Goal: Information Seeking & Learning: Learn about a topic

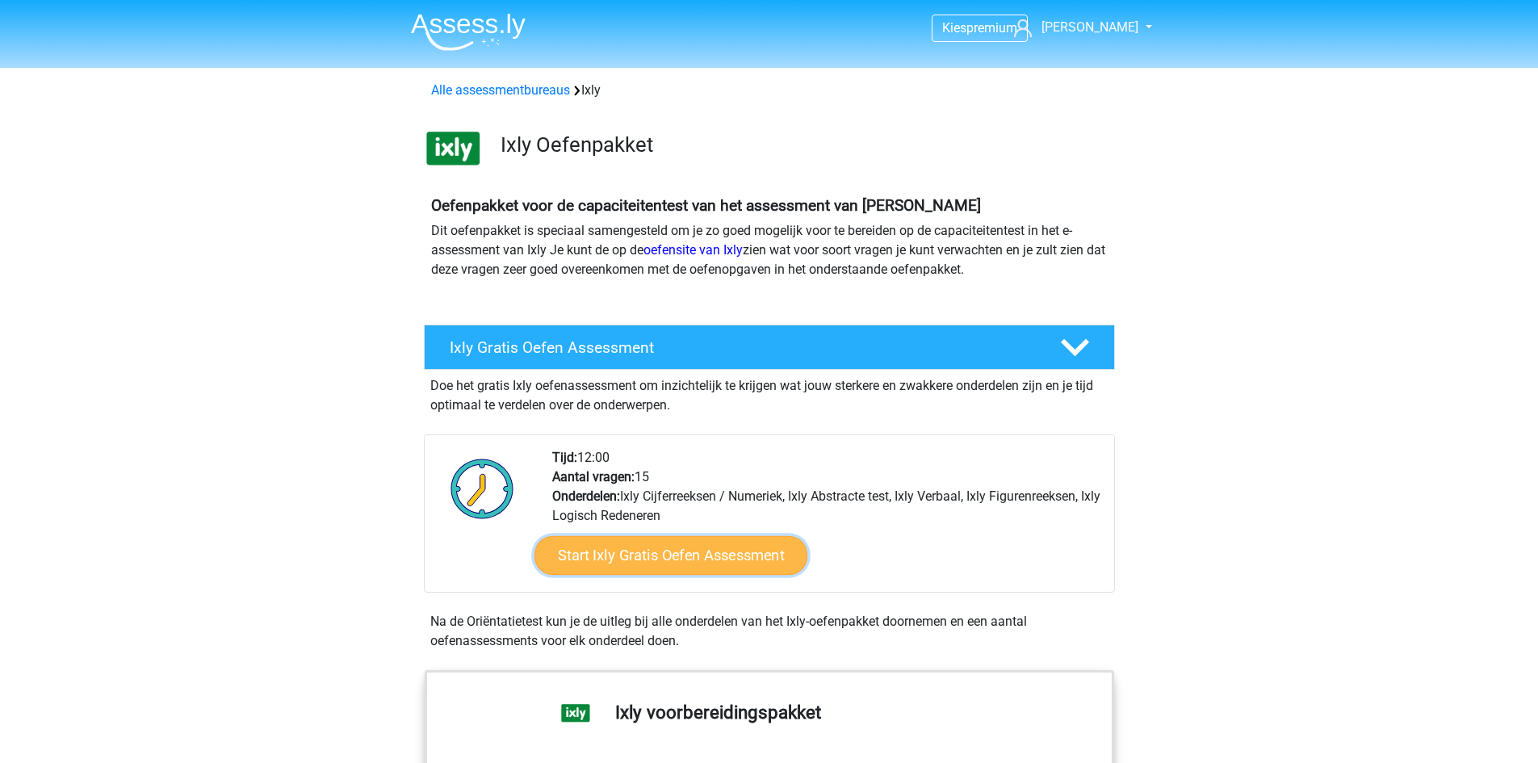
click at [707, 563] on link "Start Ixly Gratis Oefen Assessment" at bounding box center [670, 555] width 273 height 39
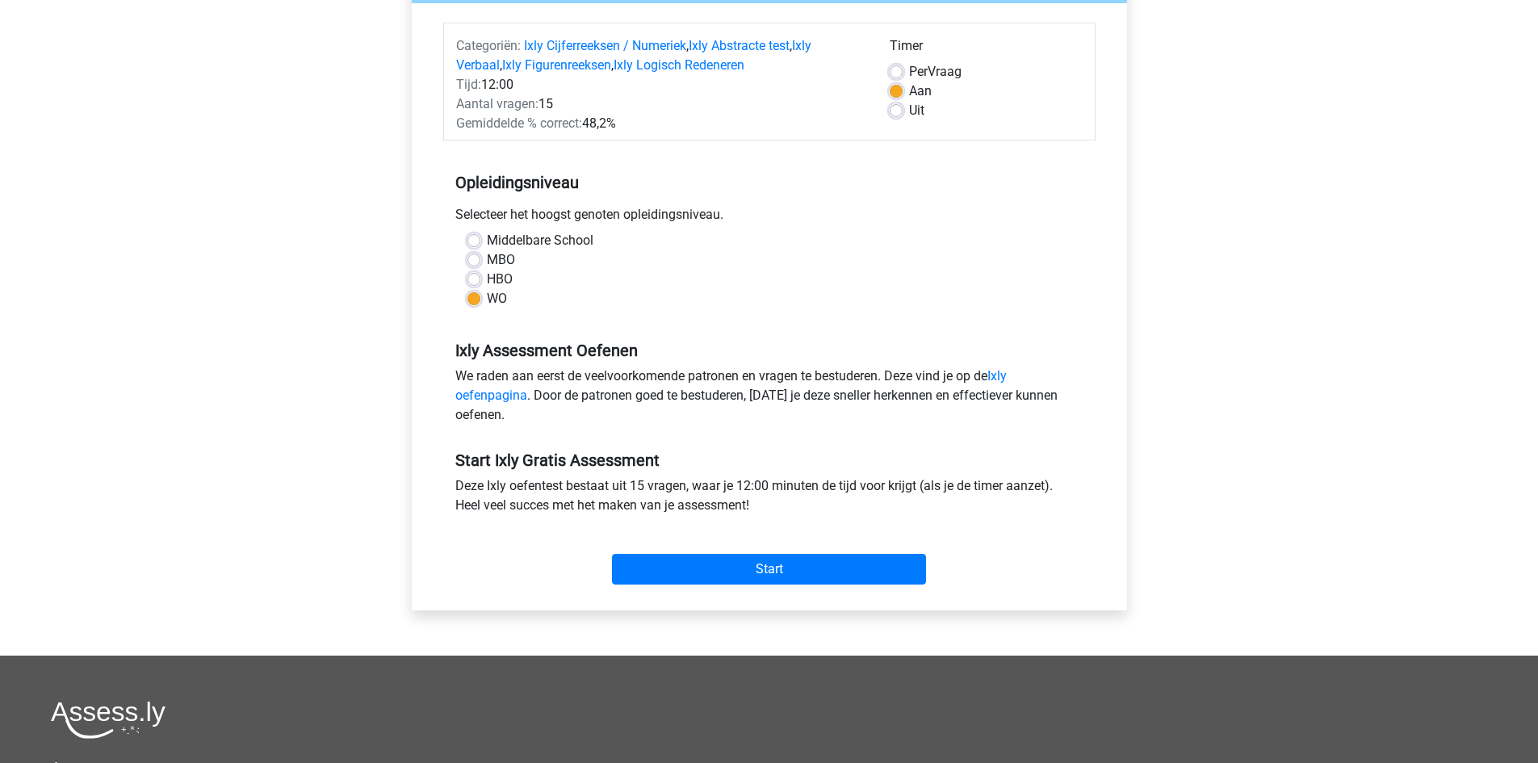
scroll to position [195, 0]
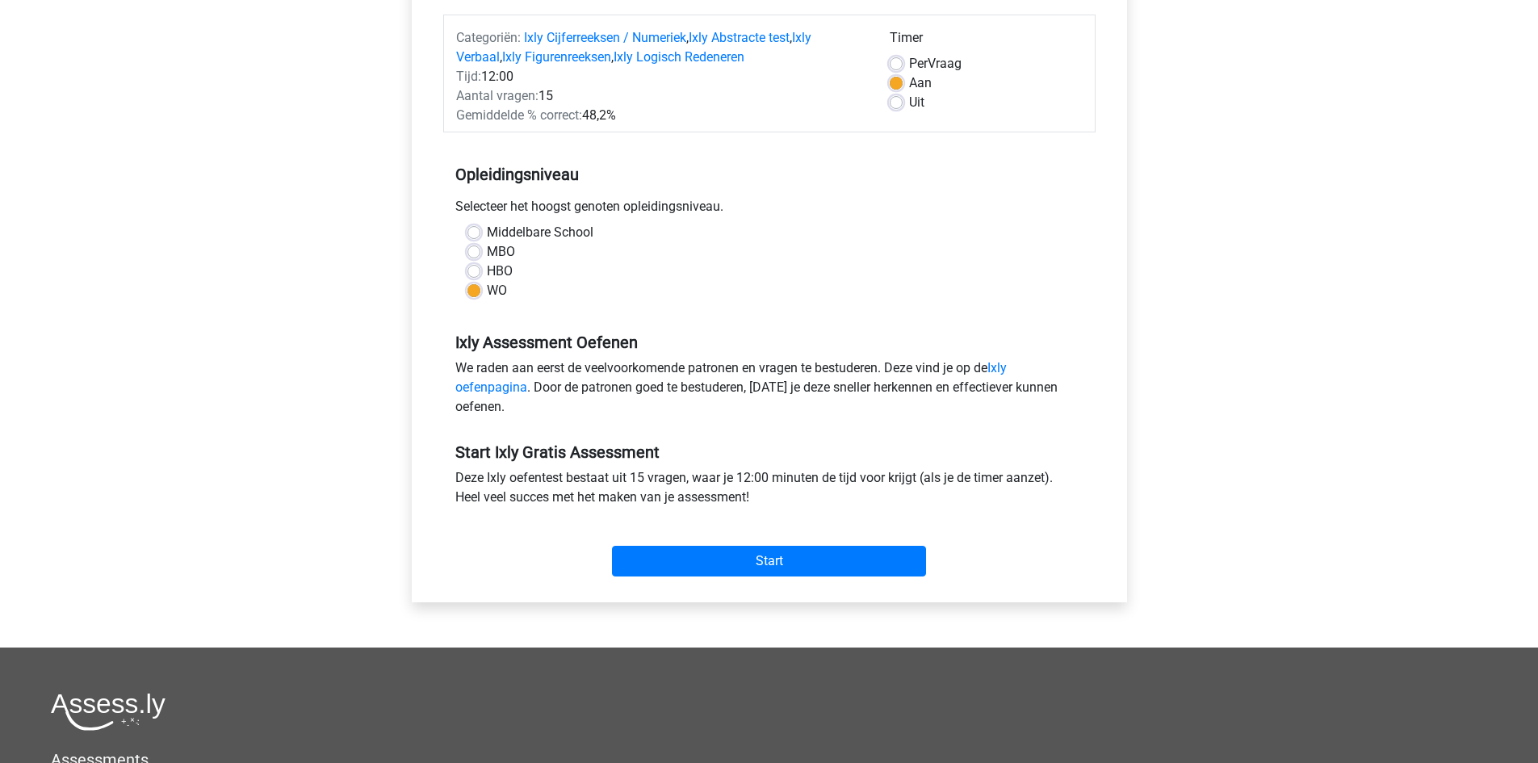
click at [768, 545] on div "Start" at bounding box center [769, 548] width 653 height 57
click at [779, 551] on input "Start" at bounding box center [769, 561] width 314 height 31
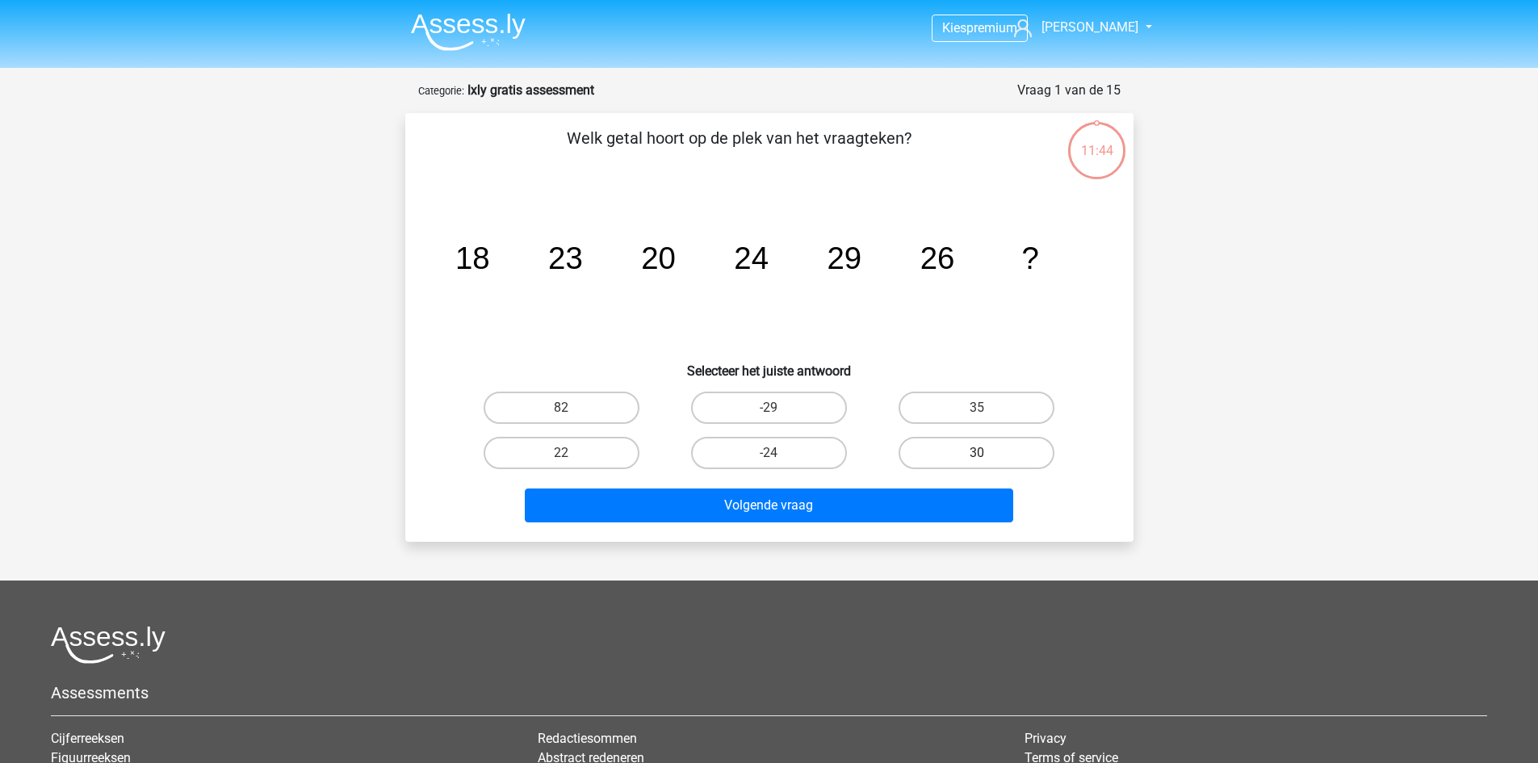
click at [942, 448] on label "30" at bounding box center [977, 453] width 156 height 32
click at [977, 453] on input "30" at bounding box center [982, 458] width 10 height 10
radio input "true"
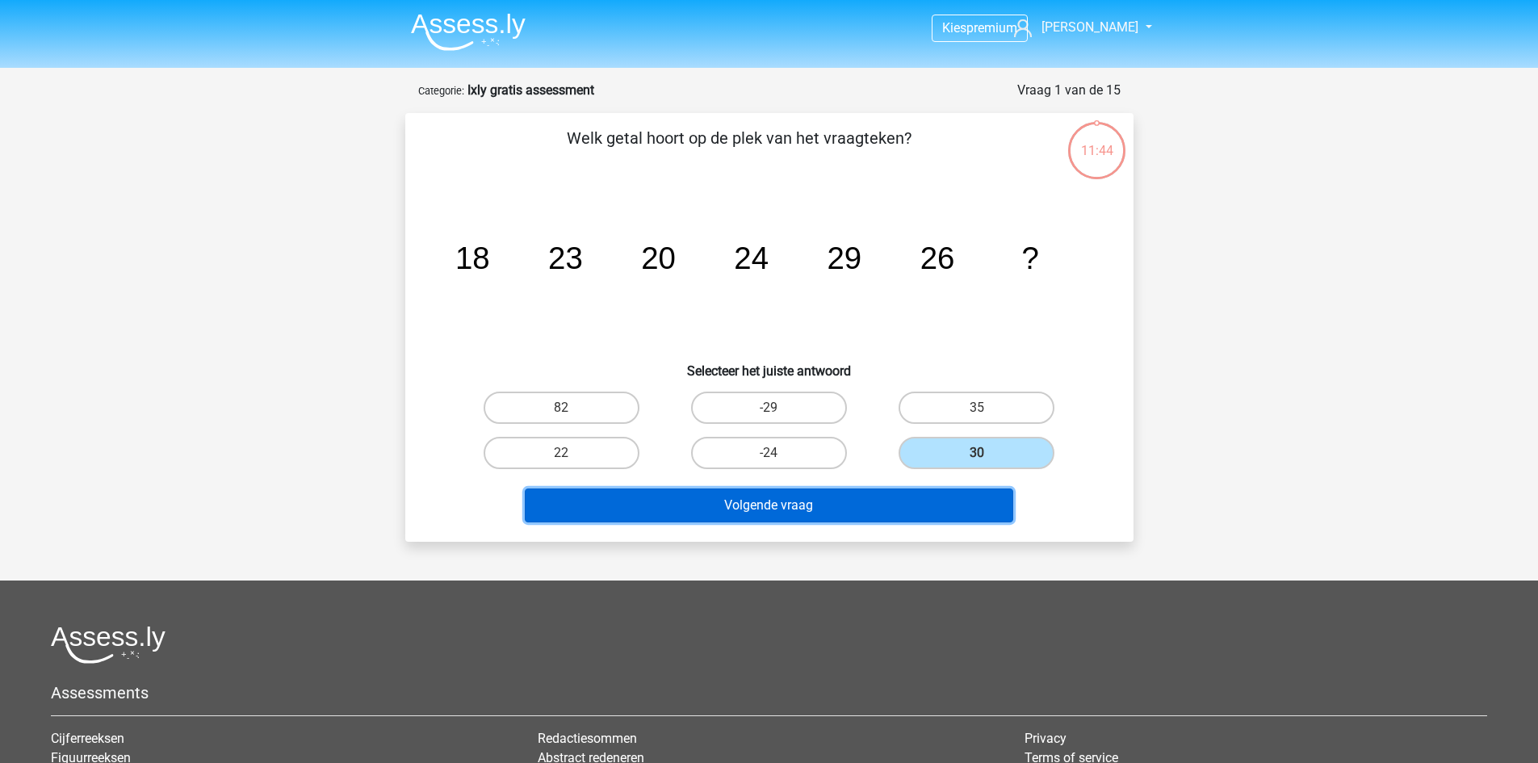
click at [918, 505] on button "Volgende vraag" at bounding box center [769, 506] width 489 height 34
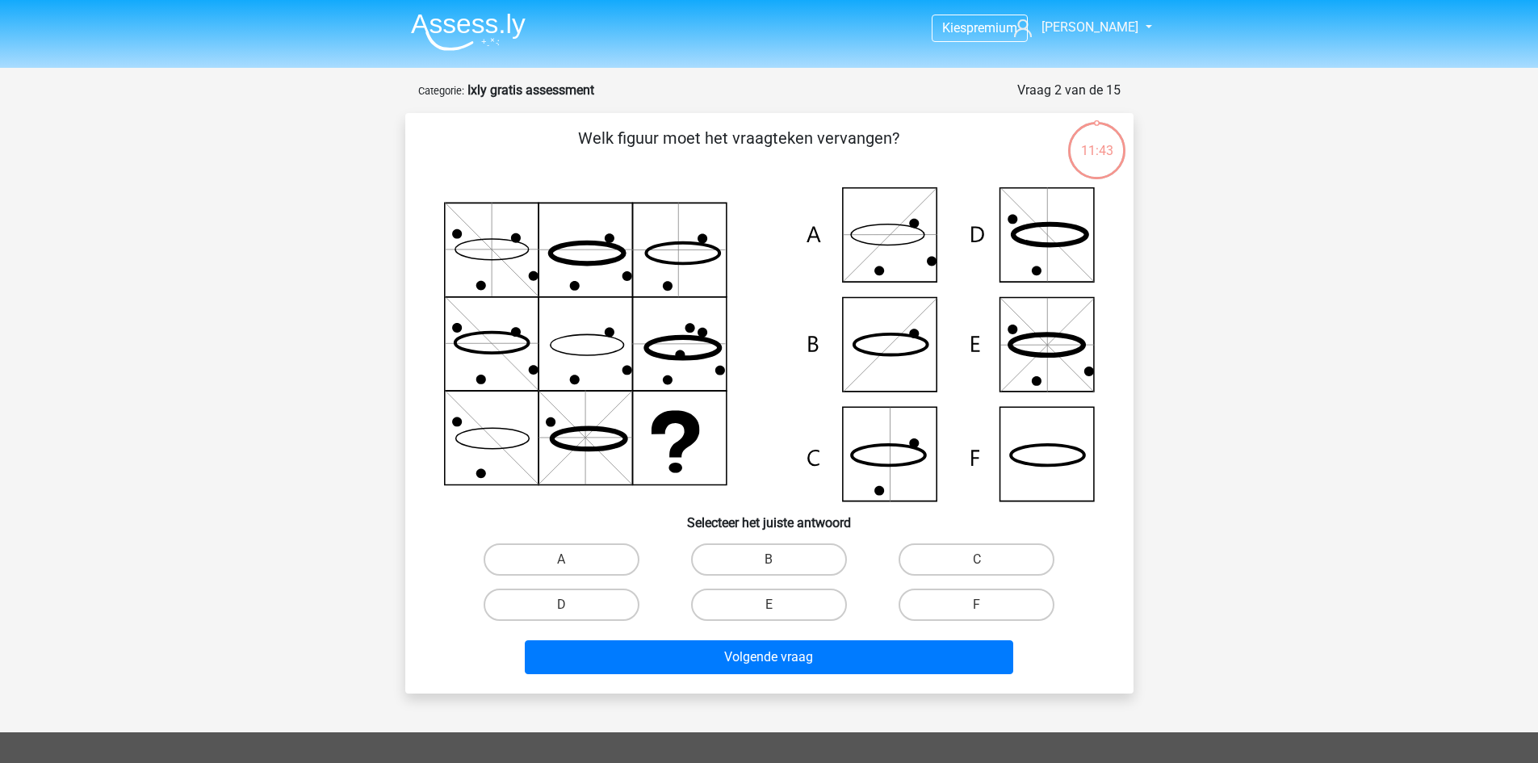
scroll to position [81, 0]
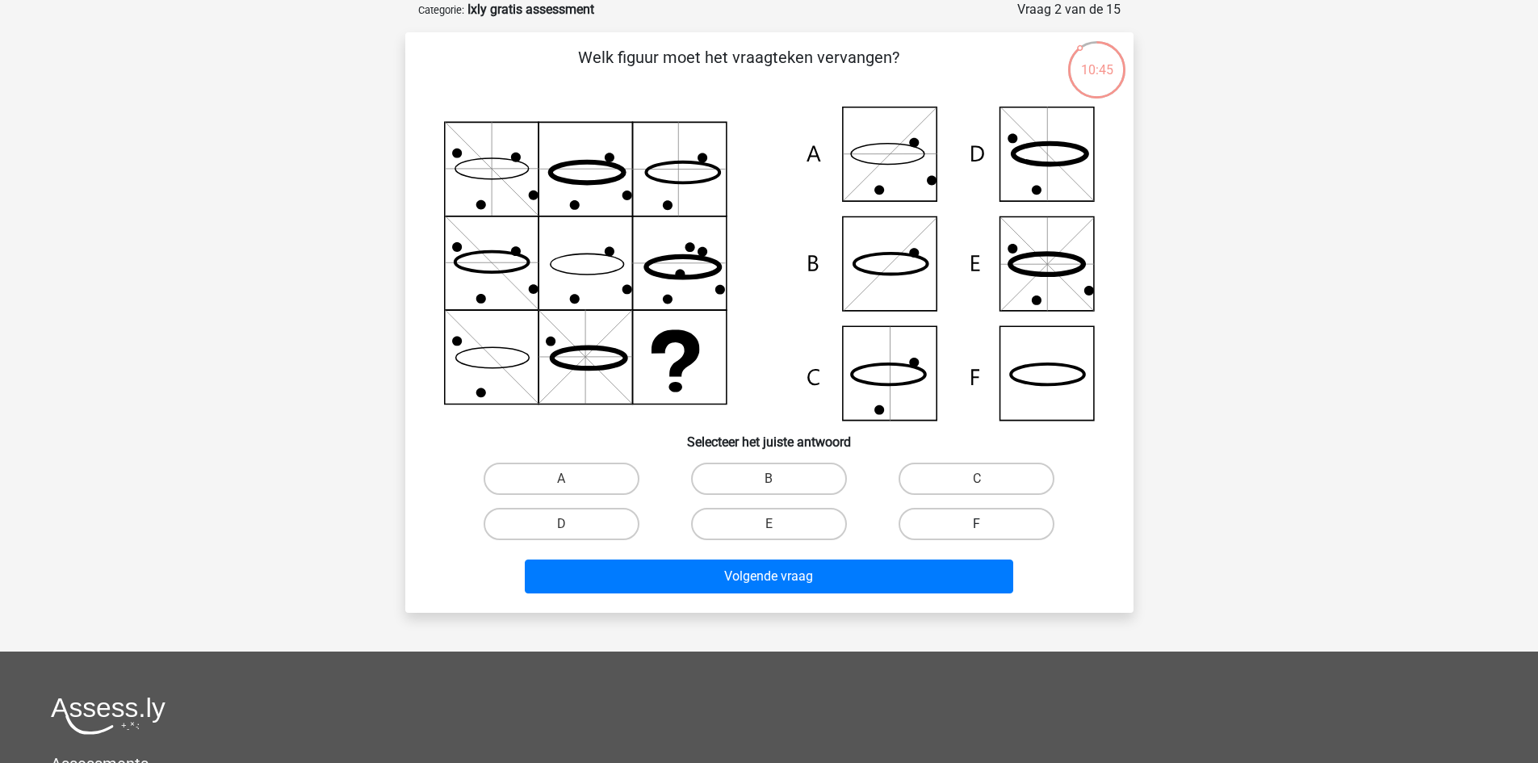
click at [998, 522] on label "F" at bounding box center [977, 524] width 156 height 32
click at [988, 524] on input "F" at bounding box center [982, 529] width 10 height 10
radio input "true"
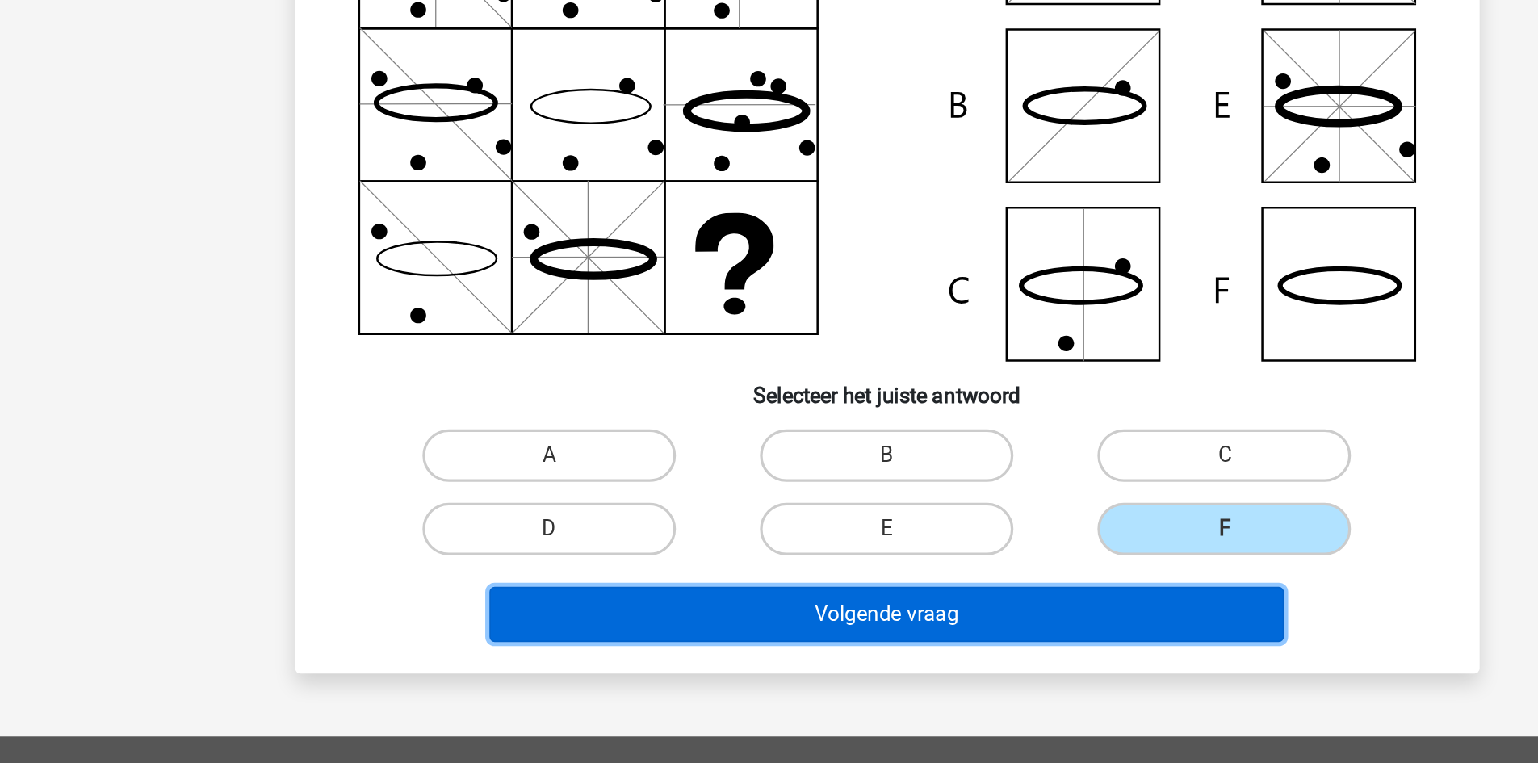
click at [796, 573] on button "Volgende vraag" at bounding box center [769, 577] width 489 height 34
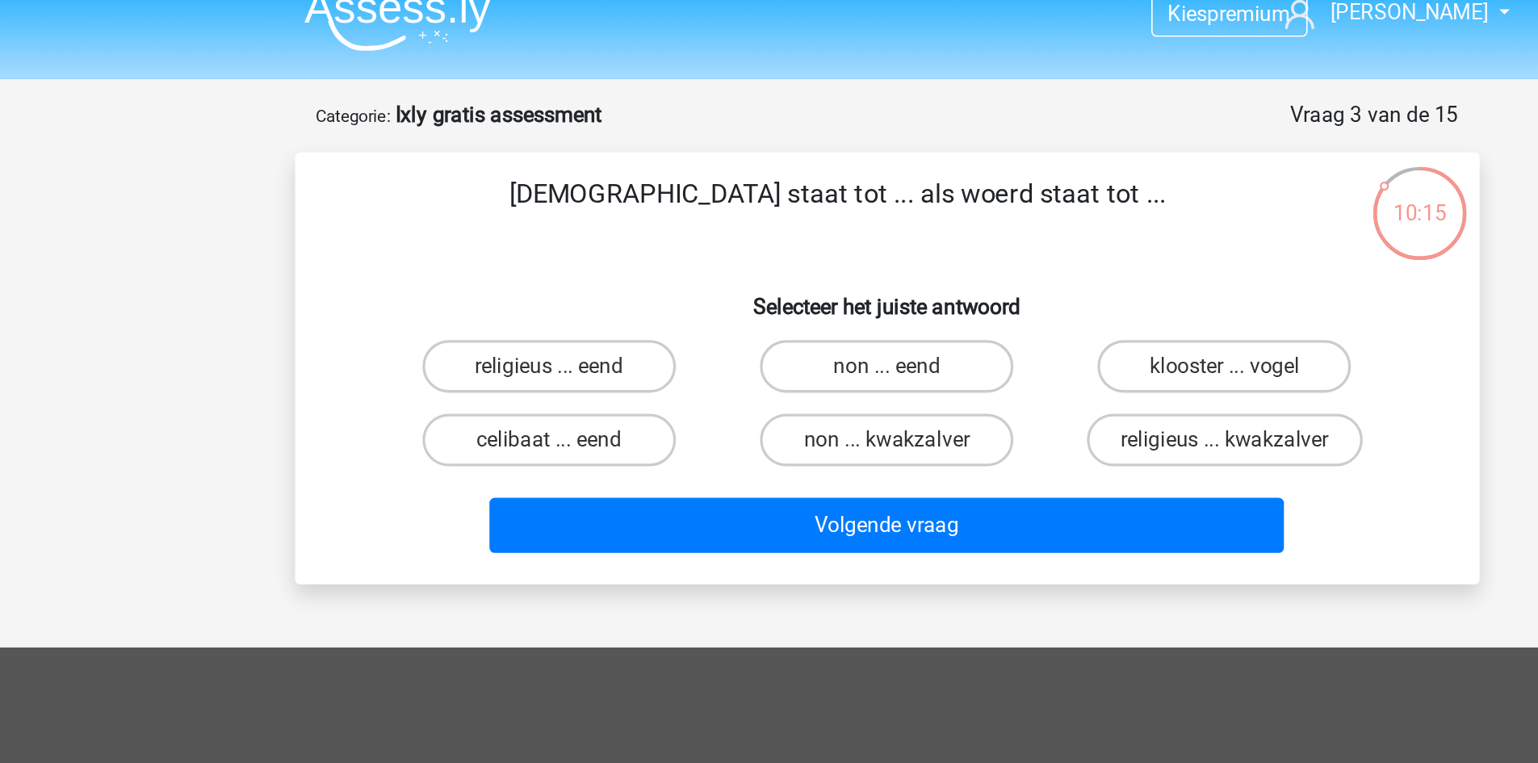
scroll to position [0, 0]
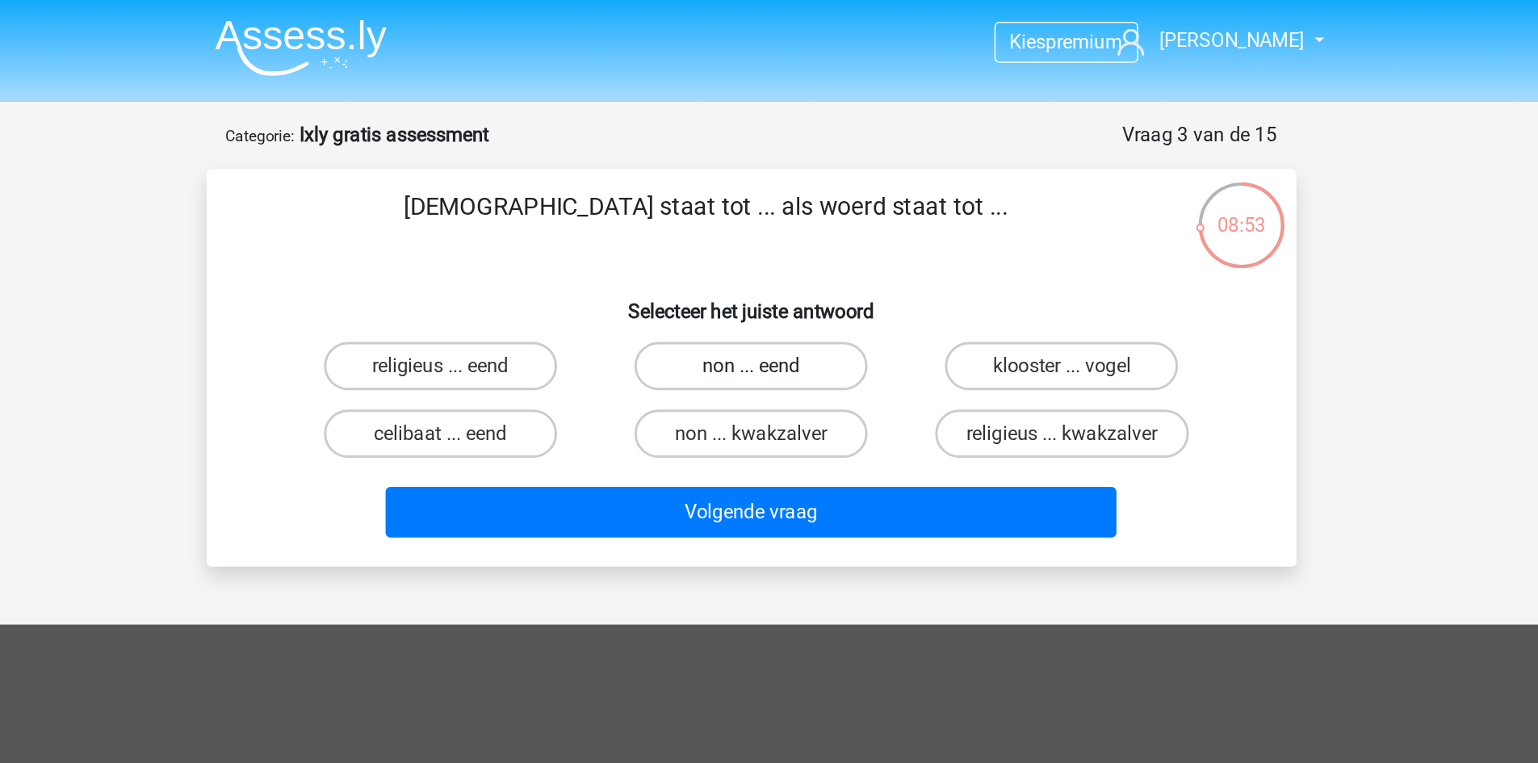
click at [768, 241] on label "non ... eend" at bounding box center [769, 245] width 156 height 32
click at [769, 245] on input "non ... eend" at bounding box center [774, 250] width 10 height 10
radio input "true"
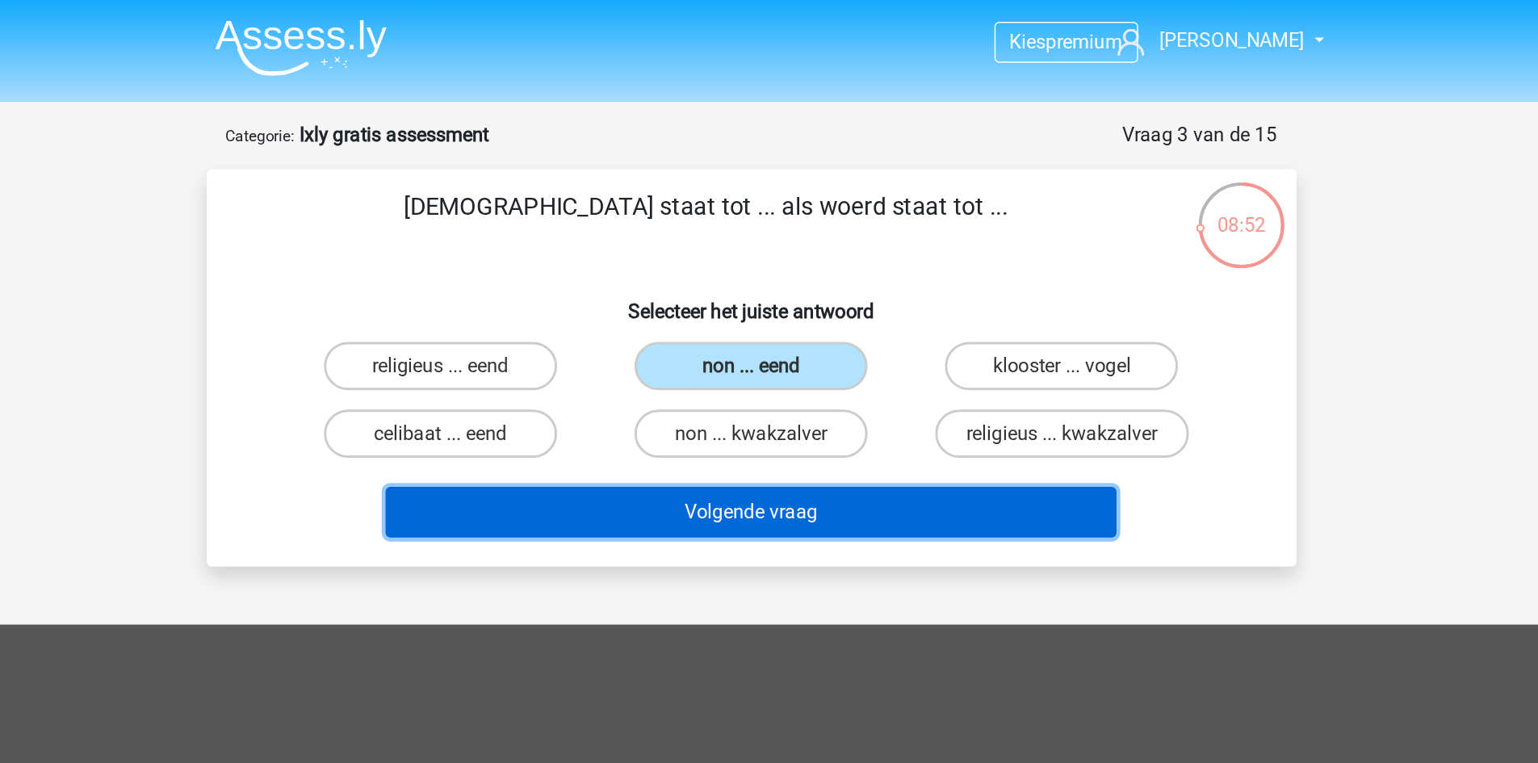
click at [835, 340] on button "Volgende vraag" at bounding box center [769, 342] width 489 height 34
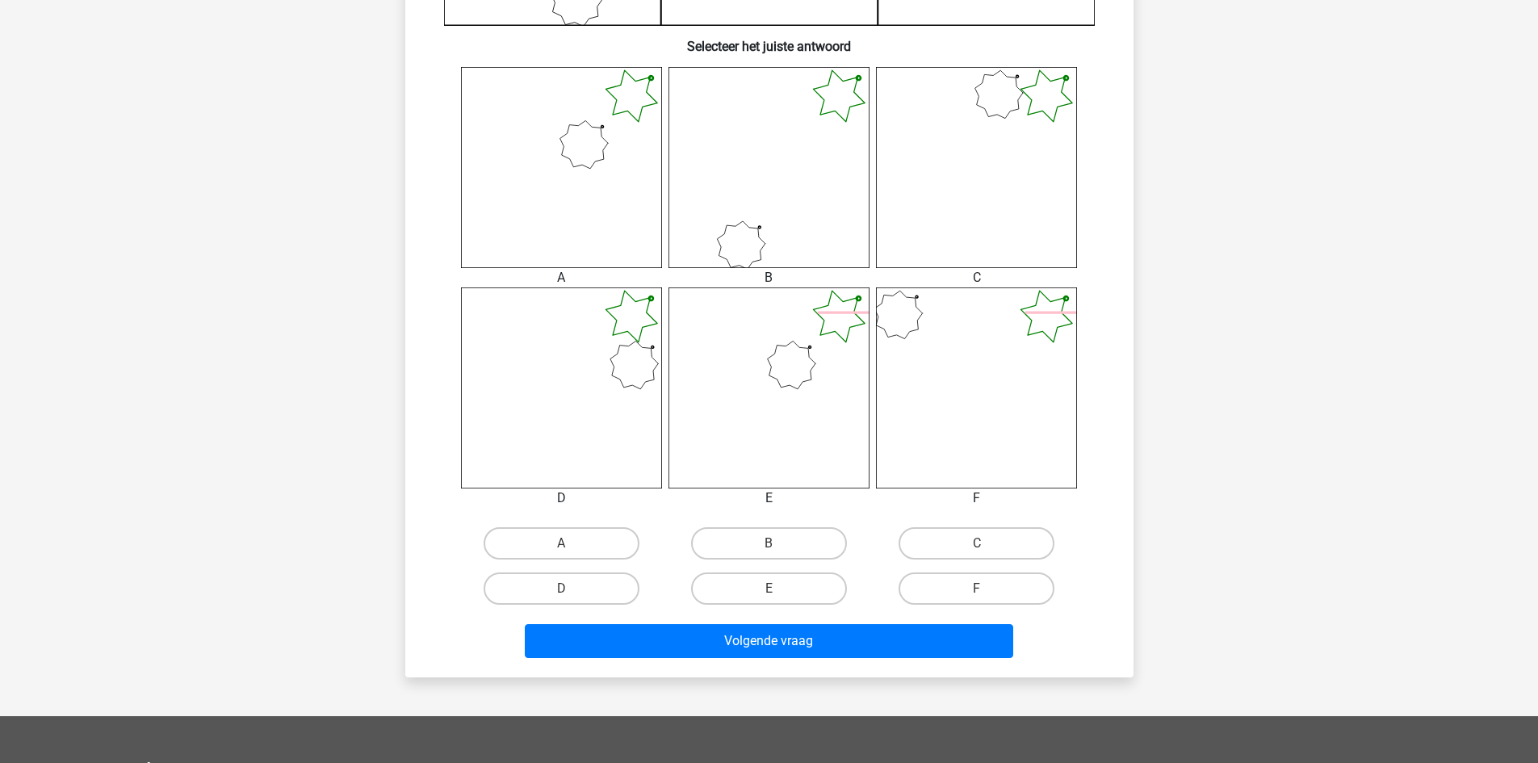
scroll to position [602, 0]
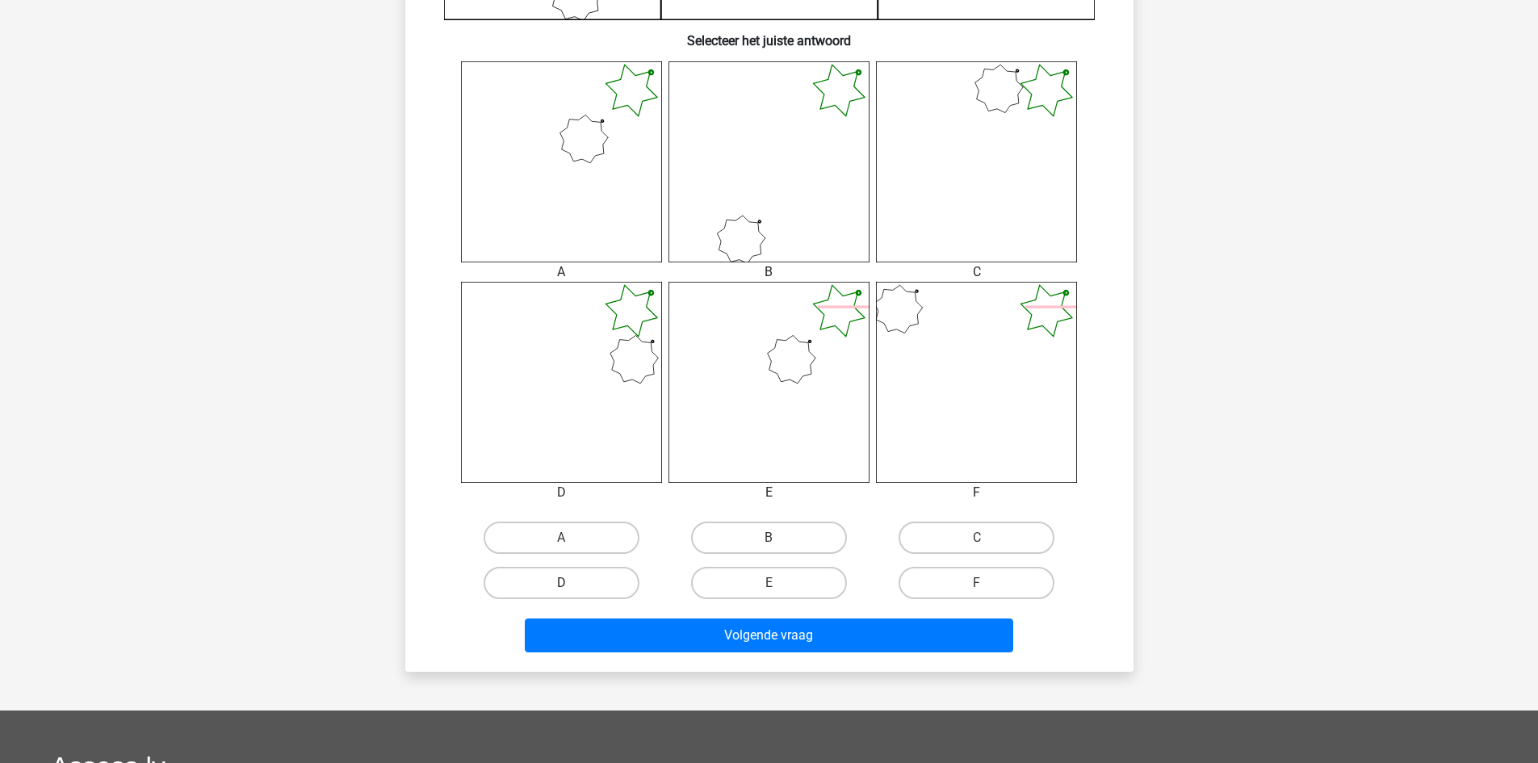
click at [573, 586] on label "D" at bounding box center [562, 583] width 156 height 32
click at [572, 586] on input "D" at bounding box center [566, 588] width 10 height 10
radio input "true"
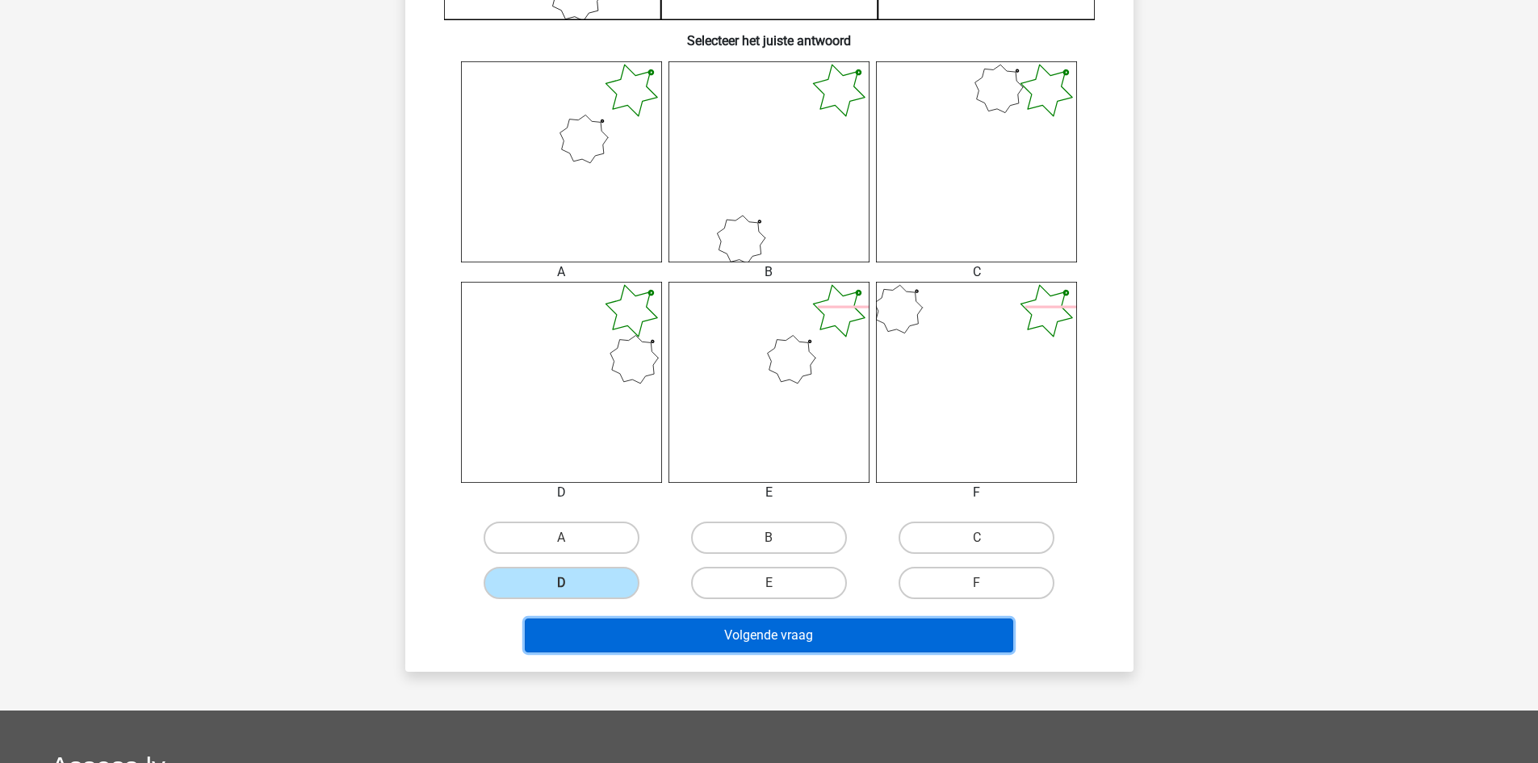
click at [607, 619] on button "Volgende vraag" at bounding box center [769, 636] width 489 height 34
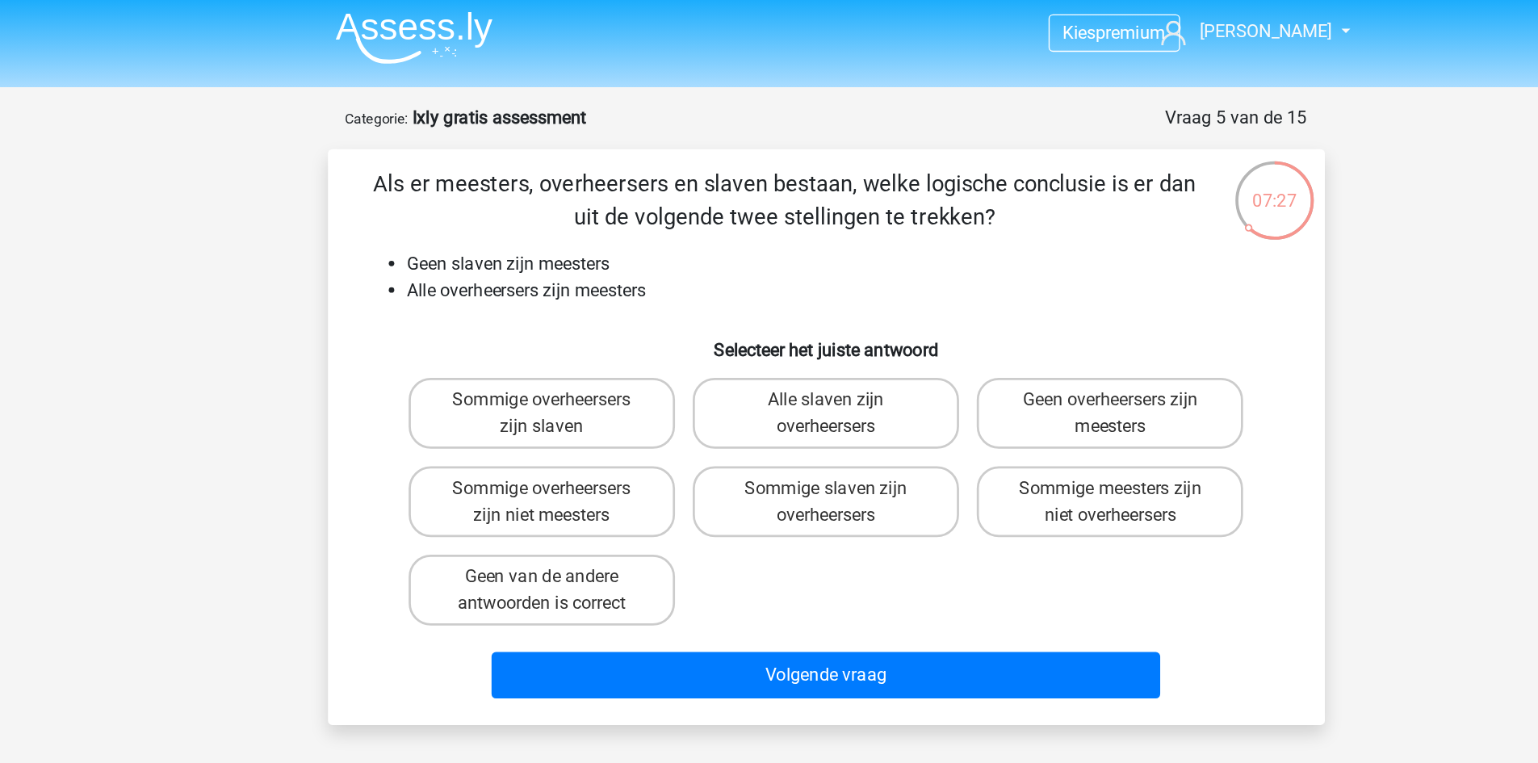
scroll to position [0, 0]
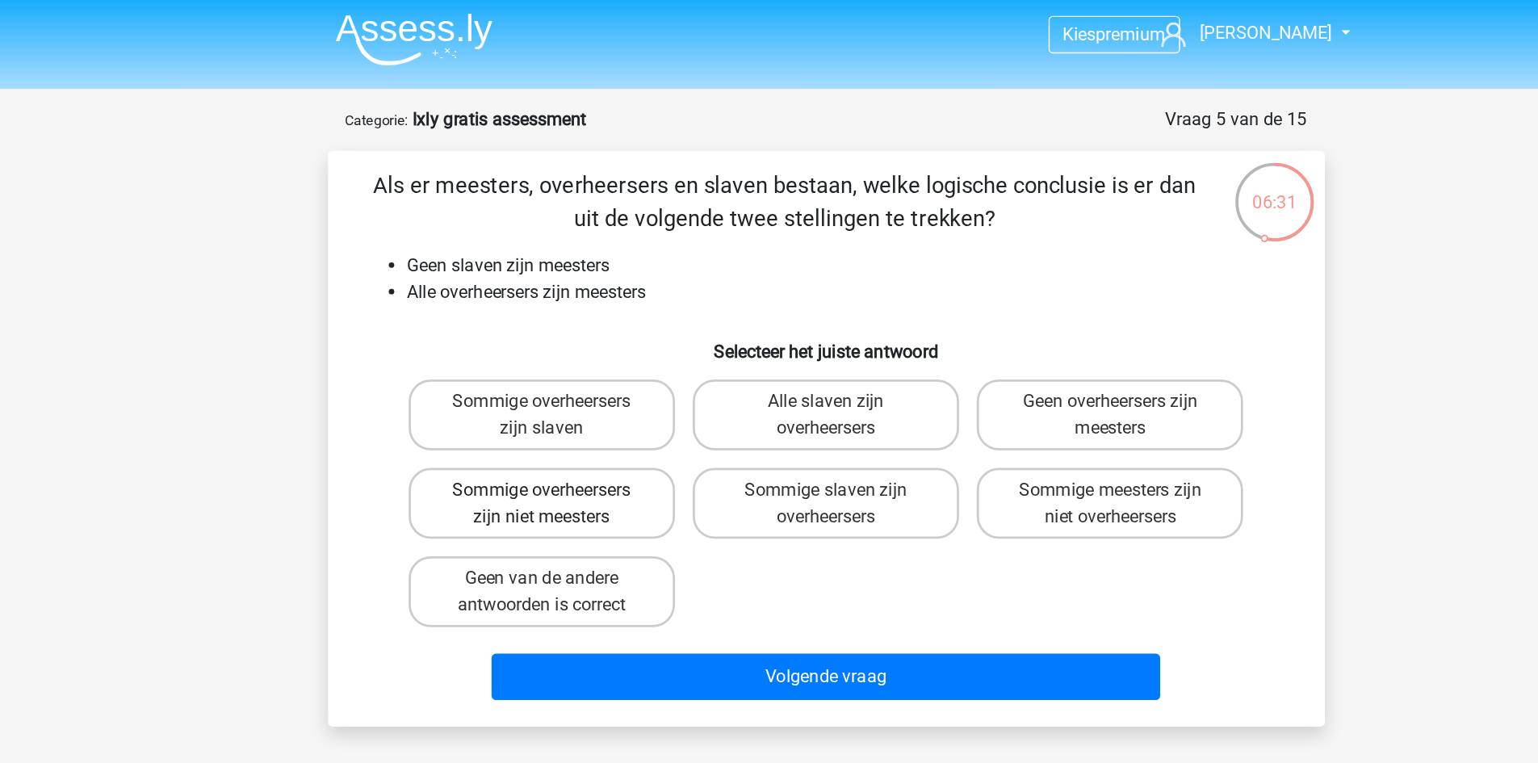
click at [586, 371] on label "Sommige overheersers zijn niet meesters" at bounding box center [561, 371] width 195 height 52
click at [572, 371] on input "Sommige overheersers zijn niet meesters" at bounding box center [566, 366] width 10 height 10
radio input "true"
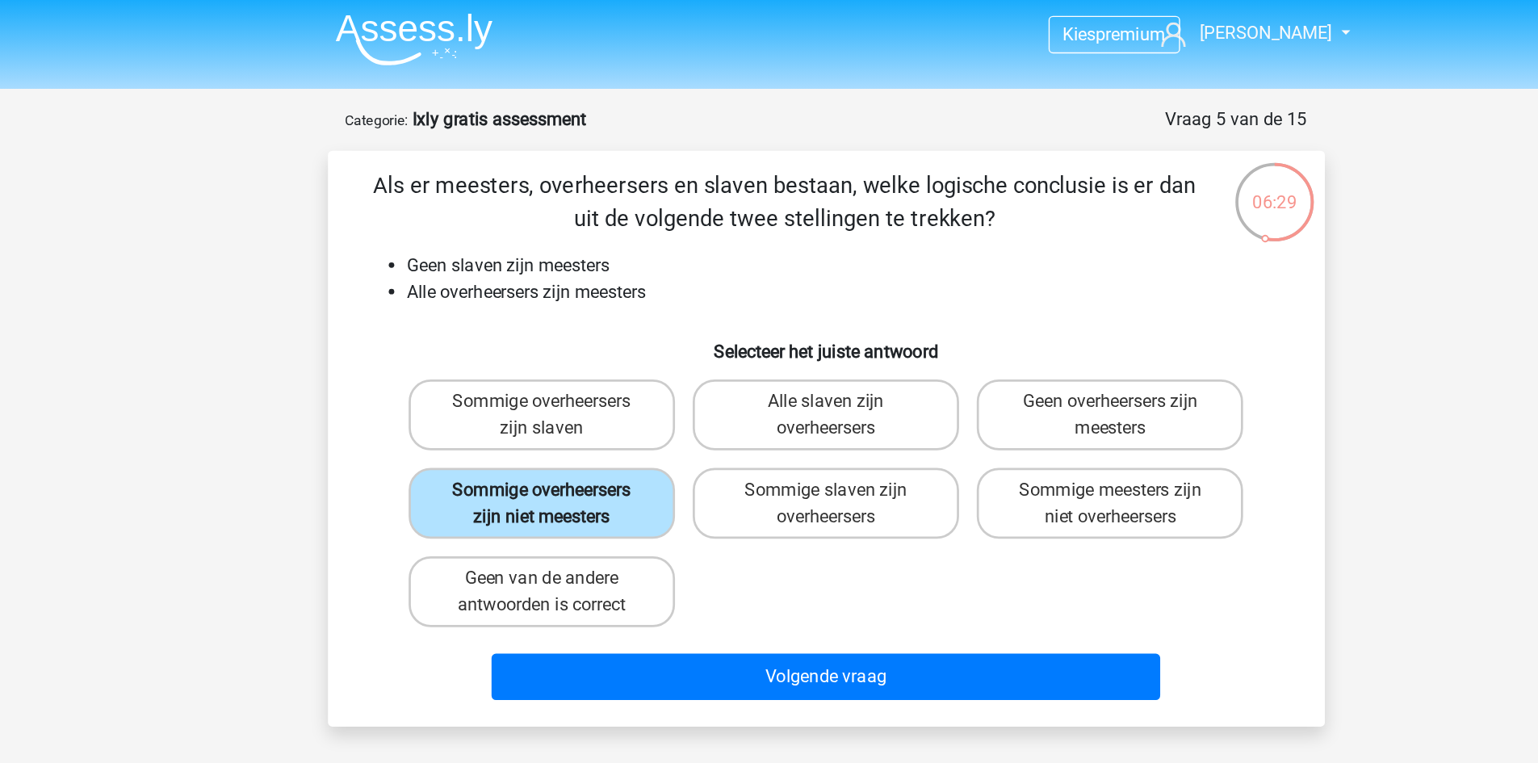
click at [607, 371] on label "Sommige overheersers zijn niet meesters" at bounding box center [561, 371] width 195 height 52
click at [572, 371] on input "Sommige overheersers zijn niet meesters" at bounding box center [566, 366] width 10 height 10
click at [989, 392] on label "Sommige meesters zijn niet overheersers" at bounding box center [976, 371] width 195 height 52
click at [988, 371] on input "Sommige meesters zijn niet overheersers" at bounding box center [982, 366] width 10 height 10
radio input "true"
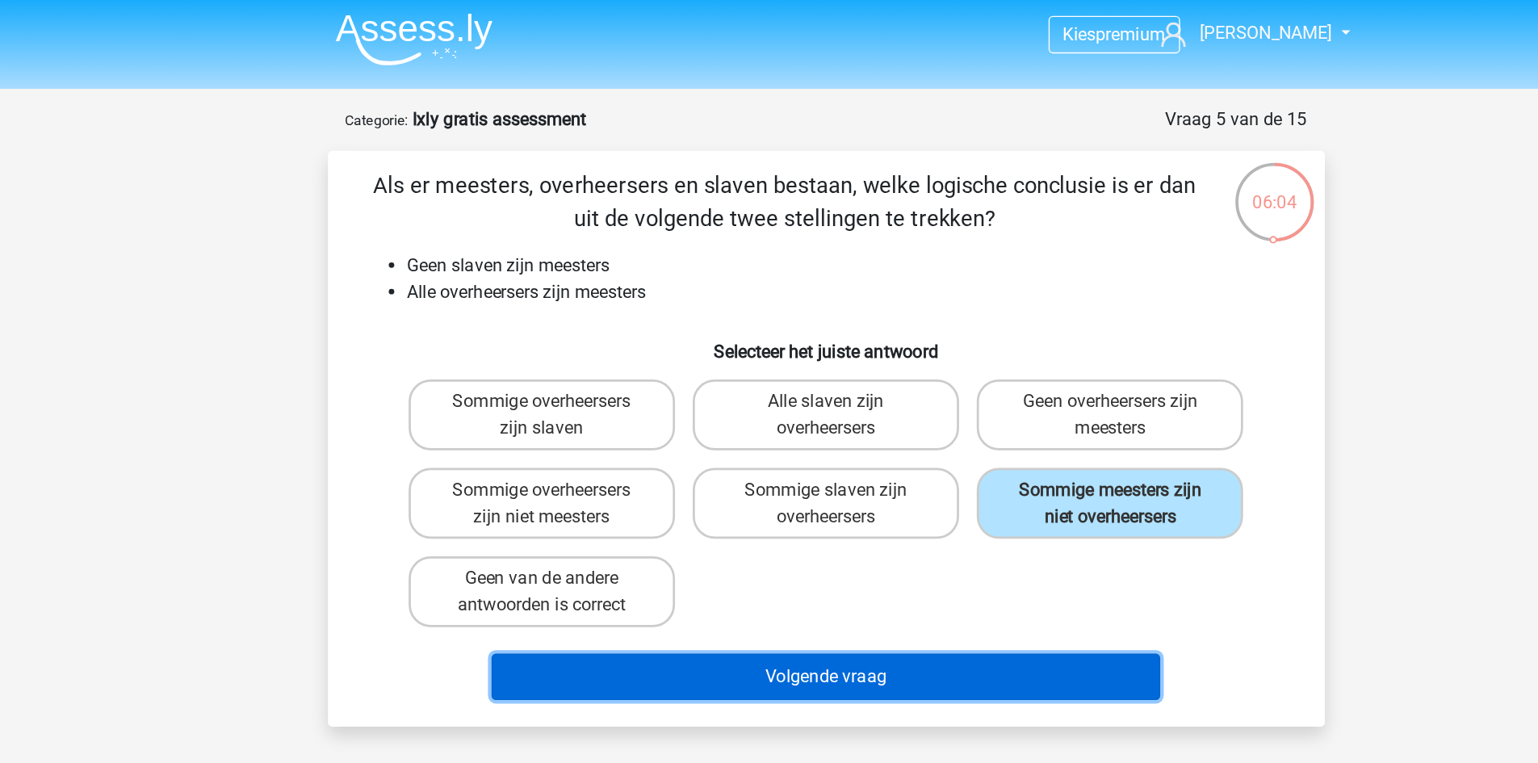
click at [987, 486] on button "Volgende vraag" at bounding box center [769, 498] width 489 height 34
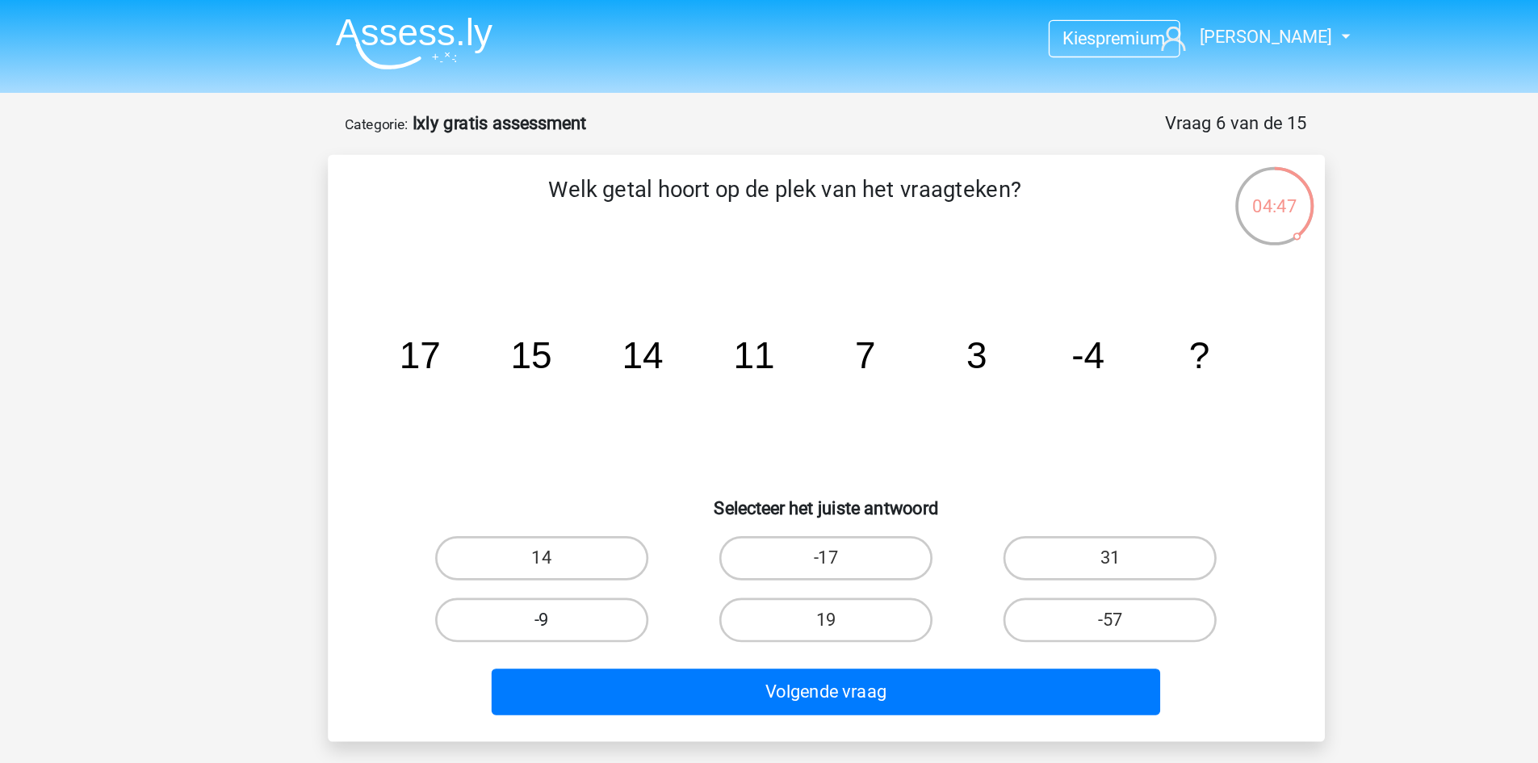
click at [611, 456] on label "-9" at bounding box center [562, 453] width 156 height 32
click at [572, 456] on input "-9" at bounding box center [566, 458] width 10 height 10
radio input "true"
click at [681, 478] on div "Volgende vraag" at bounding box center [769, 502] width 677 height 53
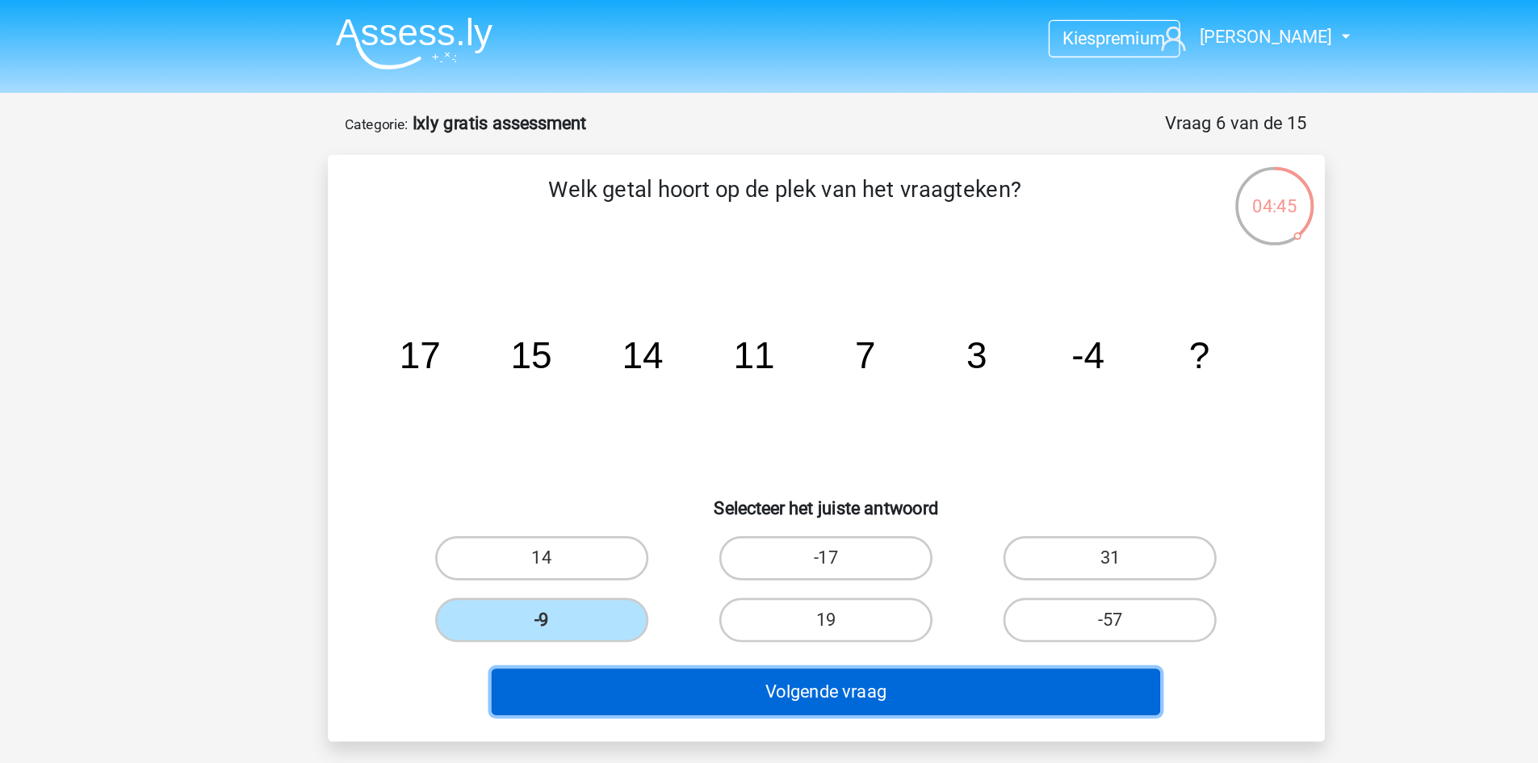
click at [699, 502] on button "Volgende vraag" at bounding box center [769, 506] width 489 height 34
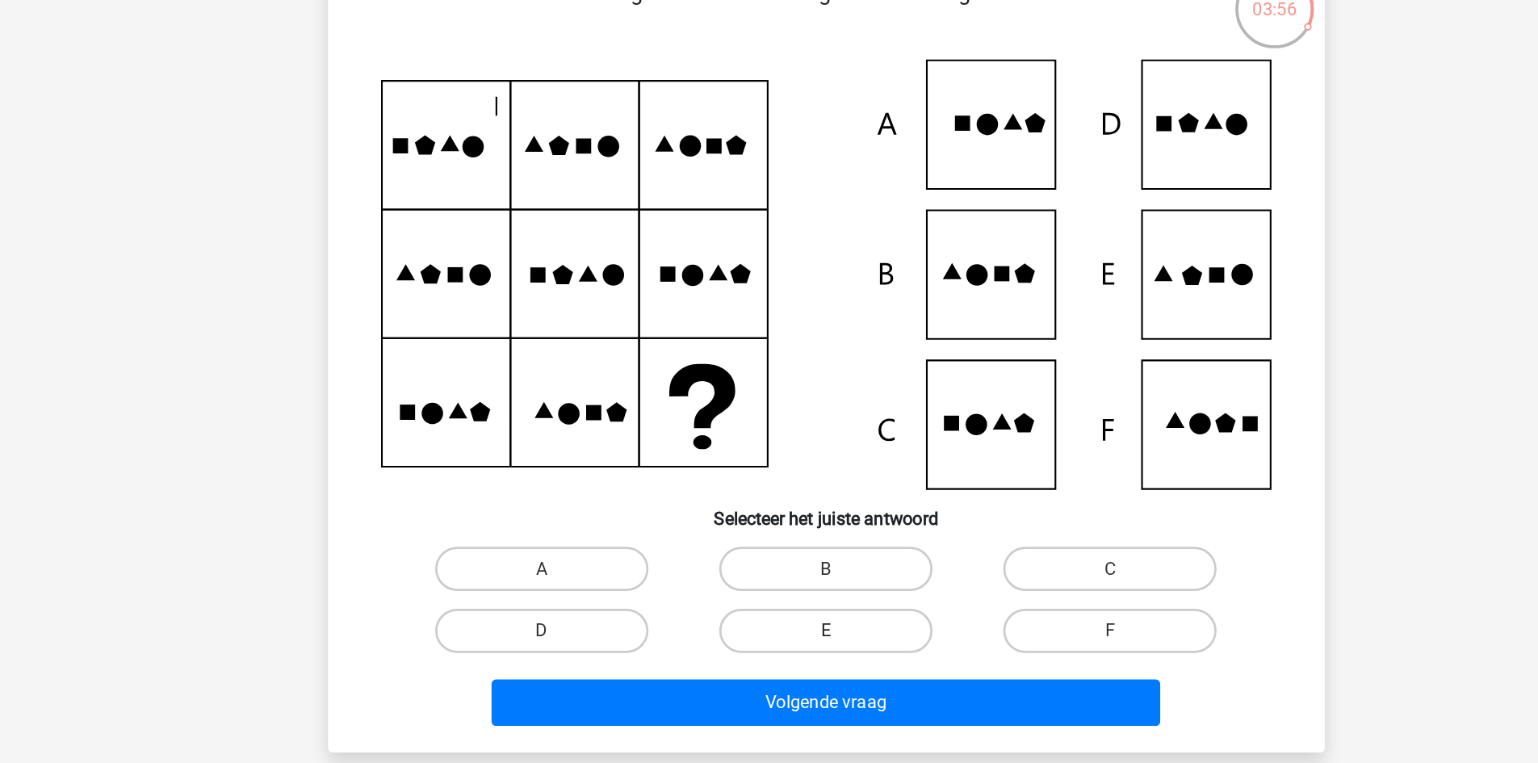
click at [819, 608] on label "E" at bounding box center [769, 605] width 156 height 32
click at [779, 608] on input "E" at bounding box center [774, 610] width 10 height 10
radio input "true"
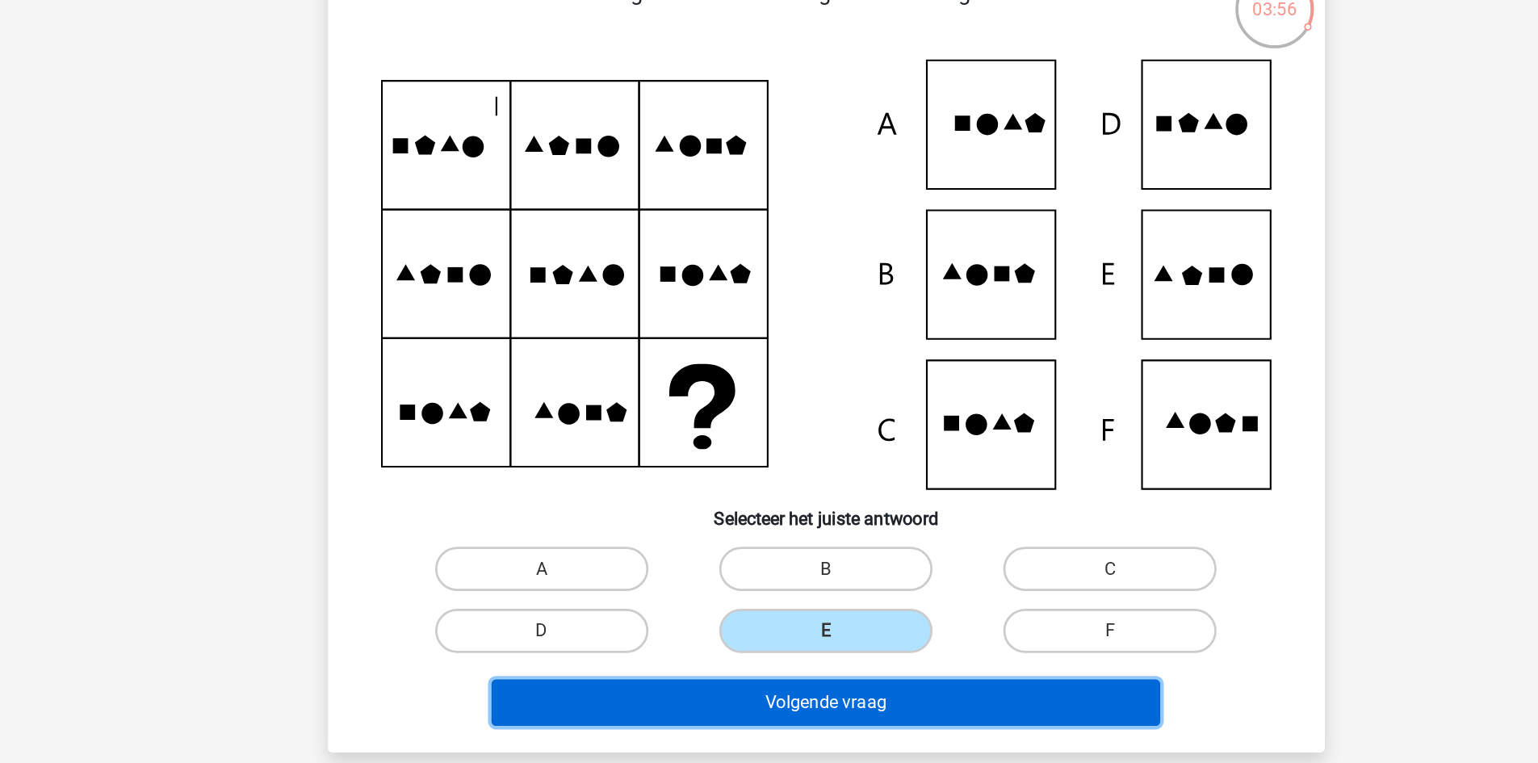
click at [845, 651] on button "Volgende vraag" at bounding box center [769, 657] width 489 height 34
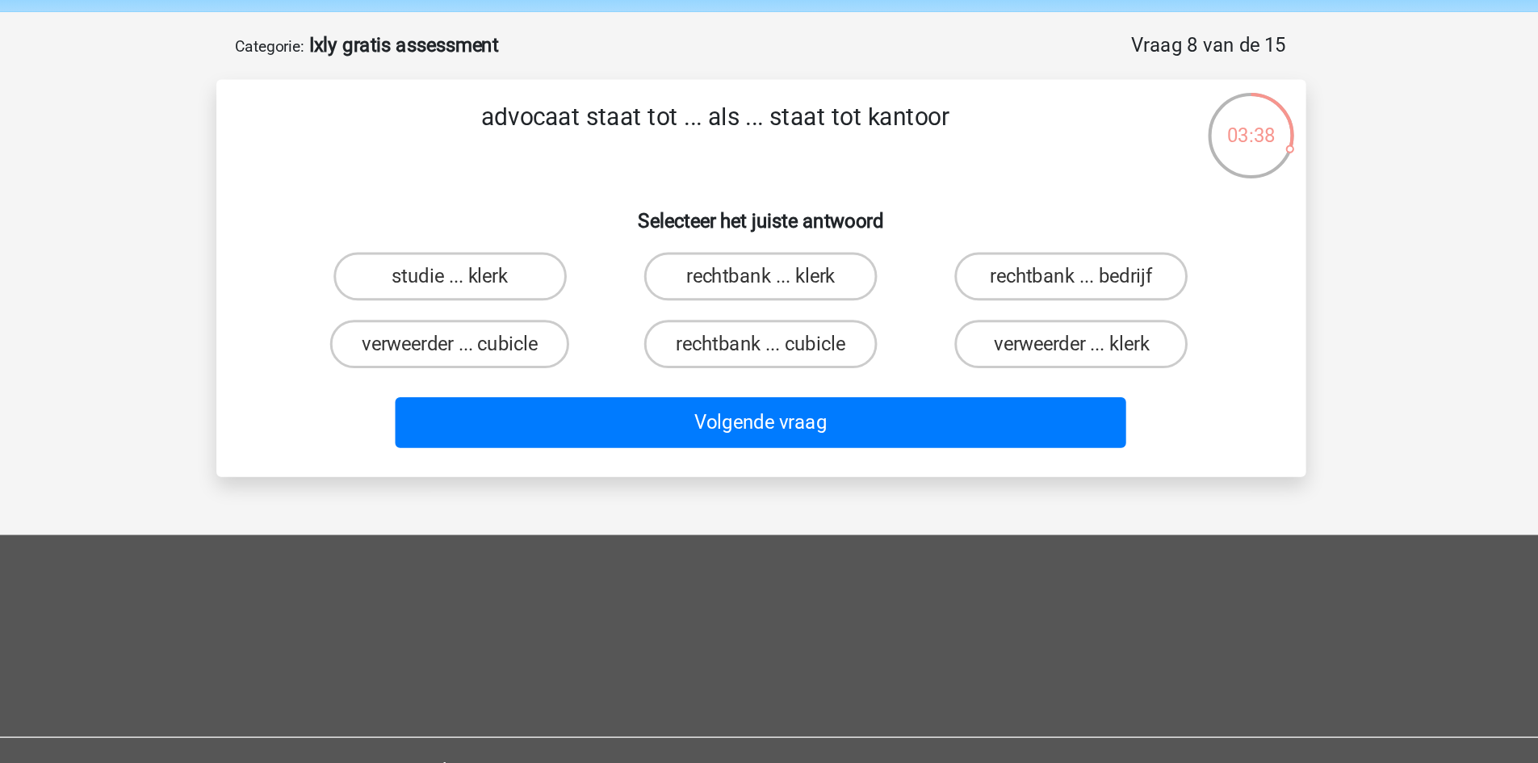
click at [983, 267] on div "verweerder ... klerk" at bounding box center [977, 289] width 208 height 45
click at [934, 238] on label "rechtbank ... bedrijf" at bounding box center [977, 245] width 156 height 32
click at [977, 245] on input "rechtbank ... bedrijf" at bounding box center [982, 250] width 10 height 10
radio input "true"
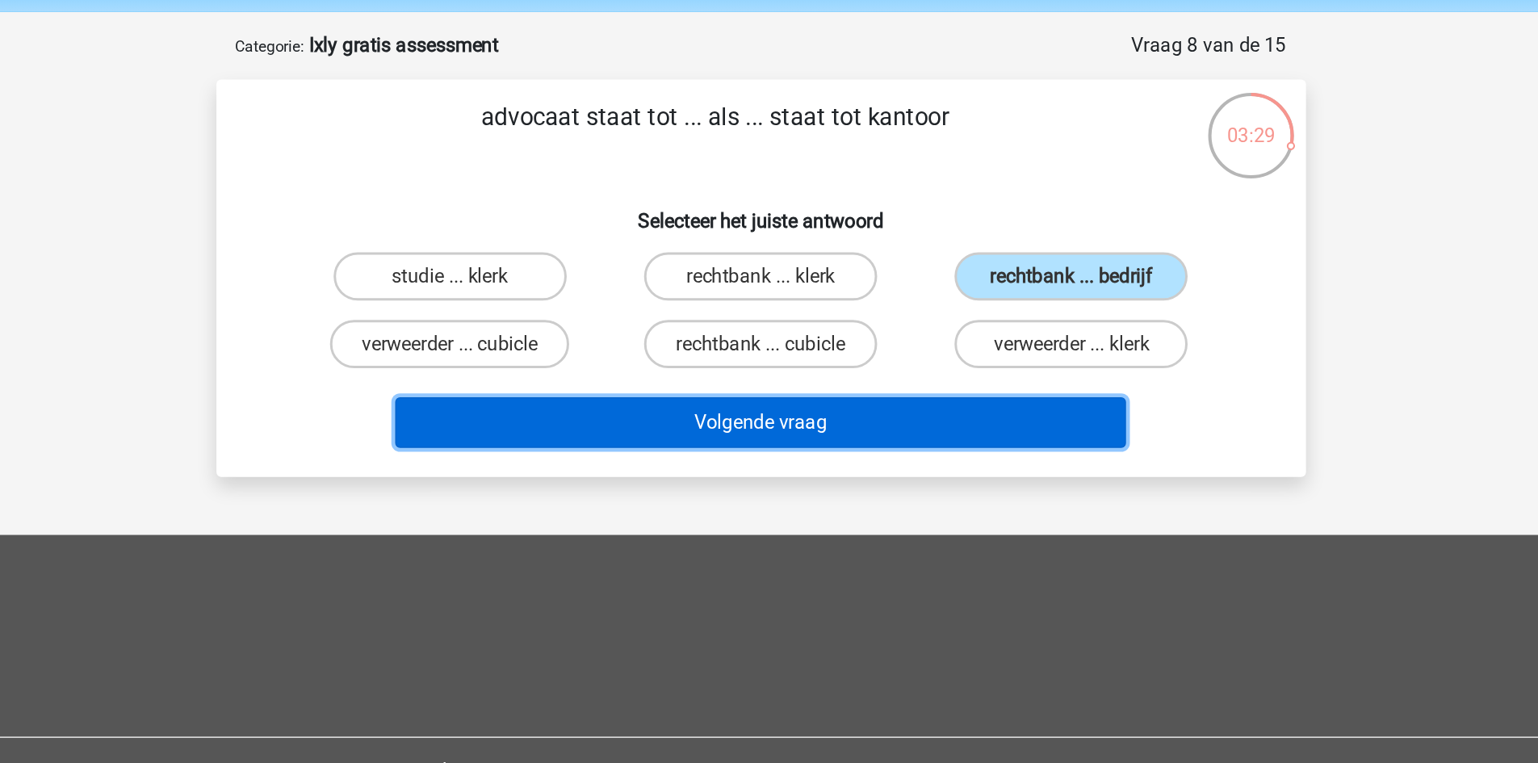
click at [838, 342] on button "Volgende vraag" at bounding box center [769, 342] width 489 height 34
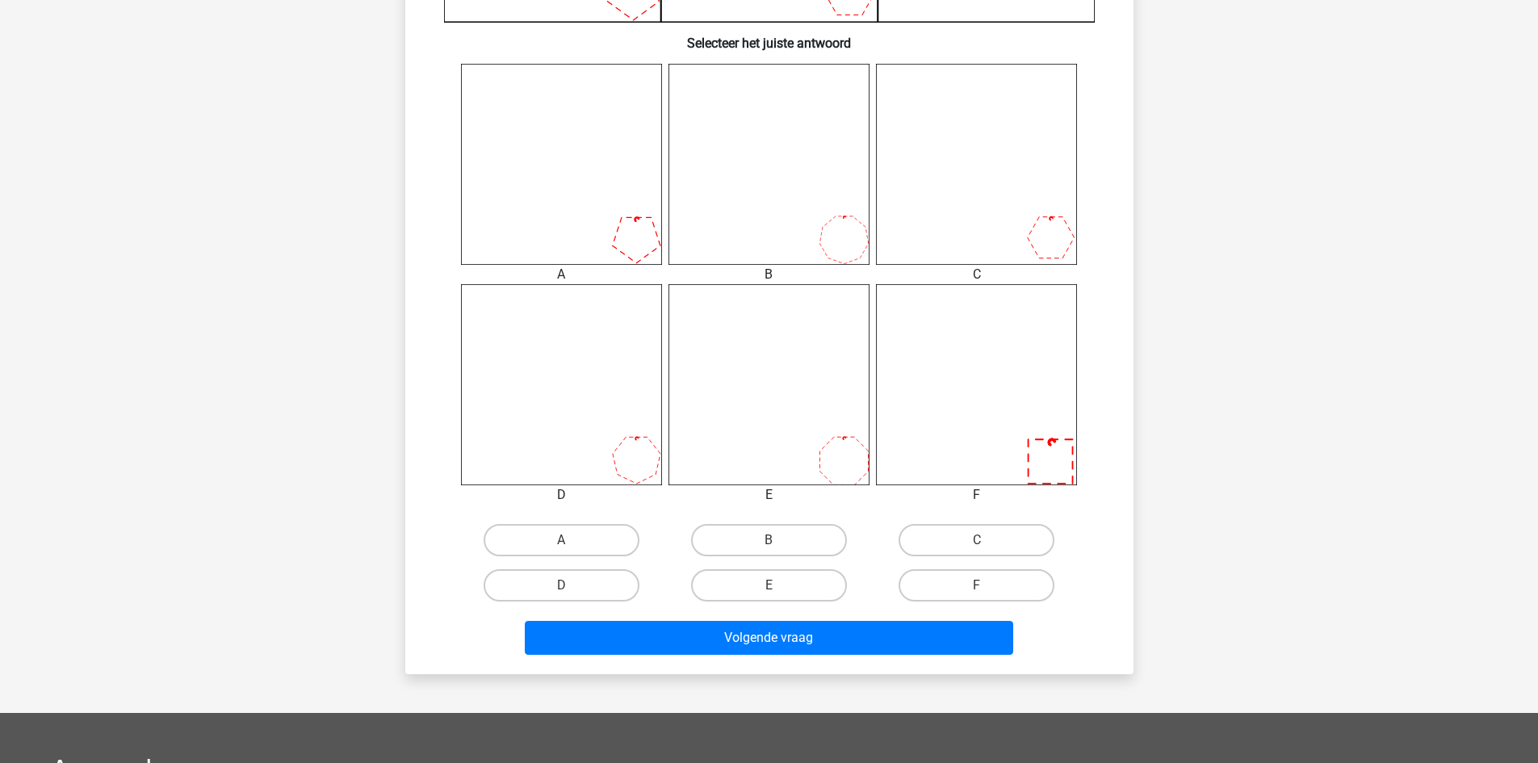
scroll to position [598, 0]
click at [587, 577] on label "D" at bounding box center [562, 586] width 156 height 32
click at [572, 586] on input "D" at bounding box center [566, 591] width 10 height 10
radio input "true"
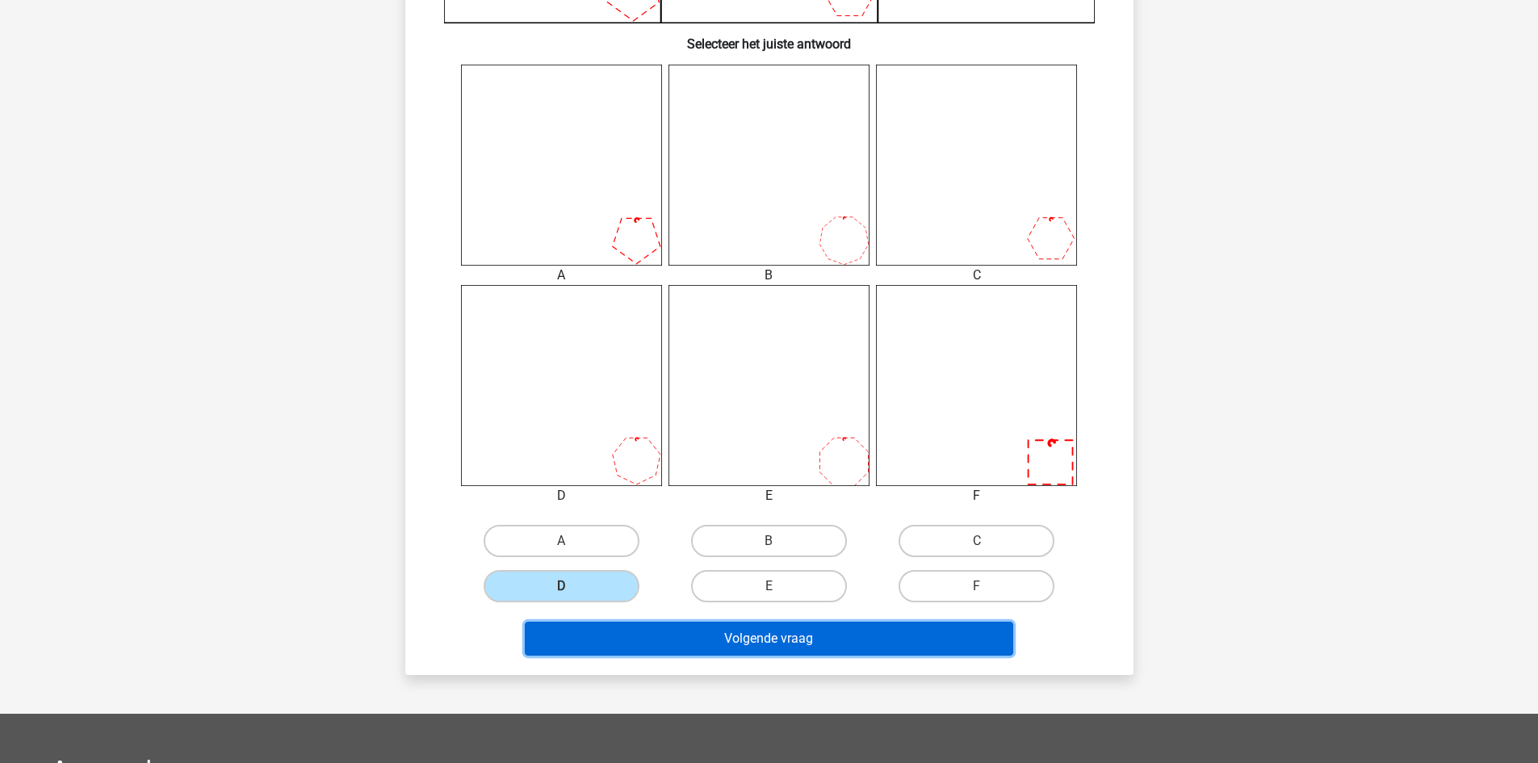
click at [837, 639] on button "Volgende vraag" at bounding box center [769, 639] width 489 height 34
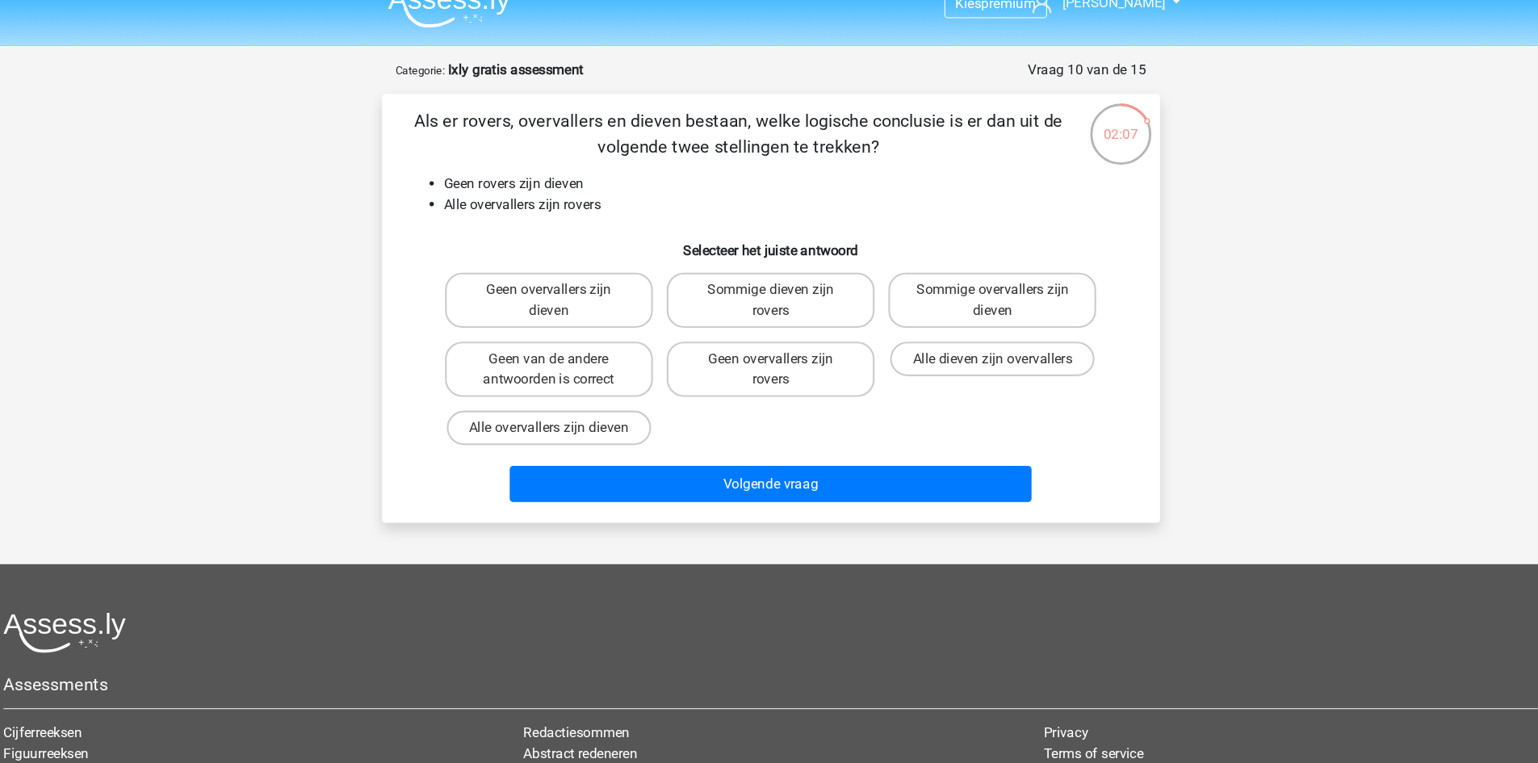
scroll to position [0, 0]
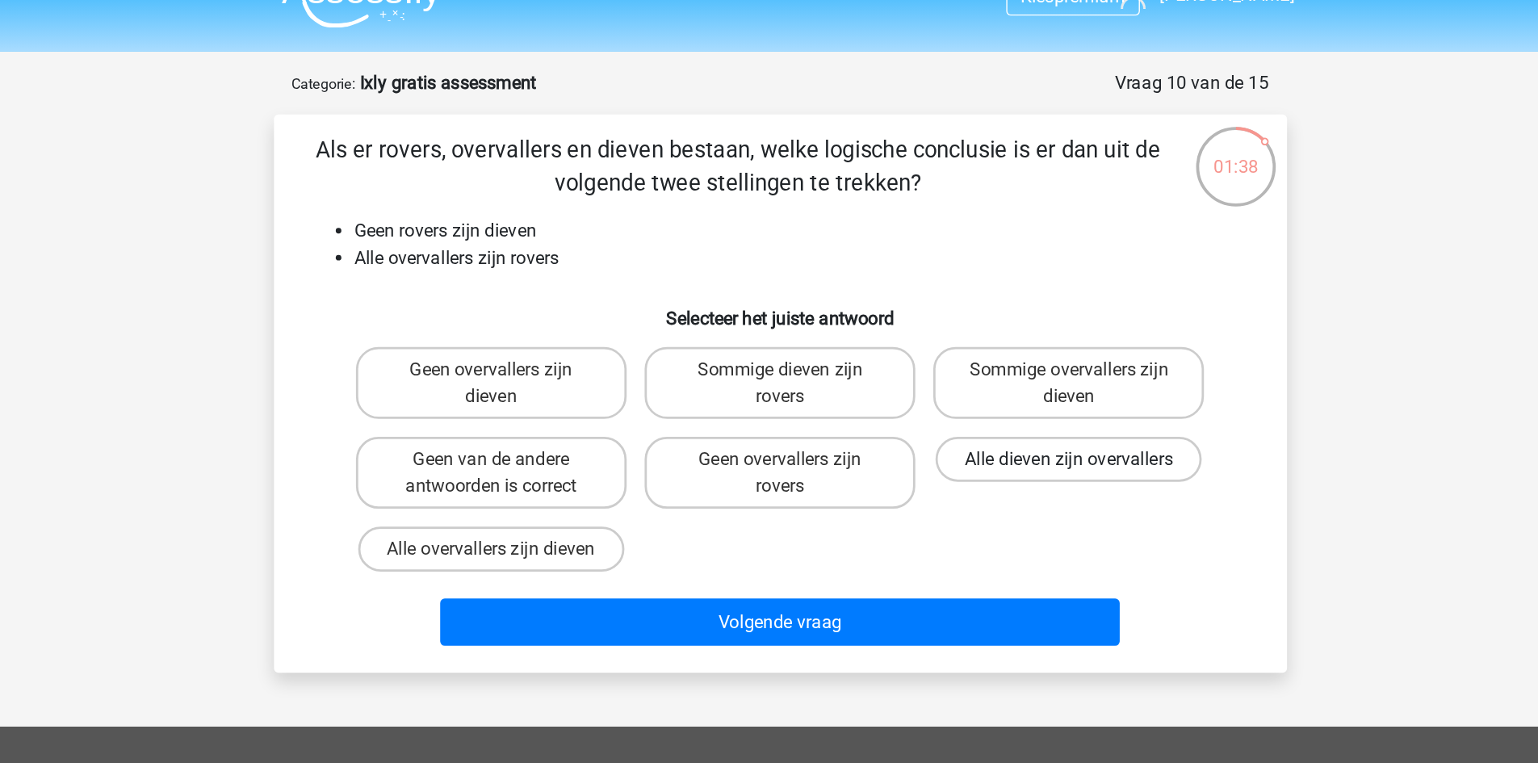
click at [962, 365] on label "Alle dieven zijn overvallers" at bounding box center [976, 361] width 191 height 32
click at [977, 365] on input "Alle dieven zijn overvallers" at bounding box center [982, 366] width 10 height 10
radio input "true"
click at [937, 303] on label "Sommige overvallers zijn dieven" at bounding box center [976, 306] width 195 height 52
click at [977, 303] on input "Sommige overvallers zijn dieven" at bounding box center [982, 301] width 10 height 10
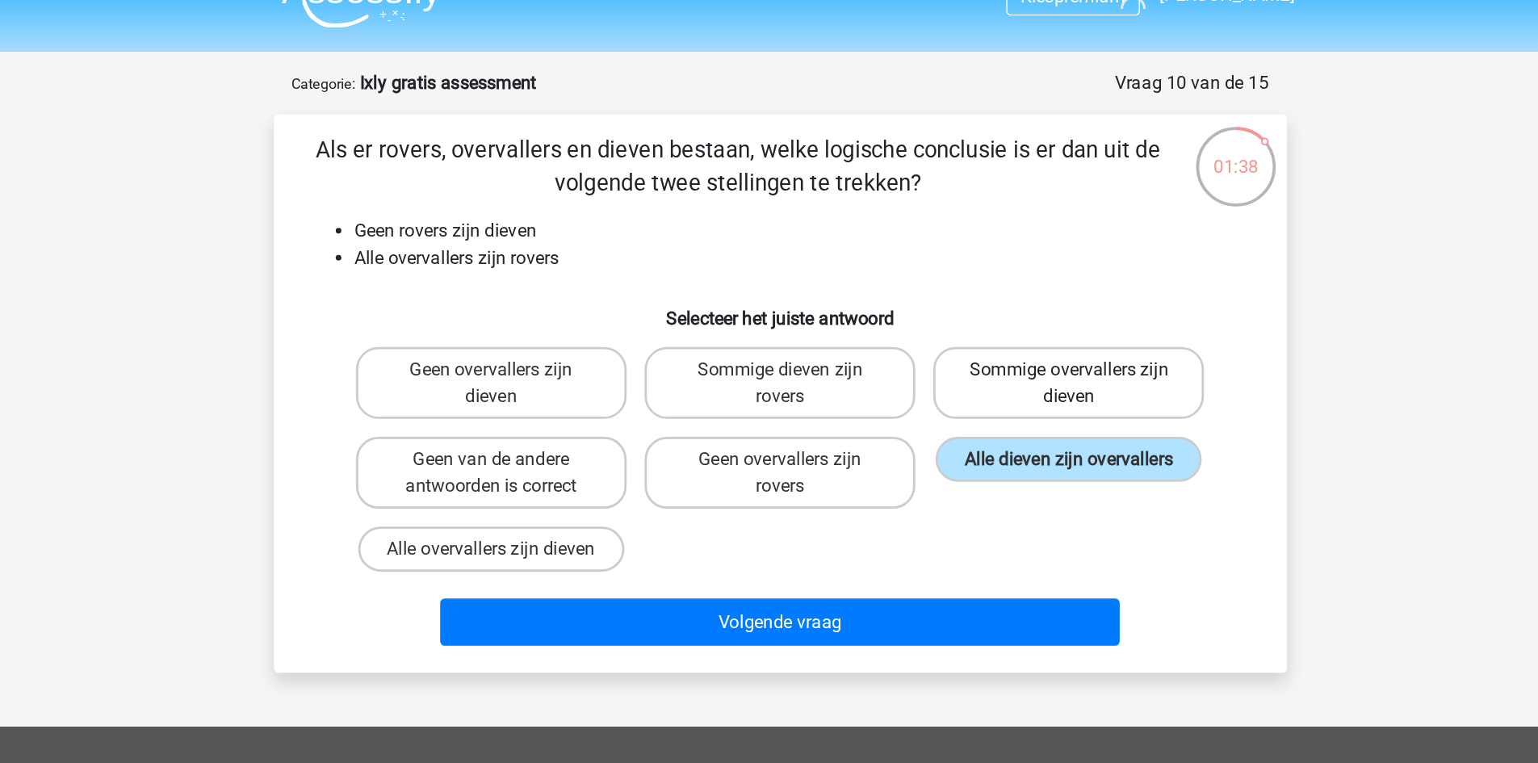
radio input "true"
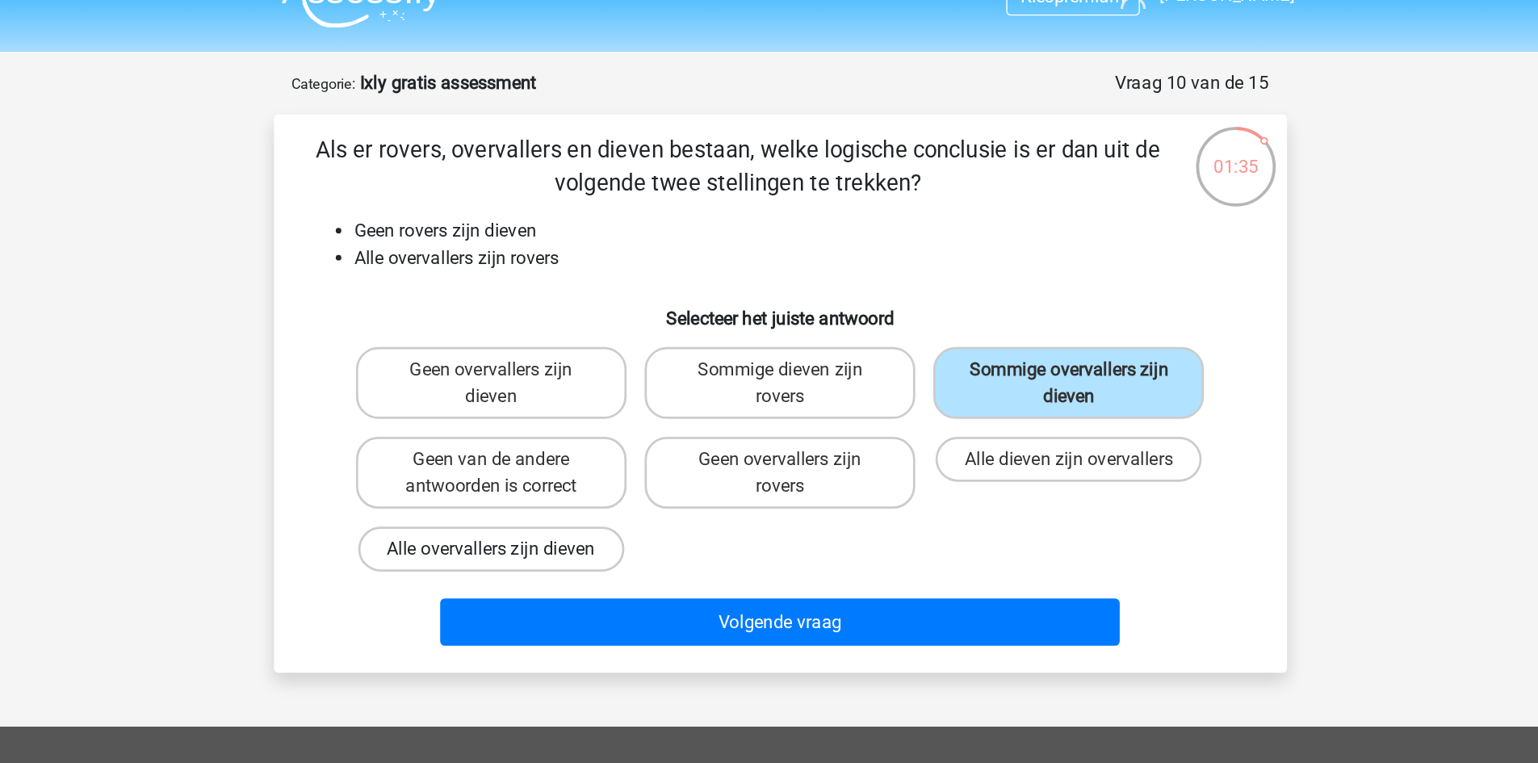
click at [620, 422] on label "Alle overvallers zijn dieven" at bounding box center [561, 425] width 191 height 32
click at [572, 426] on input "Alle overvallers zijn dieven" at bounding box center [566, 431] width 10 height 10
radio input "true"
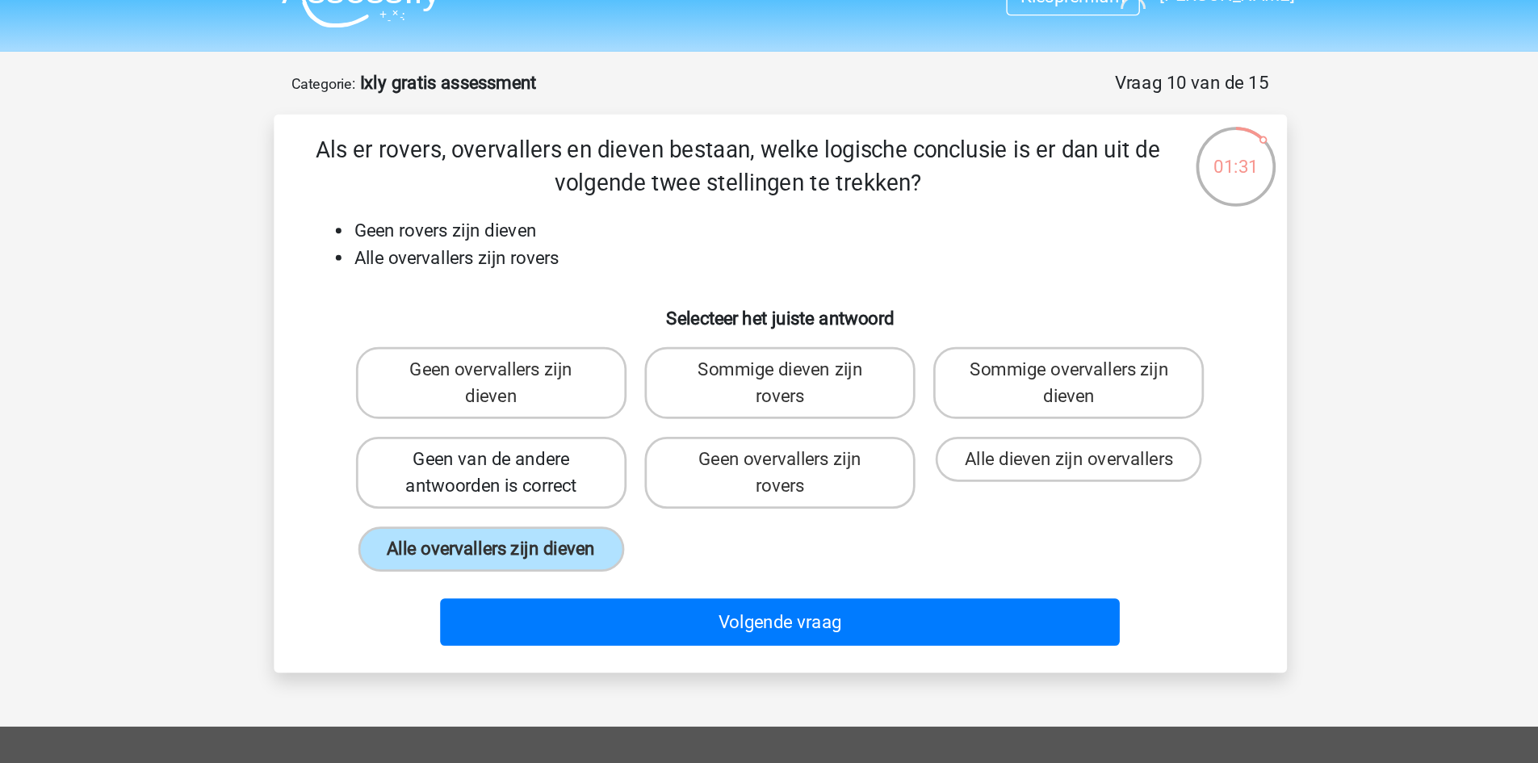
click at [611, 377] on label "Geen van de andere antwoorden is correct" at bounding box center [561, 371] width 195 height 52
click at [572, 371] on input "Geen van de andere antwoorden is correct" at bounding box center [566, 366] width 10 height 10
radio input "true"
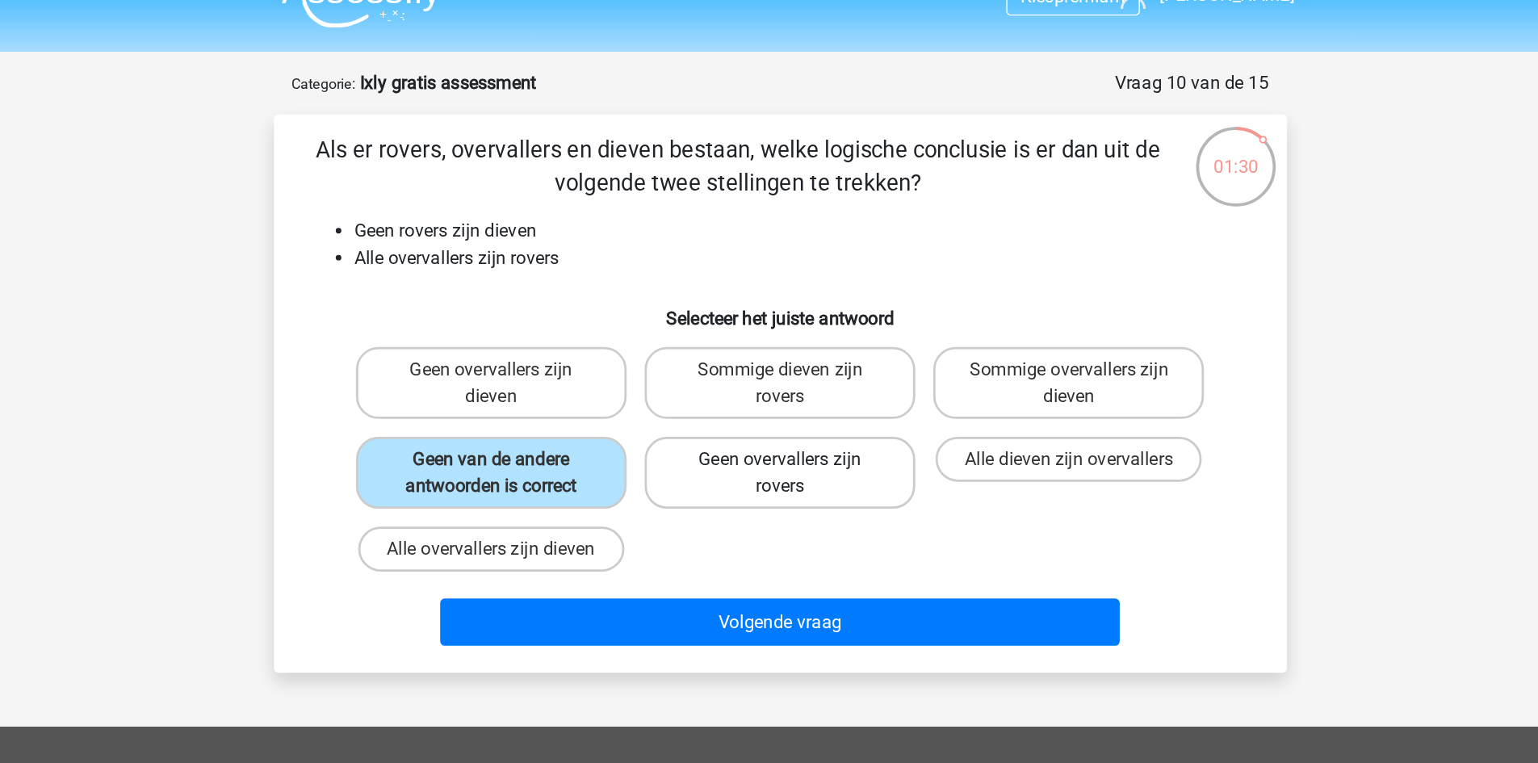
click at [707, 364] on label "Geen overvallers zijn rovers" at bounding box center [769, 371] width 195 height 52
click at [769, 364] on input "Geen overvallers zijn rovers" at bounding box center [774, 366] width 10 height 10
radio input "true"
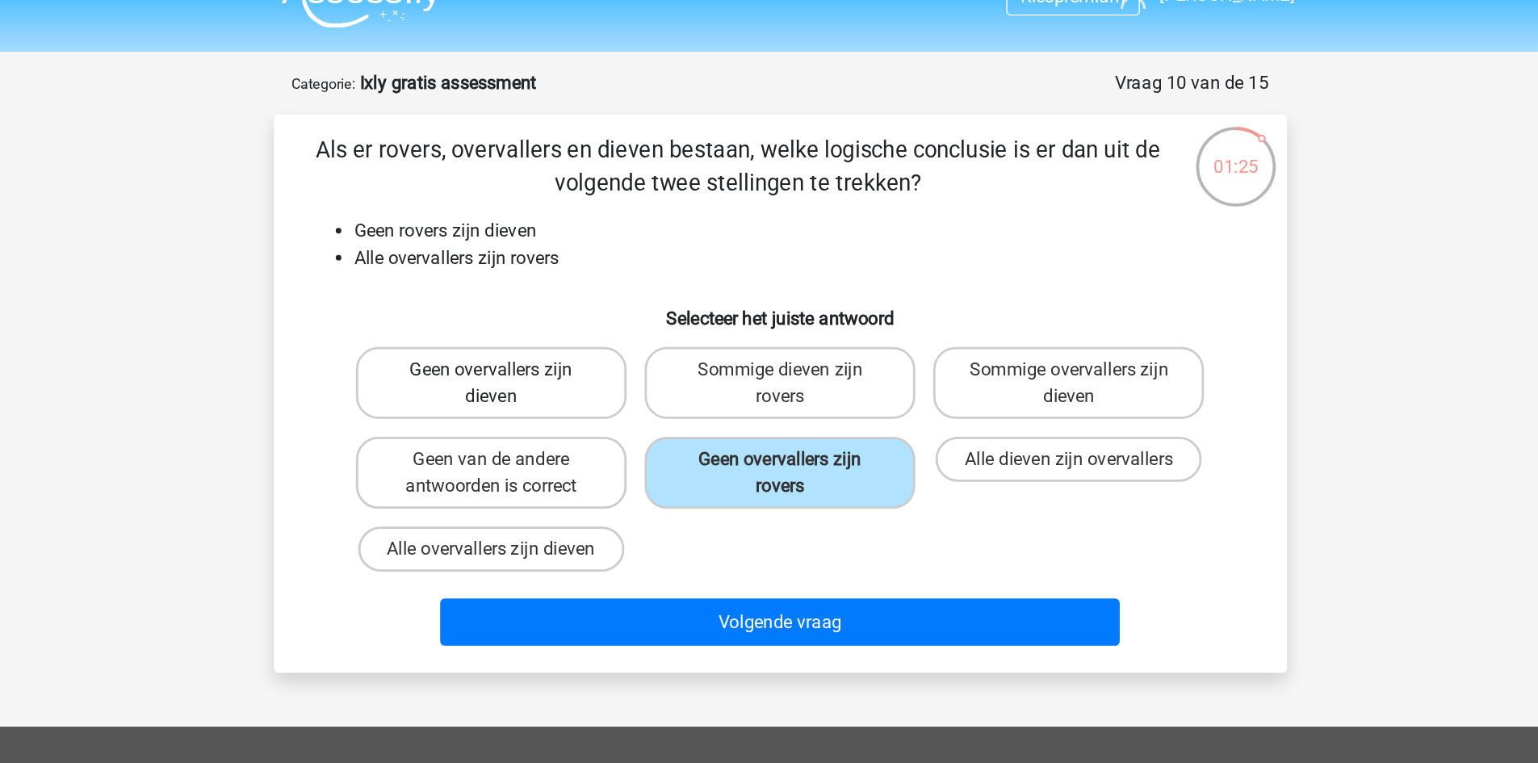
click at [576, 309] on label "Geen overvallers zijn dieven" at bounding box center [561, 306] width 195 height 52
click at [572, 307] on input "Geen overvallers zijn dieven" at bounding box center [566, 301] width 10 height 10
radio input "true"
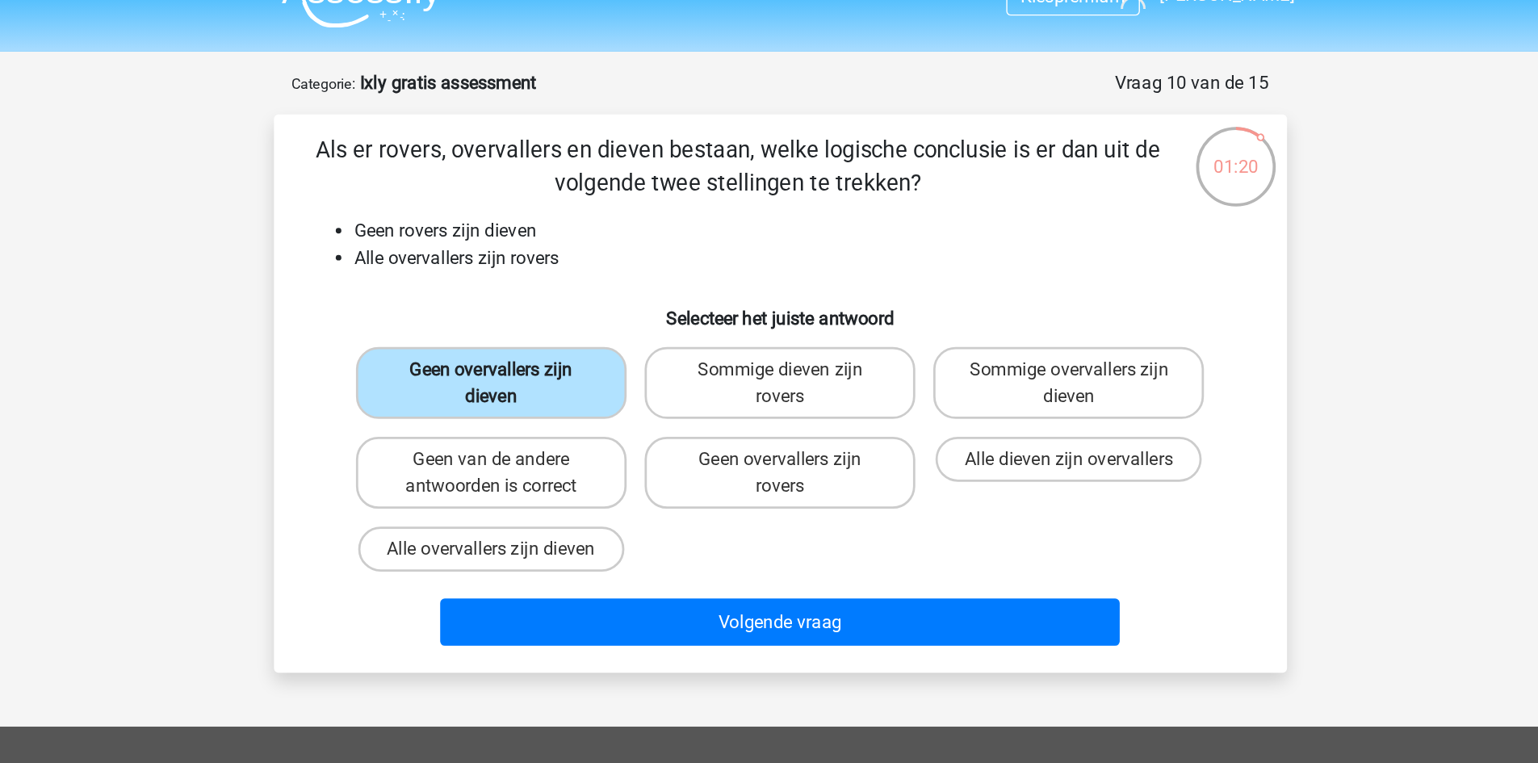
click at [584, 317] on label "Geen overvallers zijn dieven" at bounding box center [561, 306] width 195 height 52
click at [572, 307] on input "Geen overvallers zijn dieven" at bounding box center [566, 301] width 10 height 10
click at [588, 346] on label "Geen van de andere antwoorden is correct" at bounding box center [561, 371] width 195 height 52
click at [572, 361] on input "Geen van de andere antwoorden is correct" at bounding box center [566, 366] width 10 height 10
radio input "true"
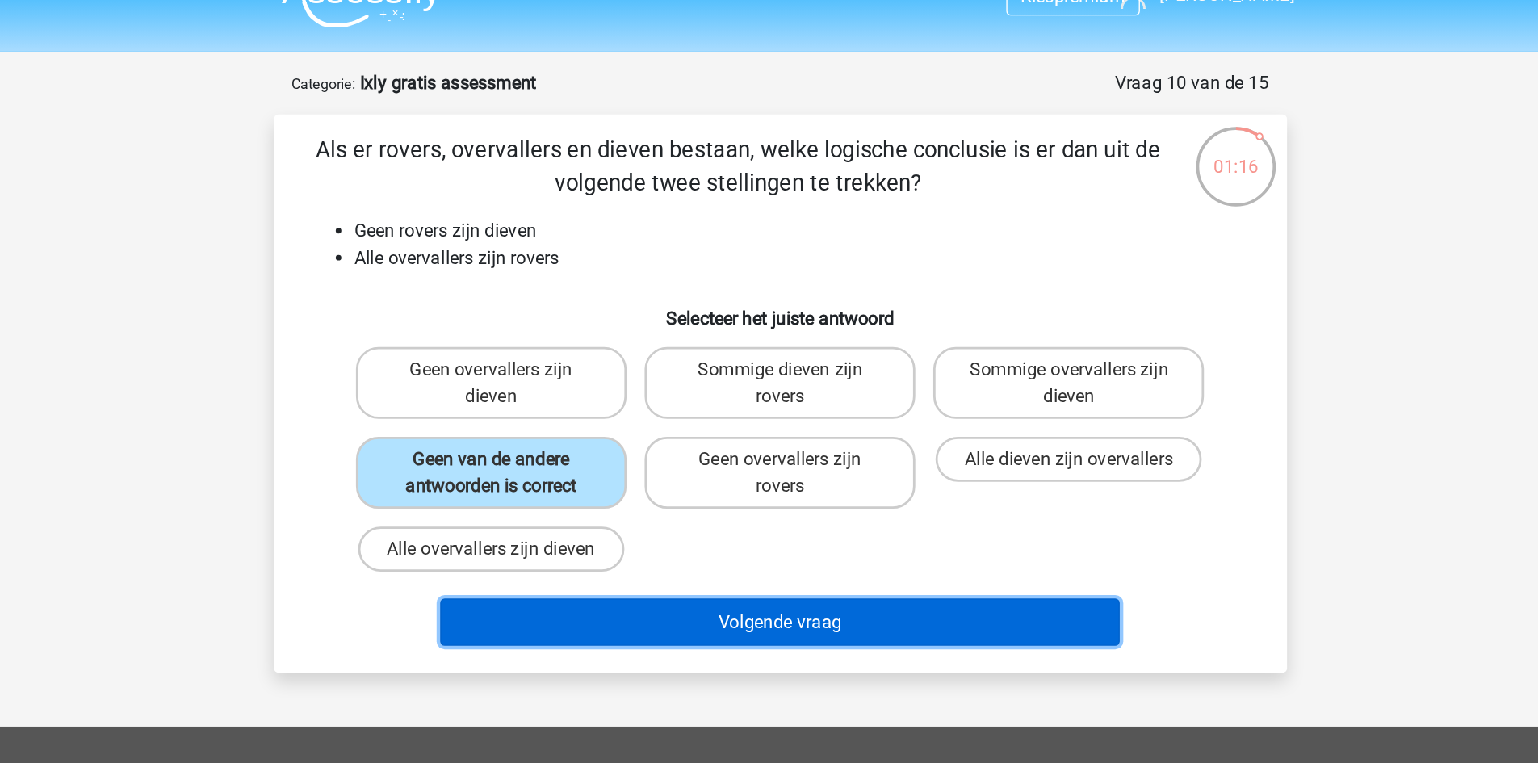
click at [854, 476] on button "Volgende vraag" at bounding box center [769, 478] width 489 height 34
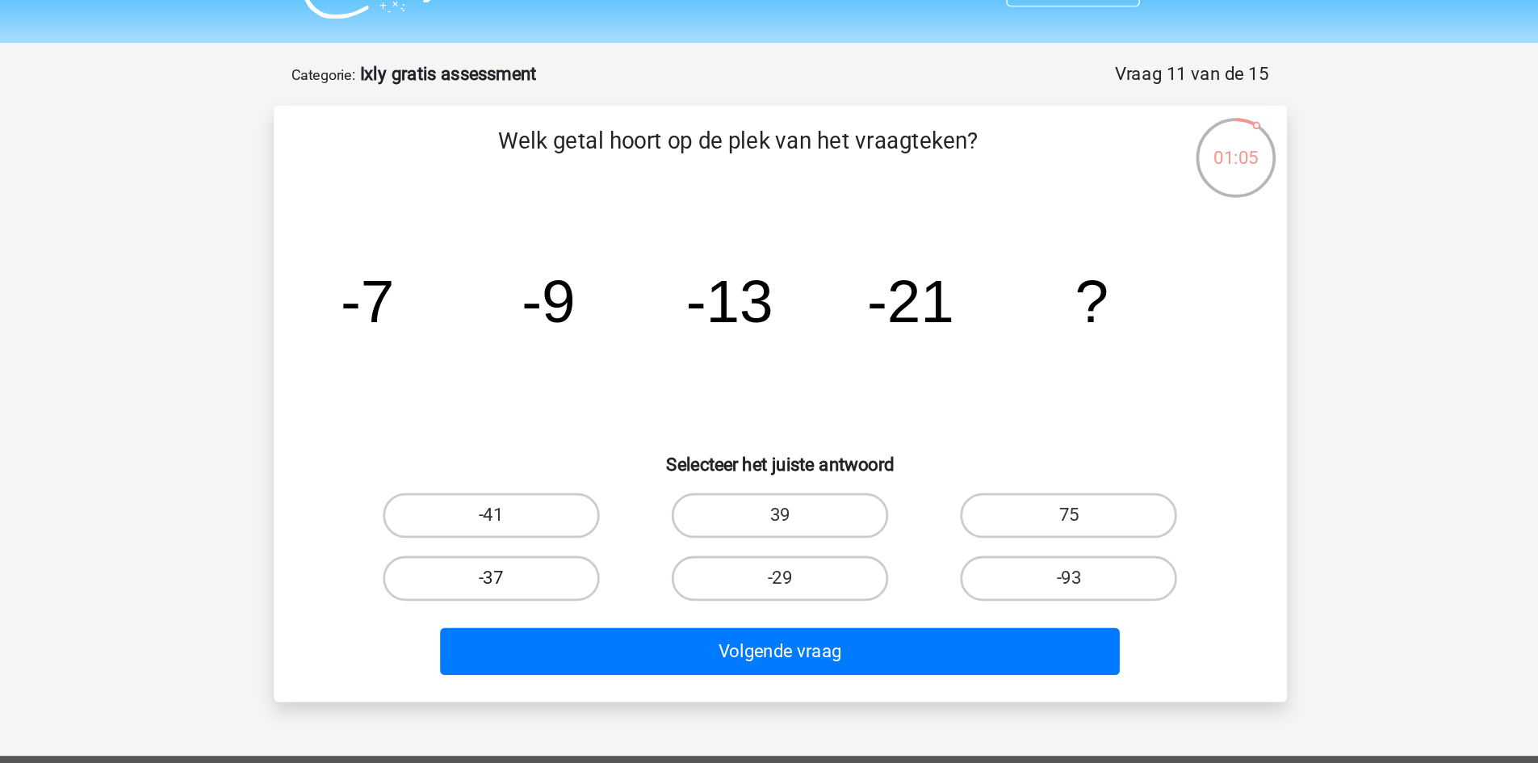
click at [636, 459] on label "-37" at bounding box center [562, 453] width 156 height 32
click at [572, 459] on input "-37" at bounding box center [566, 458] width 10 height 10
radio input "true"
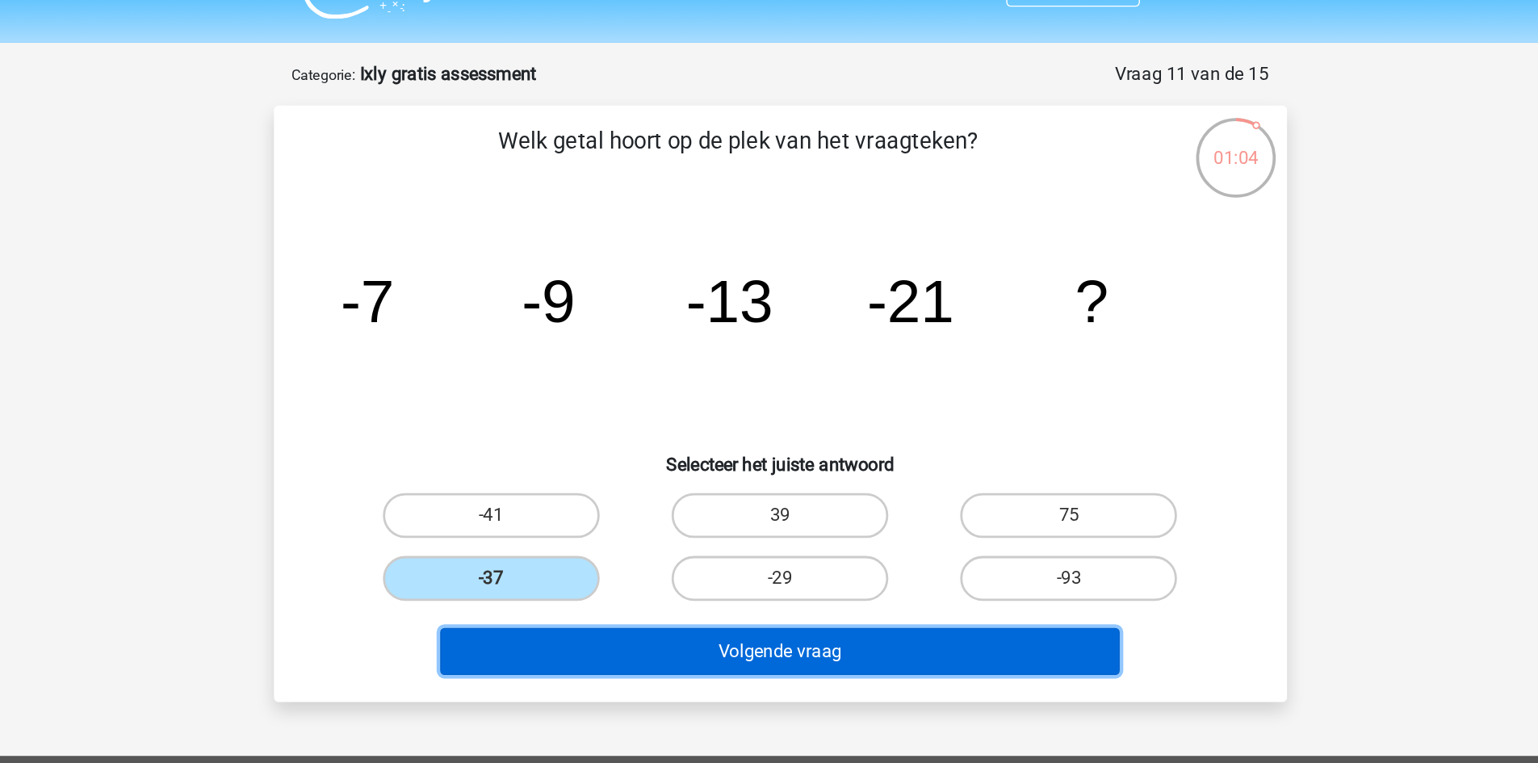
click at [678, 514] on button "Volgende vraag" at bounding box center [769, 506] width 489 height 34
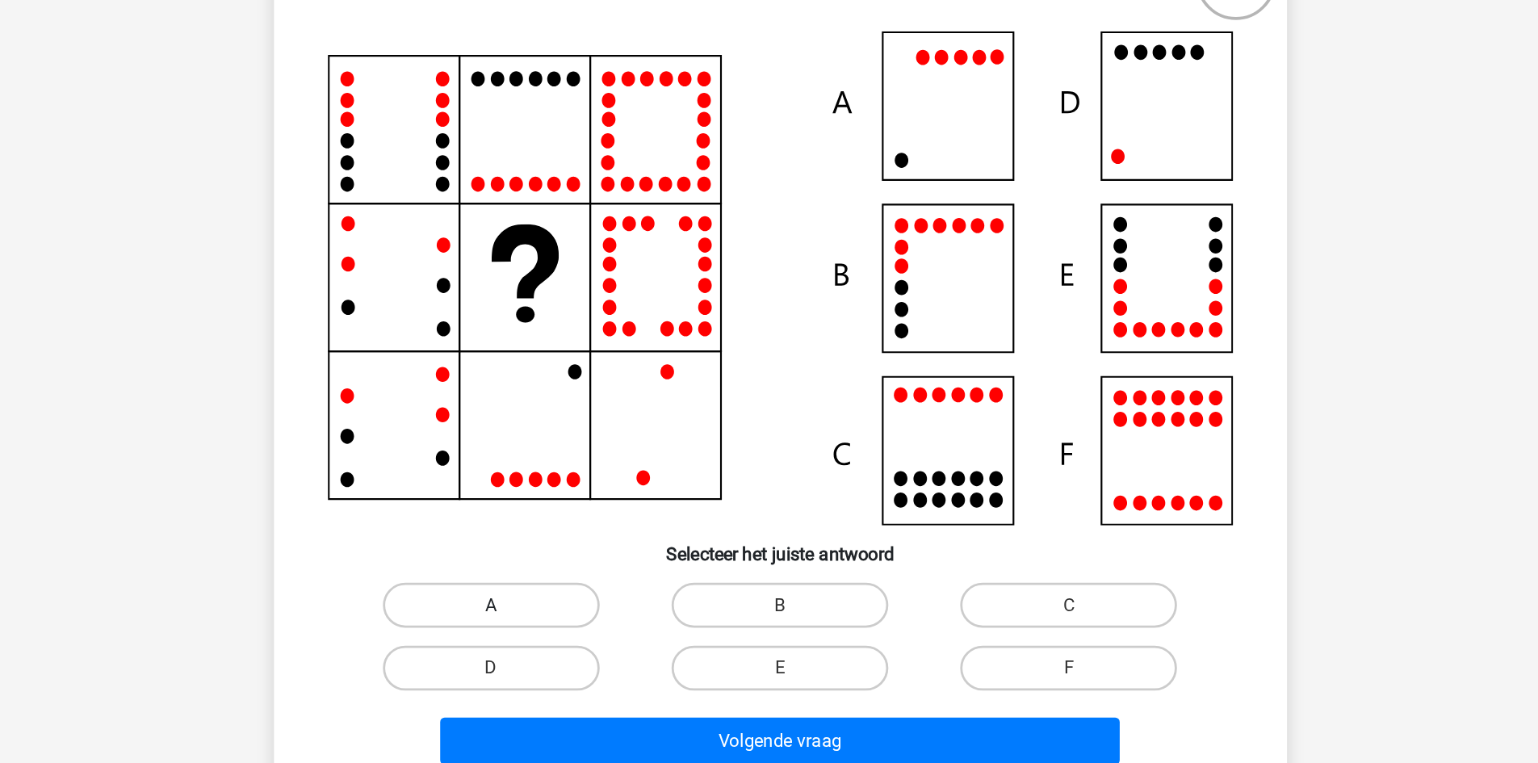
click at [602, 600] on label "A" at bounding box center [562, 600] width 156 height 32
click at [572, 600] on input "A" at bounding box center [566, 605] width 10 height 10
radio input "true"
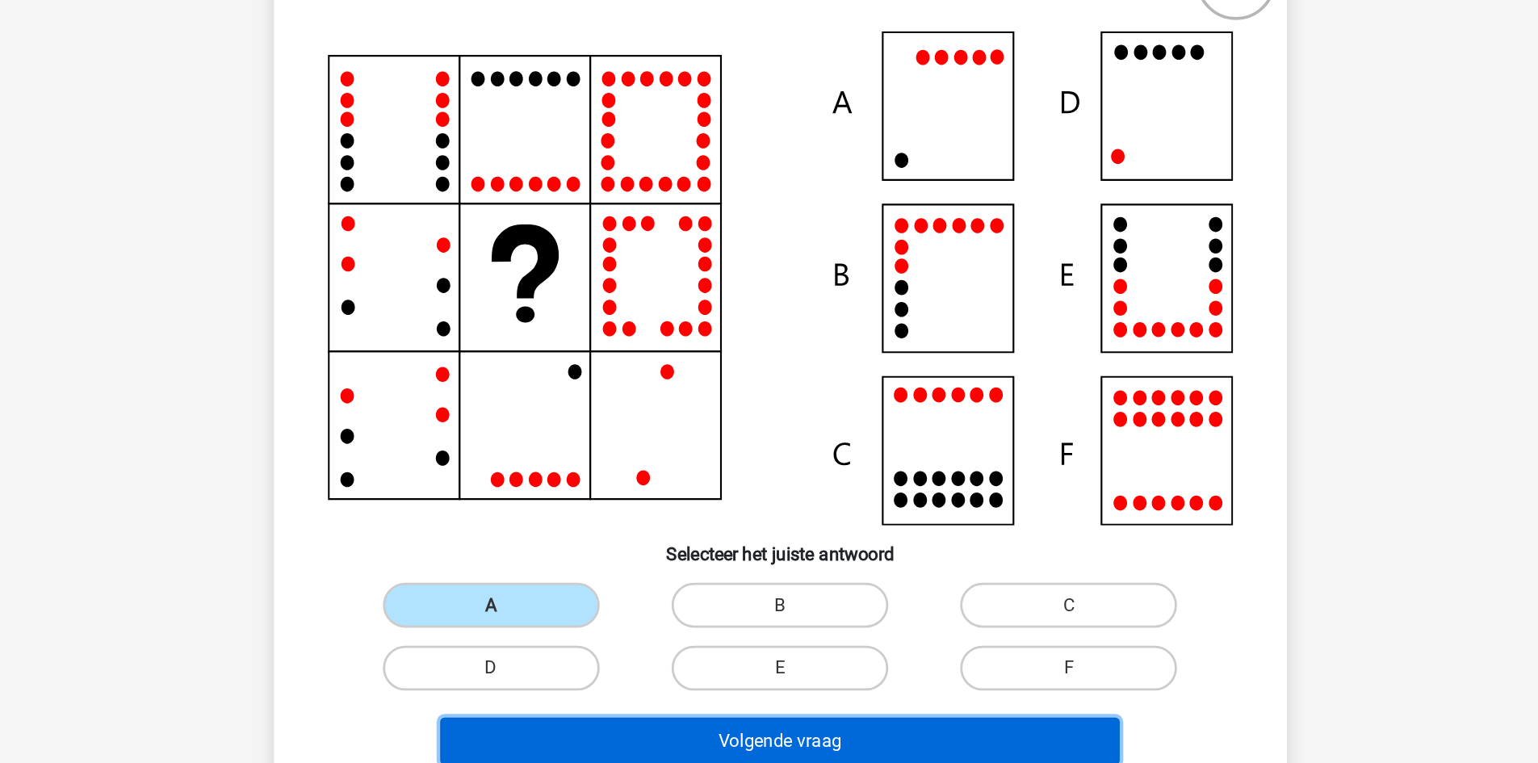
click at [650, 685] on button "Volgende vraag" at bounding box center [769, 698] width 489 height 34
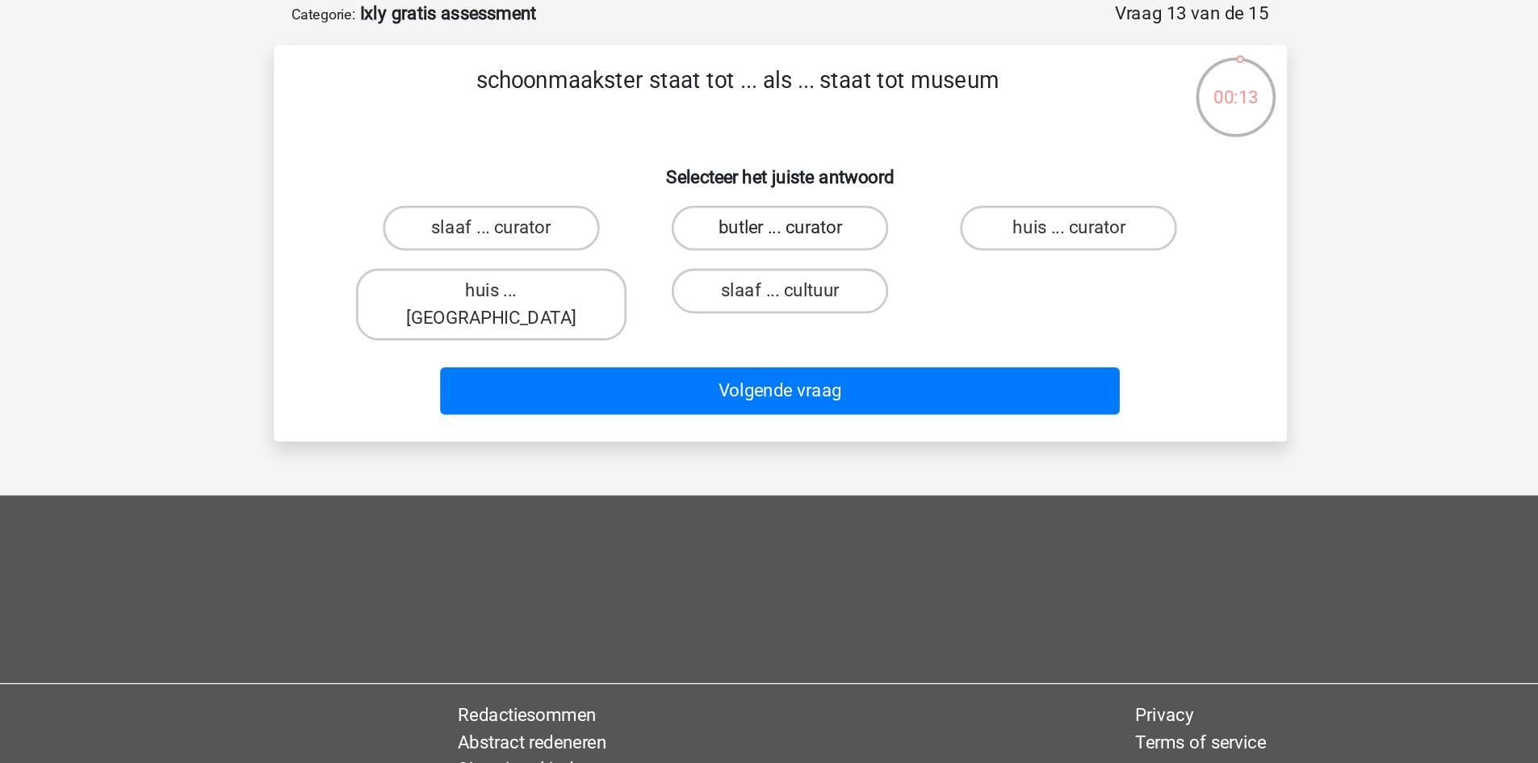
click at [728, 229] on label "butler ... curator" at bounding box center [769, 245] width 156 height 32
click at [769, 245] on input "butler ... curator" at bounding box center [774, 250] width 10 height 10
radio input "true"
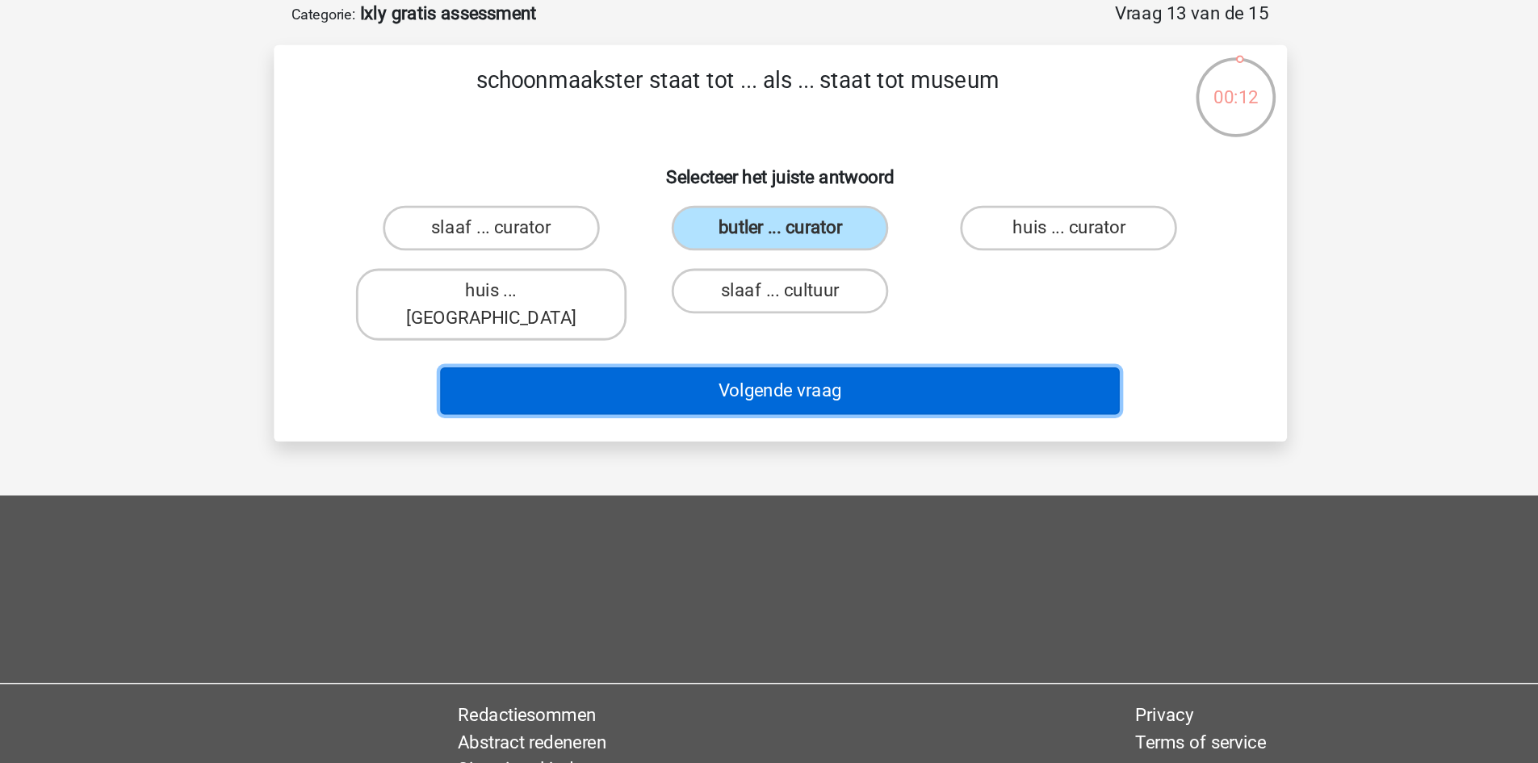
click at [777, 345] on button "Volgende vraag" at bounding box center [769, 362] width 489 height 34
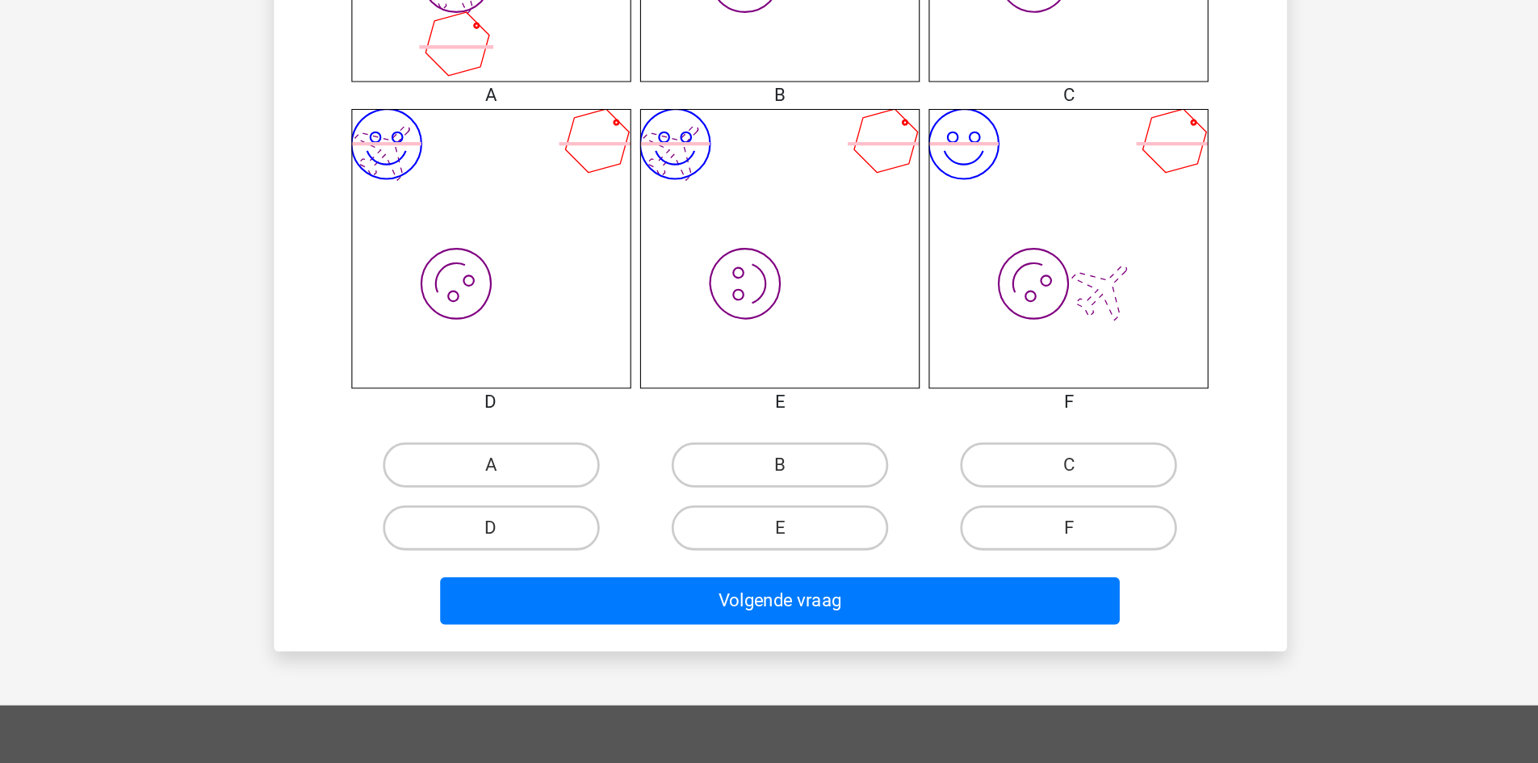
scroll to position [594, 0]
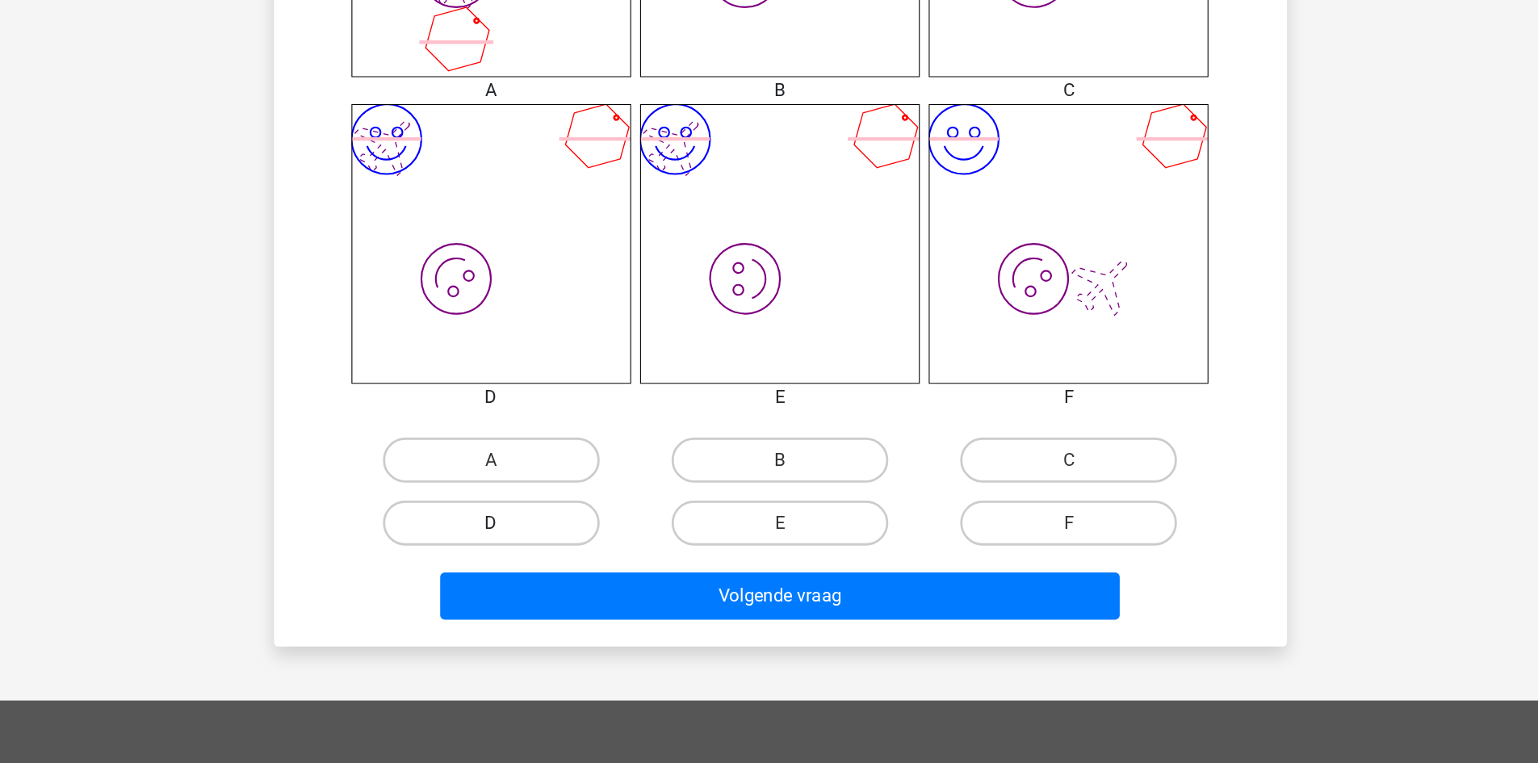
click at [587, 588] on label "D" at bounding box center [562, 590] width 156 height 32
click at [572, 590] on input "D" at bounding box center [566, 595] width 10 height 10
radio input "true"
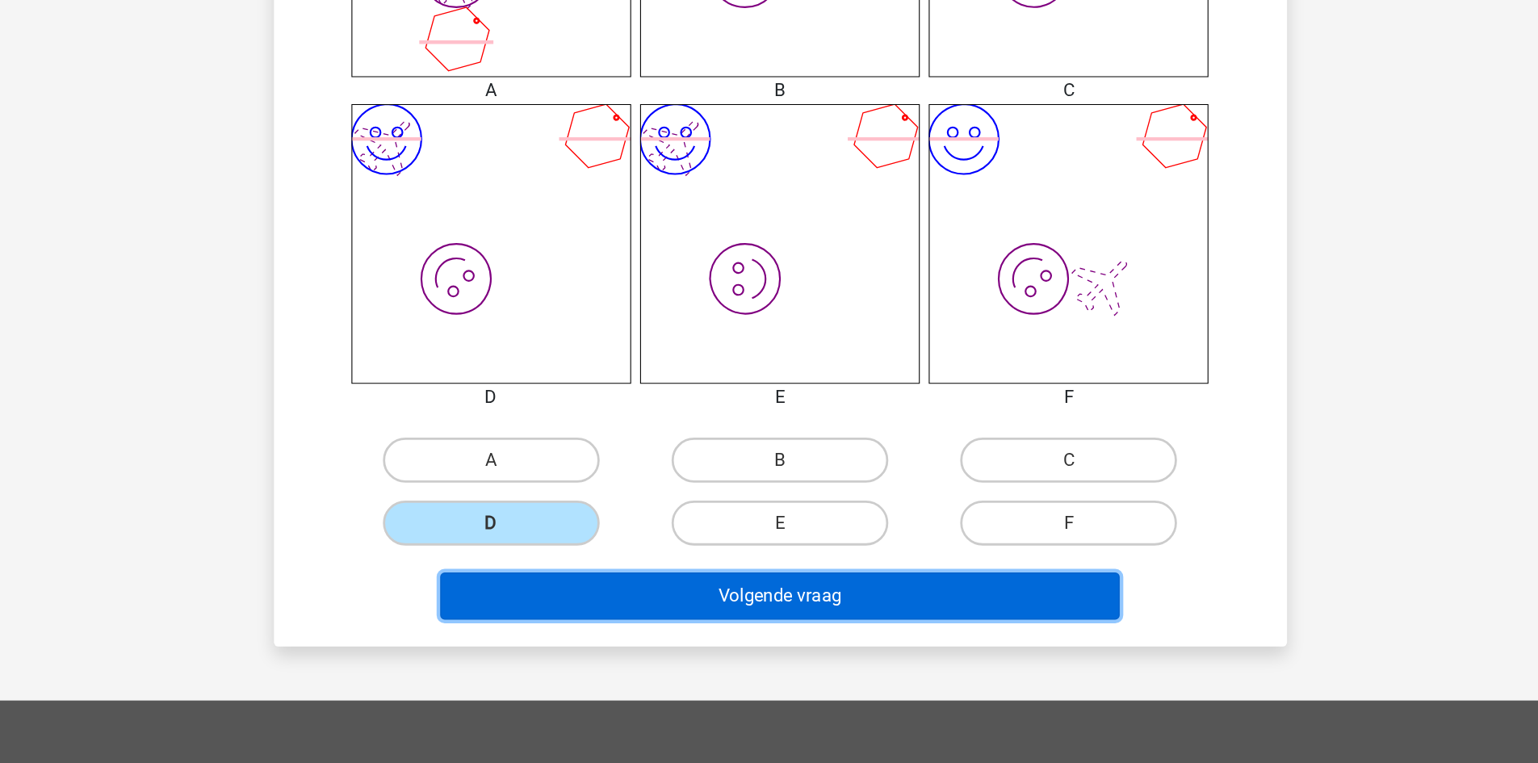
click at [649, 653] on button "Volgende vraag" at bounding box center [769, 643] width 489 height 34
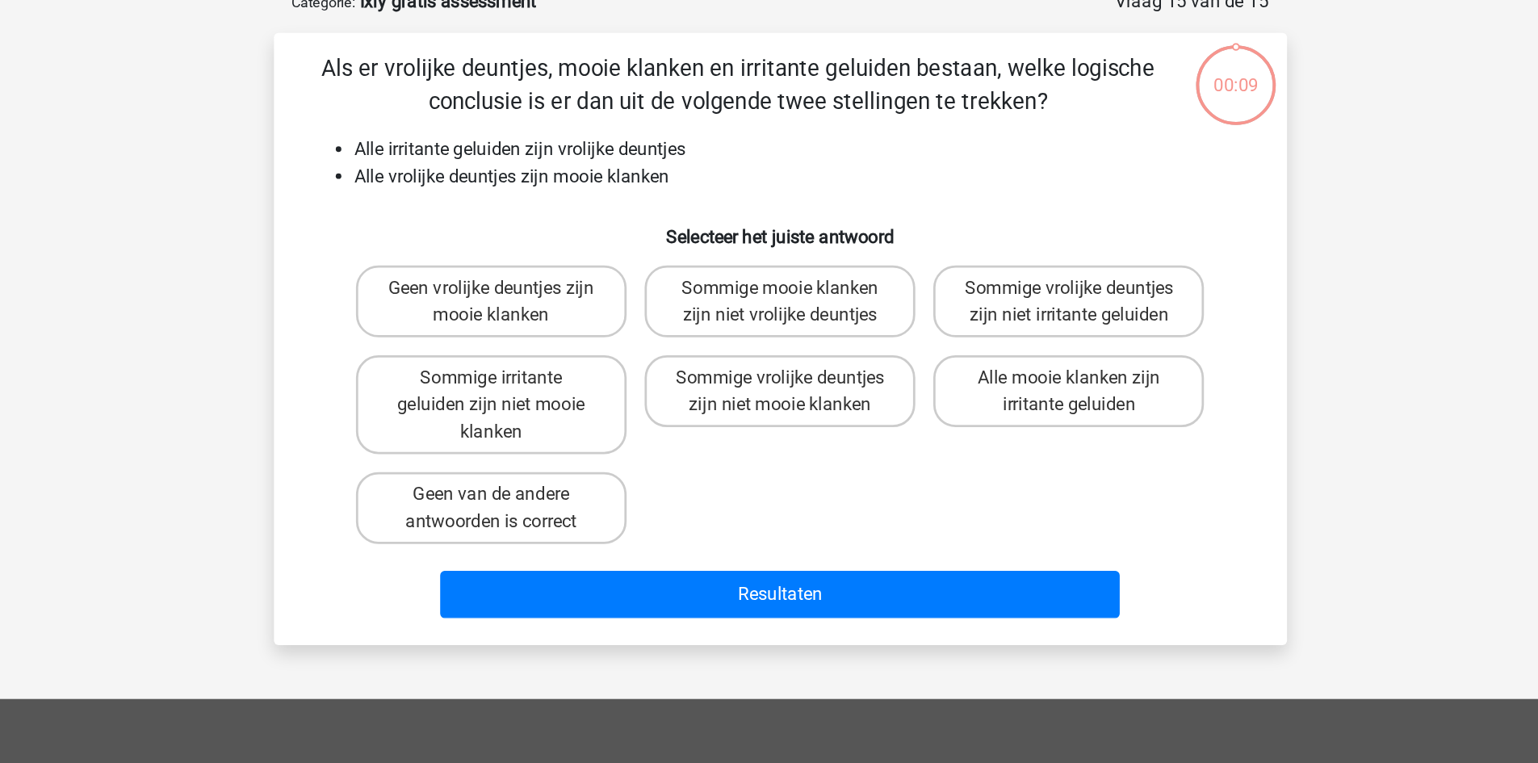
scroll to position [81, 0]
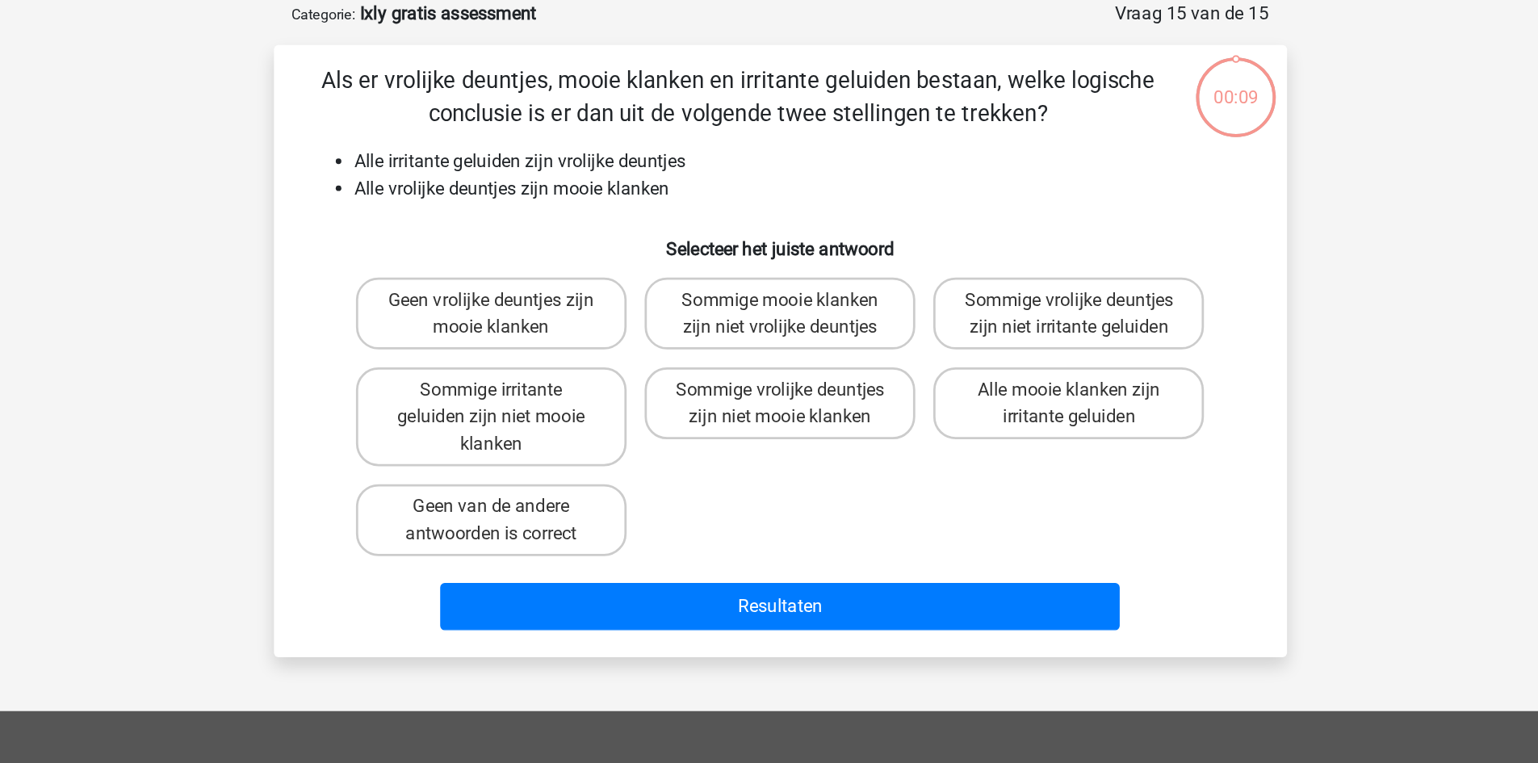
click at [794, 263] on div "Sommige vrolijke deuntjes zijn niet mooie klanken" at bounding box center [769, 300] width 208 height 84
click at [796, 293] on label "Sommige vrolijke deuntjes zijn niet mooie klanken" at bounding box center [769, 290] width 195 height 52
click at [779, 291] on input "Sommige vrolijke deuntjes zijn niet mooie klanken" at bounding box center [774, 285] width 10 height 10
radio input "true"
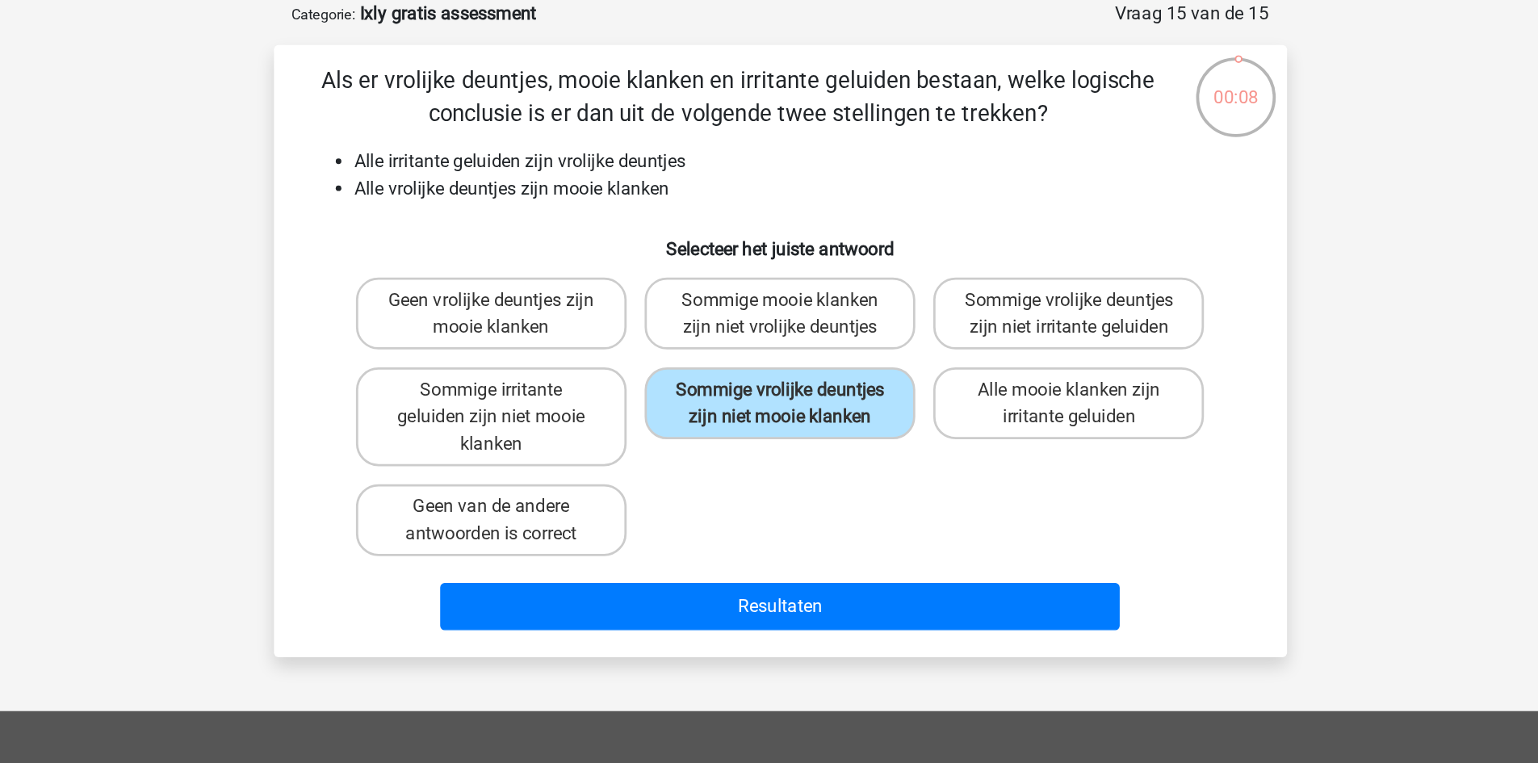
click at [807, 413] on div "Resultaten" at bounding box center [769, 432] width 677 height 53
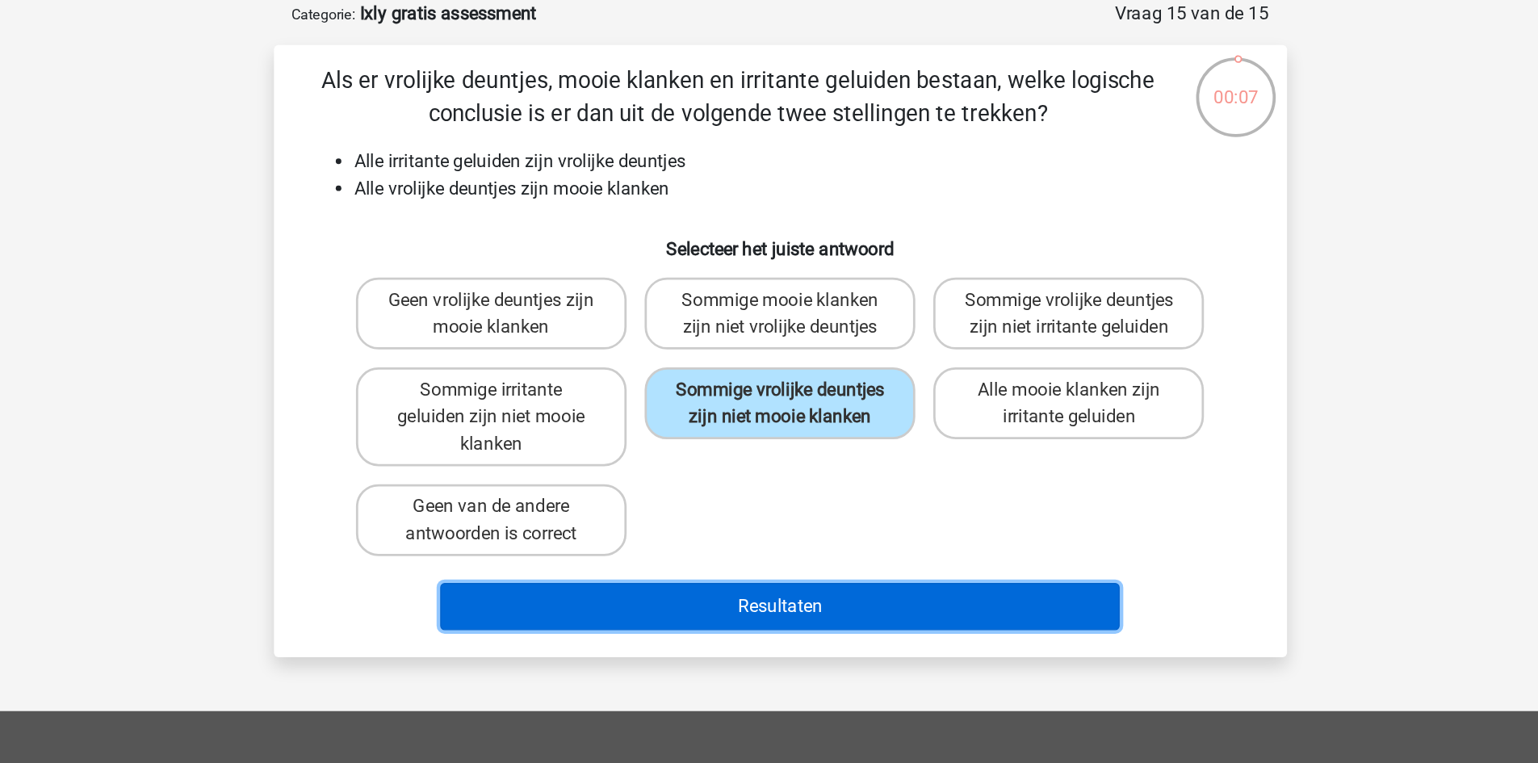
click at [804, 426] on button "Resultaten" at bounding box center [769, 436] width 489 height 34
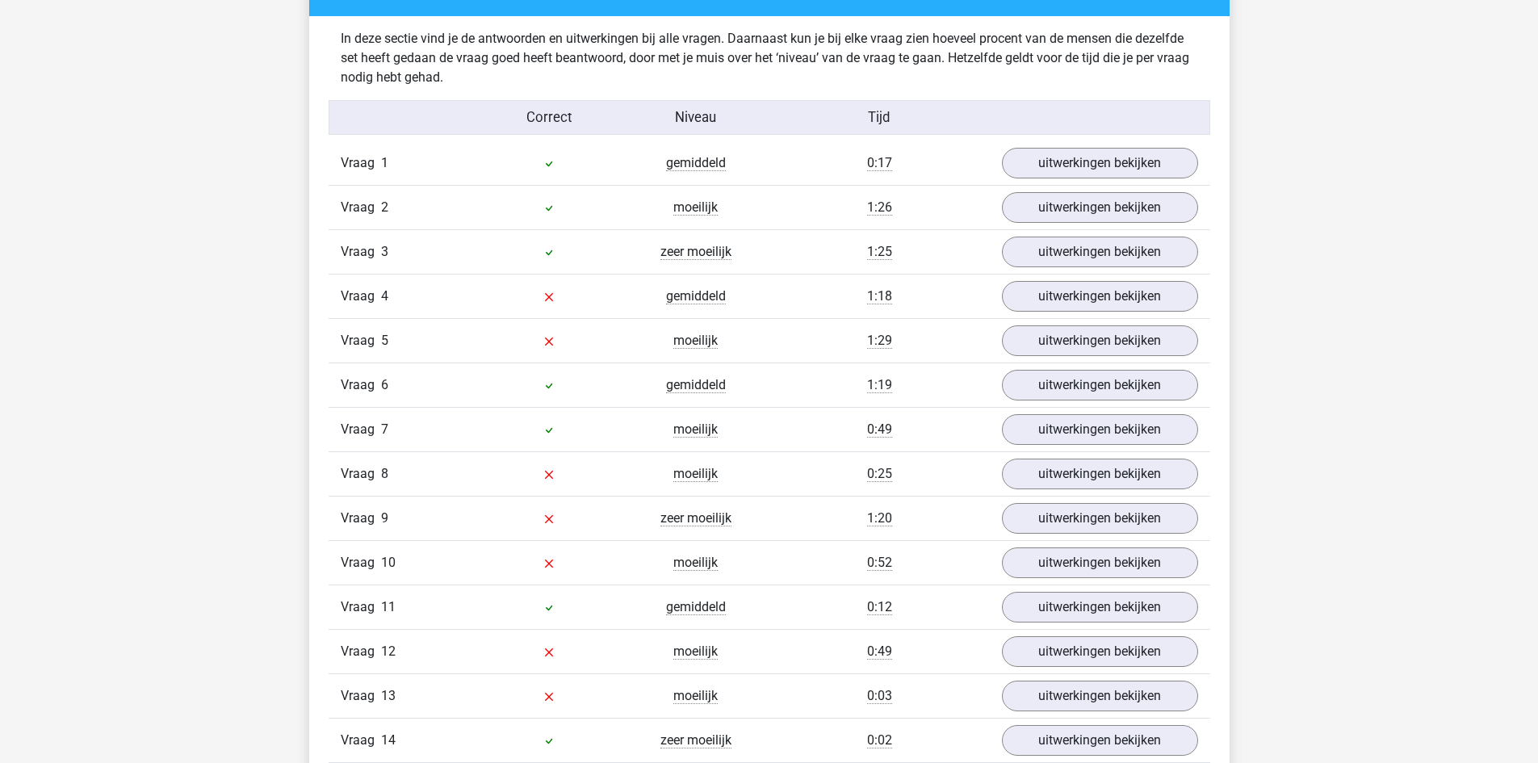
scroll to position [1755, 0]
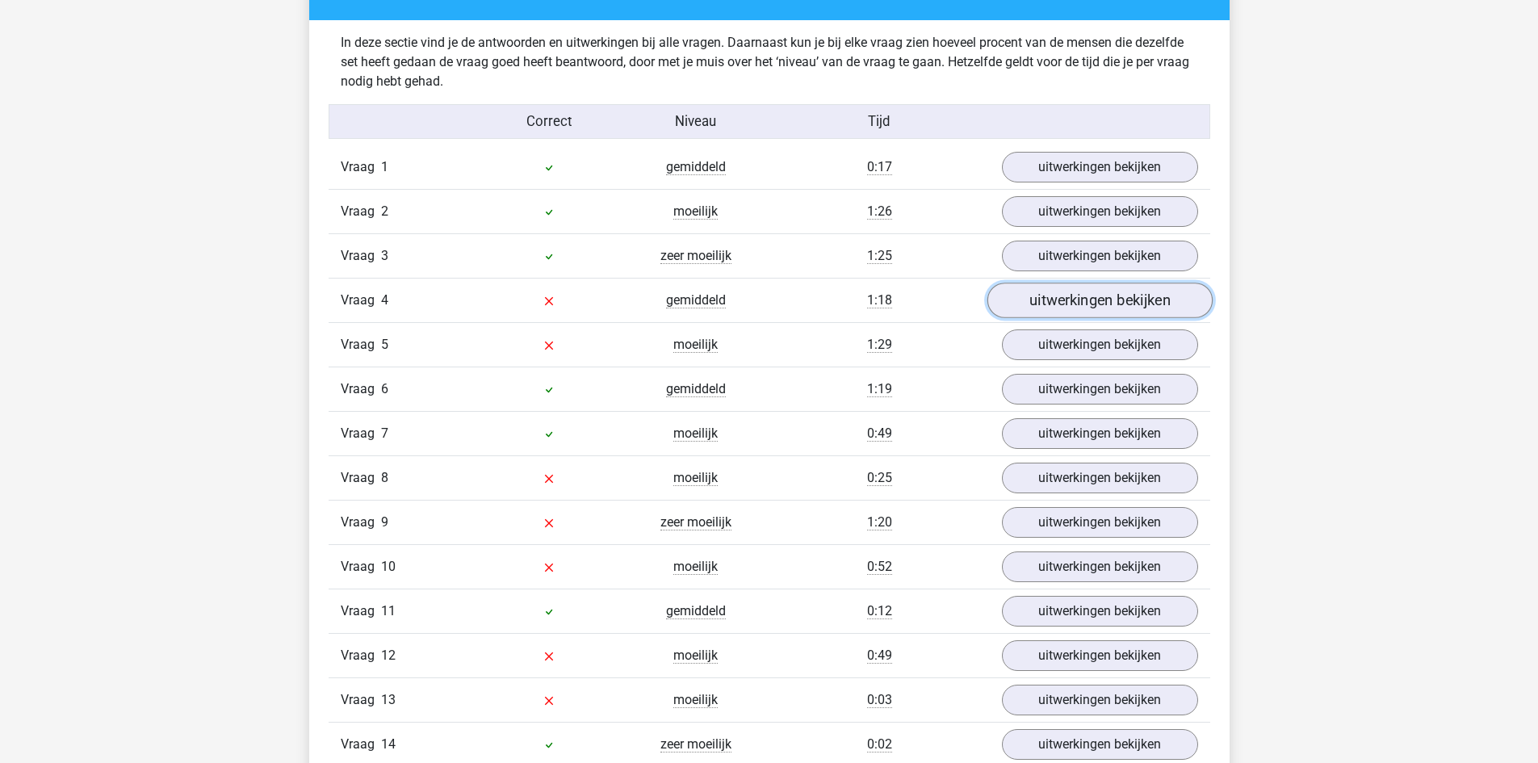
click at [1032, 305] on link "uitwerkingen bekijken" at bounding box center [1099, 301] width 225 height 36
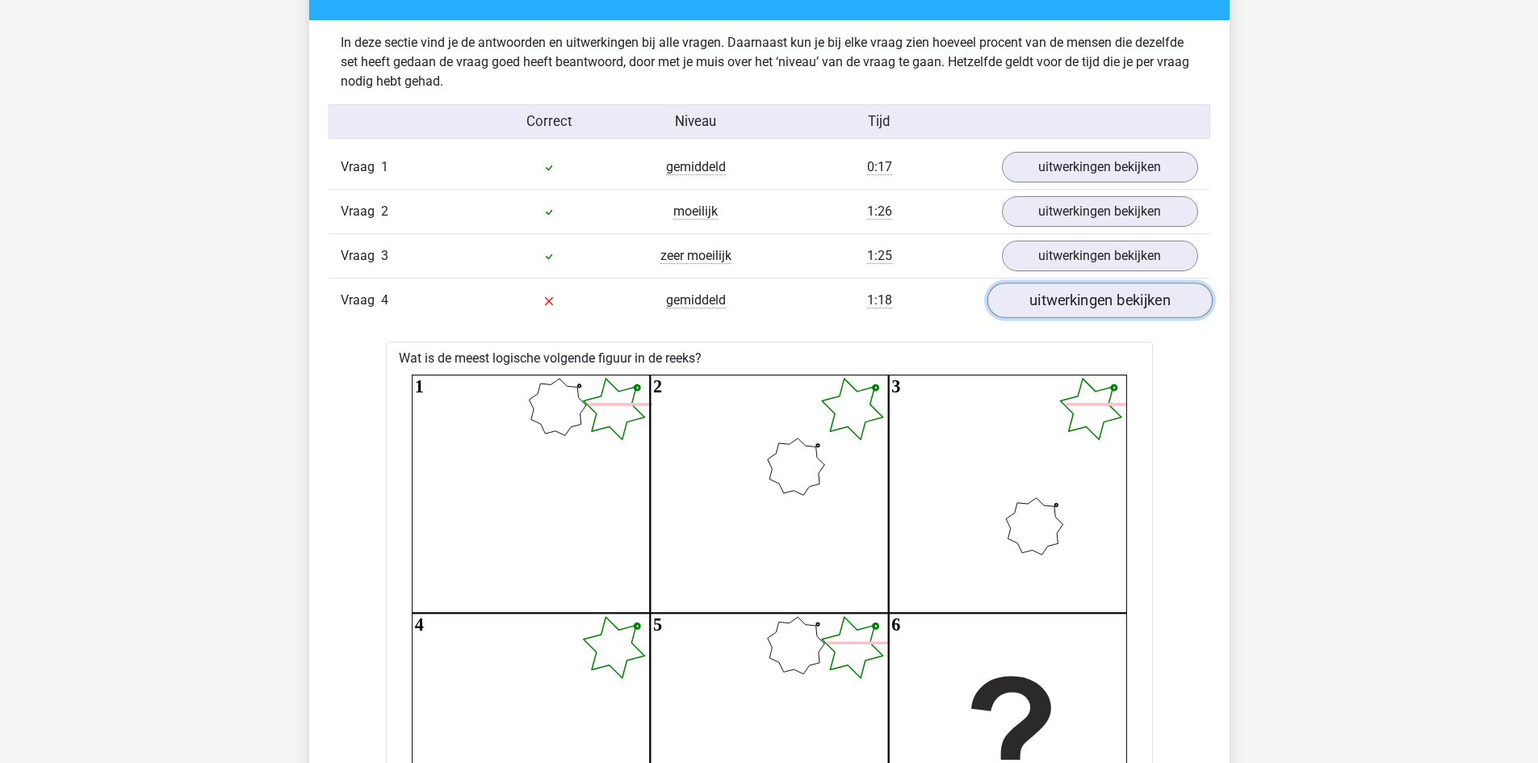
click at [1032, 305] on link "uitwerkingen bekijken" at bounding box center [1099, 301] width 225 height 36
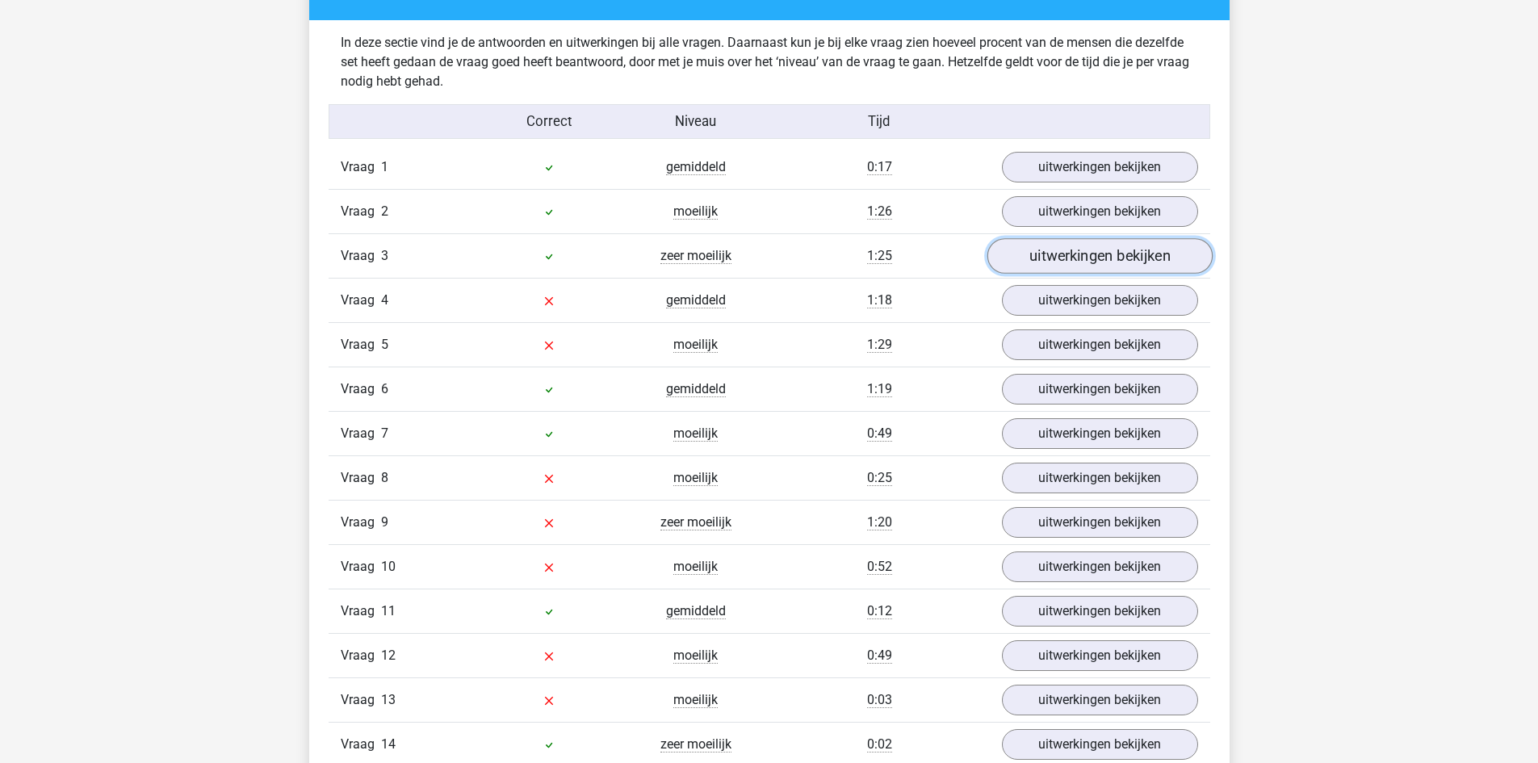
click at [1037, 251] on link "uitwerkingen bekijken" at bounding box center [1099, 256] width 225 height 36
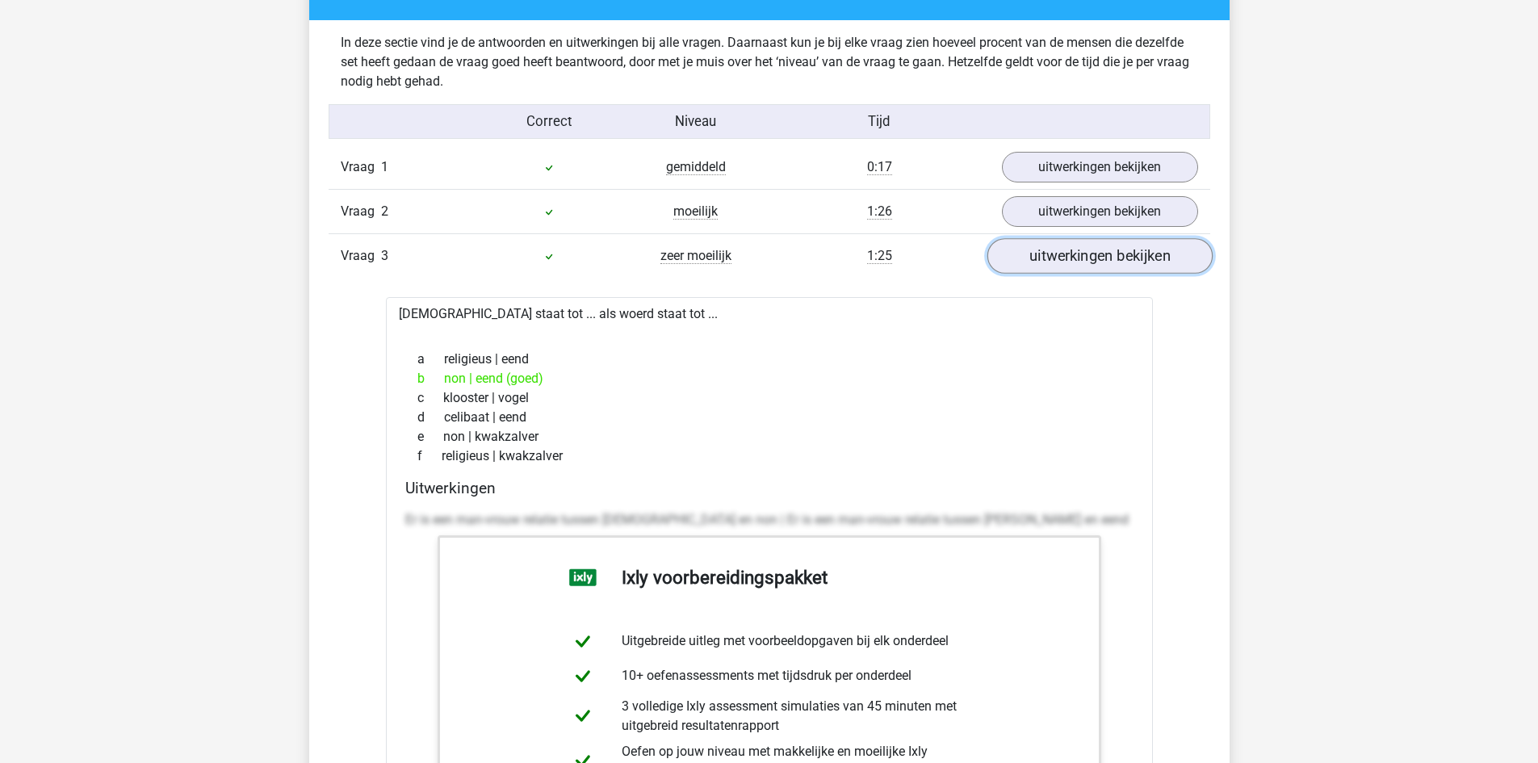
click at [1037, 251] on link "uitwerkingen bekijken" at bounding box center [1099, 256] width 225 height 36
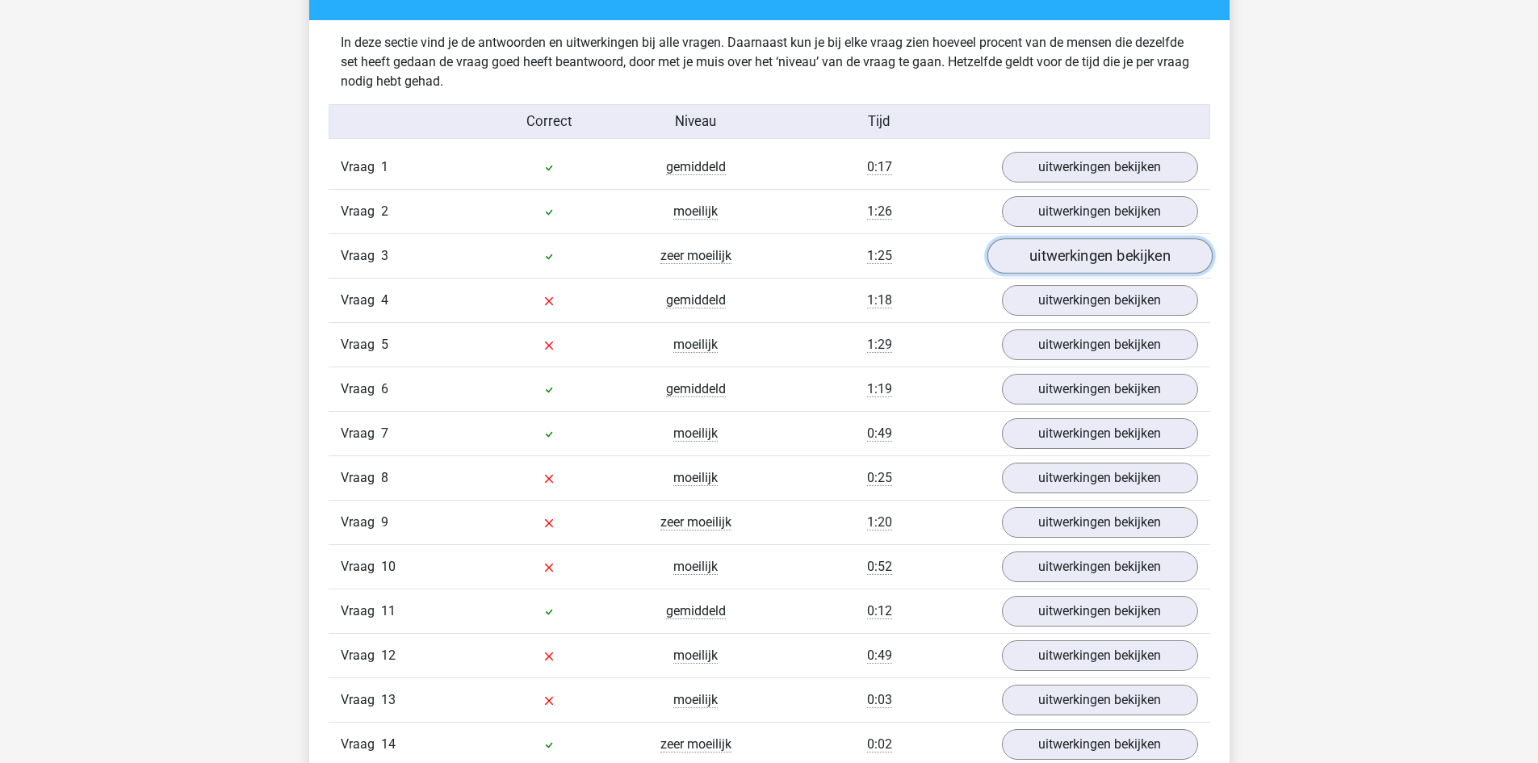
click at [1043, 264] on link "uitwerkingen bekijken" at bounding box center [1099, 256] width 225 height 36
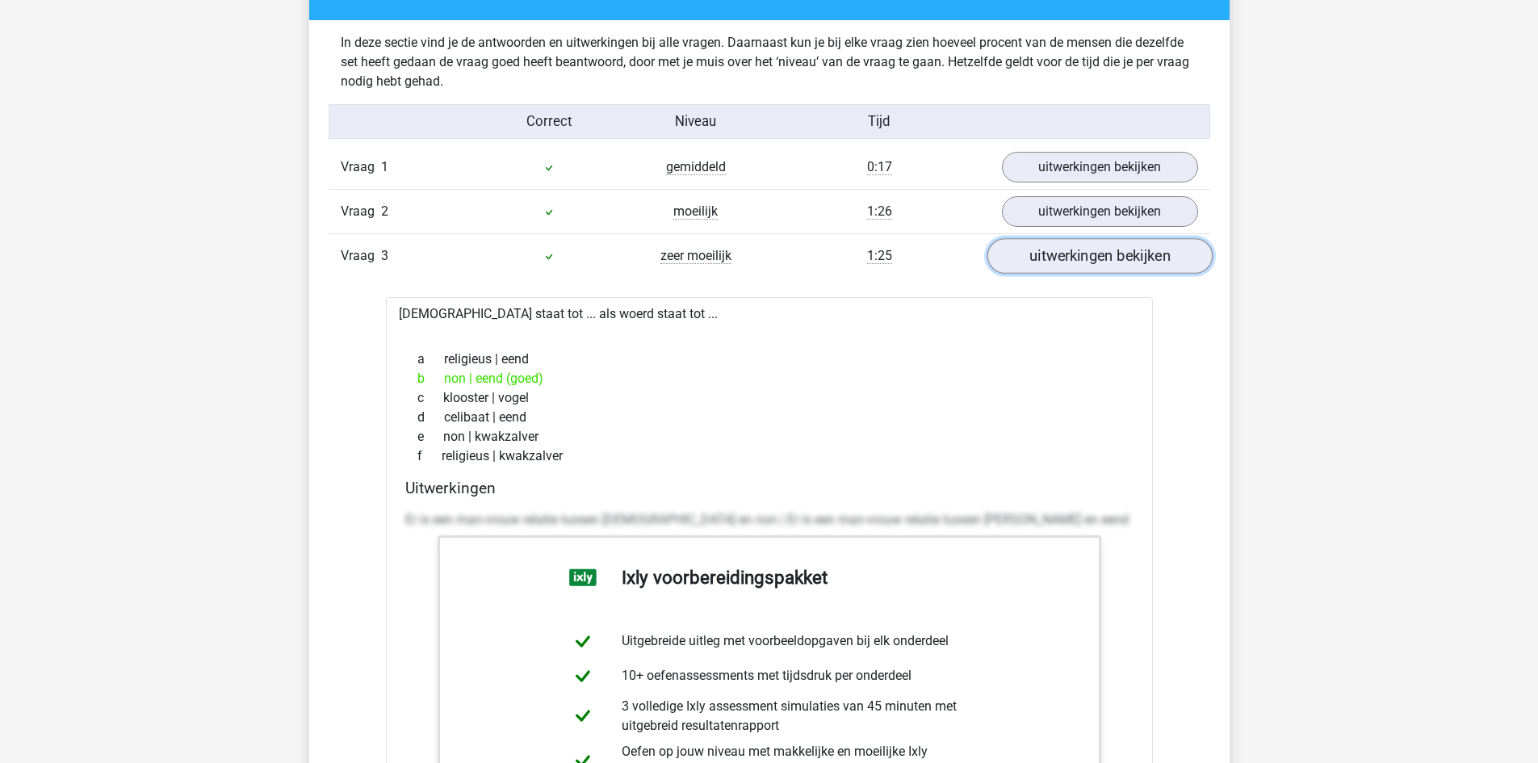
click at [1041, 257] on link "uitwerkingen bekijken" at bounding box center [1099, 256] width 225 height 36
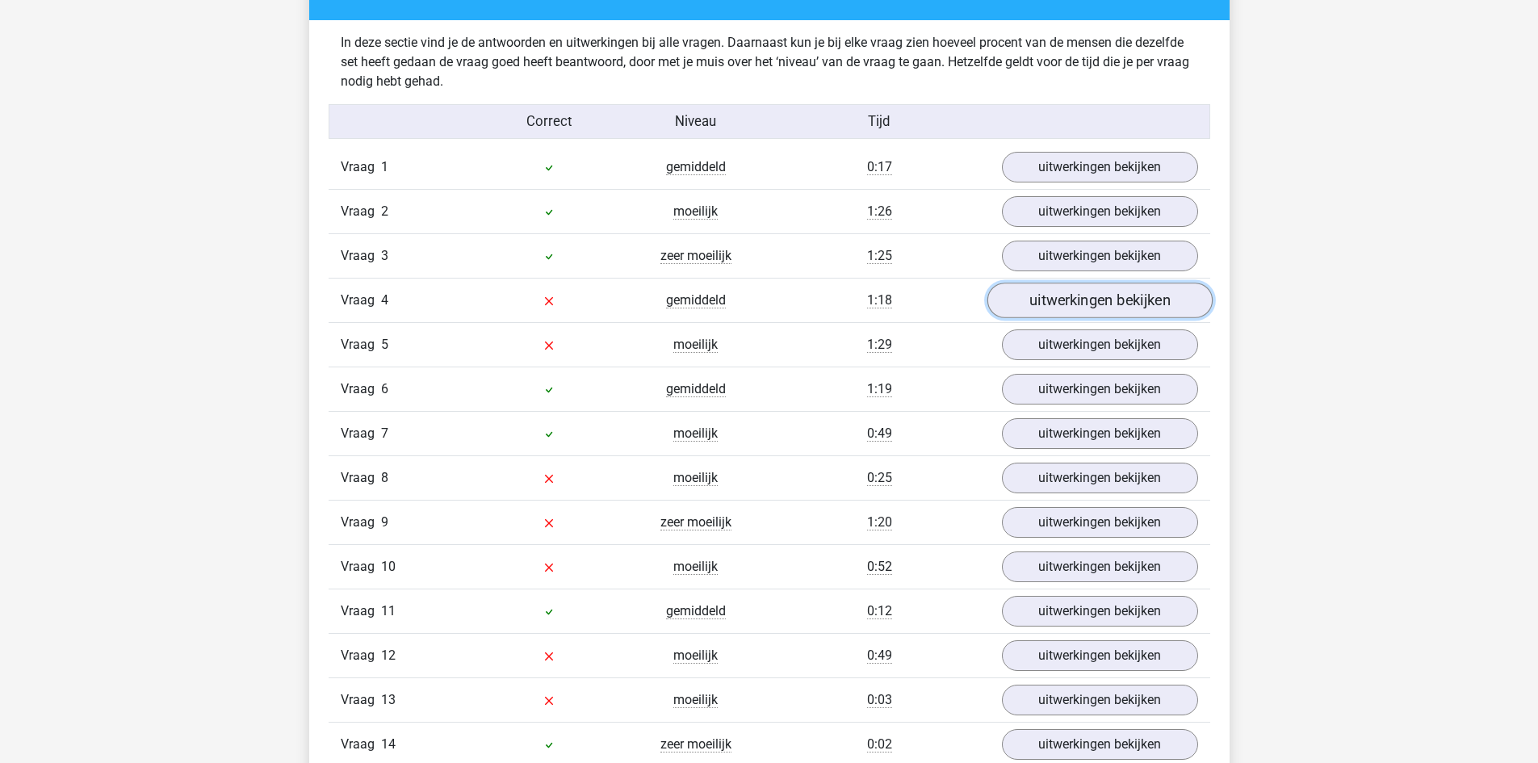
click at [1032, 309] on link "uitwerkingen bekijken" at bounding box center [1099, 301] width 225 height 36
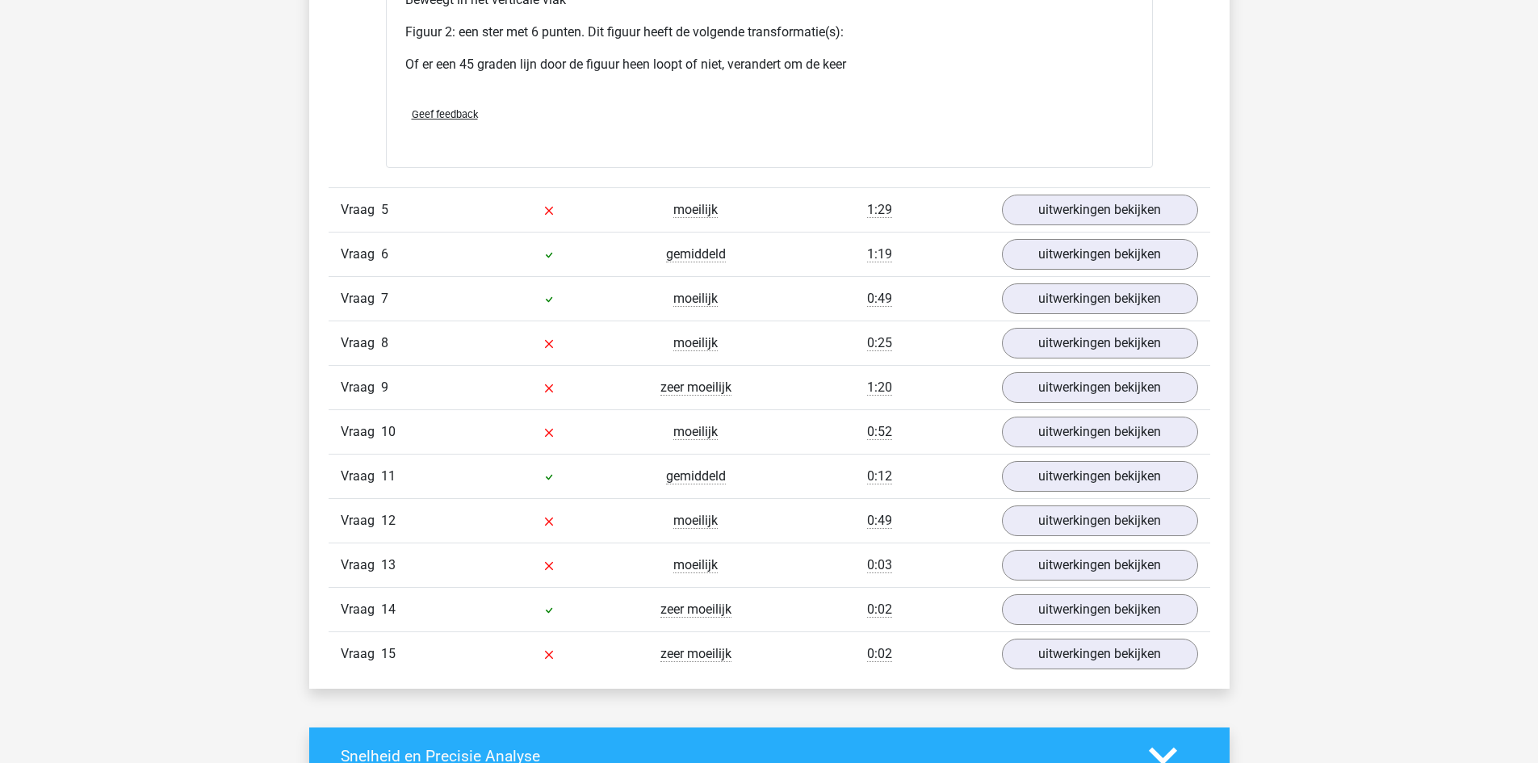
scroll to position [3259, 0]
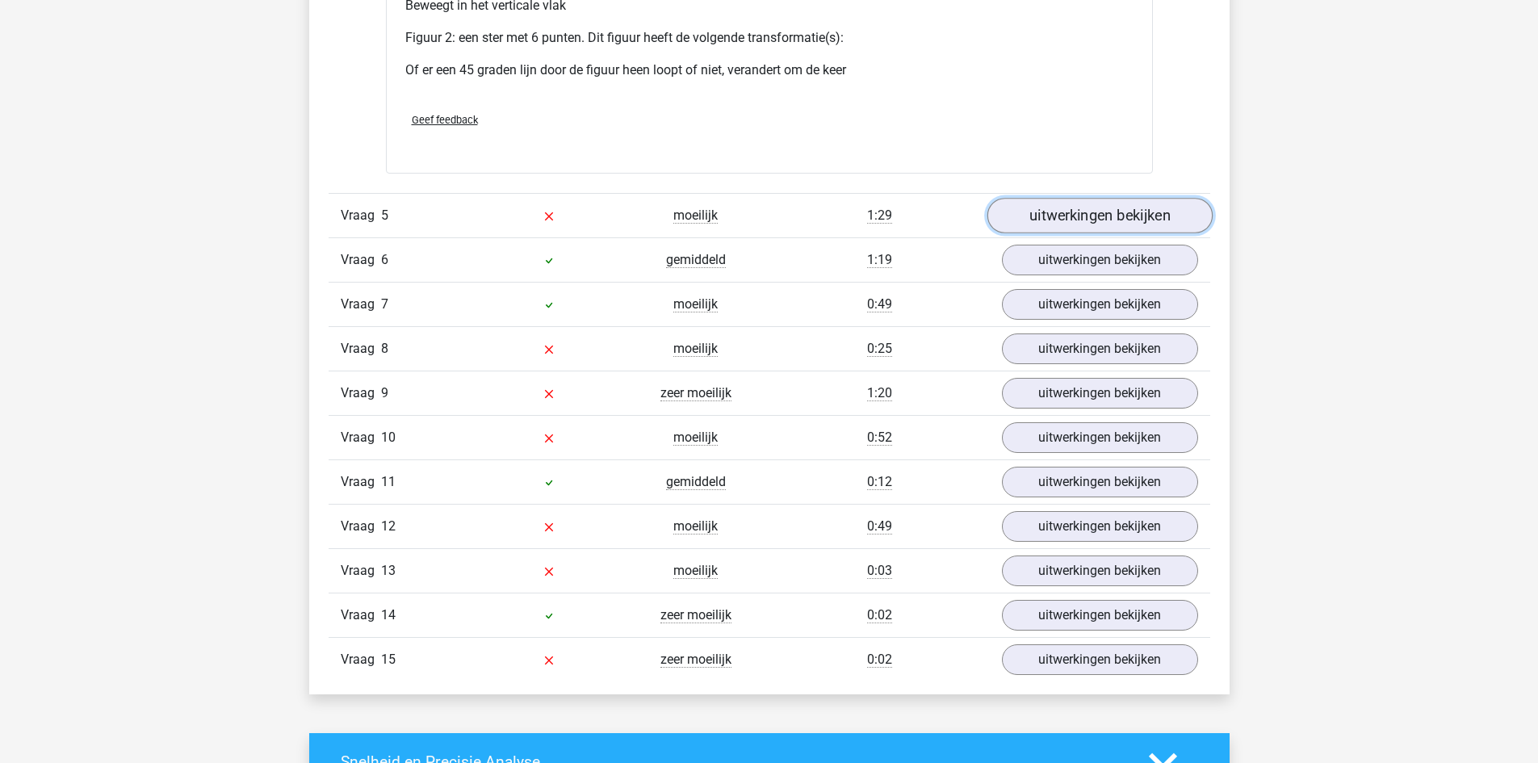
click at [1051, 218] on link "uitwerkingen bekijken" at bounding box center [1099, 216] width 225 height 36
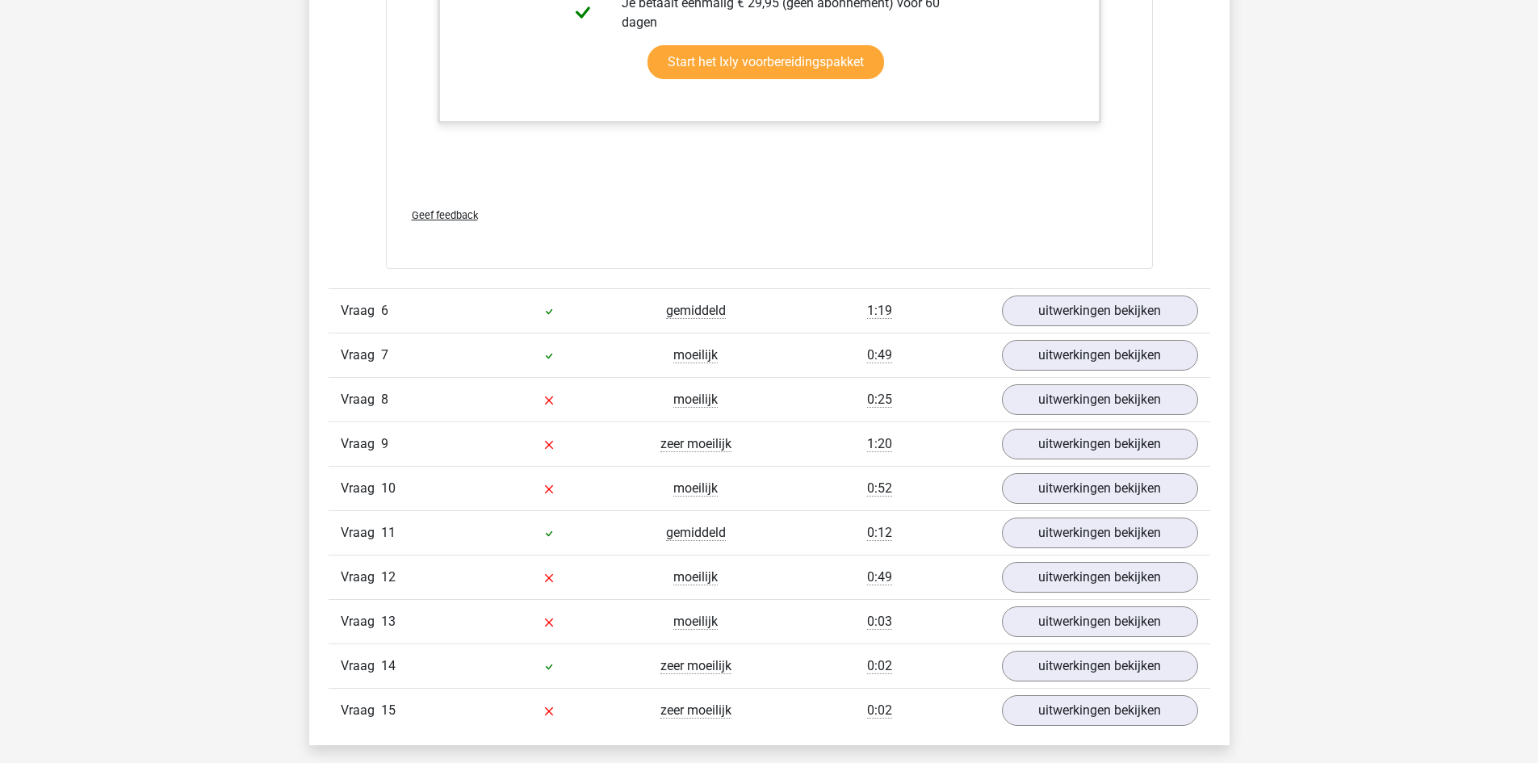
scroll to position [4085, 0]
click at [1069, 400] on link "uitwerkingen bekijken" at bounding box center [1099, 399] width 225 height 36
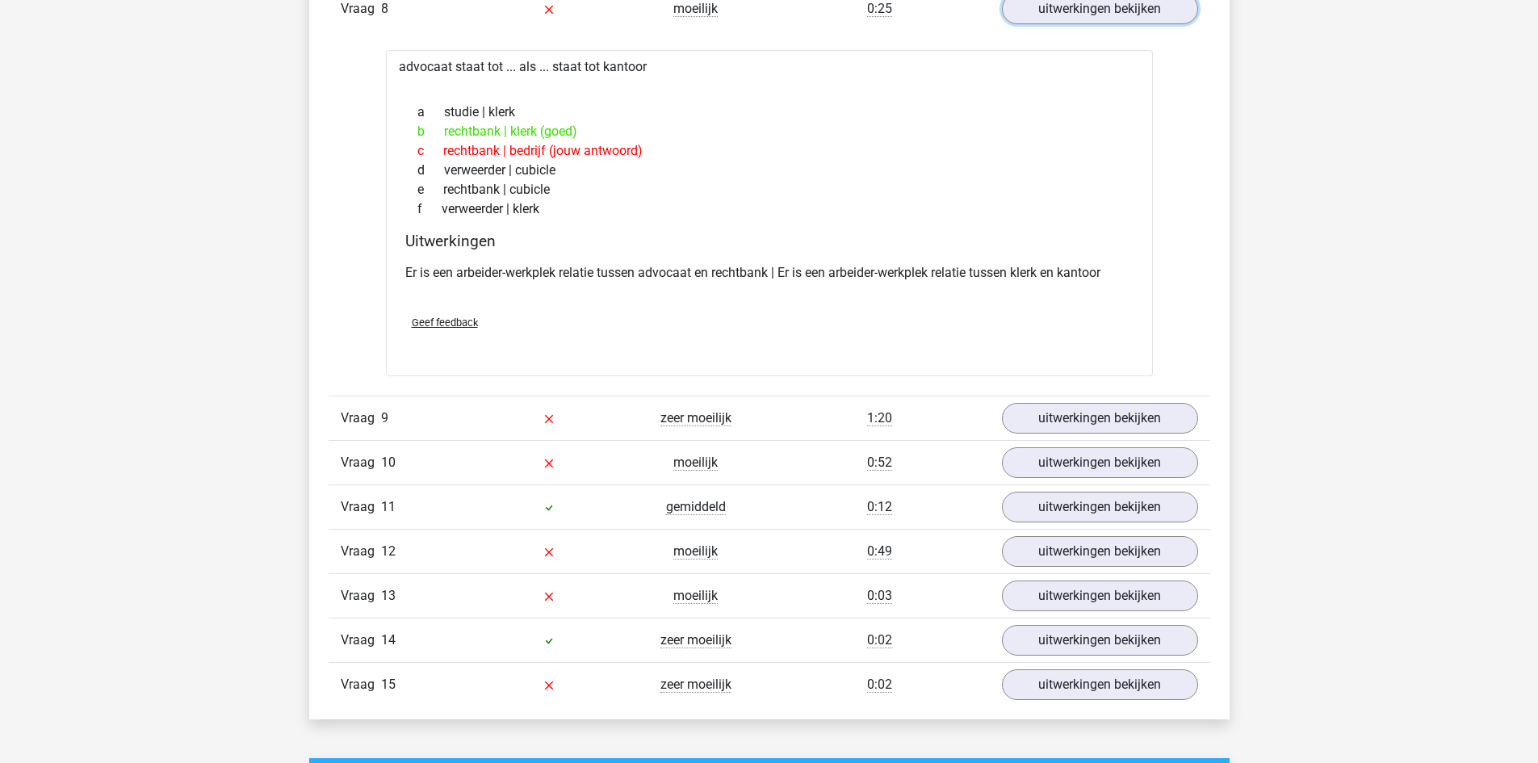
scroll to position [4476, 0]
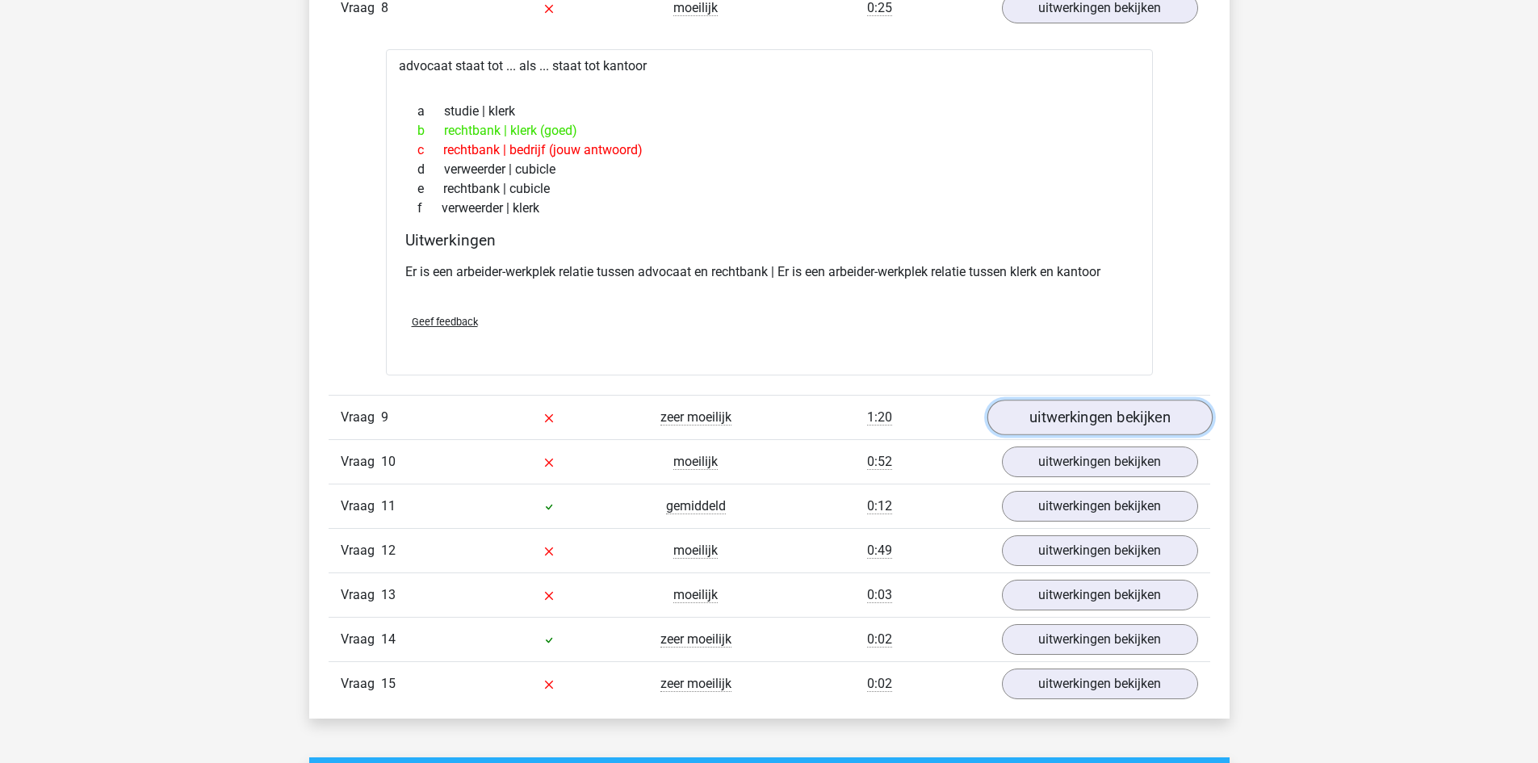
click at [1056, 413] on link "uitwerkingen bekijken" at bounding box center [1099, 418] width 225 height 36
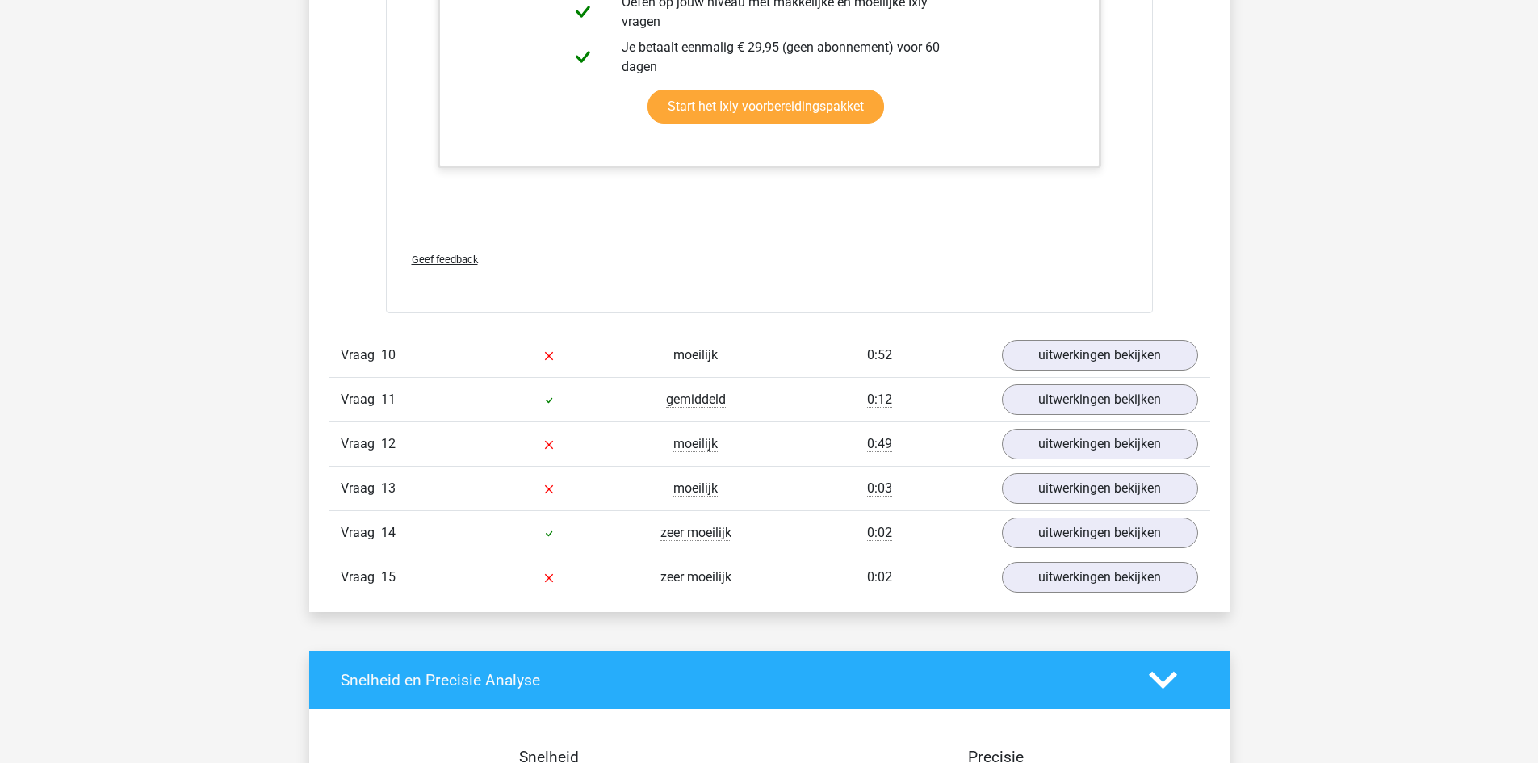
scroll to position [6249, 0]
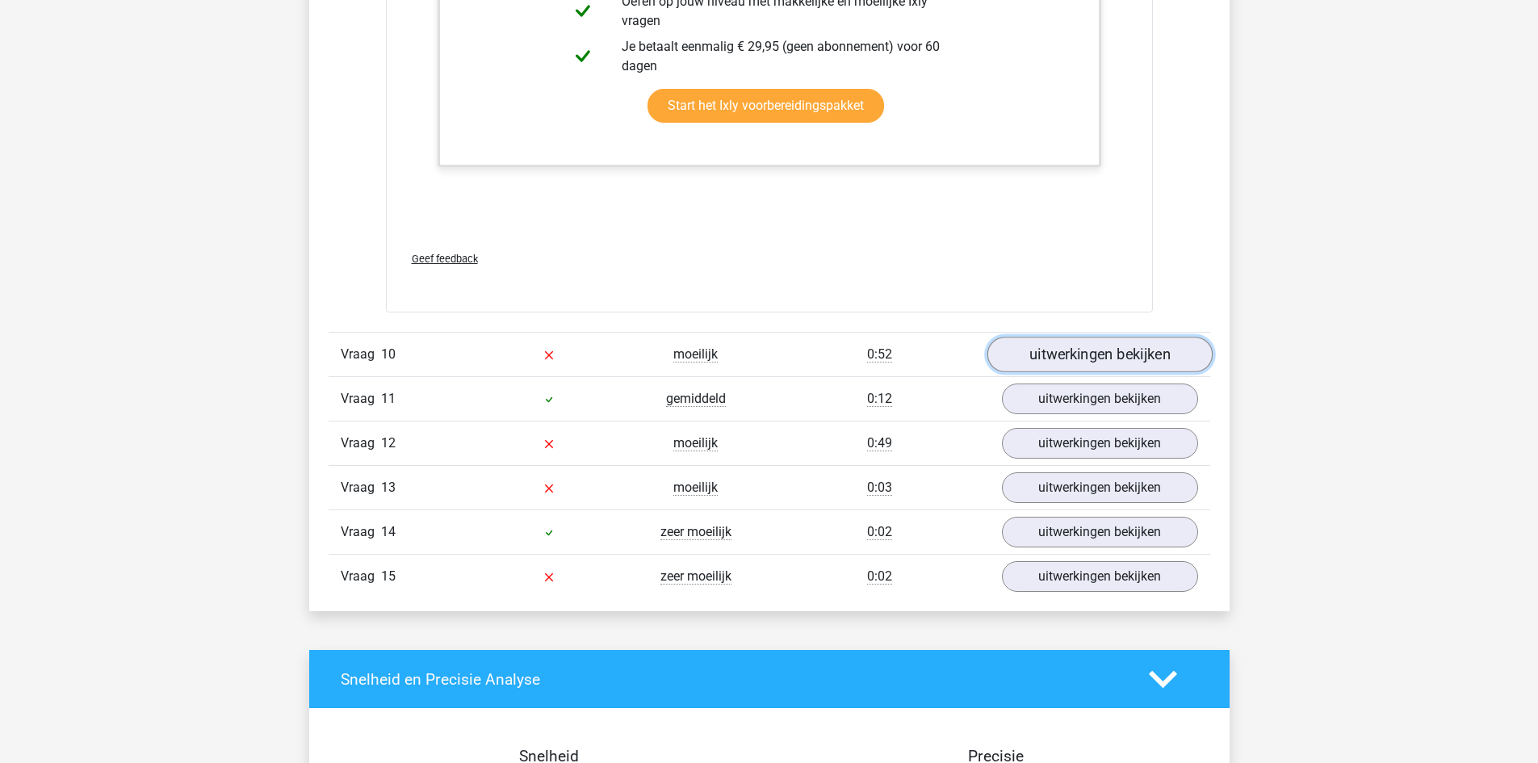
click at [1052, 362] on link "uitwerkingen bekijken" at bounding box center [1099, 355] width 225 height 36
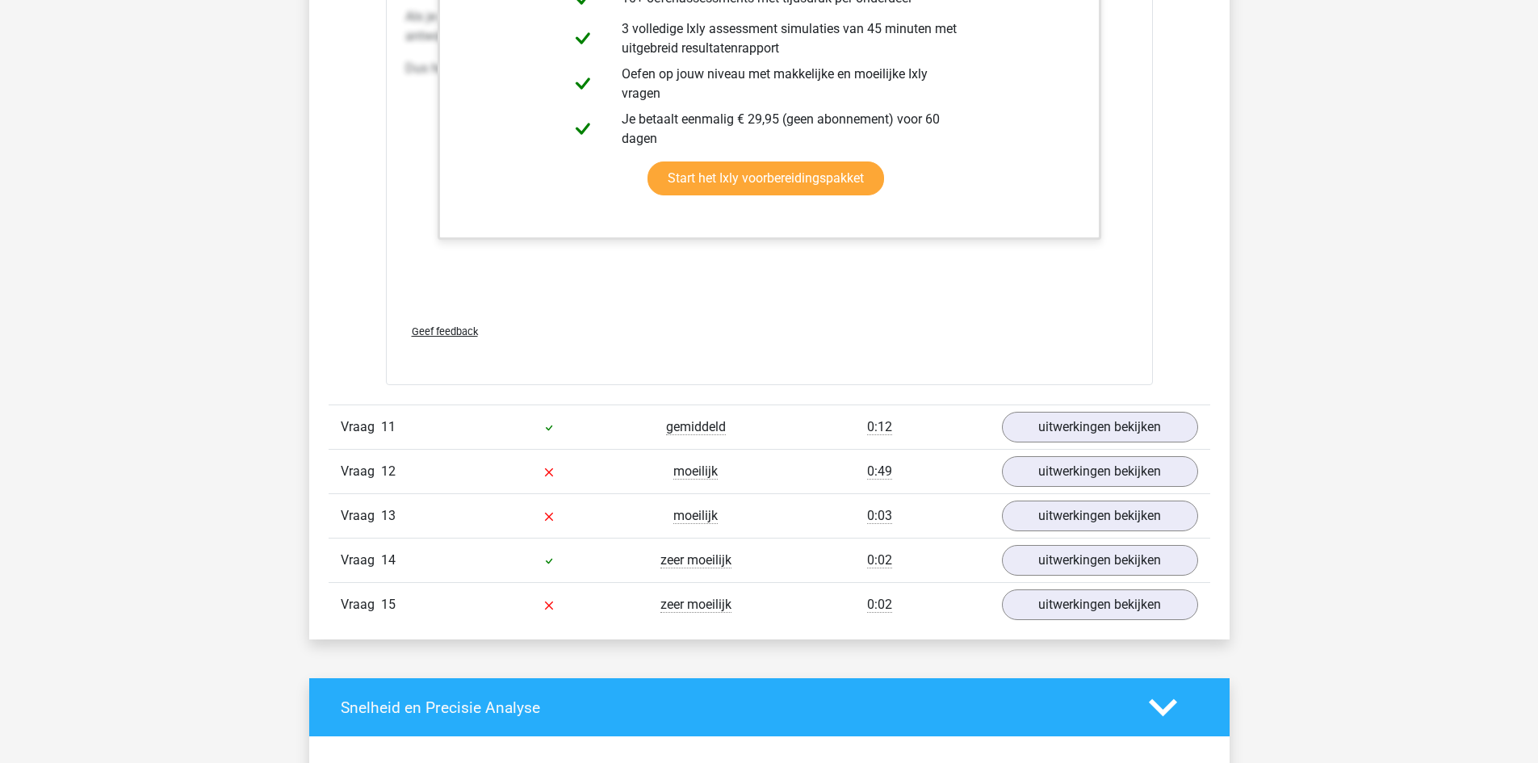
scroll to position [7099, 0]
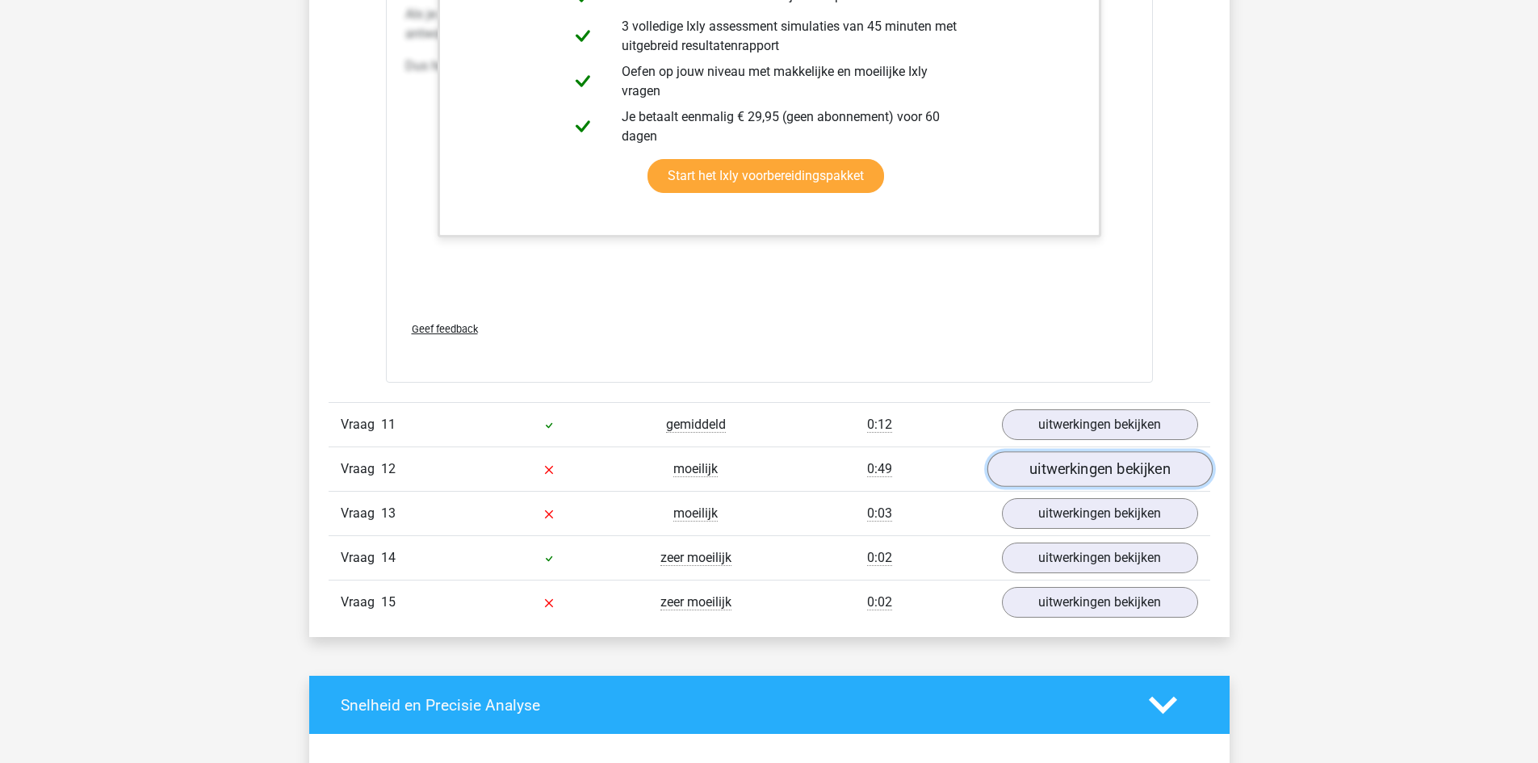
click at [1068, 481] on link "uitwerkingen bekijken" at bounding box center [1099, 469] width 225 height 36
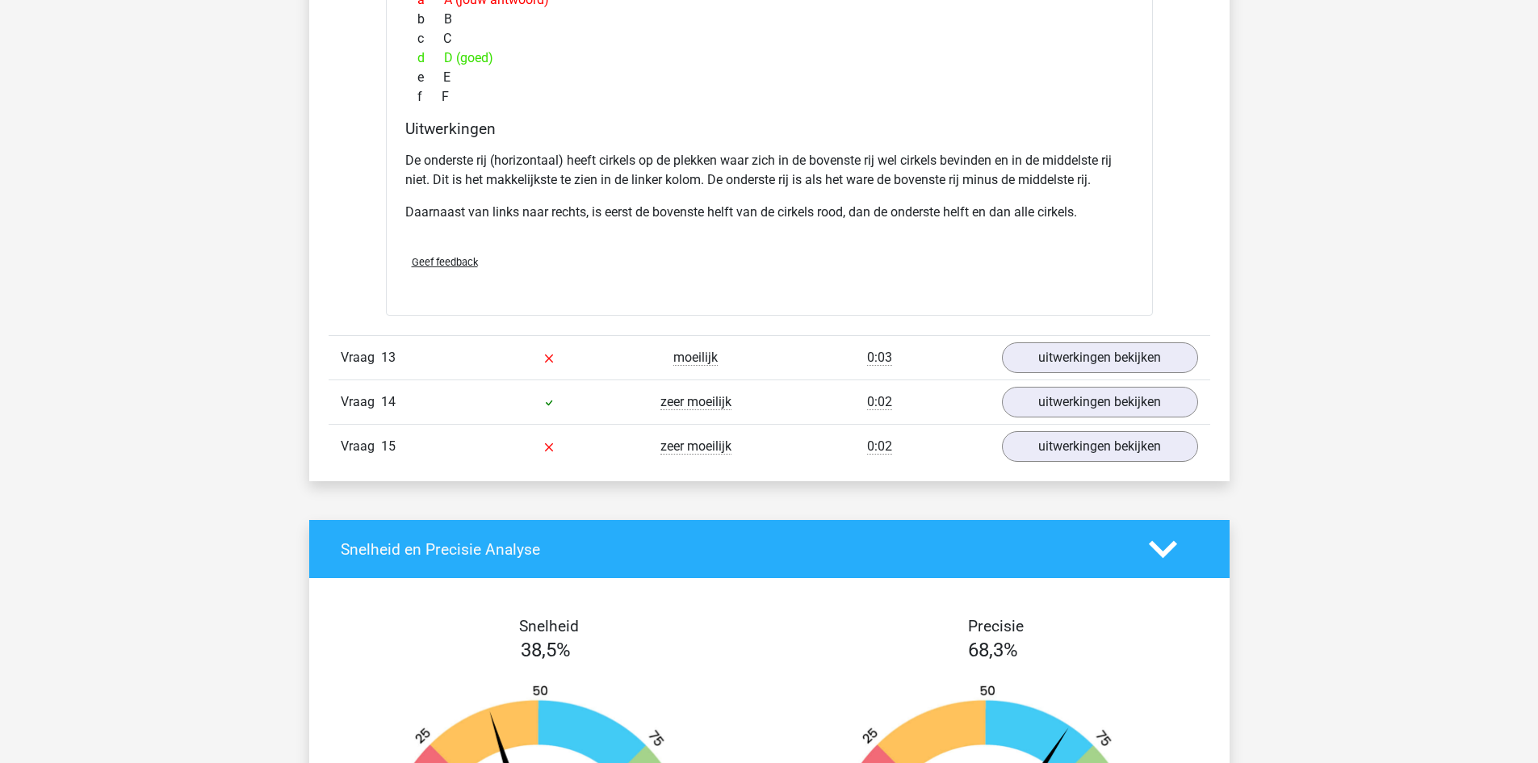
scroll to position [8065, 0]
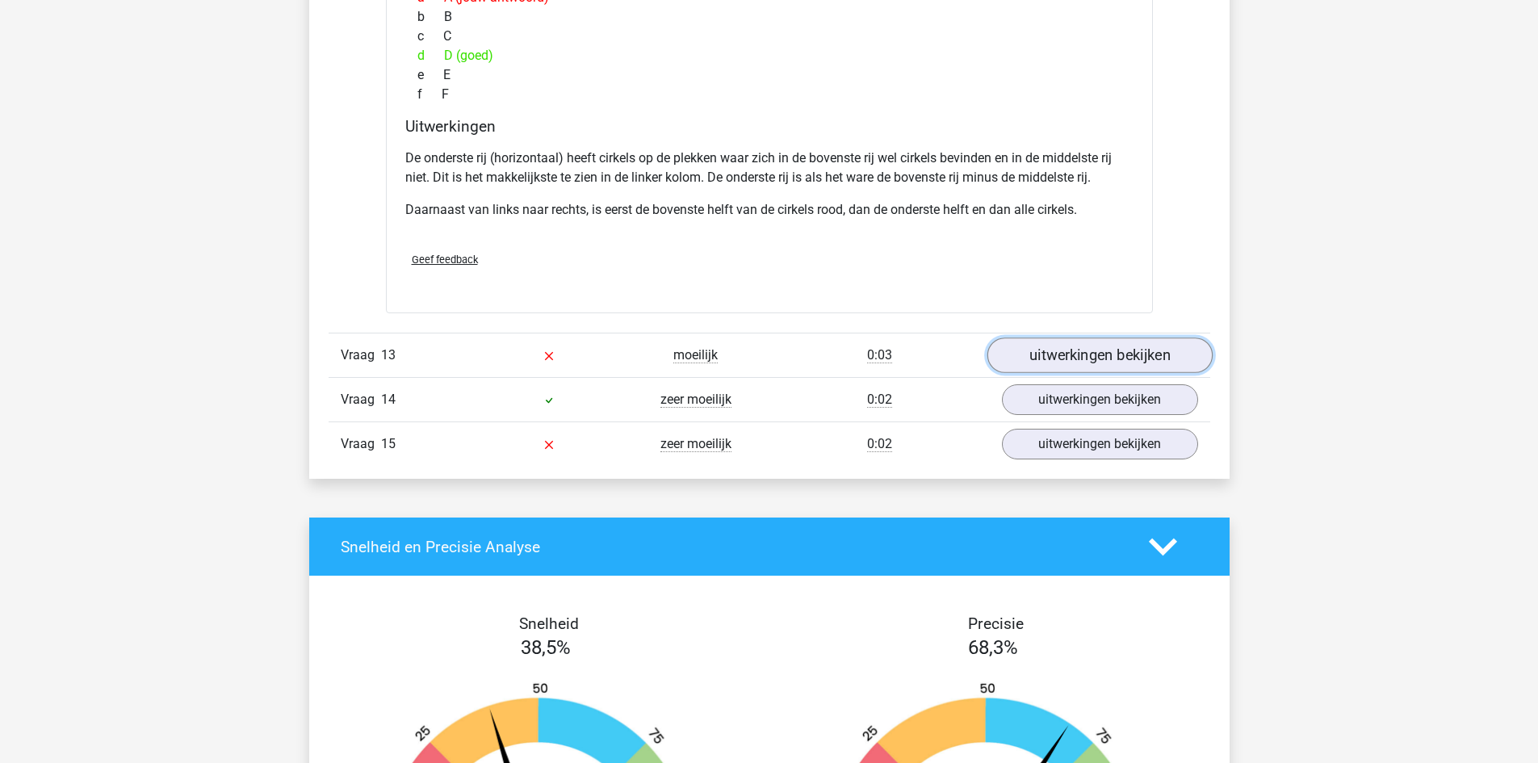
click at [1062, 355] on link "uitwerkingen bekijken" at bounding box center [1099, 356] width 225 height 36
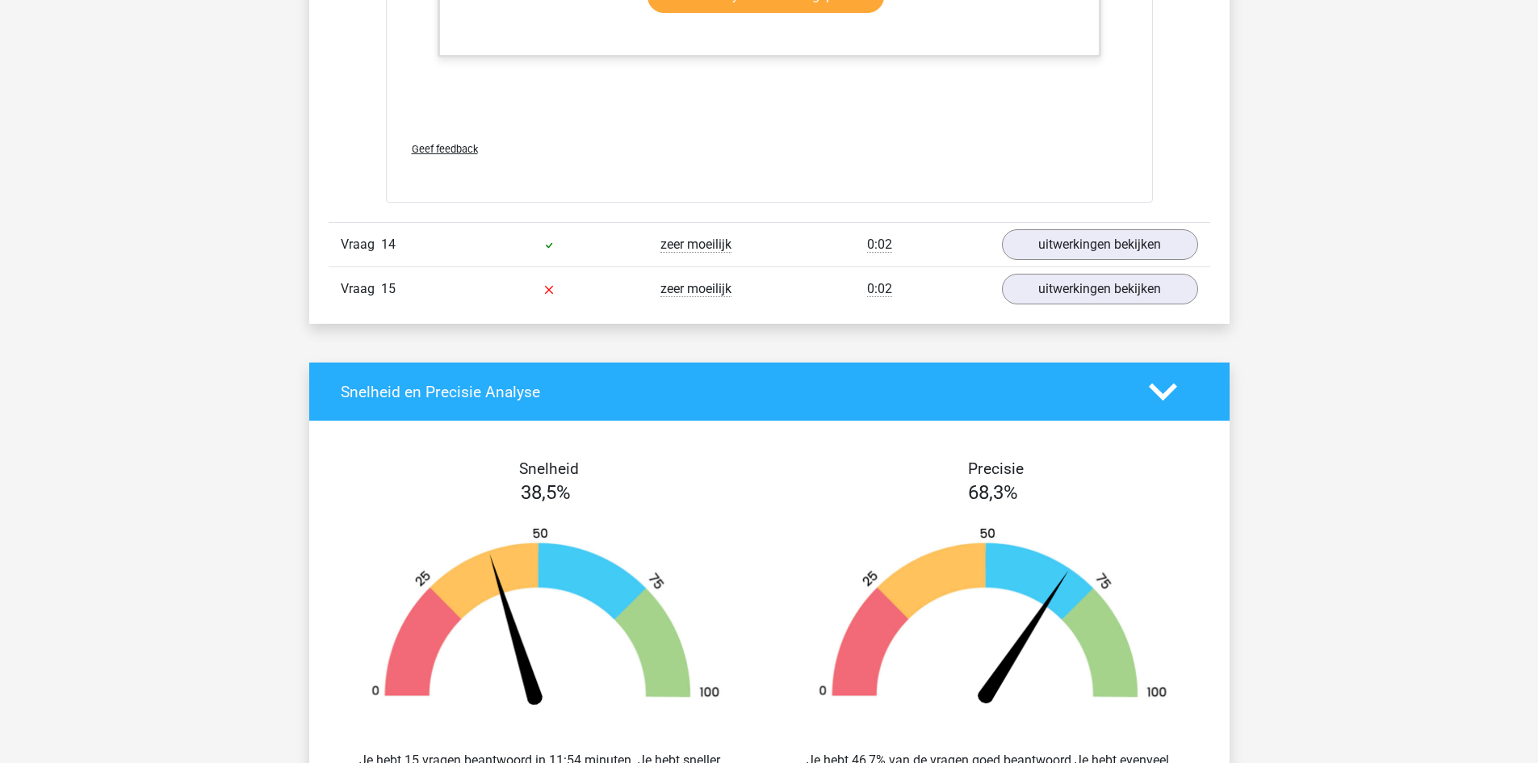
scroll to position [9006, 0]
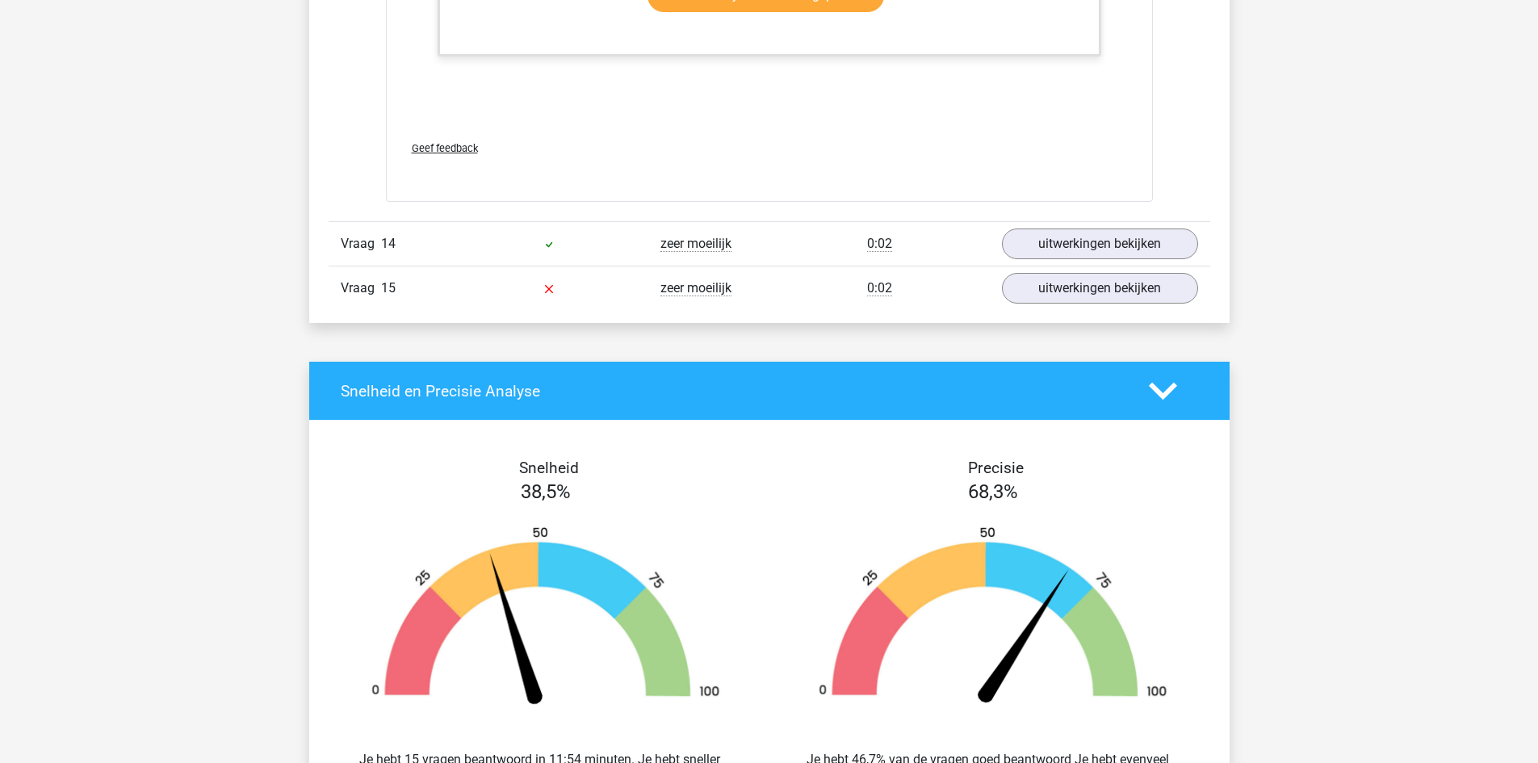
click at [1081, 300] on link "uitwerkingen bekijken" at bounding box center [1099, 289] width 225 height 36
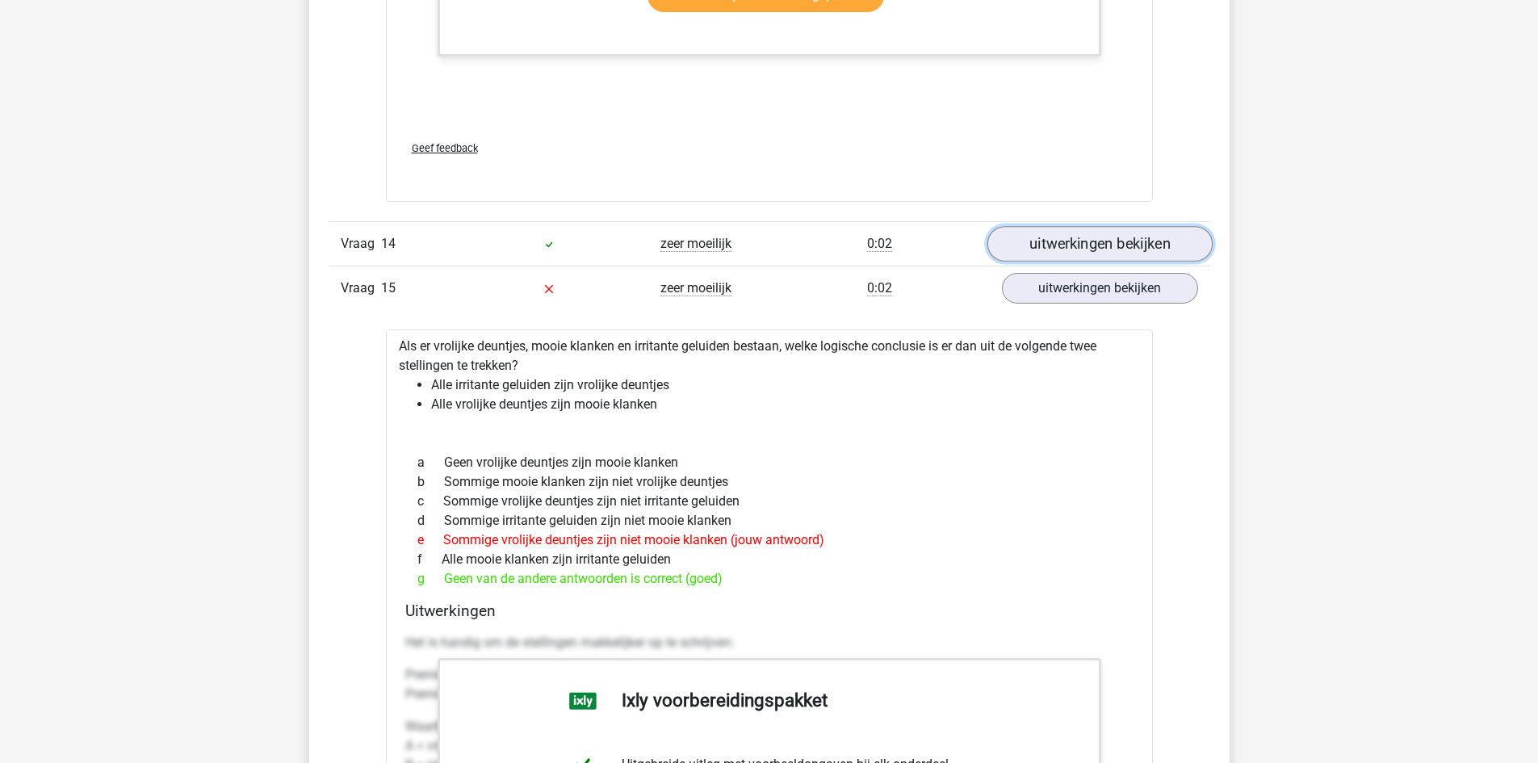
click at [1064, 255] on link "uitwerkingen bekijken" at bounding box center [1099, 245] width 225 height 36
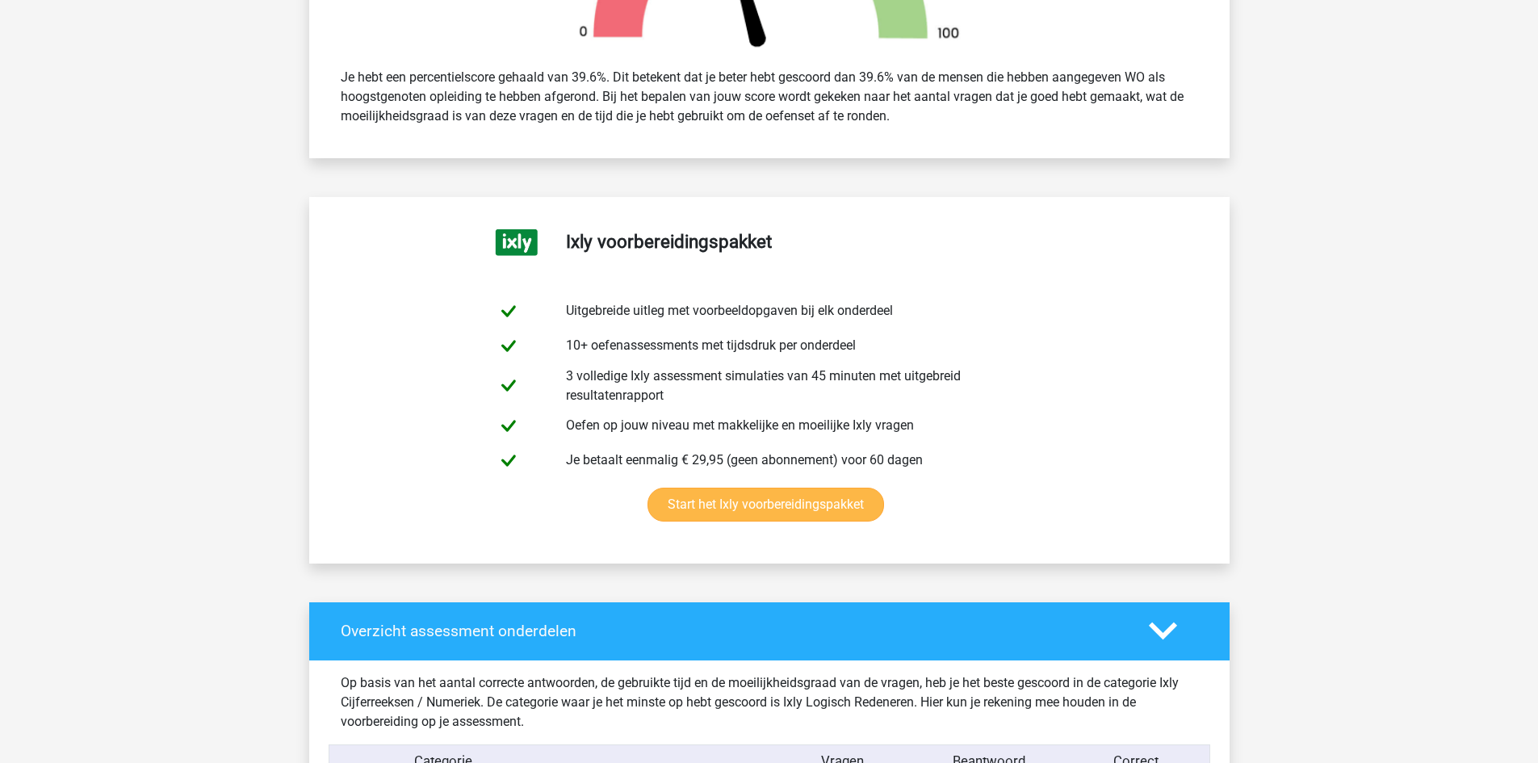
scroll to position [0, 0]
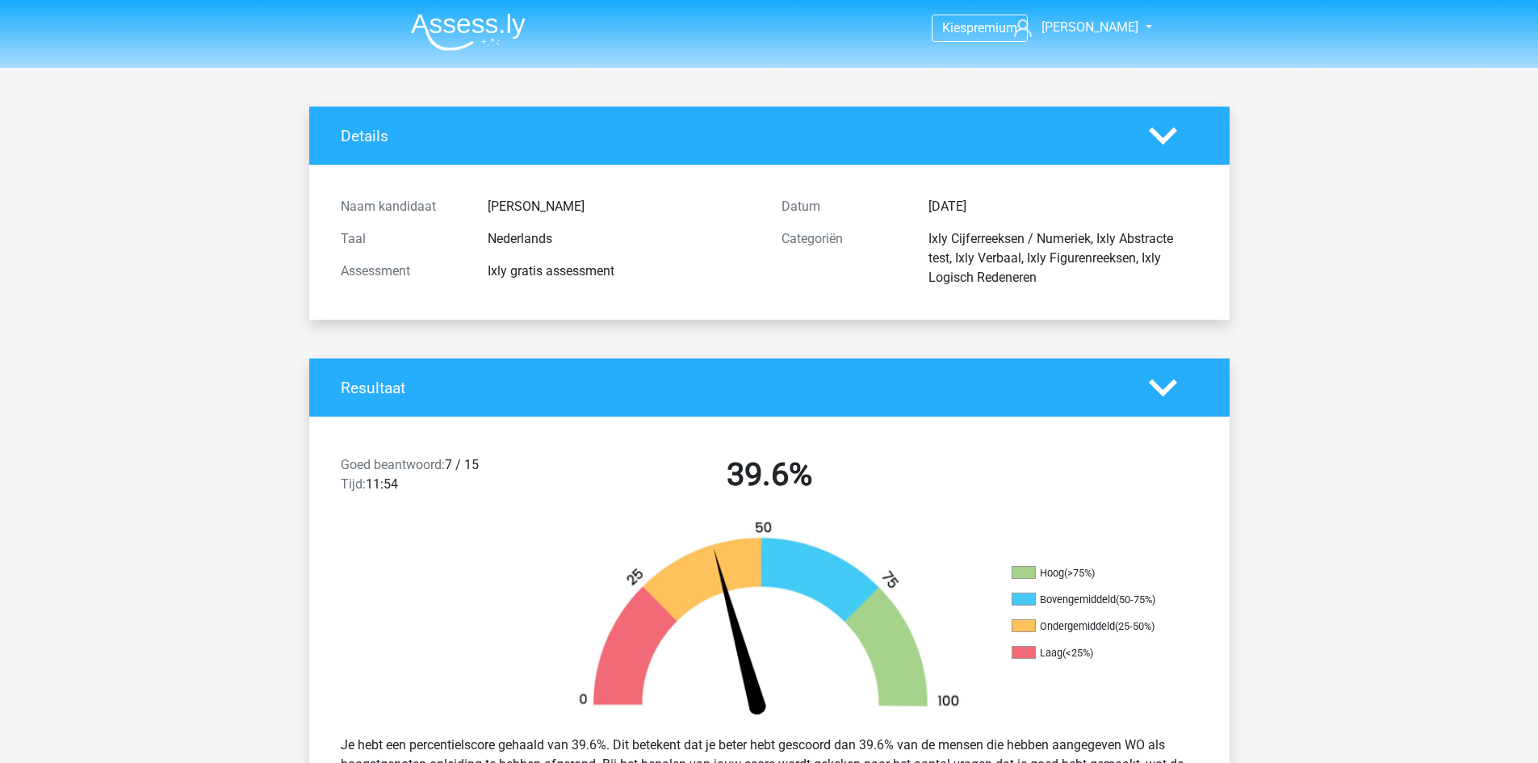
click at [435, 15] on img at bounding box center [468, 32] width 115 height 38
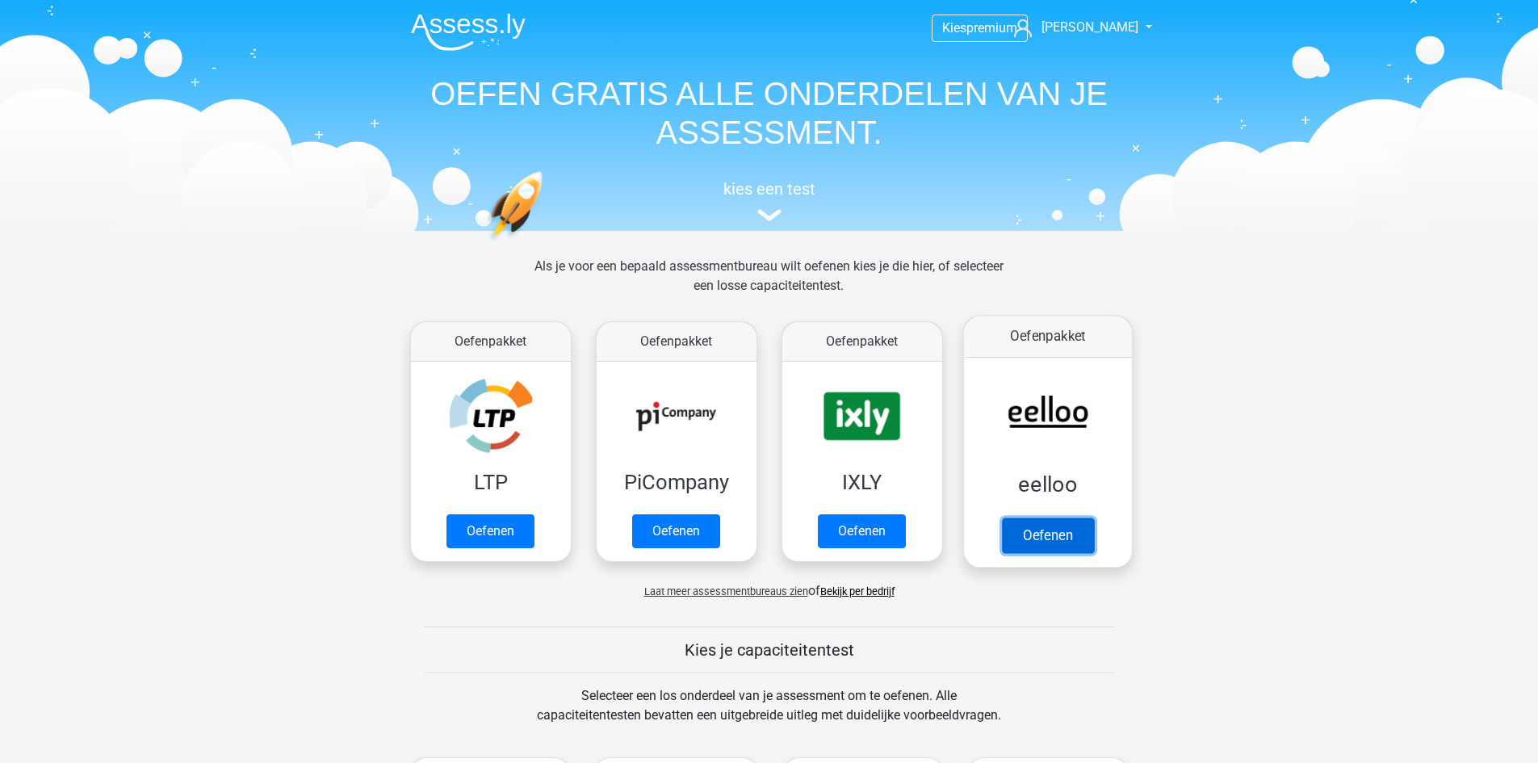
click at [1031, 524] on link "Oefenen" at bounding box center [1047, 536] width 92 height 36
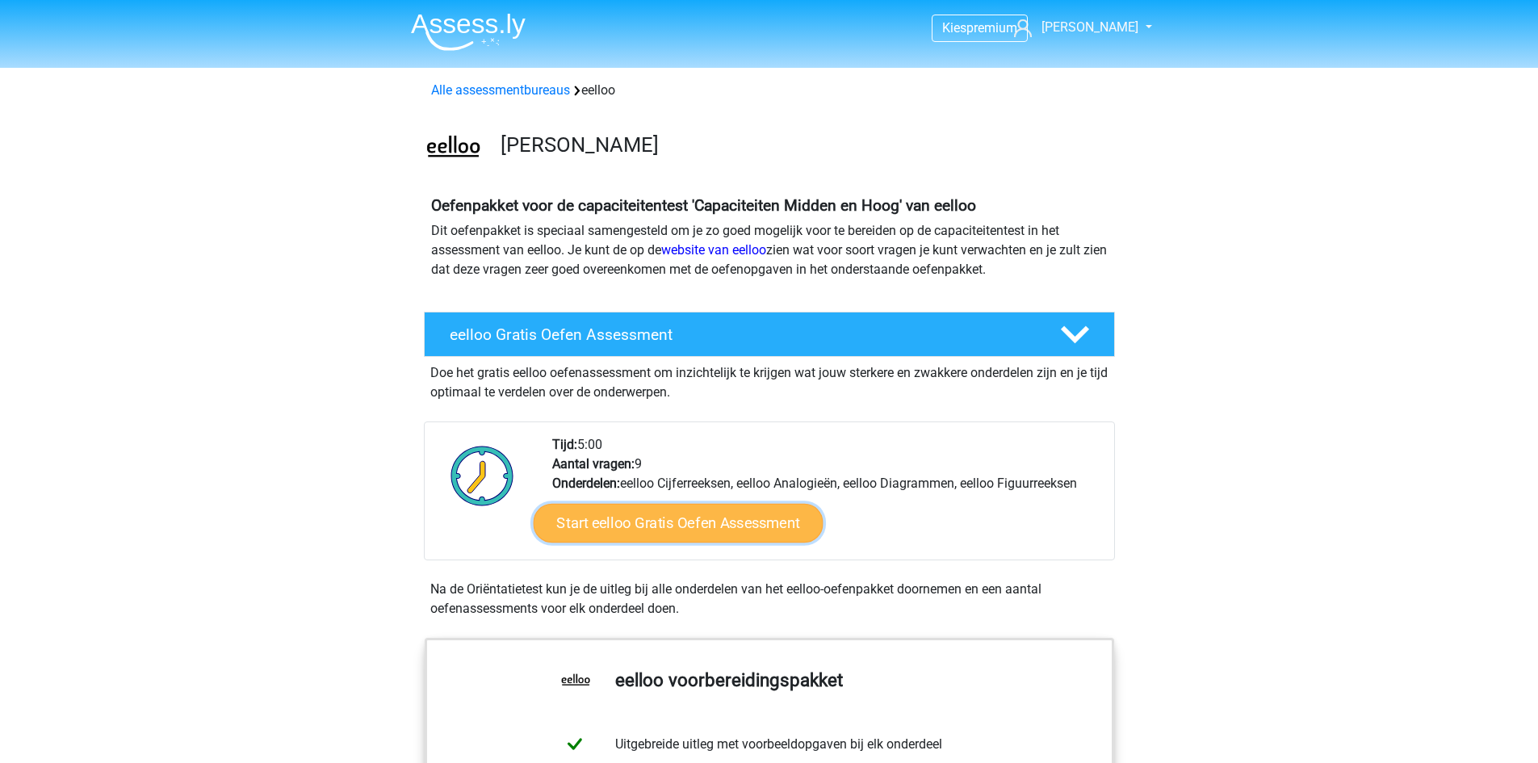
click at [721, 522] on link "Start eelloo Gratis Oefen Assessment" at bounding box center [678, 523] width 290 height 39
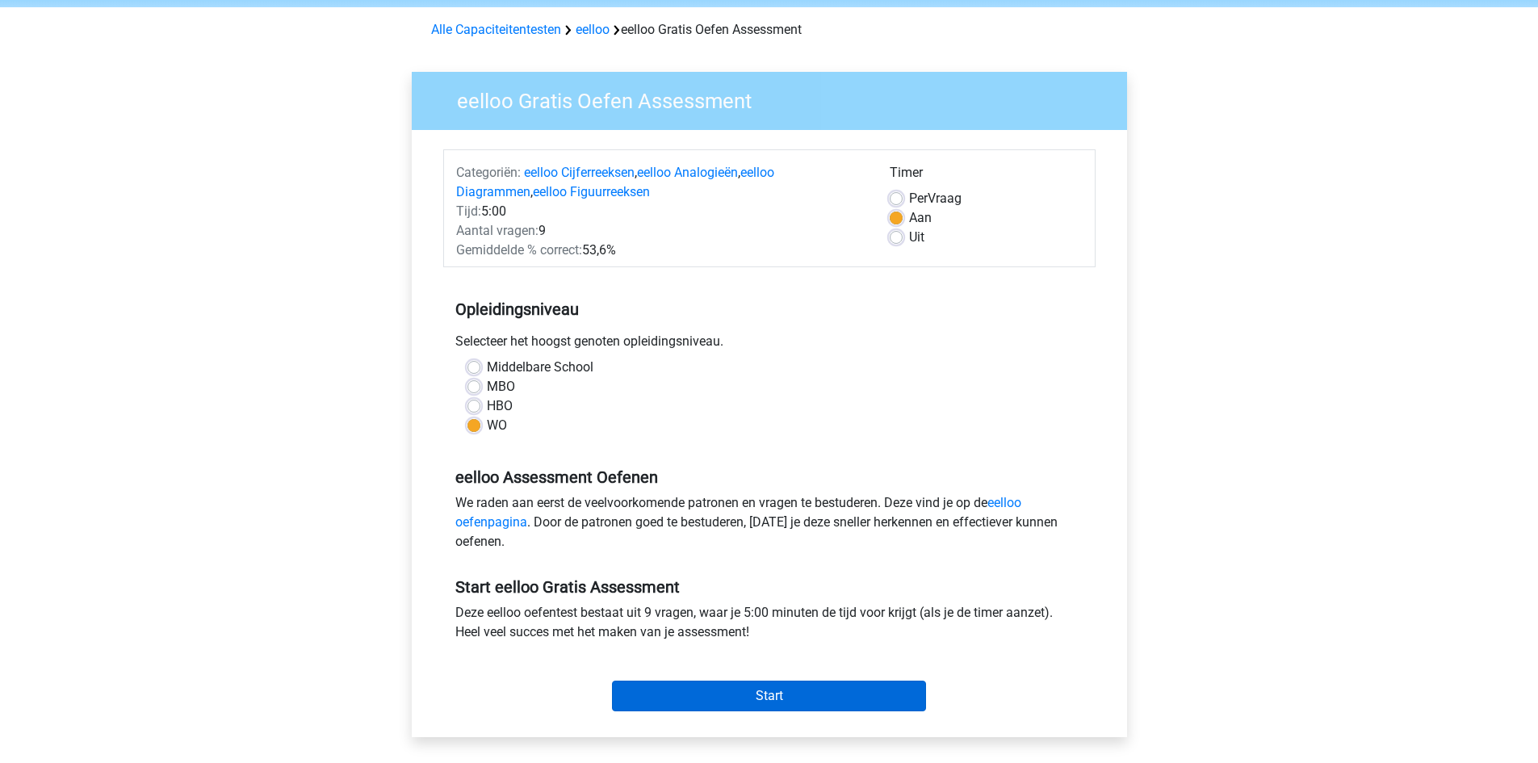
scroll to position [61, 0]
click at [699, 687] on input "Start" at bounding box center [769, 695] width 314 height 31
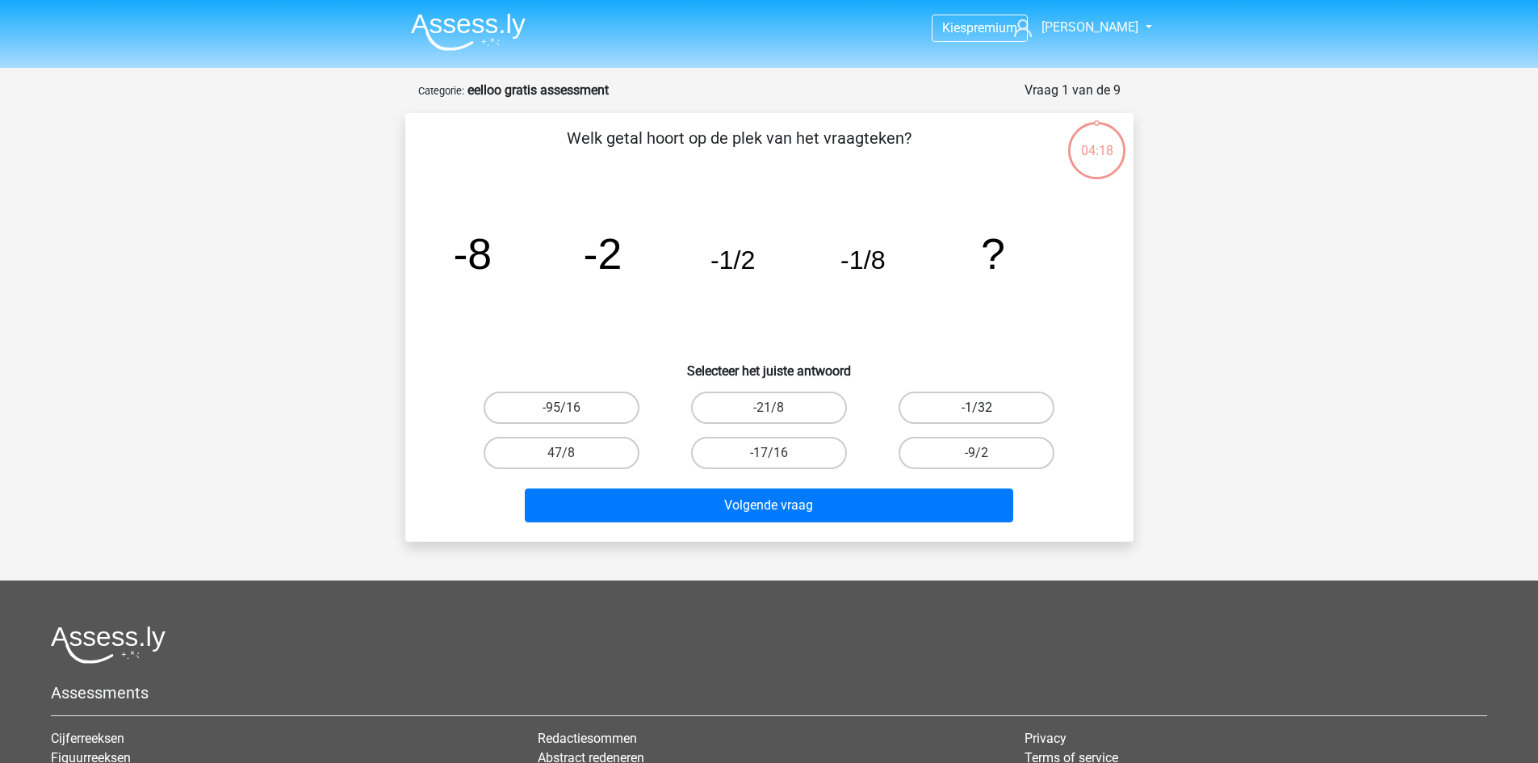
click at [947, 405] on label "-1/32" at bounding box center [977, 408] width 156 height 32
click at [977, 408] on input "-1/32" at bounding box center [982, 413] width 10 height 10
radio input "true"
click at [893, 477] on div "Volgende vraag" at bounding box center [769, 502] width 677 height 53
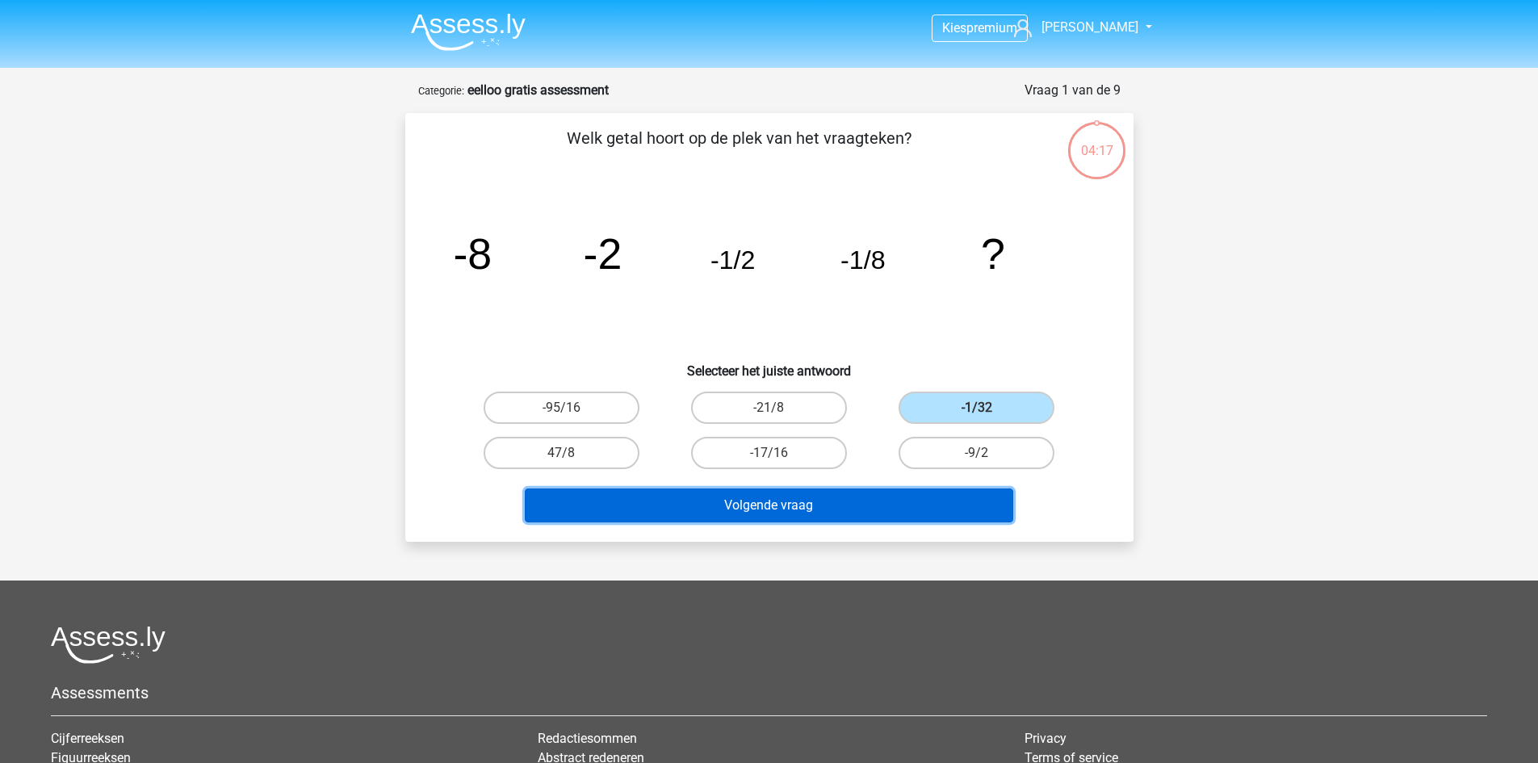
click at [869, 514] on button "Volgende vraag" at bounding box center [769, 506] width 489 height 34
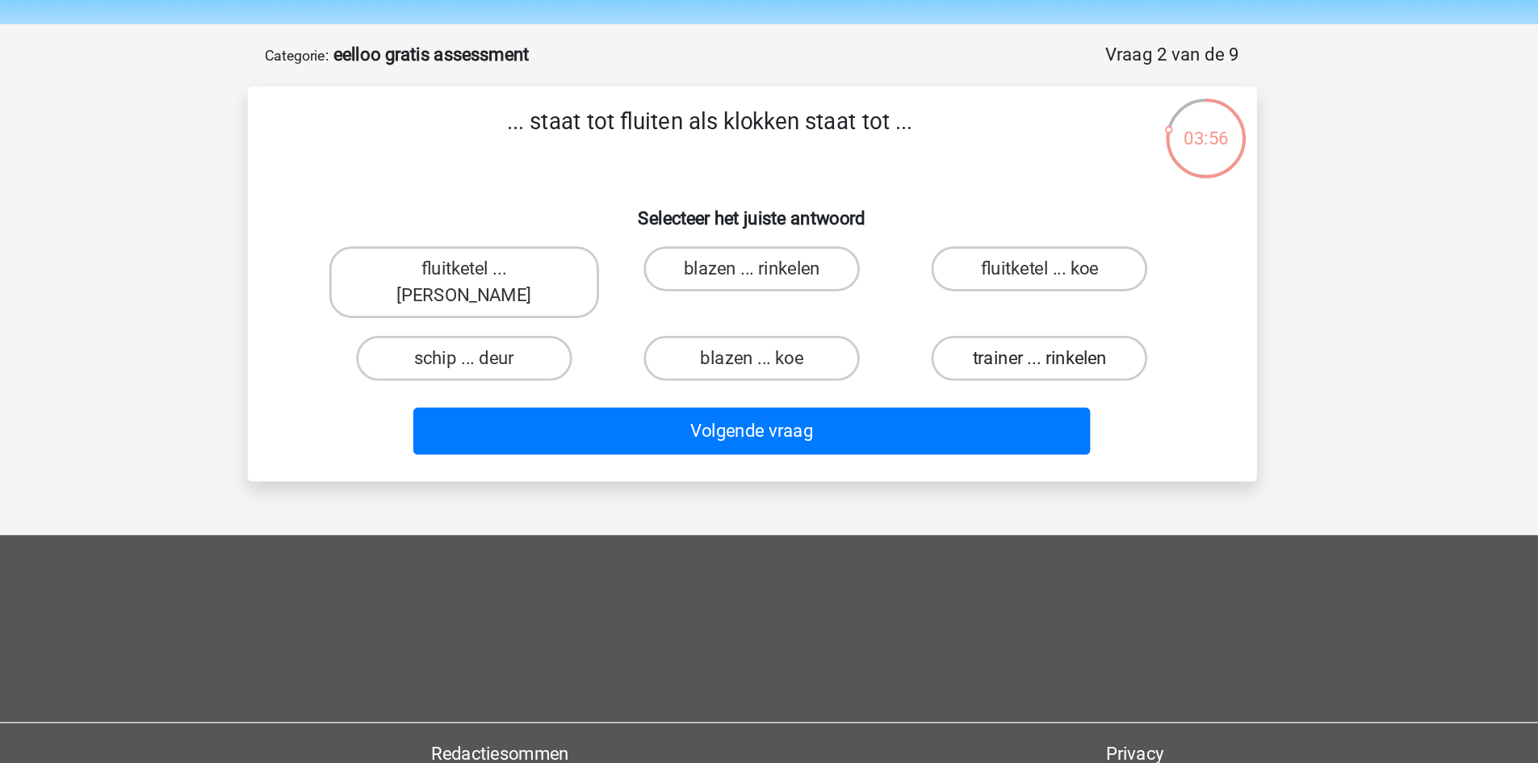
click at [951, 301] on label "trainer ... rinkelen" at bounding box center [977, 309] width 156 height 32
click at [977, 309] on input "trainer ... rinkelen" at bounding box center [982, 314] width 10 height 10
radio input "true"
click at [816, 243] on label "blazen ... rinkelen" at bounding box center [769, 245] width 156 height 32
click at [779, 245] on input "blazen ... rinkelen" at bounding box center [774, 250] width 10 height 10
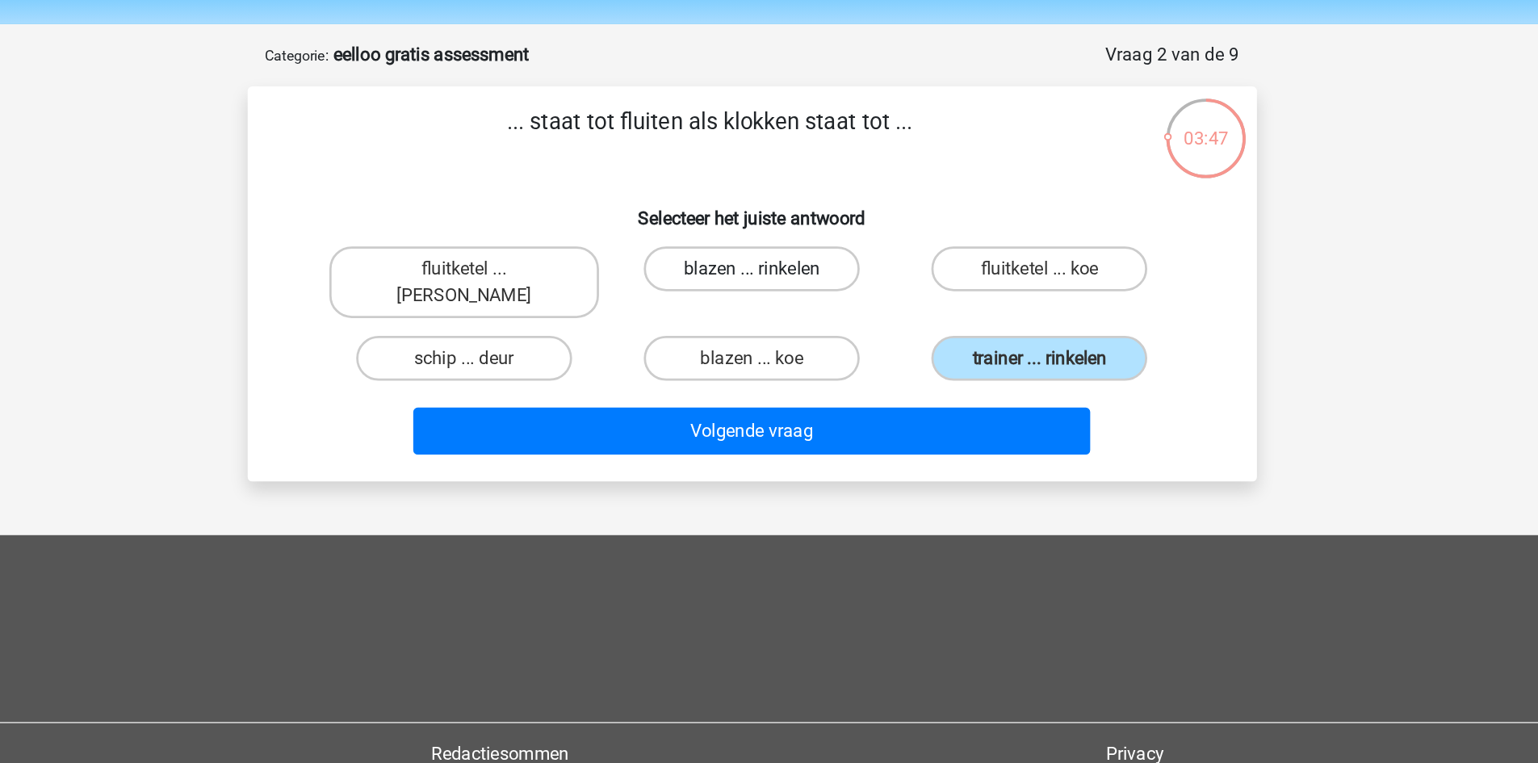
radio input "true"
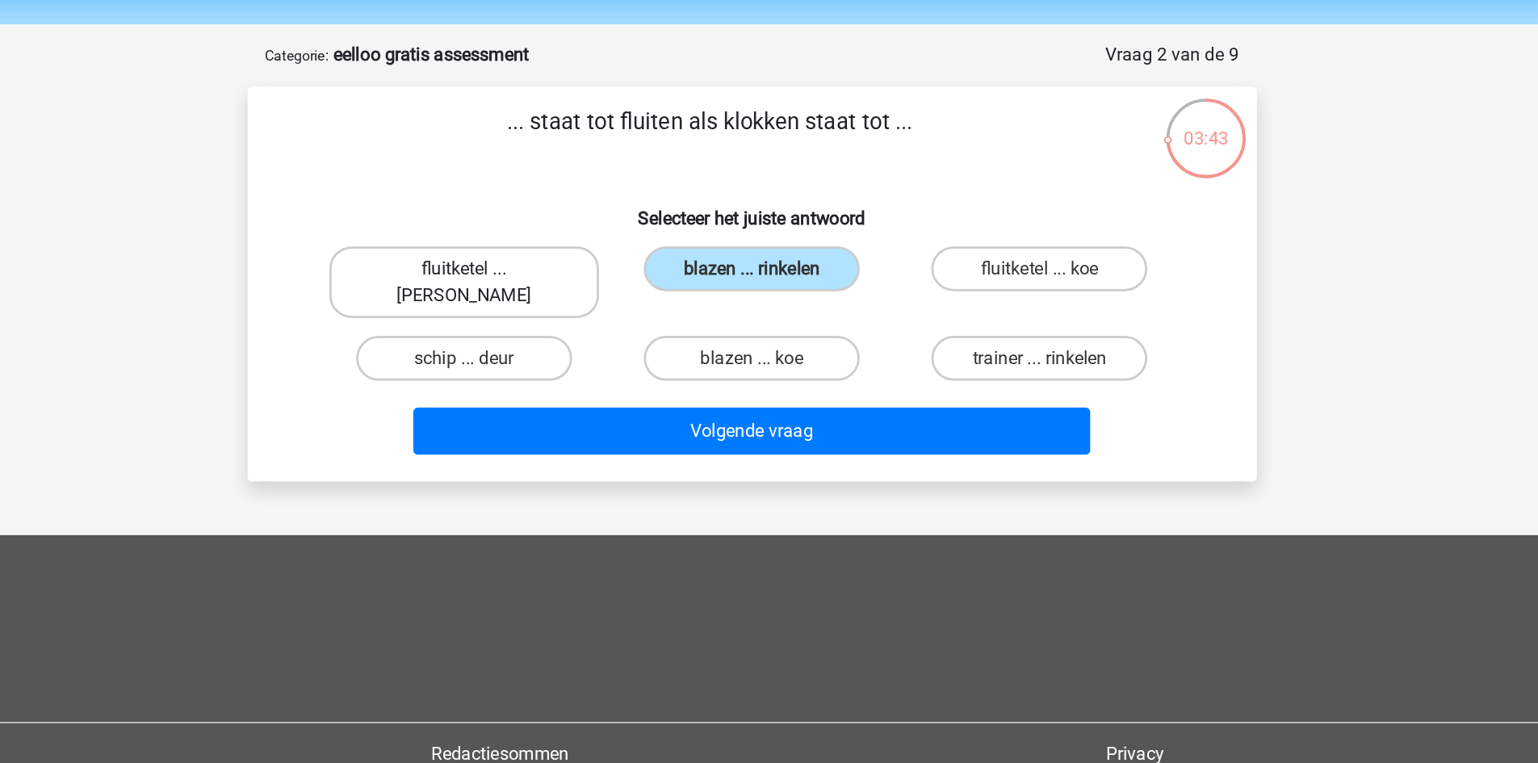
click at [589, 254] on label "fluitketel ... luiden" at bounding box center [561, 255] width 195 height 52
click at [572, 254] on input "fluitketel ... luiden" at bounding box center [566, 250] width 10 height 10
radio input "true"
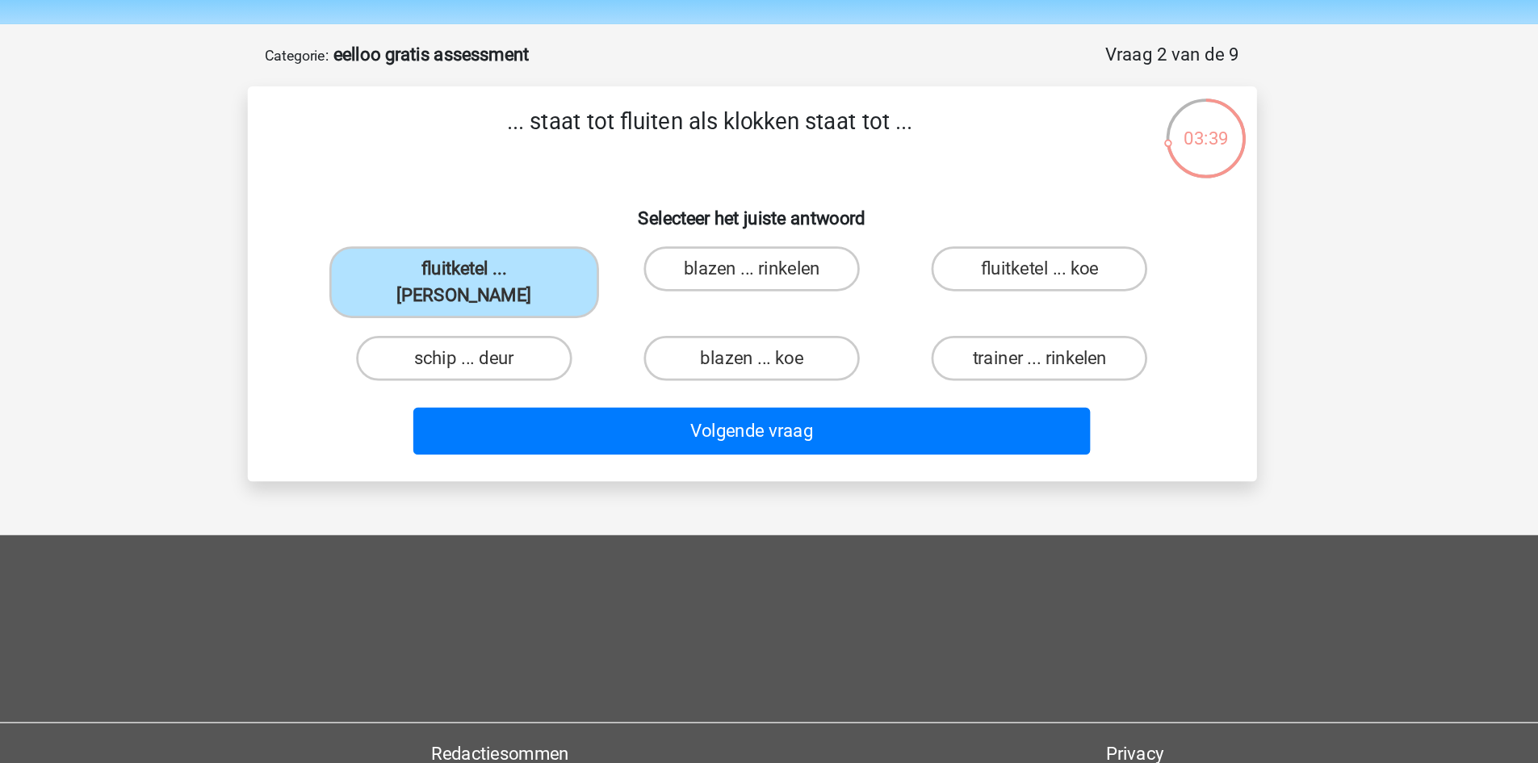
click at [848, 332] on div "Volgende vraag" at bounding box center [769, 358] width 677 height 53
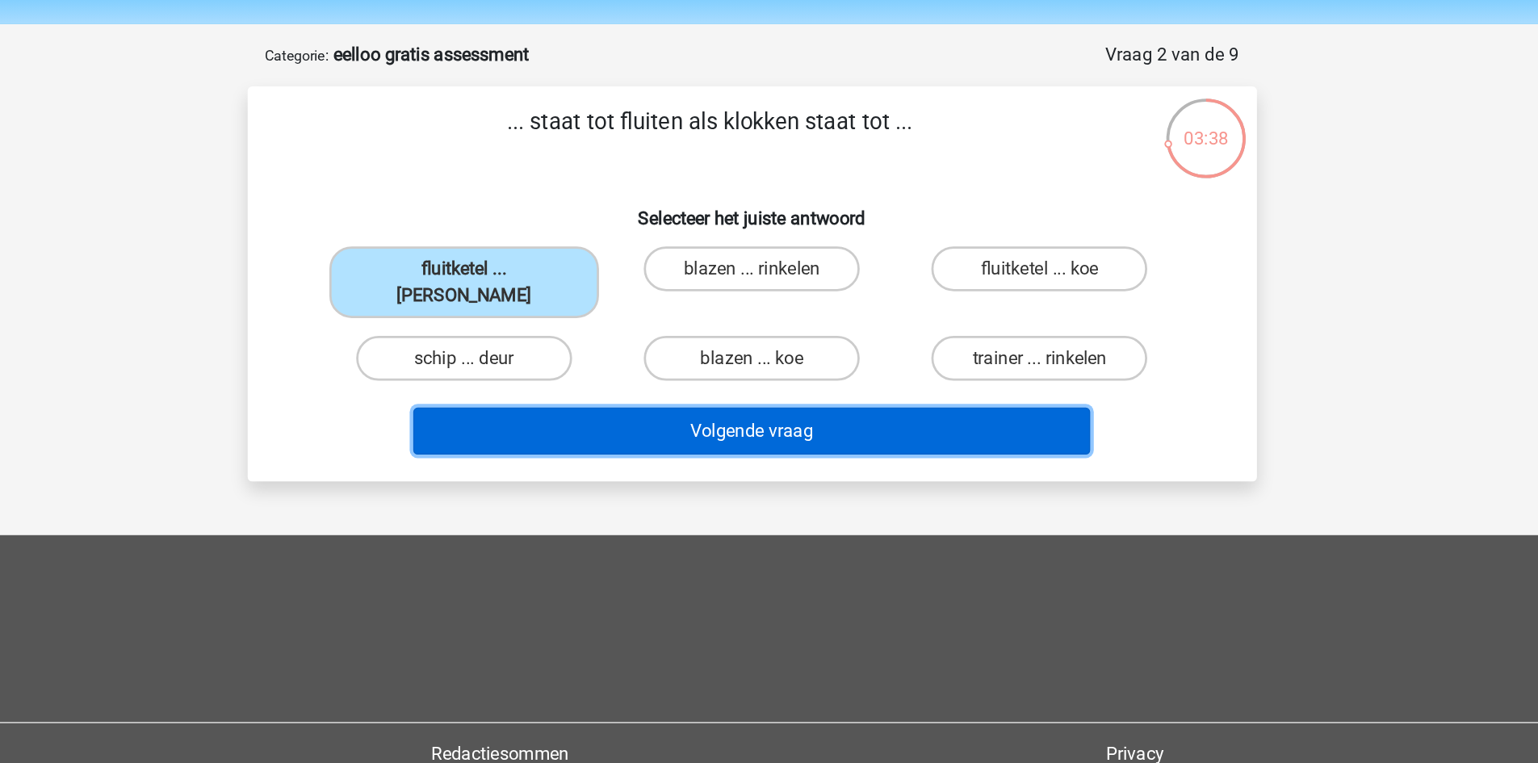
click at [849, 345] on button "Volgende vraag" at bounding box center [769, 362] width 489 height 34
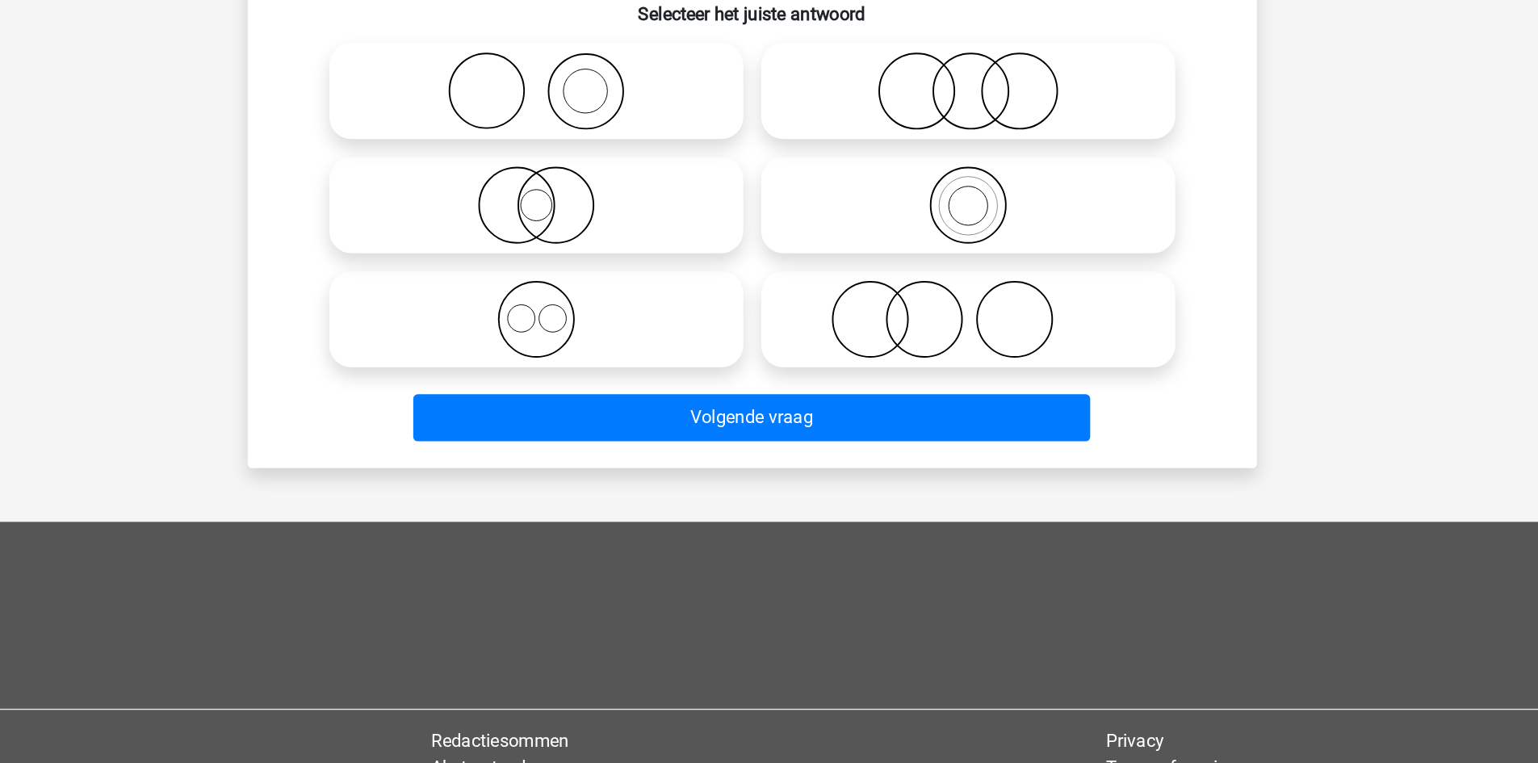
scroll to position [56, 0]
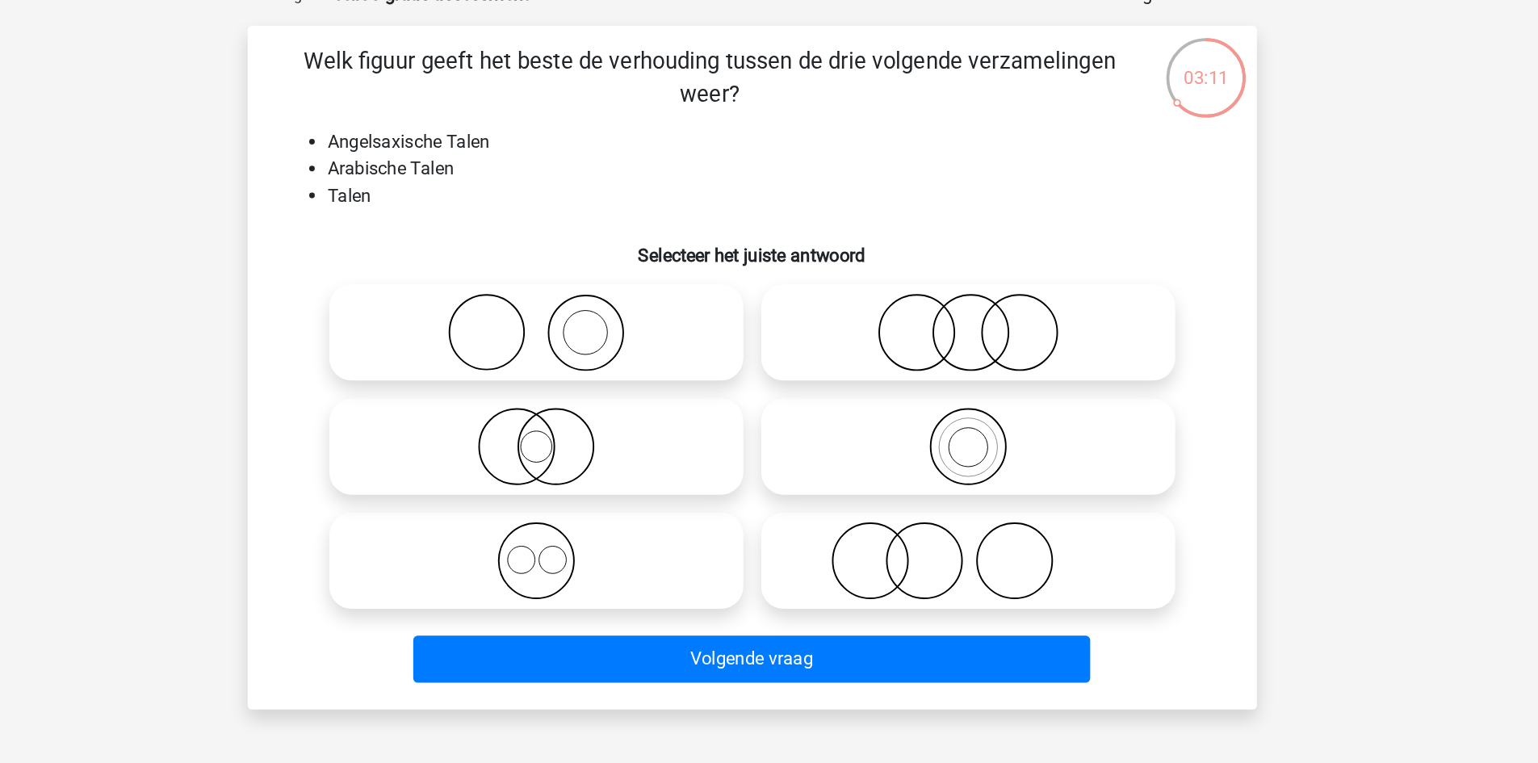
click at [893, 344] on icon at bounding box center [926, 361] width 286 height 57
click at [926, 344] on input "radio" at bounding box center [931, 347] width 10 height 10
radio input "true"
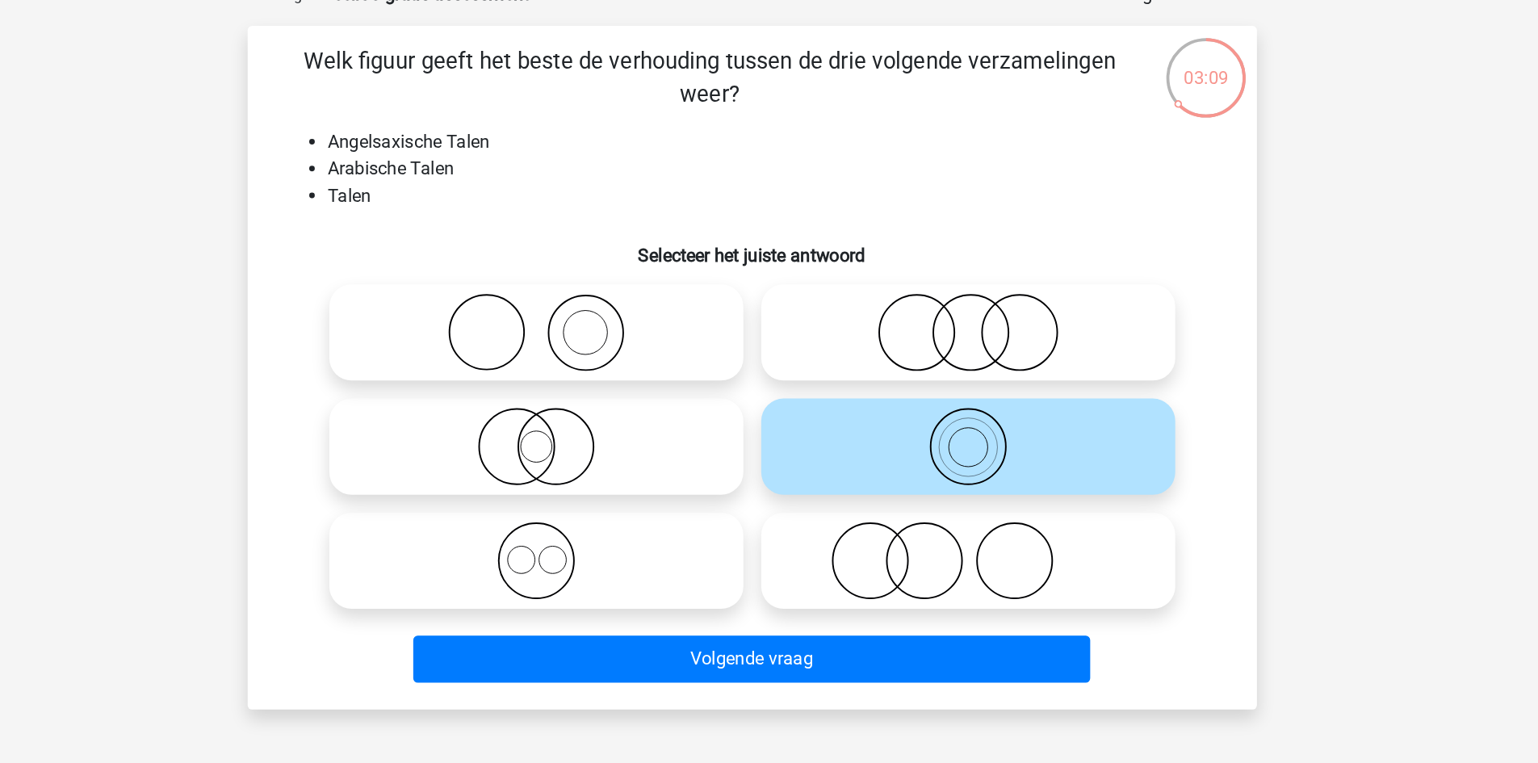
click at [703, 276] on icon at bounding box center [614, 278] width 286 height 57
click at [624, 271] on input "radio" at bounding box center [619, 265] width 10 height 10
radio input "true"
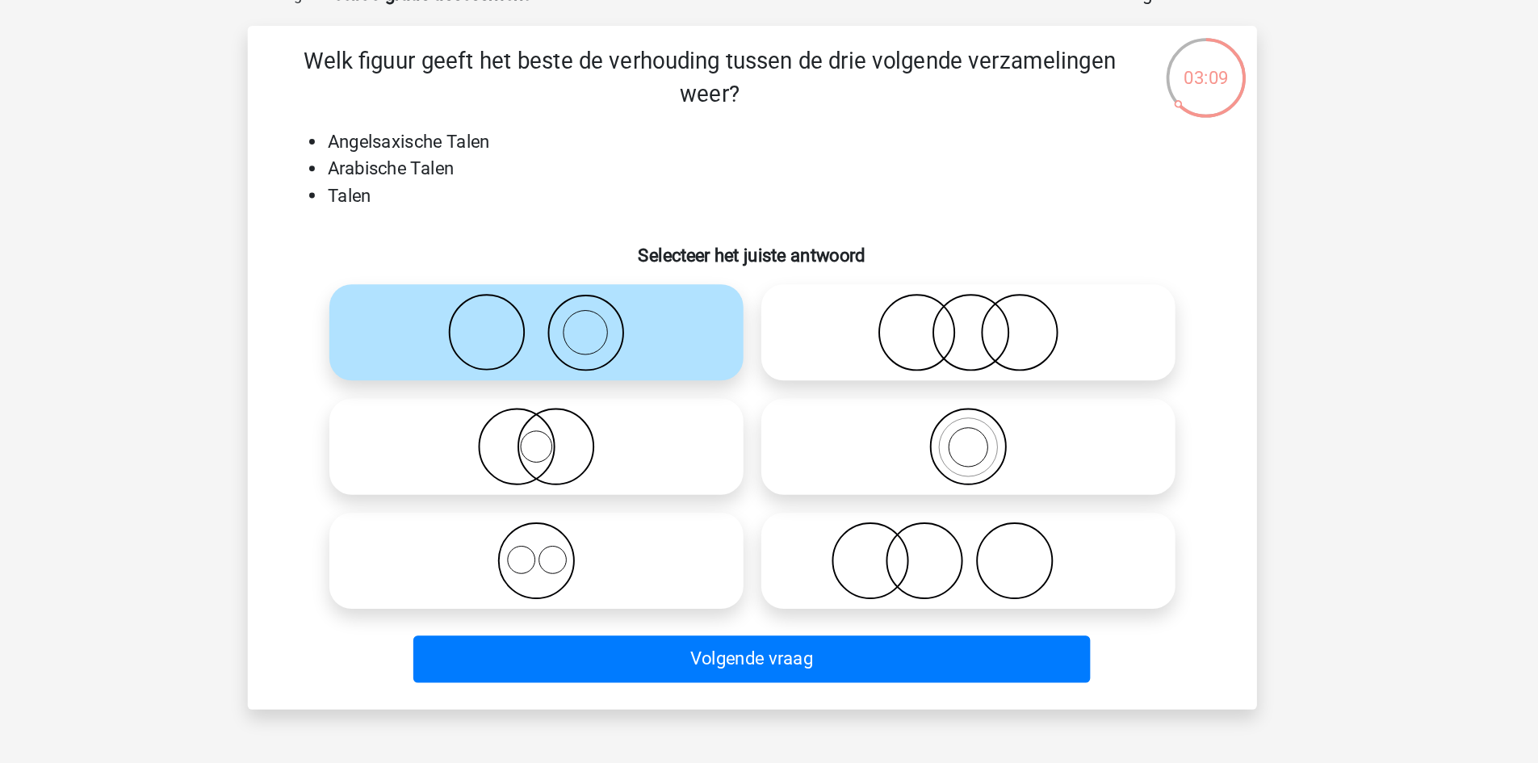
click at [661, 359] on icon at bounding box center [614, 361] width 286 height 57
click at [624, 353] on input "radio" at bounding box center [619, 347] width 10 height 10
radio input "true"
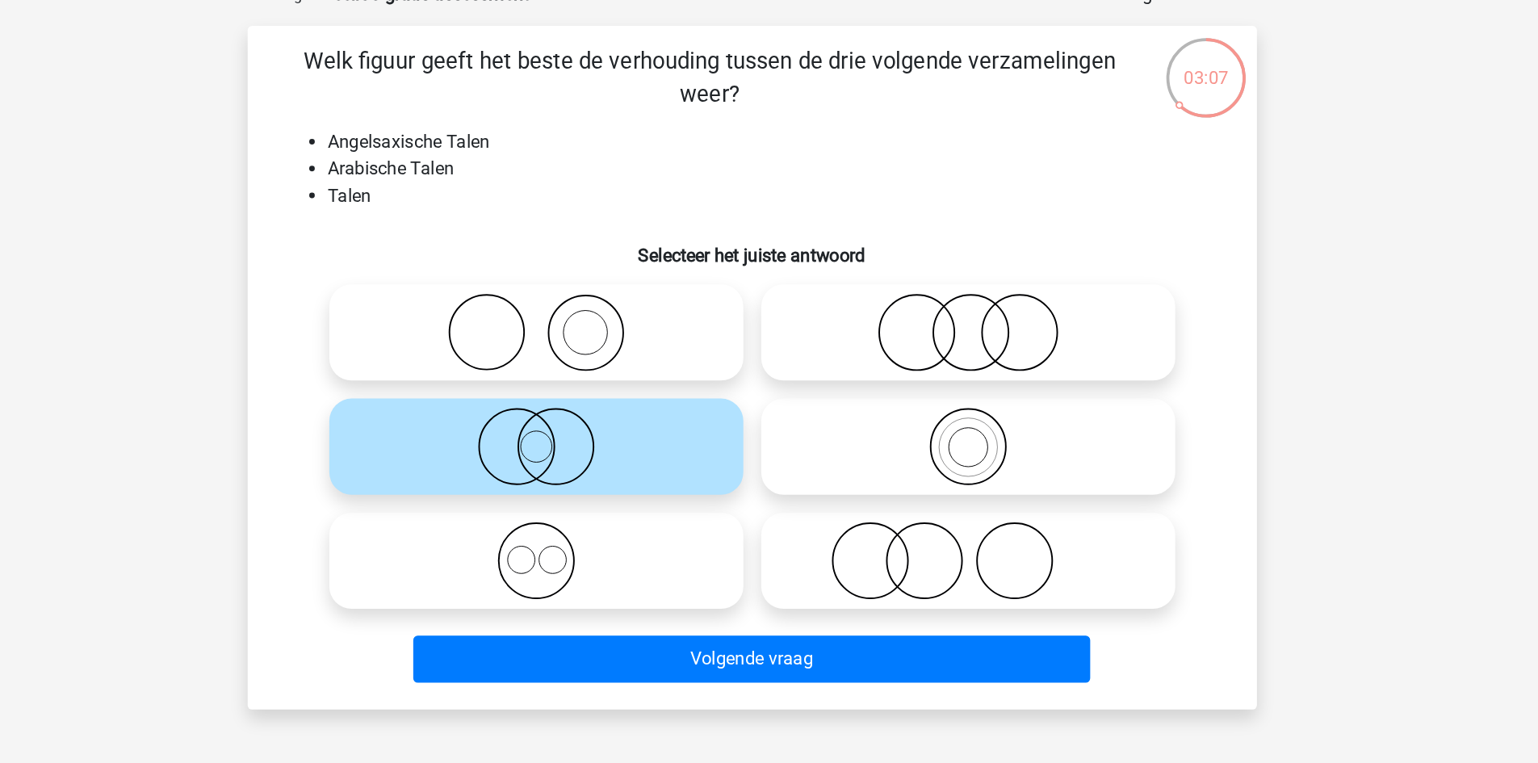
click at [683, 456] on icon at bounding box center [614, 443] width 286 height 57
click at [624, 435] on input "radio" at bounding box center [619, 430] width 10 height 10
radio input "true"
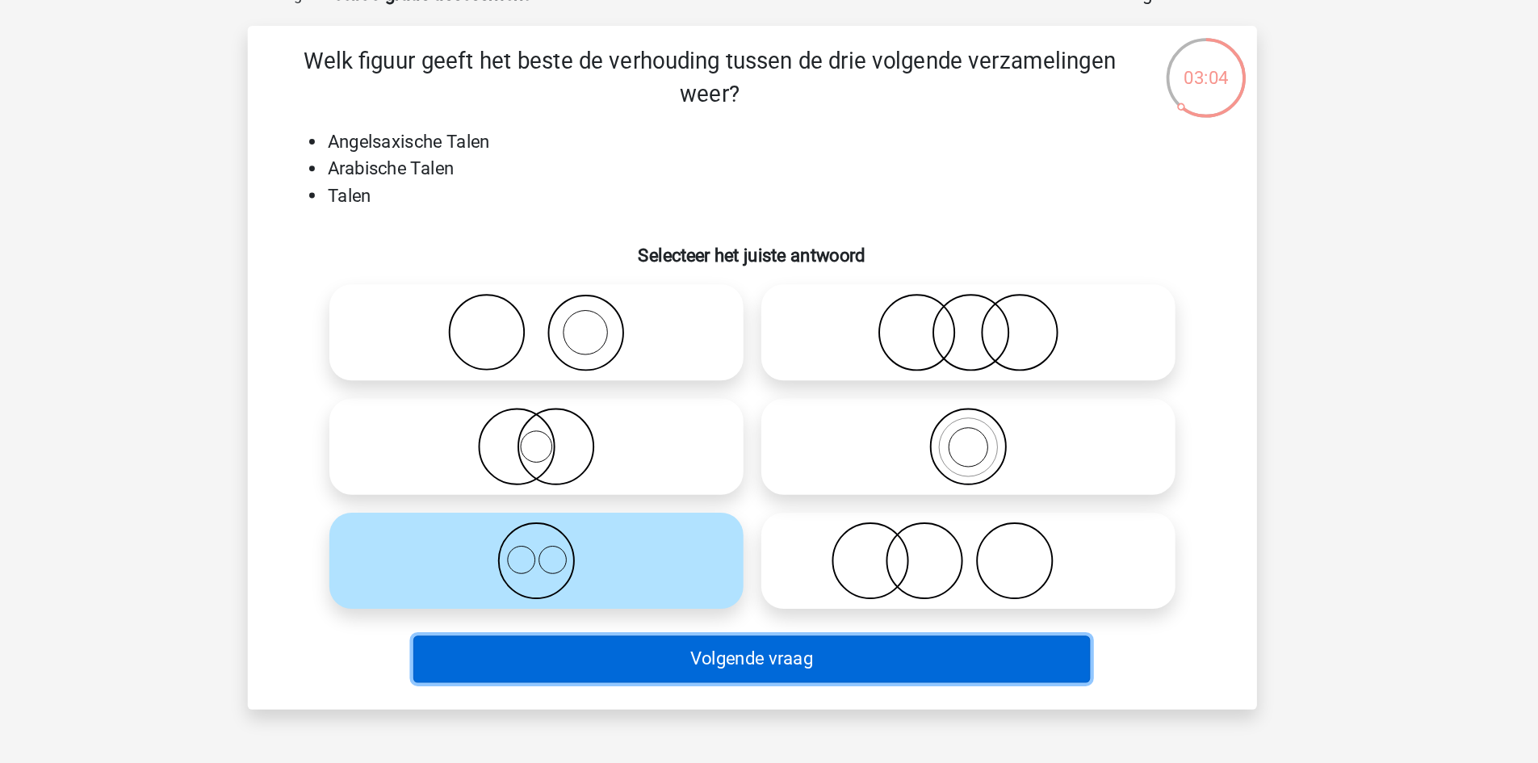
click at [766, 510] on button "Volgende vraag" at bounding box center [769, 514] width 489 height 34
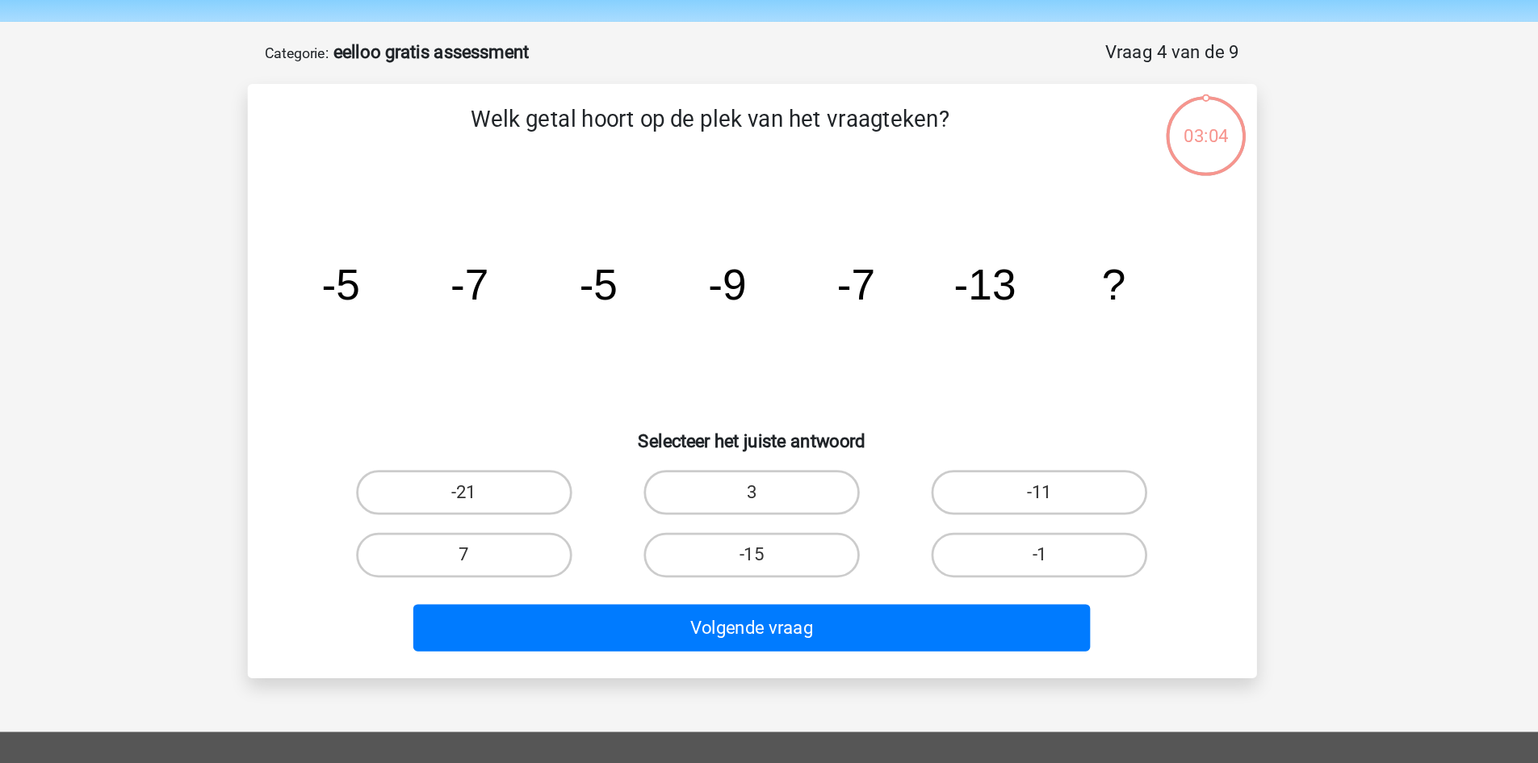
scroll to position [52, 0]
click at [917, 357] on label "-11" at bounding box center [977, 356] width 156 height 32
click at [977, 357] on input "-11" at bounding box center [982, 361] width 10 height 10
radio input "true"
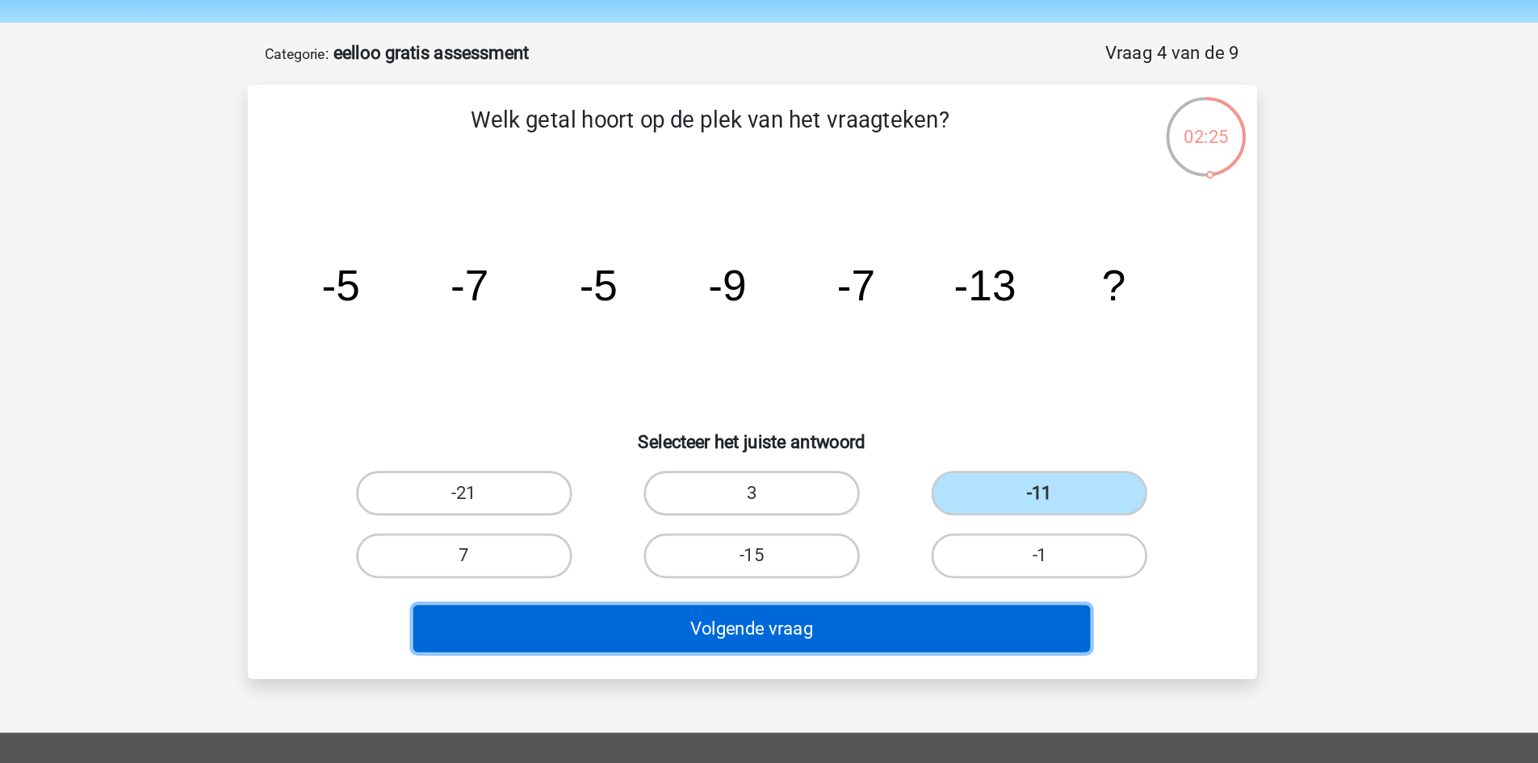
click at [881, 443] on button "Volgende vraag" at bounding box center [769, 454] width 489 height 34
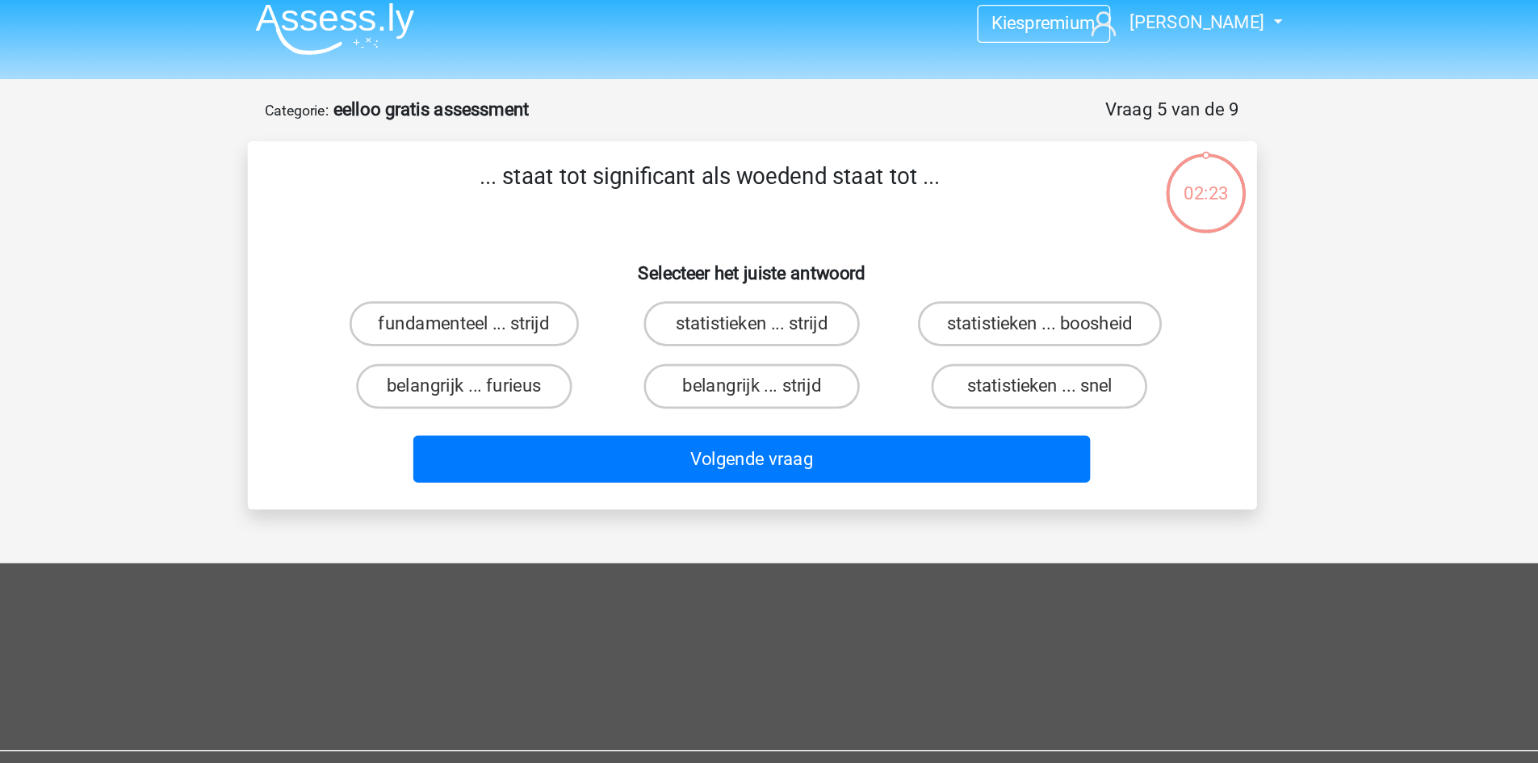
scroll to position [8, 0]
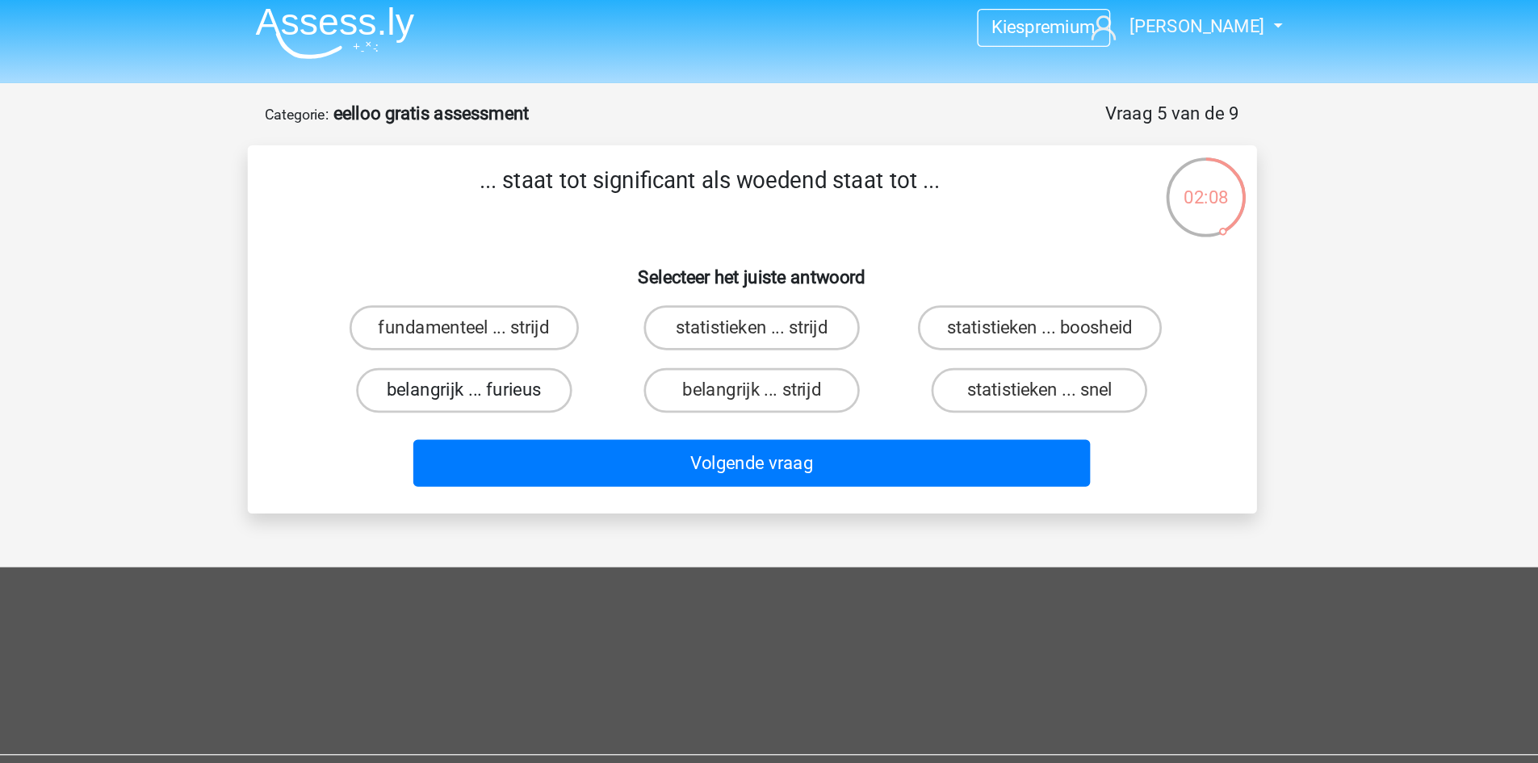
click at [579, 296] on label "belangrijk ... furieus" at bounding box center [562, 282] width 156 height 32
click at [572, 292] on input "belangrijk ... furieus" at bounding box center [566, 287] width 10 height 10
radio input "true"
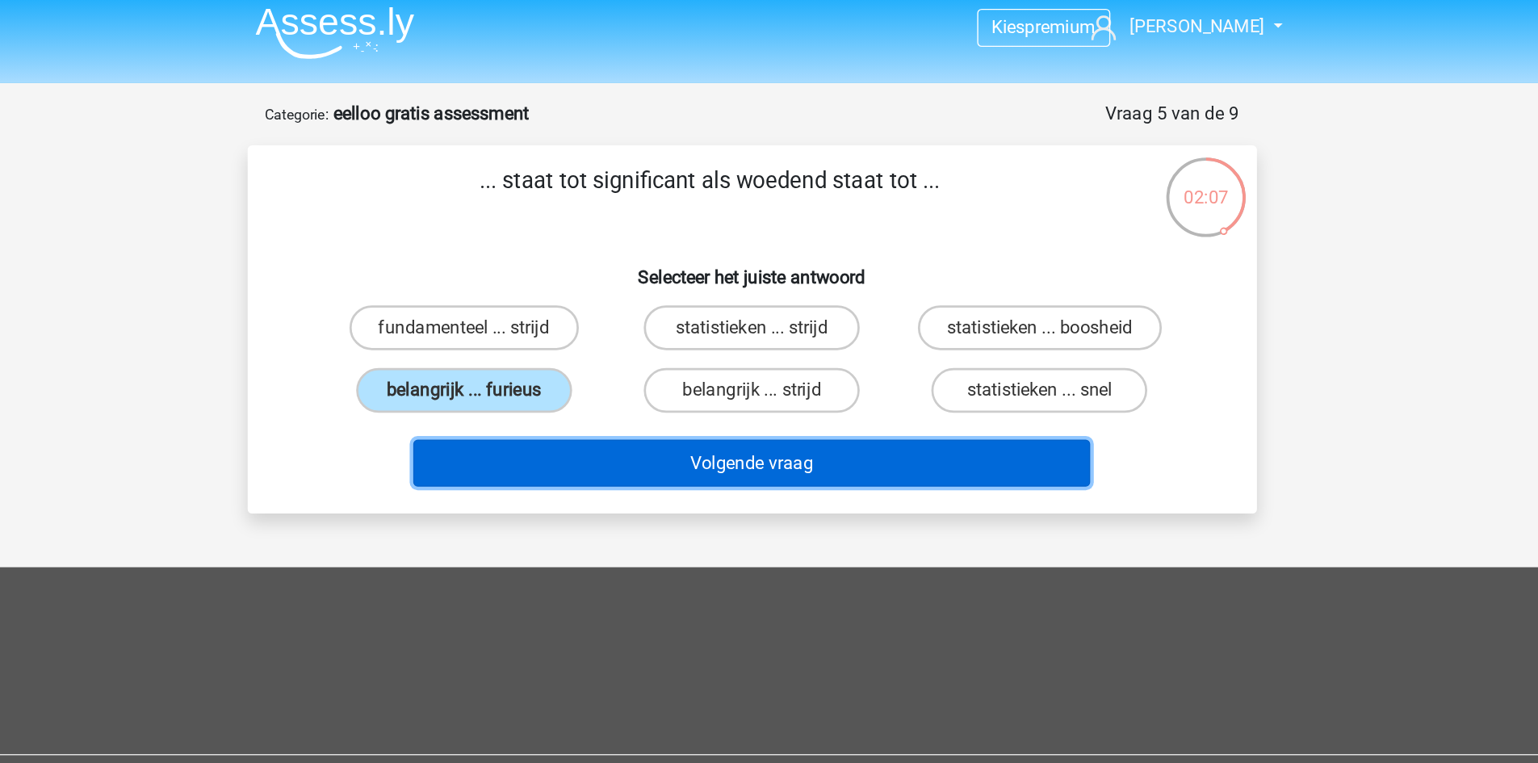
click at [632, 329] on button "Volgende vraag" at bounding box center [769, 334] width 489 height 34
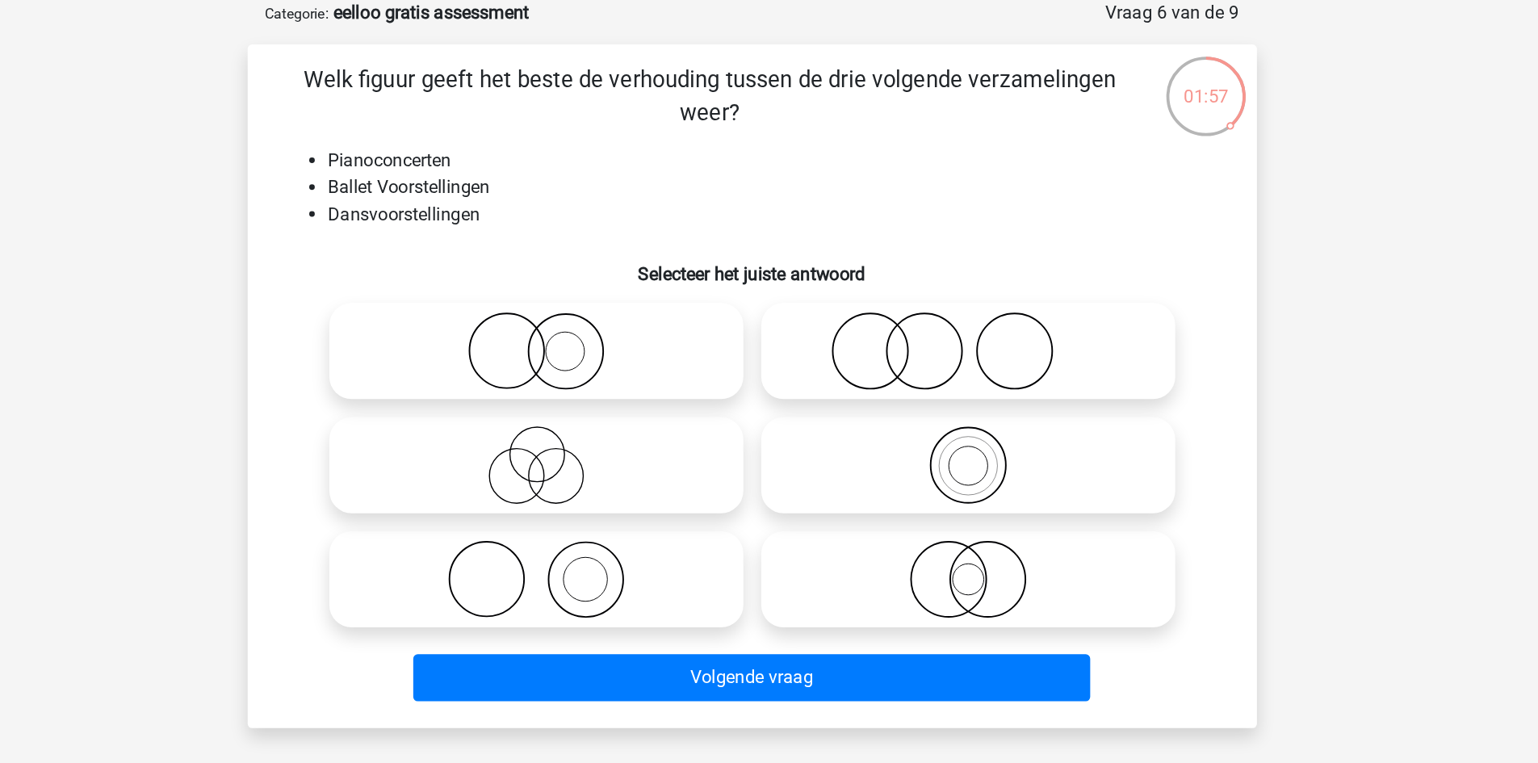
click at [640, 321] on icon at bounding box center [614, 326] width 286 height 57
click at [624, 318] on input "radio" at bounding box center [619, 313] width 10 height 10
radio input "true"
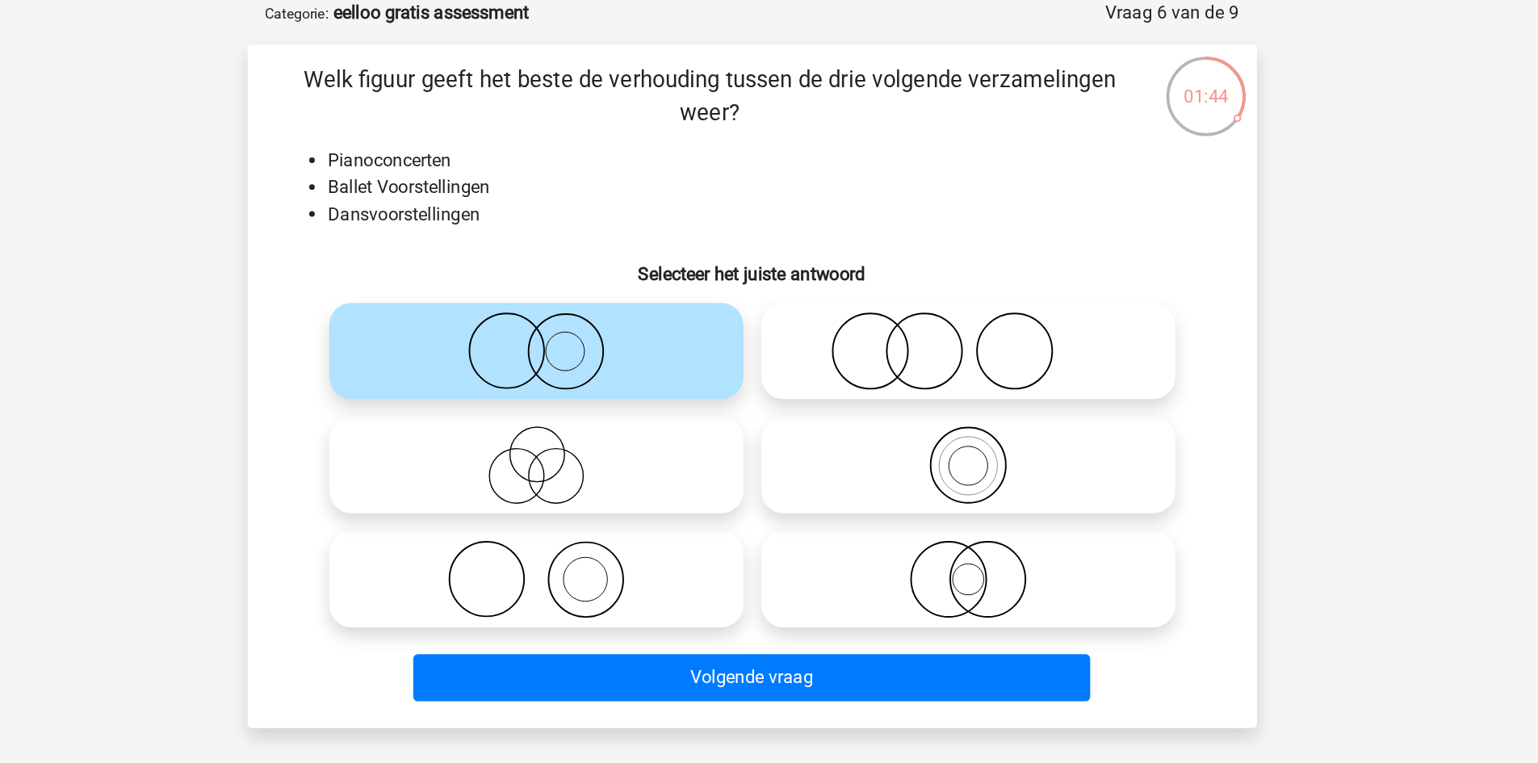
click at [694, 411] on icon at bounding box center [614, 408] width 286 height 57
click at [624, 401] on input "radio" at bounding box center [619, 395] width 10 height 10
radio input "true"
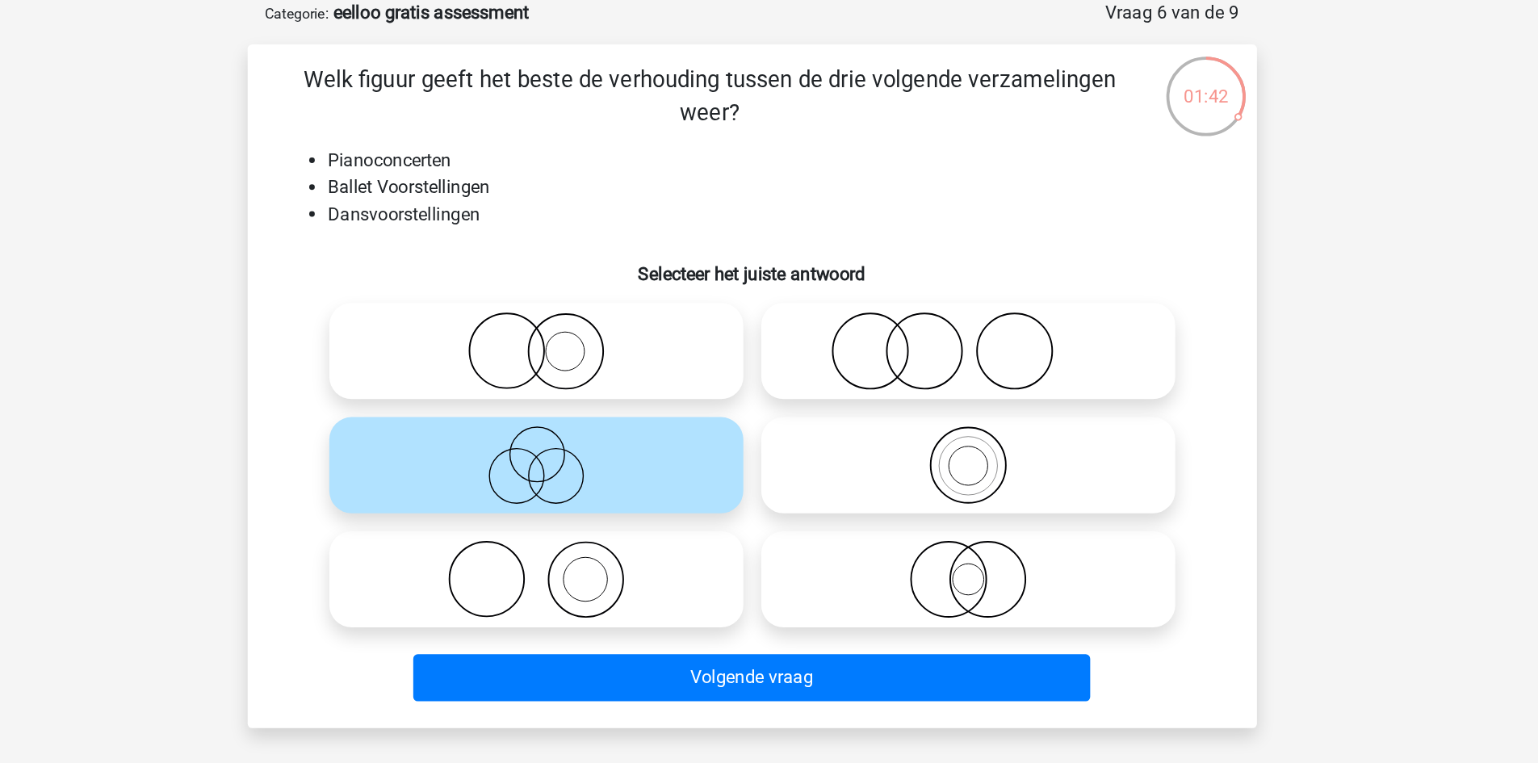
click at [624, 321] on icon at bounding box center [614, 326] width 286 height 57
click at [624, 318] on input "radio" at bounding box center [619, 313] width 10 height 10
radio input "true"
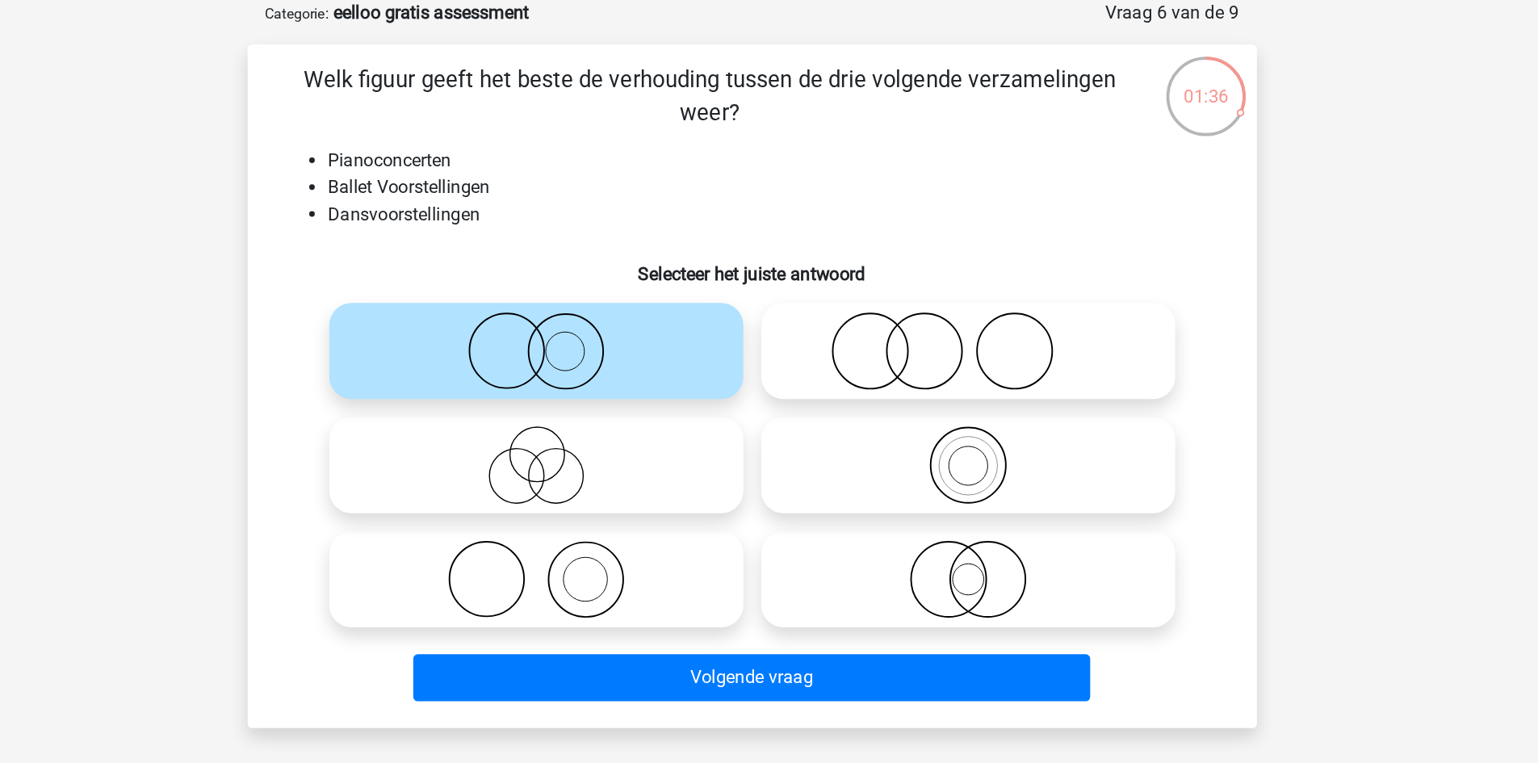
click at [936, 483] on circle at bounding box center [911, 491] width 54 height 54
click at [936, 483] on input "radio" at bounding box center [931, 477] width 10 height 10
radio input "true"
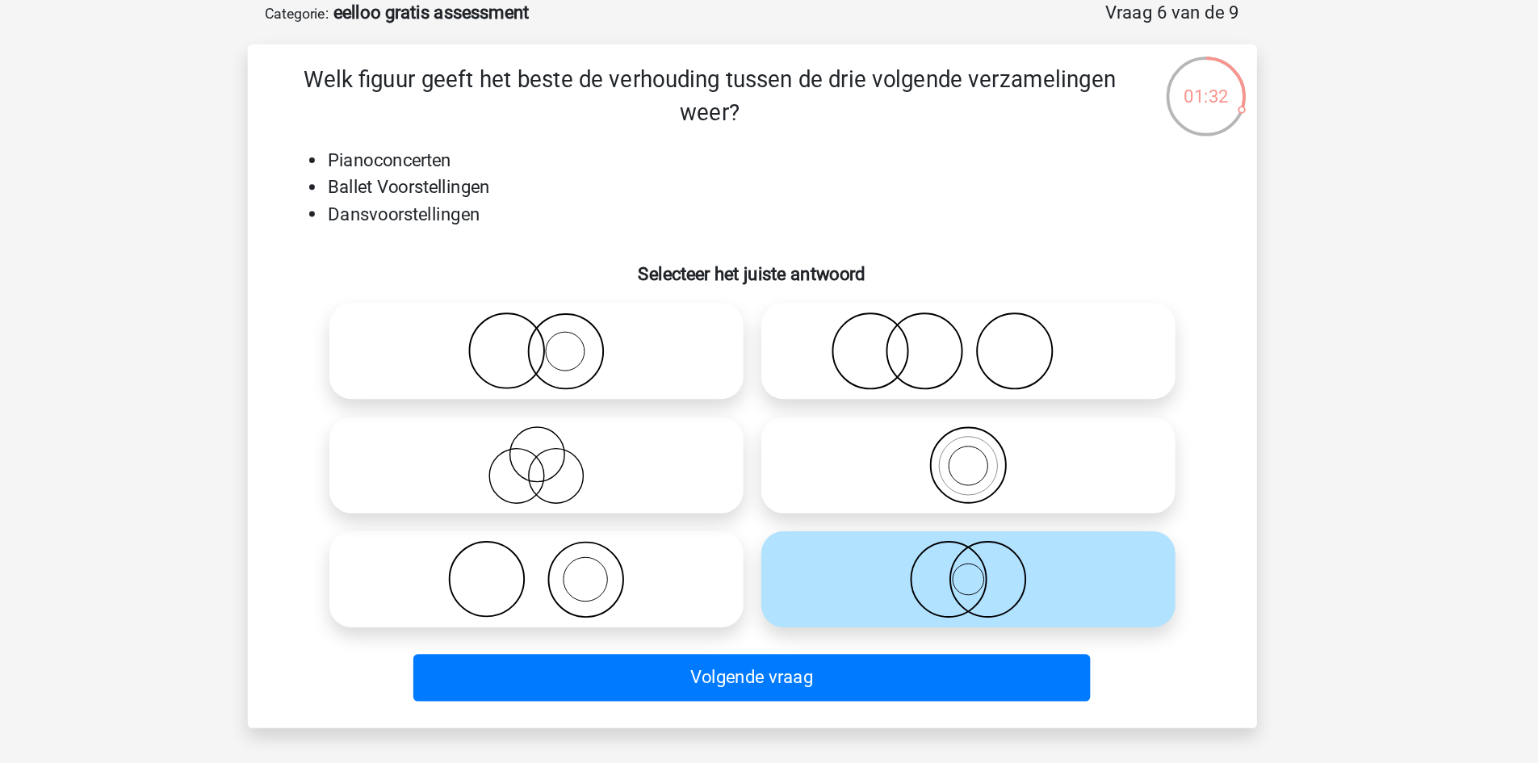
click at [919, 420] on icon at bounding box center [926, 408] width 286 height 57
click at [926, 401] on input "radio" at bounding box center [931, 395] width 10 height 10
radio input "true"
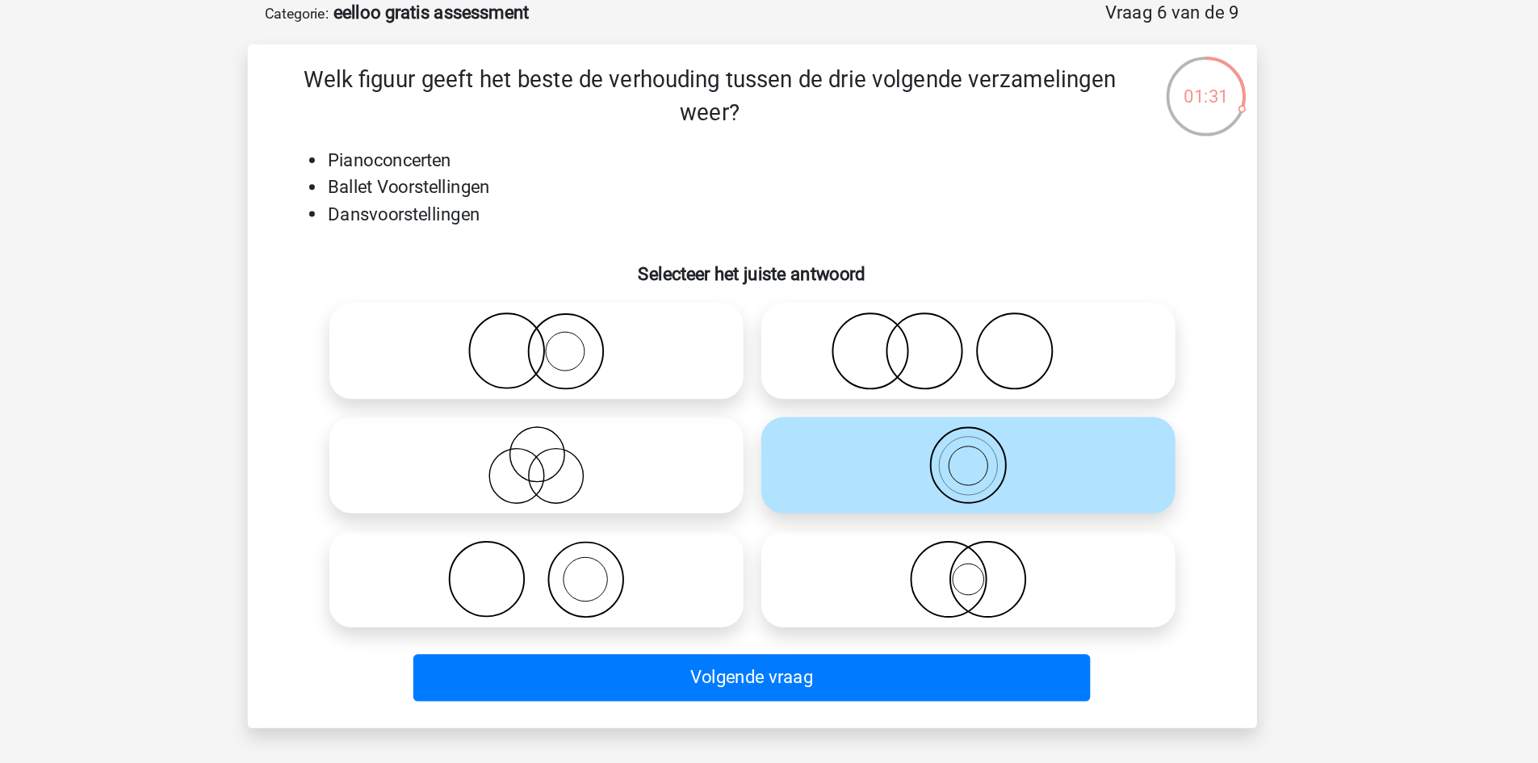
click at [694, 434] on icon at bounding box center [614, 408] width 286 height 57
click at [624, 401] on input "radio" at bounding box center [619, 395] width 10 height 10
radio input "true"
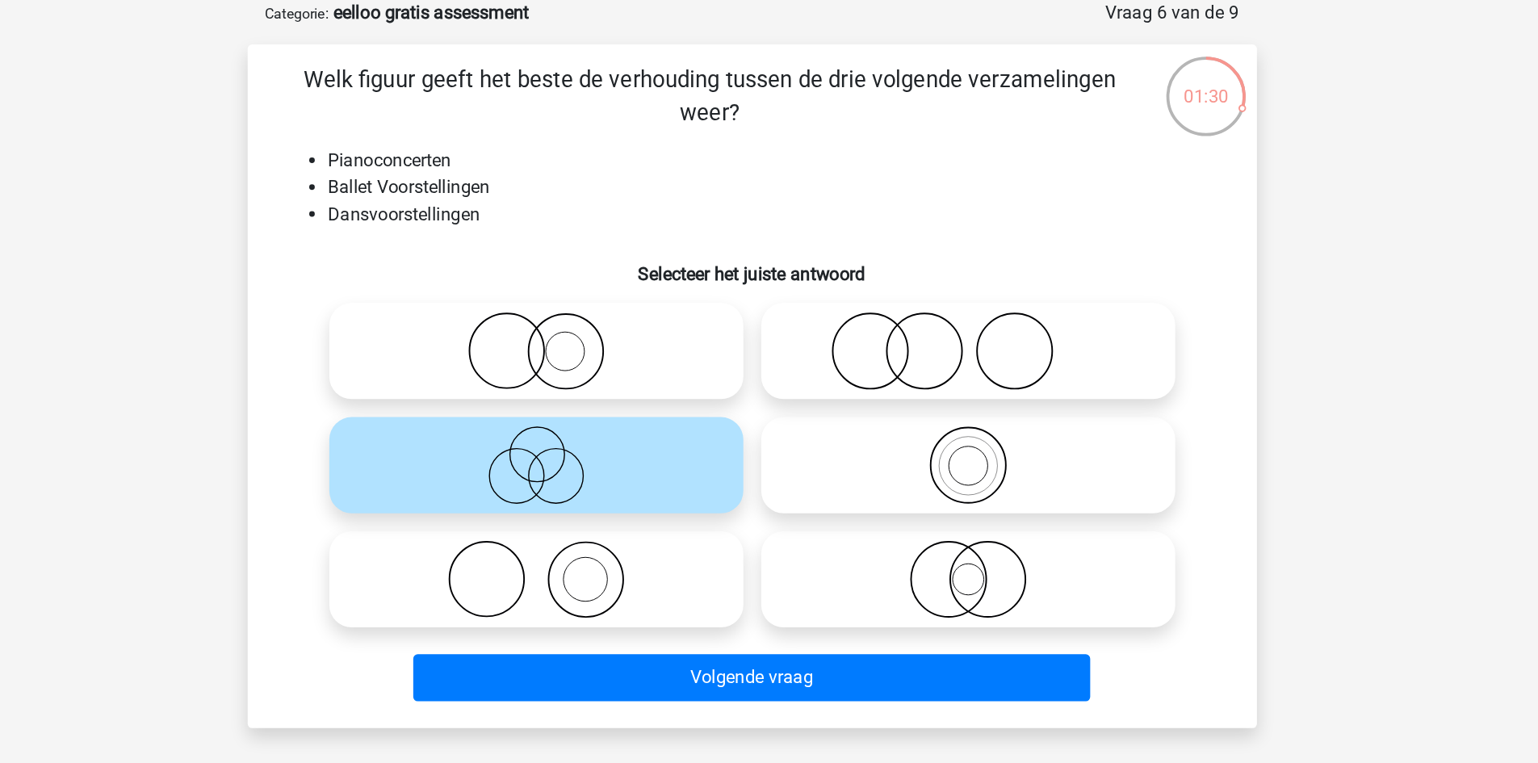
click at [905, 400] on icon at bounding box center [926, 408] width 286 height 57
click at [926, 400] on input "radio" at bounding box center [931, 395] width 10 height 10
radio input "true"
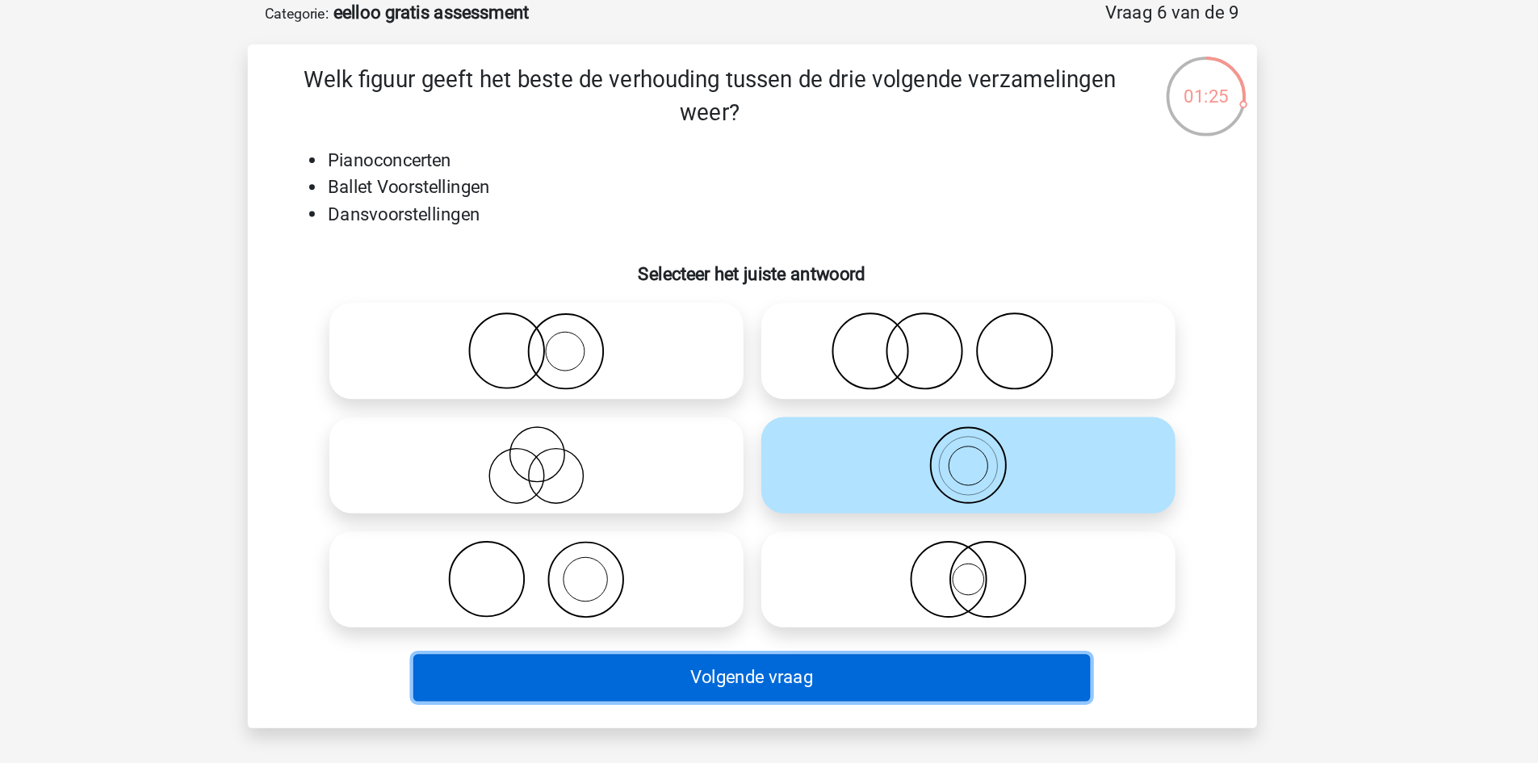
click at [841, 553] on button "Volgende vraag" at bounding box center [769, 562] width 489 height 34
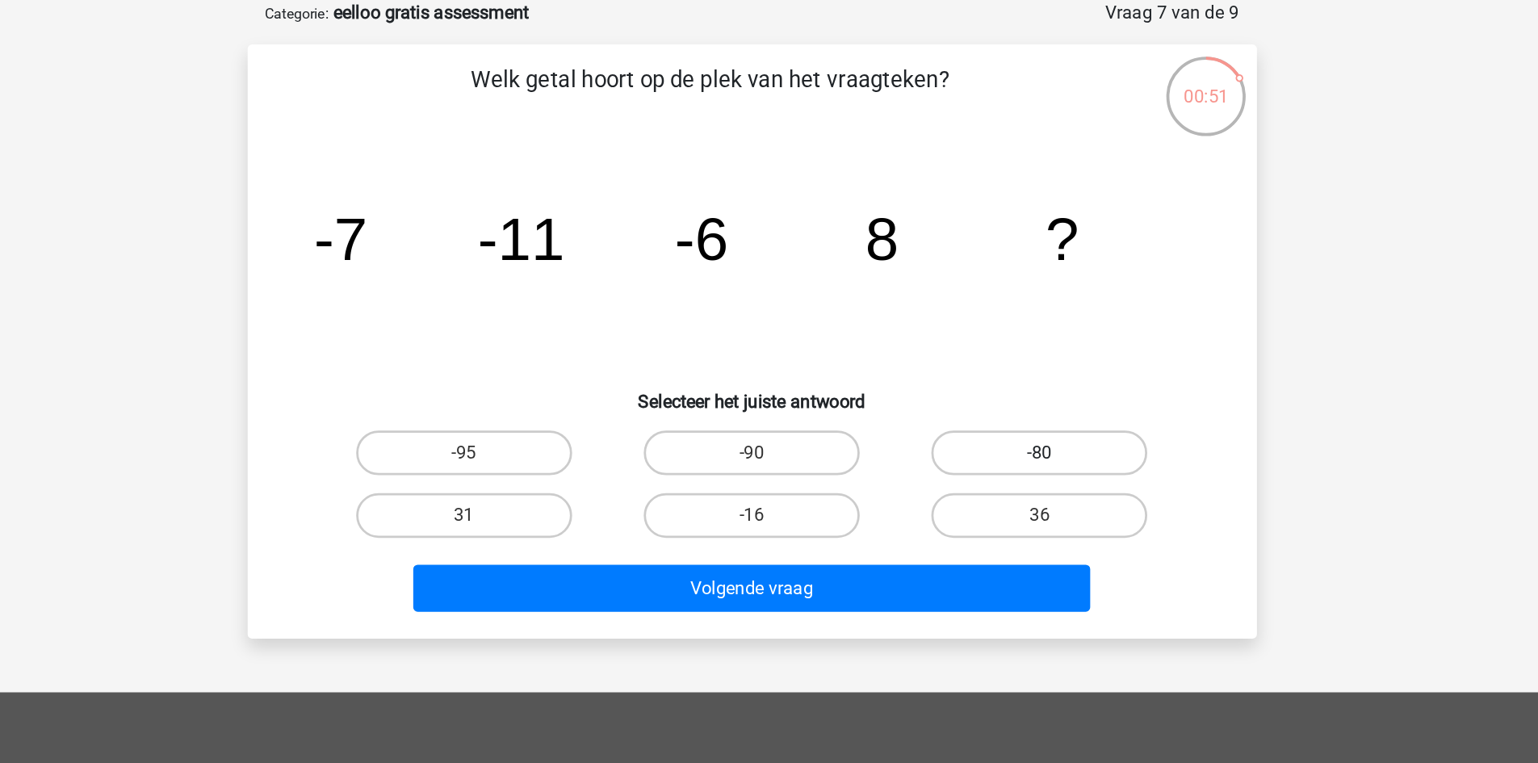
click at [929, 401] on label "-80" at bounding box center [977, 400] width 156 height 32
click at [977, 401] on input "-80" at bounding box center [982, 405] width 10 height 10
radio input "true"
click at [884, 533] on div "Welk getal hoort op de plek van het vraagteken? image/svg+xml -7 -11 -6 8 ? Sel…" at bounding box center [769, 319] width 728 height 429
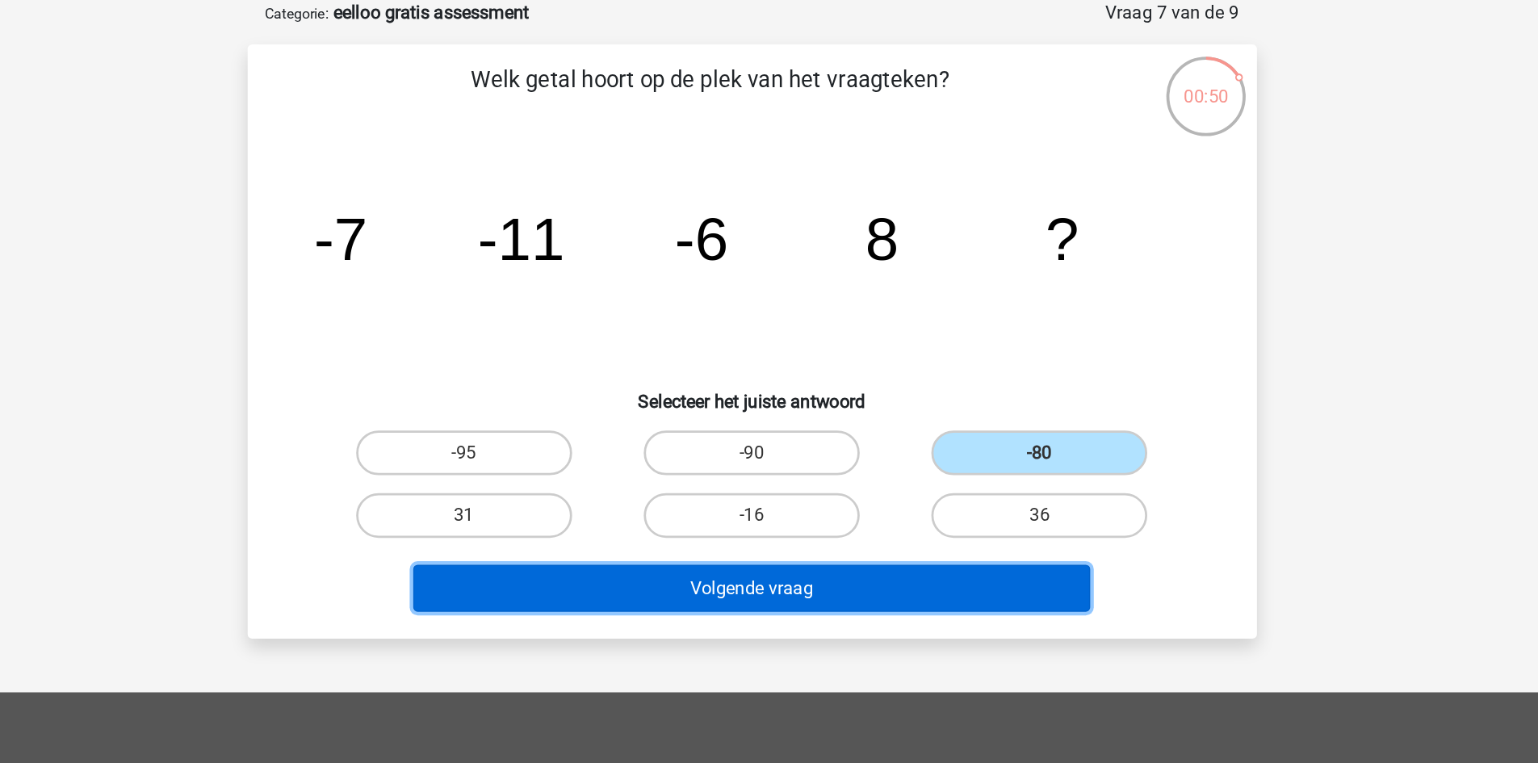
click at [902, 489] on button "Volgende vraag" at bounding box center [769, 498] width 489 height 34
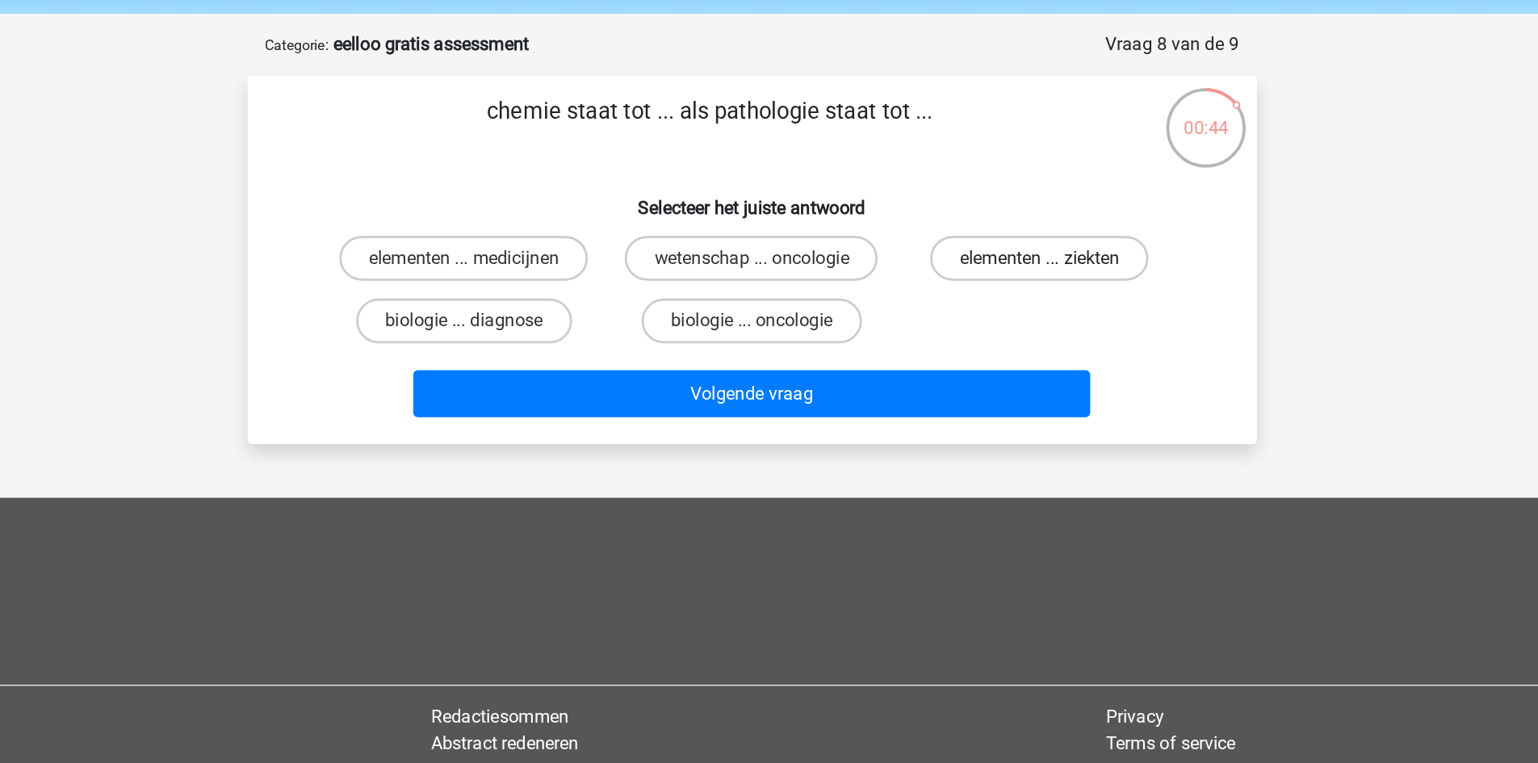
click at [949, 246] on label "elementen ... ziekten" at bounding box center [976, 236] width 157 height 32
click at [977, 246] on input "elementen ... ziekten" at bounding box center [982, 242] width 10 height 10
radio input "true"
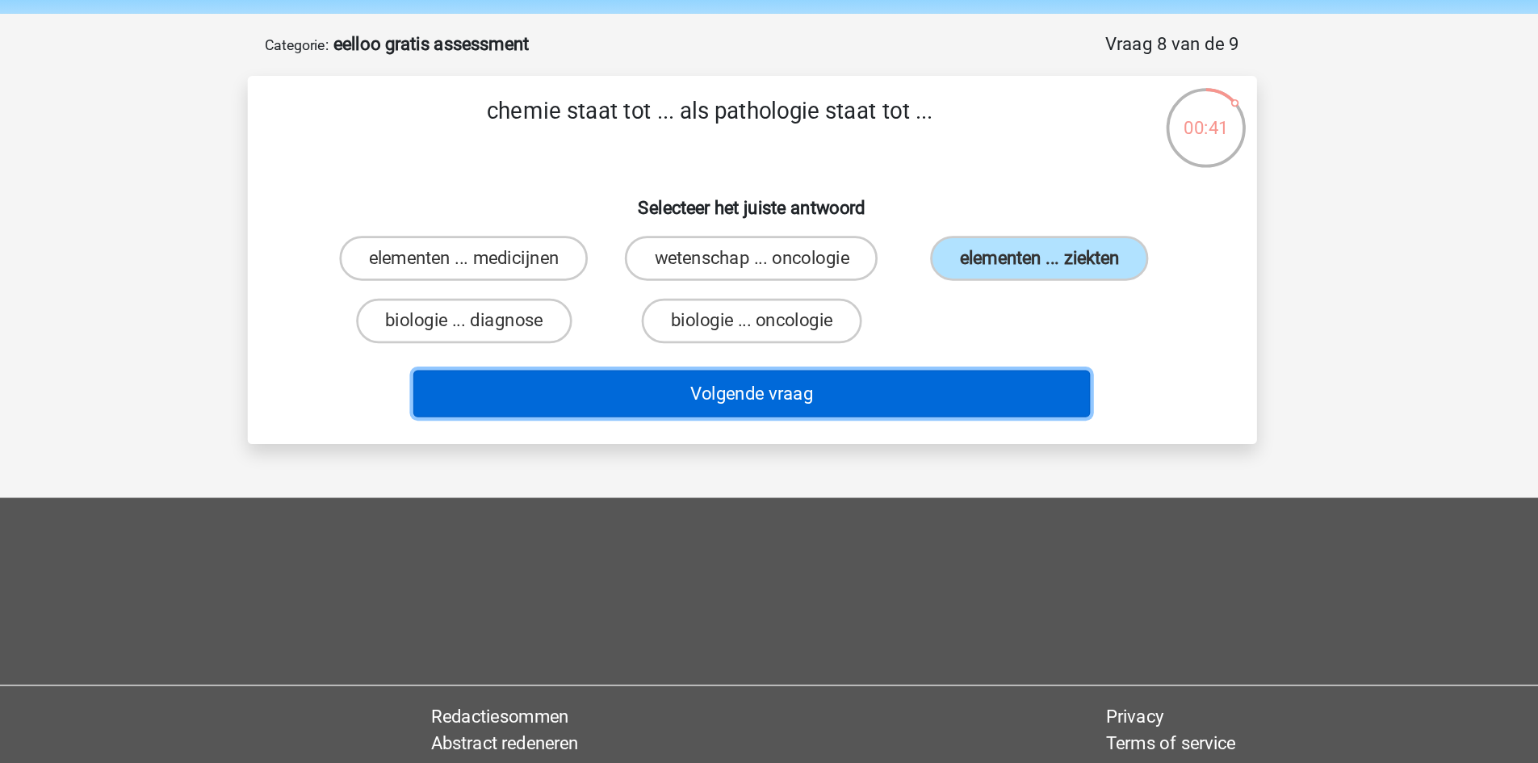
click at [896, 322] on button "Volgende vraag" at bounding box center [769, 334] width 489 height 34
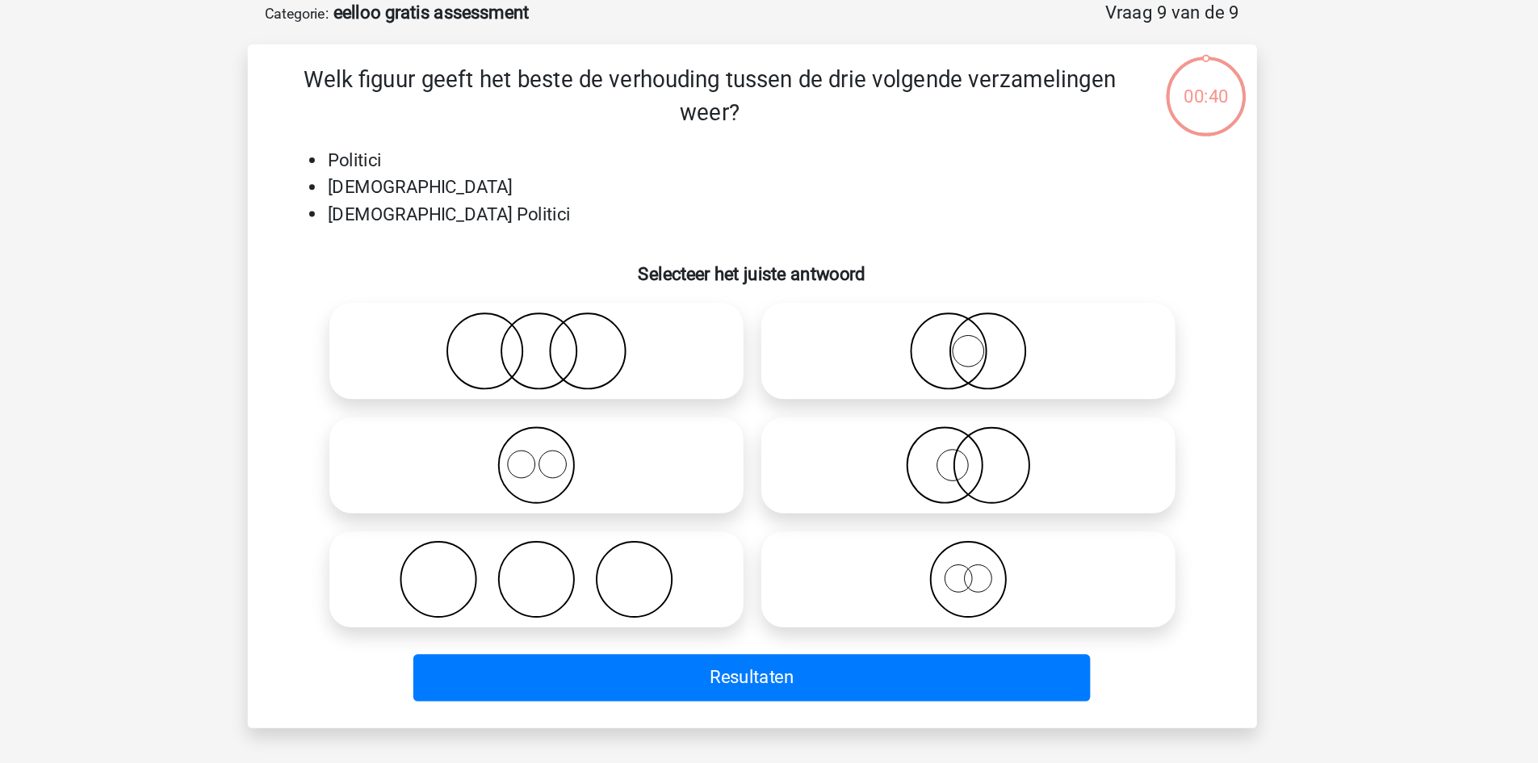
click at [896, 345] on icon at bounding box center [926, 326] width 286 height 57
click at [926, 318] on input "radio" at bounding box center [931, 313] width 10 height 10
radio input "true"
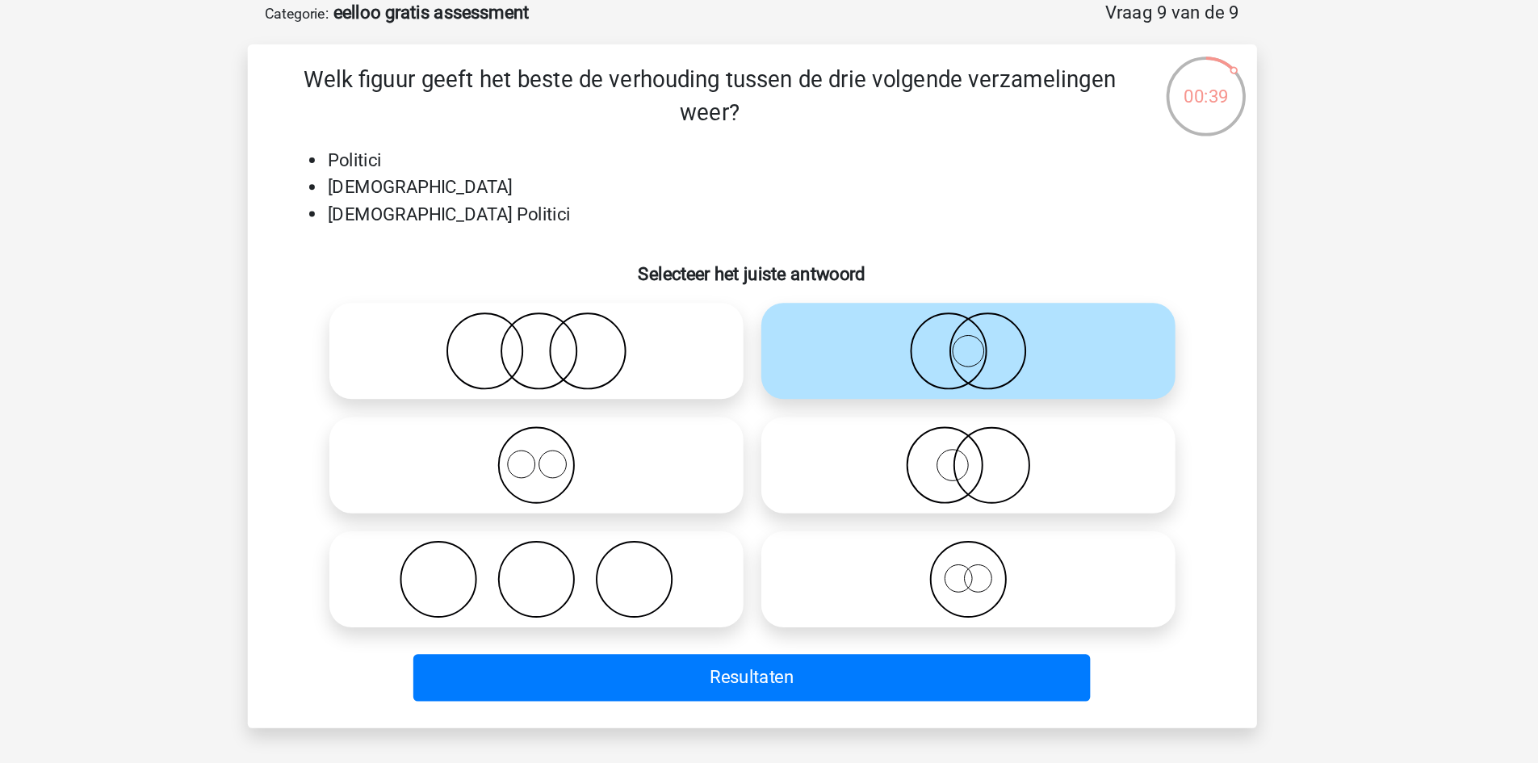
click at [811, 208] on li "Nederlanders" at bounding box center [786, 208] width 644 height 19
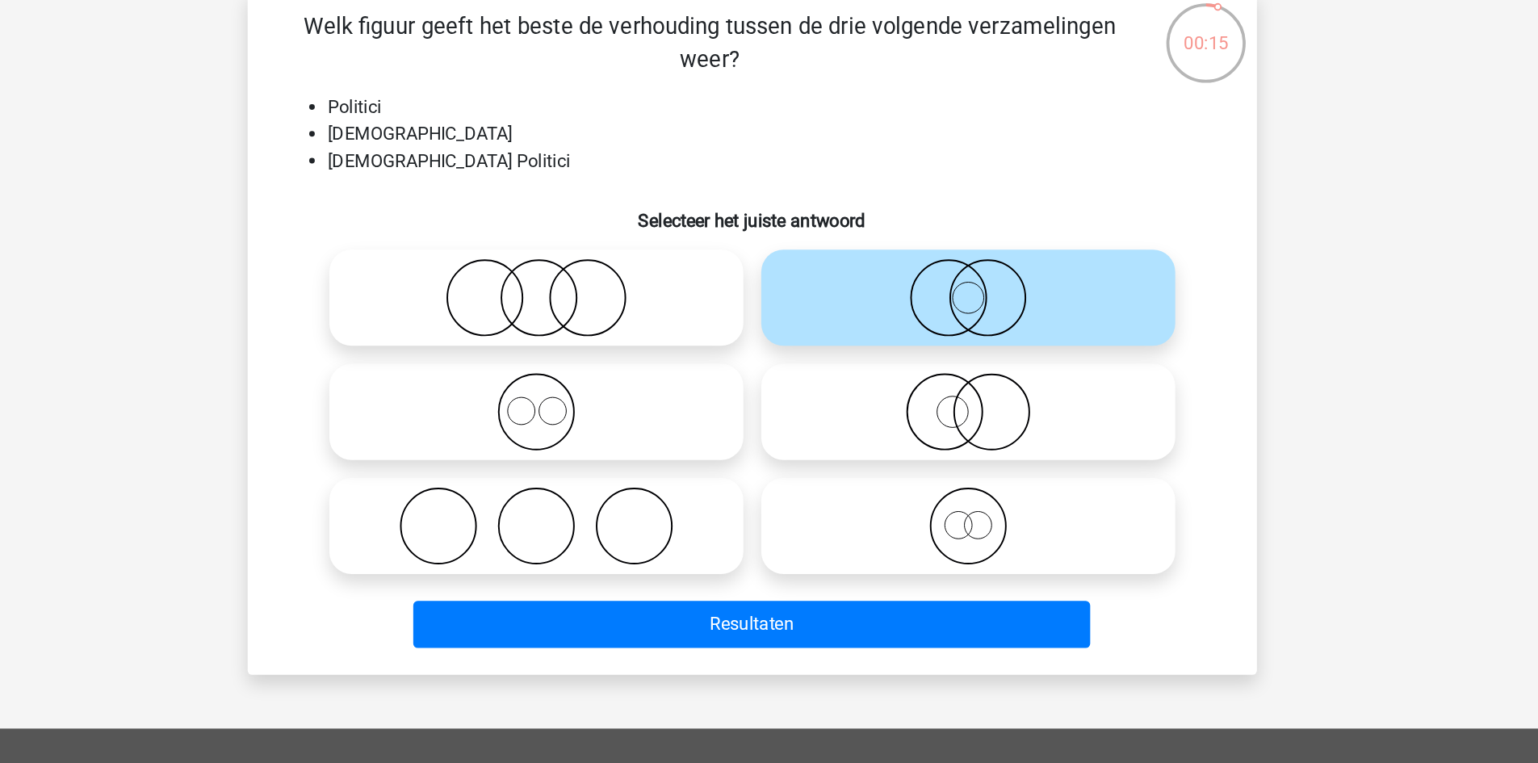
click at [882, 418] on circle at bounding box center [908, 409] width 54 height 54
click at [926, 401] on input "radio" at bounding box center [931, 395] width 10 height 10
radio input "true"
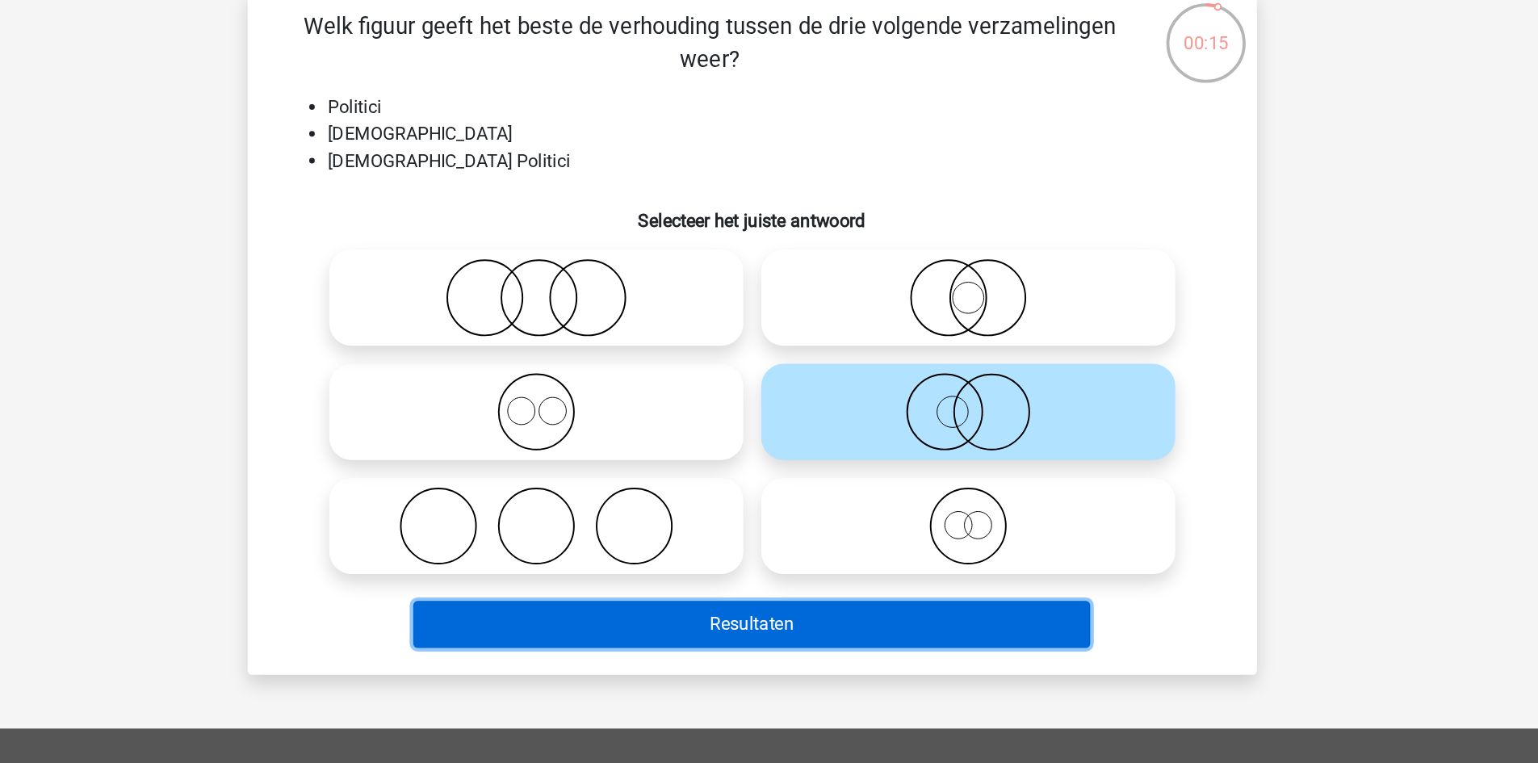
click at [909, 559] on button "Resultaten" at bounding box center [769, 562] width 489 height 34
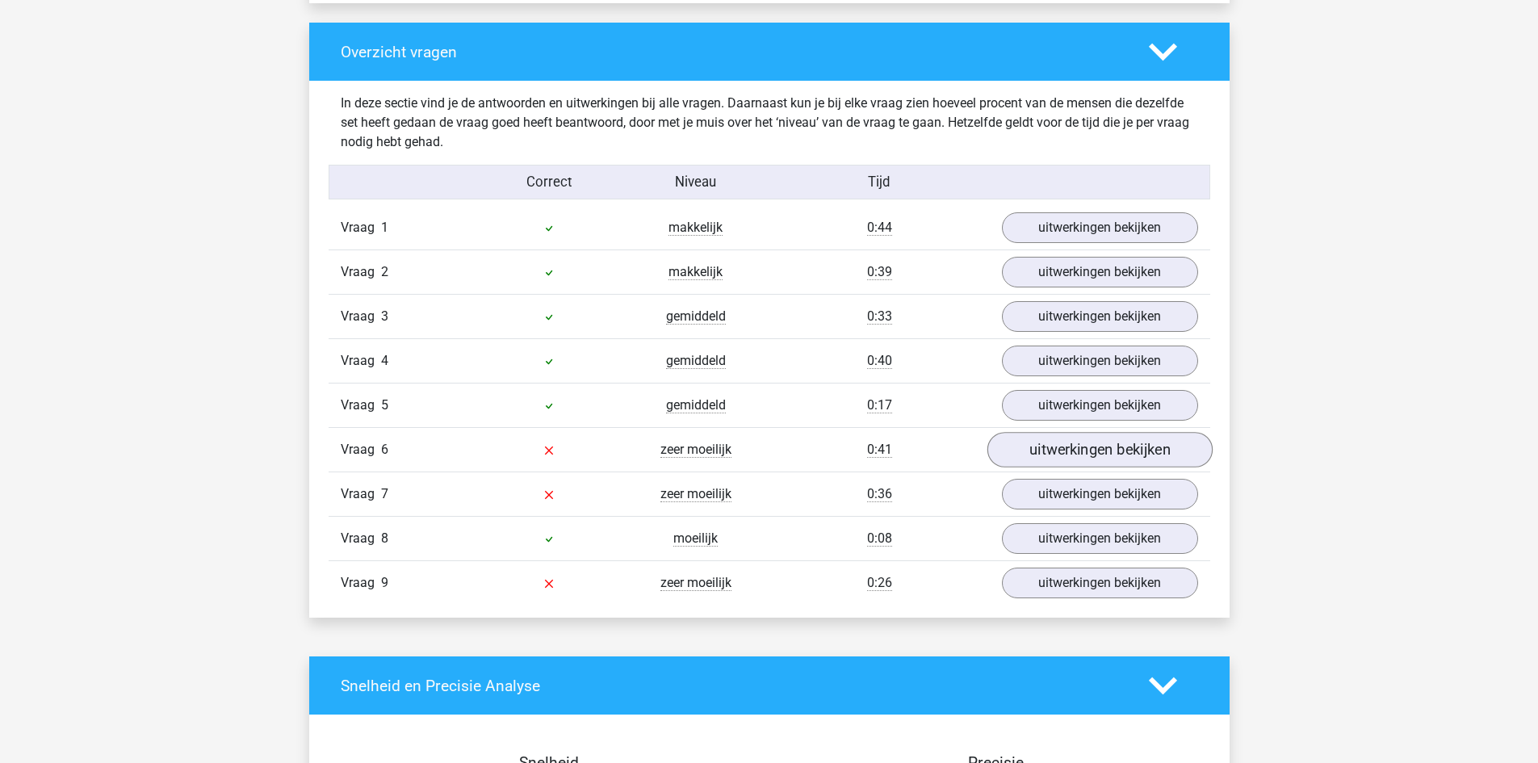
scroll to position [1664, 0]
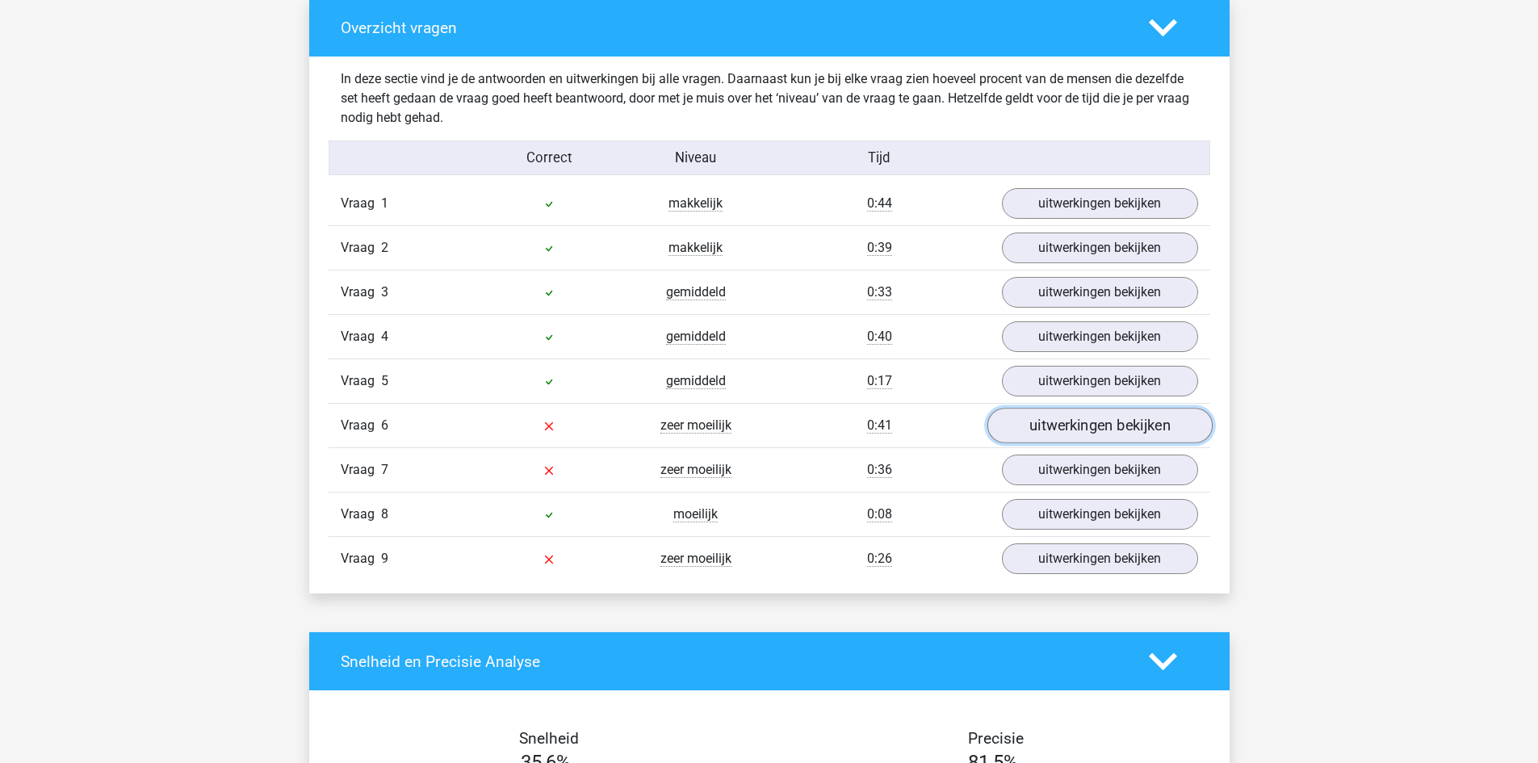
click at [1043, 422] on link "uitwerkingen bekijken" at bounding box center [1099, 427] width 225 height 36
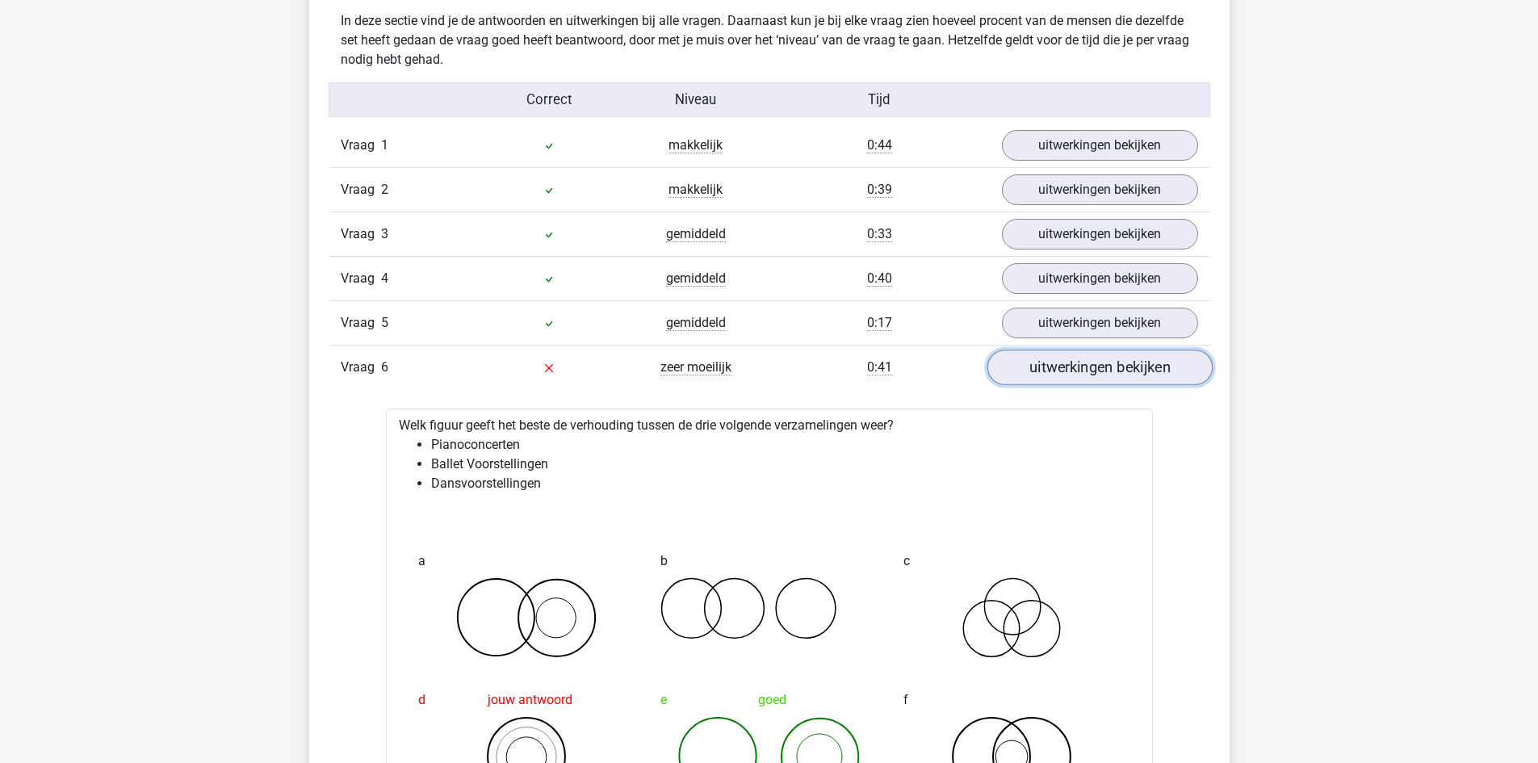
scroll to position [1721, 0]
click at [1047, 363] on link "uitwerkingen bekijken" at bounding box center [1099, 369] width 225 height 36
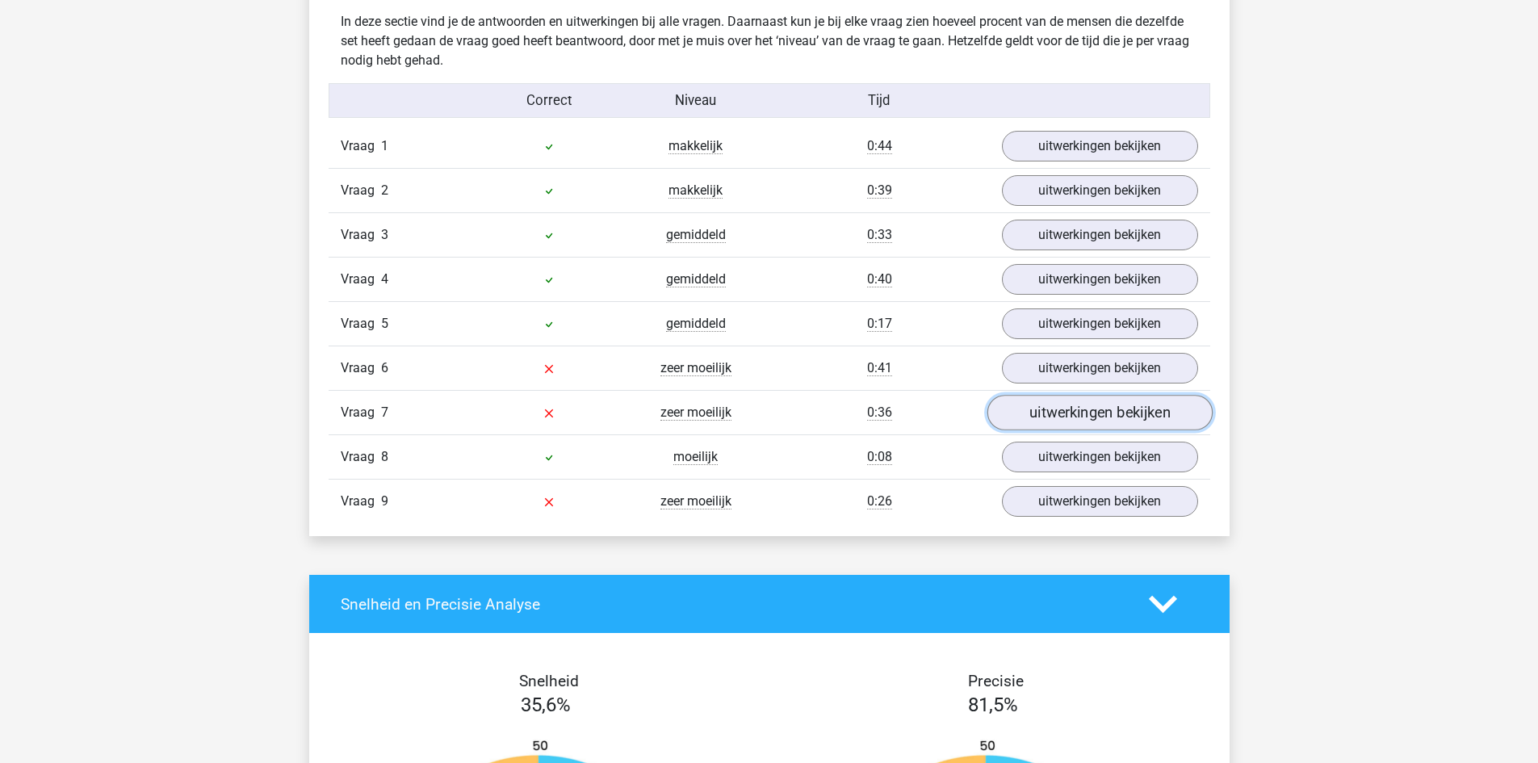
click at [1035, 427] on link "uitwerkingen bekijken" at bounding box center [1099, 414] width 225 height 36
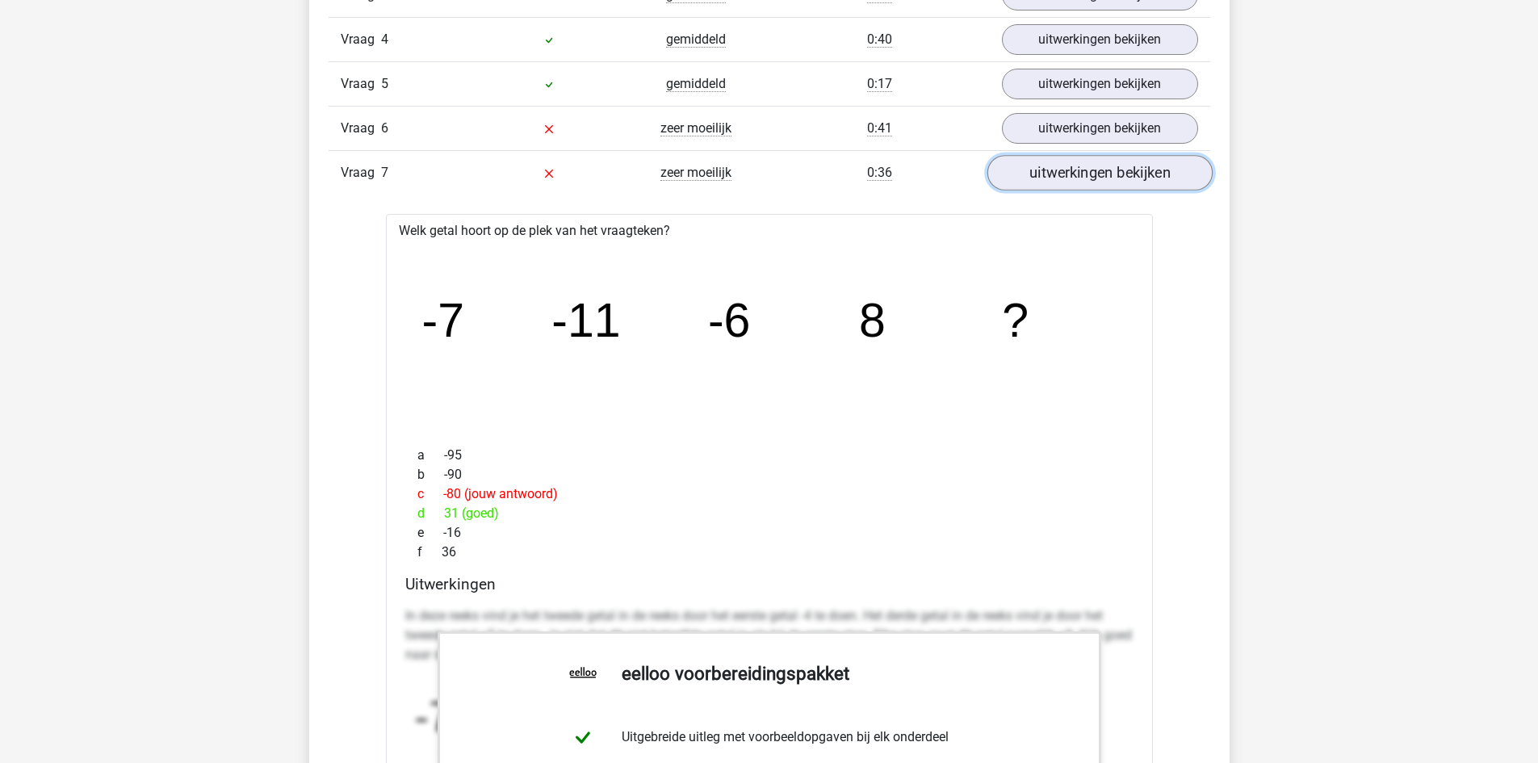
scroll to position [1921, 0]
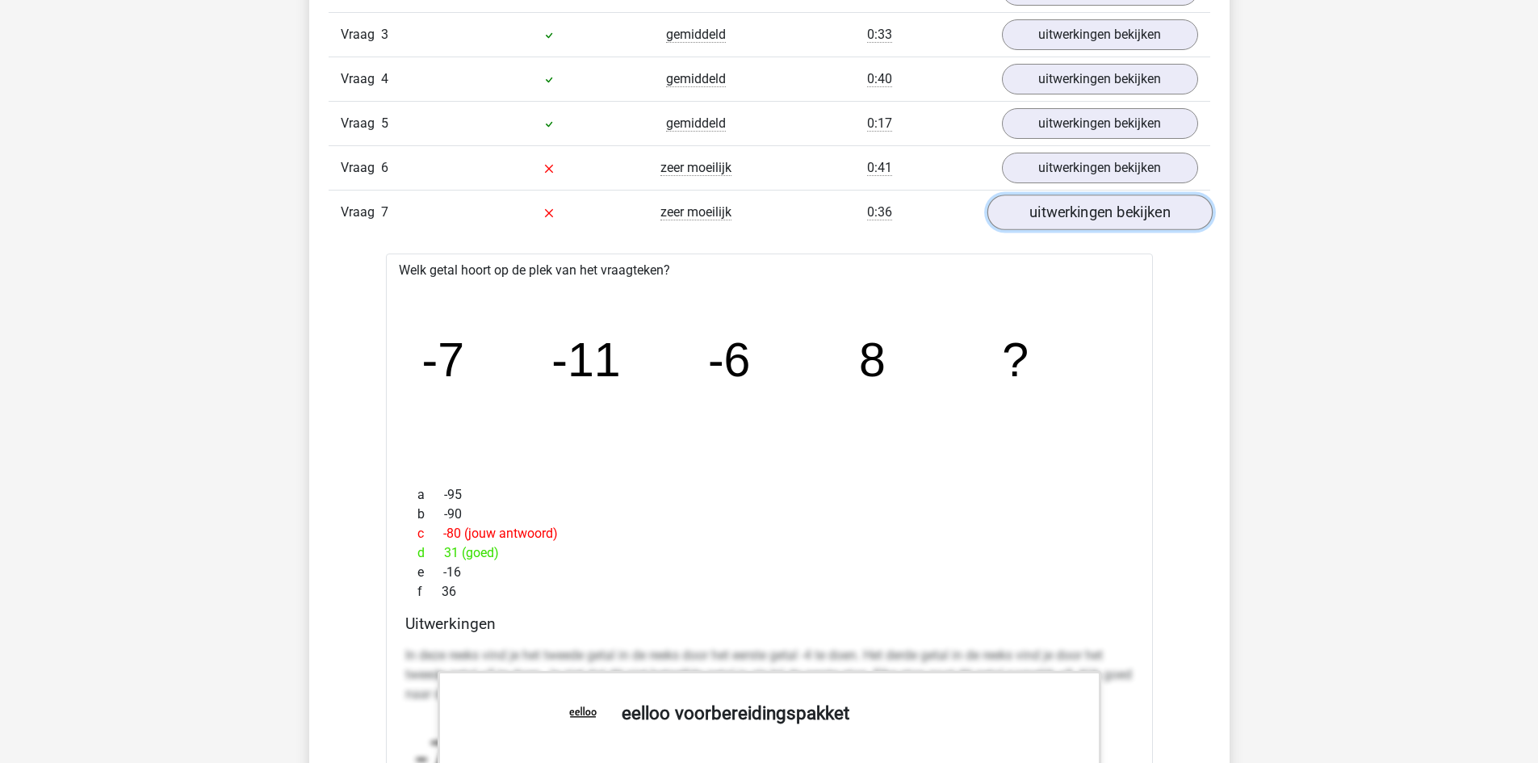
click at [1056, 215] on link "uitwerkingen bekijken" at bounding box center [1099, 213] width 225 height 36
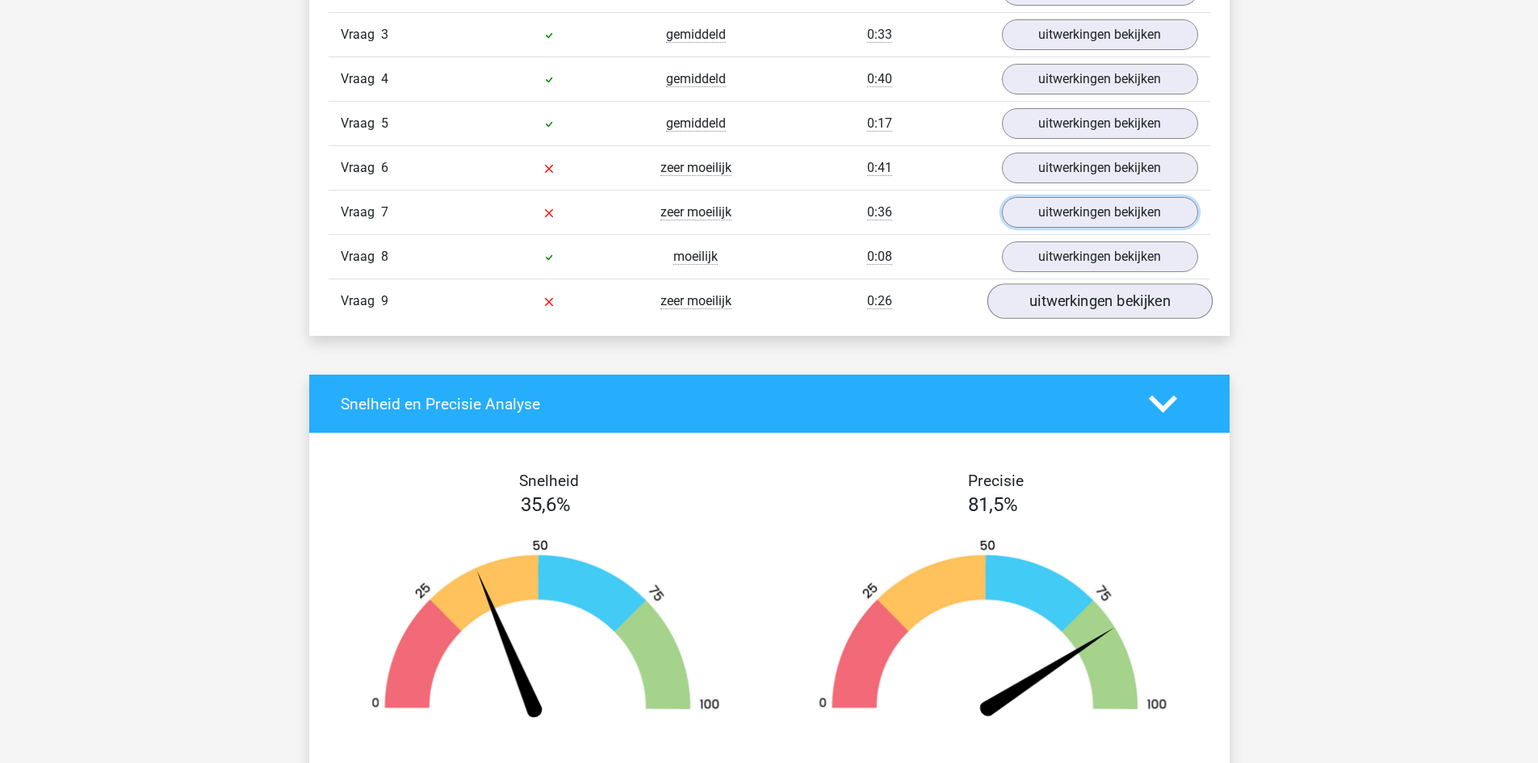
scroll to position [1930, 0]
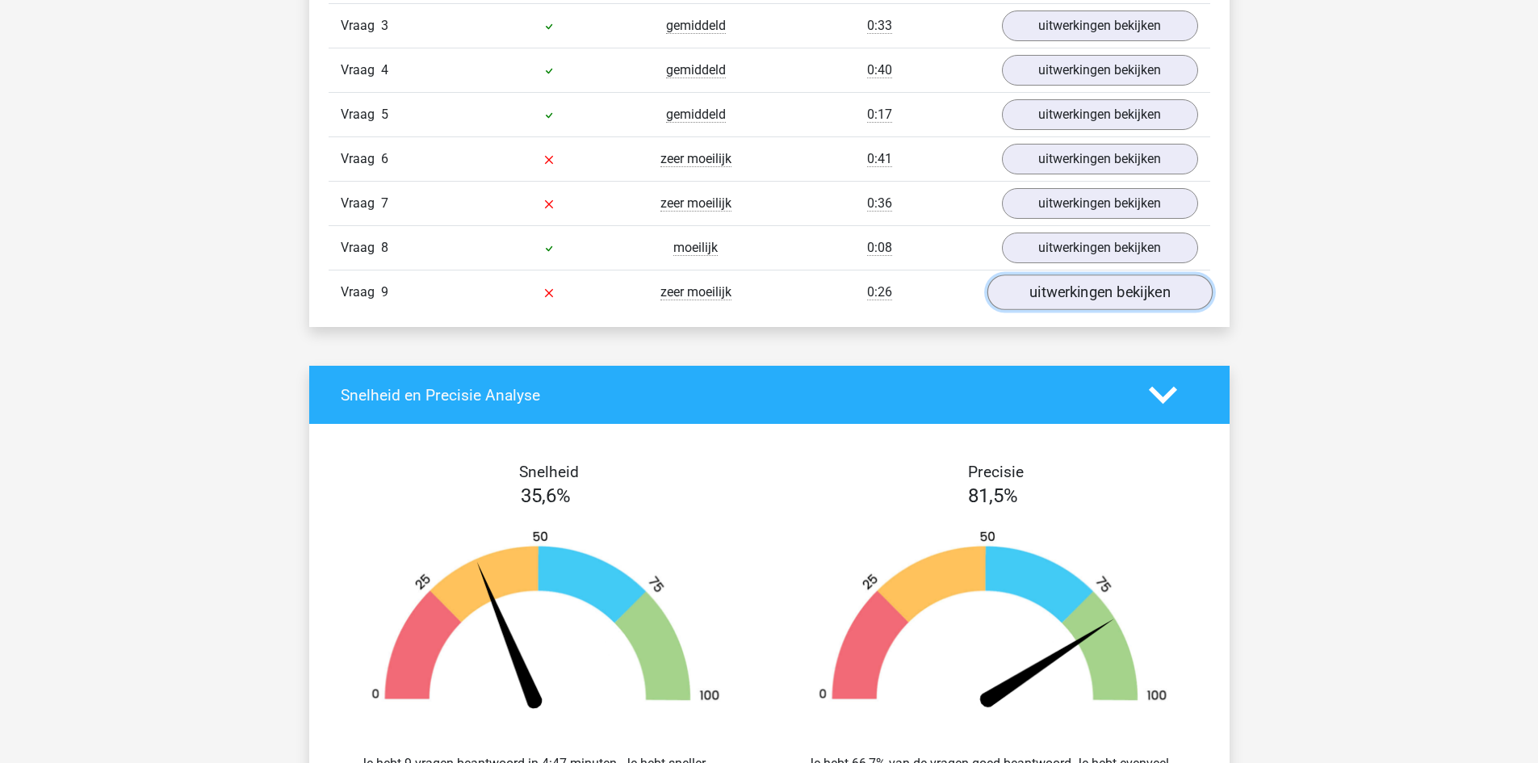
click at [1018, 294] on link "uitwerkingen bekijken" at bounding box center [1099, 293] width 225 height 36
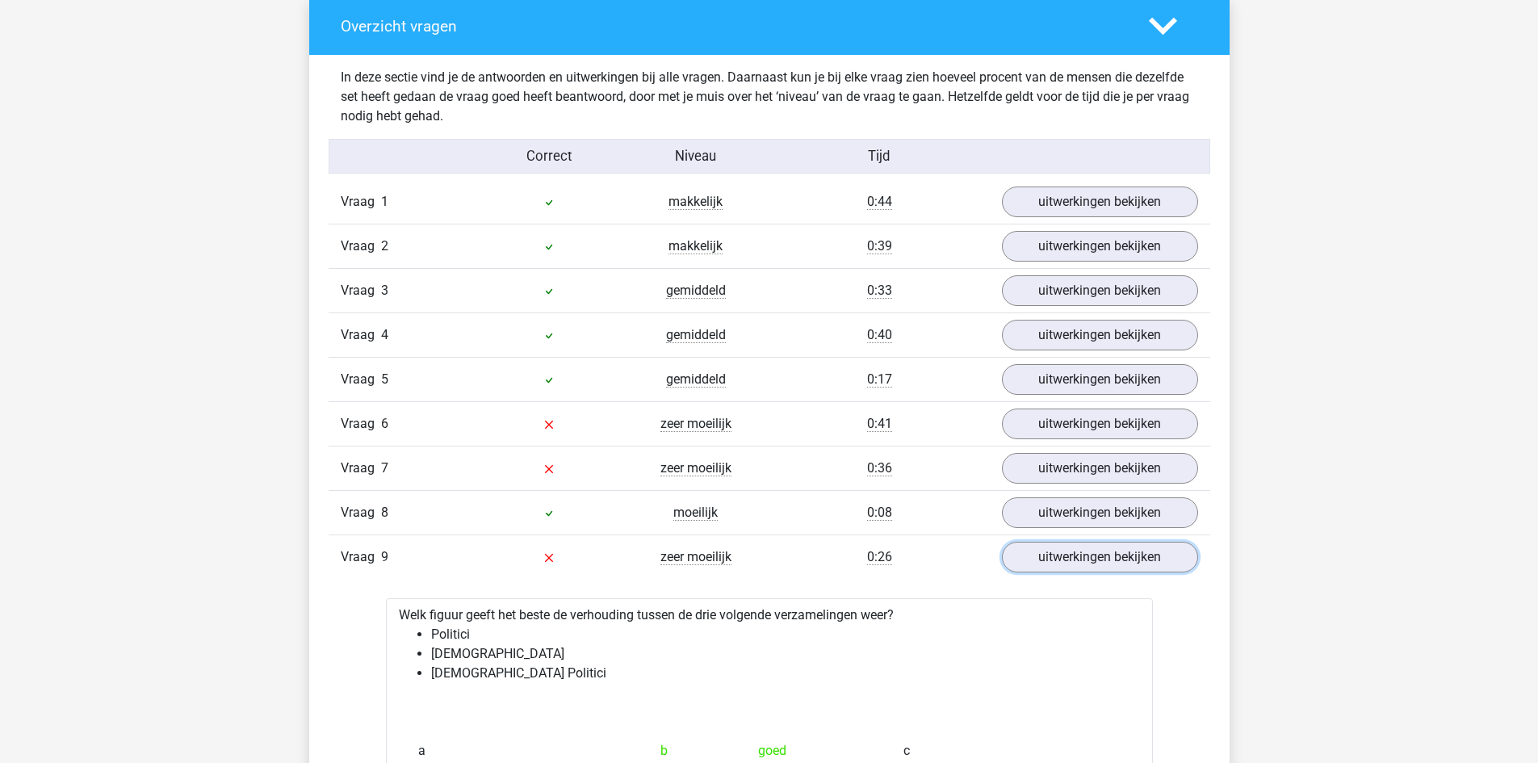
scroll to position [1656, 0]
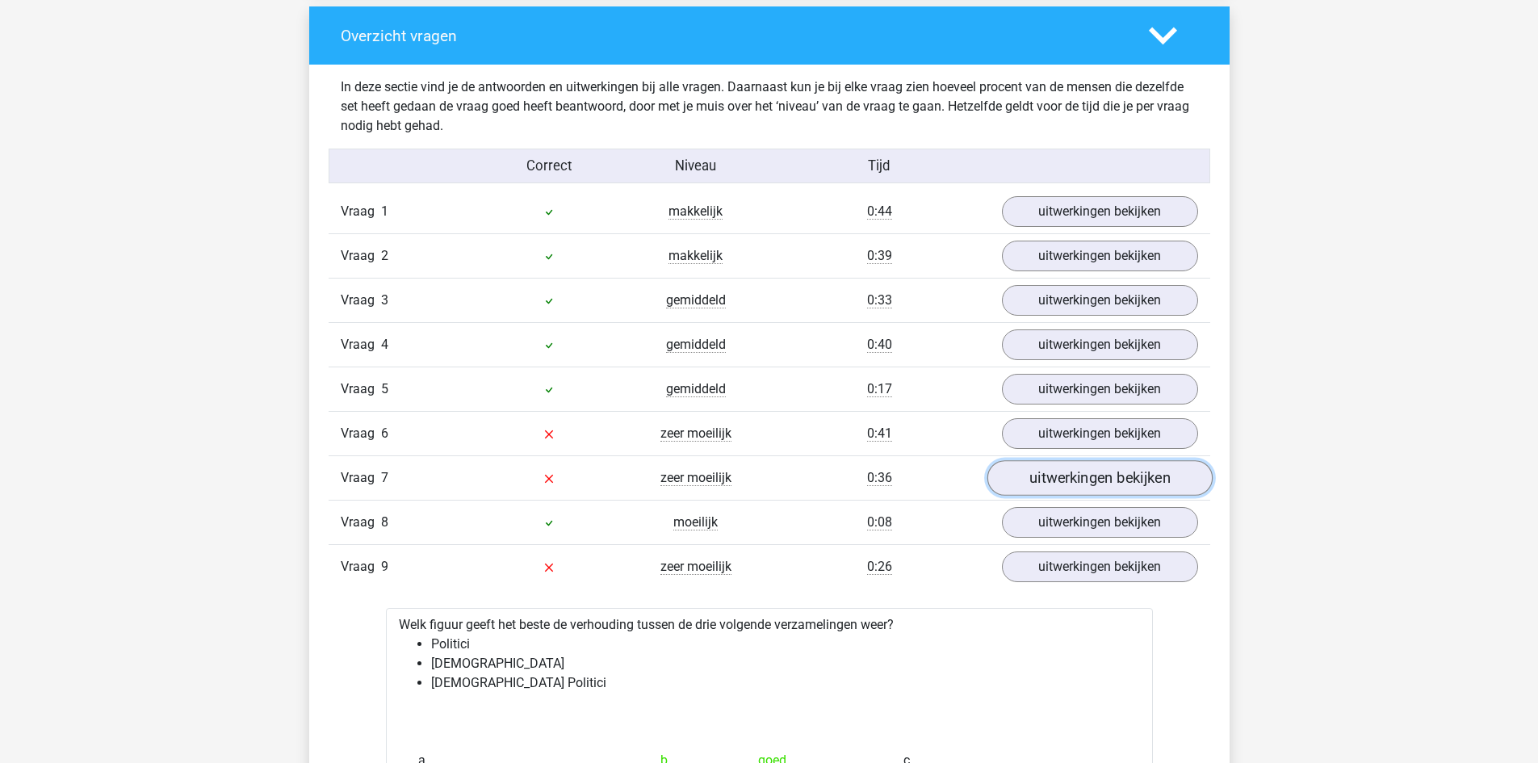
click at [1042, 468] on link "uitwerkingen bekijken" at bounding box center [1099, 479] width 225 height 36
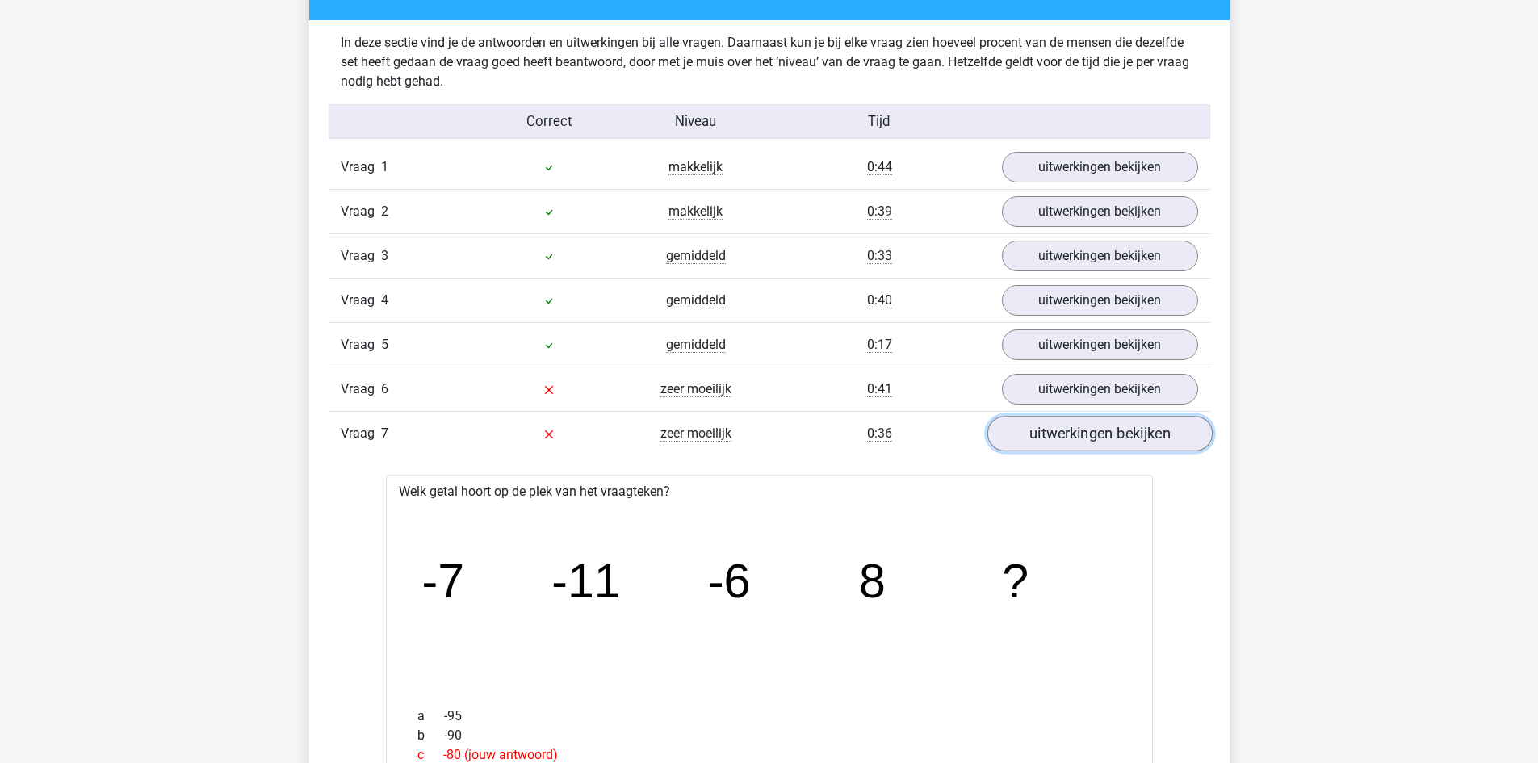
scroll to position [1689, 0]
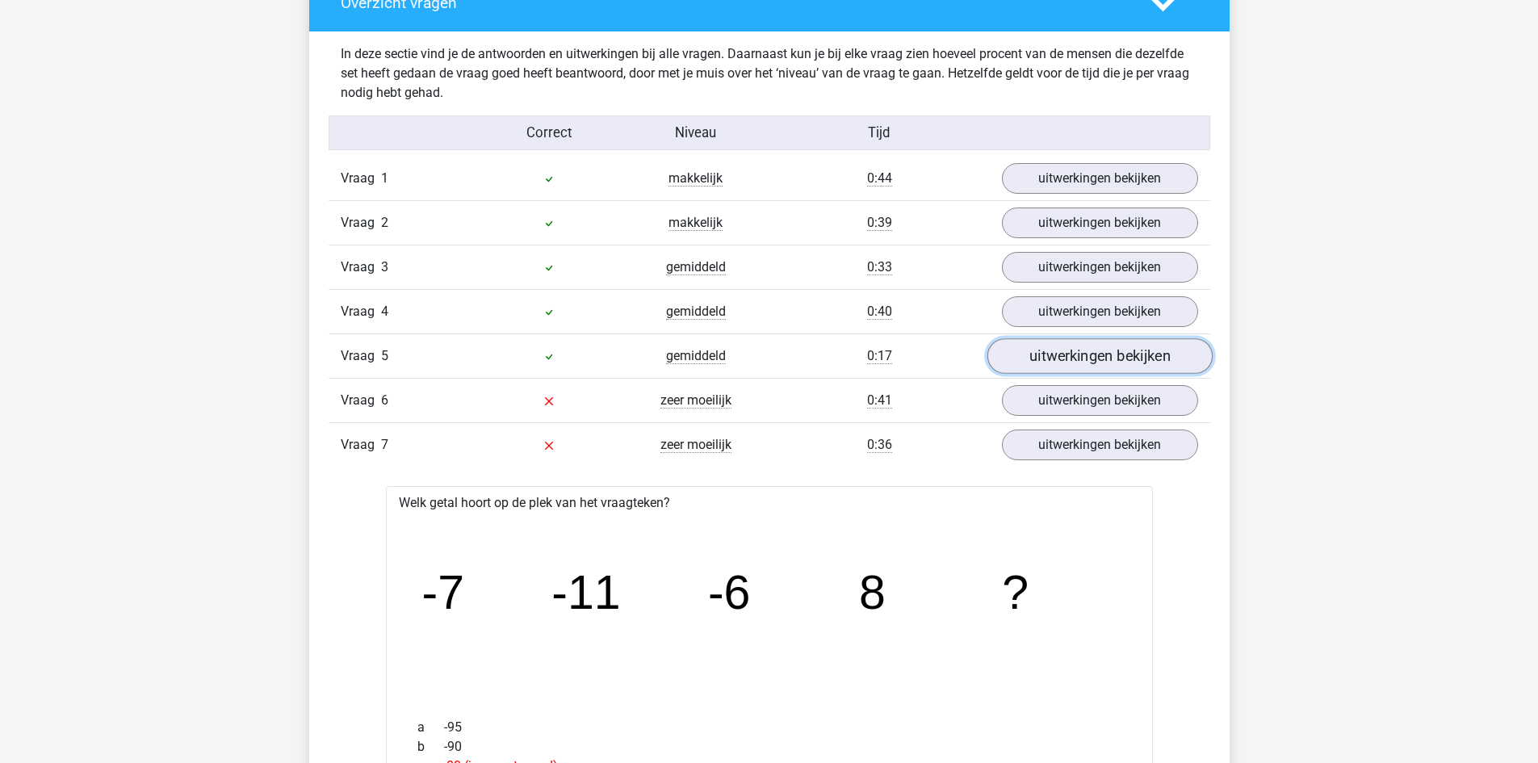
click at [1044, 347] on link "uitwerkingen bekijken" at bounding box center [1099, 357] width 225 height 36
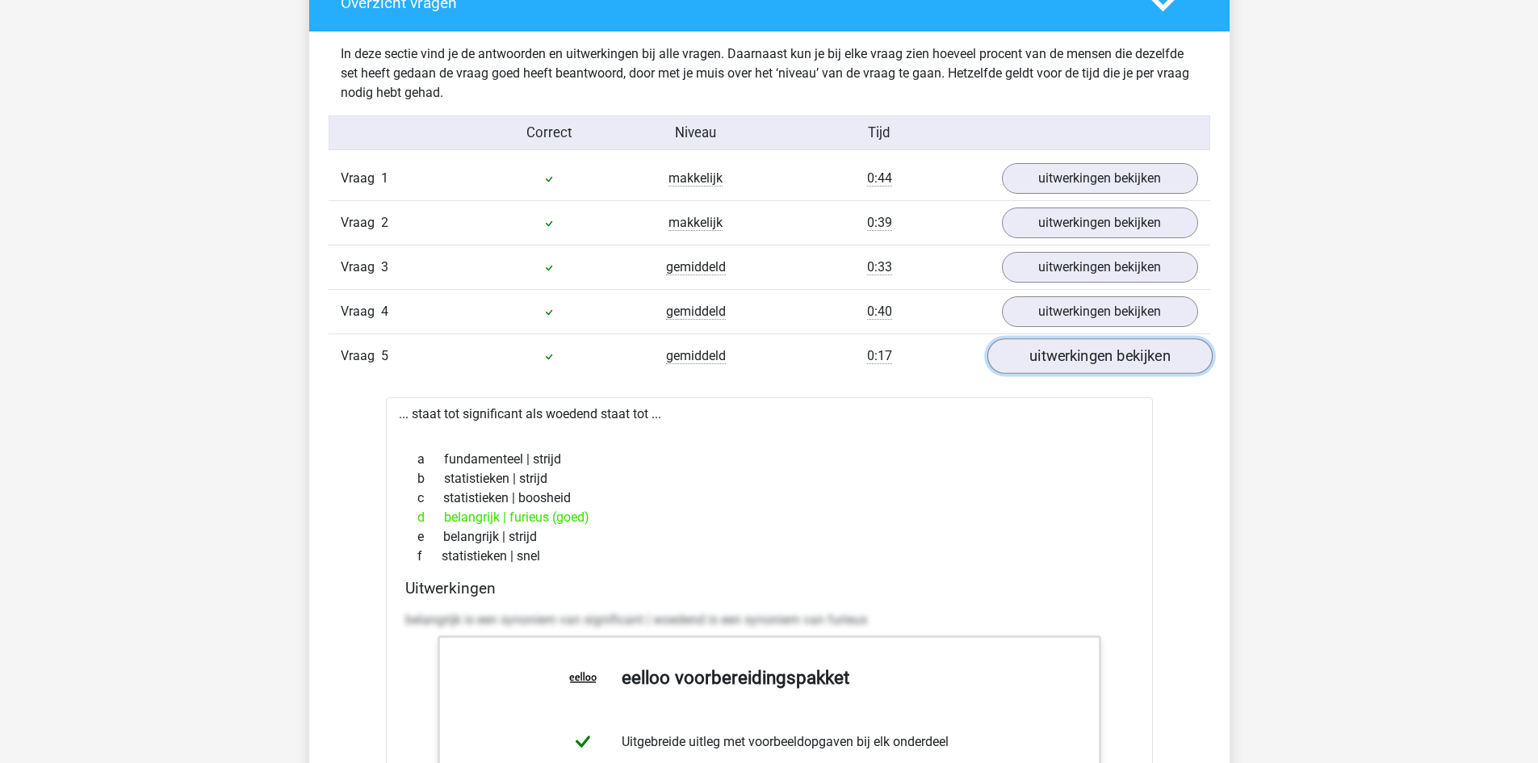
click at [1066, 346] on link "uitwerkingen bekijken" at bounding box center [1099, 357] width 225 height 36
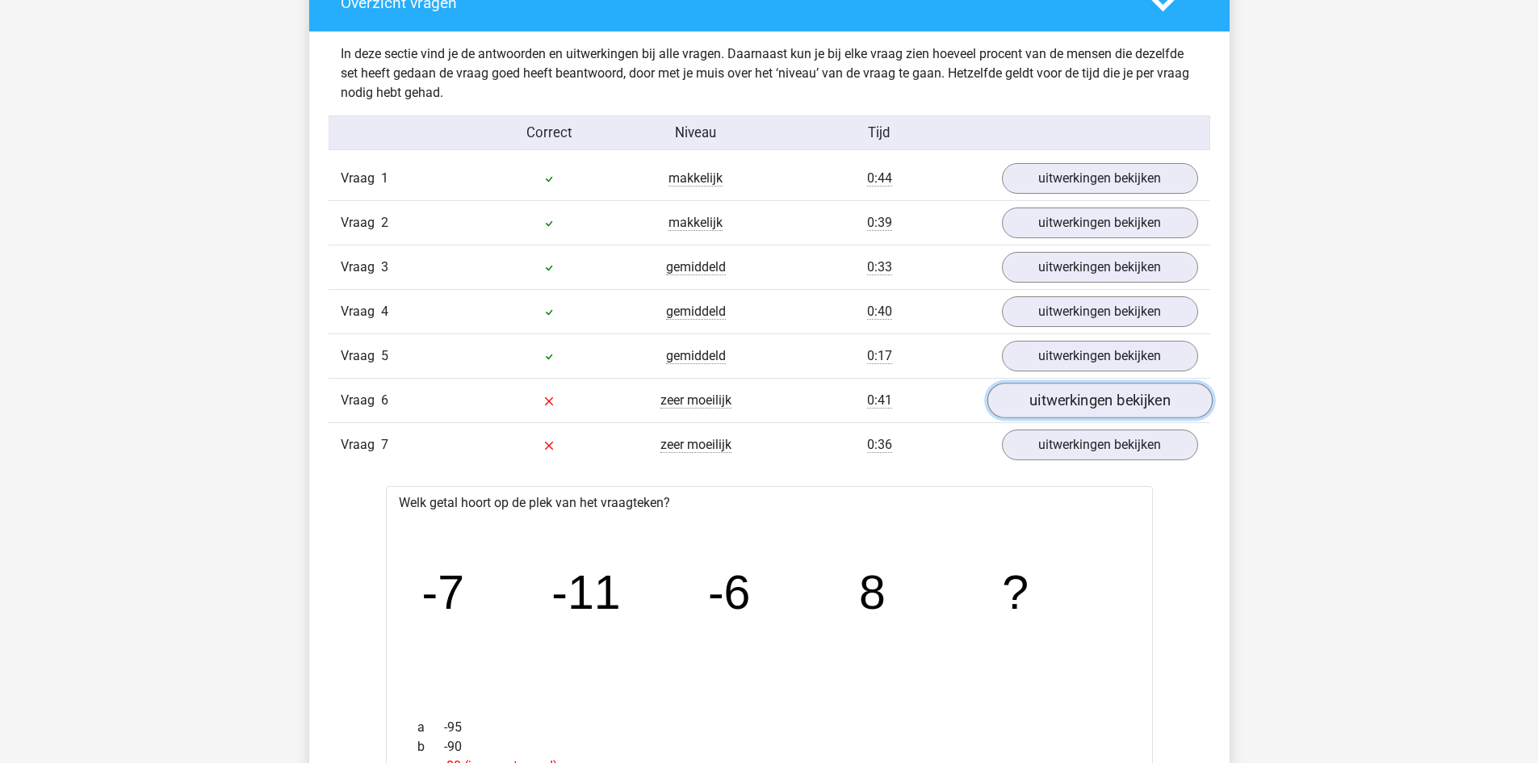
click at [1051, 401] on link "uitwerkingen bekijken" at bounding box center [1099, 402] width 225 height 36
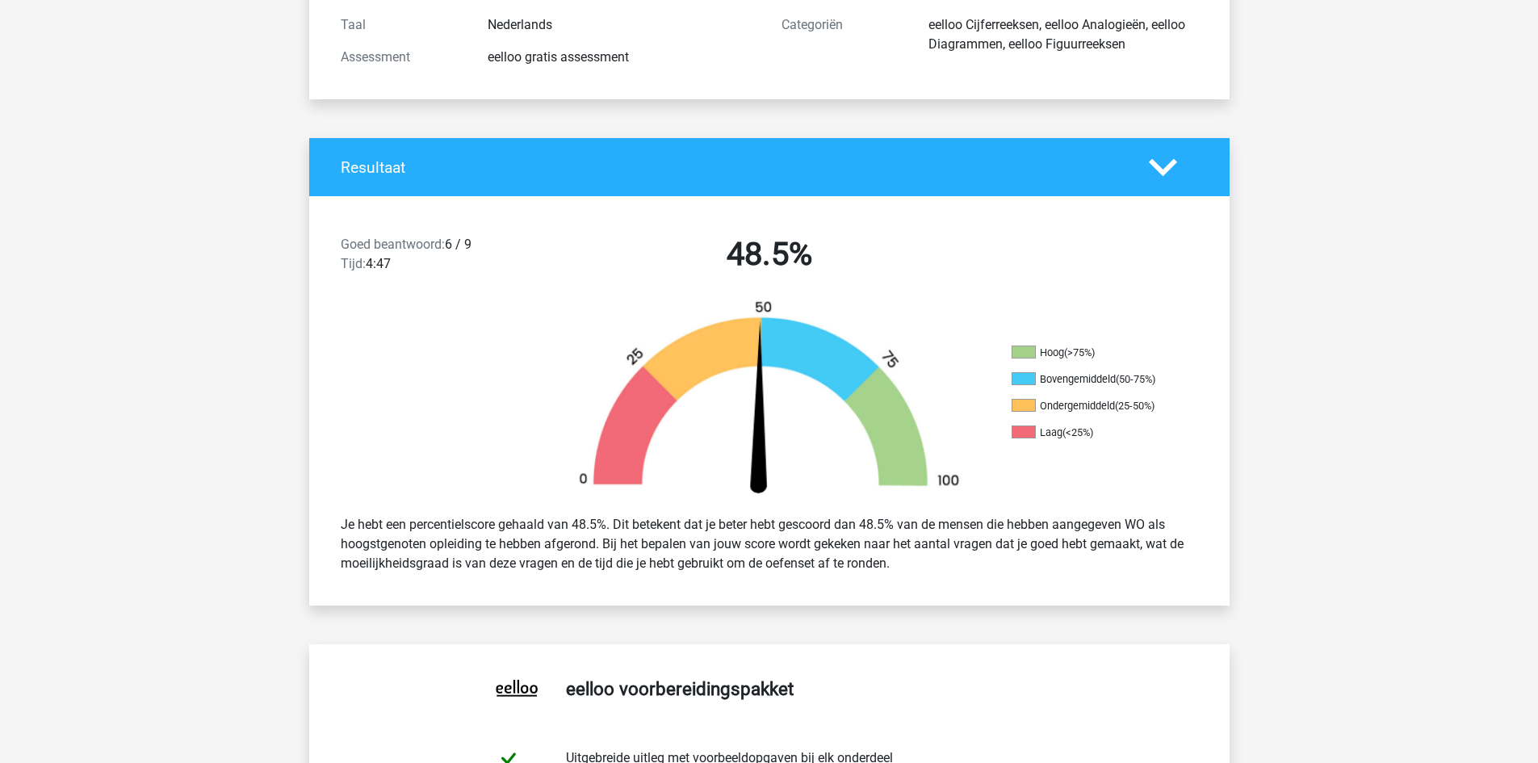
scroll to position [0, 0]
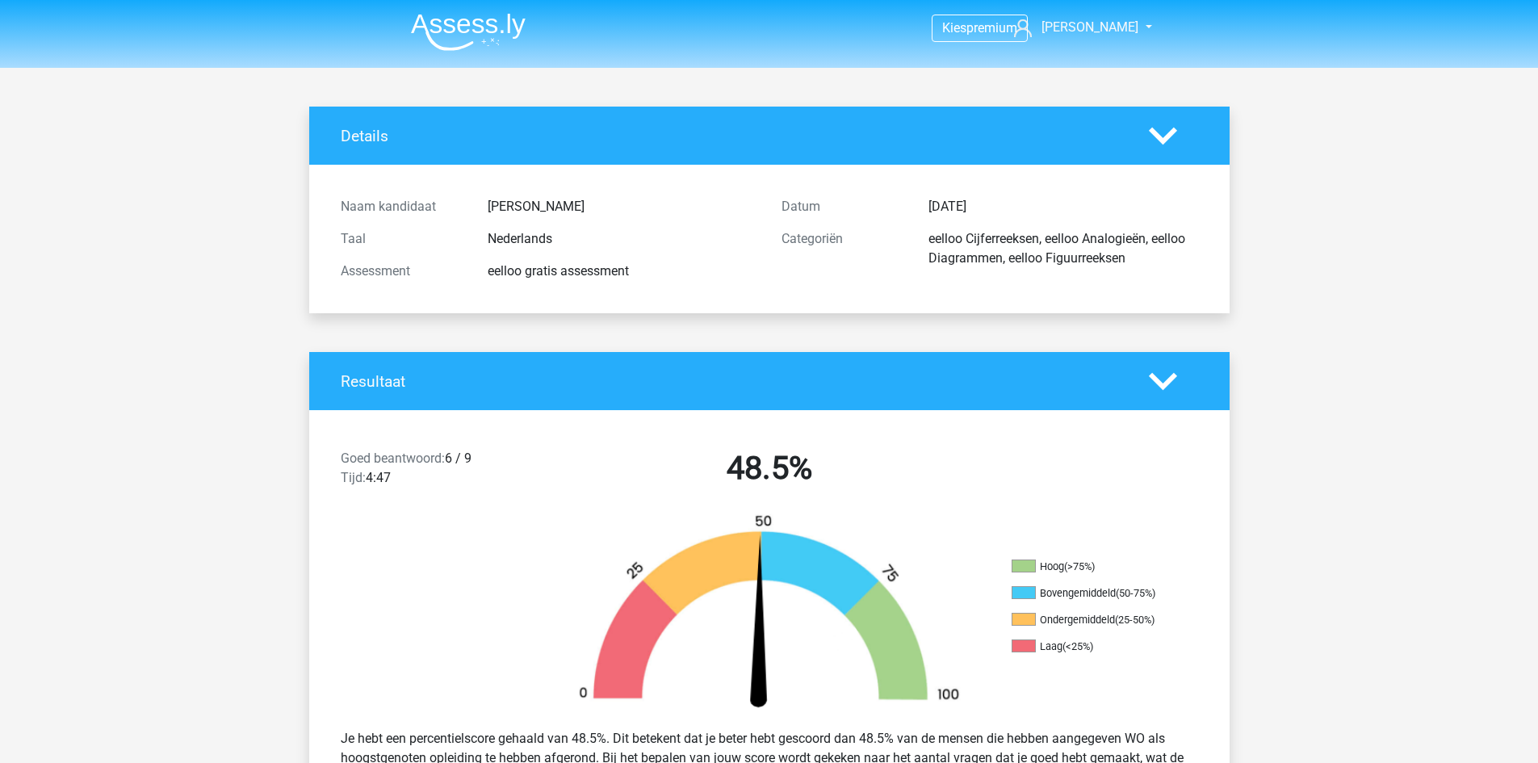
click at [485, 17] on img at bounding box center [468, 32] width 115 height 38
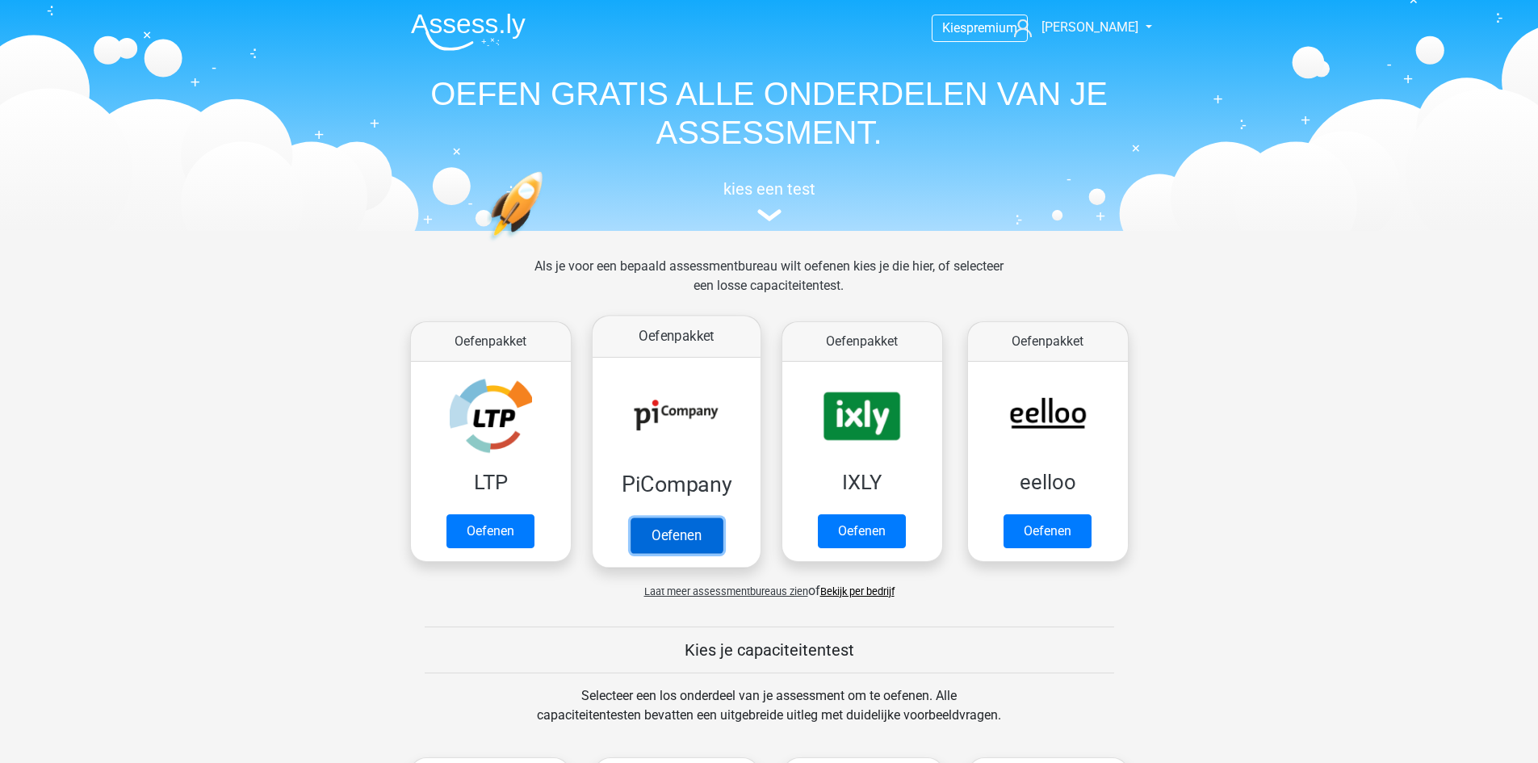
click at [676, 531] on link "Oefenen" at bounding box center [676, 536] width 92 height 36
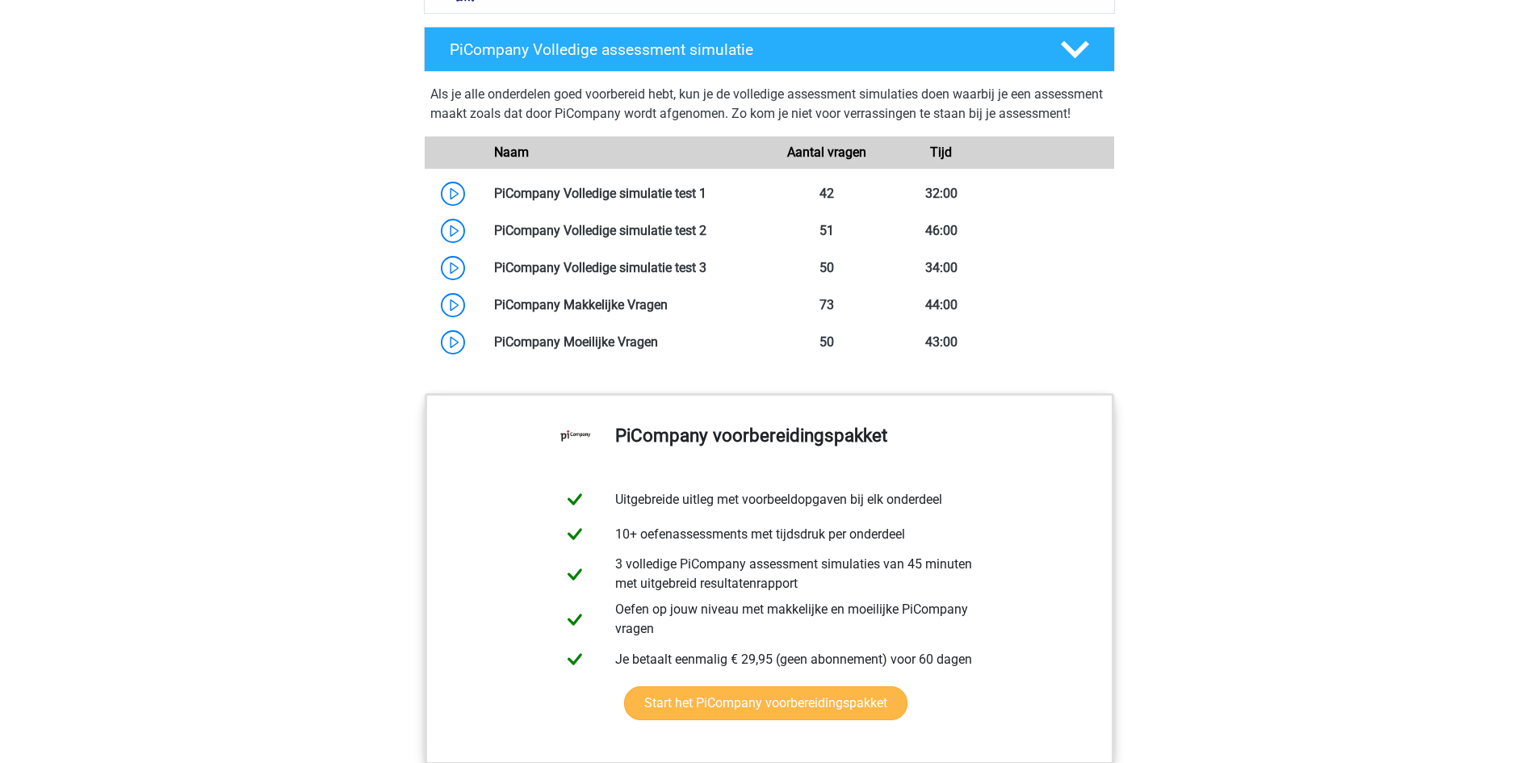
scroll to position [1339, 0]
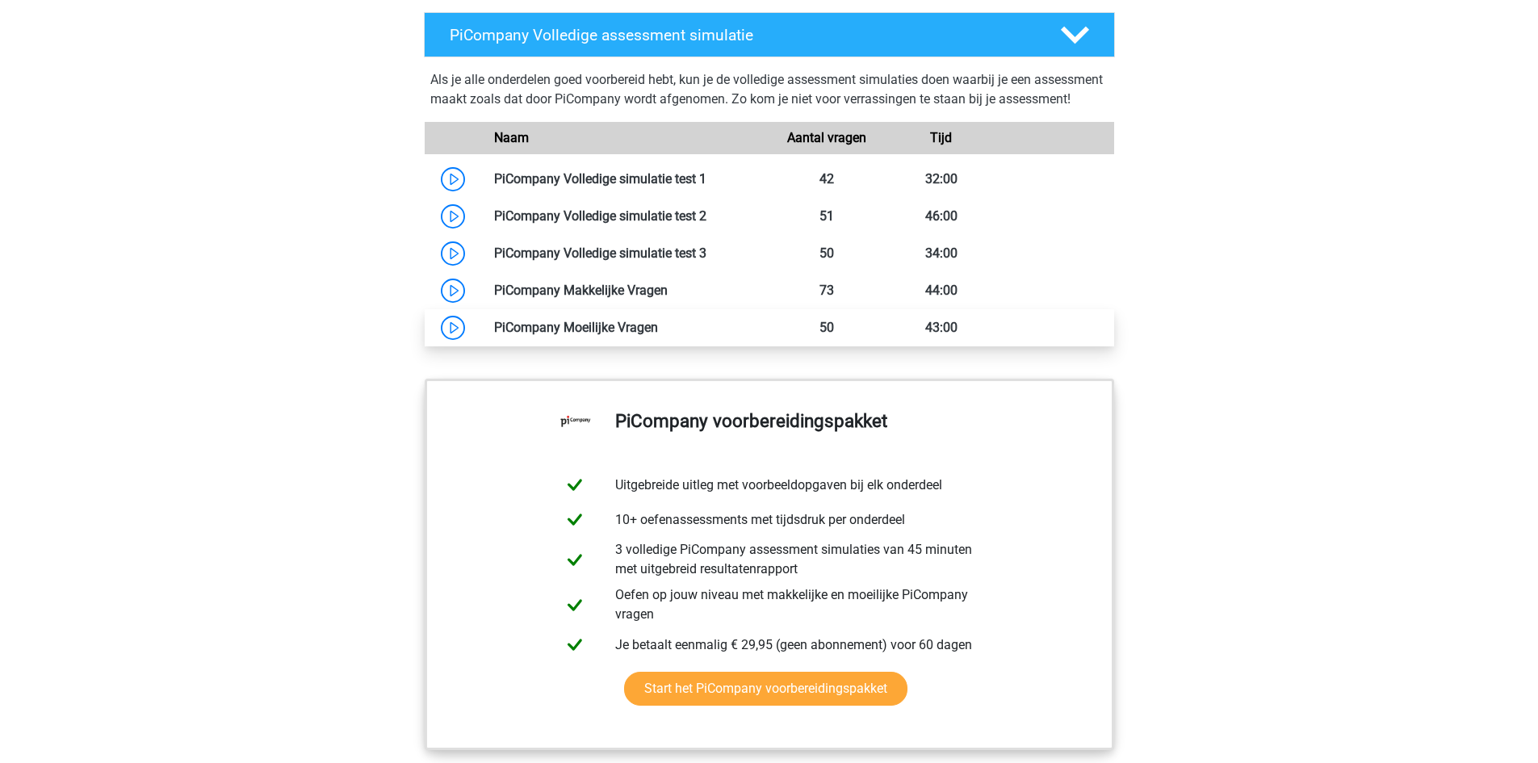
click at [658, 335] on link at bounding box center [658, 327] width 0 height 15
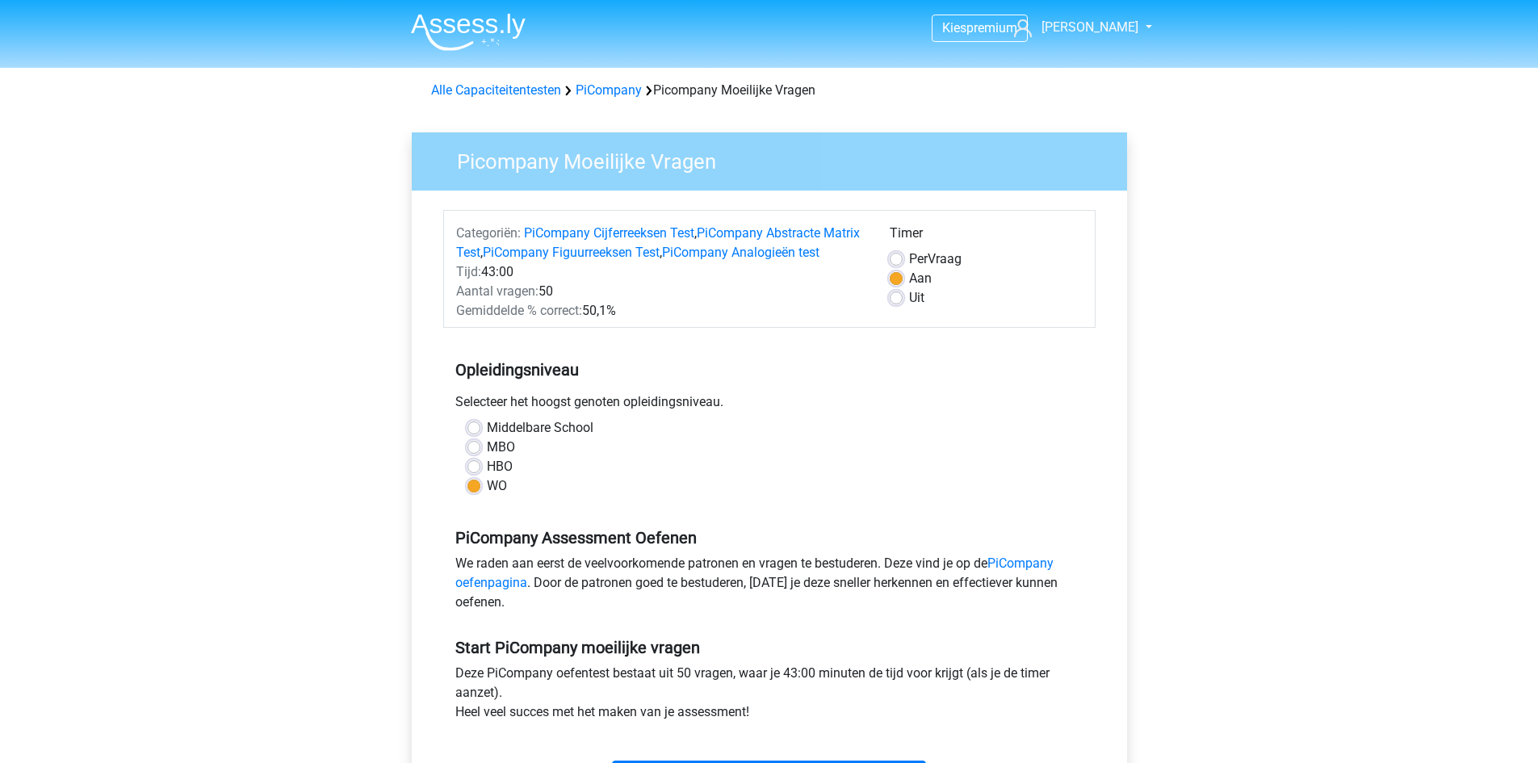
scroll to position [545, 0]
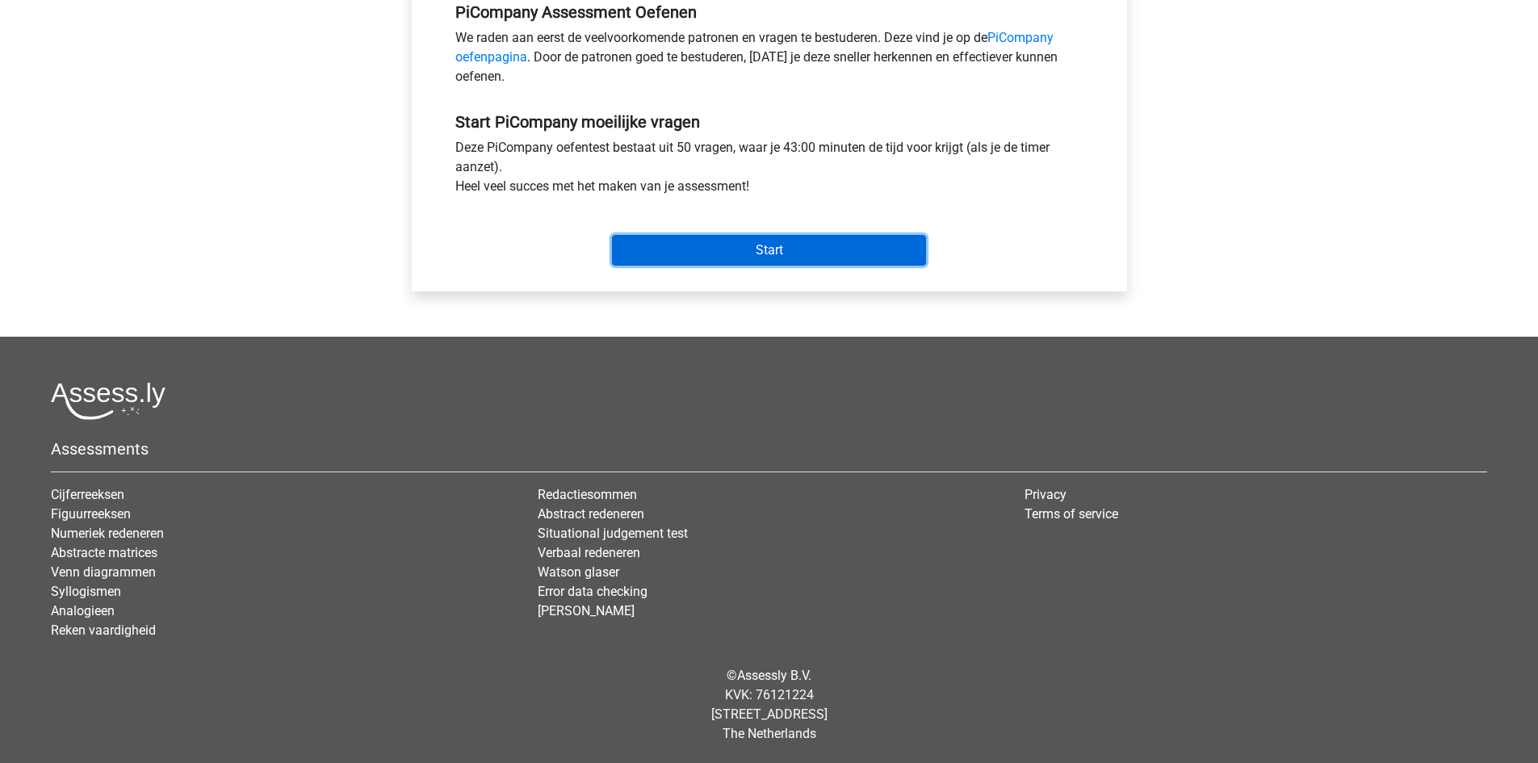
click at [764, 245] on input "Start" at bounding box center [769, 250] width 314 height 31
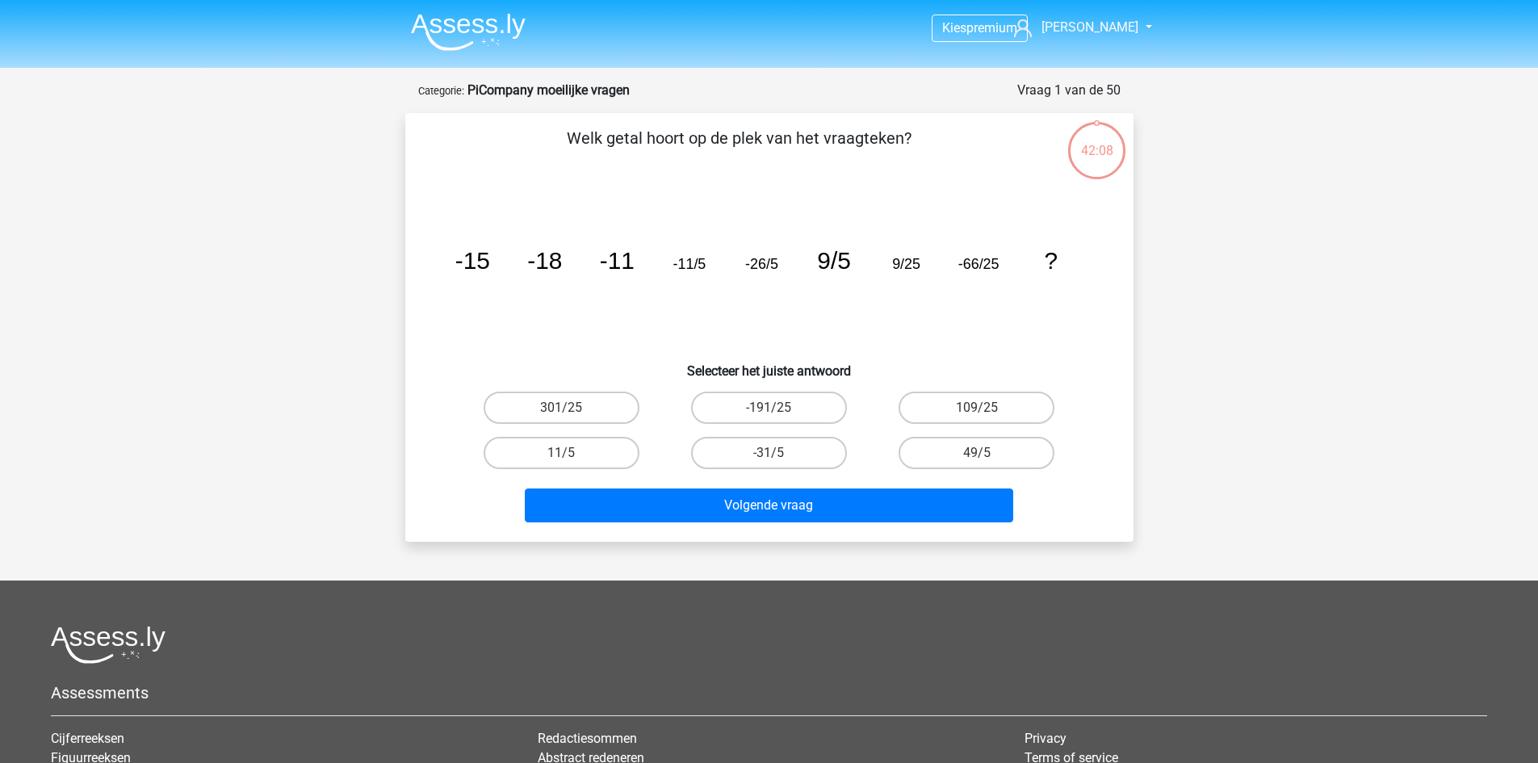
click at [445, 28] on img at bounding box center [468, 32] width 115 height 38
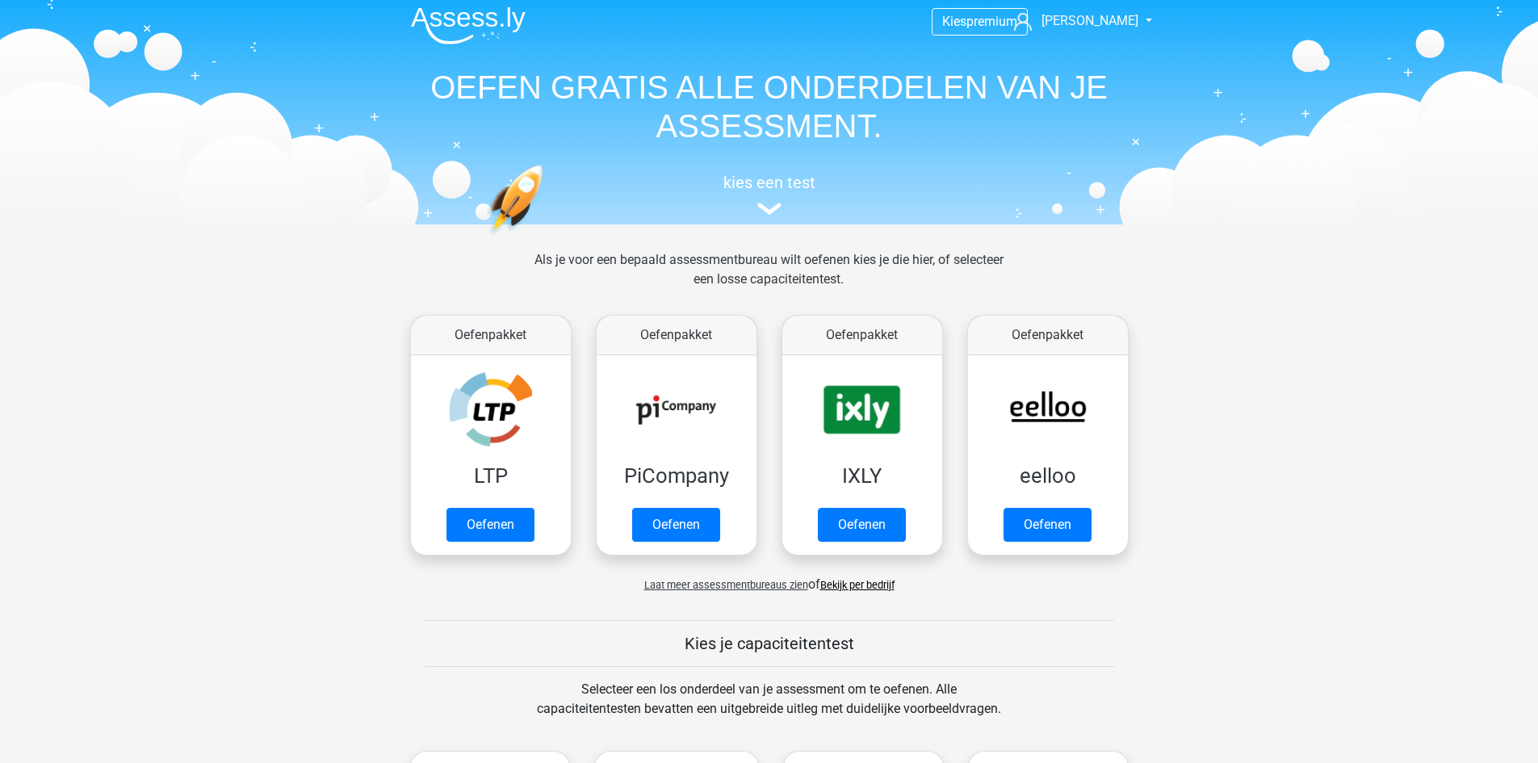
scroll to position [9, 0]
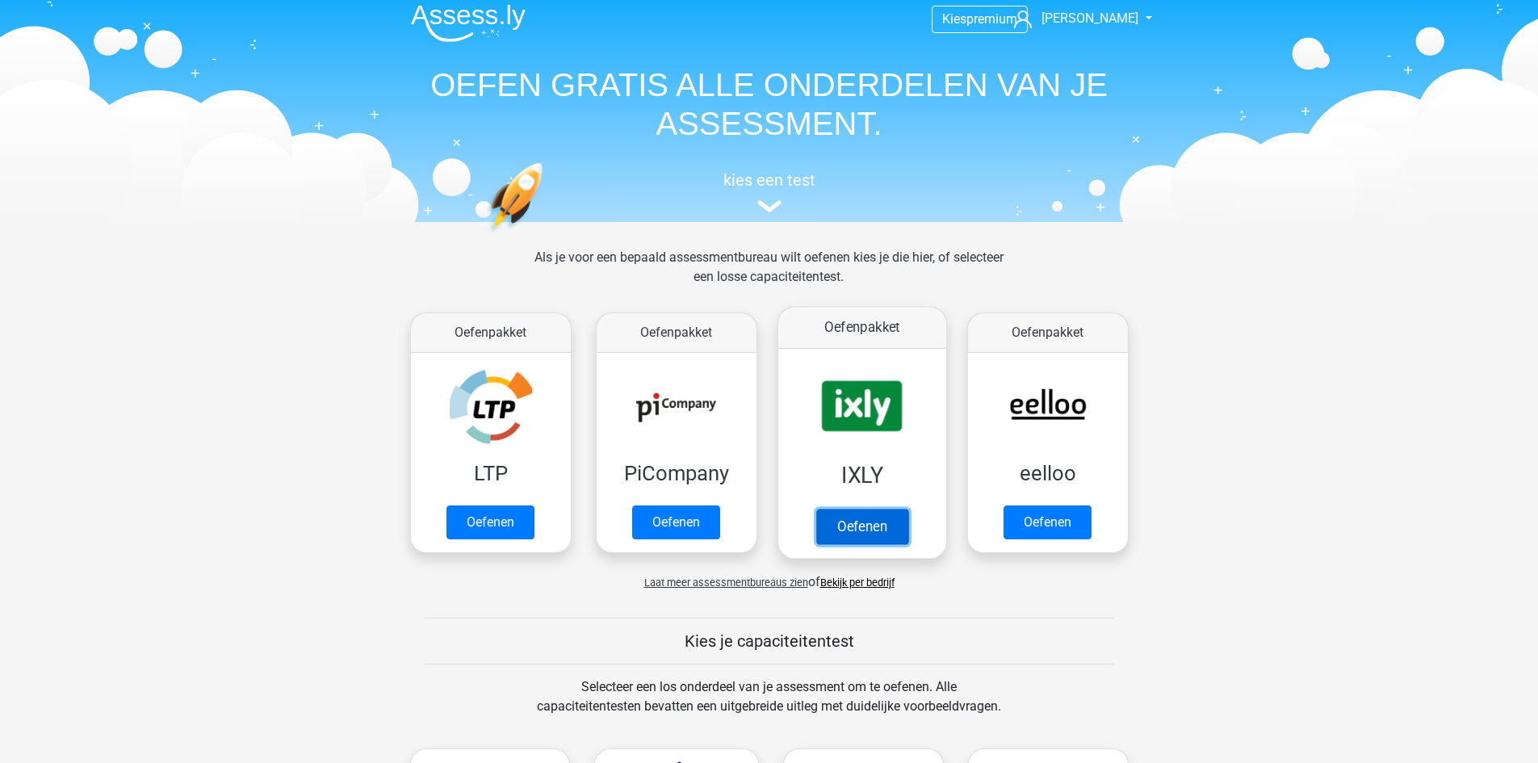
click at [863, 509] on link "Oefenen" at bounding box center [862, 527] width 92 height 36
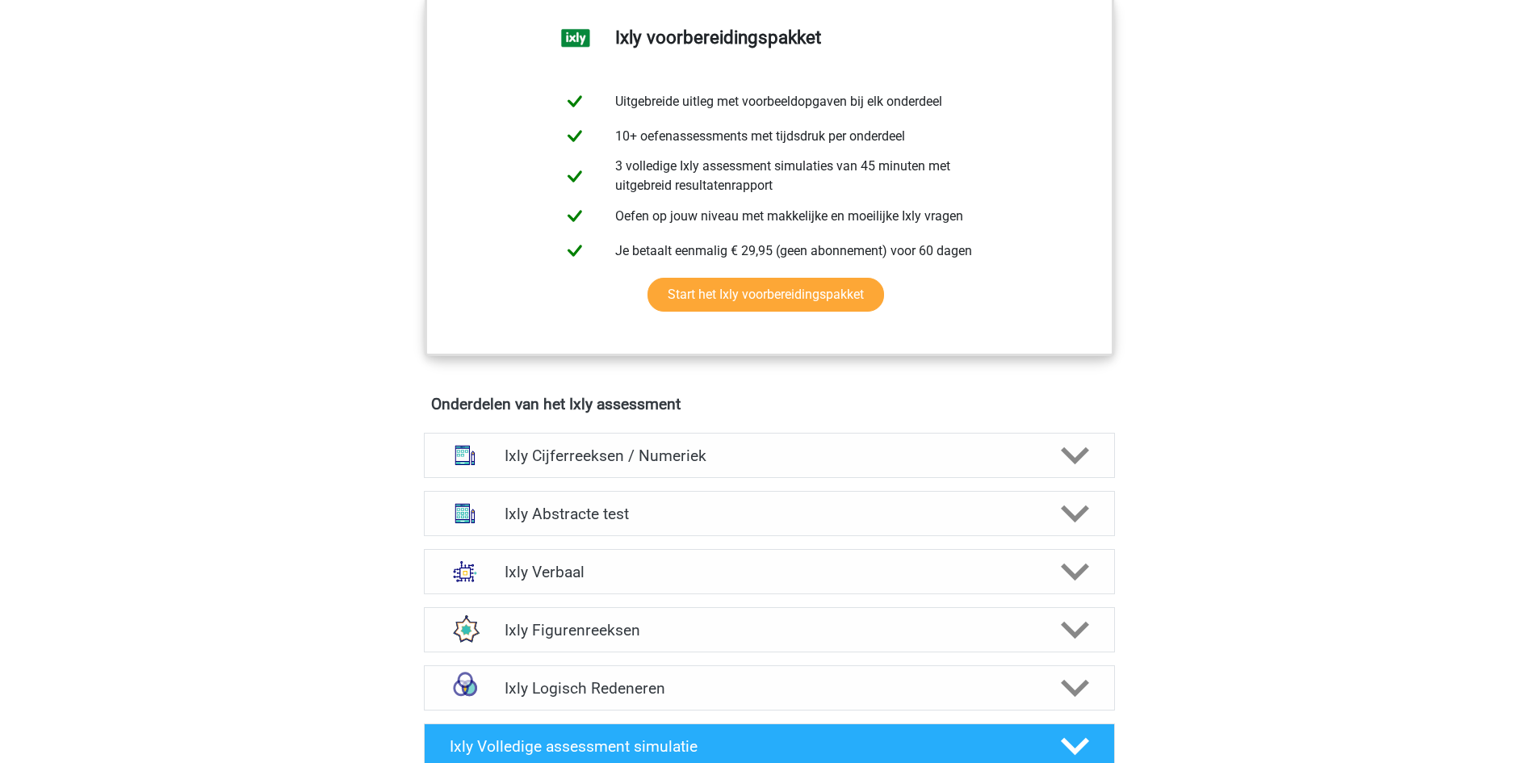
scroll to position [829, 0]
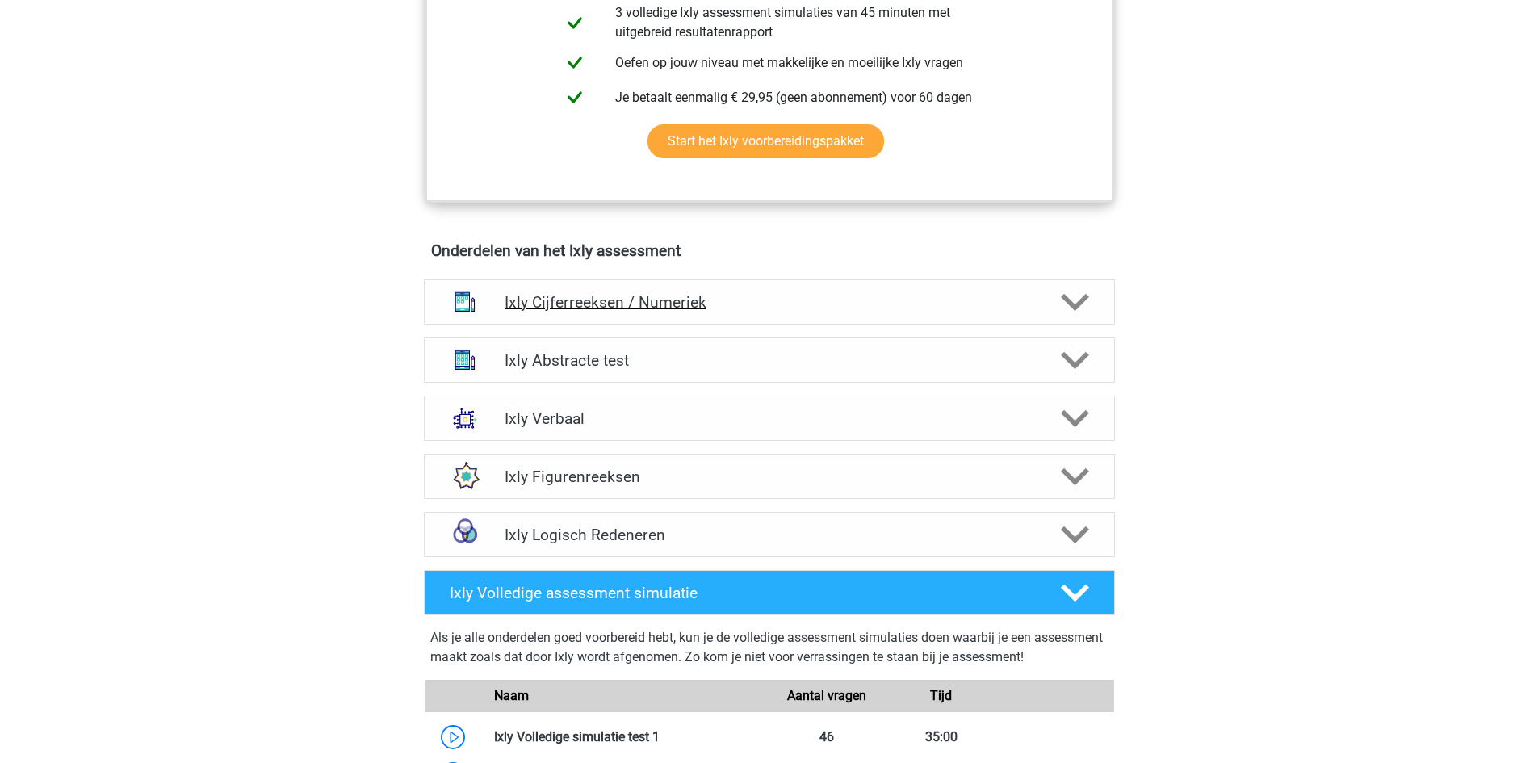
click at [803, 309] on h4 "Ixly Cijferreeksen / Numeriek" at bounding box center [769, 302] width 529 height 19
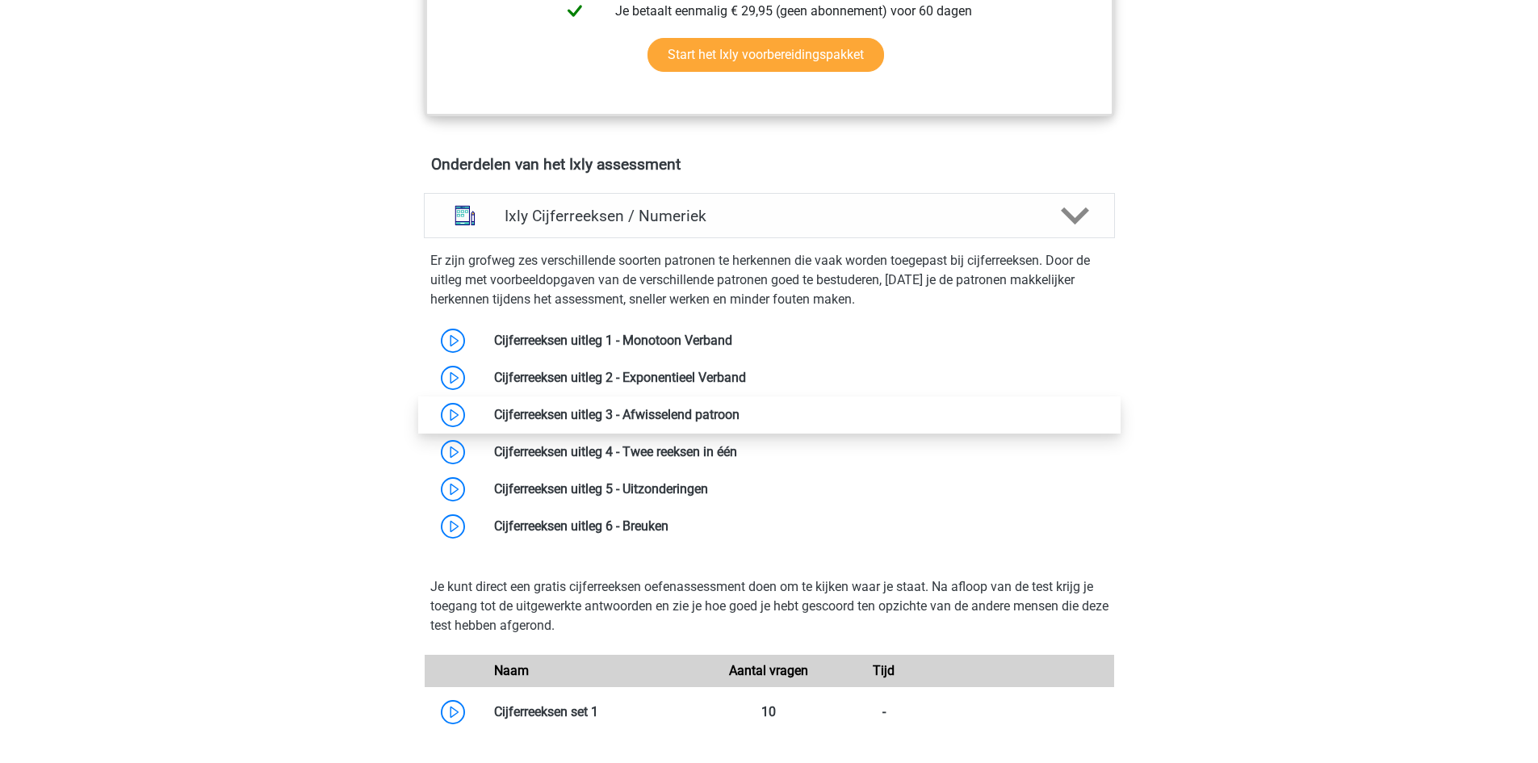
scroll to position [916, 0]
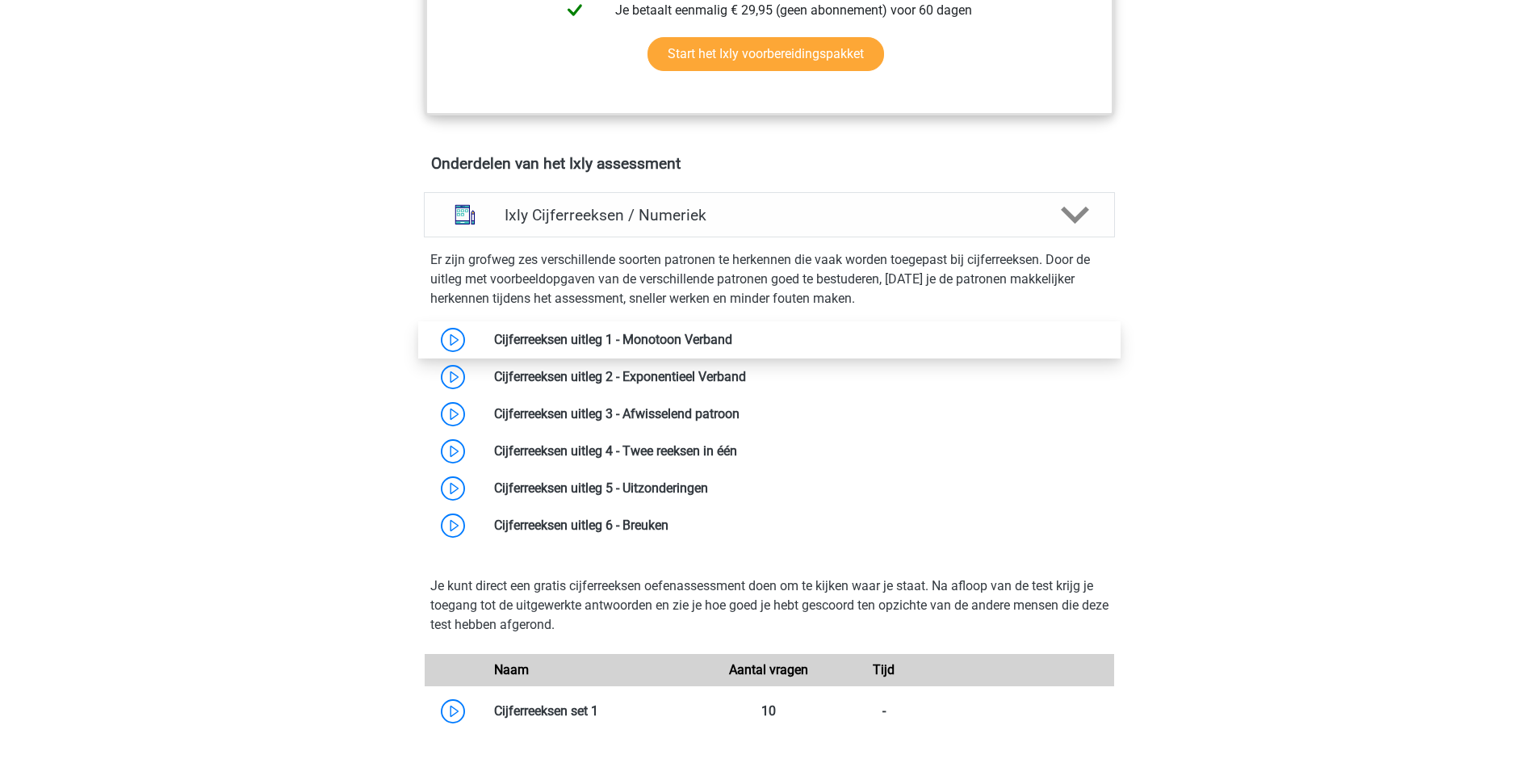
click at [732, 340] on link at bounding box center [732, 339] width 0 height 15
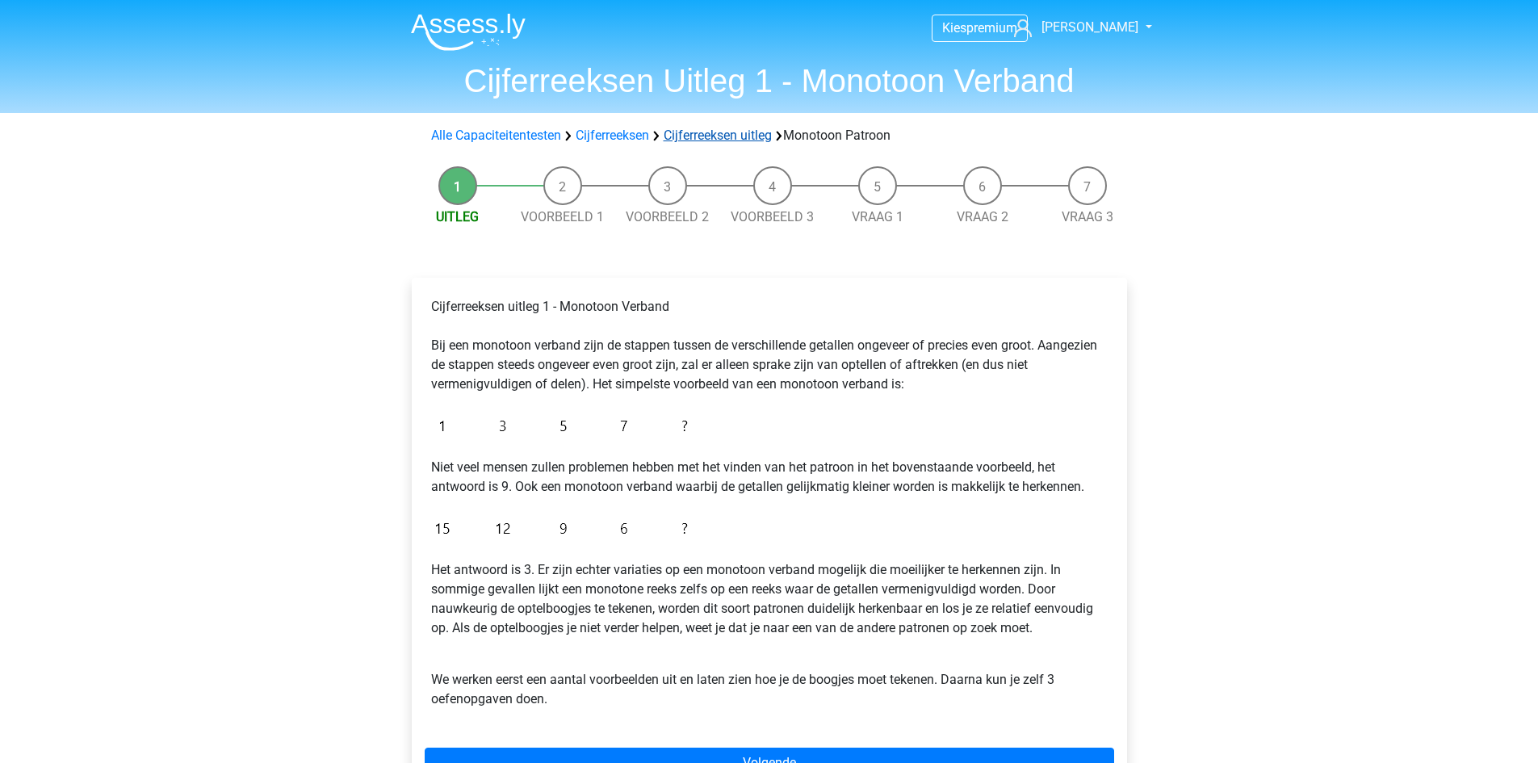
click at [735, 136] on link "Cijferreeksen uitleg" at bounding box center [718, 135] width 108 height 15
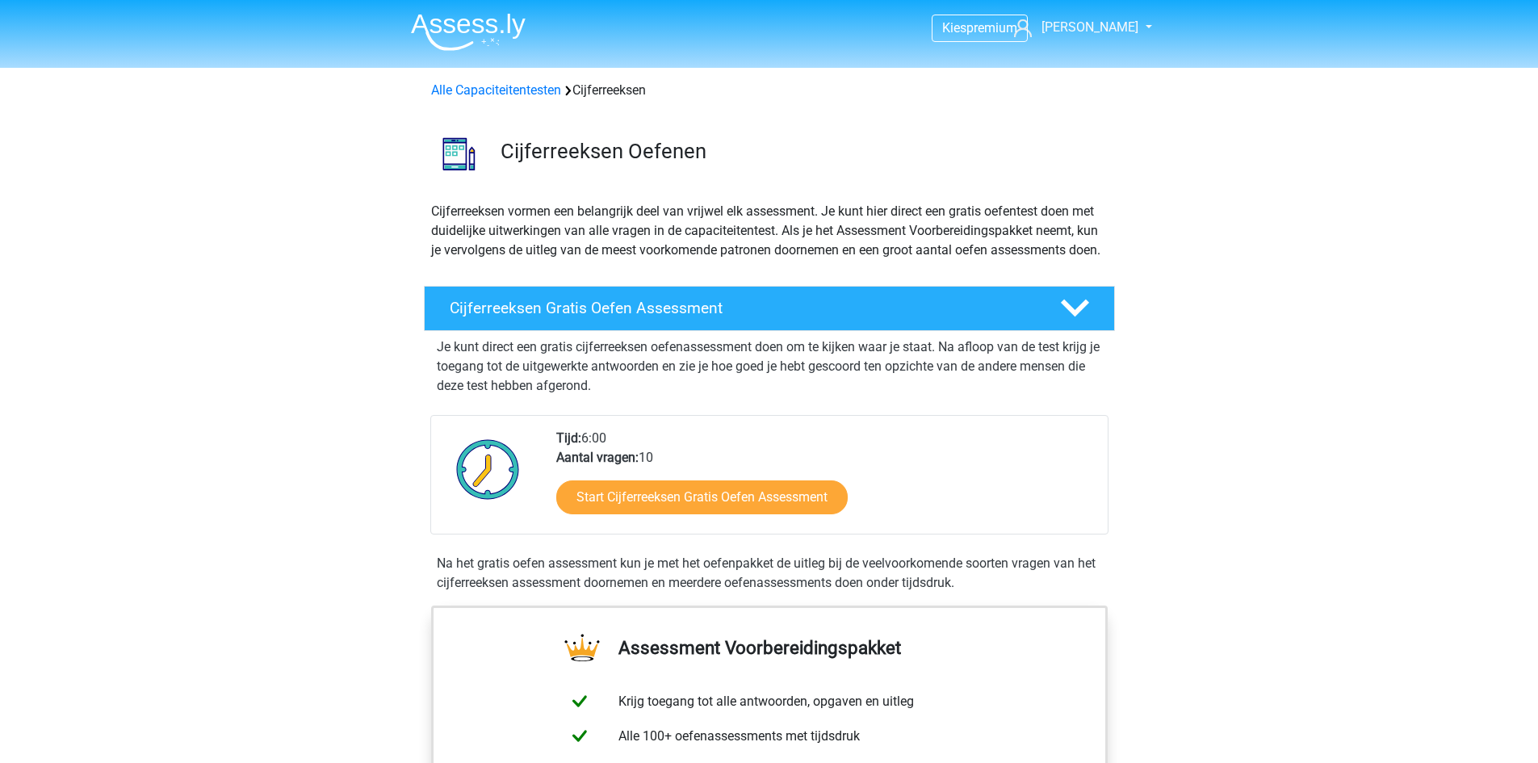
scroll to position [1043, 0]
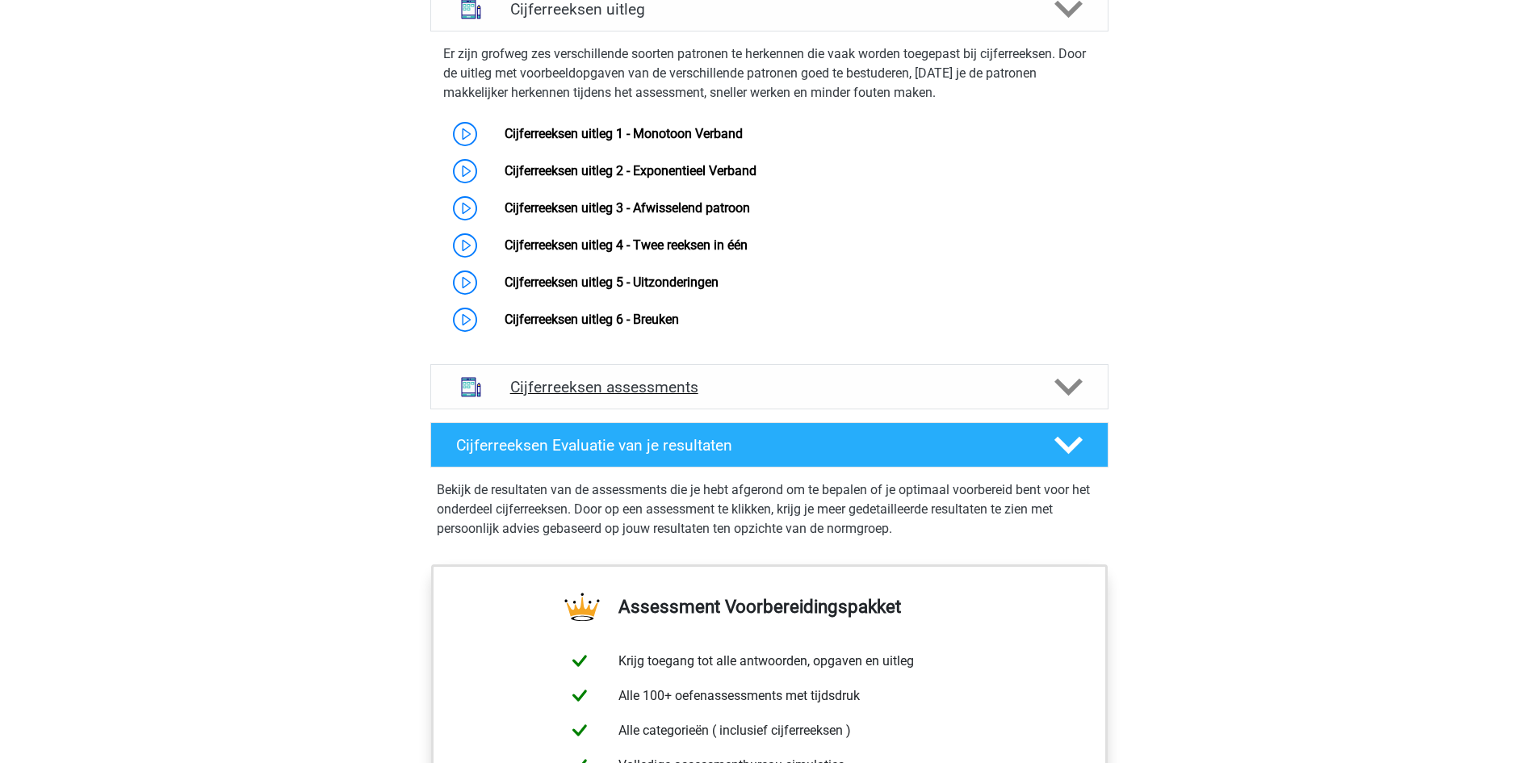
click at [734, 397] on h4 "Cijferreeksen assessments" at bounding box center [769, 387] width 518 height 19
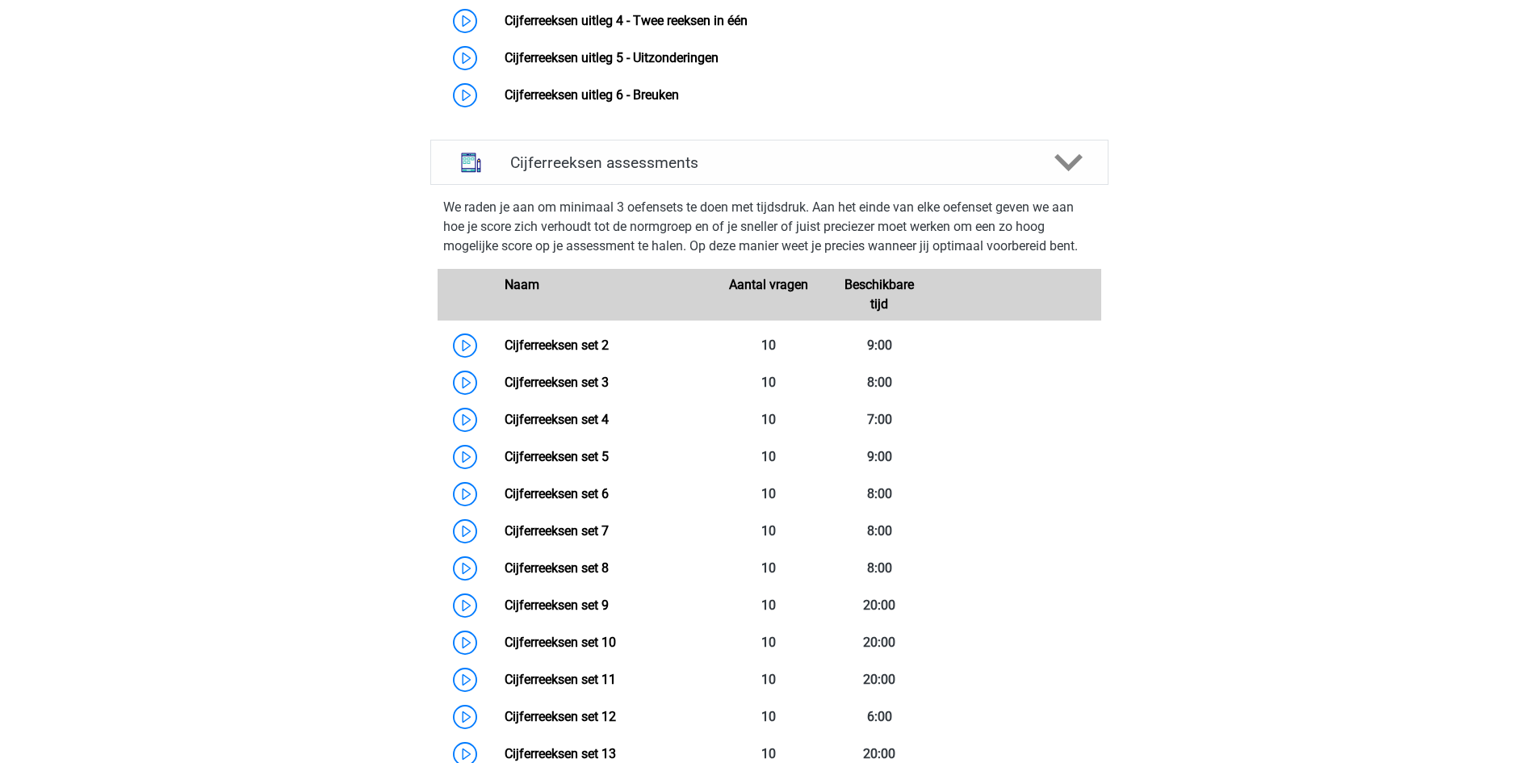
scroll to position [1271, 0]
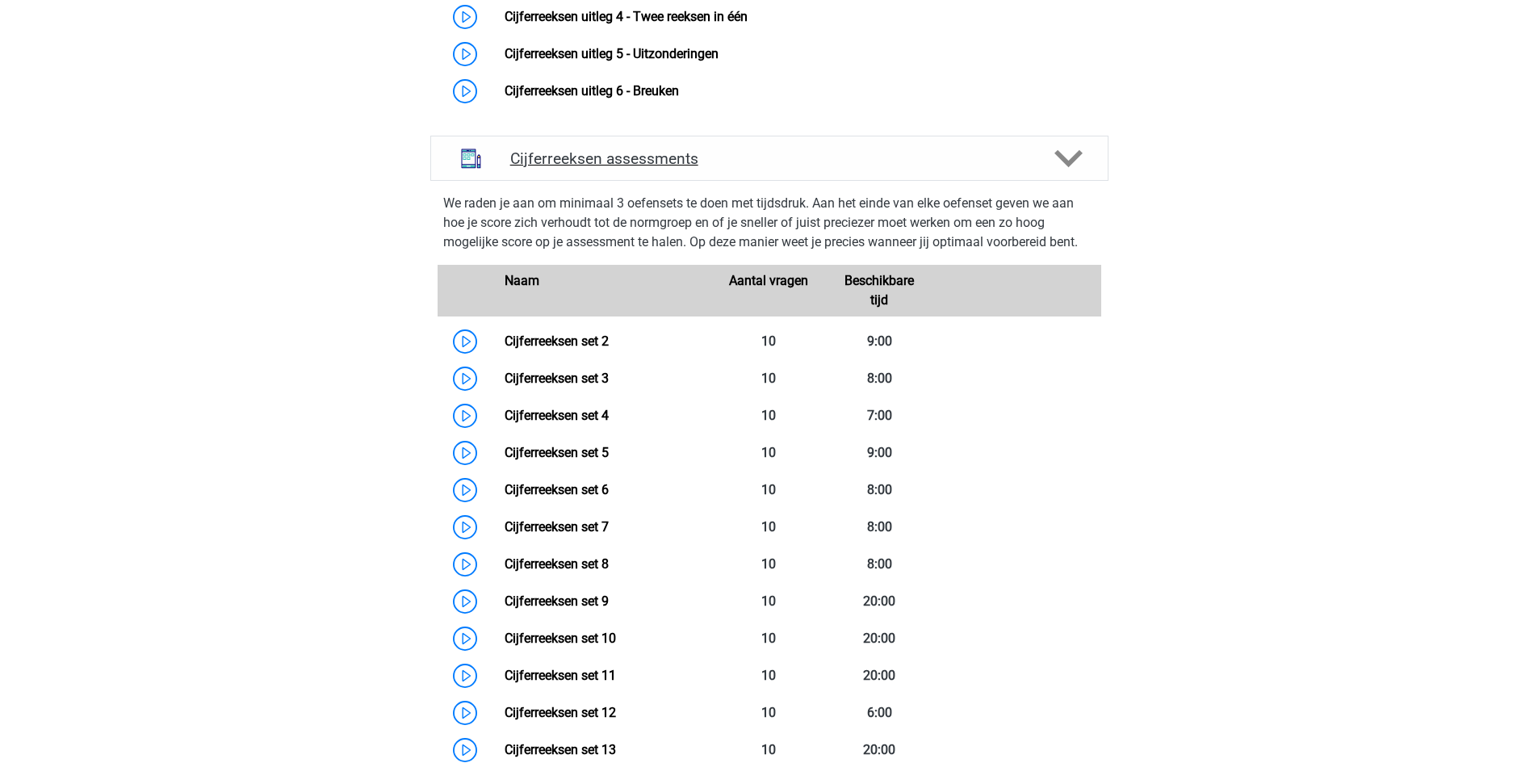
click at [867, 168] on h4 "Cijferreeksen assessments" at bounding box center [769, 158] width 518 height 19
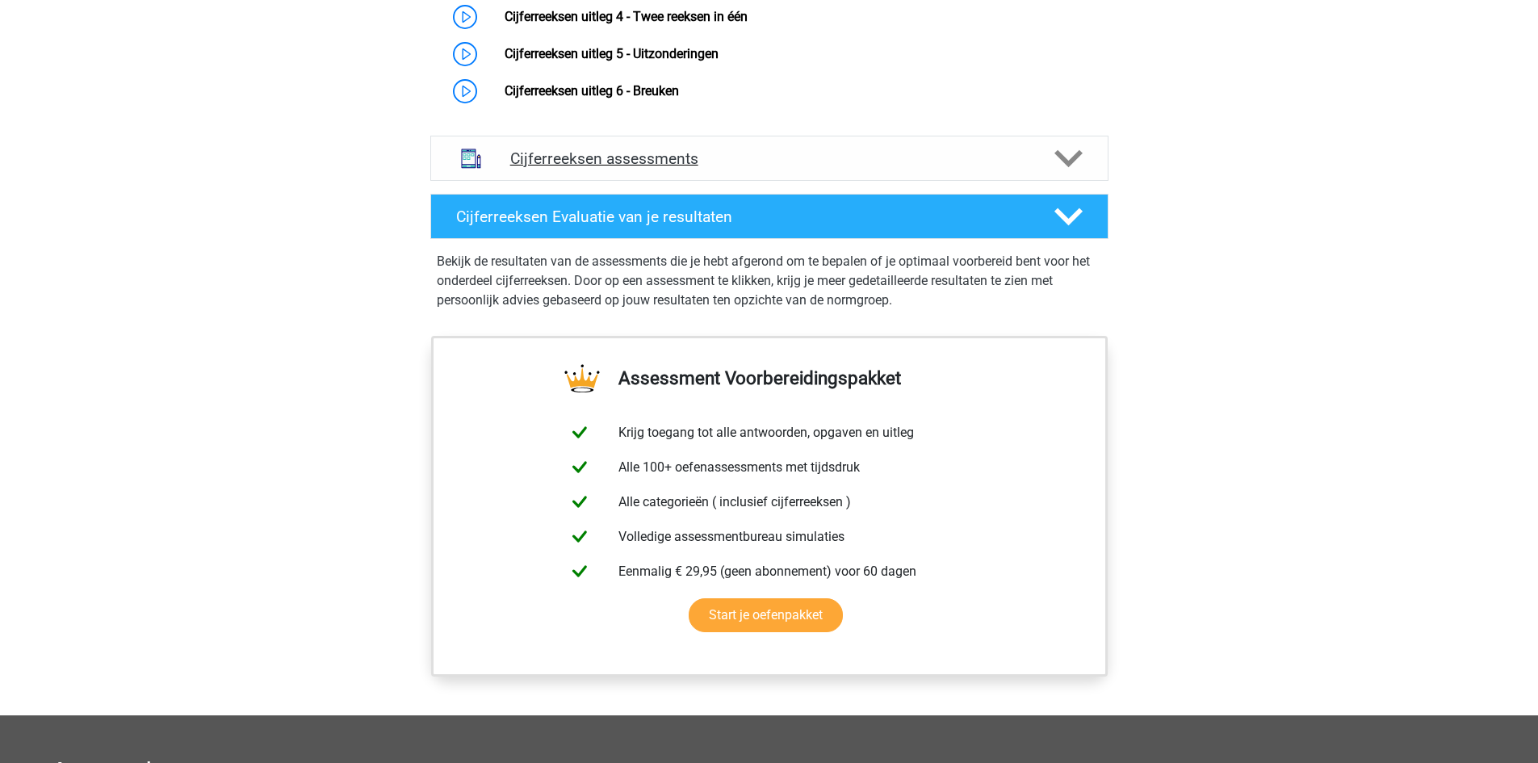
click at [812, 181] on div "Cijferreeksen assessments" at bounding box center [769, 158] width 678 height 45
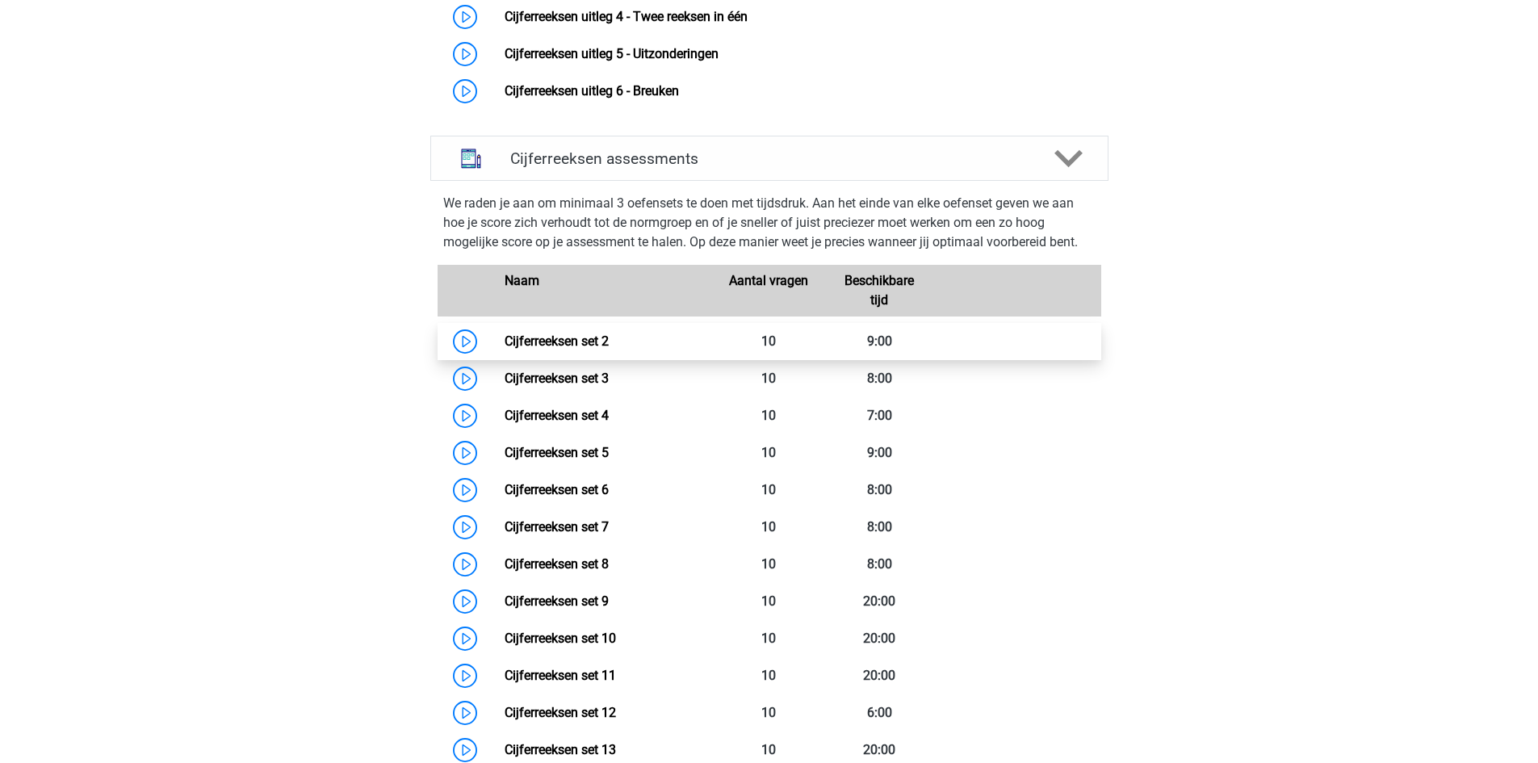
click at [609, 349] on link "Cijferreeksen set 2" at bounding box center [557, 341] width 104 height 15
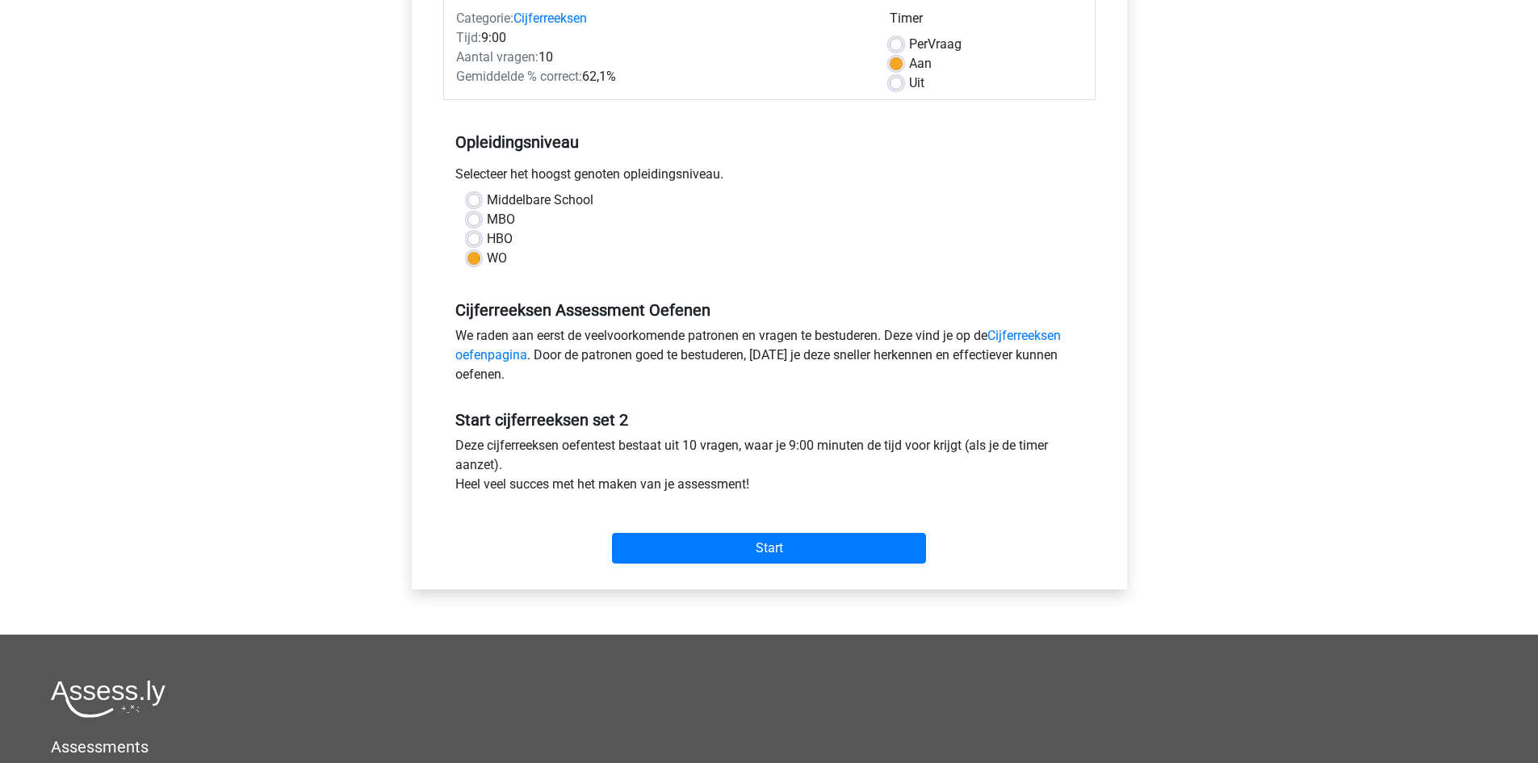
scroll to position [225, 0]
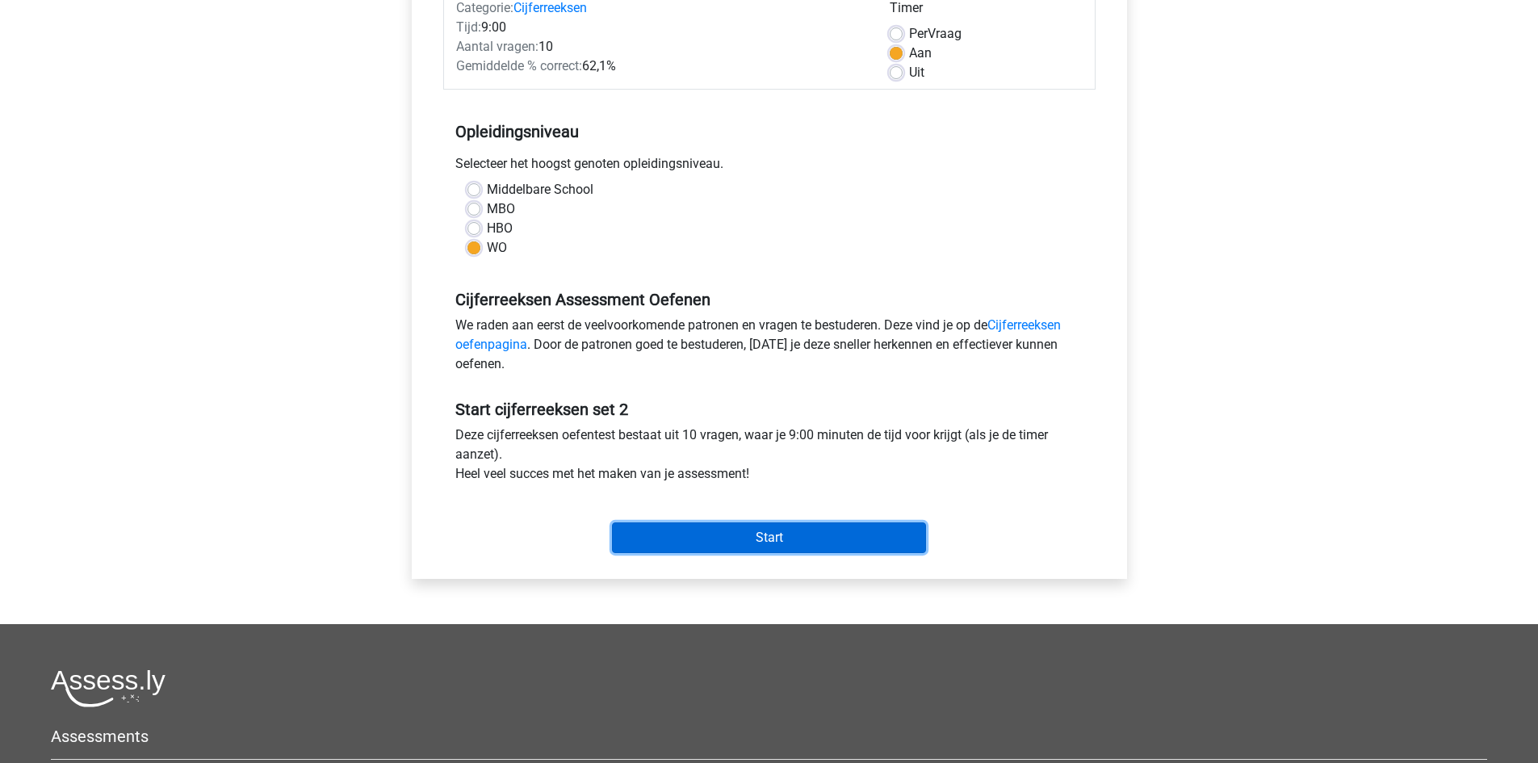
click at [837, 537] on input "Start" at bounding box center [769, 538] width 314 height 31
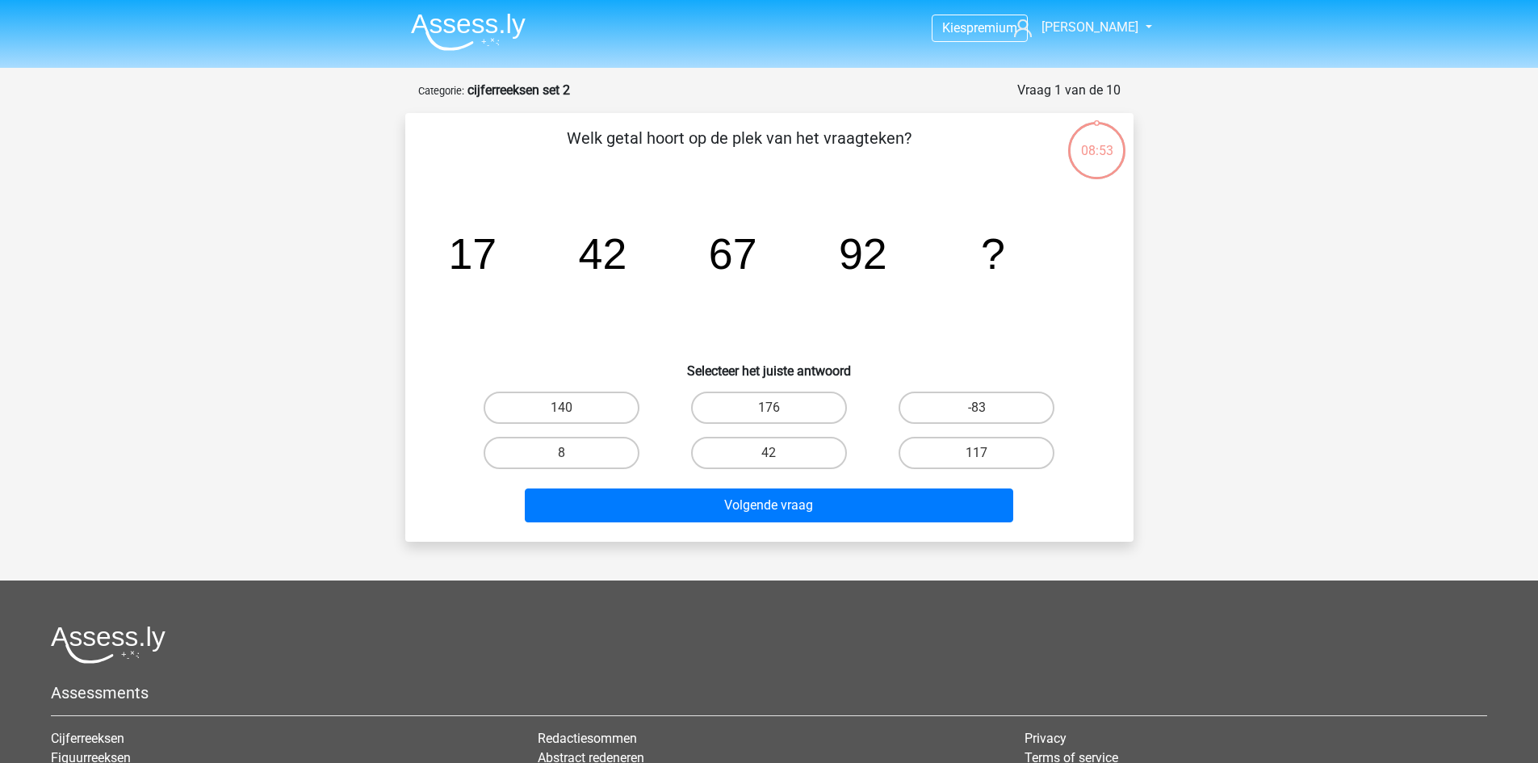
click at [474, 64] on header "Kies premium Jacob [EMAIL_ADDRESS][DOMAIN_NAME]" at bounding box center [769, 34] width 1538 height 68
click at [473, 55] on nav "Kies premium Jacob [EMAIL_ADDRESS][DOMAIN_NAME]" at bounding box center [769, 28] width 743 height 52
click at [472, 25] on img at bounding box center [468, 32] width 115 height 38
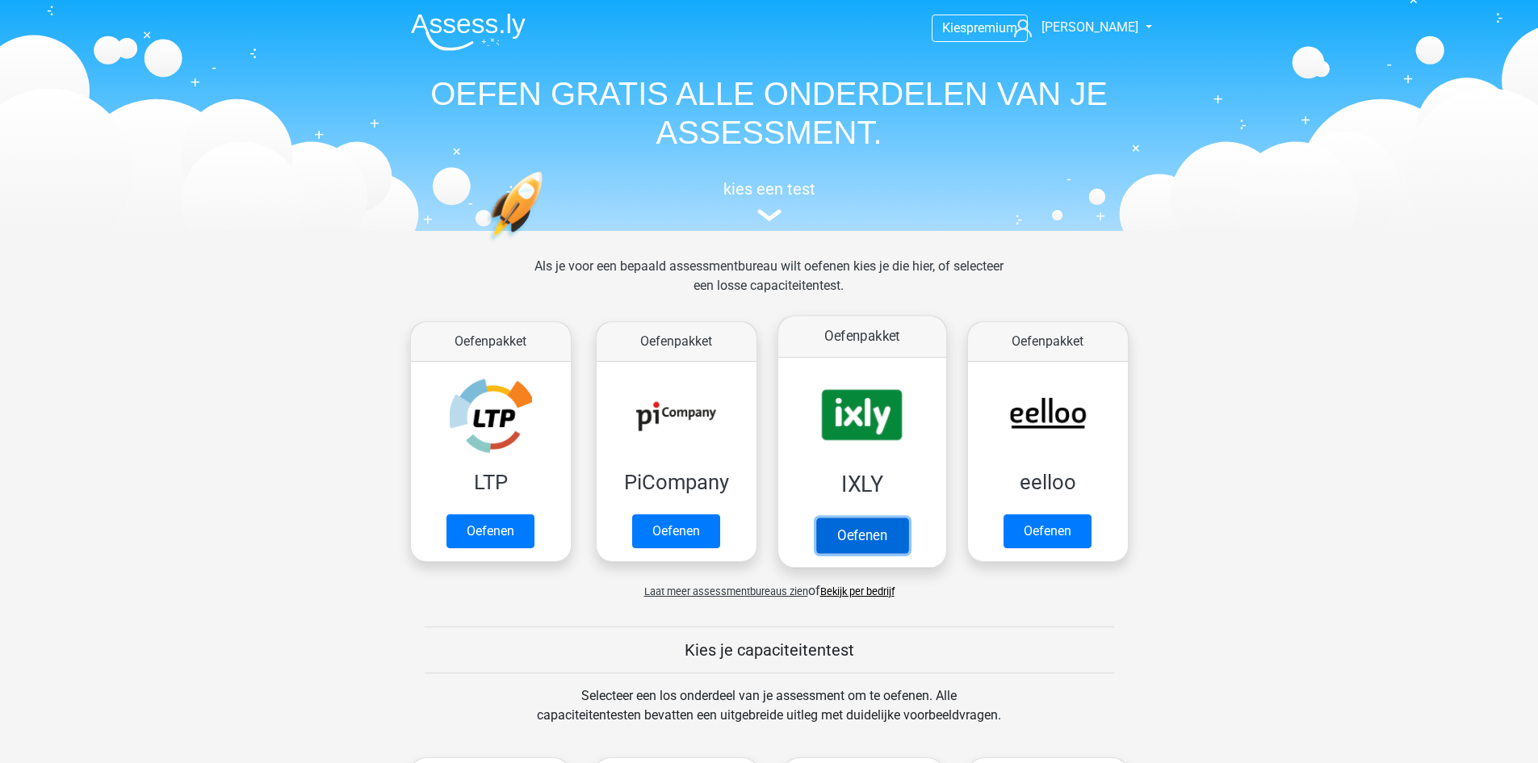
click at [874, 518] on link "Oefenen" at bounding box center [862, 536] width 92 height 36
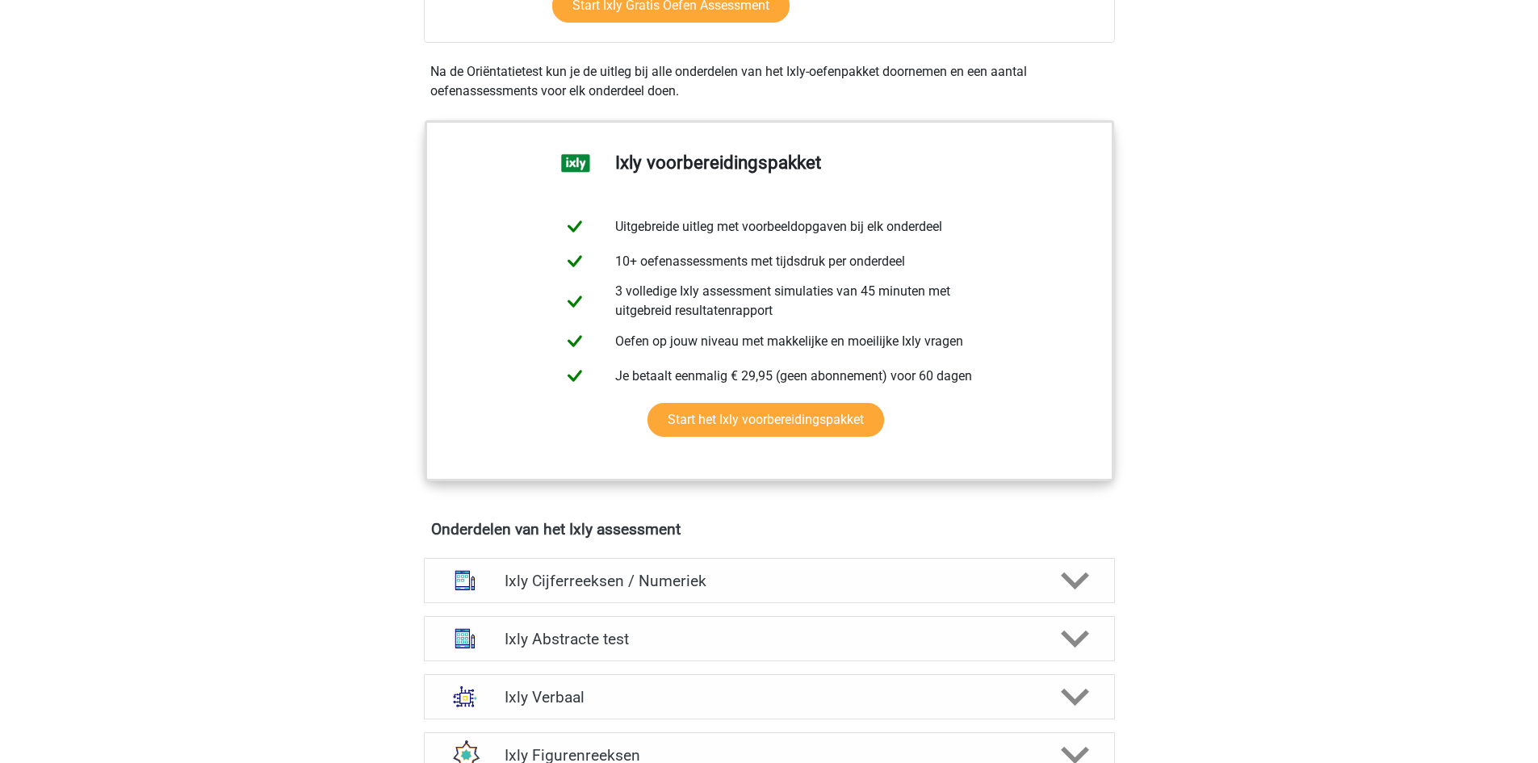
scroll to position [560, 0]
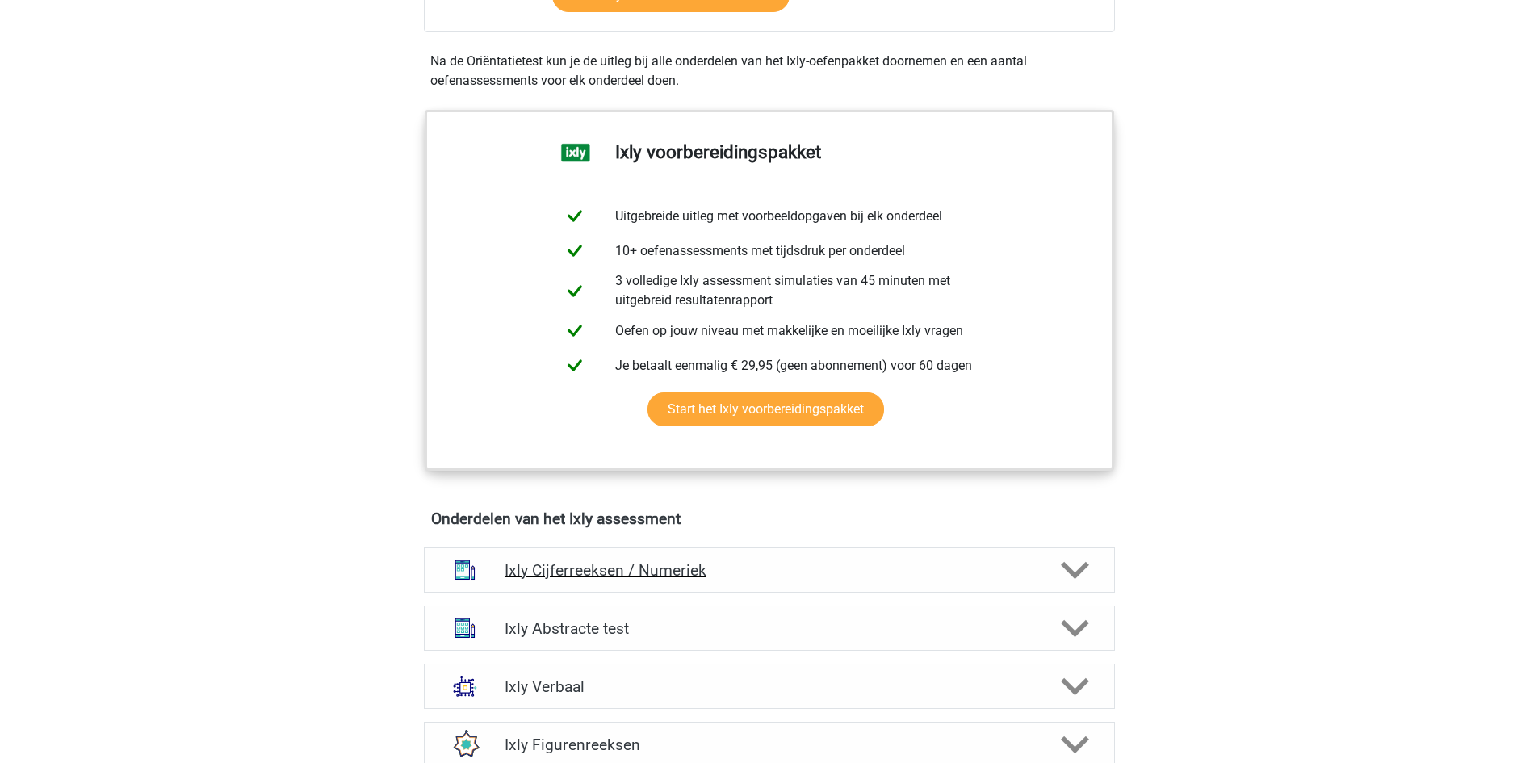
click at [674, 587] on div "Ixly Cijferreeksen / Numeriek" at bounding box center [769, 570] width 691 height 45
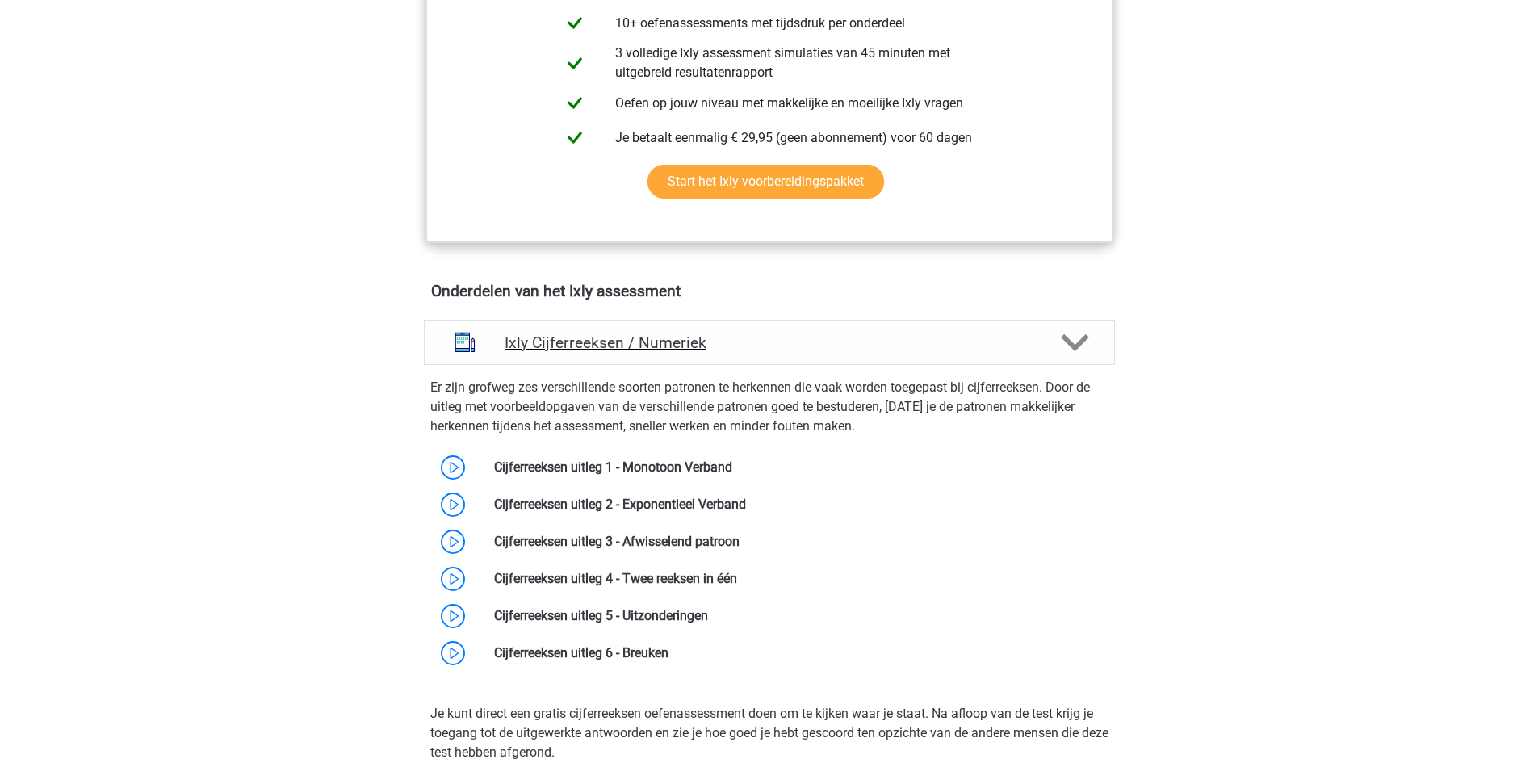
scroll to position [808, 0]
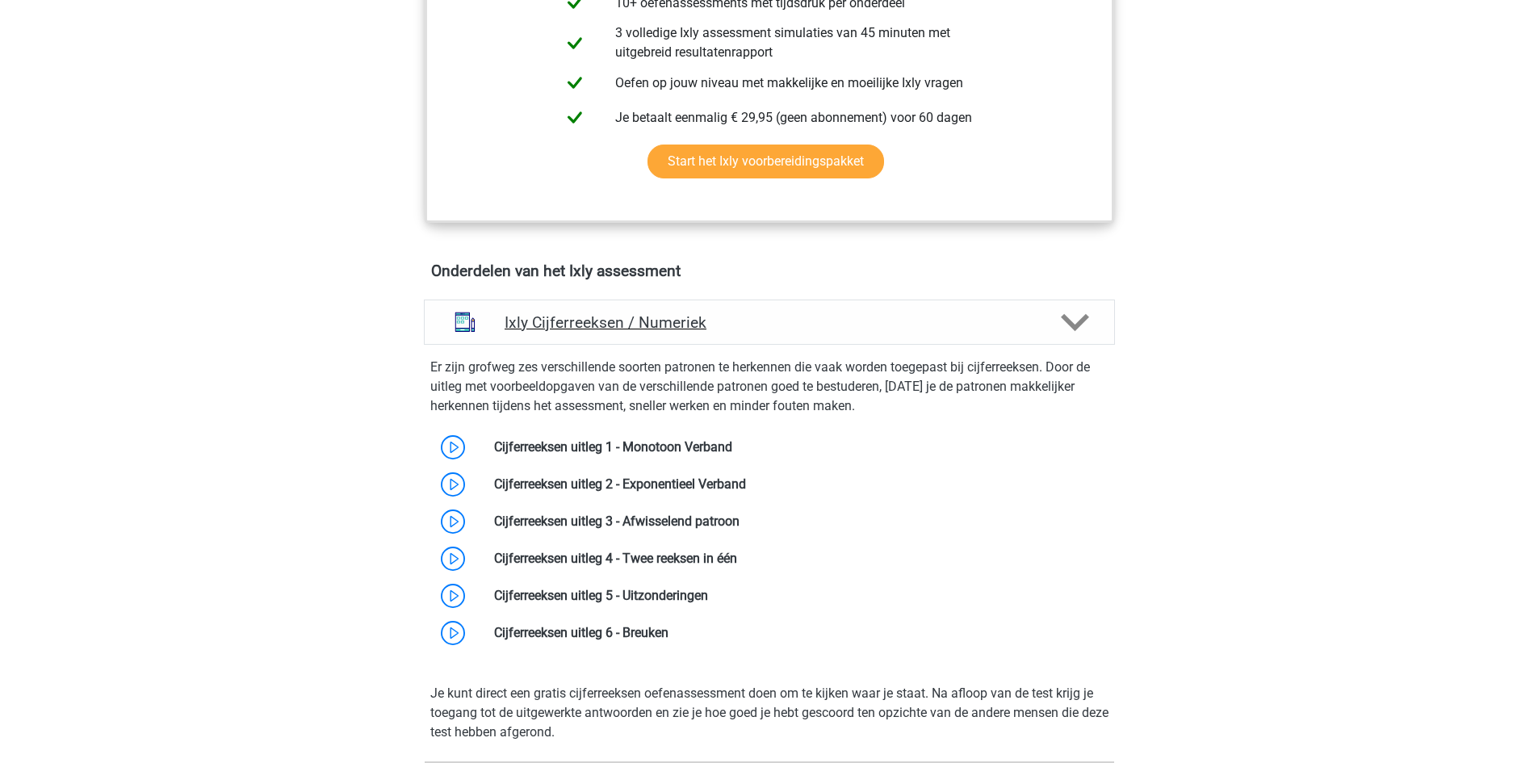
click at [837, 315] on h4 "Ixly Cijferreeksen / Numeriek" at bounding box center [769, 322] width 529 height 19
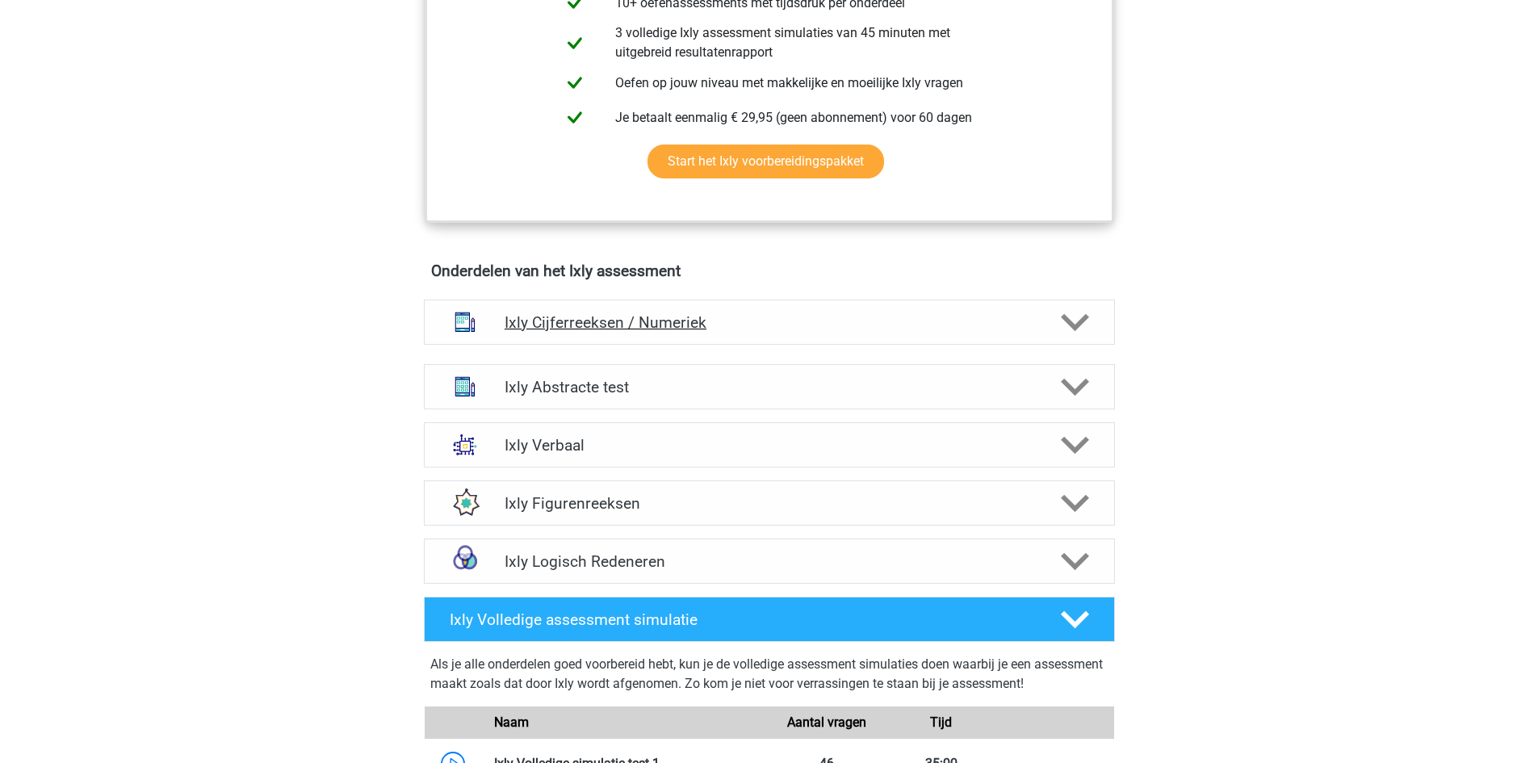
click at [837, 315] on h4 "Ixly Cijferreeksen / Numeriek" at bounding box center [769, 322] width 529 height 19
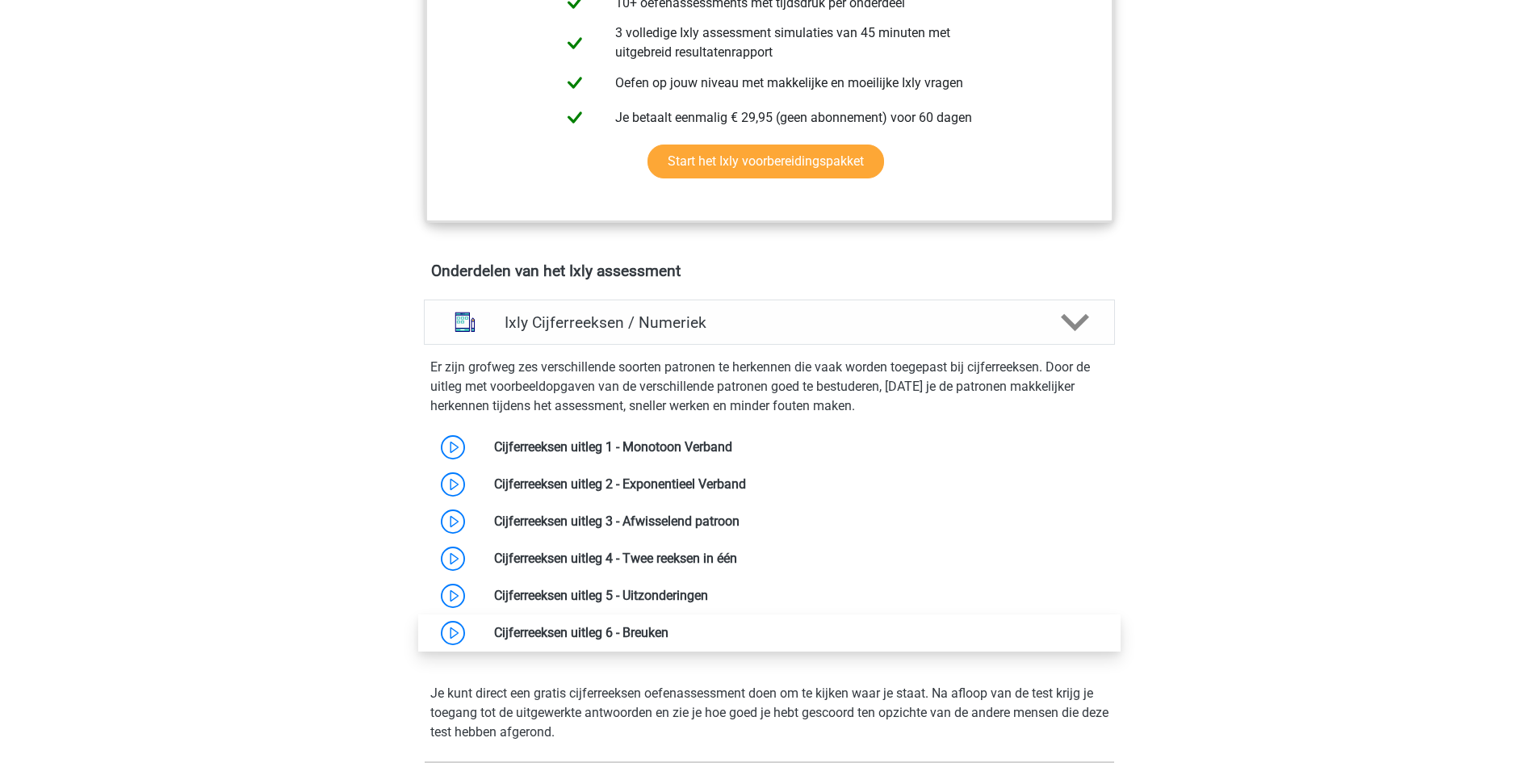
click at [669, 636] on link at bounding box center [669, 632] width 0 height 15
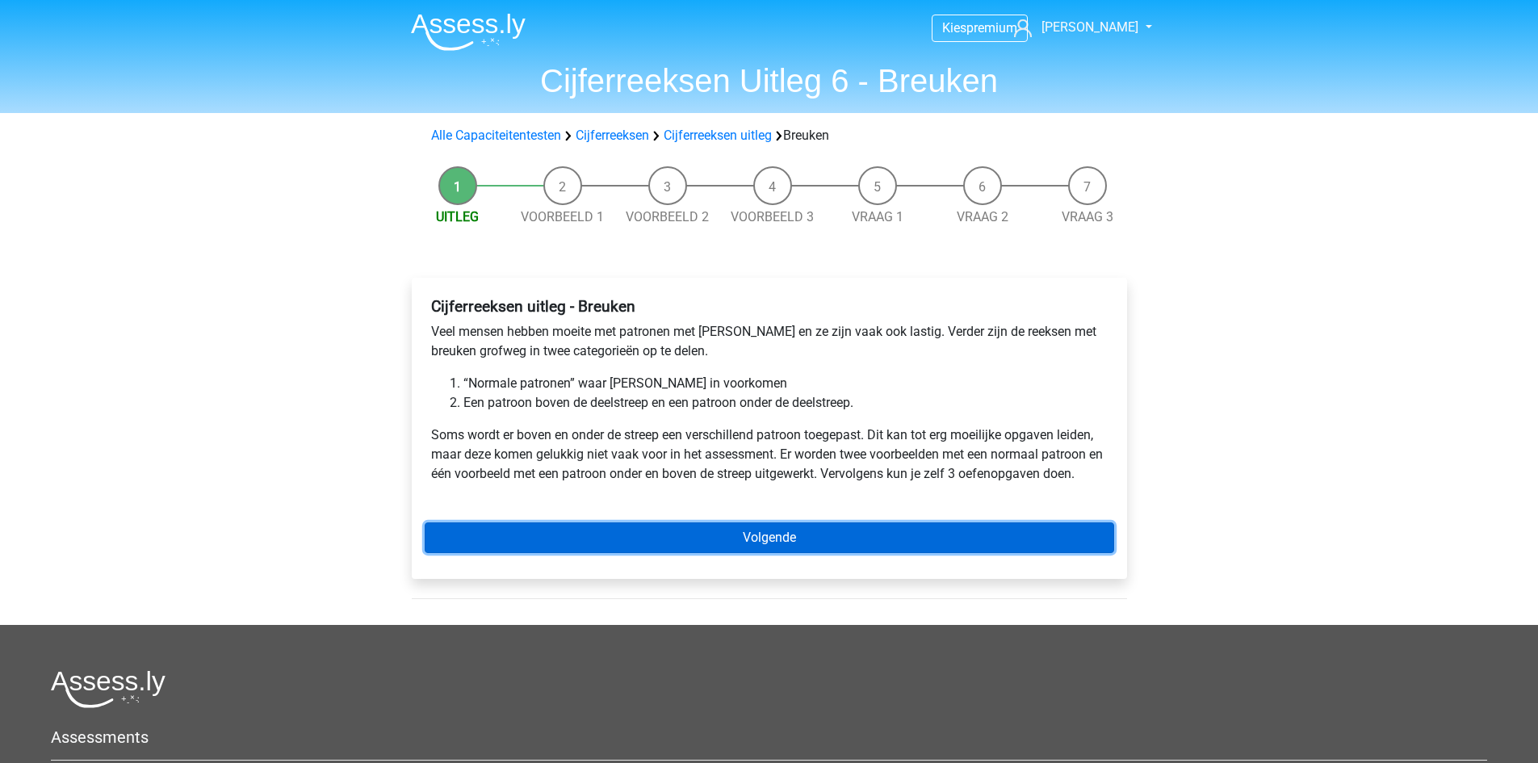
click at [714, 532] on link "Volgende" at bounding box center [770, 538] width 690 height 31
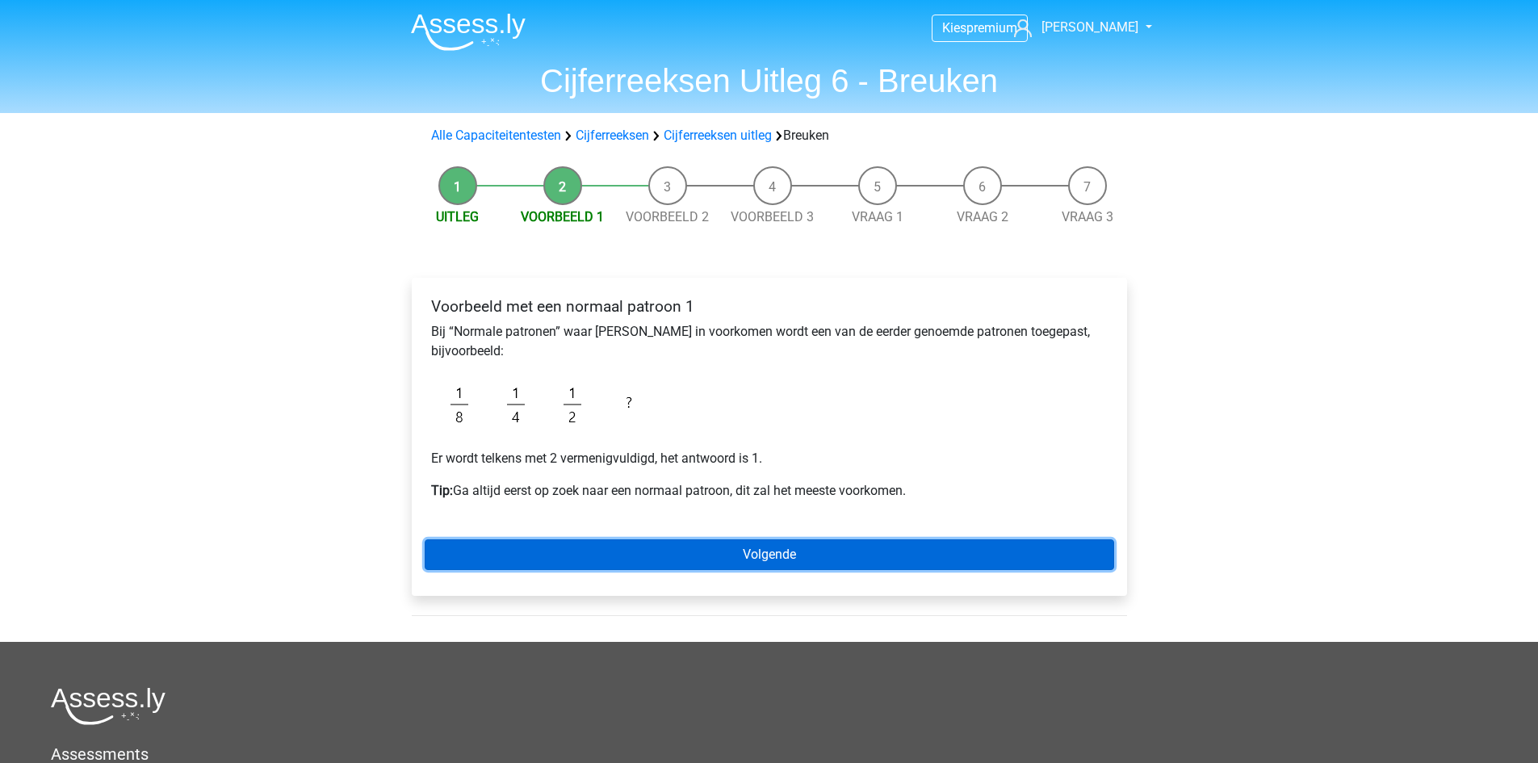
click at [711, 552] on link "Volgende" at bounding box center [770, 554] width 690 height 31
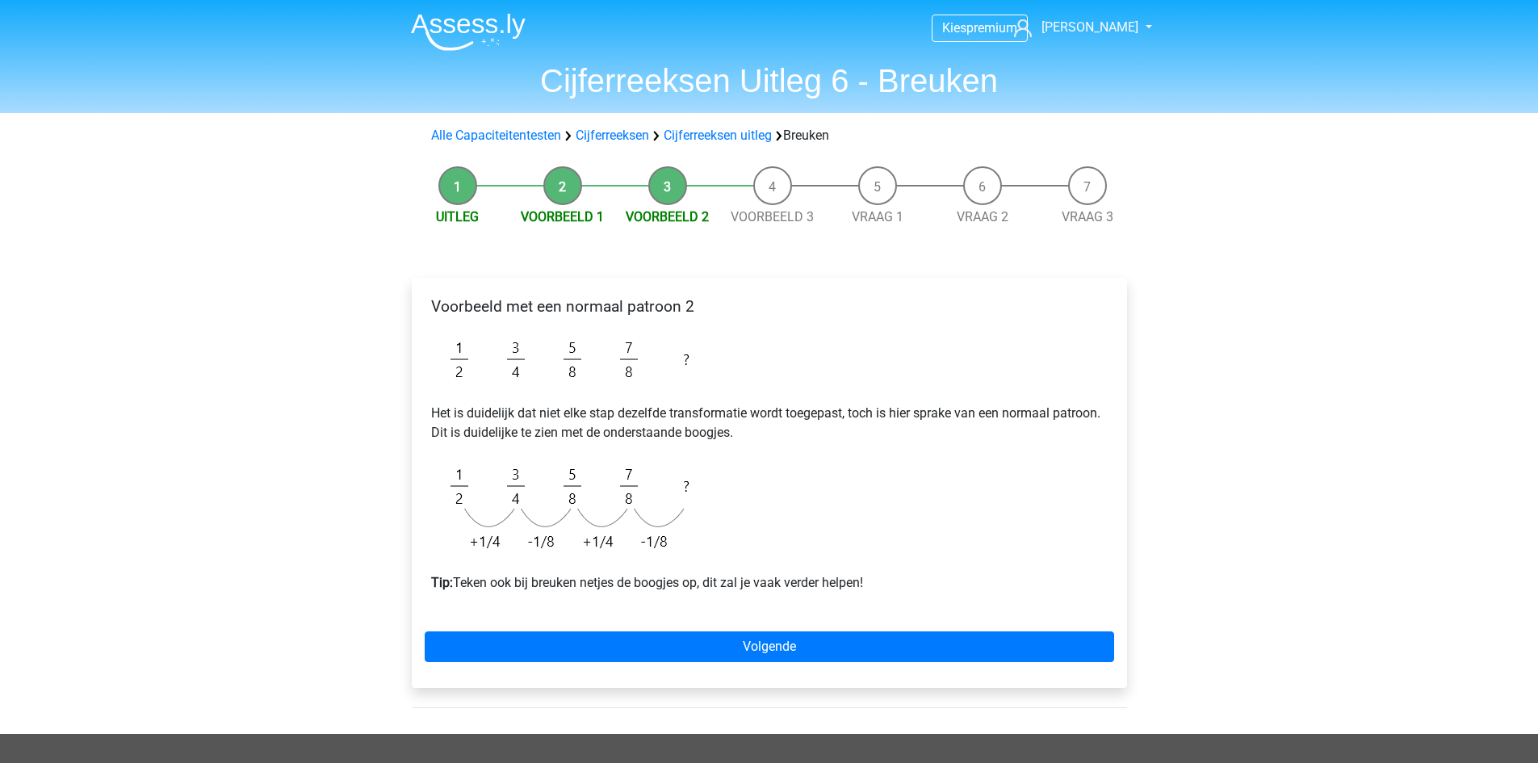
click at [713, 625] on div "Voorbeeld met een normaal patroon 2 Het is duidelijk dat niet elke stap dezelfd…" at bounding box center [770, 483] width 716 height 410
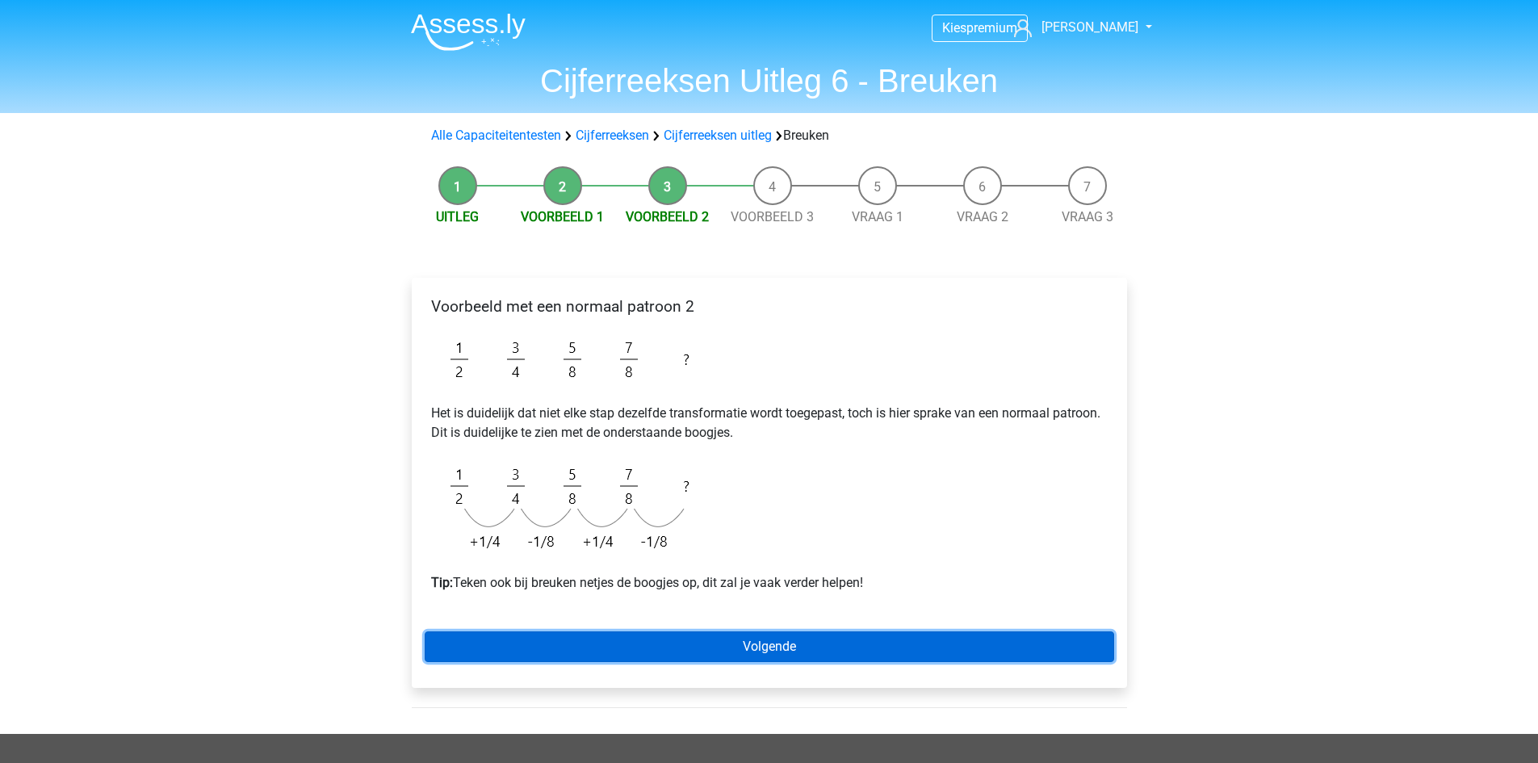
click at [713, 655] on link "Volgende" at bounding box center [770, 647] width 690 height 31
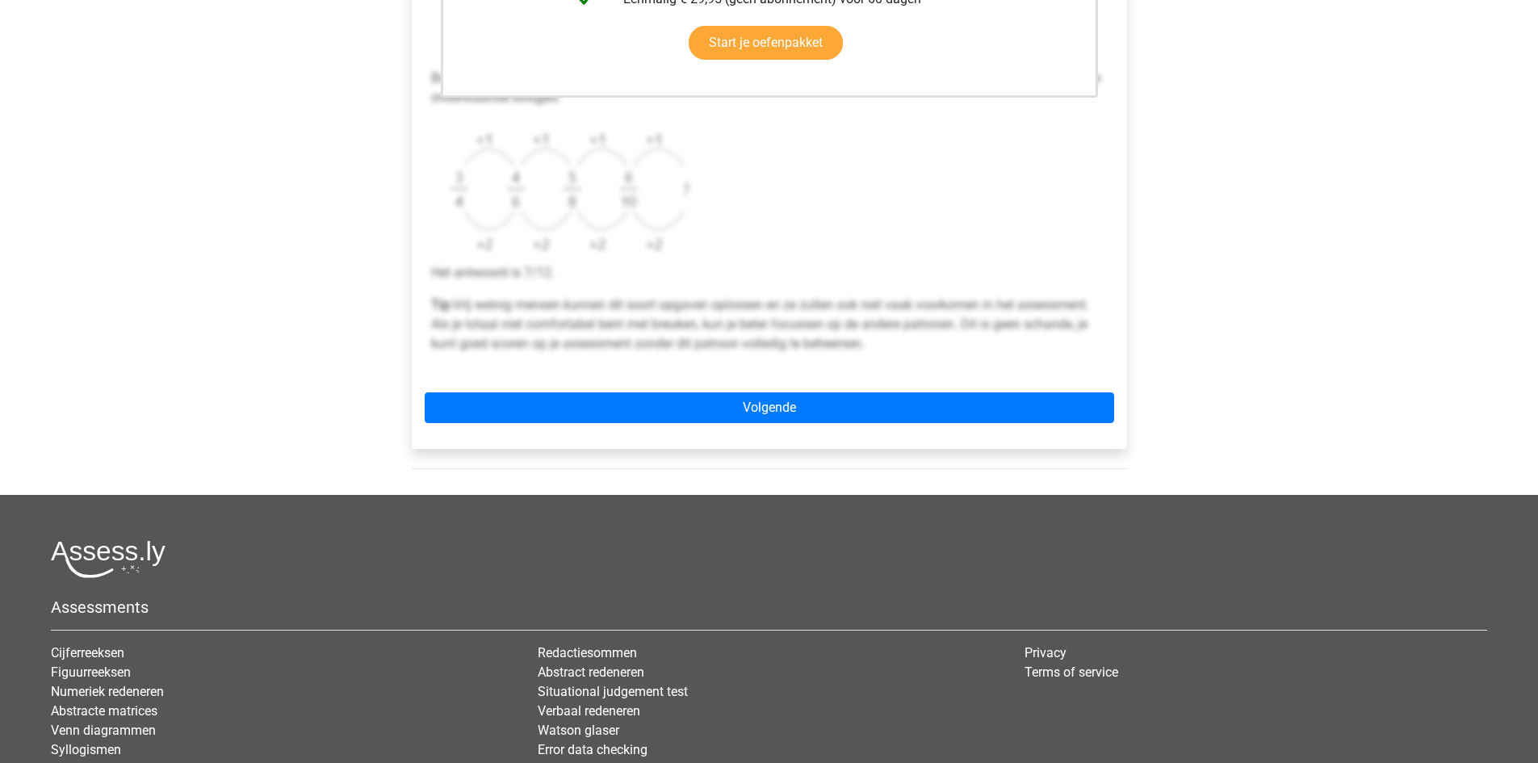
scroll to position [554, 0]
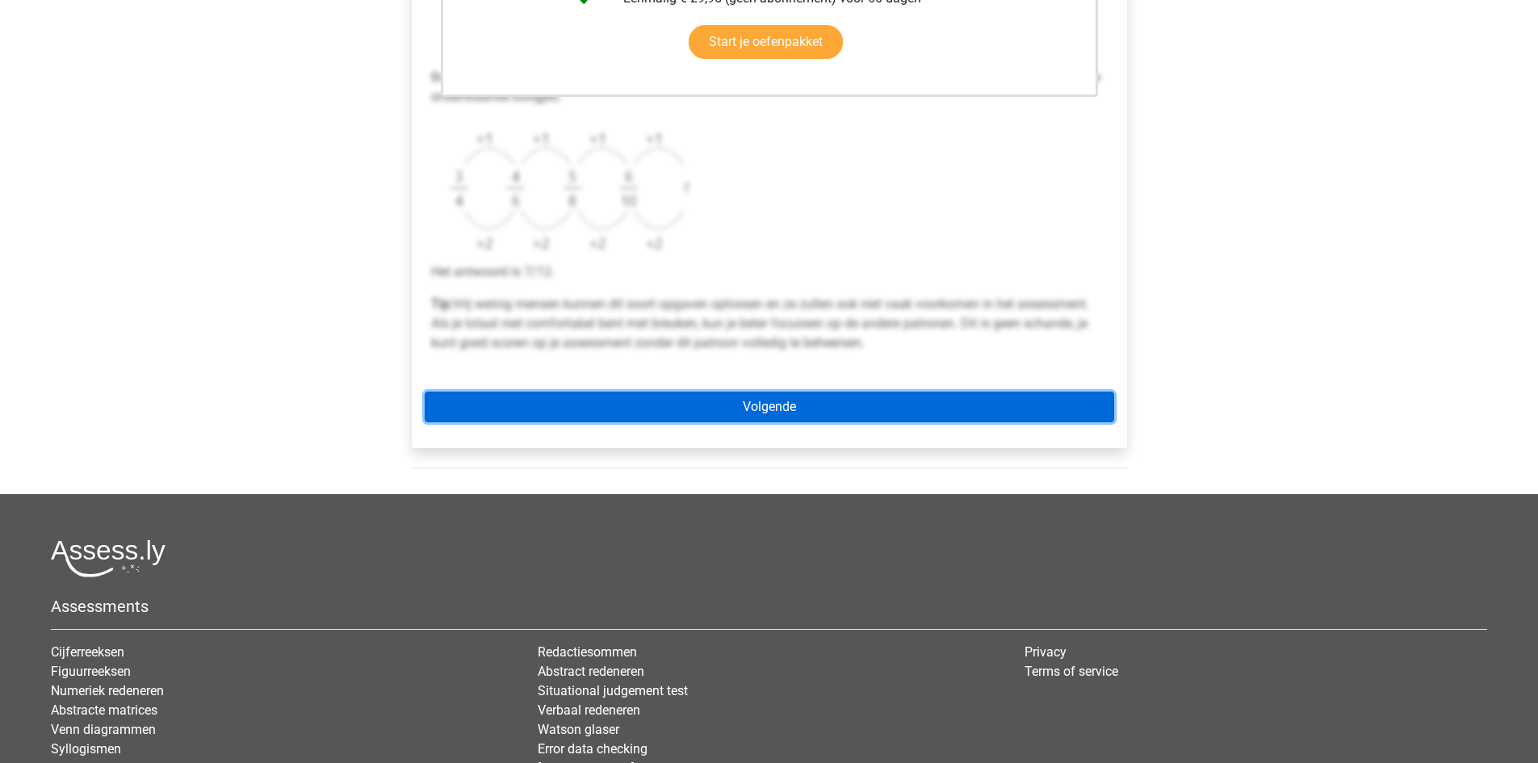
click at [791, 401] on link "Volgende" at bounding box center [770, 407] width 690 height 31
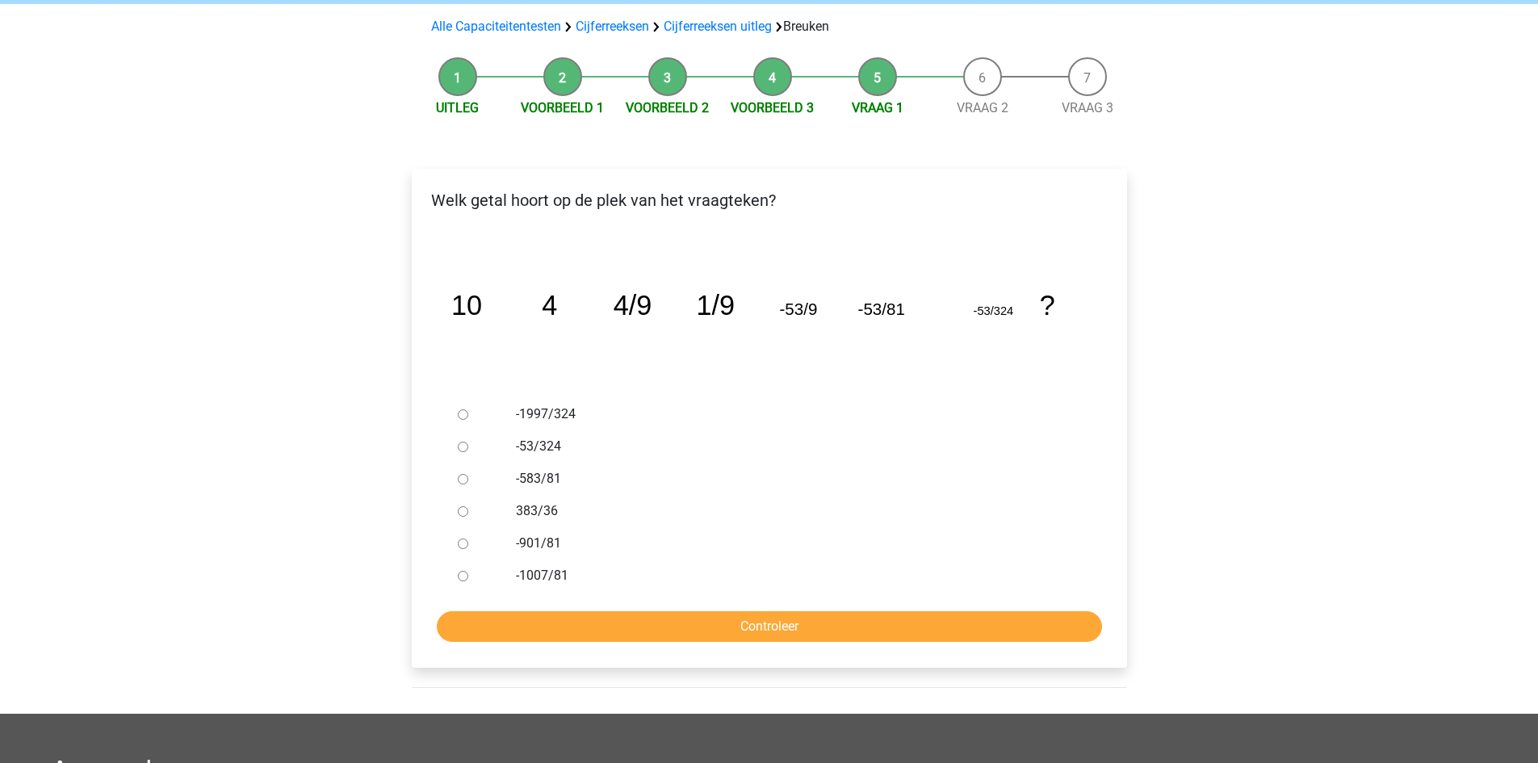
scroll to position [110, 0]
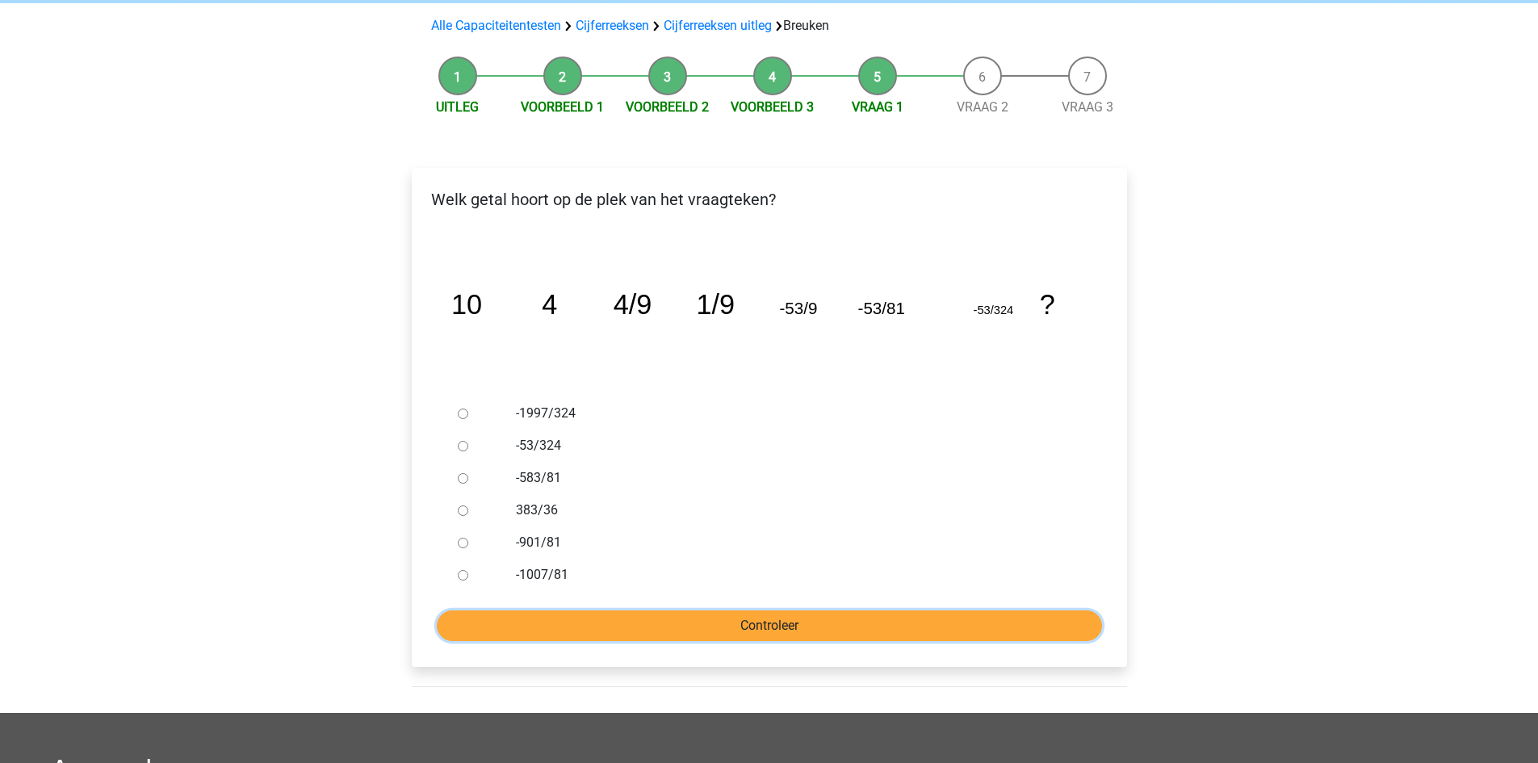
click at [757, 621] on input "Controleer" at bounding box center [769, 626] width 665 height 31
click at [544, 542] on label "-901/81" at bounding box center [795, 542] width 559 height 19
click at [468, 542] on input "-901/81" at bounding box center [463, 543] width 10 height 10
radio input "true"
click at [610, 611] on input "Controleer" at bounding box center [769, 626] width 665 height 31
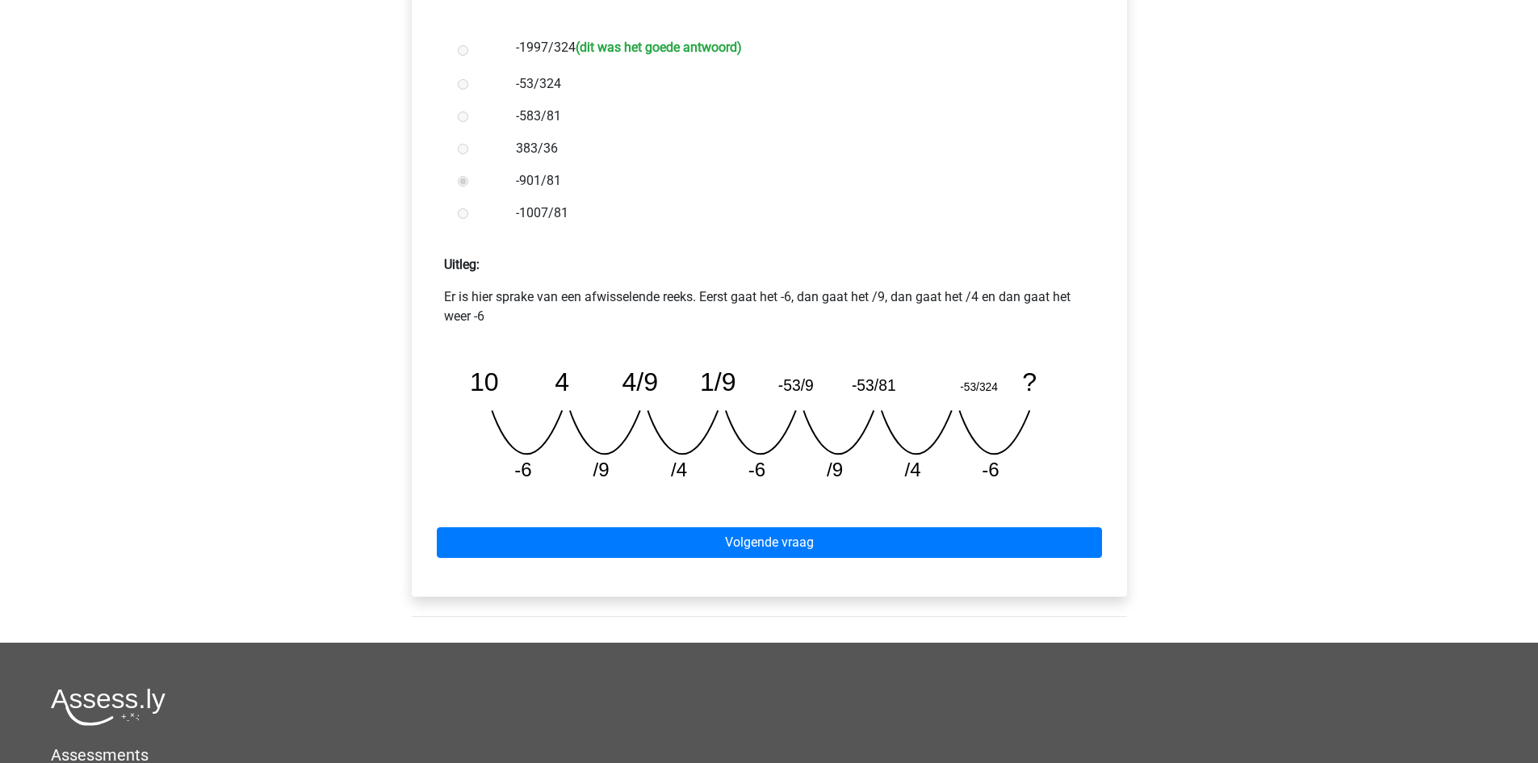
scroll to position [476, 0]
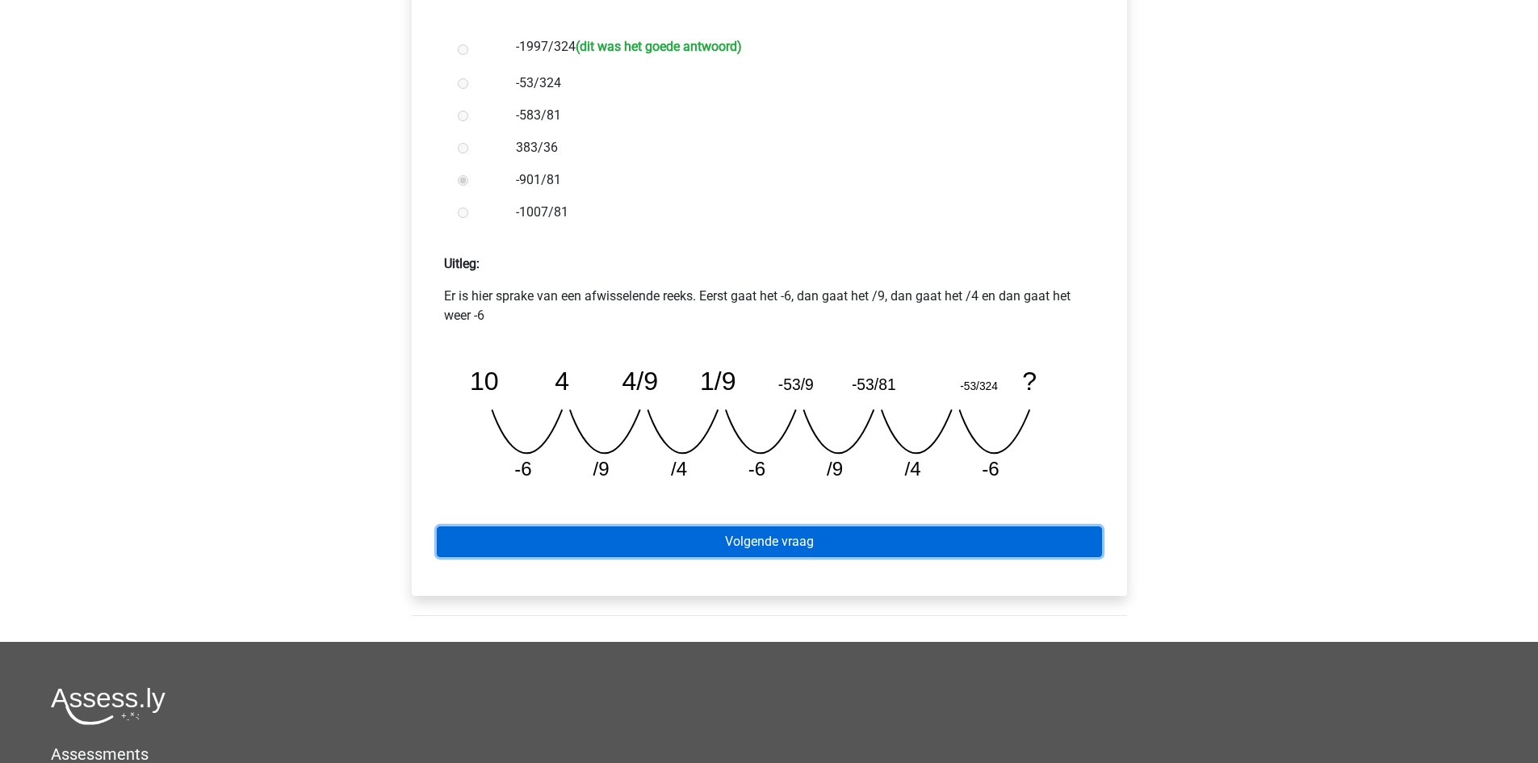
click at [818, 539] on link "Volgende vraag" at bounding box center [769, 542] width 665 height 31
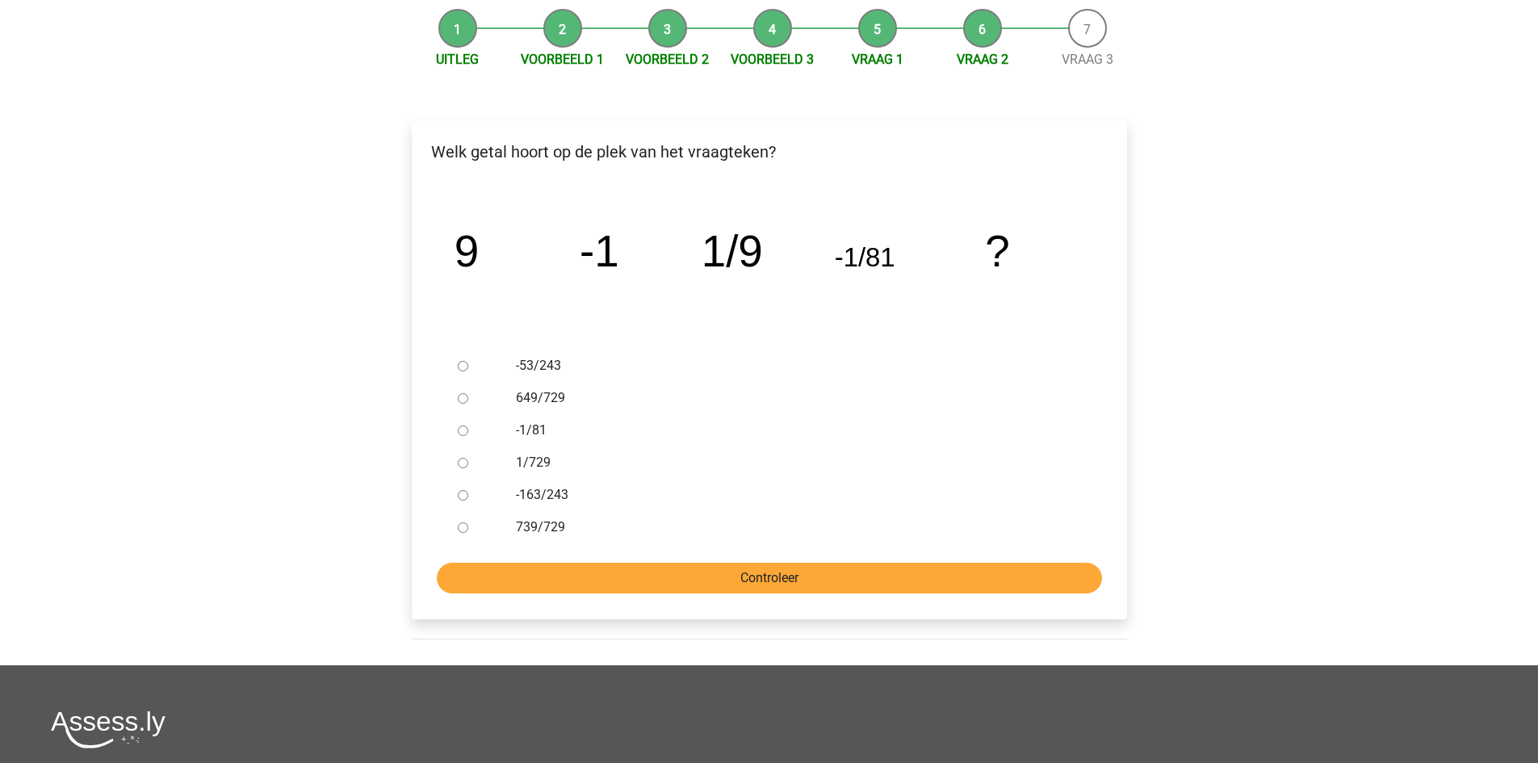
scroll to position [158, 0]
click at [863, 581] on input "Controleer" at bounding box center [769, 577] width 665 height 31
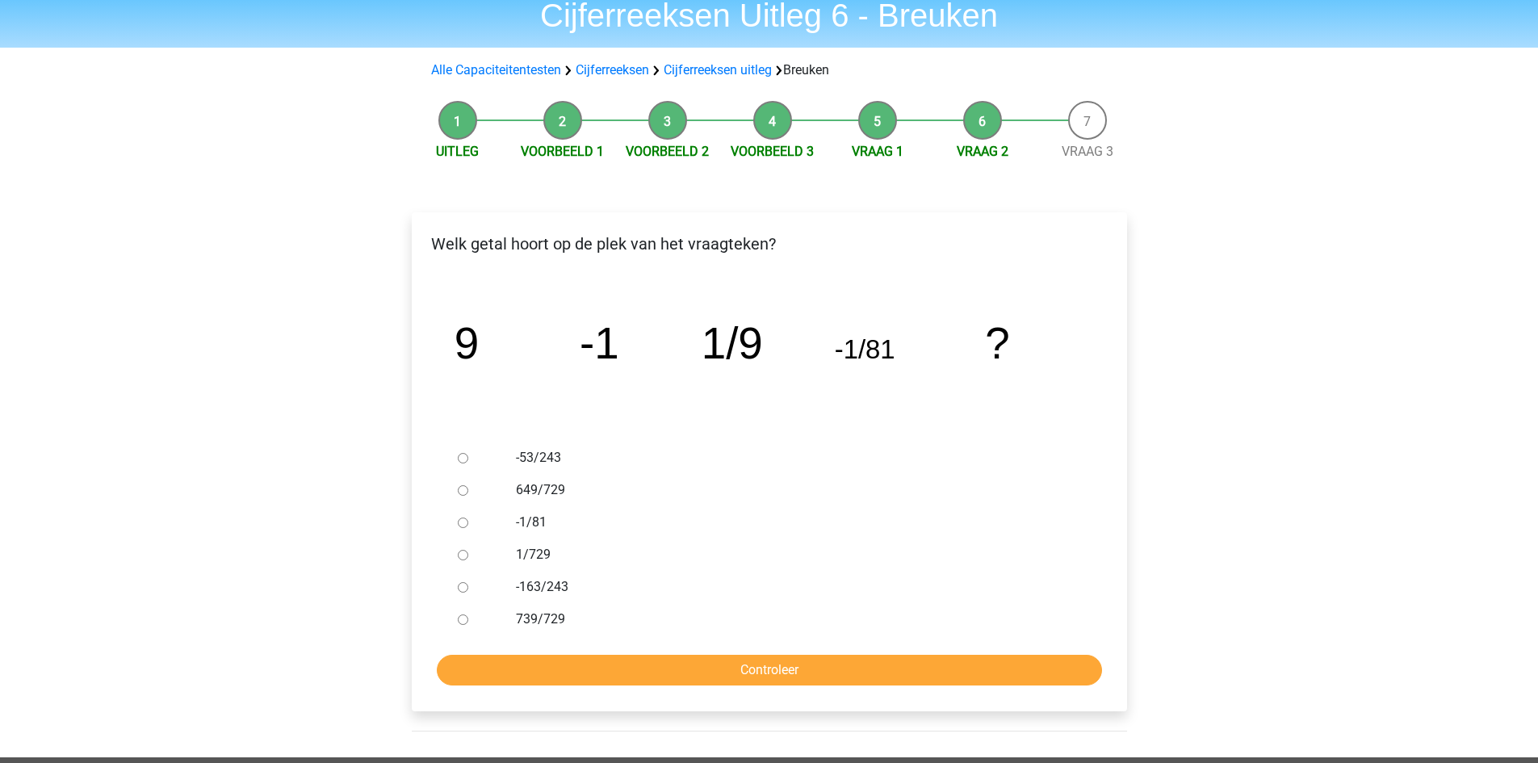
scroll to position [60, 0]
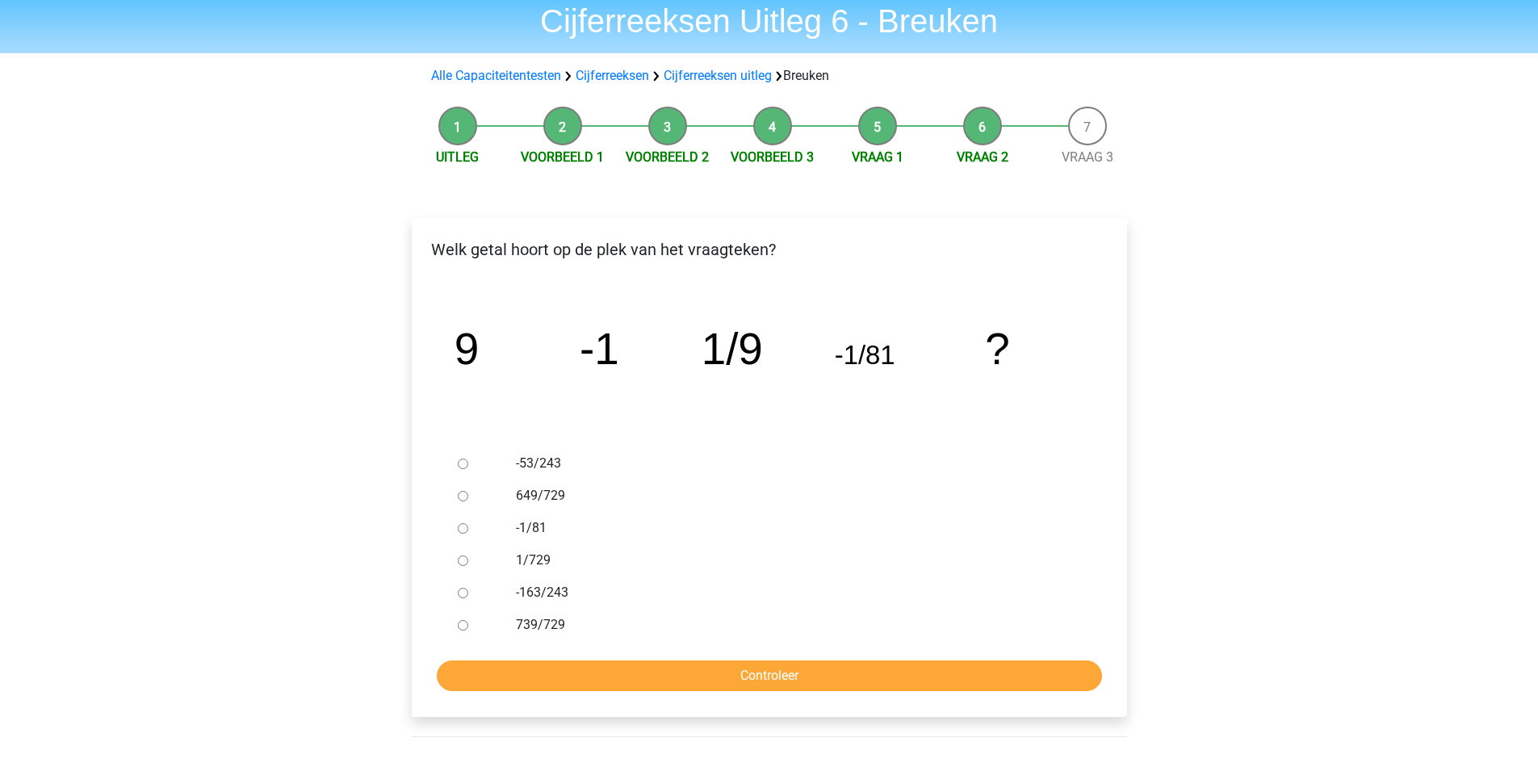
click at [534, 552] on label "1/729" at bounding box center [795, 560] width 559 height 19
click at [468, 556] on input "1/729" at bounding box center [463, 561] width 10 height 10
radio input "true"
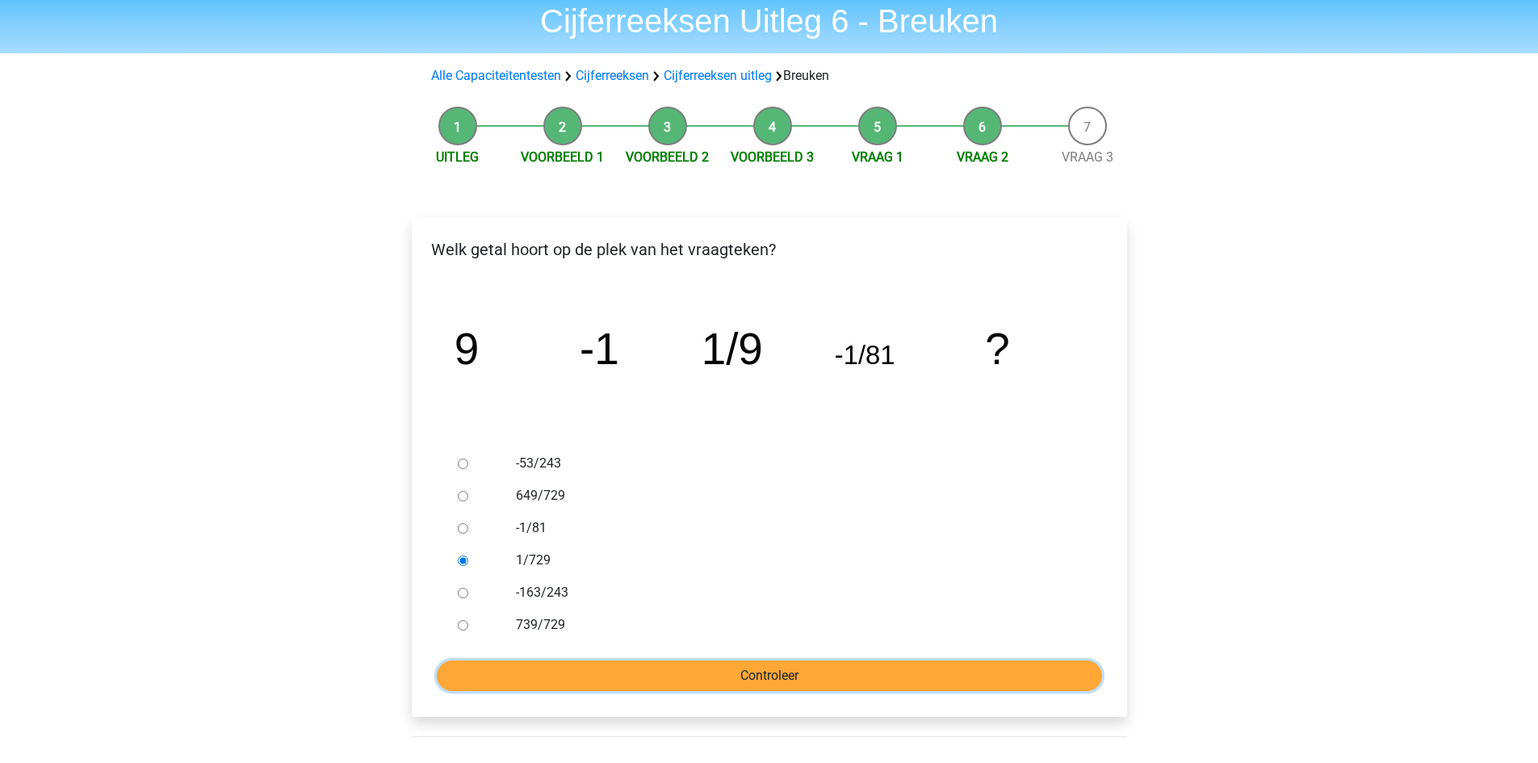
click at [737, 667] on input "Controleer" at bounding box center [769, 676] width 665 height 31
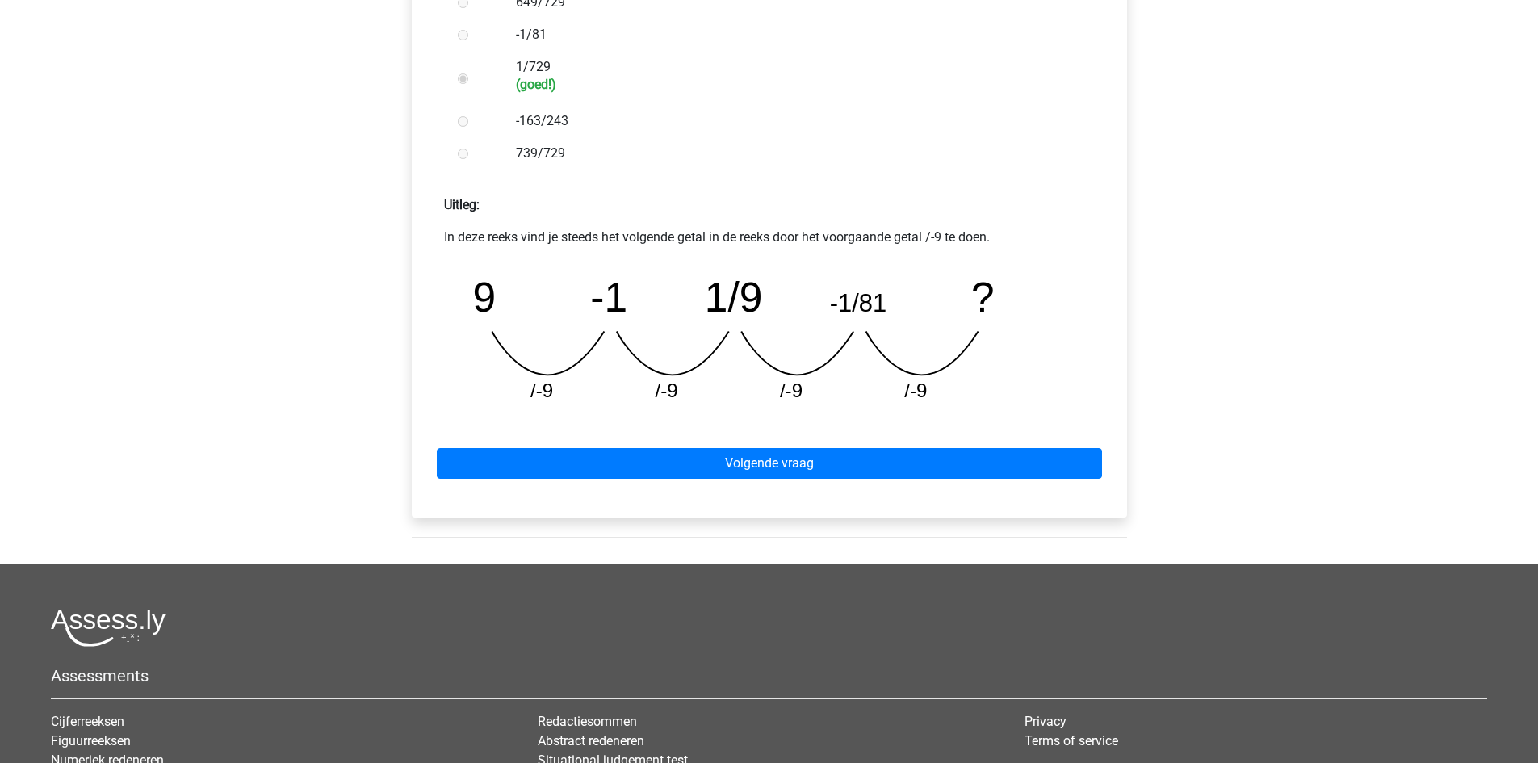
scroll to position [608, 0]
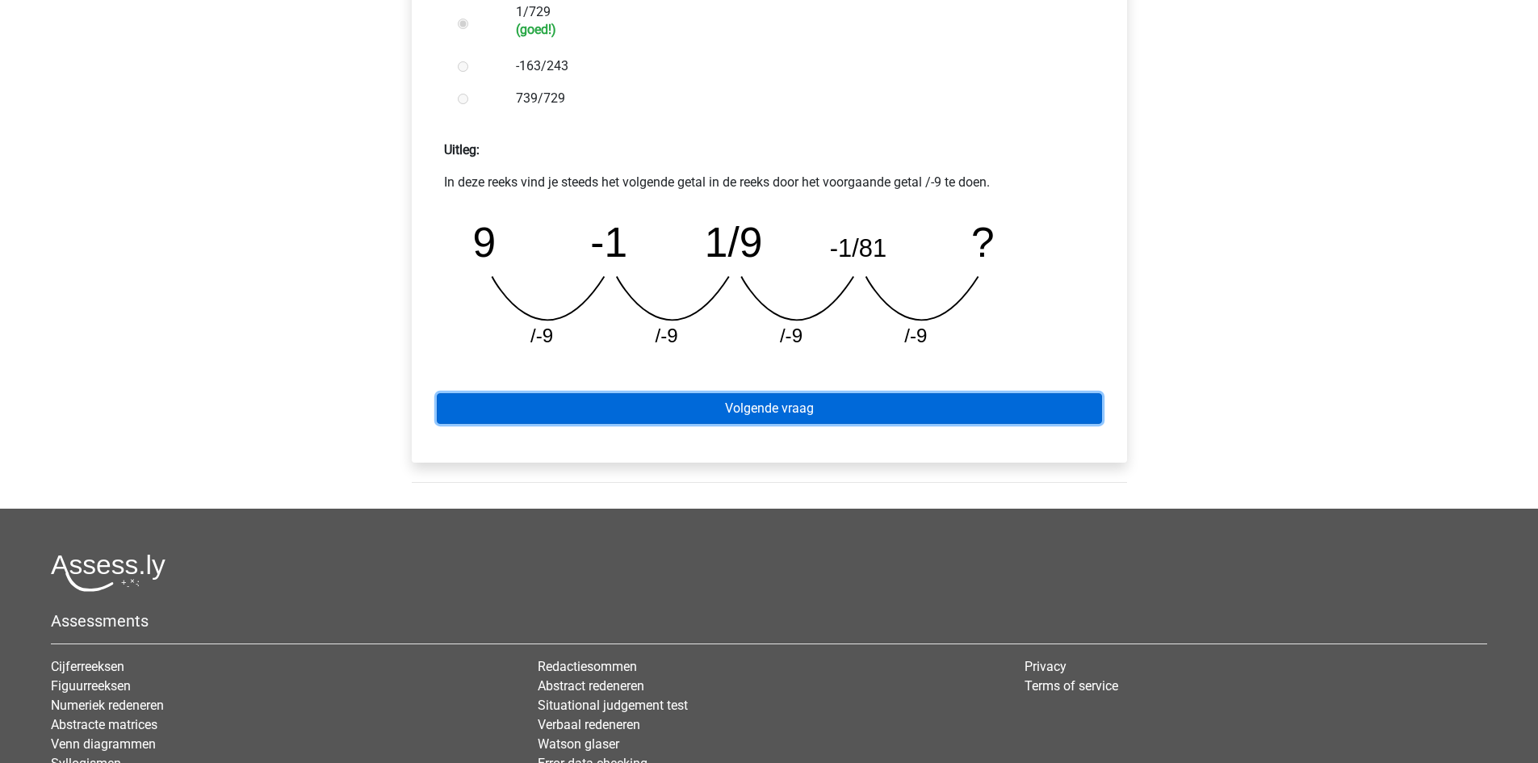
click at [762, 413] on link "Volgende vraag" at bounding box center [769, 408] width 665 height 31
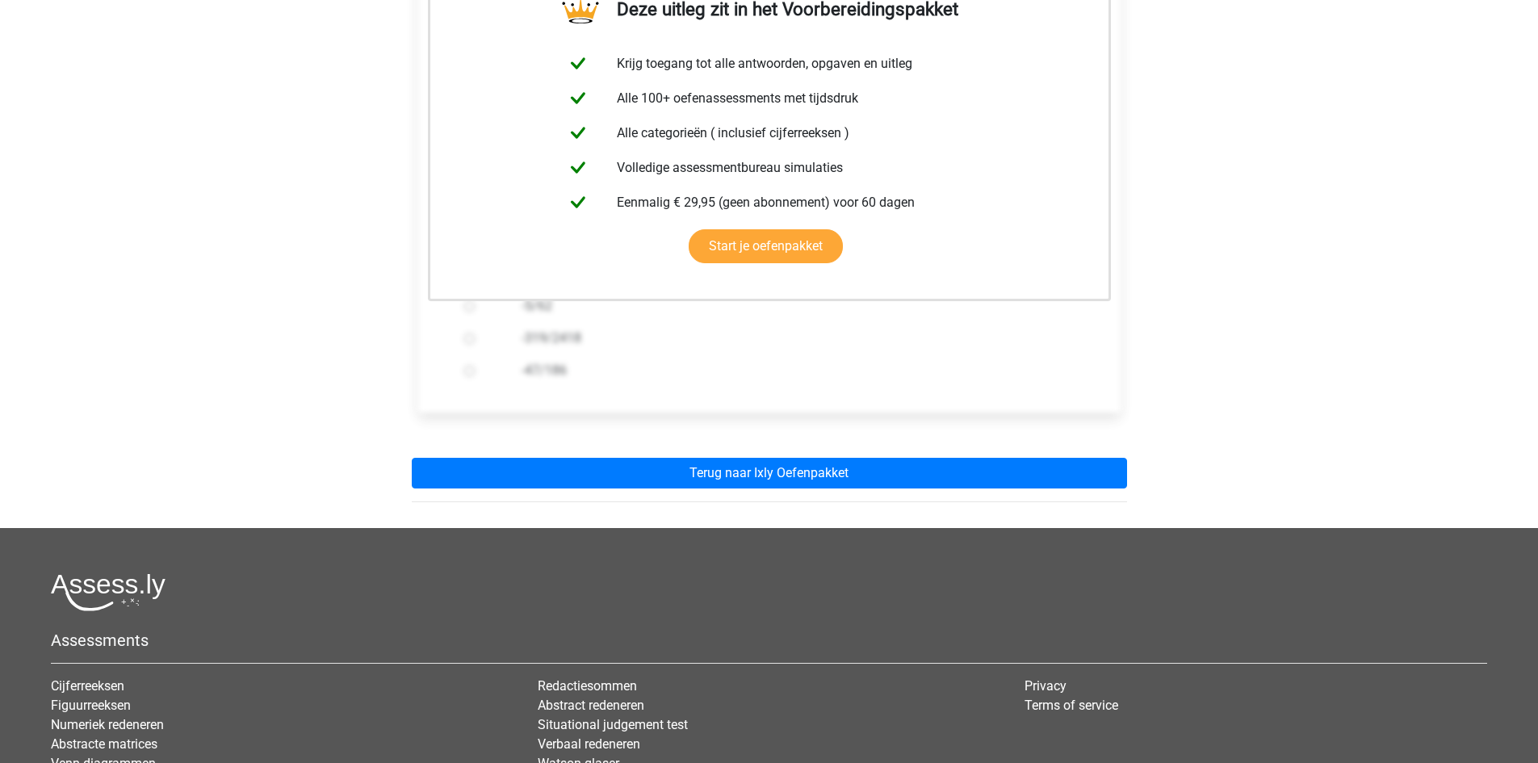
scroll to position [318, 0]
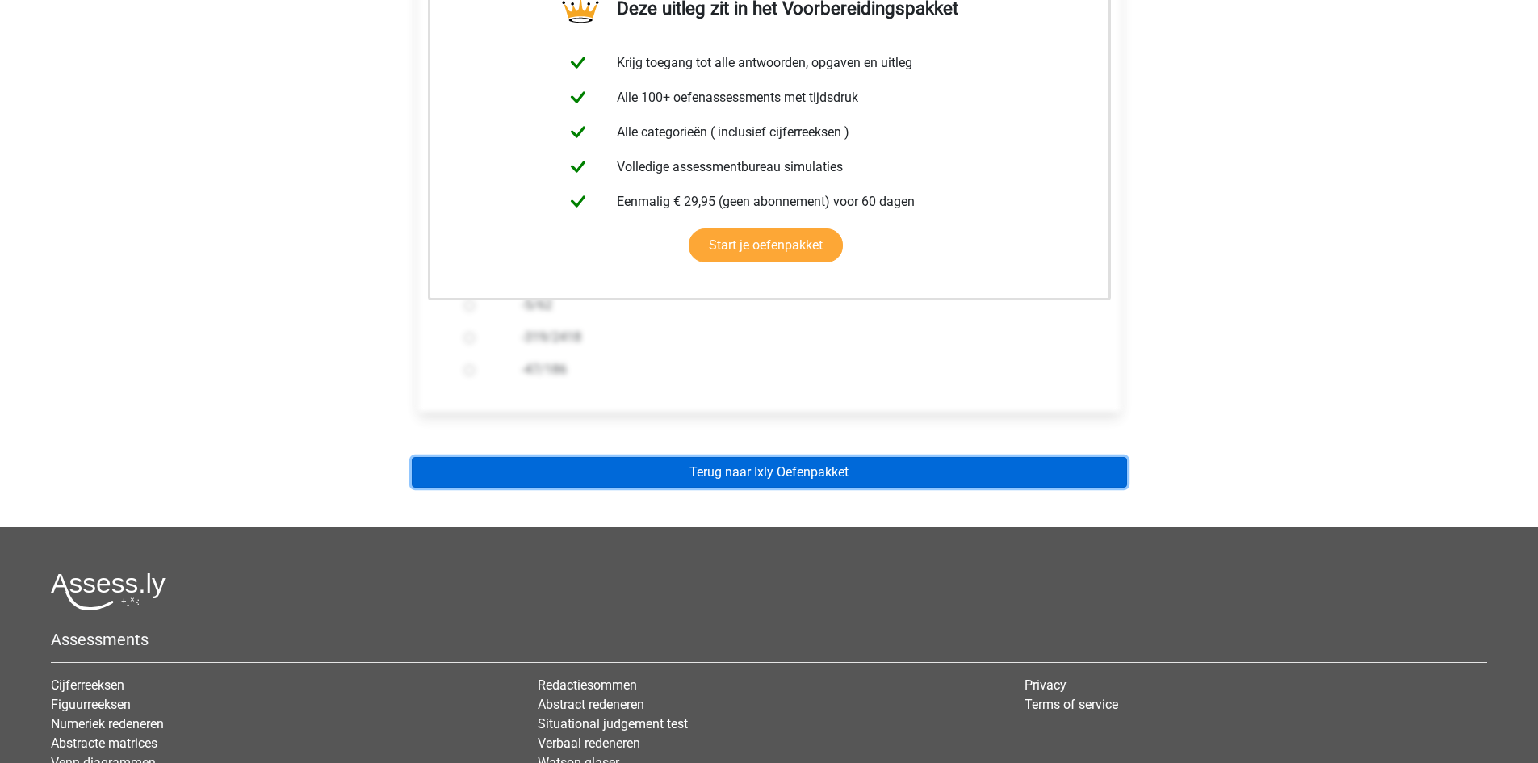
click at [779, 485] on link "Terug naar Ixly Oefenpakket" at bounding box center [770, 472] width 716 height 31
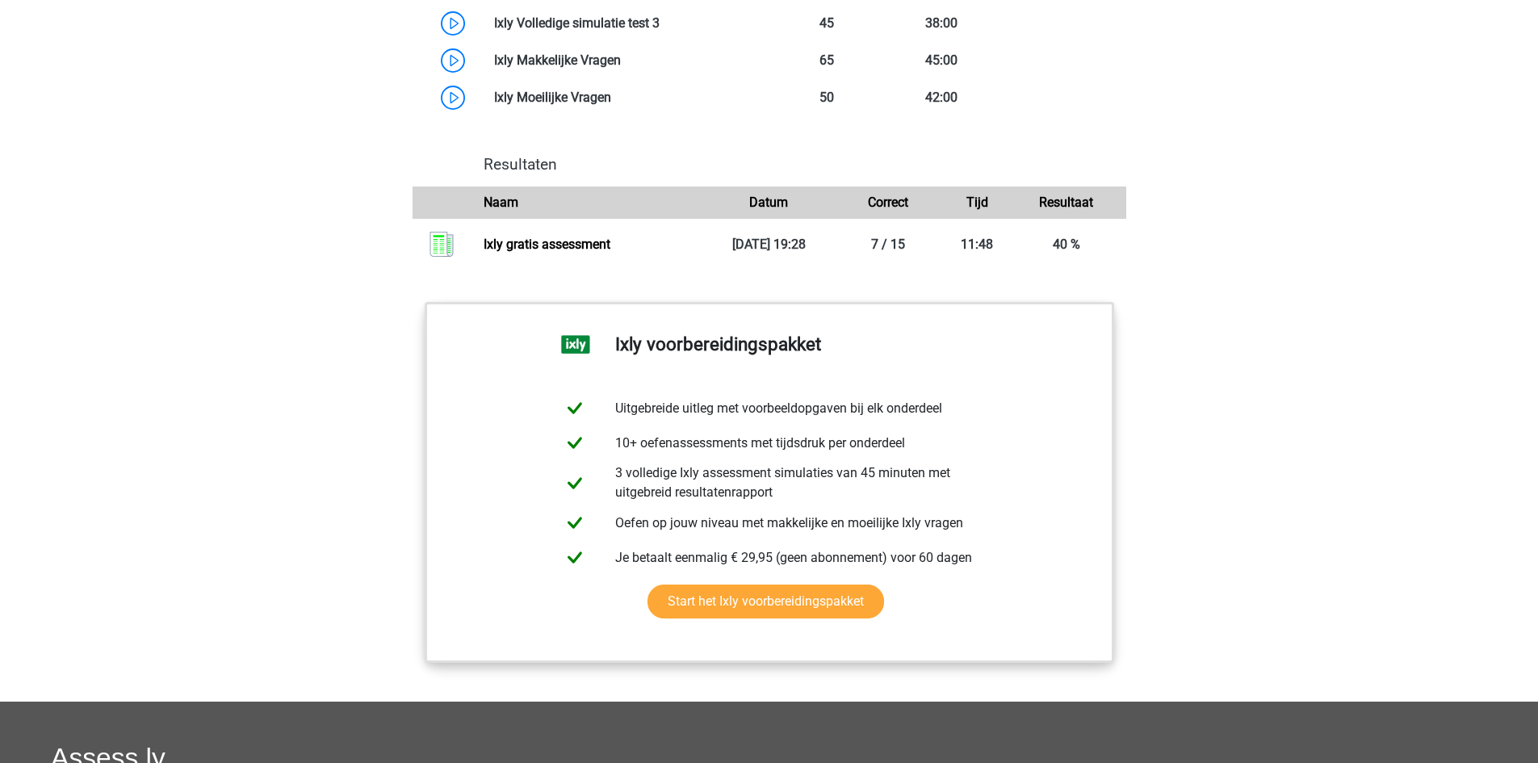
scroll to position [1616, 0]
click at [861, 586] on link "Start het Ixly voorbereidingspakket" at bounding box center [766, 603] width 237 height 34
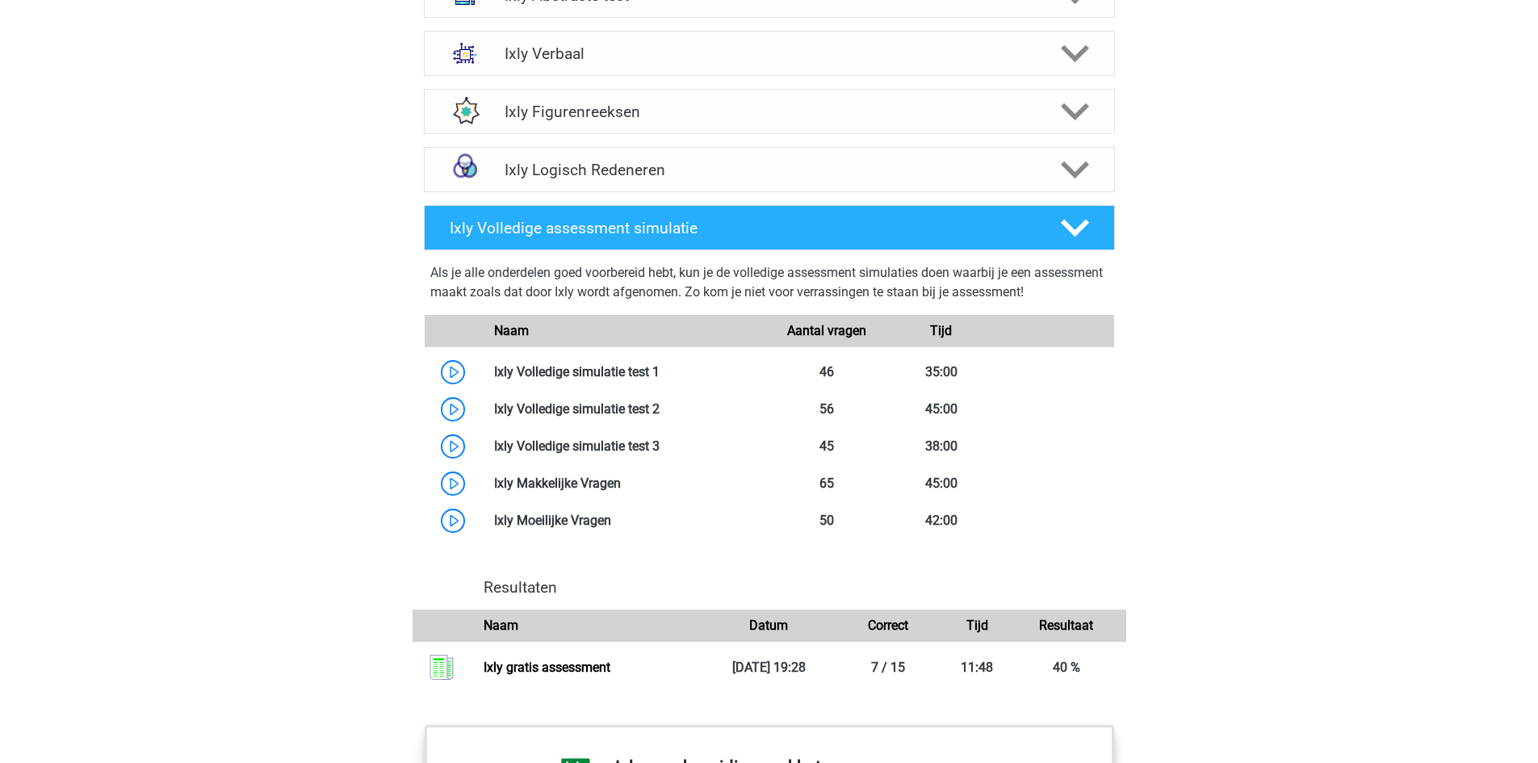
scroll to position [1215, 0]
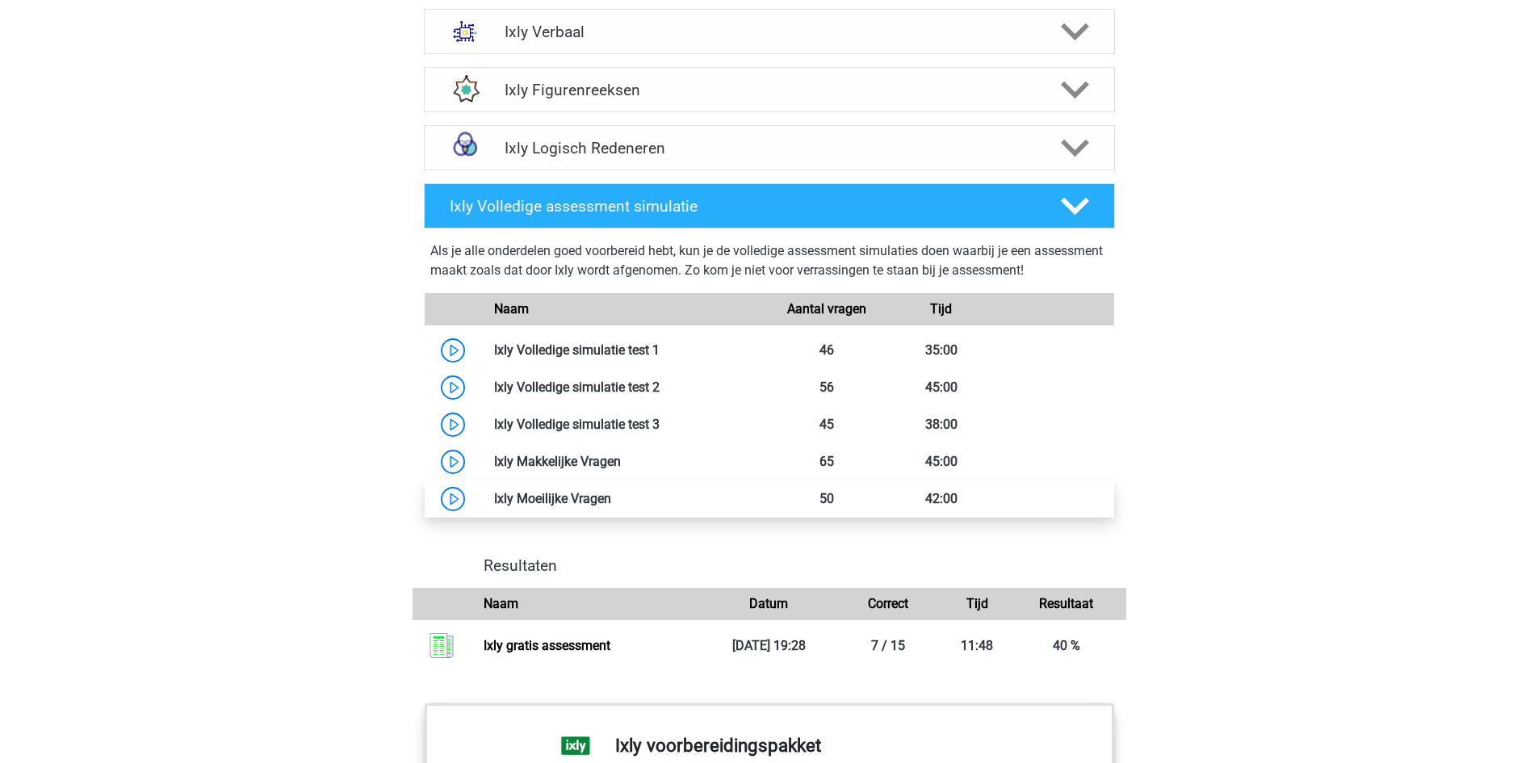
click at [611, 499] on link at bounding box center [611, 498] width 0 height 15
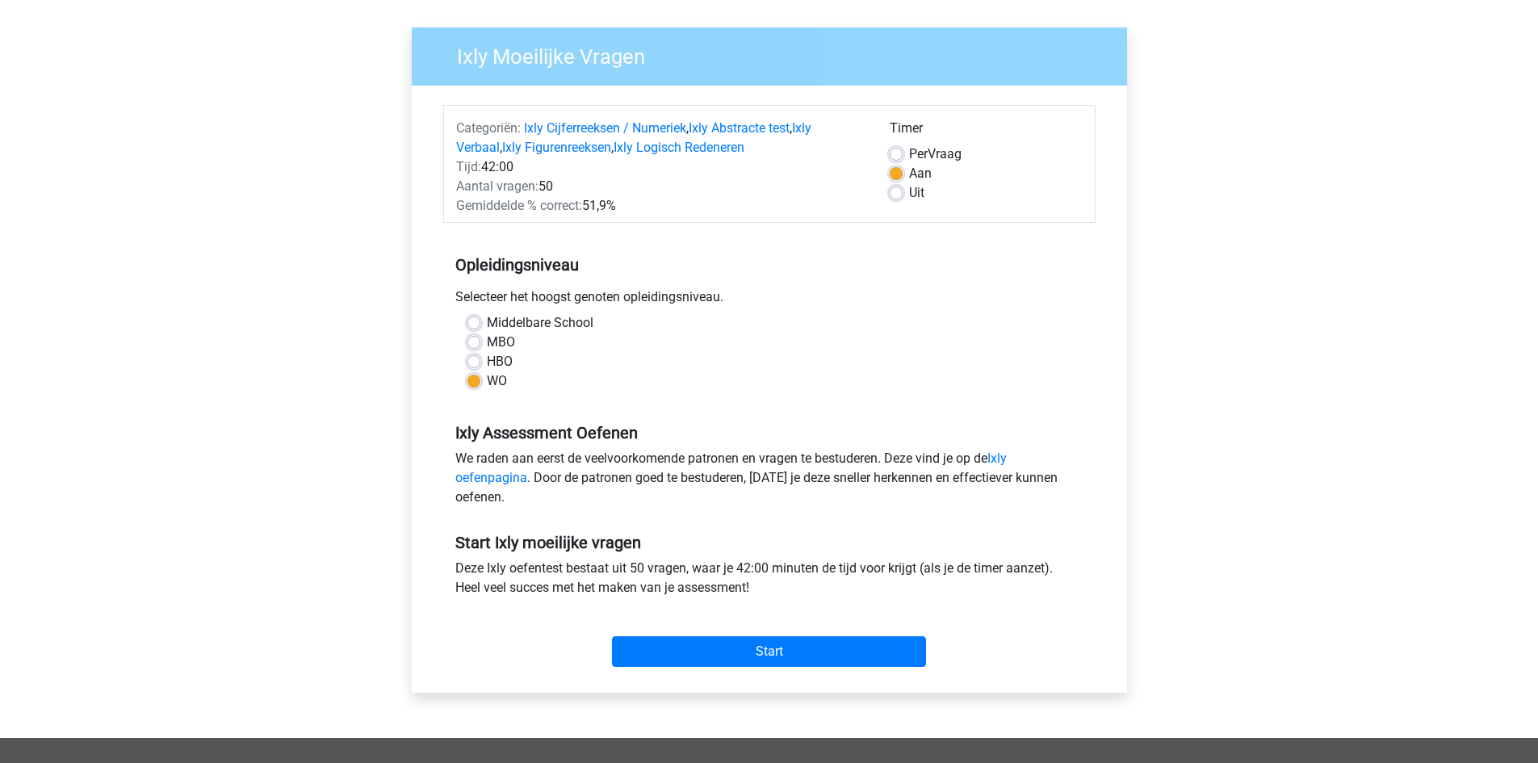
scroll to position [106, 0]
click at [769, 642] on input "Start" at bounding box center [769, 651] width 314 height 31
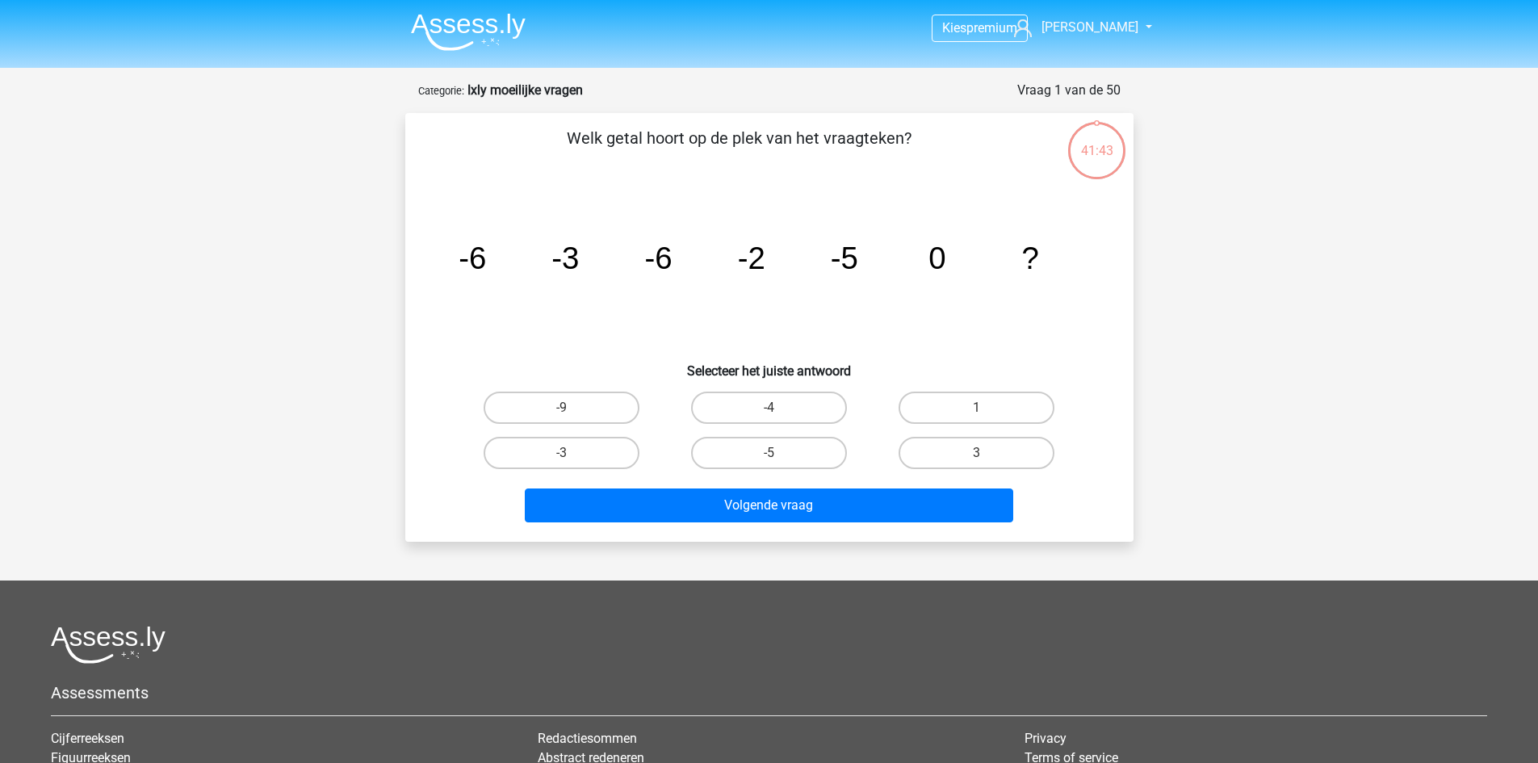
click at [572, 453] on input "-3" at bounding box center [566, 458] width 10 height 10
radio input "true"
click at [642, 535] on div "Welk getal hoort op de plek van het vraagteken? image/svg+xml -6 -3 -6 -2 -5 0 …" at bounding box center [769, 327] width 728 height 429
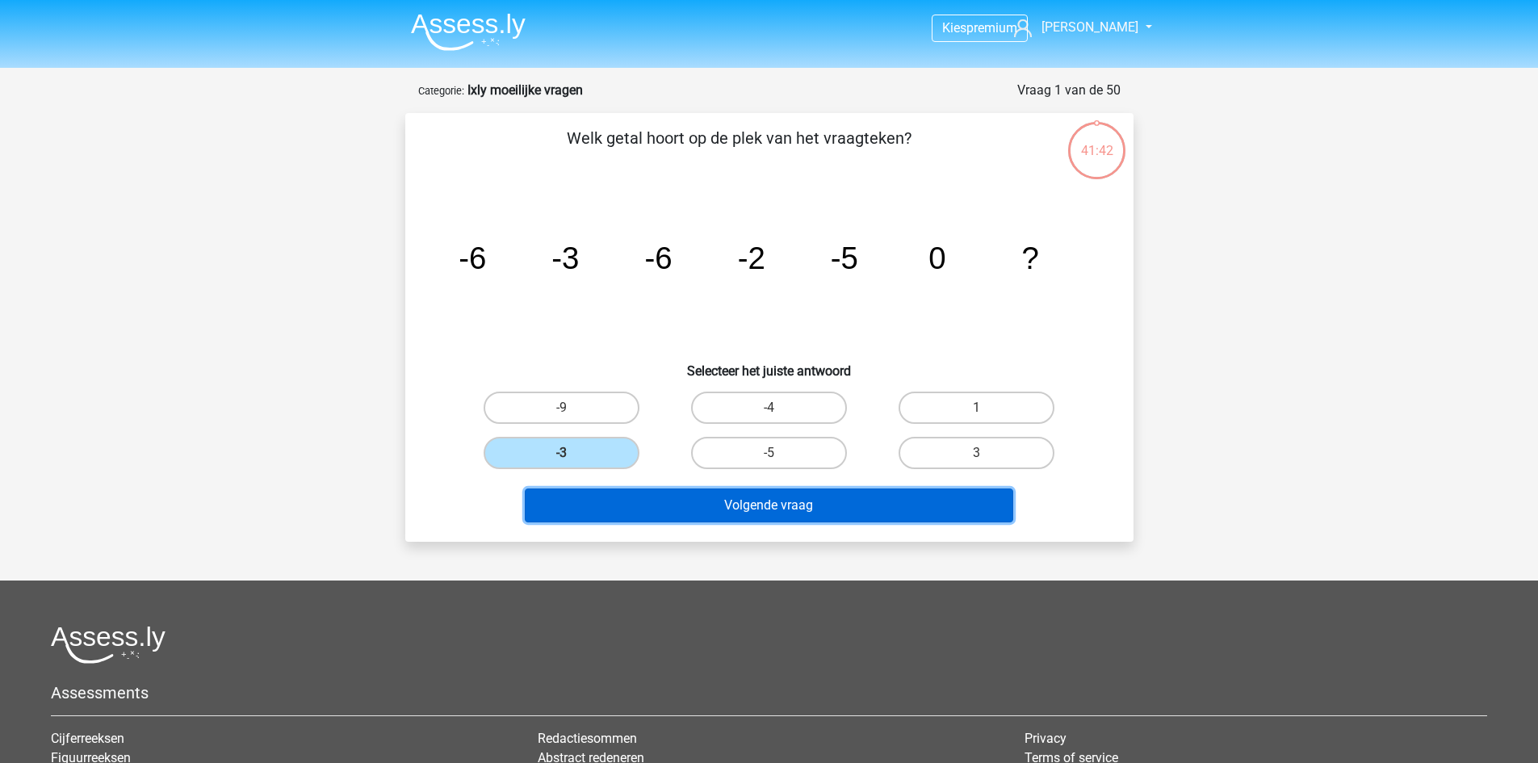
click at [661, 504] on button "Volgende vraag" at bounding box center [769, 506] width 489 height 34
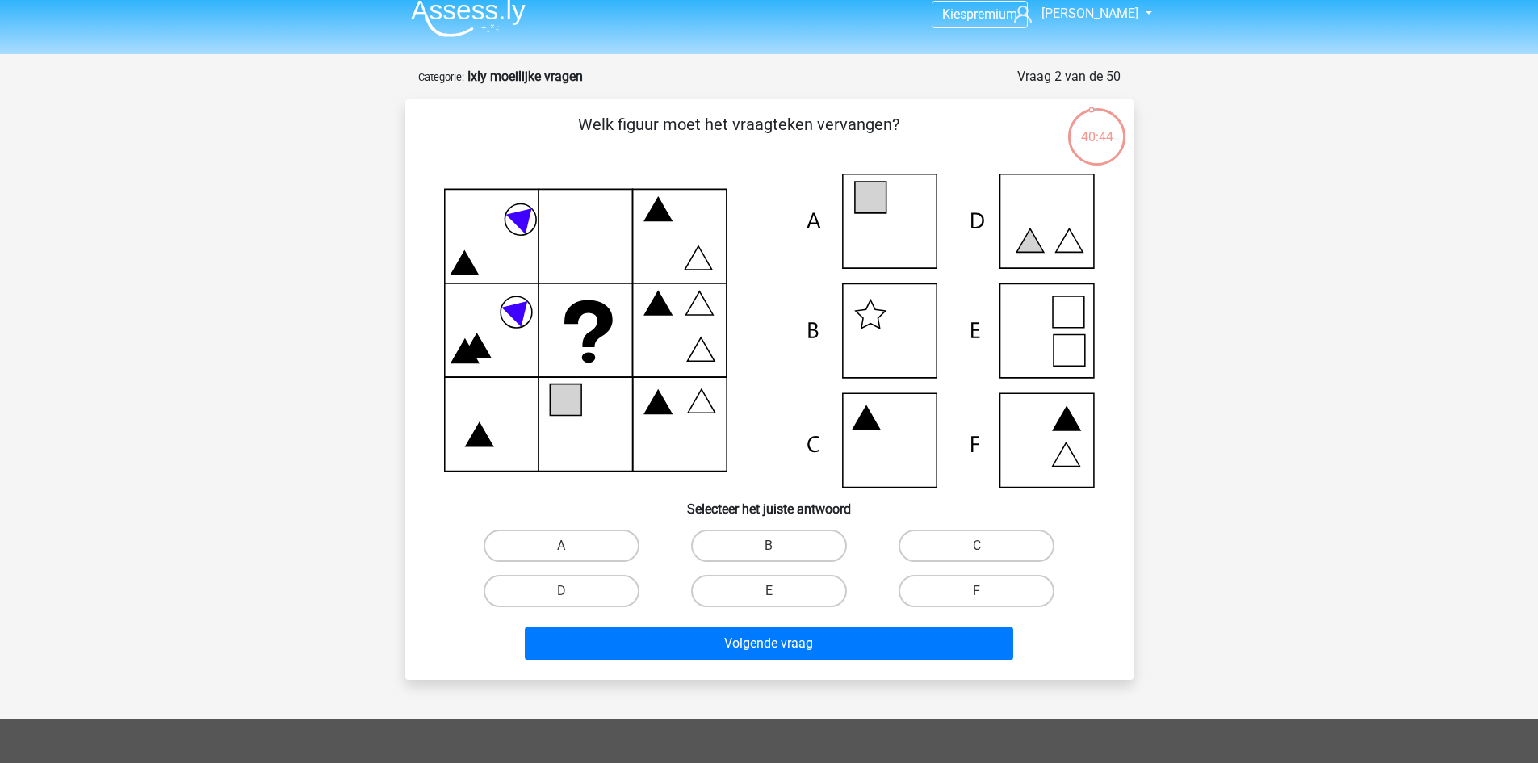
scroll to position [15, 0]
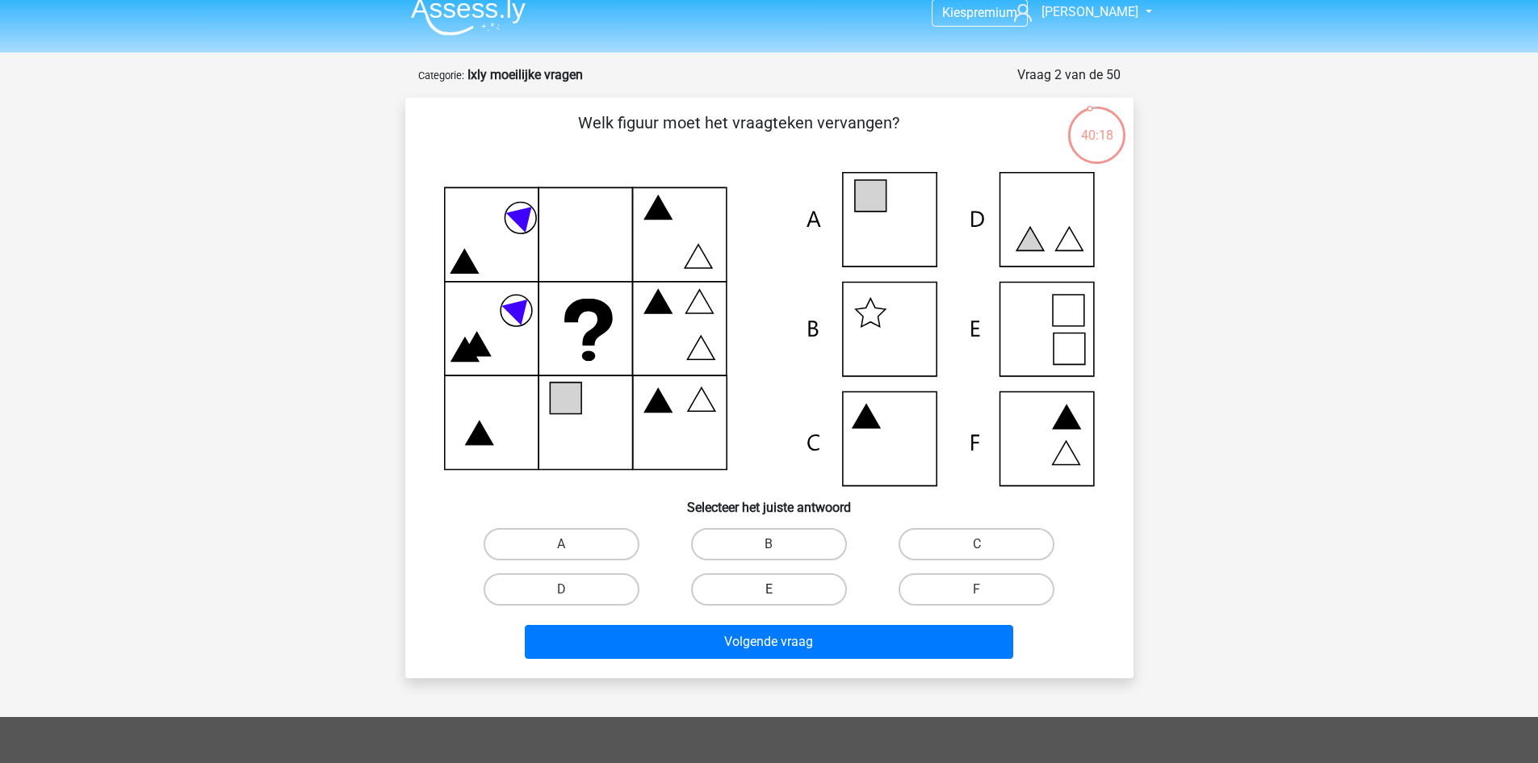
click at [816, 594] on label "E" at bounding box center [769, 589] width 156 height 32
click at [779, 594] on input "E" at bounding box center [774, 595] width 10 height 10
radio input "true"
click at [833, 691] on div "Kies premium Jacob [EMAIL_ADDRESS][DOMAIN_NAME]" at bounding box center [769, 564] width 1538 height 1159
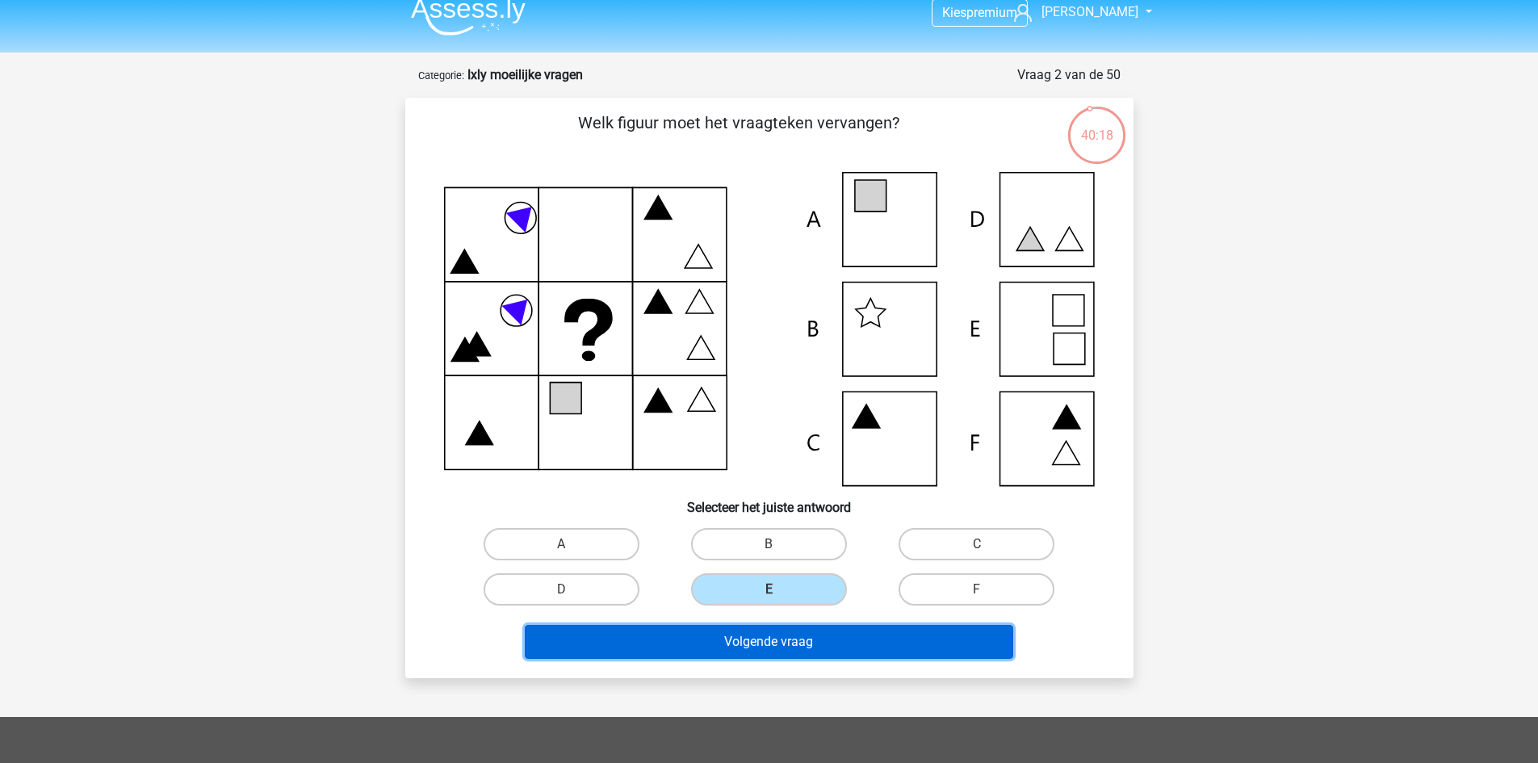
click at [856, 633] on button "Volgende vraag" at bounding box center [769, 642] width 489 height 34
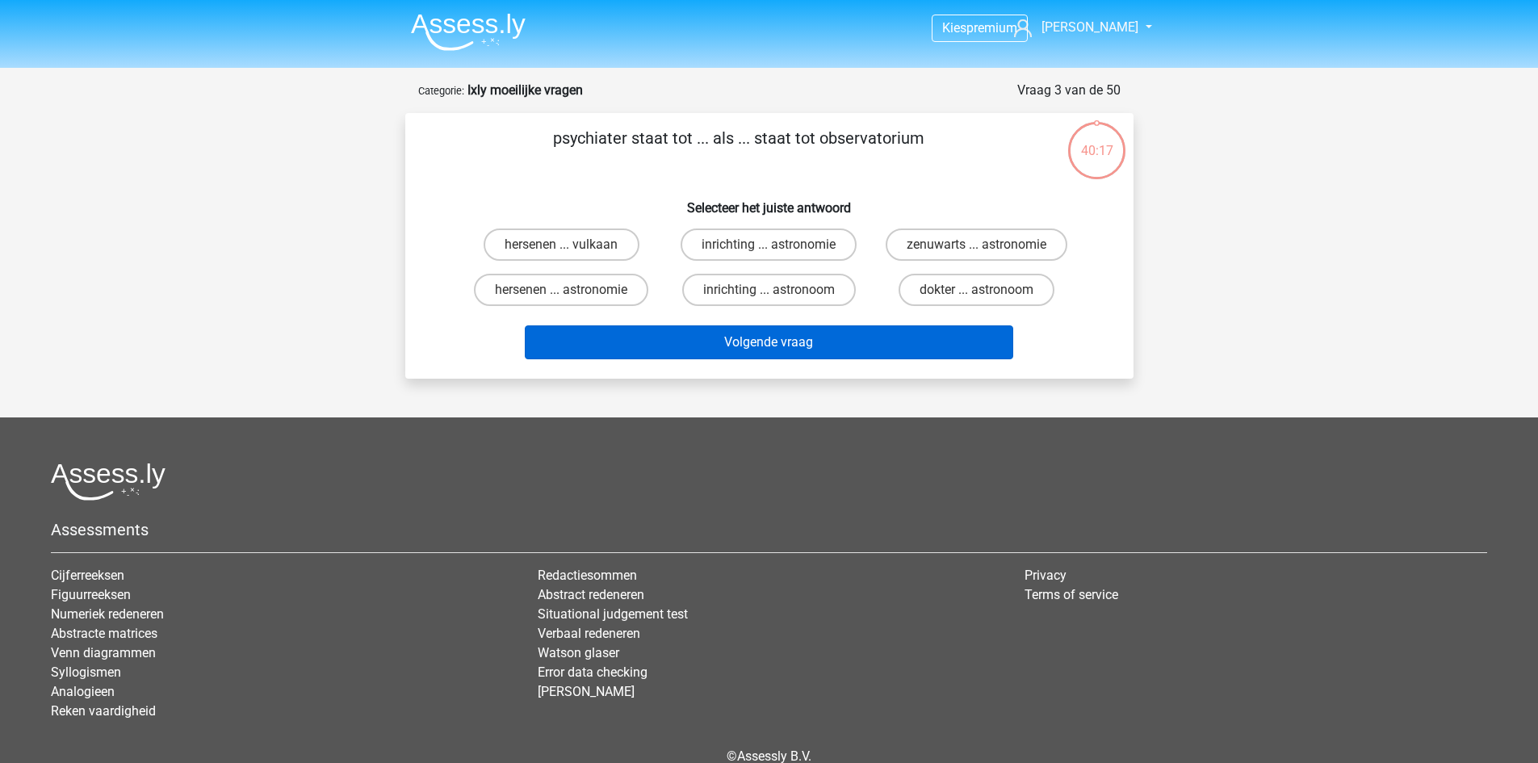
scroll to position [4, 0]
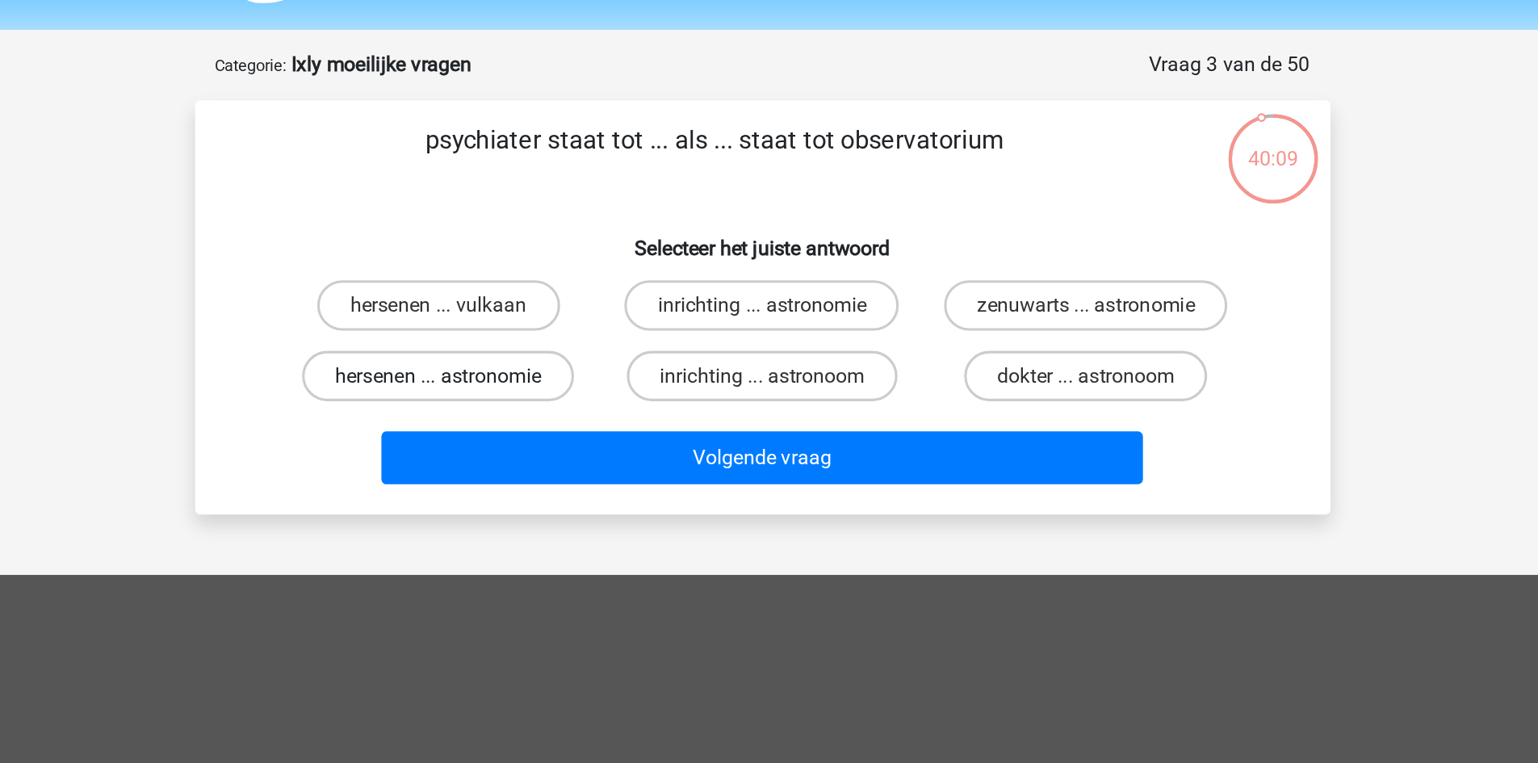
click at [632, 284] on label "hersenen ... astronomie" at bounding box center [561, 286] width 174 height 32
click at [572, 286] on input "hersenen ... astronomie" at bounding box center [566, 291] width 10 height 10
radio input "true"
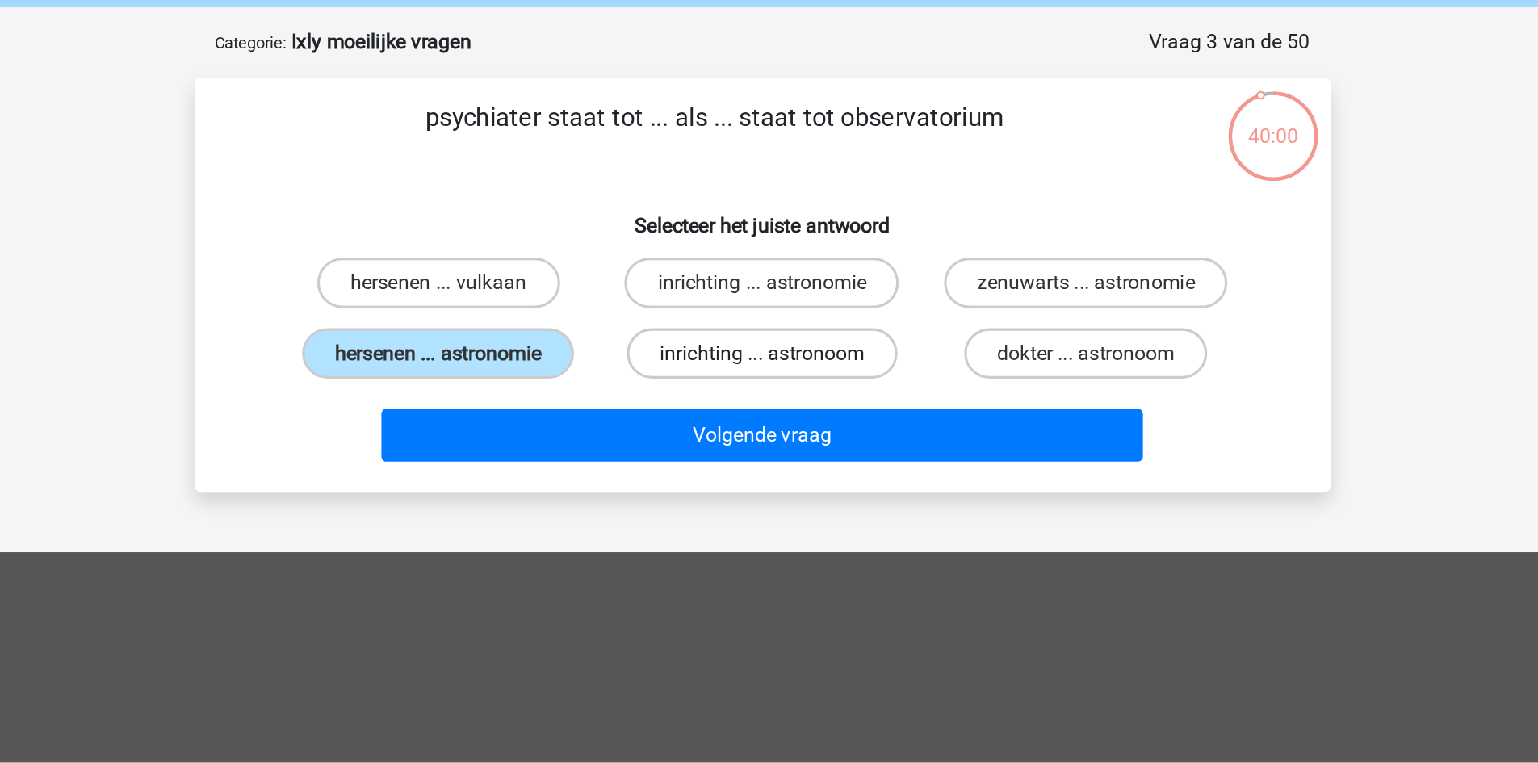
click at [812, 281] on label "inrichting ... astronoom" at bounding box center [769, 286] width 174 height 32
click at [779, 286] on input "inrichting ... astronoom" at bounding box center [774, 291] width 10 height 10
radio input "true"
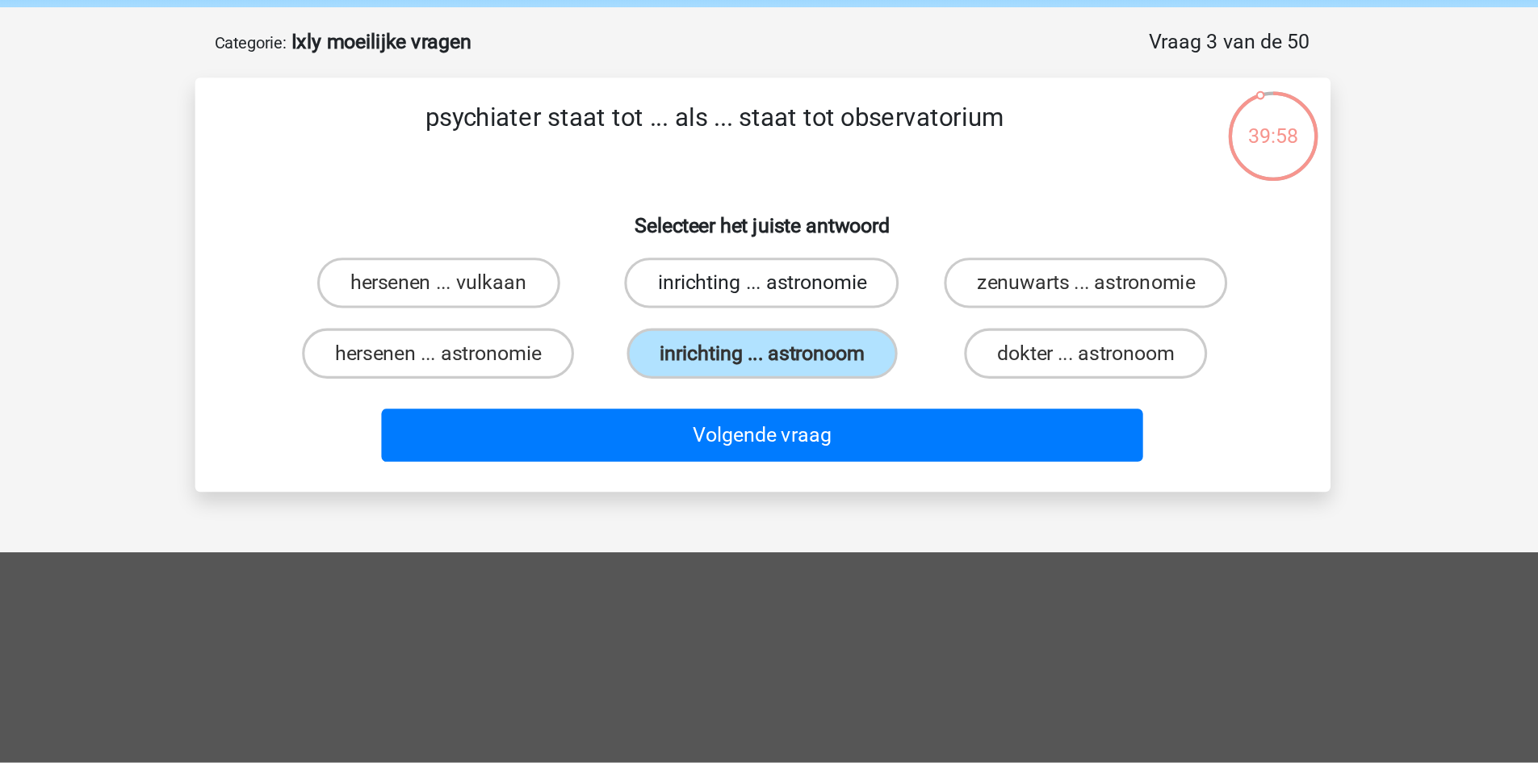
click at [821, 254] on label "inrichting ... astronomie" at bounding box center [769, 241] width 176 height 32
click at [779, 251] on input "inrichting ... astronomie" at bounding box center [774, 246] width 10 height 10
radio input "true"
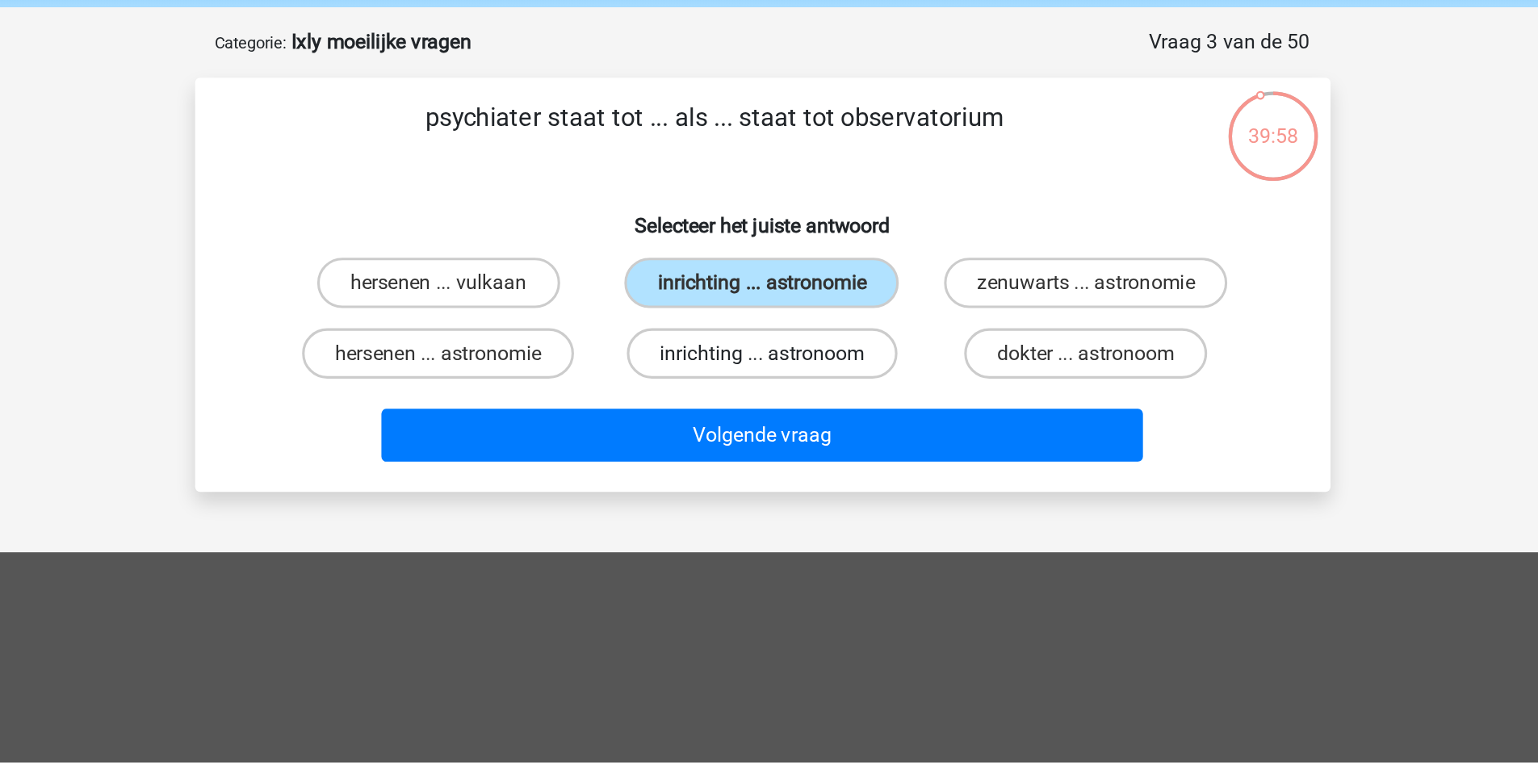
click at [816, 279] on label "inrichting ... astronoom" at bounding box center [769, 286] width 174 height 32
click at [779, 286] on input "inrichting ... astronoom" at bounding box center [774, 291] width 10 height 10
radio input "true"
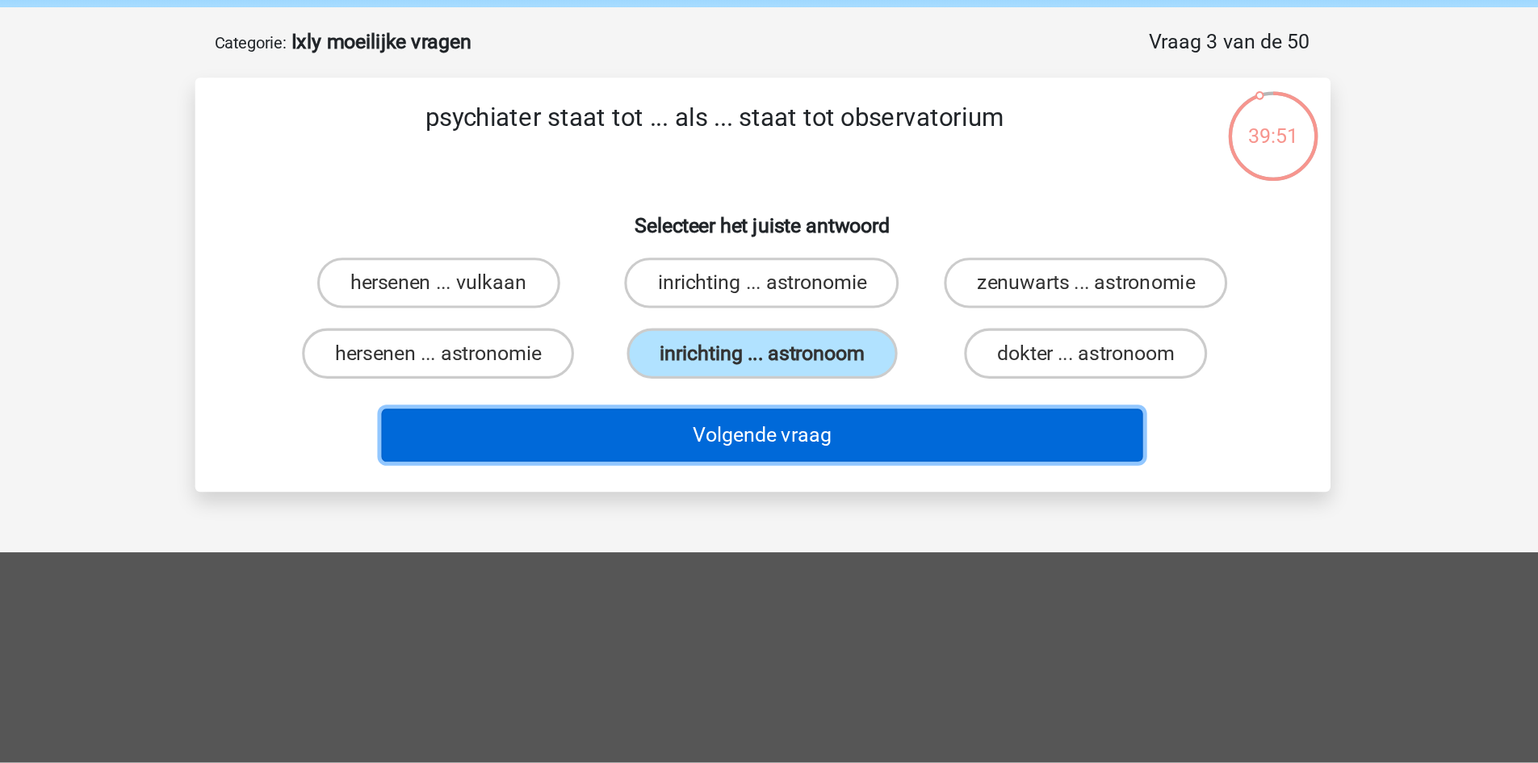
click at [858, 342] on button "Volgende vraag" at bounding box center [769, 338] width 489 height 34
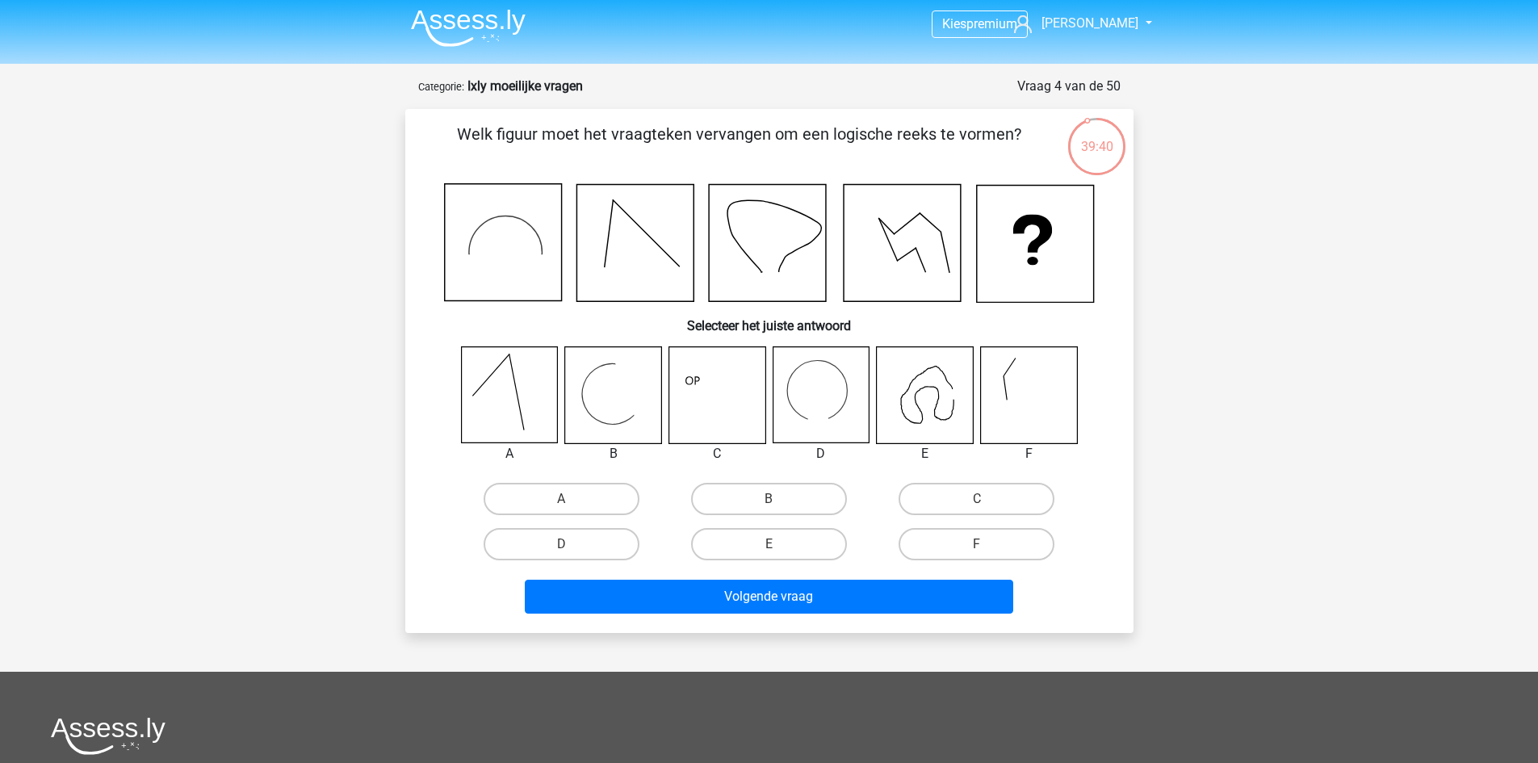
scroll to position [0, 0]
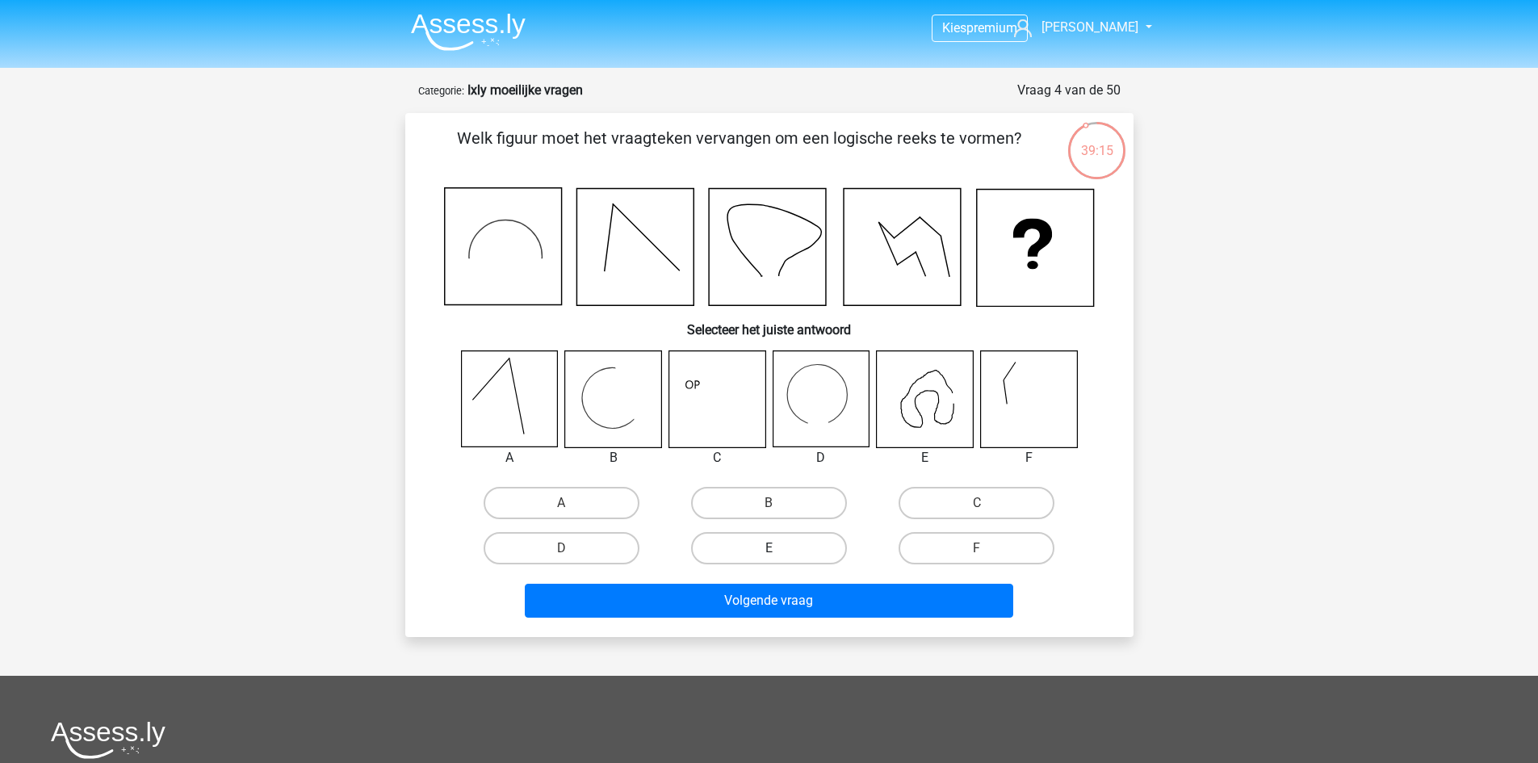
click at [790, 556] on label "E" at bounding box center [769, 548] width 156 height 32
click at [779, 556] on input "E" at bounding box center [774, 553] width 10 height 10
radio input "true"
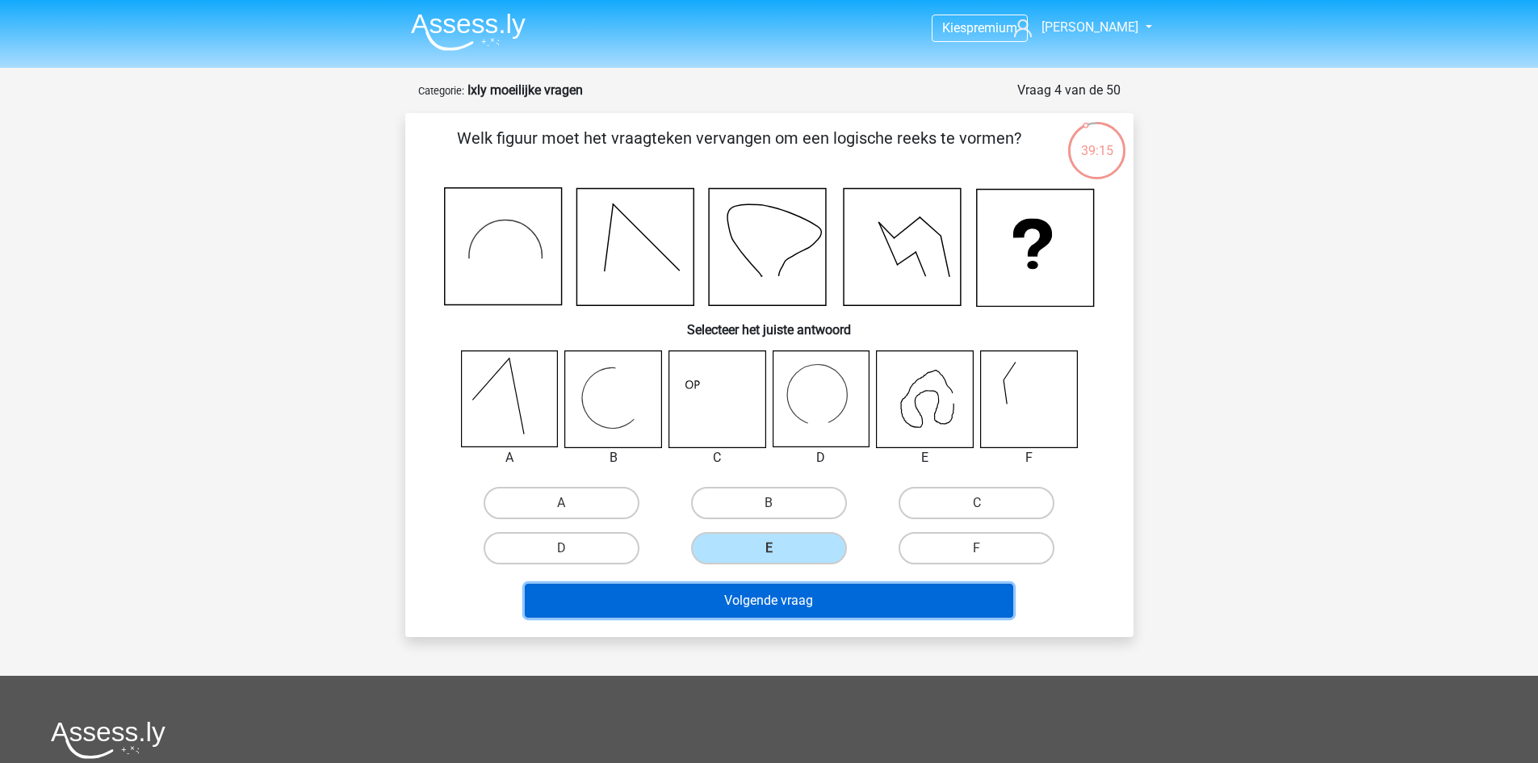
click at [796, 586] on button "Volgende vraag" at bounding box center [769, 601] width 489 height 34
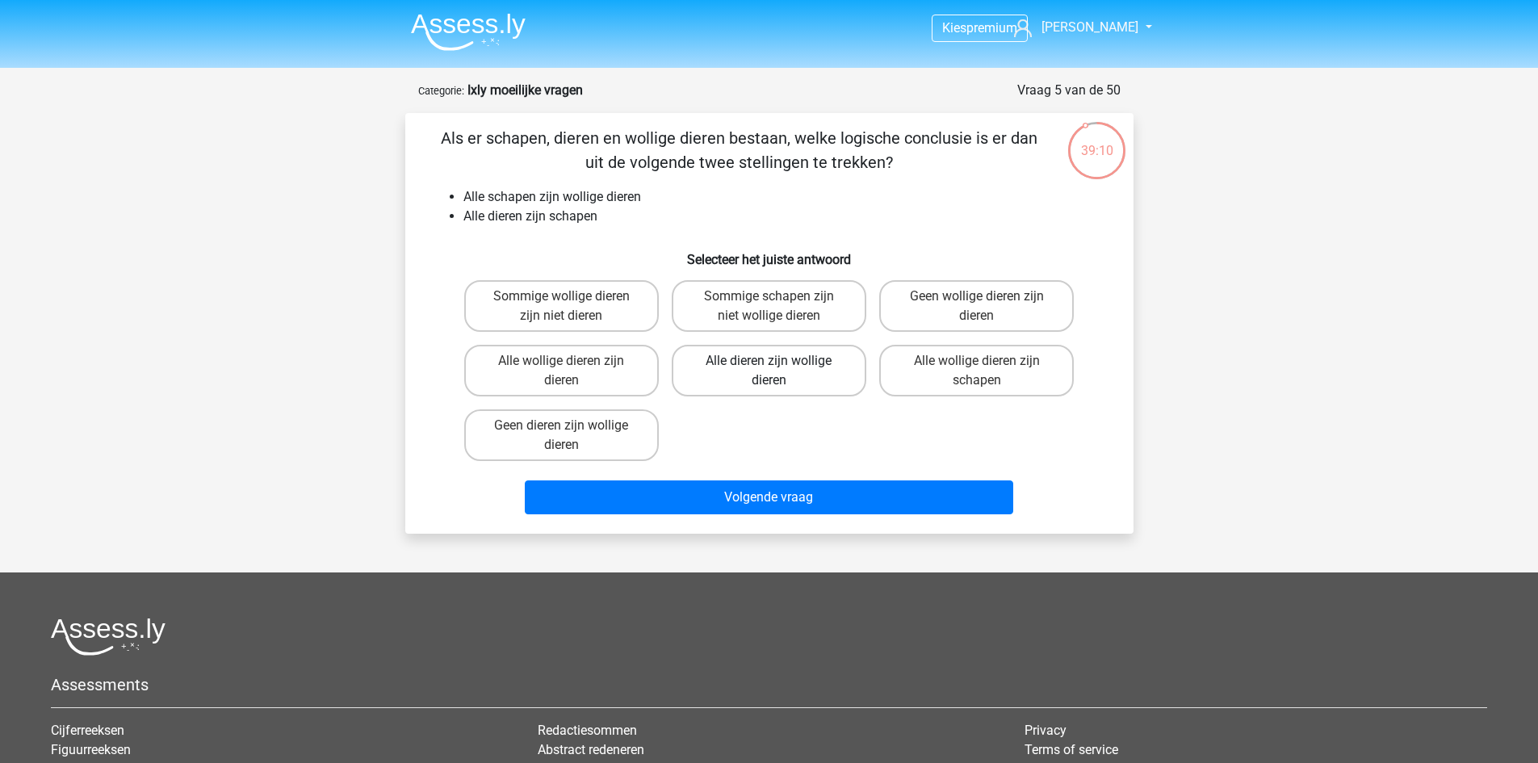
click at [805, 378] on label "Alle dieren zijn wollige dieren" at bounding box center [769, 371] width 195 height 52
click at [779, 371] on input "Alle dieren zijn wollige dieren" at bounding box center [774, 366] width 10 height 10
radio input "true"
click at [821, 475] on div "Volgende vraag" at bounding box center [769, 494] width 677 height 53
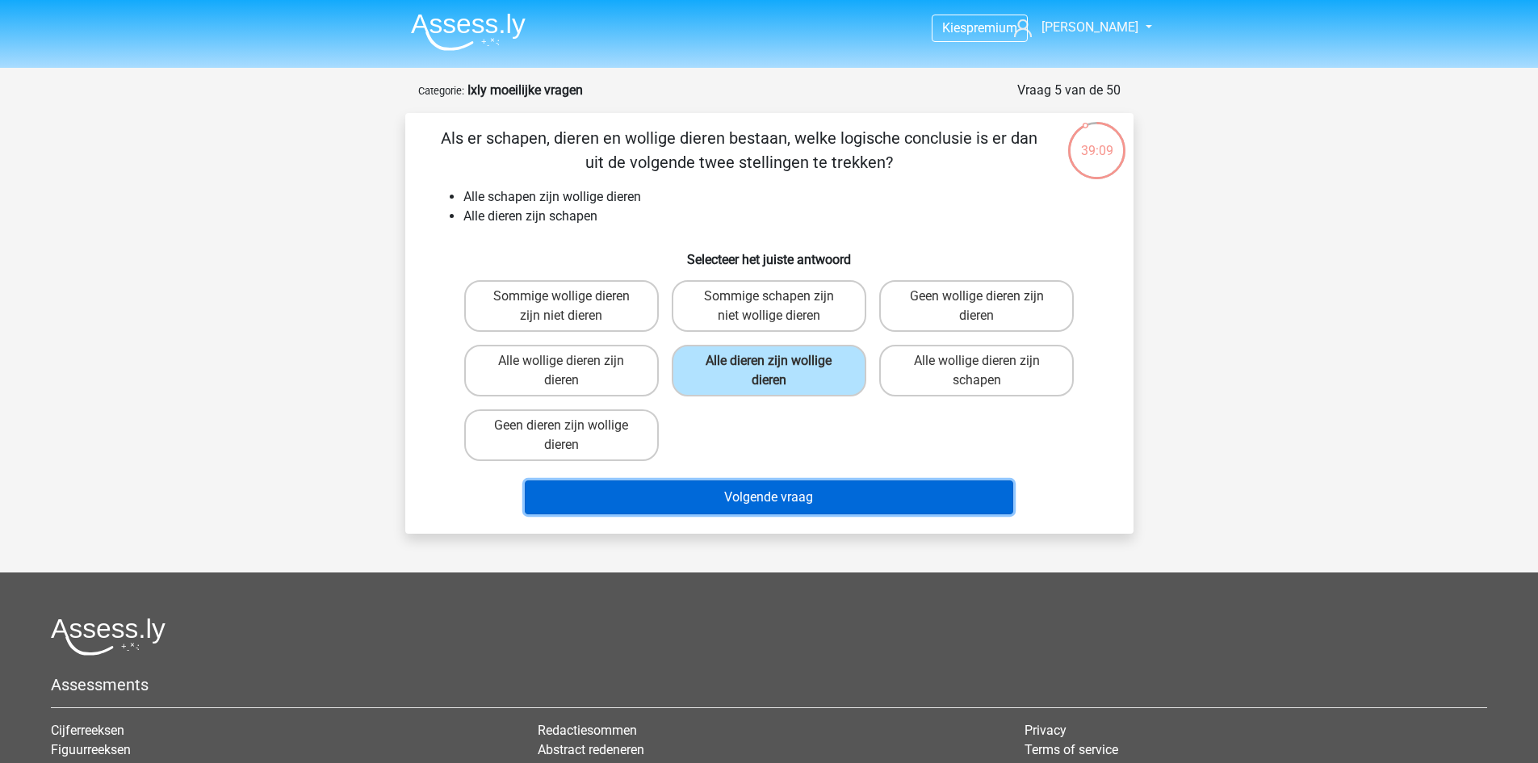
click at [816, 484] on button "Volgende vraag" at bounding box center [769, 498] width 489 height 34
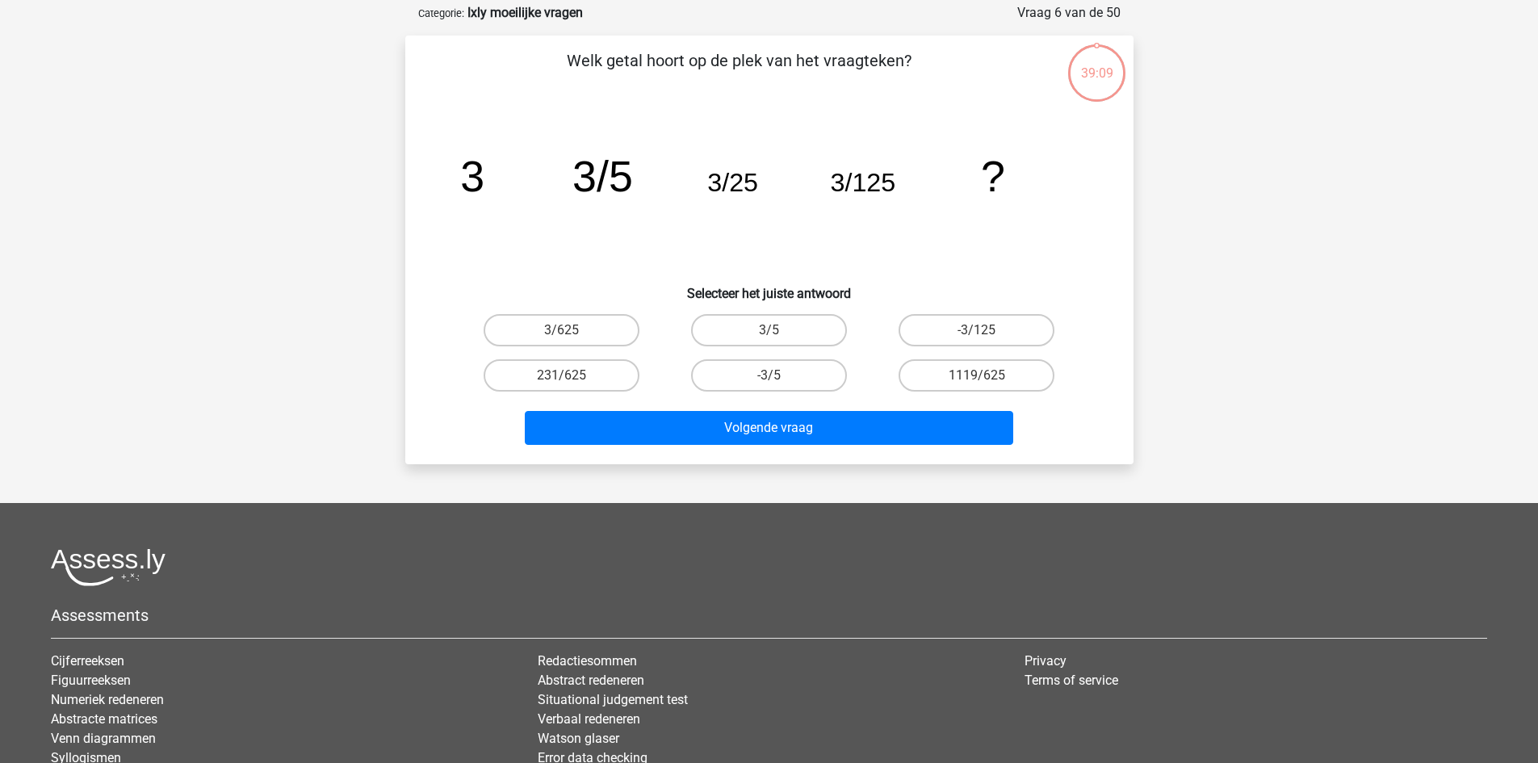
scroll to position [81, 0]
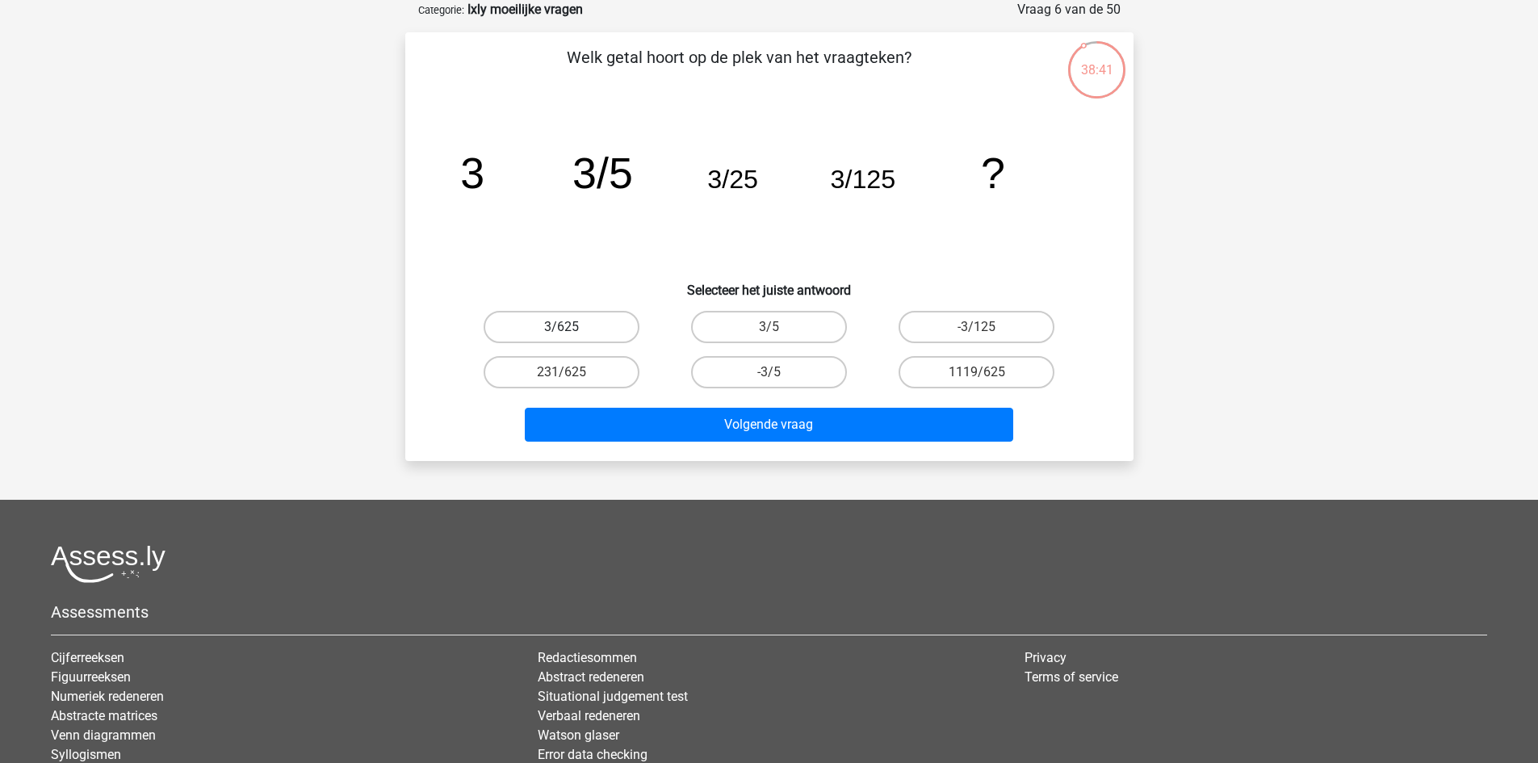
click at [635, 330] on label "3/625" at bounding box center [562, 327] width 156 height 32
click at [572, 330] on input "3/625" at bounding box center [566, 332] width 10 height 10
radio input "true"
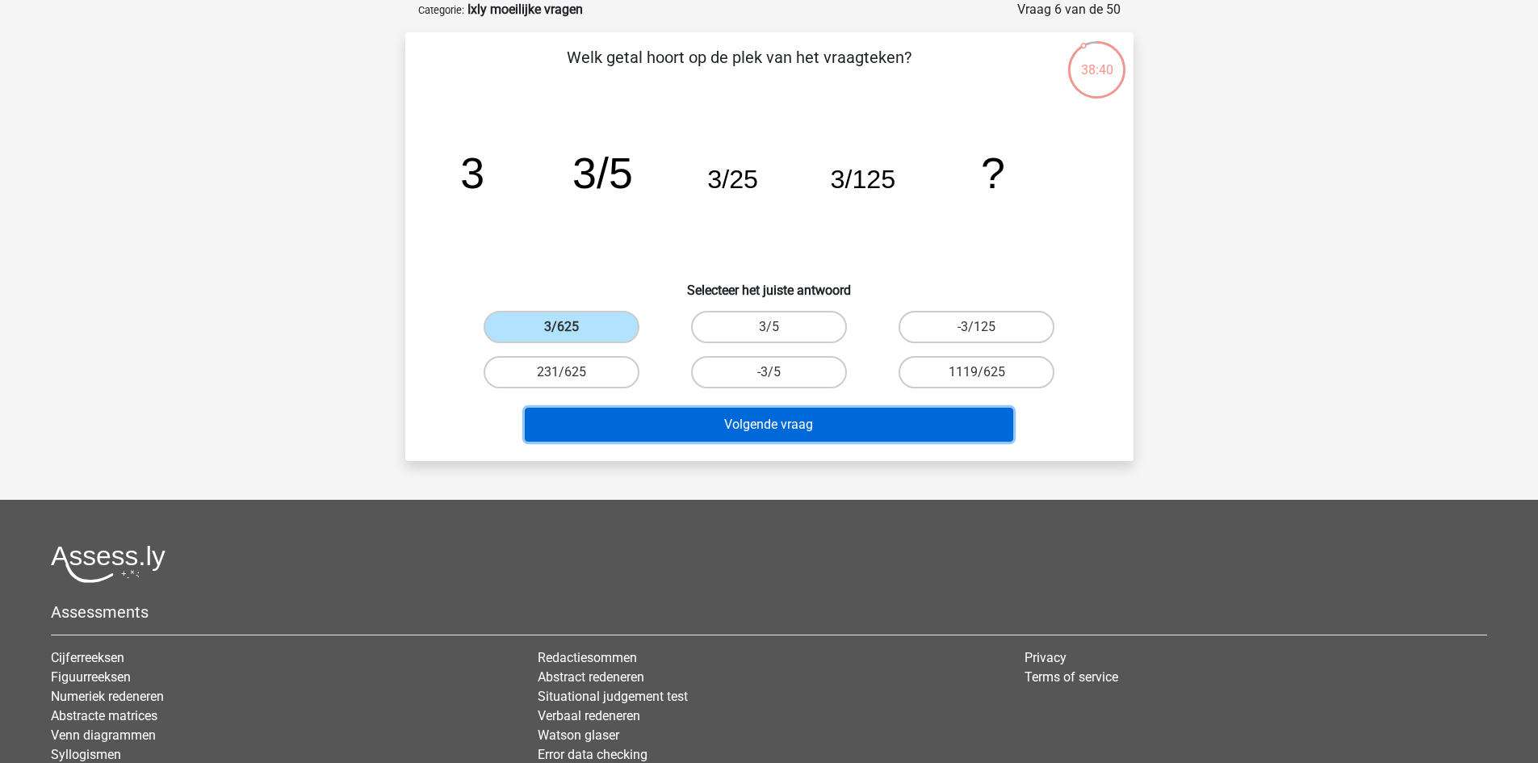
click at [695, 420] on button "Volgende vraag" at bounding box center [769, 425] width 489 height 34
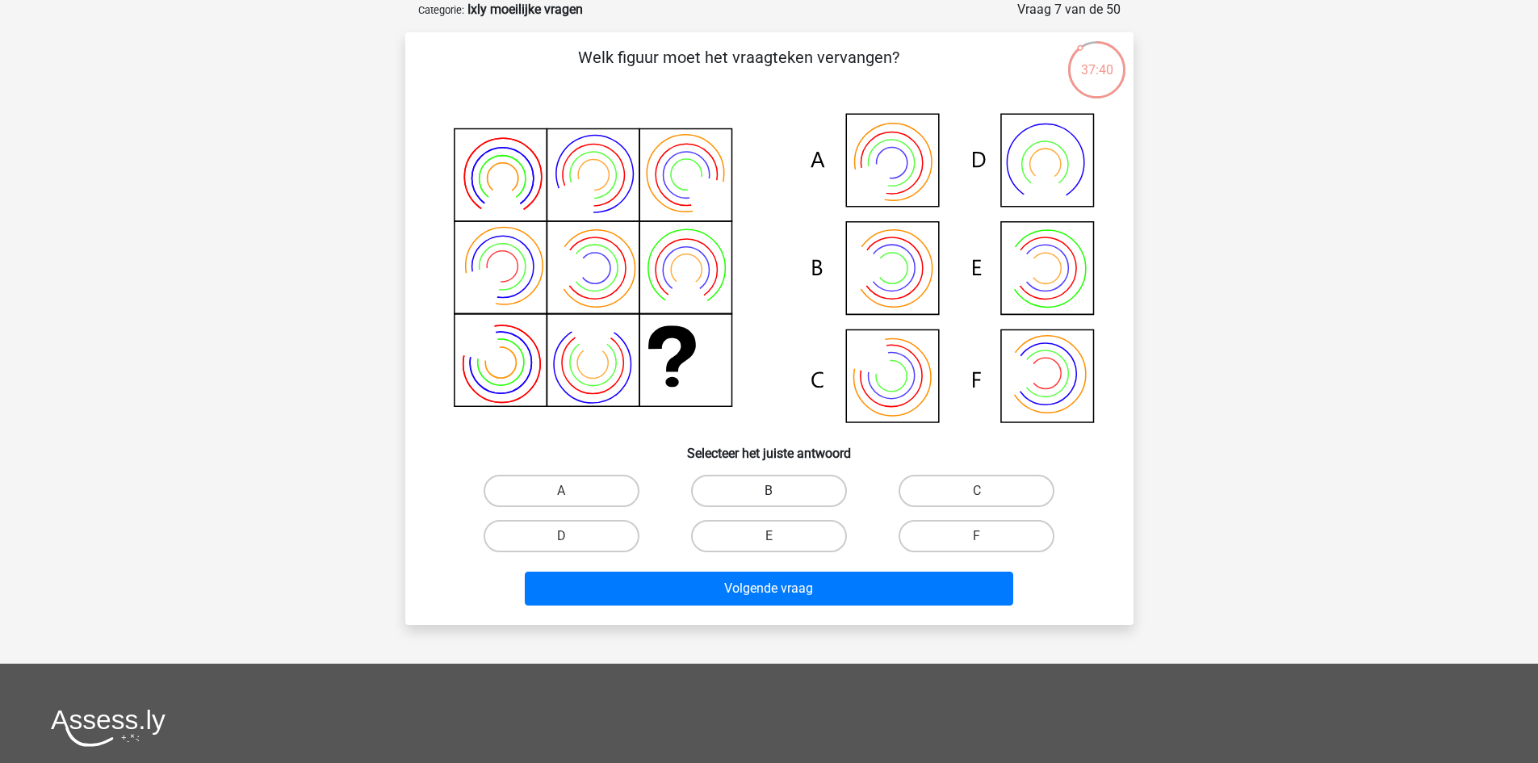
click at [803, 477] on label "B" at bounding box center [769, 491] width 156 height 32
click at [779, 491] on input "B" at bounding box center [774, 496] width 10 height 10
radio input "true"
click at [808, 565] on div "Volgende vraag" at bounding box center [769, 585] width 677 height 53
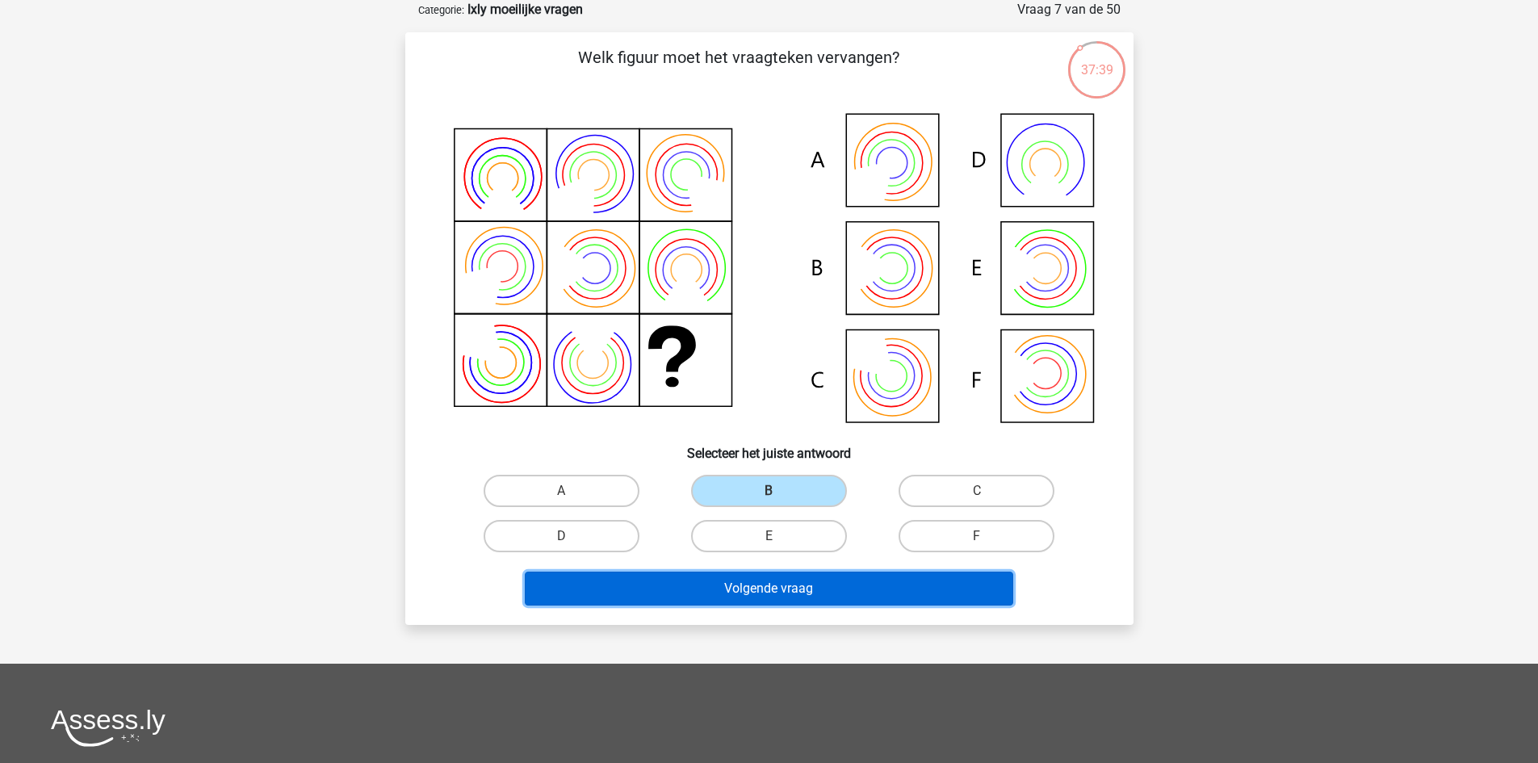
click at [808, 572] on button "Volgende vraag" at bounding box center [769, 589] width 489 height 34
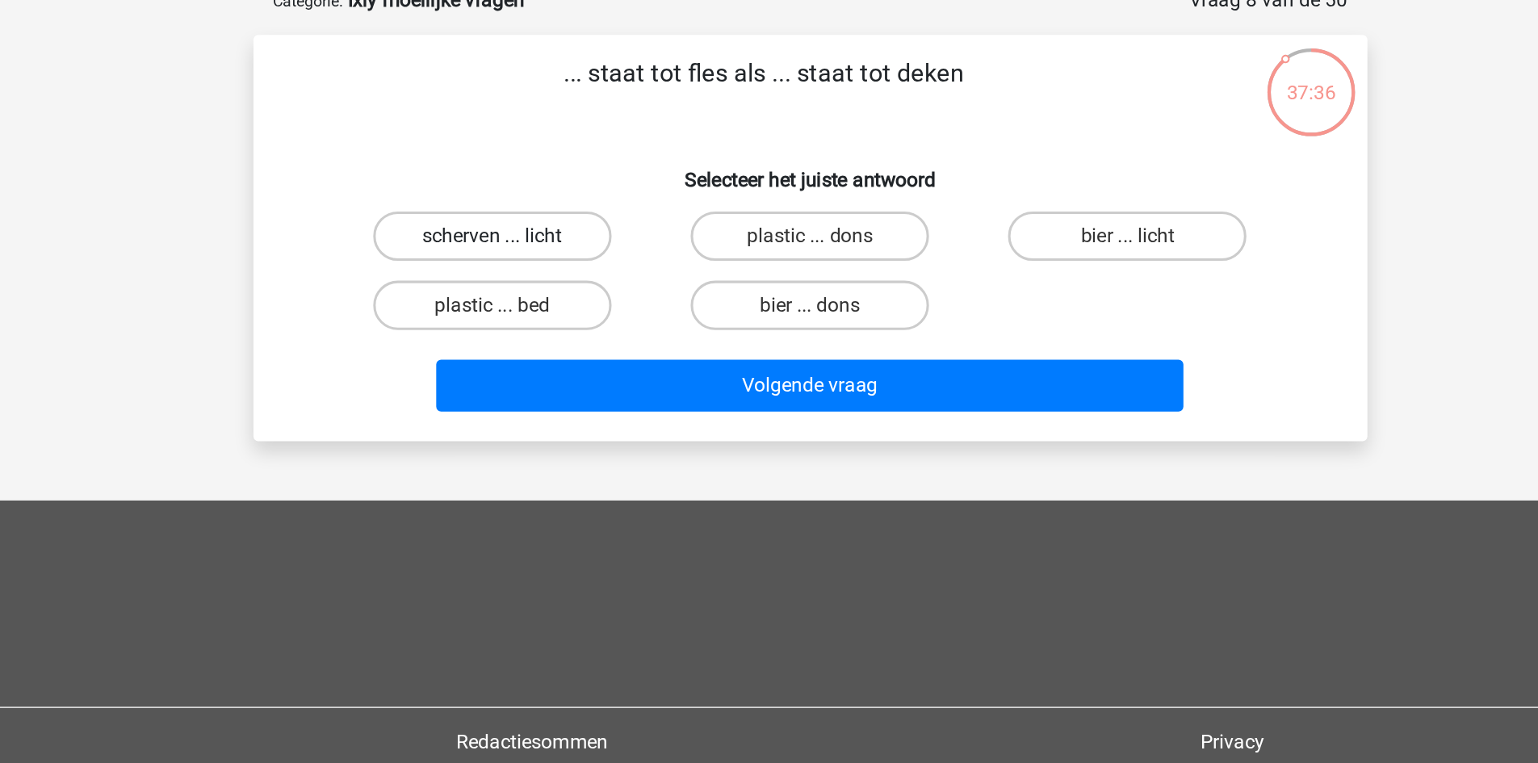
click at [594, 156] on label "scherven ... licht" at bounding box center [562, 164] width 156 height 32
click at [572, 164] on input "scherven ... licht" at bounding box center [566, 169] width 10 height 10
radio input "true"
click at [704, 157] on label "plastic ... dons" at bounding box center [769, 164] width 156 height 32
click at [769, 164] on input "plastic ... dons" at bounding box center [774, 169] width 10 height 10
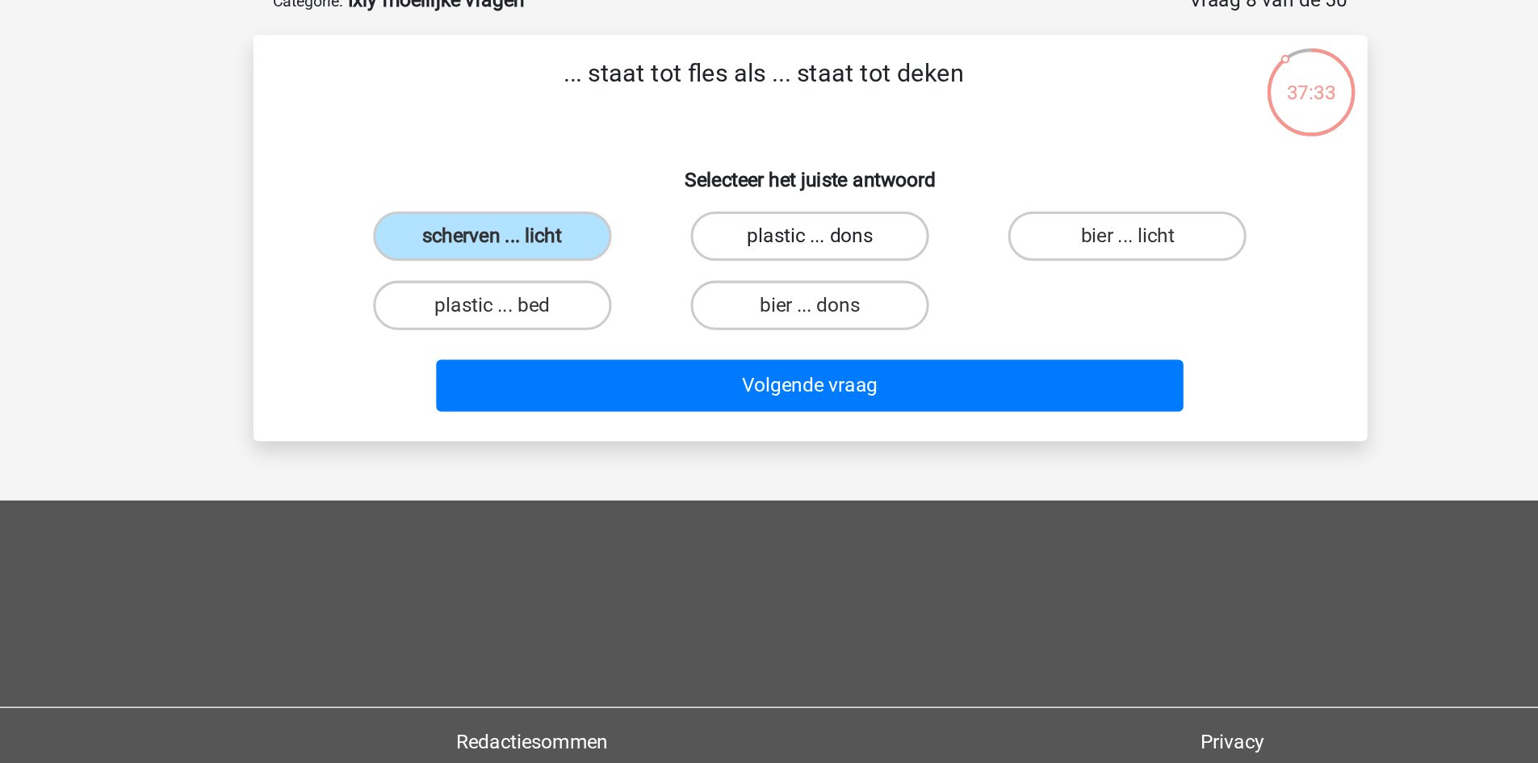
radio input "true"
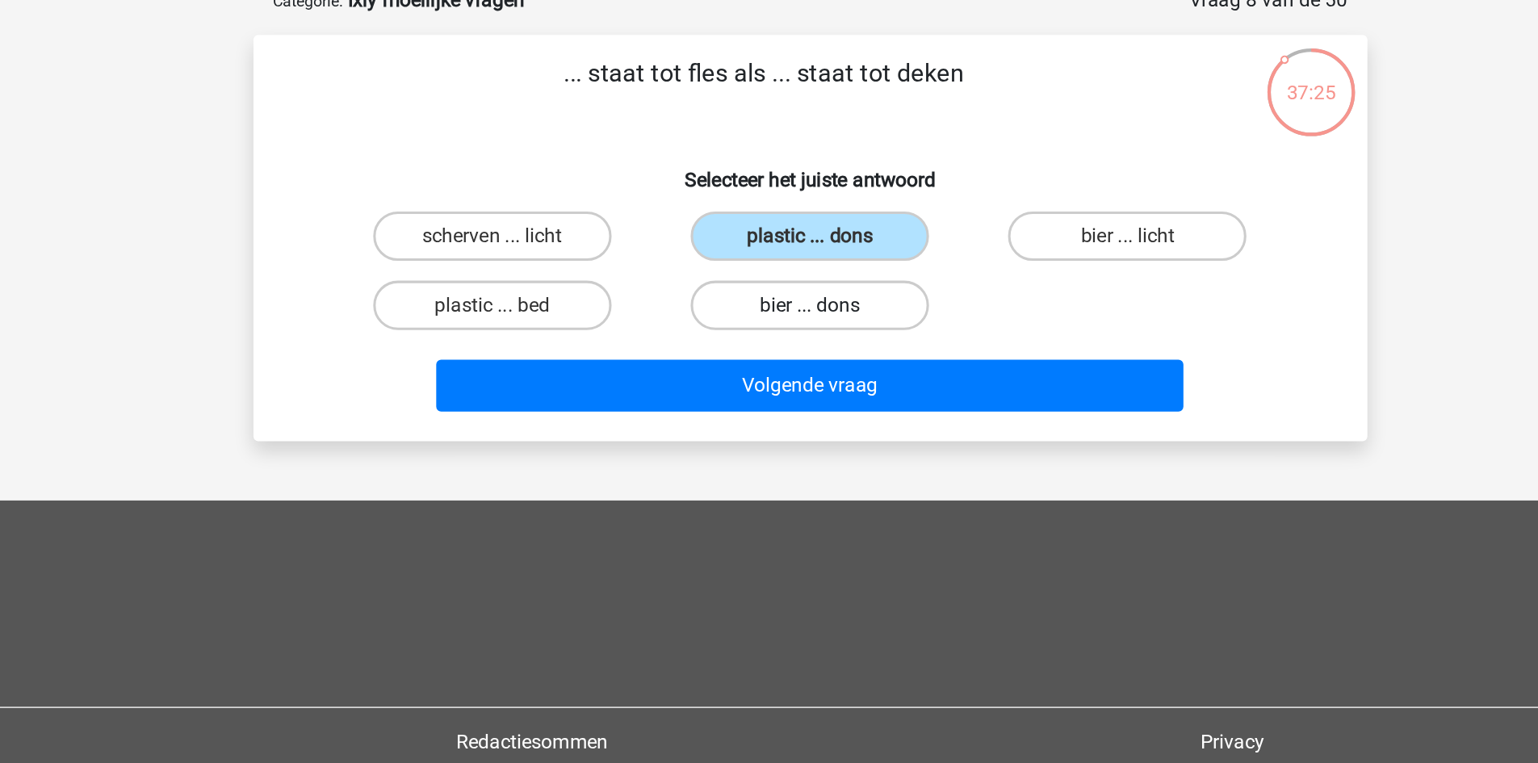
click at [807, 216] on label "bier ... dons" at bounding box center [769, 209] width 156 height 32
click at [779, 216] on input "bier ... dons" at bounding box center [774, 214] width 10 height 10
radio input "true"
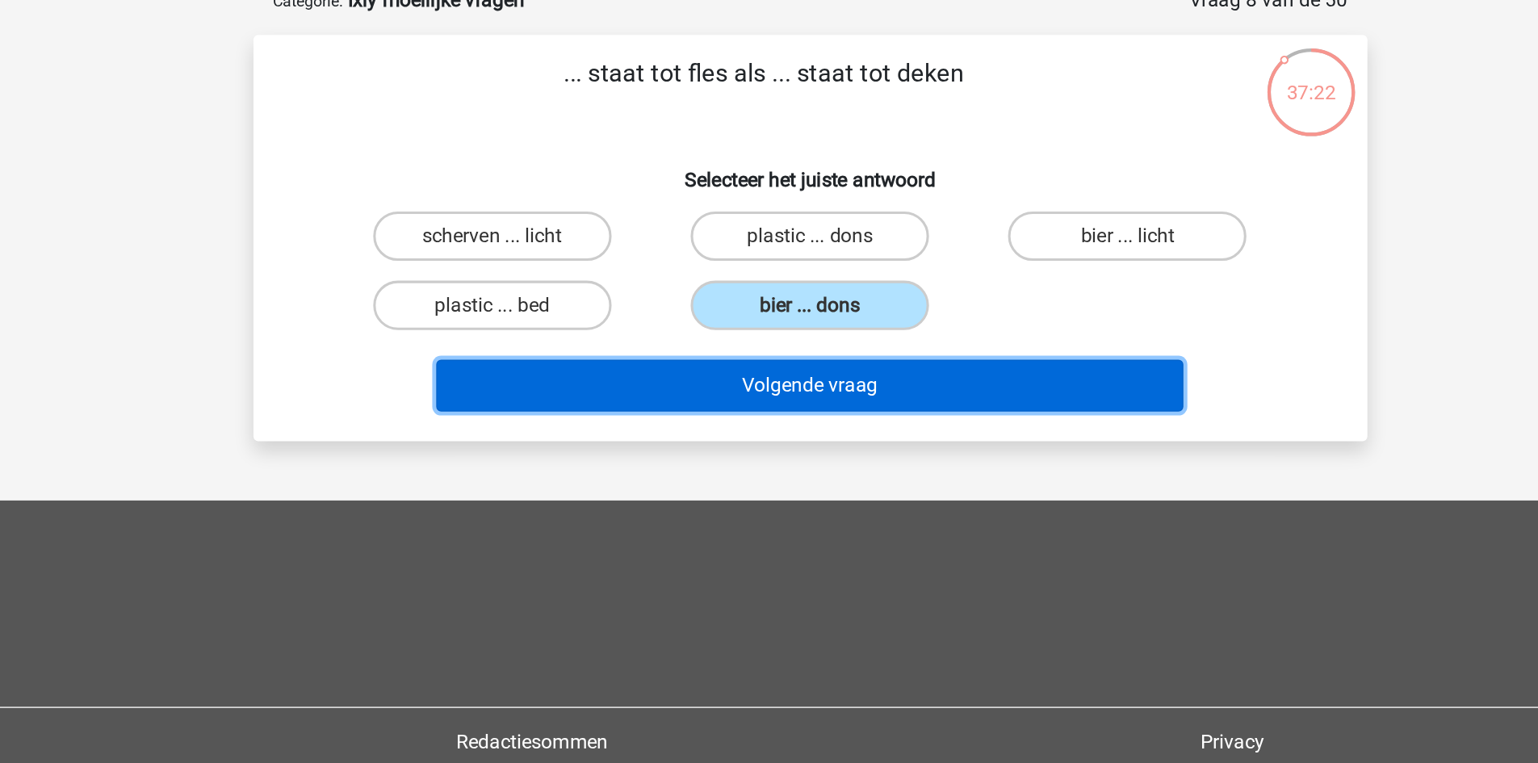
click at [919, 258] on button "Volgende vraag" at bounding box center [769, 262] width 489 height 34
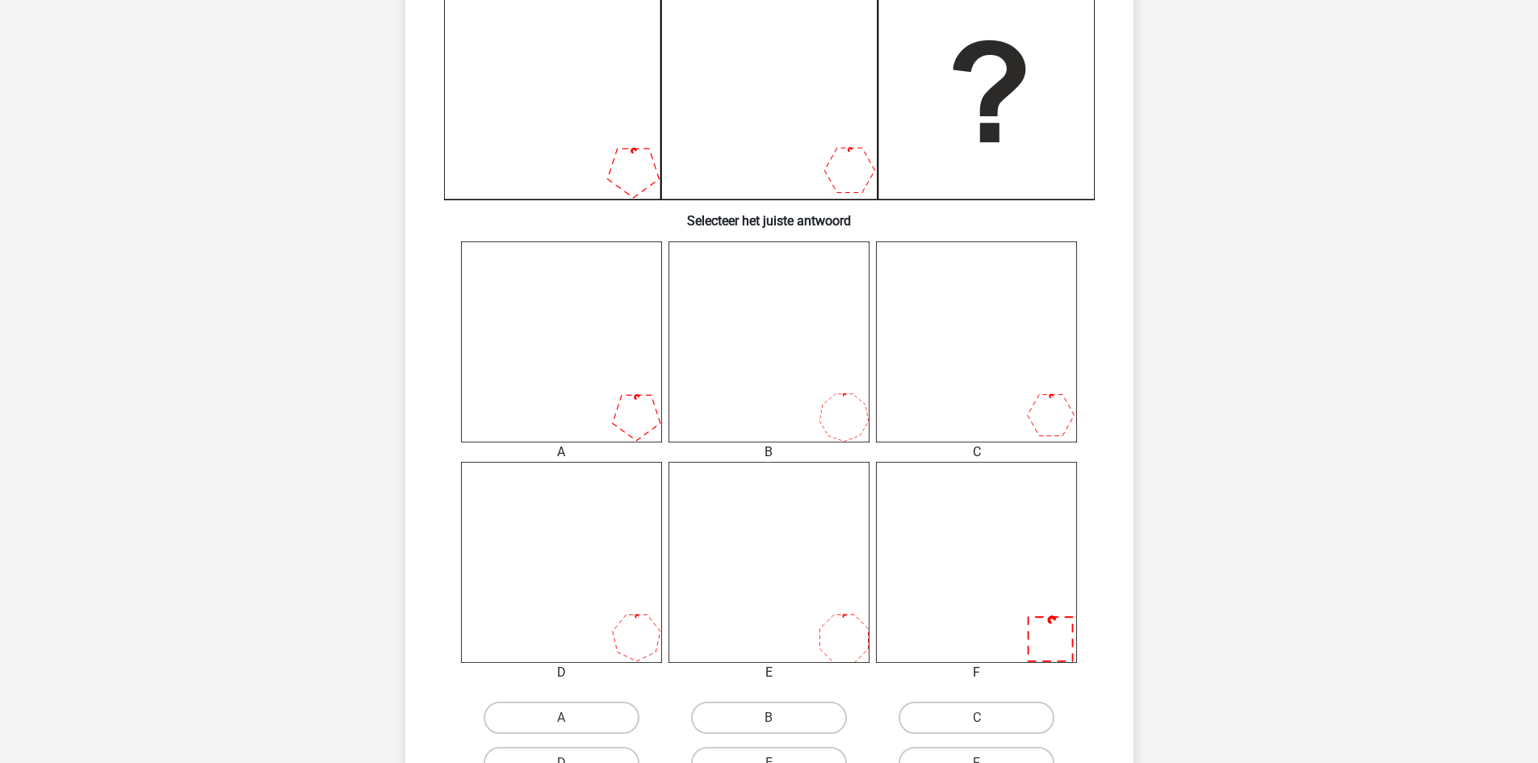
scroll to position [478, 0]
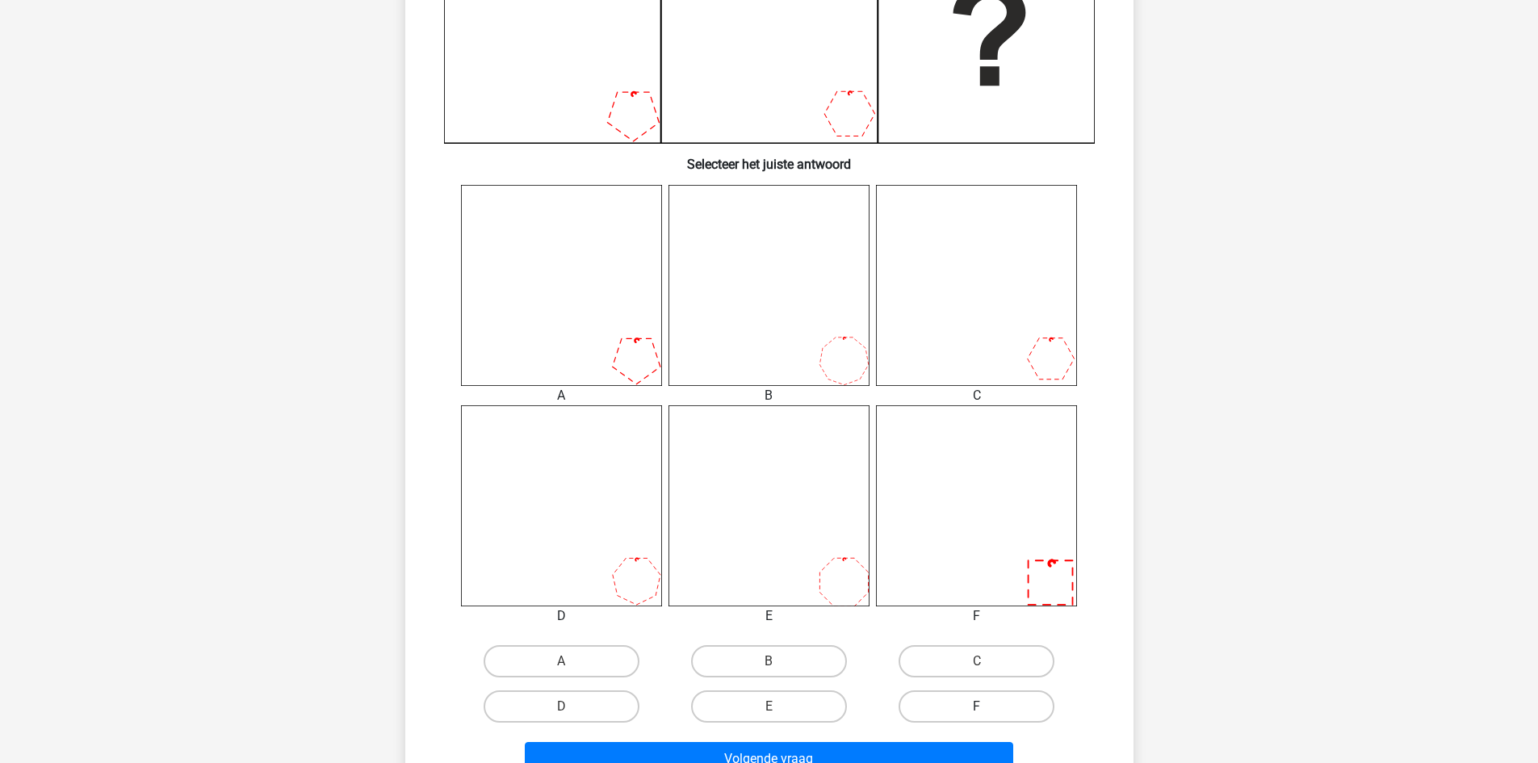
click at [1014, 699] on label "F" at bounding box center [977, 707] width 156 height 32
click at [988, 707] on input "F" at bounding box center [982, 712] width 10 height 10
radio input "true"
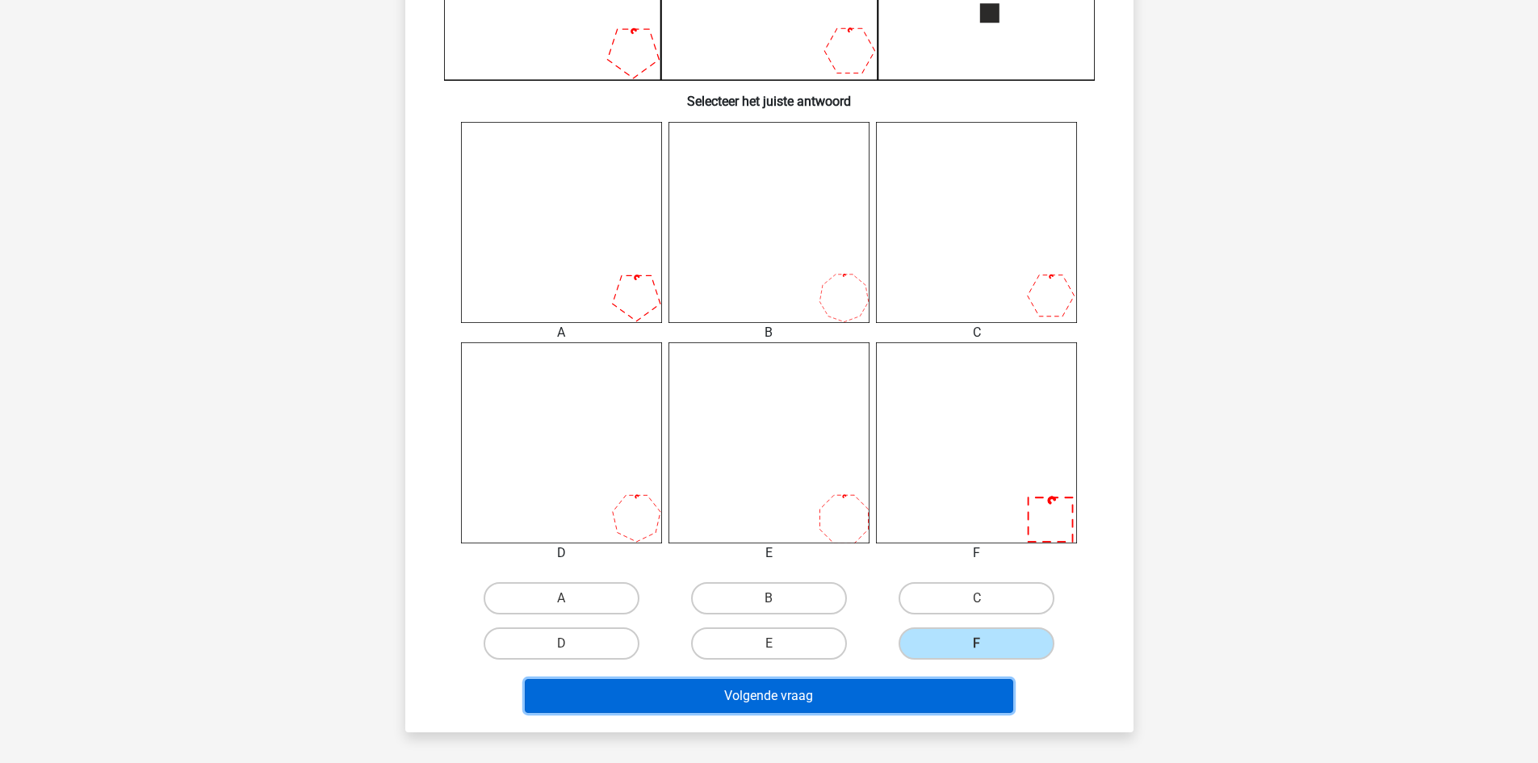
click at [977, 687] on button "Volgende vraag" at bounding box center [769, 696] width 489 height 34
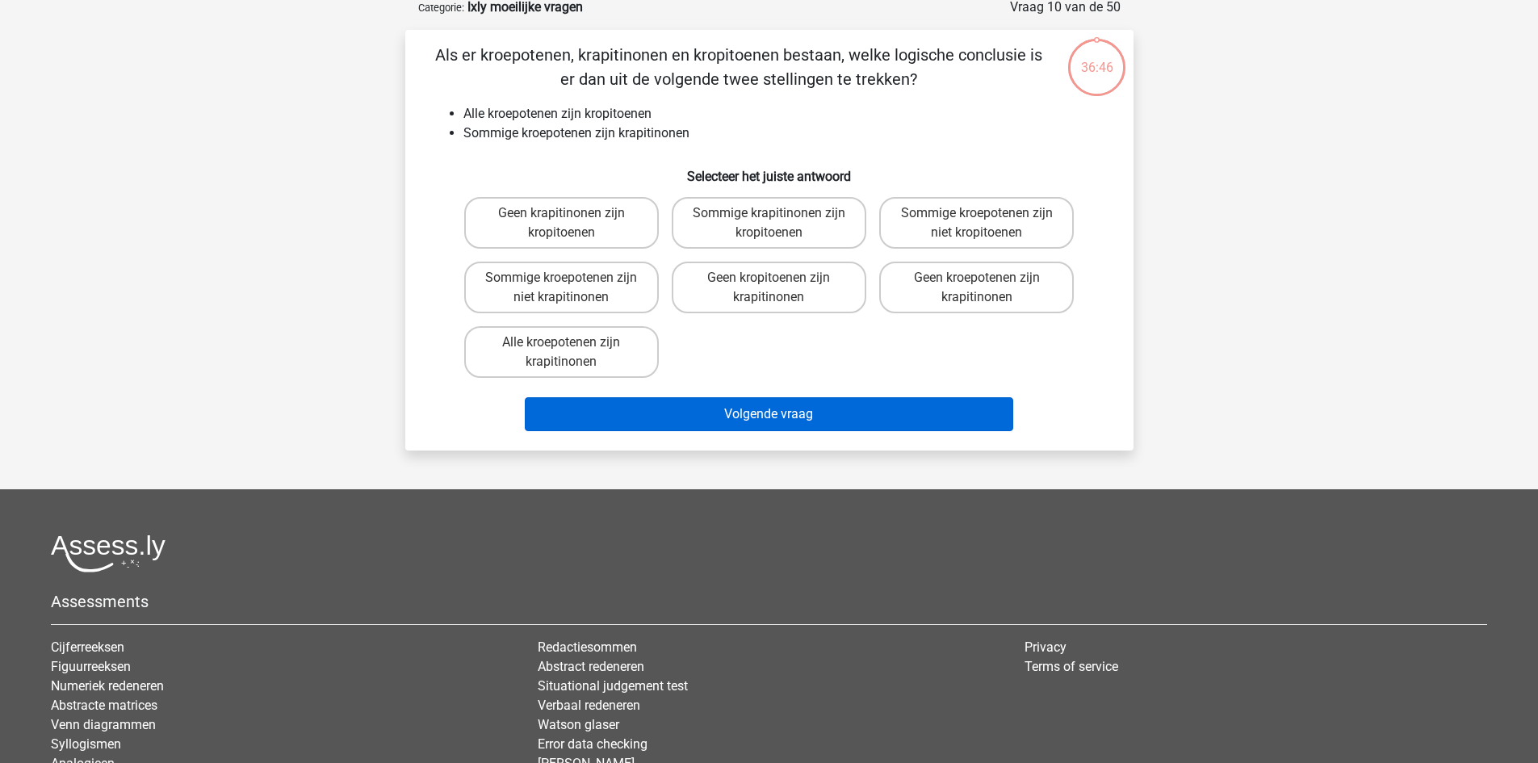
scroll to position [81, 0]
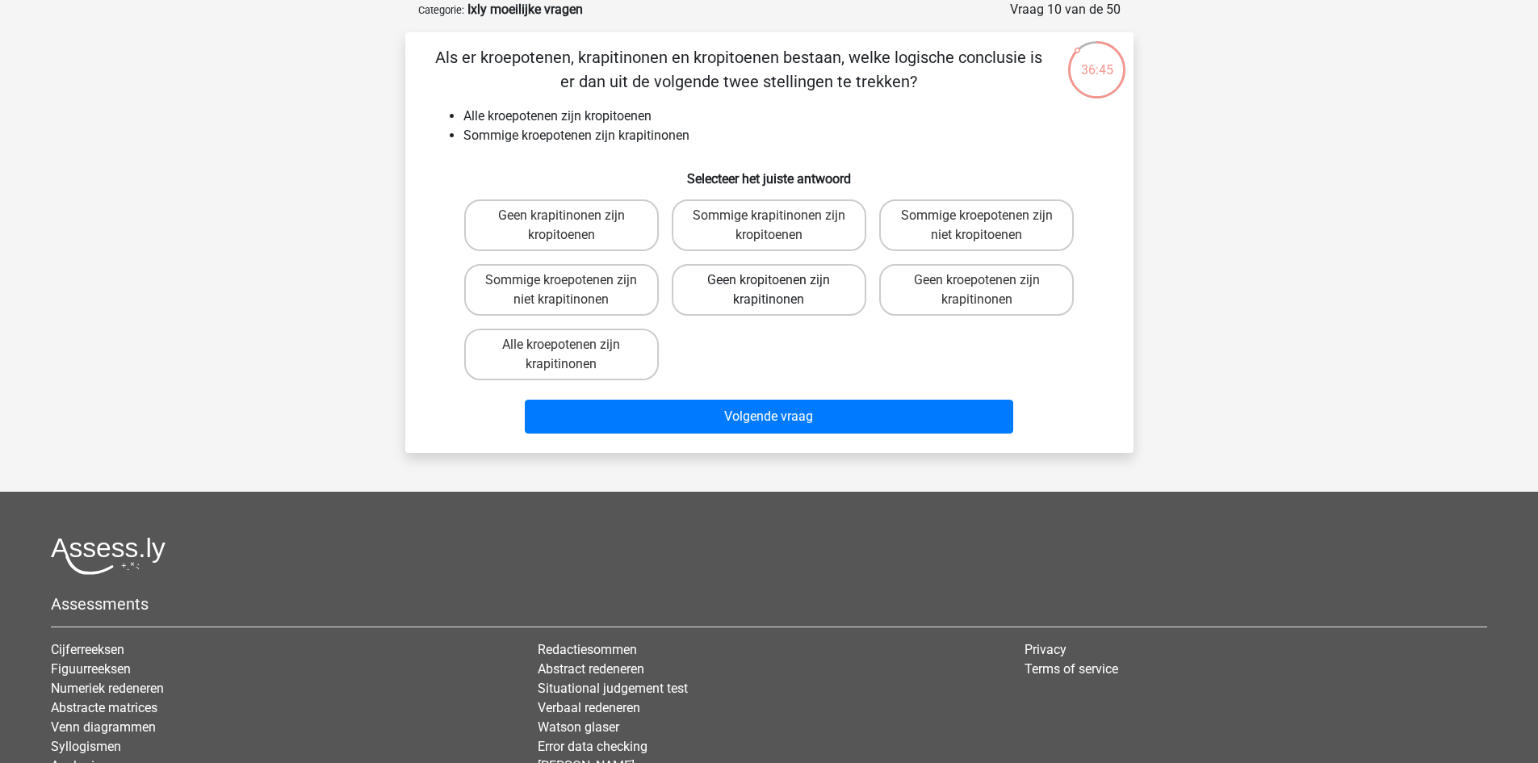
click at [781, 281] on label "Geen kropitoenen zijn krapitinonen" at bounding box center [769, 290] width 195 height 52
click at [779, 281] on input "Geen kropitoenen zijn krapitinonen" at bounding box center [774, 285] width 10 height 10
radio input "true"
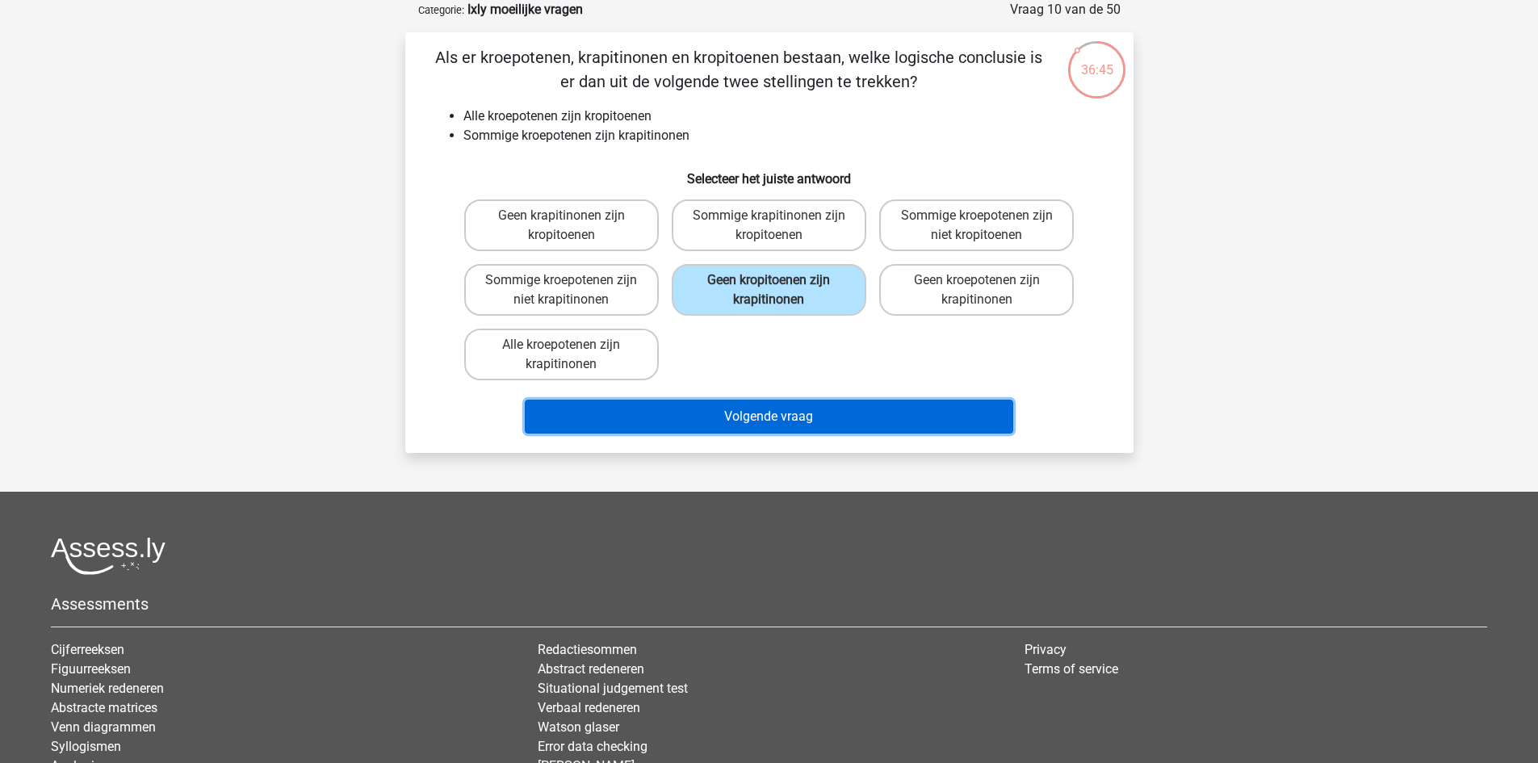
click at [793, 404] on button "Volgende vraag" at bounding box center [769, 417] width 489 height 34
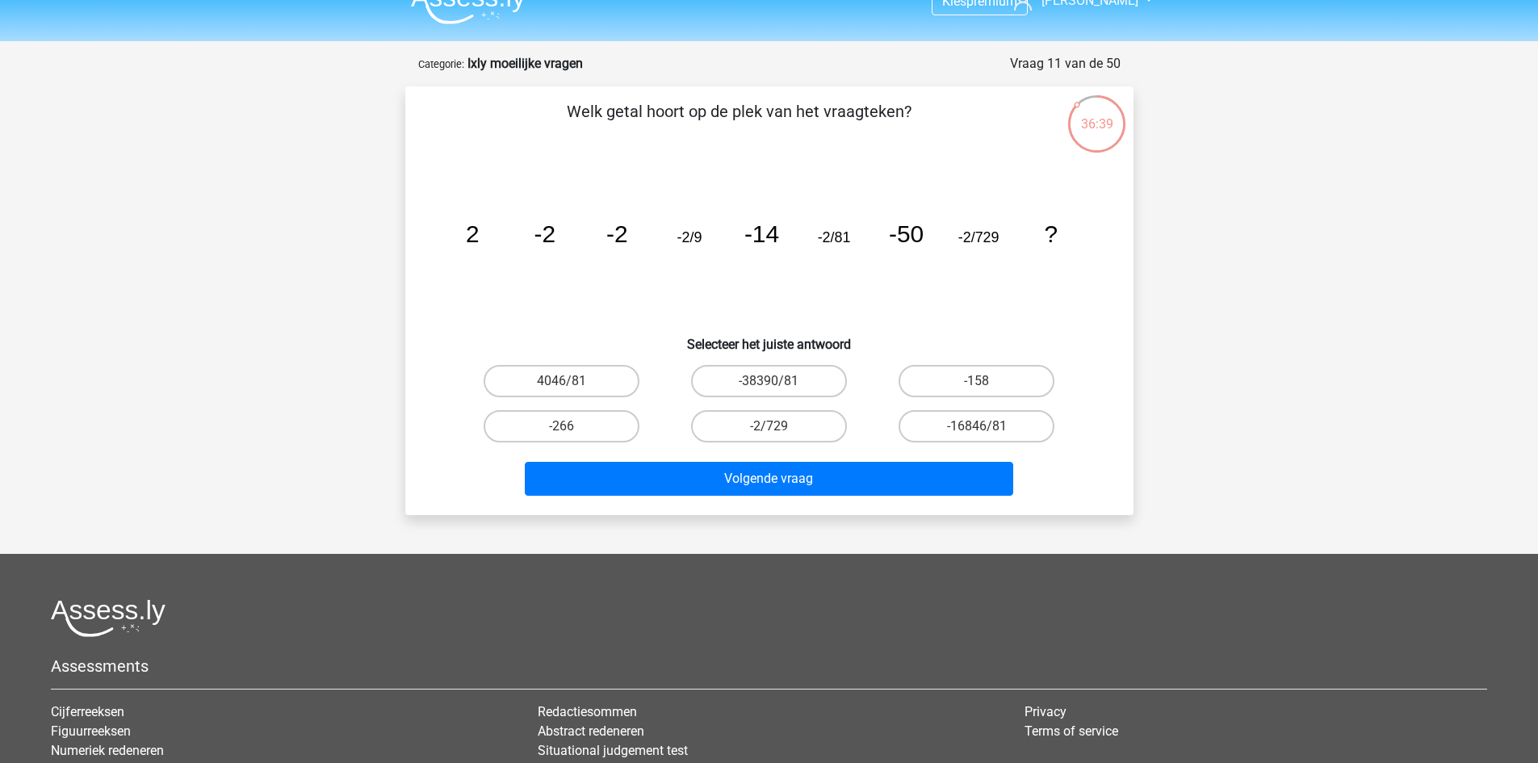
scroll to position [26, 0]
click at [998, 388] on label "-158" at bounding box center [977, 382] width 156 height 32
click at [988, 388] on input "-158" at bounding box center [982, 387] width 10 height 10
radio input "true"
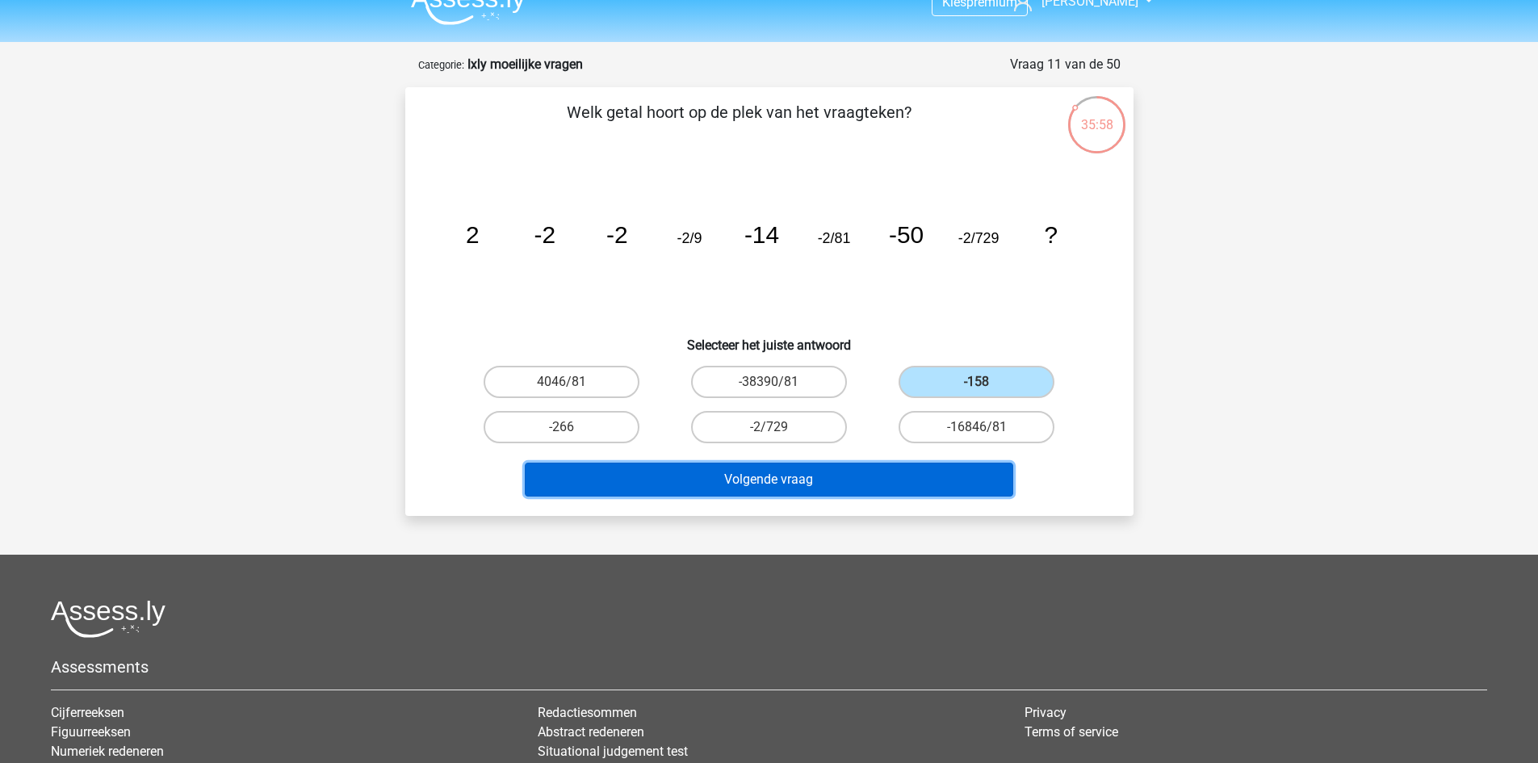
click at [922, 472] on button "Volgende vraag" at bounding box center [769, 480] width 489 height 34
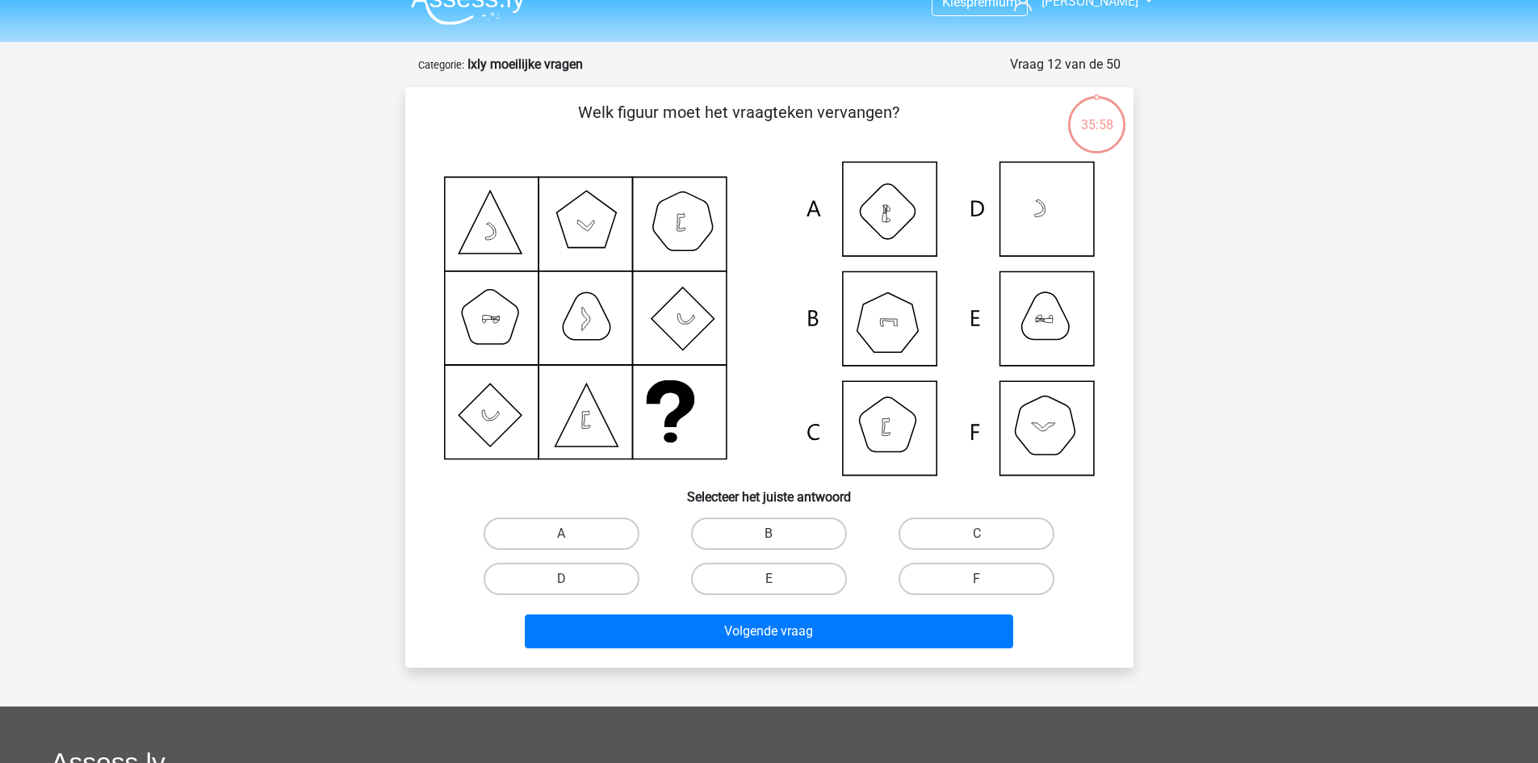
scroll to position [81, 0]
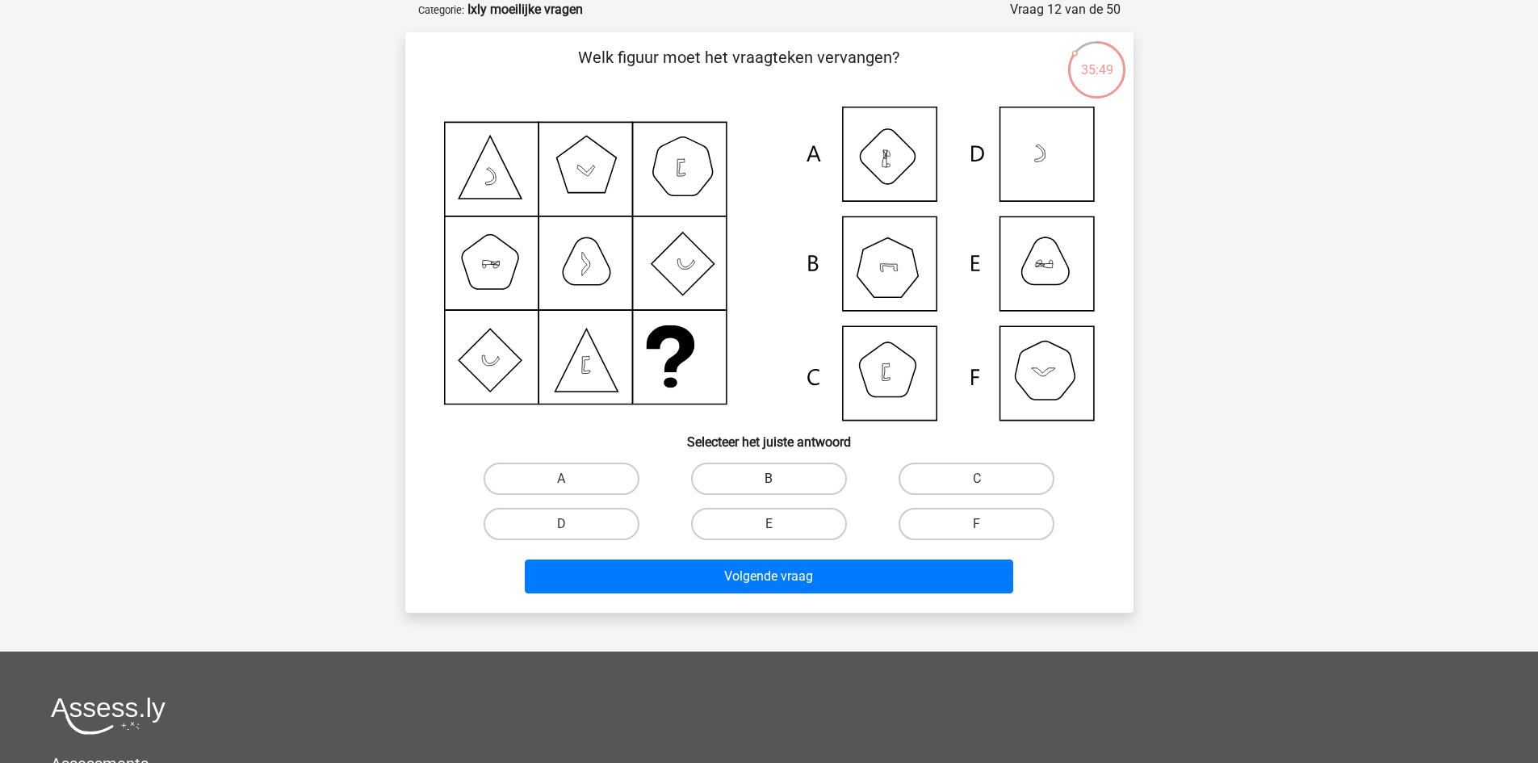
click at [801, 475] on label "B" at bounding box center [769, 479] width 156 height 32
click at [779, 479] on input "B" at bounding box center [774, 484] width 10 height 10
radio input "true"
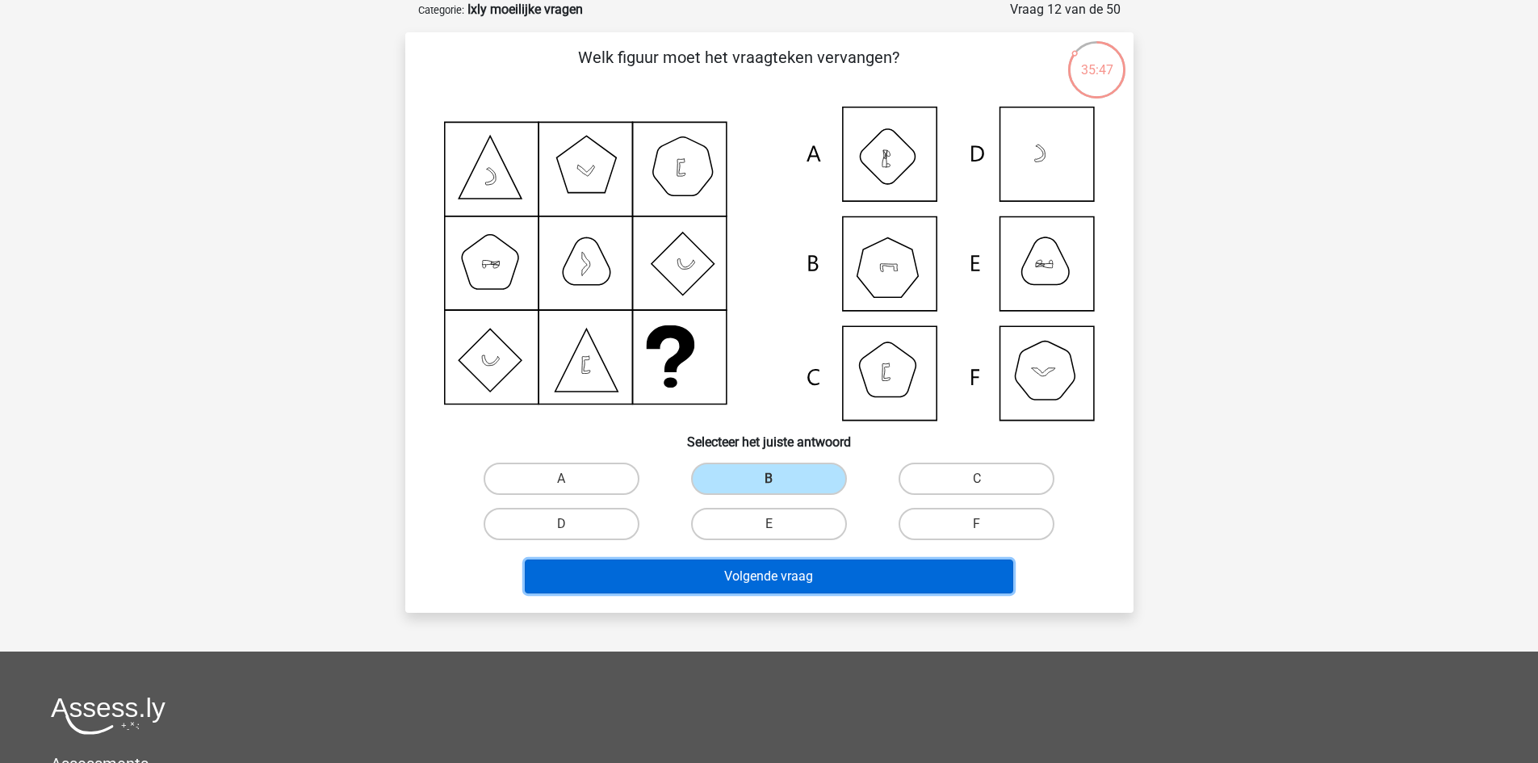
click at [872, 567] on button "Volgende vraag" at bounding box center [769, 577] width 489 height 34
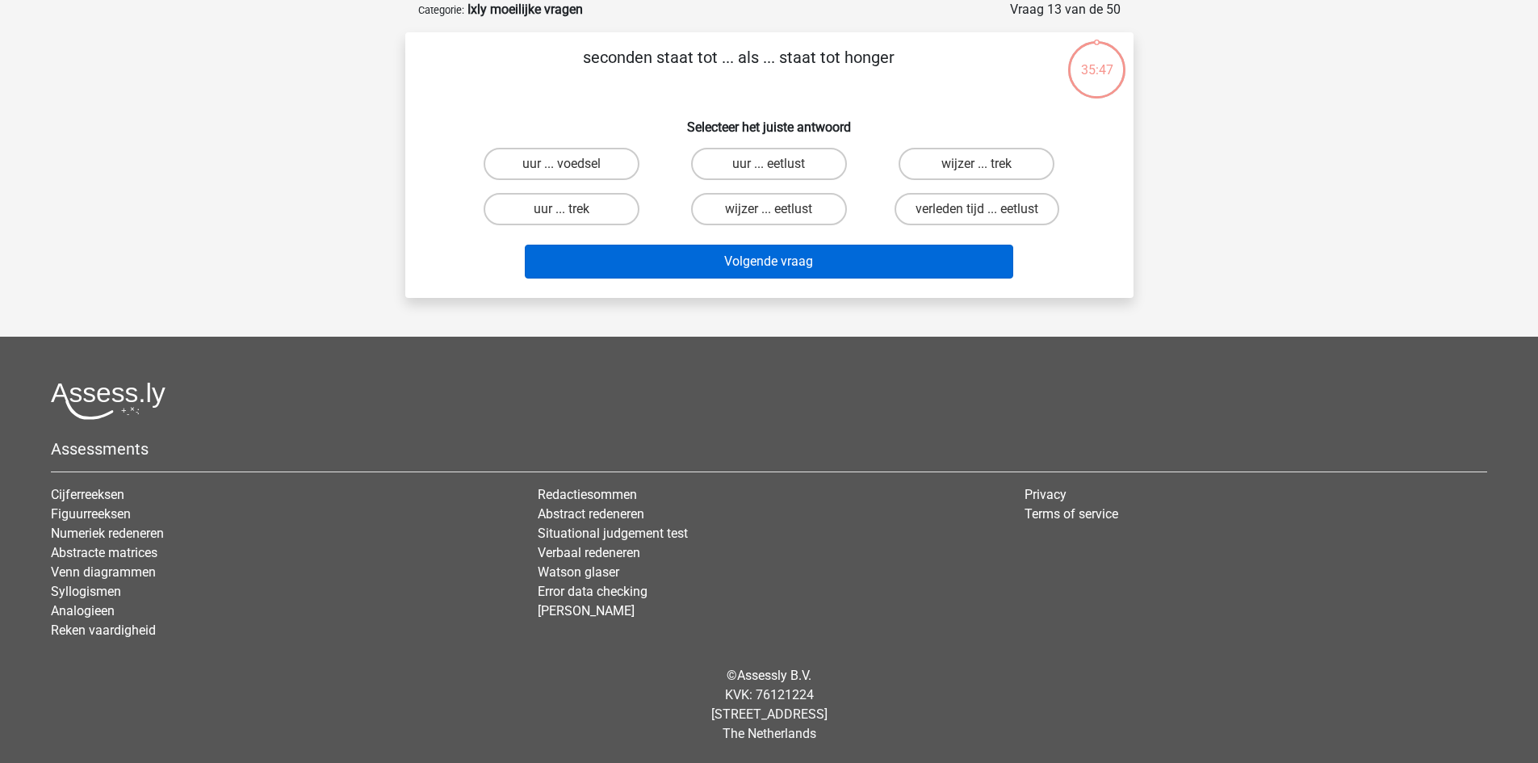
scroll to position [0, 0]
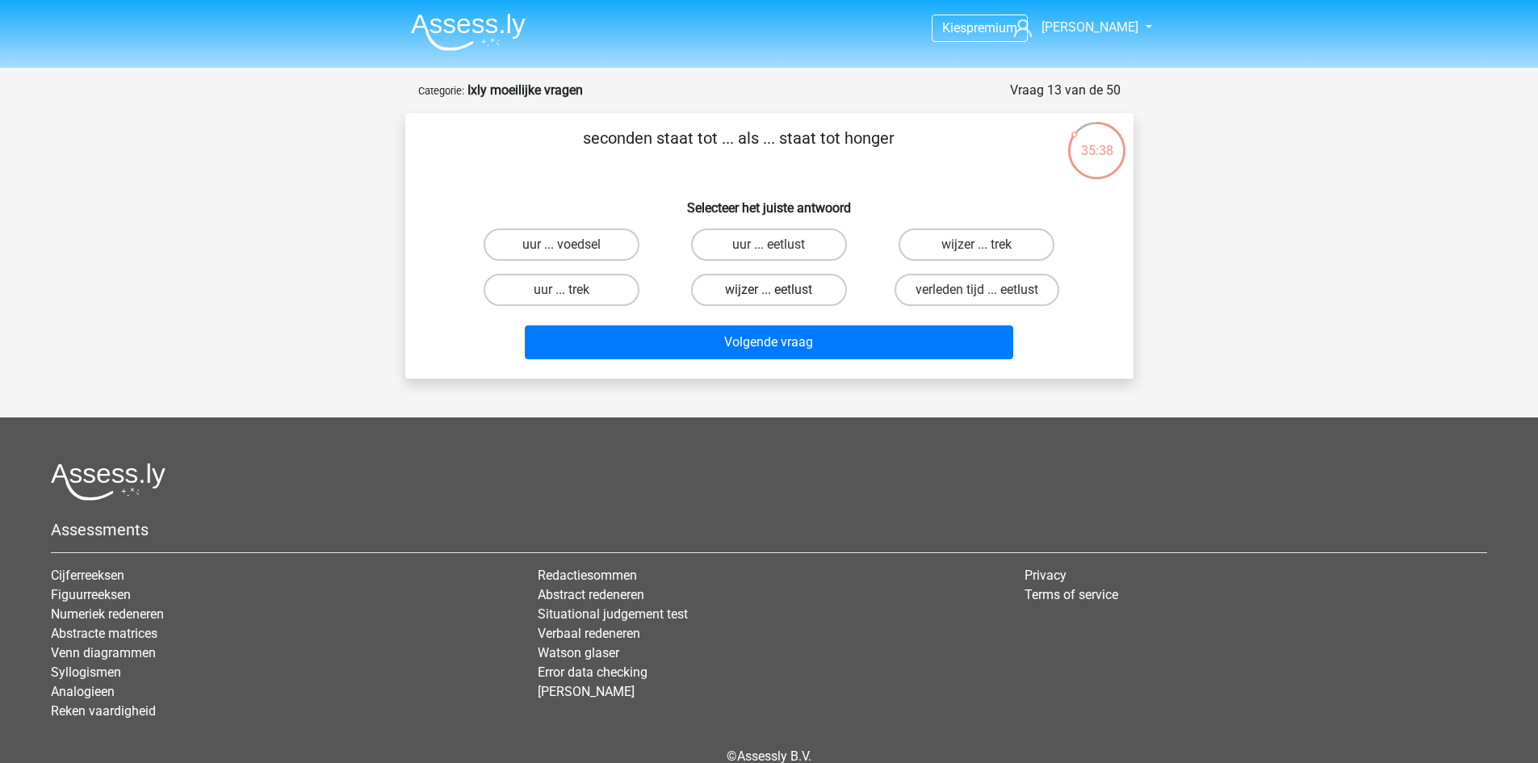
click at [825, 275] on label "wijzer ... eetlust" at bounding box center [769, 290] width 156 height 32
click at [779, 290] on input "wijzer ... eetlust" at bounding box center [774, 295] width 10 height 10
radio input "true"
click at [950, 242] on label "wijzer ... trek" at bounding box center [977, 245] width 156 height 32
click at [977, 245] on input "wijzer ... trek" at bounding box center [982, 250] width 10 height 10
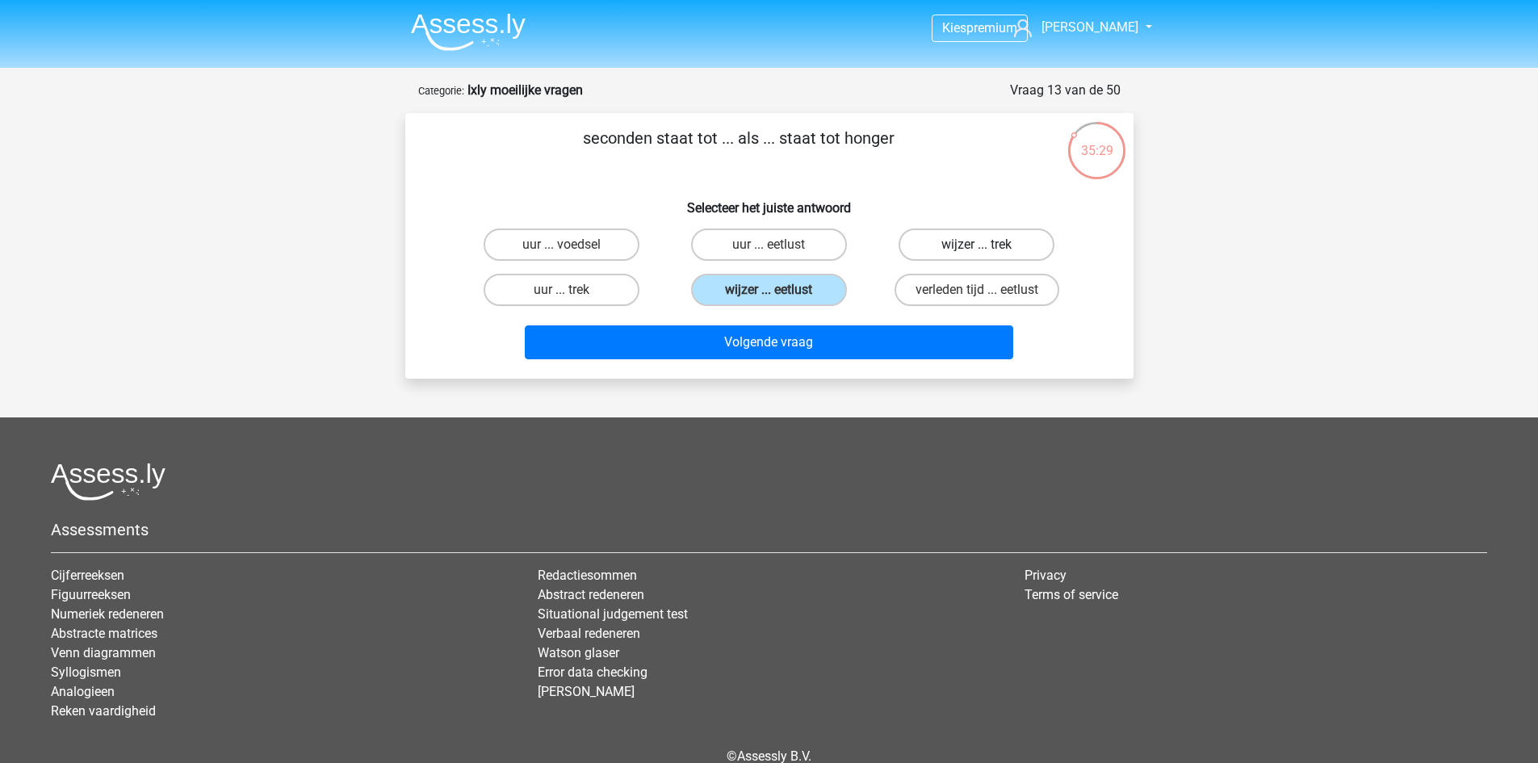
radio input "true"
click at [825, 259] on label "uur ... eetlust" at bounding box center [769, 245] width 156 height 32
click at [779, 255] on input "uur ... eetlust" at bounding box center [774, 250] width 10 height 10
radio input "true"
click at [585, 241] on label "uur ... voedsel" at bounding box center [562, 245] width 156 height 32
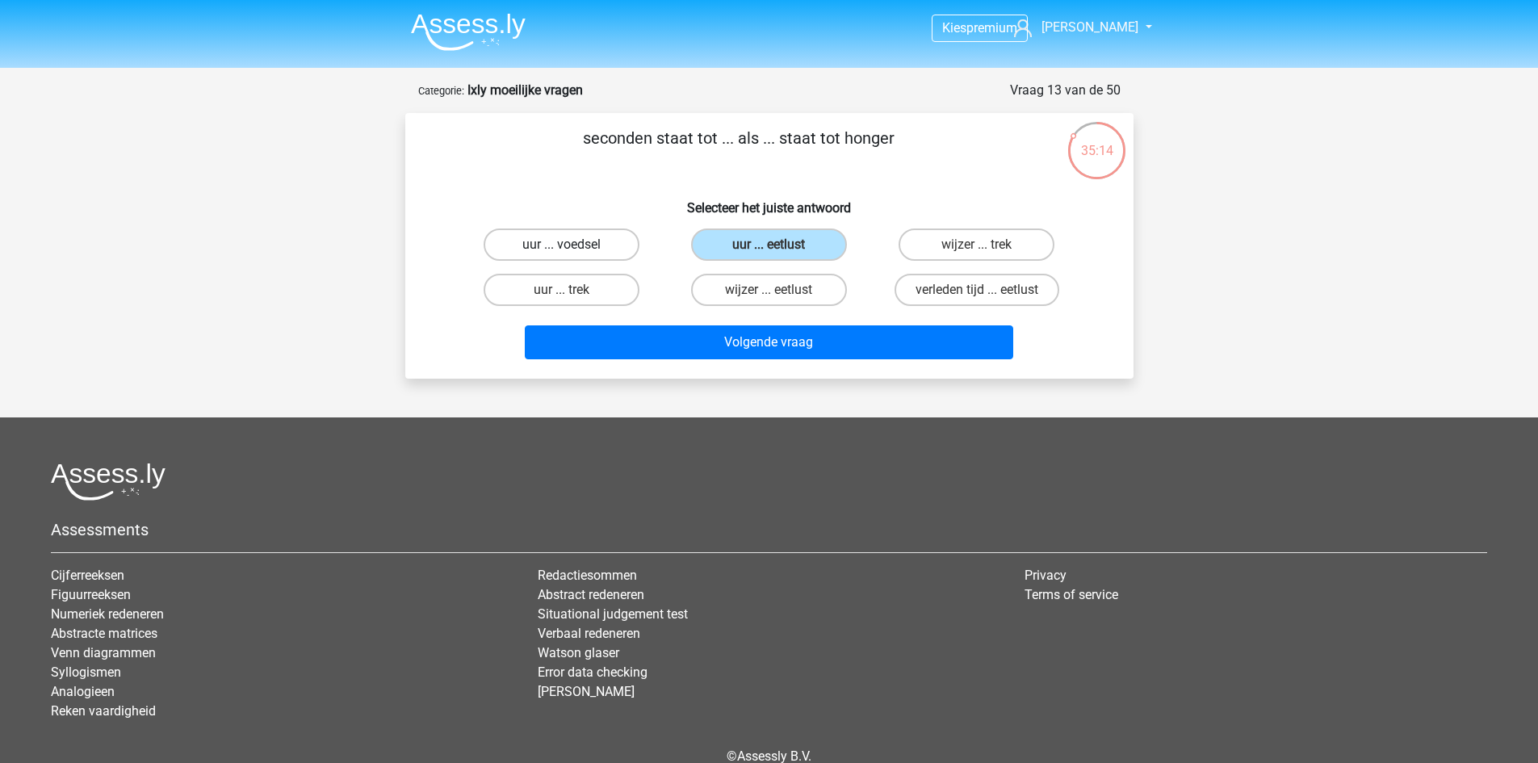
click at [572, 245] on input "uur ... voedsel" at bounding box center [566, 250] width 10 height 10
radio input "true"
click at [603, 280] on label "uur ... trek" at bounding box center [562, 290] width 156 height 32
click at [572, 290] on input "uur ... trek" at bounding box center [566, 295] width 10 height 10
radio input "true"
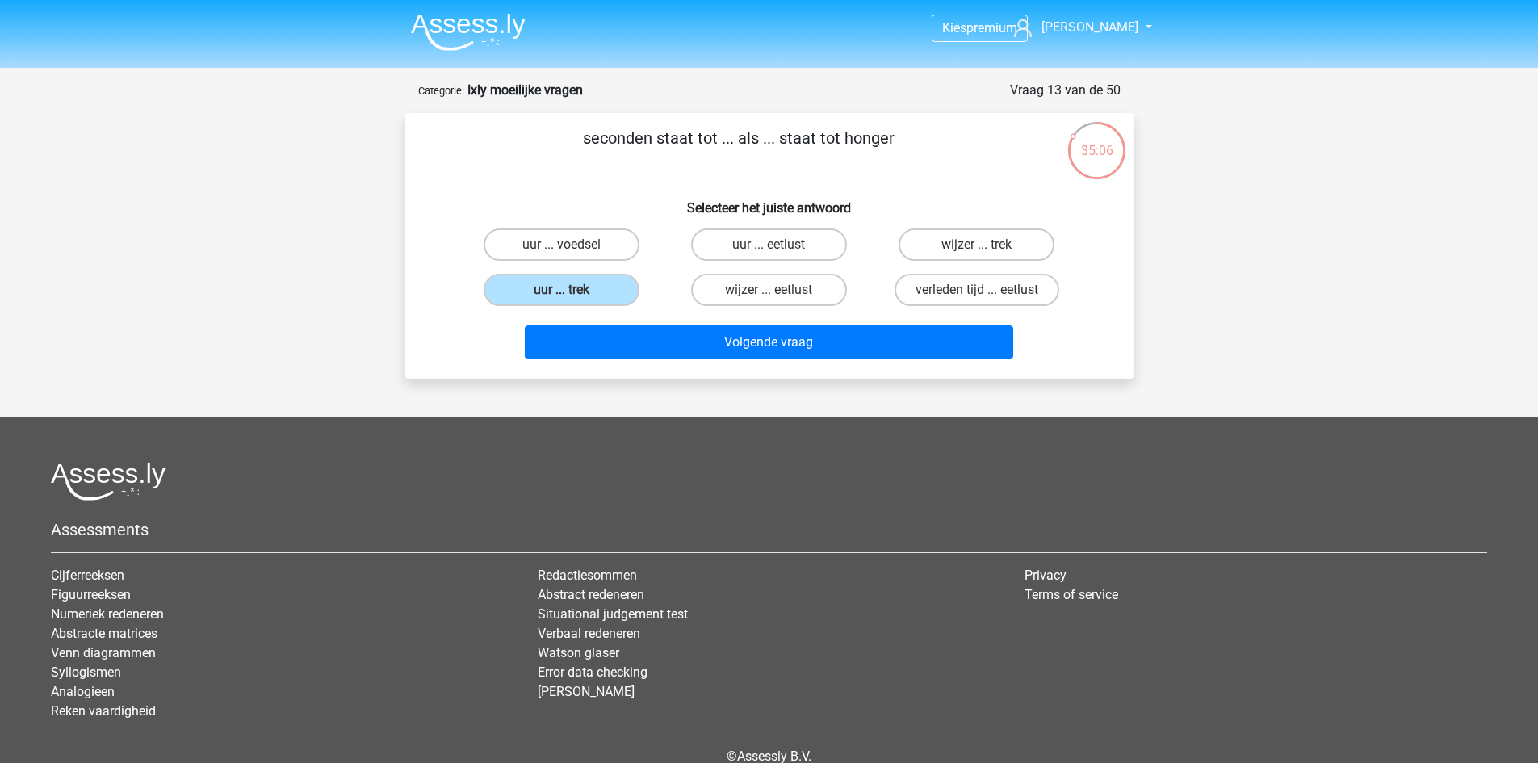
click at [705, 363] on div "Volgende vraag" at bounding box center [769, 345] width 623 height 40
click at [704, 361] on div "Volgende vraag" at bounding box center [769, 345] width 623 height 40
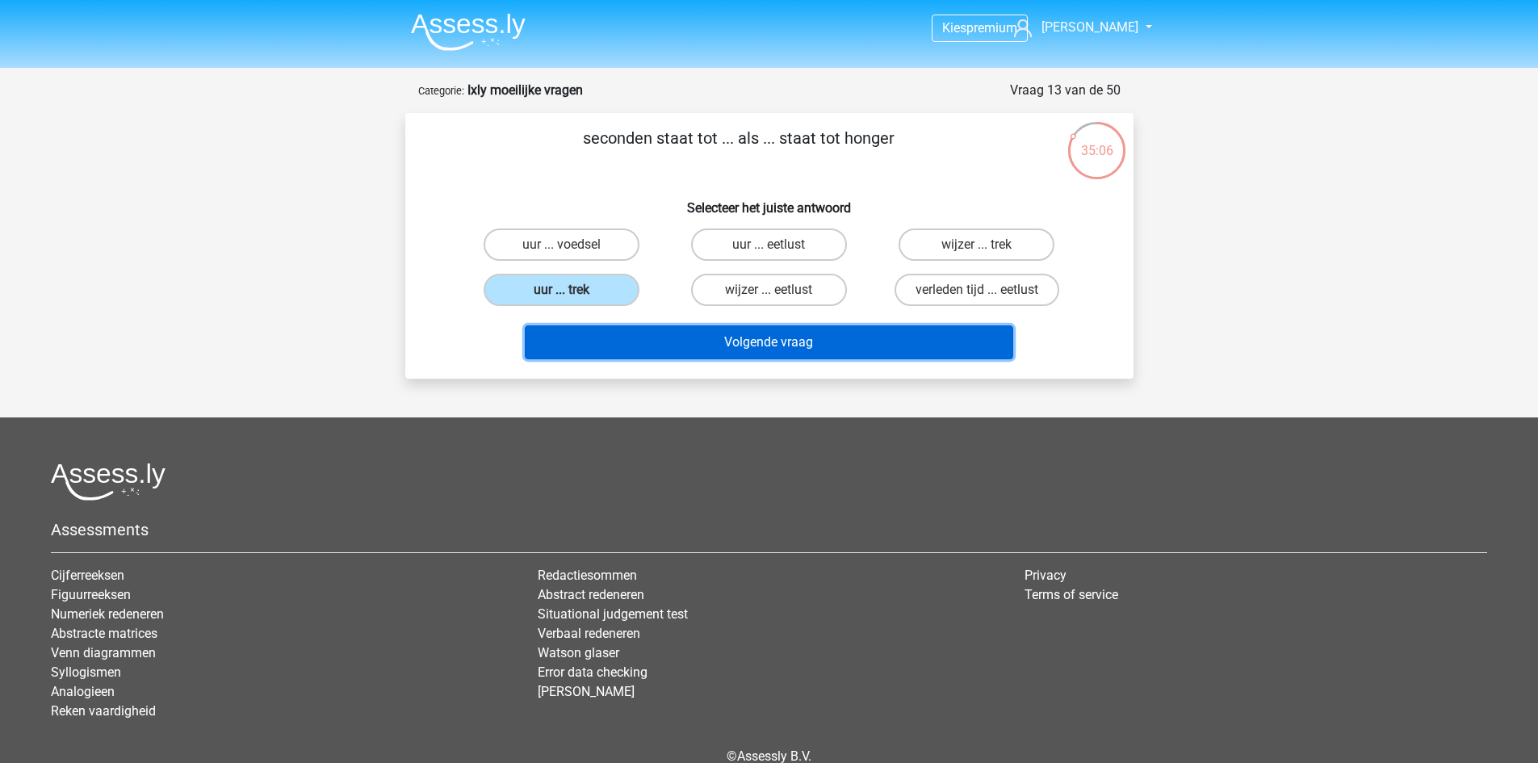
click at [703, 355] on button "Volgende vraag" at bounding box center [769, 342] width 489 height 34
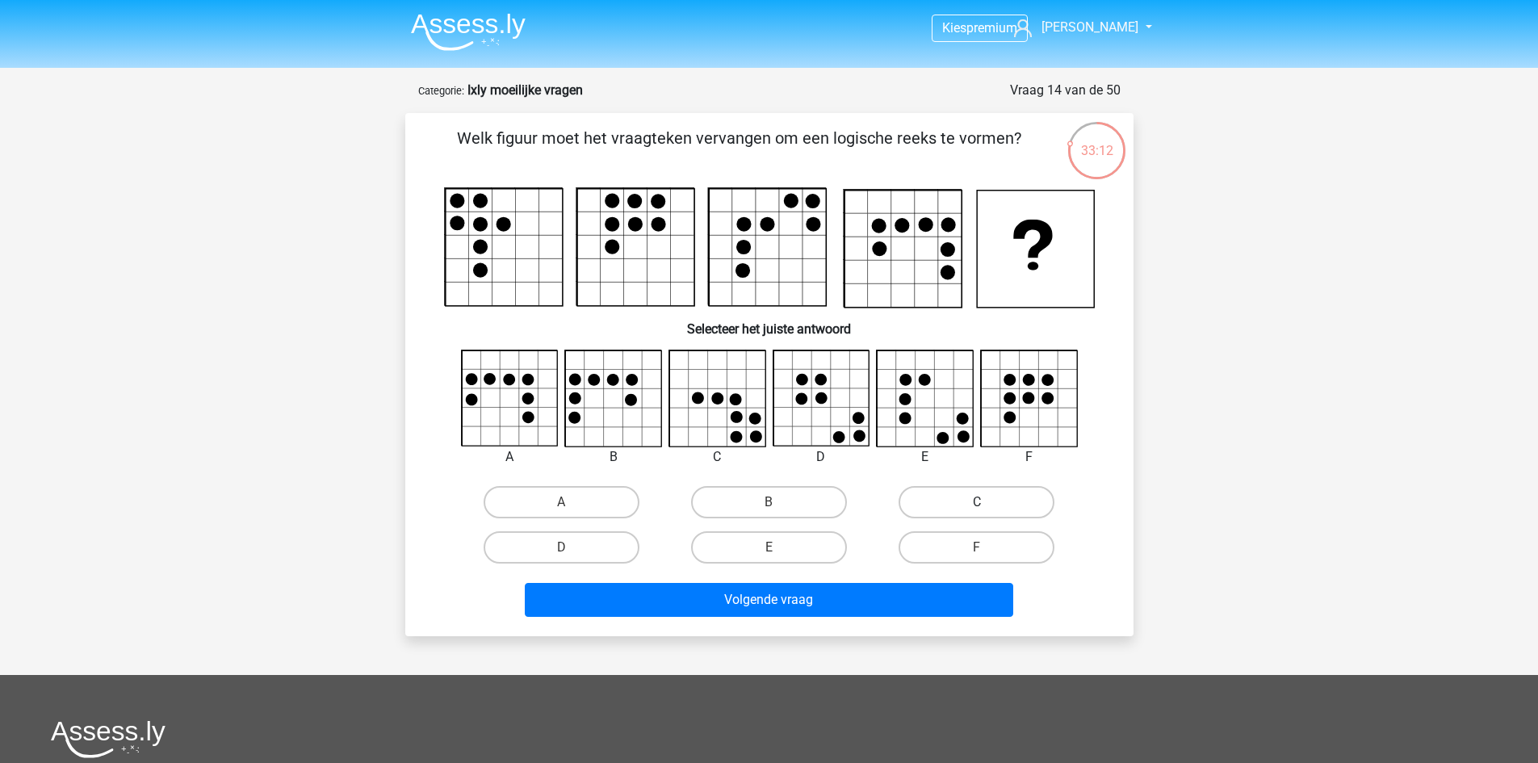
click at [952, 493] on label "C" at bounding box center [977, 502] width 156 height 32
click at [977, 502] on input "C" at bounding box center [982, 507] width 10 height 10
radio input "true"
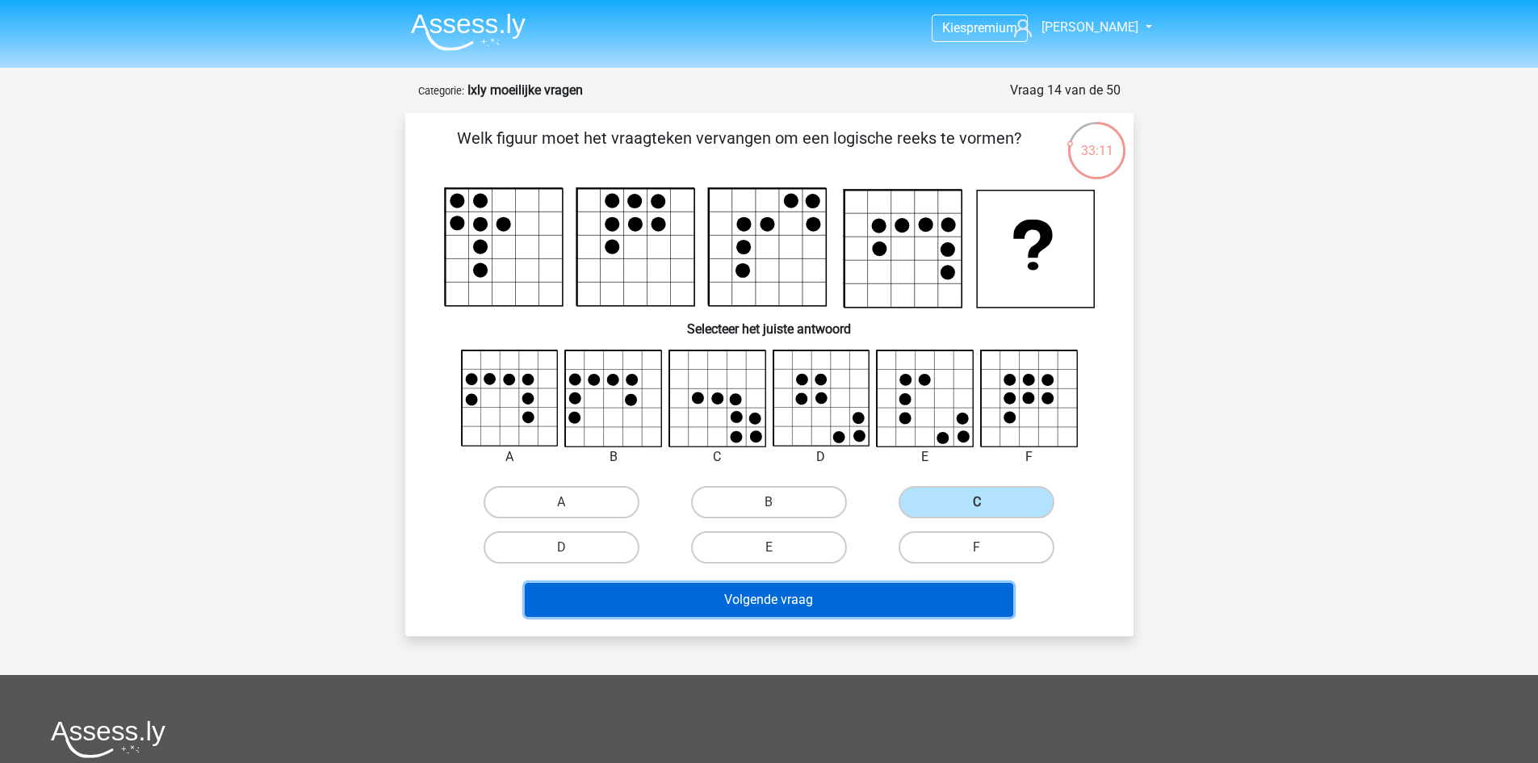
click at [907, 612] on button "Volgende vraag" at bounding box center [769, 600] width 489 height 34
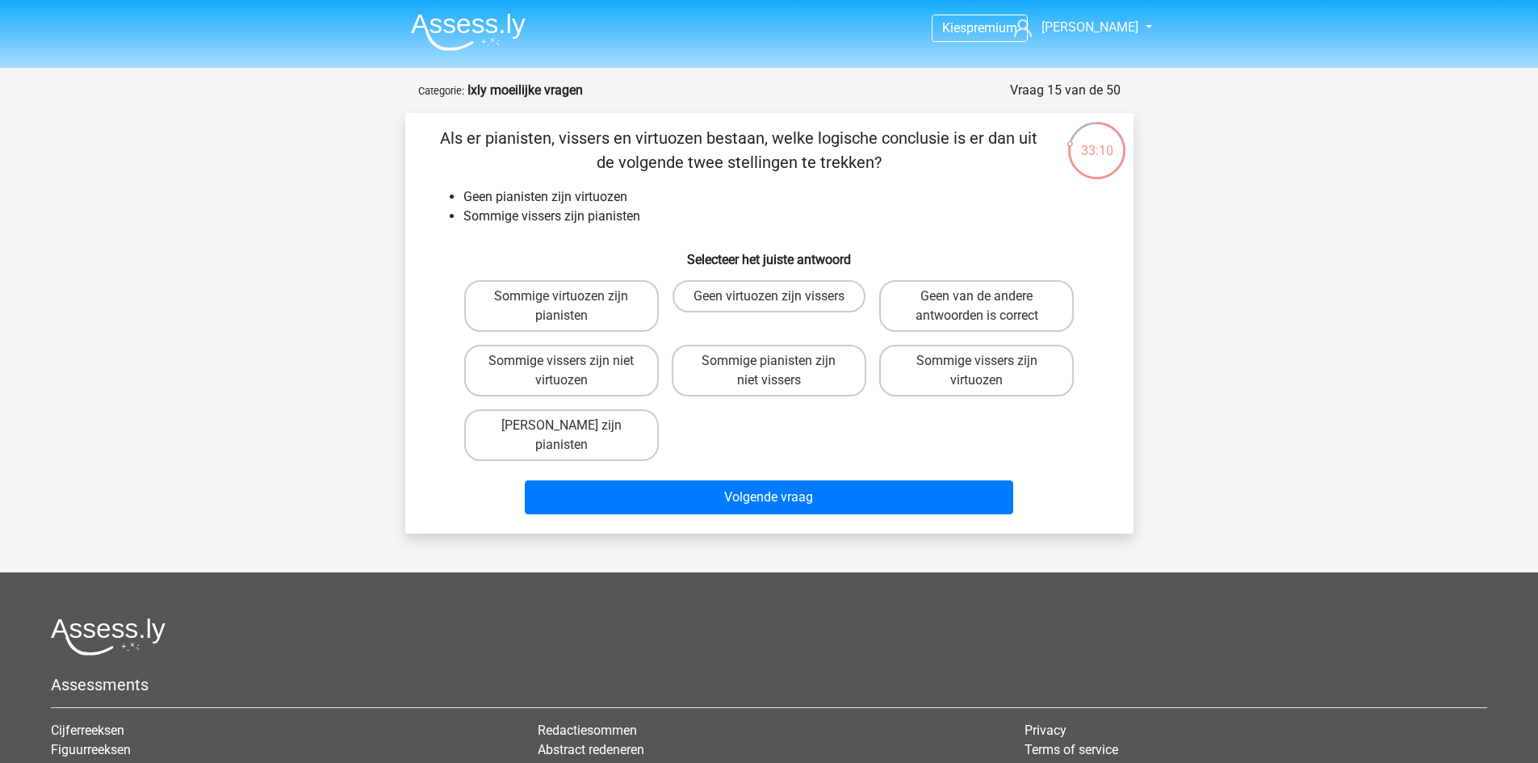
scroll to position [1, 0]
click at [785, 418] on div "Sommige virtuozen zijn pianisten Geen virtuozen zijn vissers Geen van de andere…" at bounding box center [769, 370] width 623 height 194
click at [781, 397] on div "Sommige pianisten zijn niet vissers" at bounding box center [769, 370] width 208 height 65
click at [770, 384] on label "Sommige pianisten zijn niet vissers" at bounding box center [769, 370] width 195 height 52
click at [770, 371] on input "Sommige pianisten zijn niet vissers" at bounding box center [774, 365] width 10 height 10
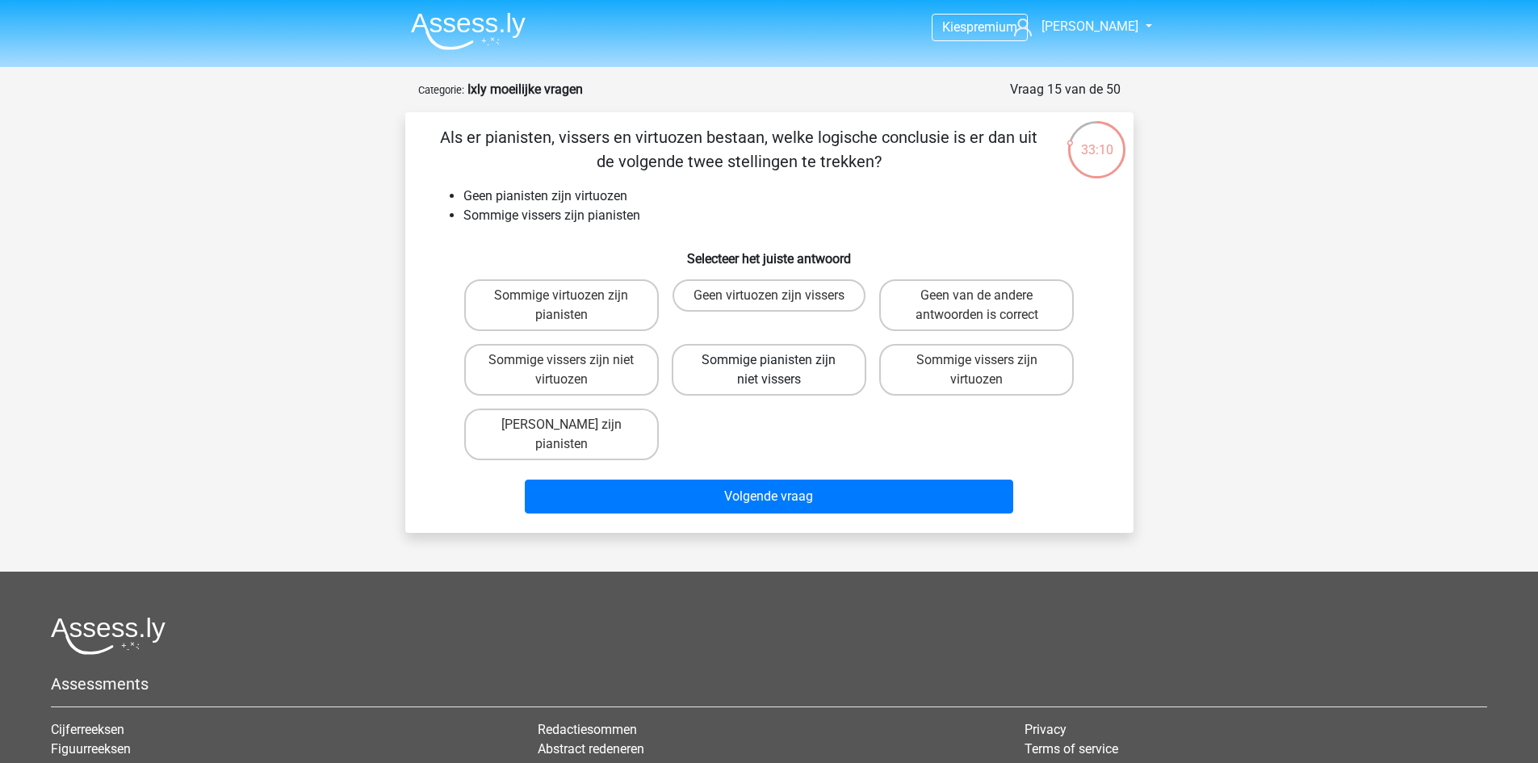
radio input "true"
click at [773, 427] on div "Sommige virtuozen zijn pianisten Geen virtuozen zijn vissers Geen van de andere…" at bounding box center [769, 370] width 623 height 194
click at [774, 439] on div "Sommige virtuozen zijn pianisten Geen virtuozen zijn vissers Geen van de andere…" at bounding box center [769, 370] width 623 height 194
click at [766, 467] on div "Volgende vraag" at bounding box center [769, 493] width 677 height 53
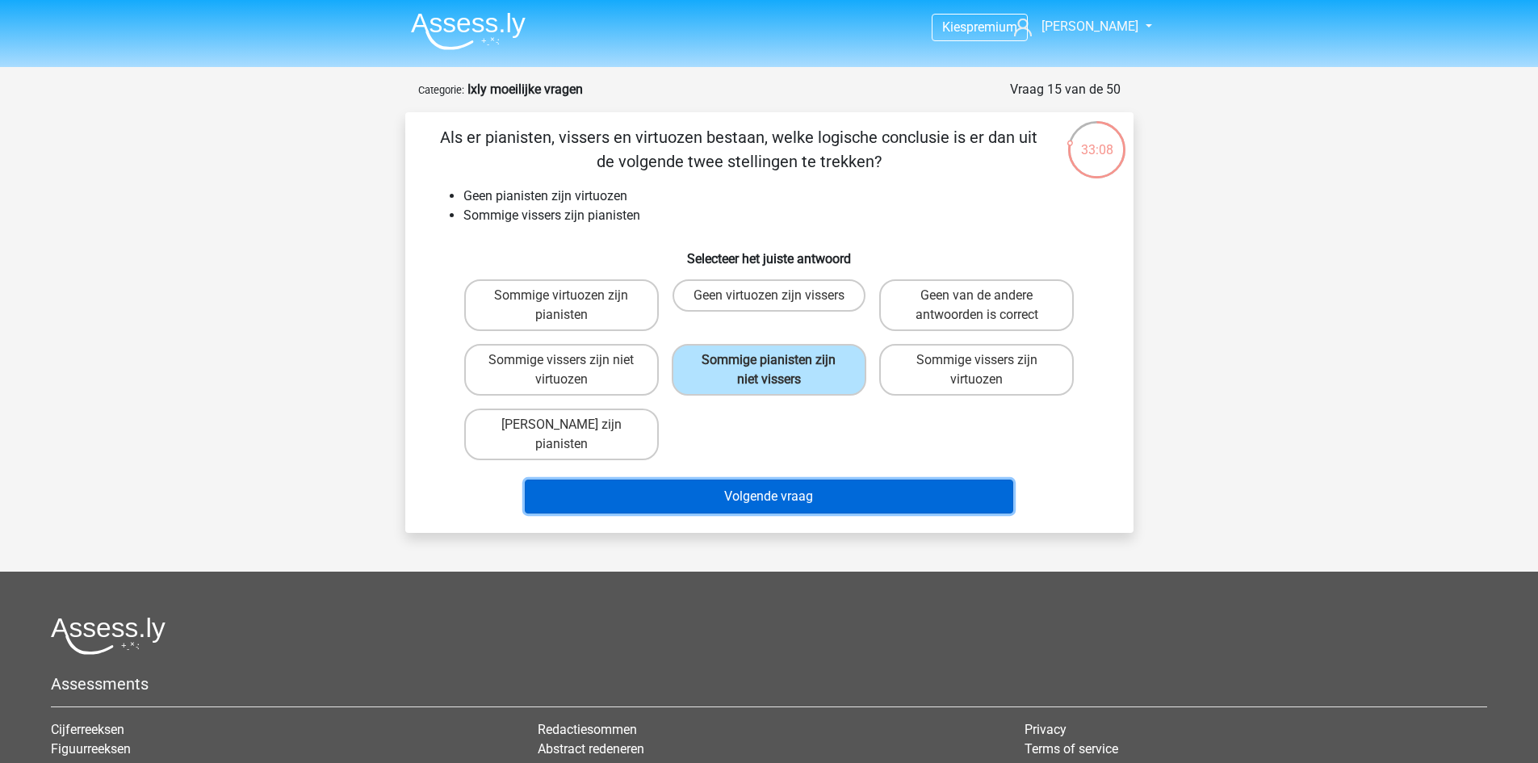
click at [754, 490] on button "Volgende vraag" at bounding box center [769, 497] width 489 height 34
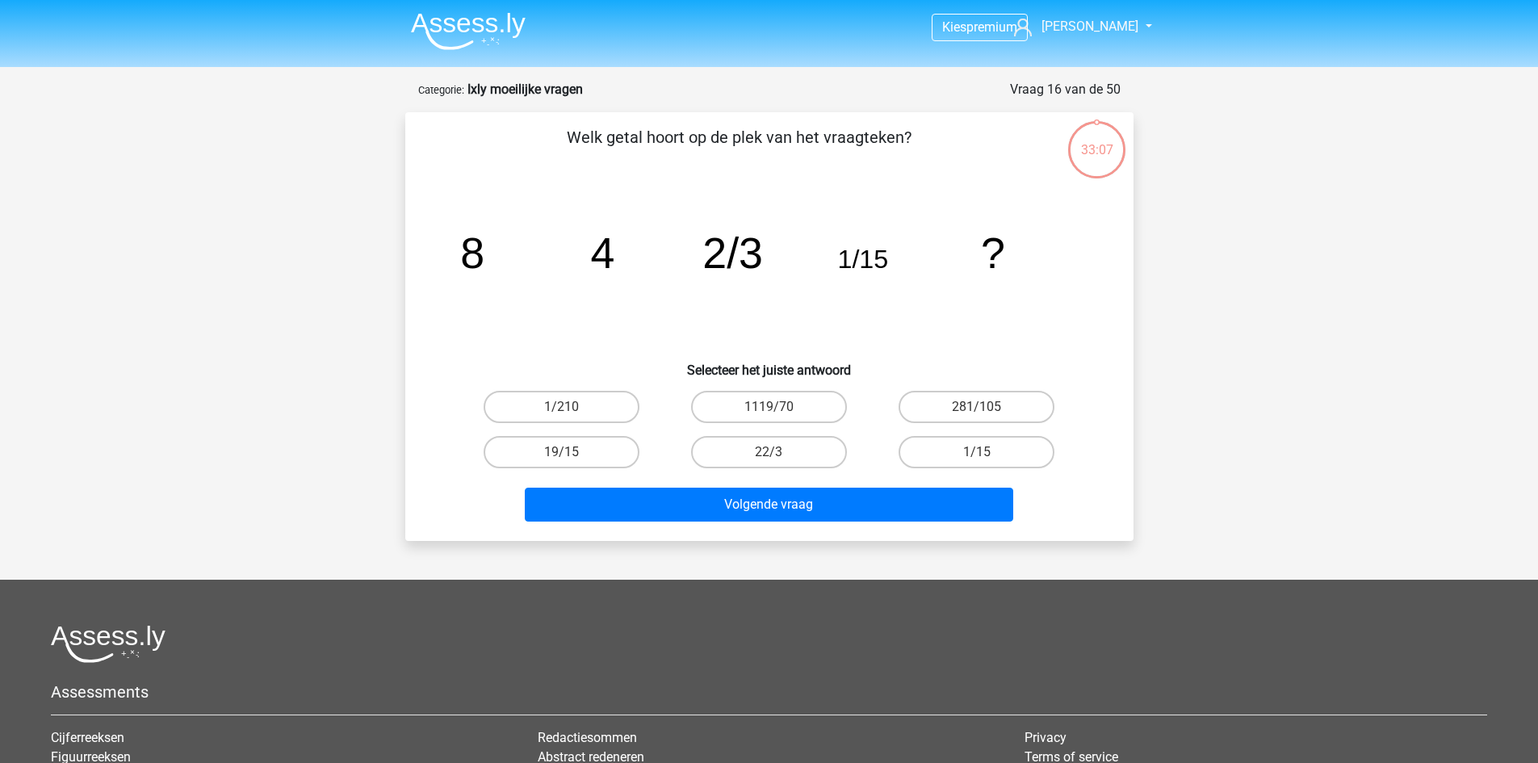
scroll to position [81, 0]
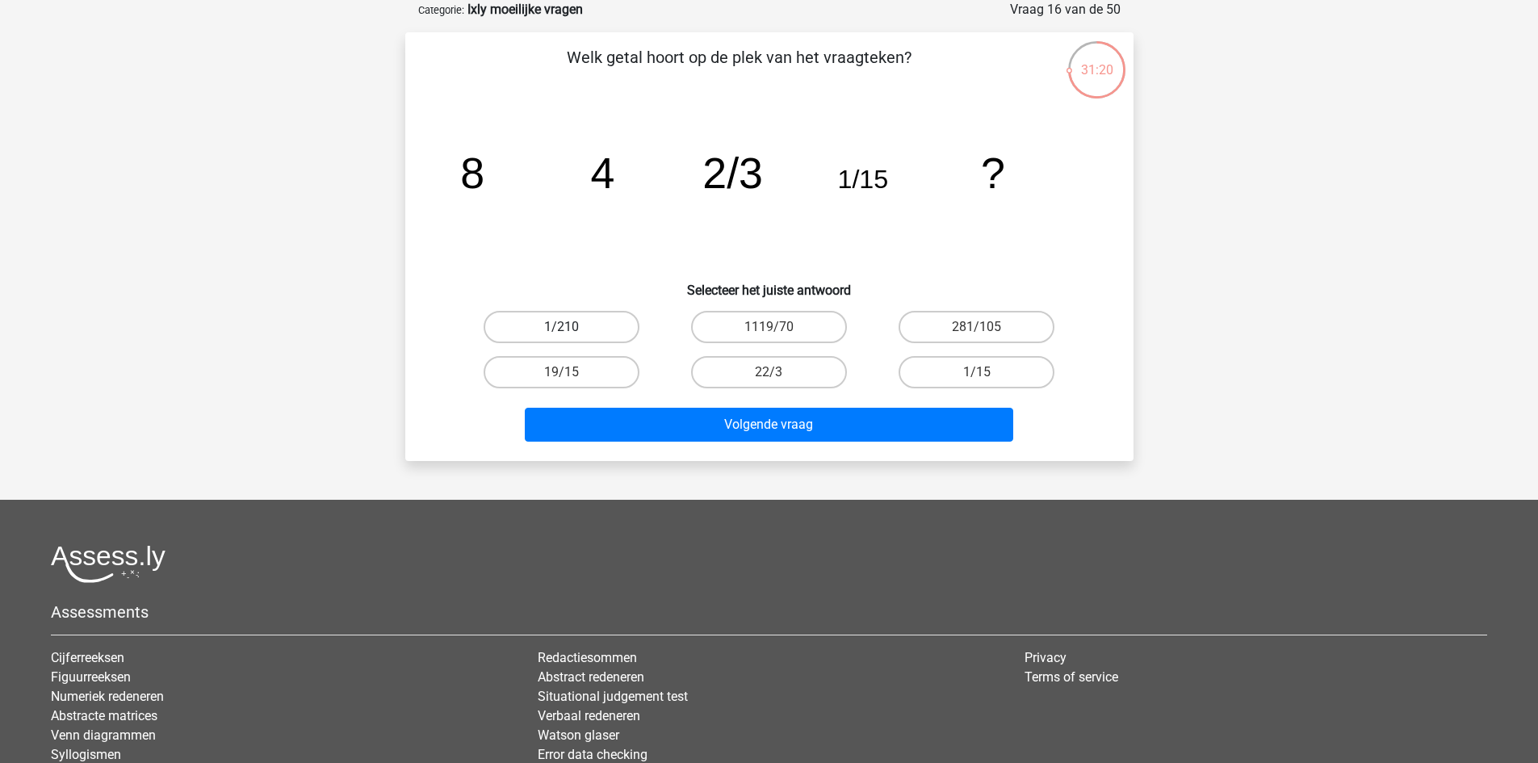
click at [586, 325] on label "1/210" at bounding box center [562, 327] width 156 height 32
click at [572, 327] on input "1/210" at bounding box center [566, 332] width 10 height 10
radio input "true"
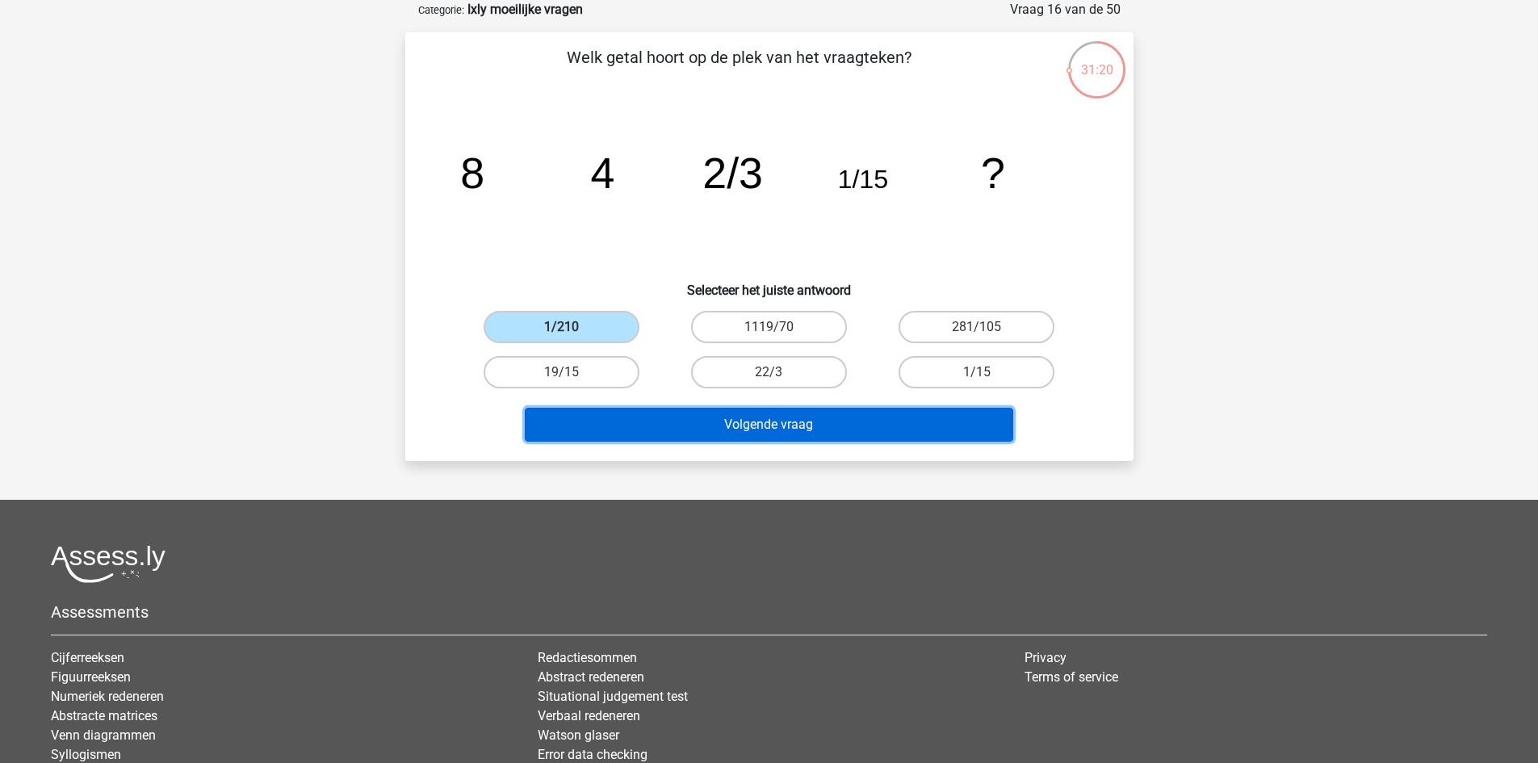
click at [633, 415] on button "Volgende vraag" at bounding box center [769, 425] width 489 height 34
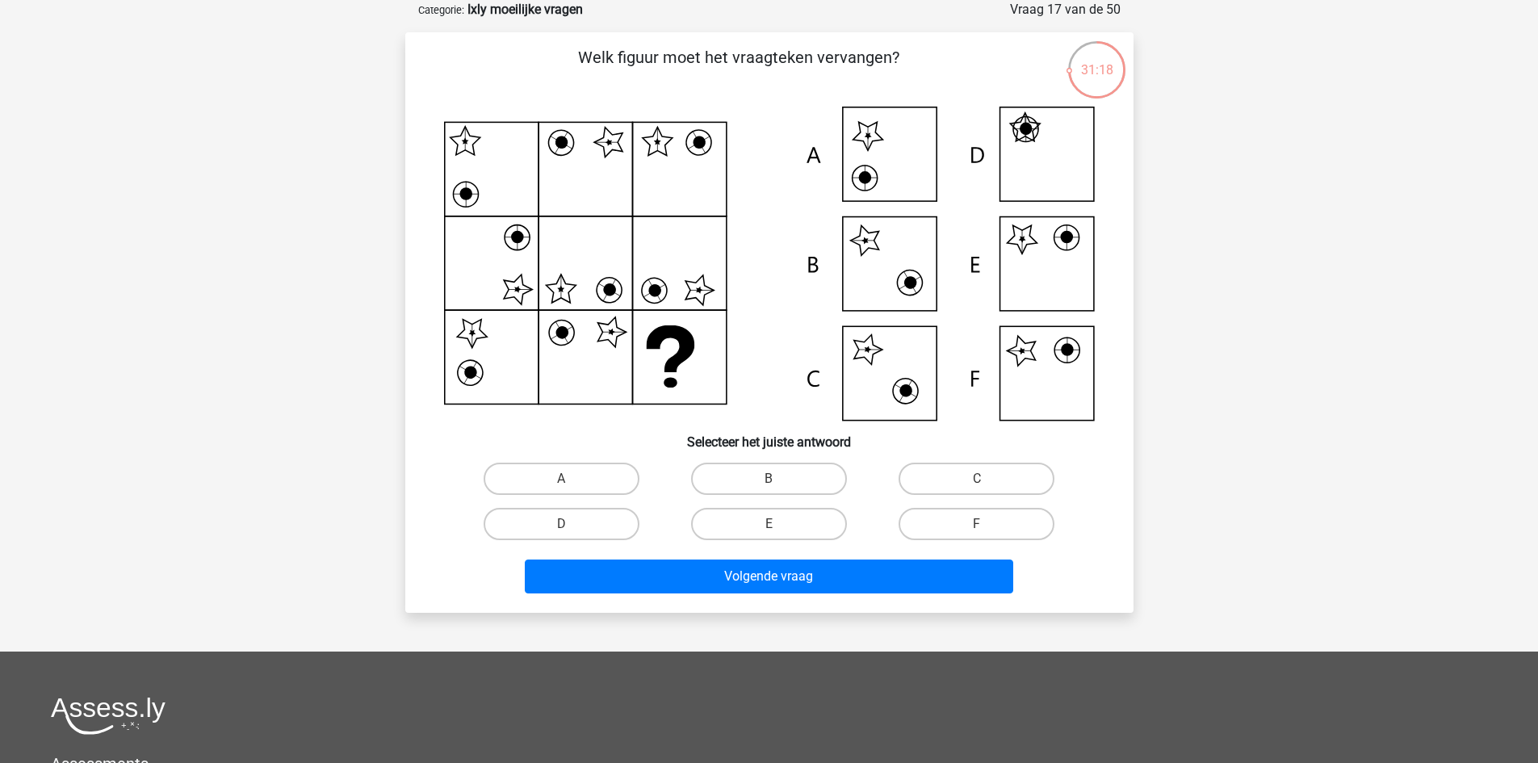
scroll to position [0, 0]
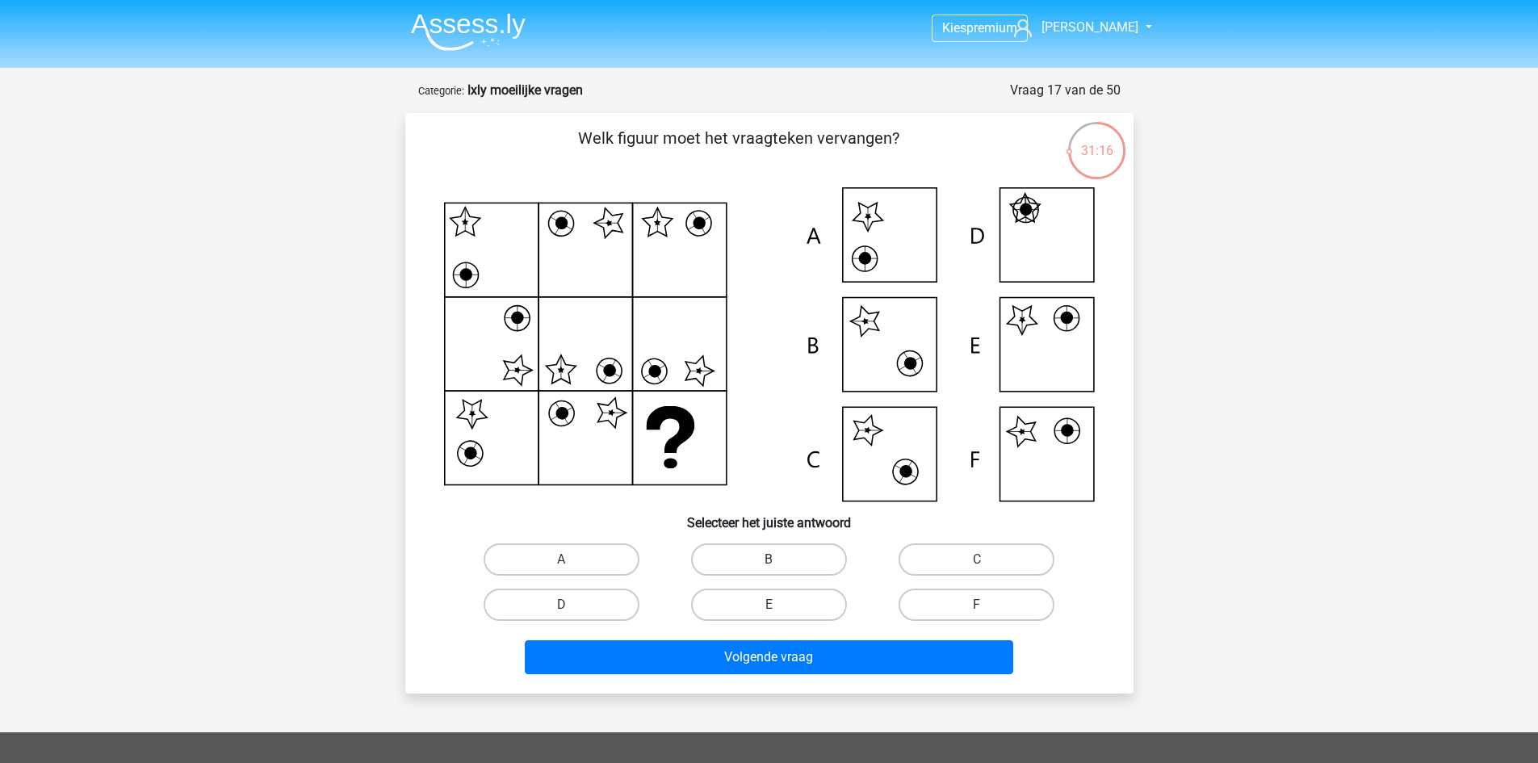
click at [1105, 82] on div "Vraag 17 van de 50" at bounding box center [1065, 90] width 111 height 19
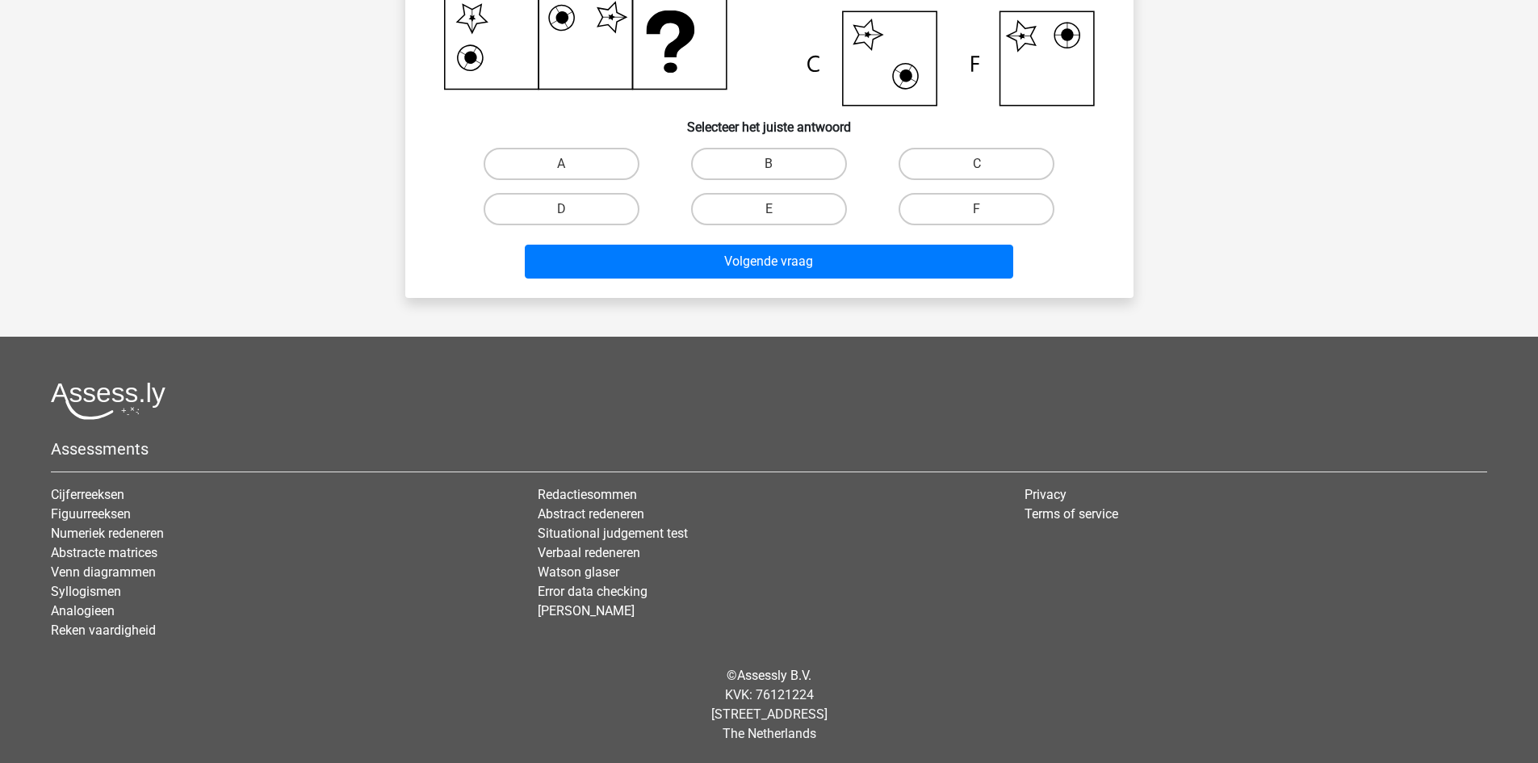
click at [818, 282] on div "Volgende vraag" at bounding box center [769, 265] width 623 height 40
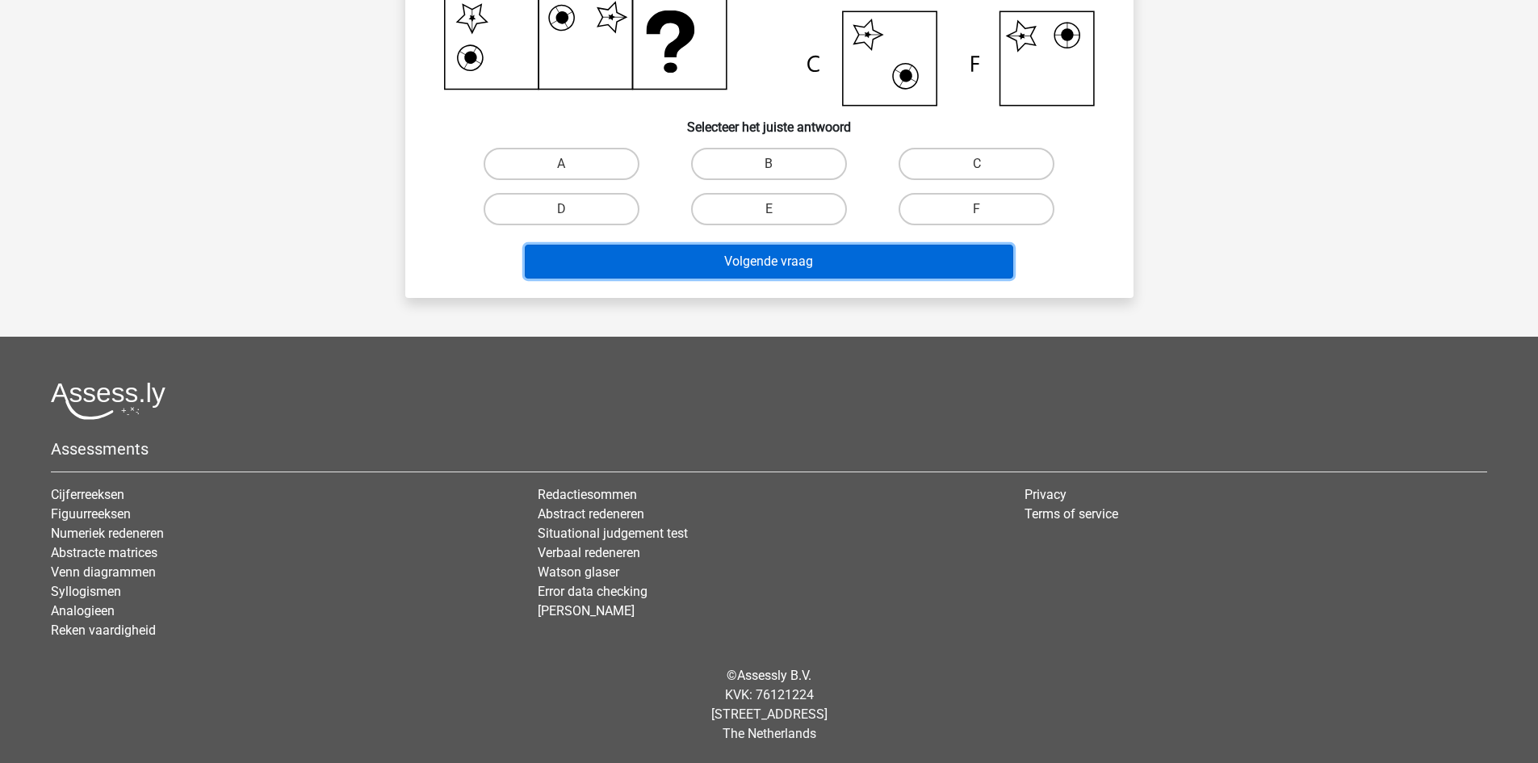
click at [813, 266] on button "Volgende vraag" at bounding box center [769, 262] width 489 height 34
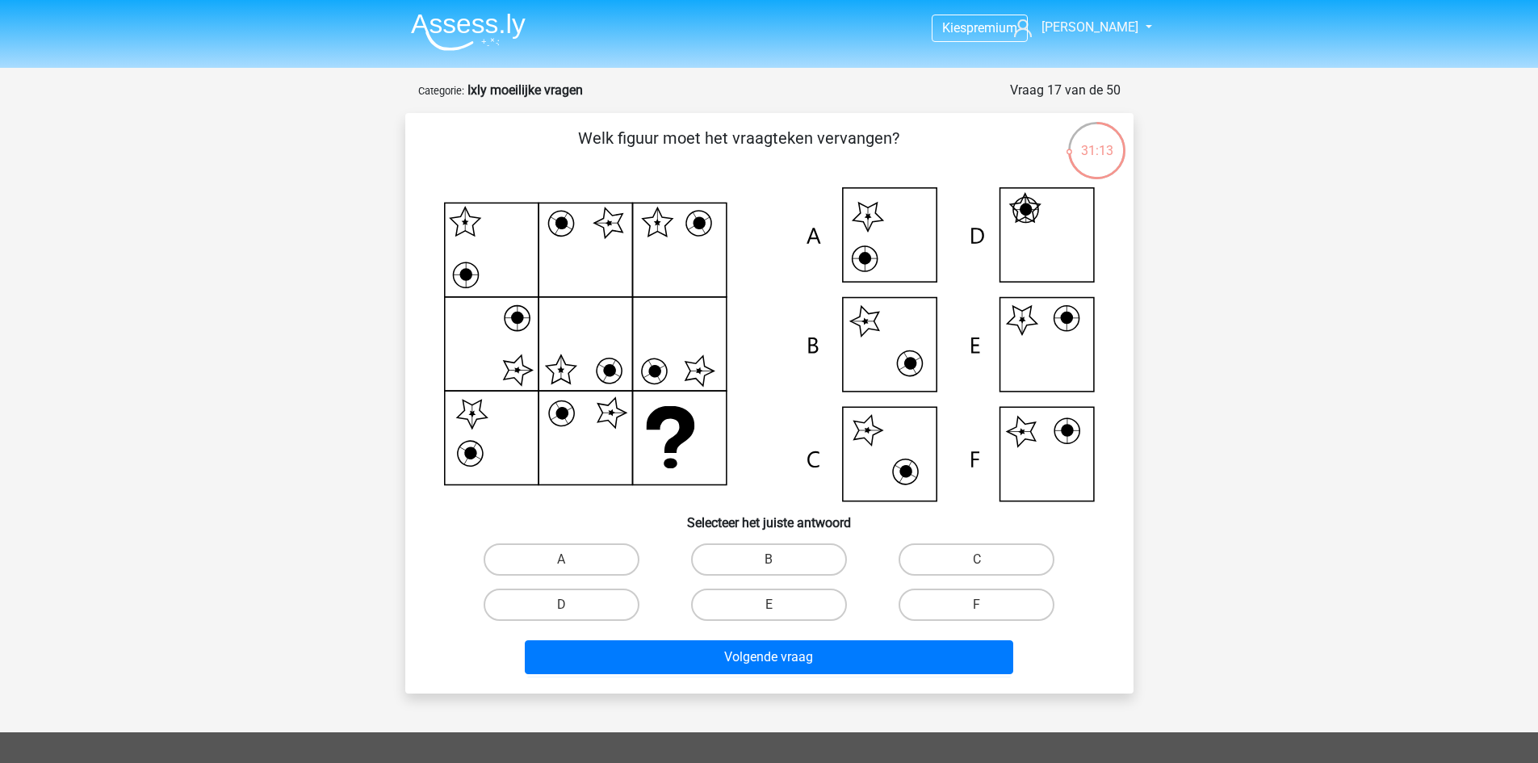
click at [470, 95] on strong "Ixly moeilijke vragen" at bounding box center [525, 89] width 115 height 15
click at [513, 15] on img at bounding box center [468, 32] width 115 height 38
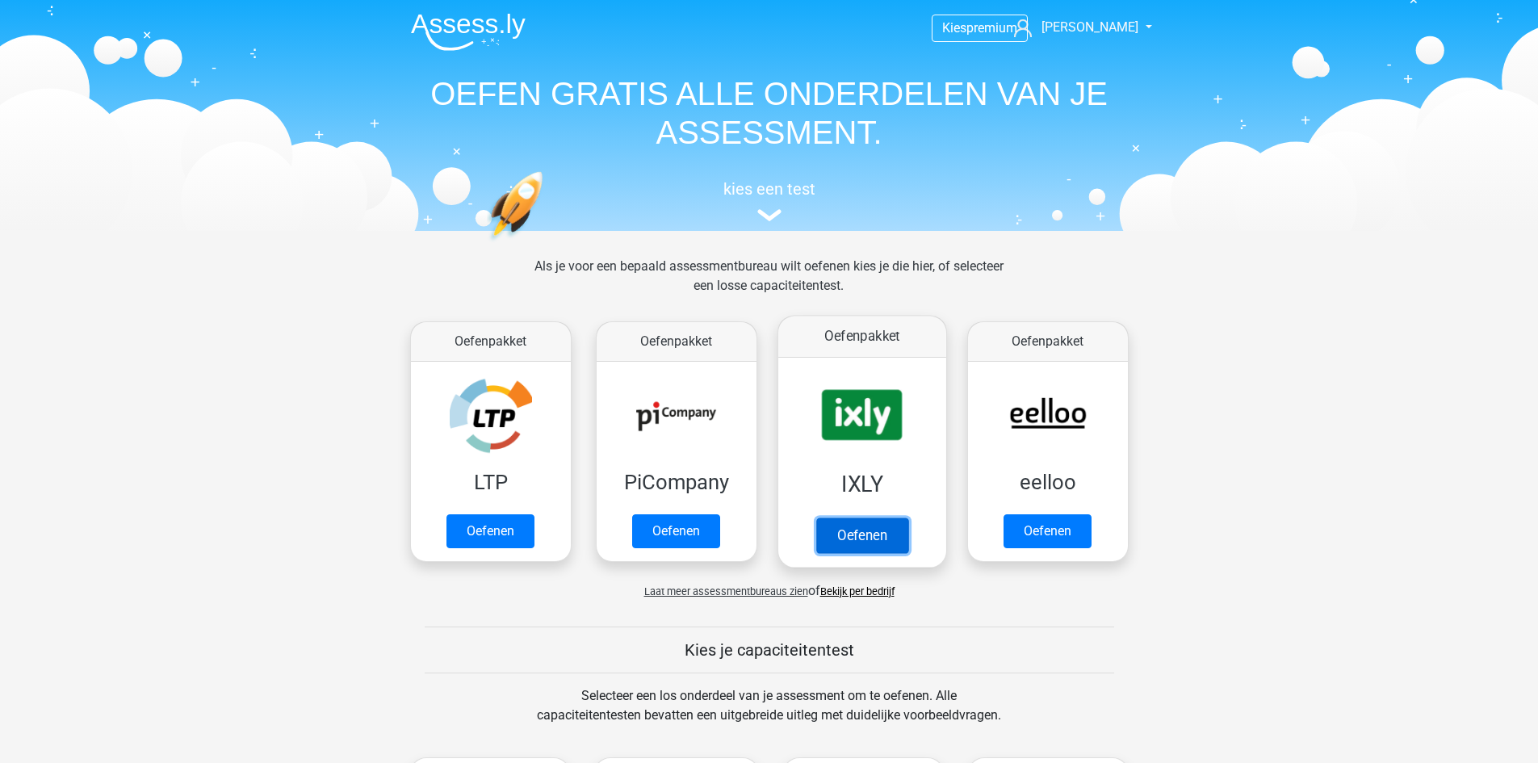
click at [858, 518] on link "Oefenen" at bounding box center [862, 536] width 92 height 36
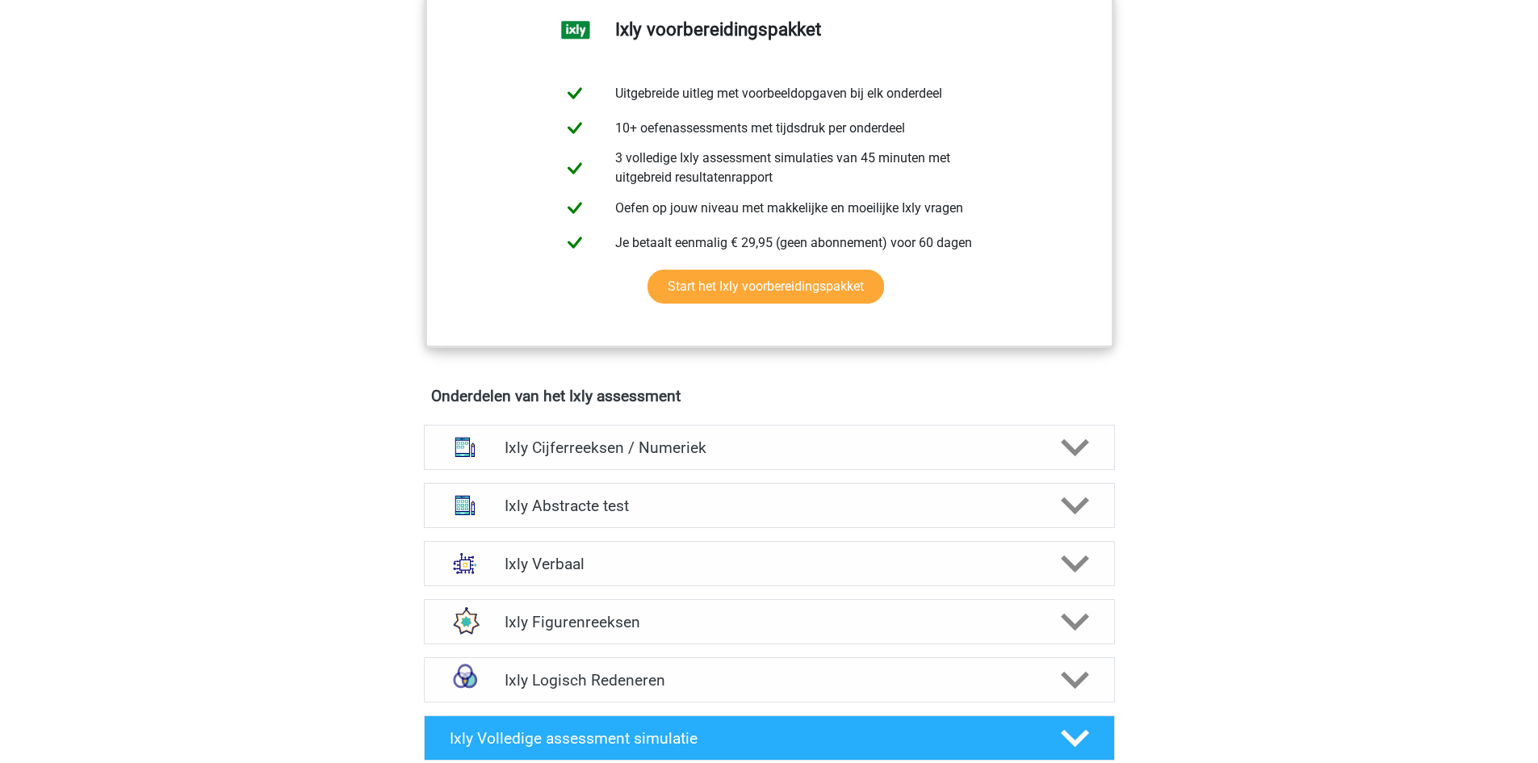
scroll to position [684, 0]
click at [846, 554] on h4 "Ixly Verbaal" at bounding box center [769, 563] width 529 height 19
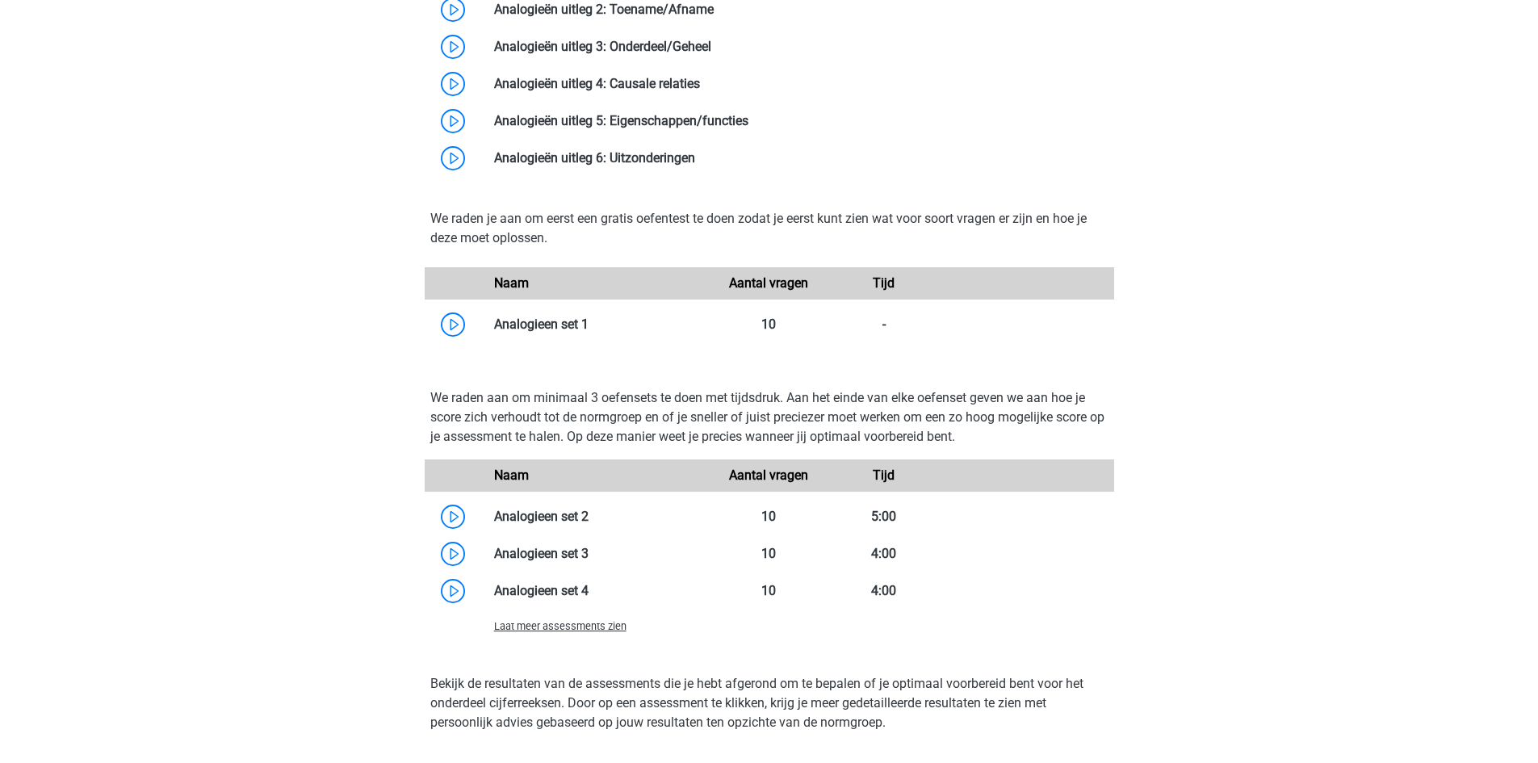
scroll to position [1575, 0]
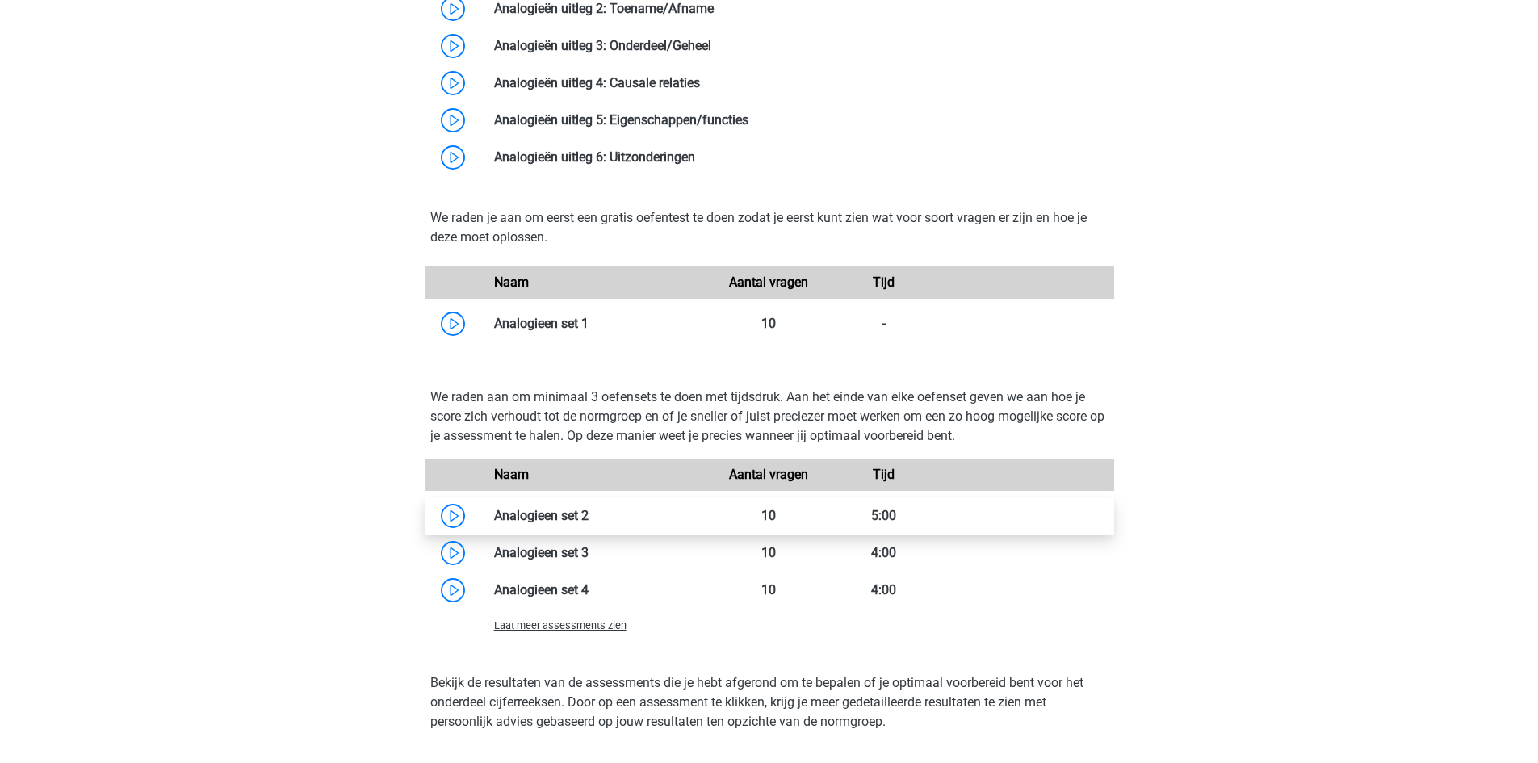
click at [589, 523] on link at bounding box center [589, 515] width 0 height 15
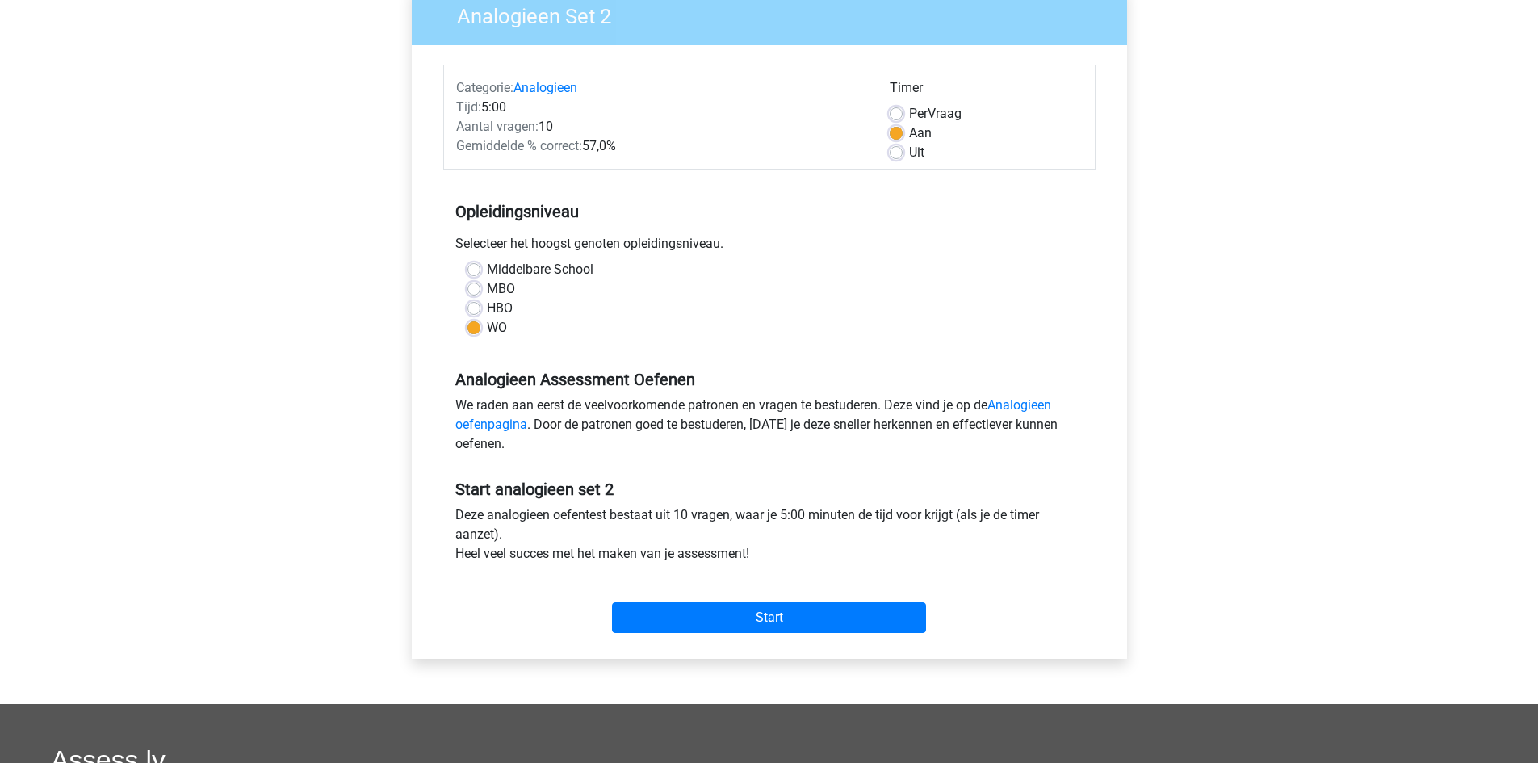
scroll to position [146, 0]
click at [812, 628] on input "Start" at bounding box center [769, 617] width 314 height 31
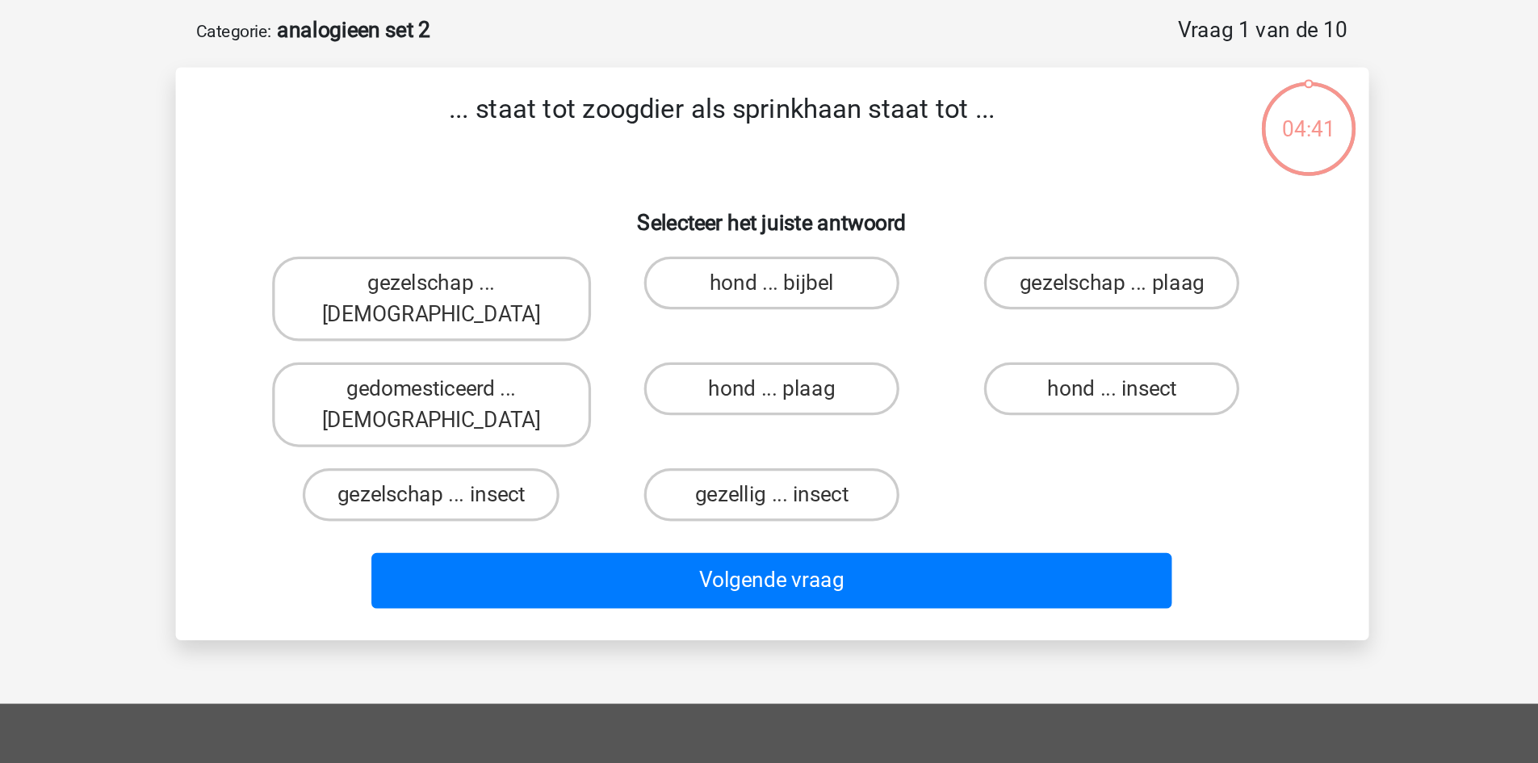
click at [987, 309] on input "hond ... insect" at bounding box center [982, 314] width 10 height 10
radio input "true"
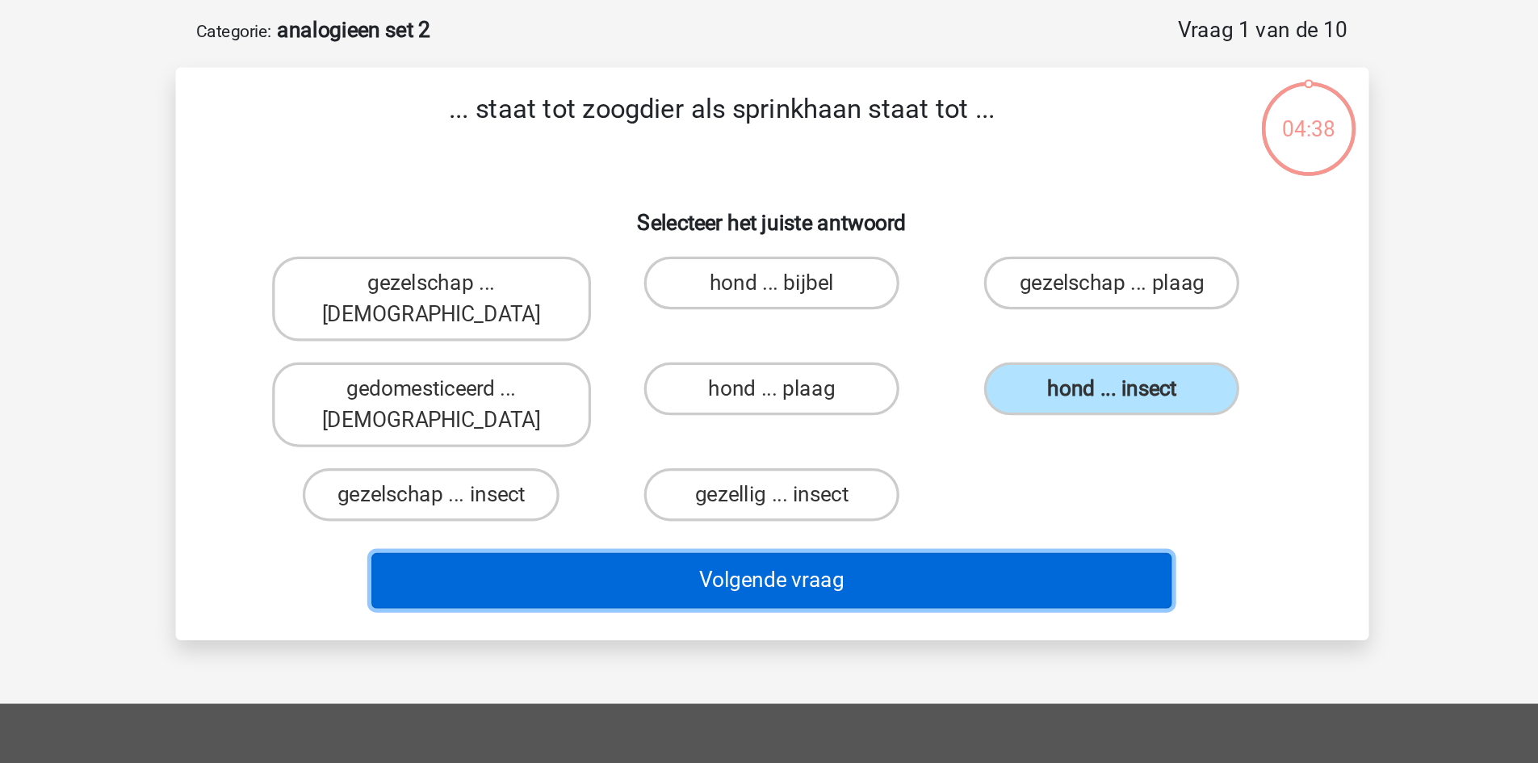
click at [918, 409] on button "Volgende vraag" at bounding box center [769, 426] width 489 height 34
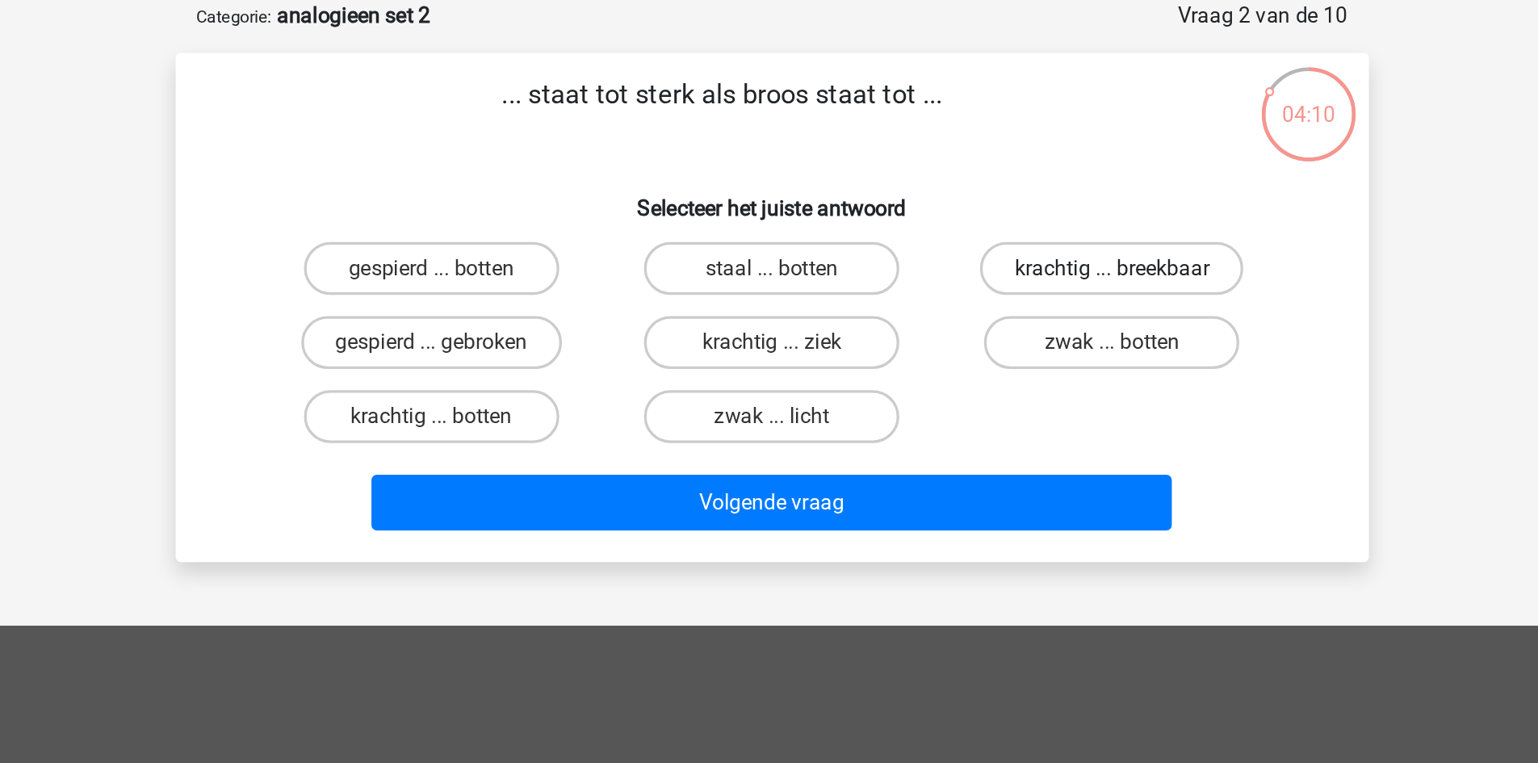
click at [946, 255] on label "krachtig ... breekbaar" at bounding box center [976, 245] width 161 height 32
click at [977, 255] on input "krachtig ... breekbaar" at bounding box center [982, 250] width 10 height 10
radio input "true"
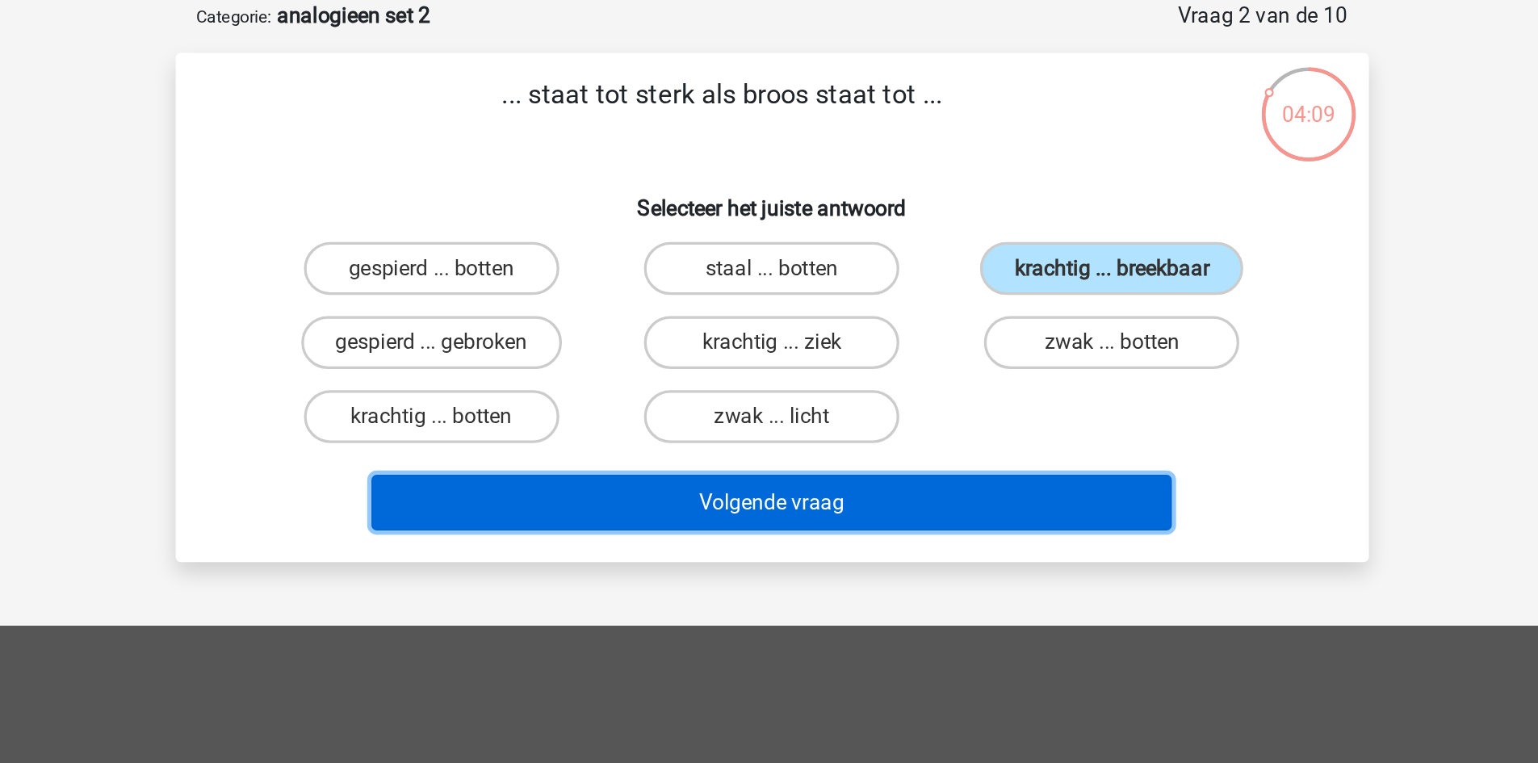
click at [917, 395] on button "Volgende vraag" at bounding box center [769, 388] width 489 height 34
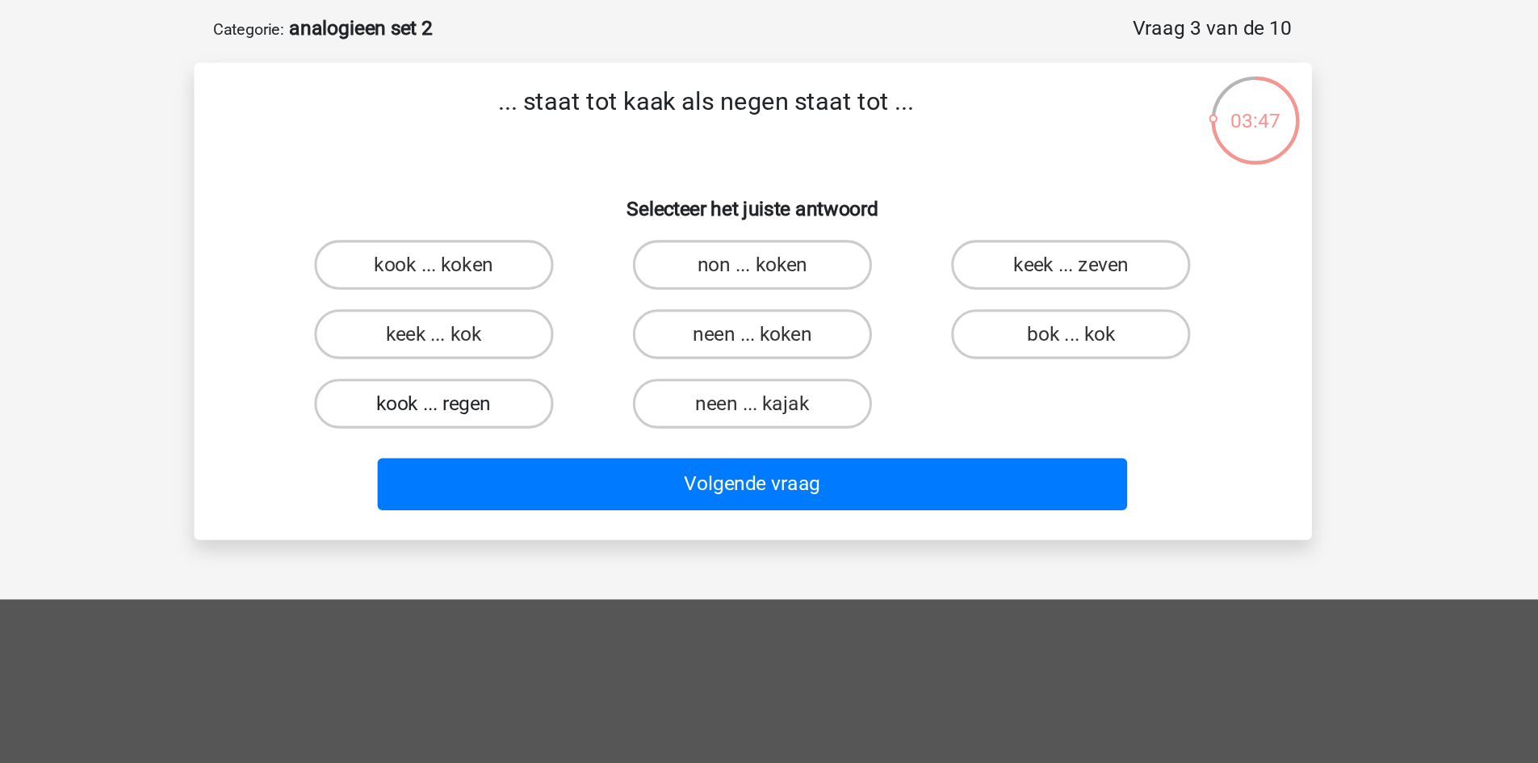
click at [597, 336] on label "kook ... regen" at bounding box center [562, 335] width 156 height 32
click at [572, 336] on input "kook ... regen" at bounding box center [566, 340] width 10 height 10
radio input "true"
click at [935, 248] on label "keek ... zeven" at bounding box center [977, 245] width 156 height 32
click at [977, 248] on input "keek ... zeven" at bounding box center [982, 250] width 10 height 10
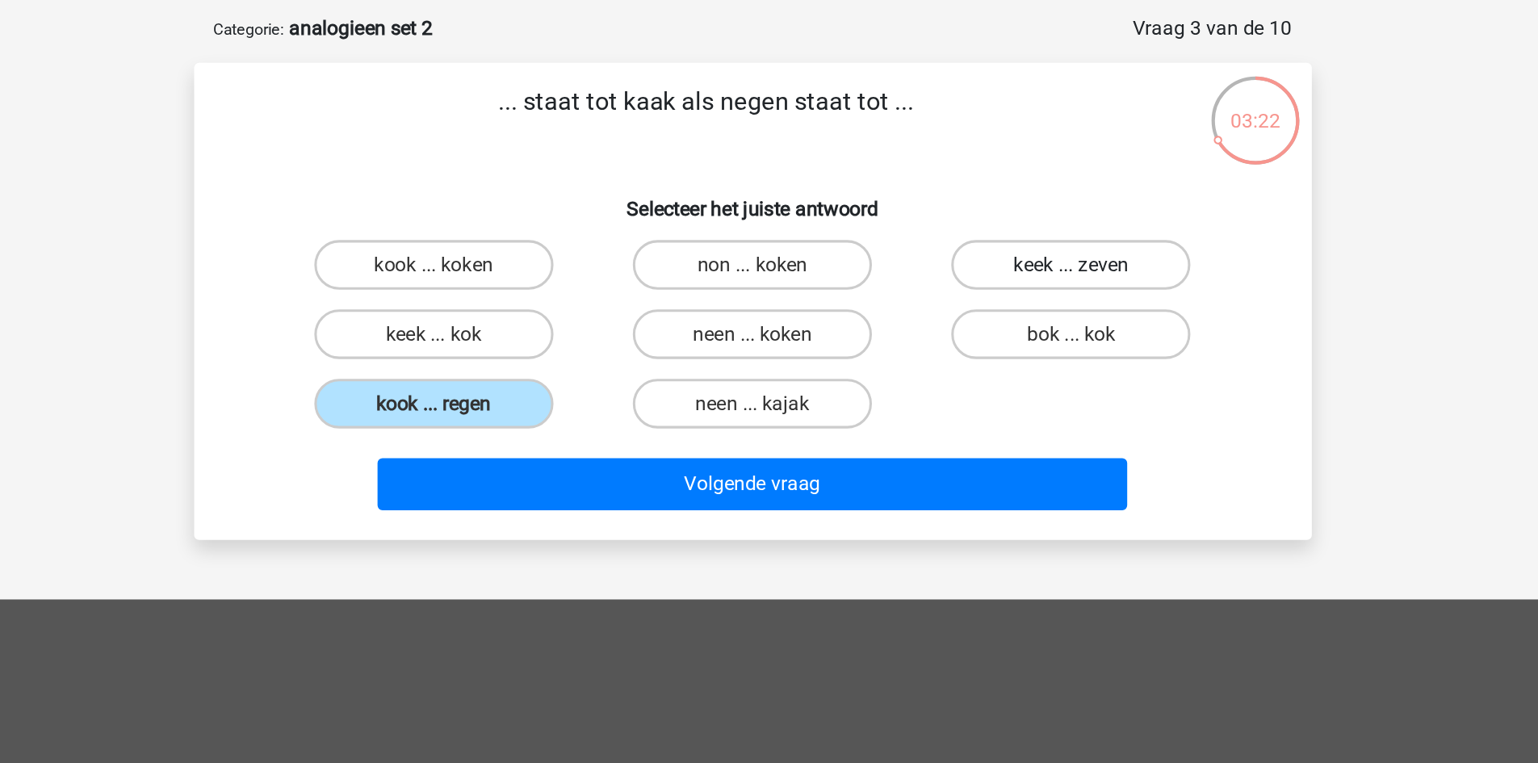
radio input "true"
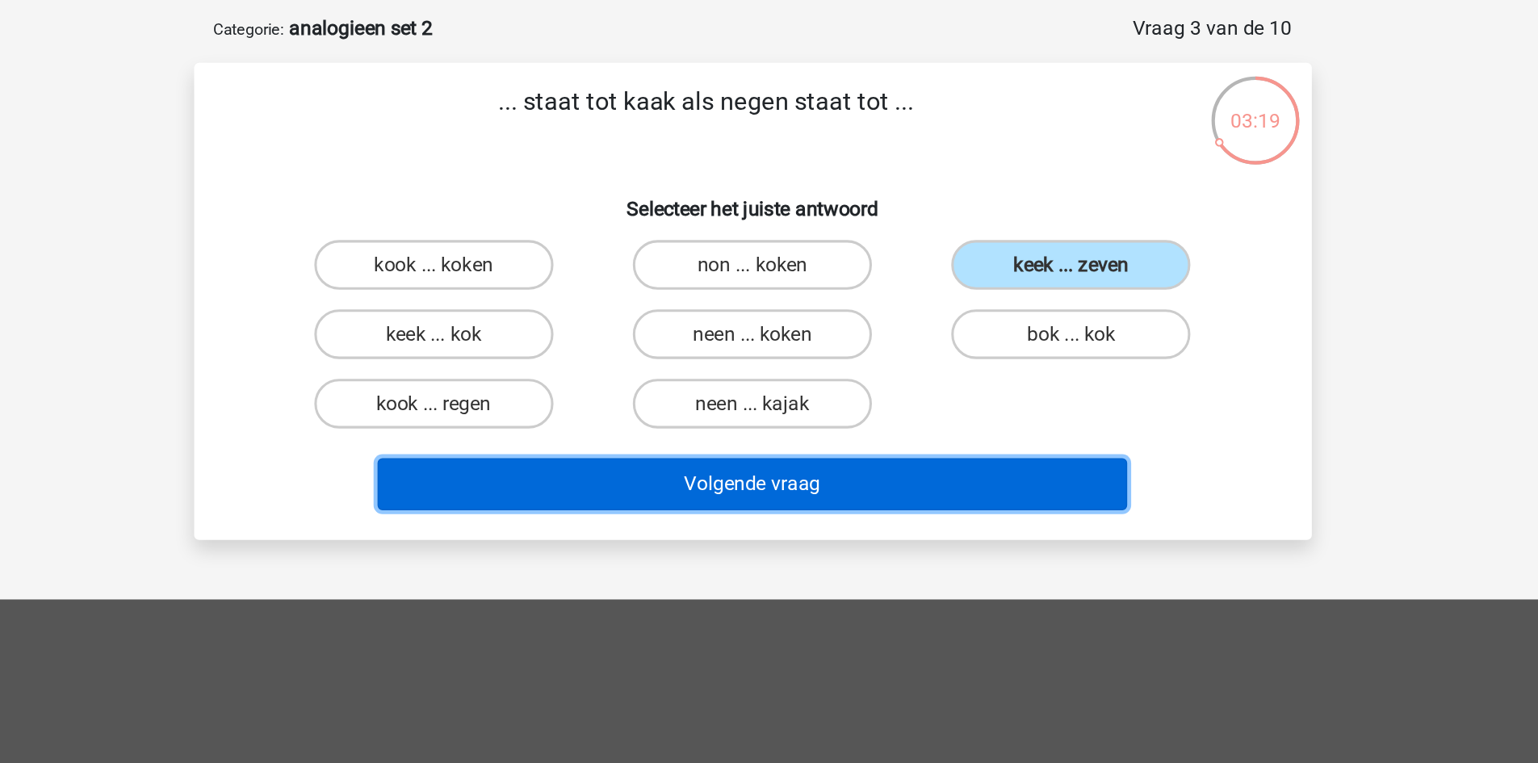
click at [661, 393] on button "Volgende vraag" at bounding box center [769, 388] width 489 height 34
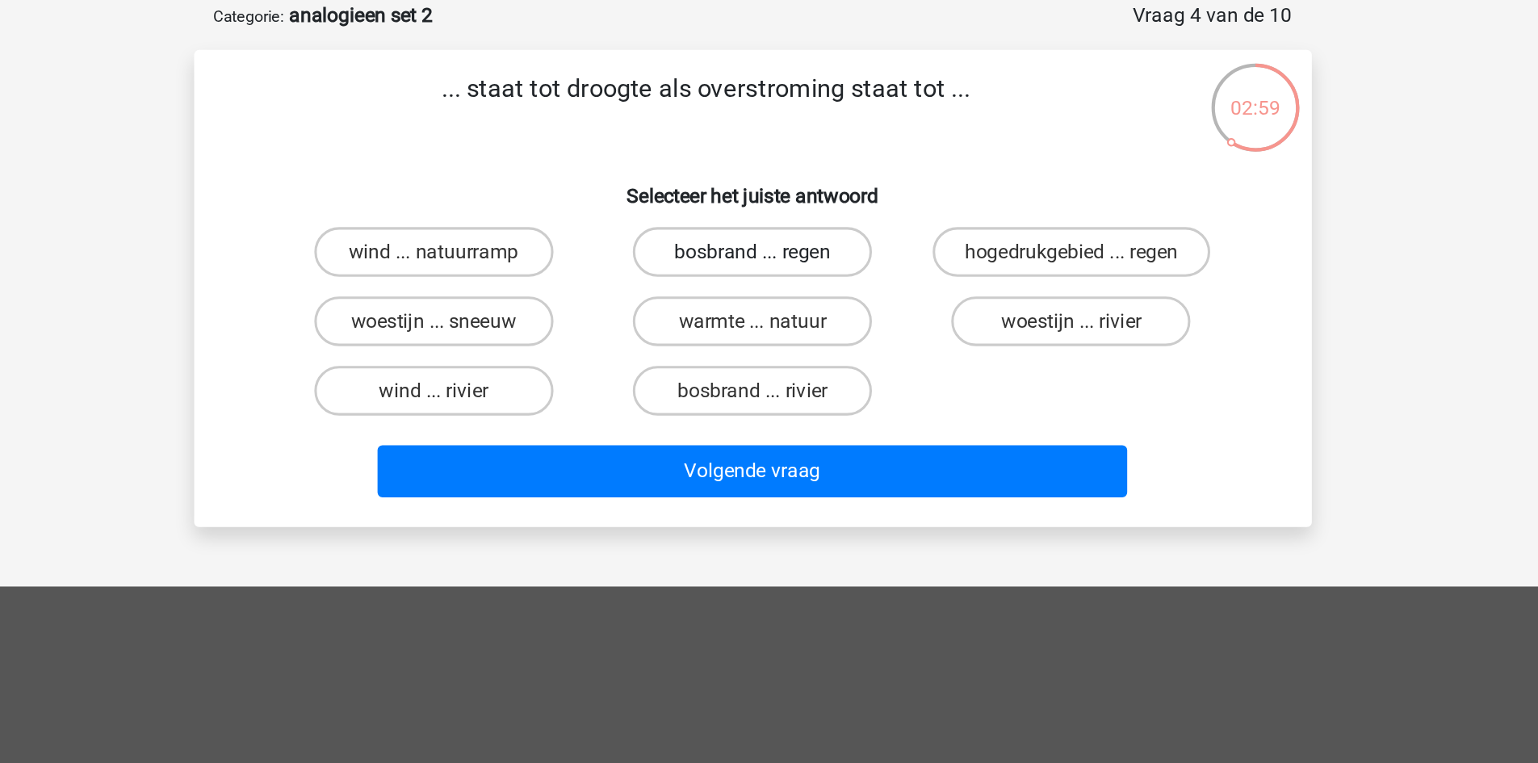
click at [802, 248] on label "bosbrand ... regen" at bounding box center [769, 245] width 156 height 32
click at [779, 248] on input "bosbrand ... regen" at bounding box center [774, 250] width 10 height 10
radio input "true"
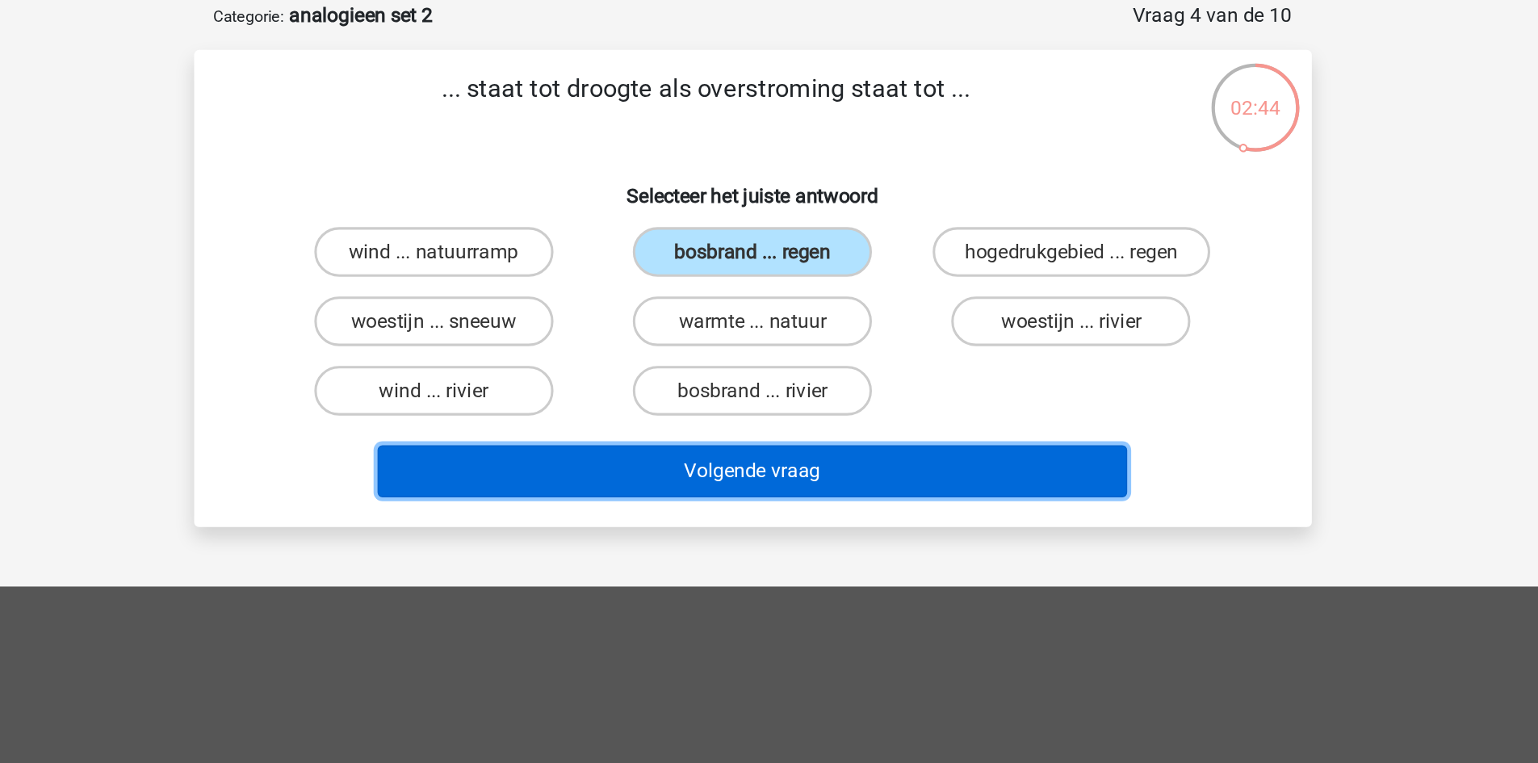
click at [893, 390] on button "Volgende vraag" at bounding box center [769, 388] width 489 height 34
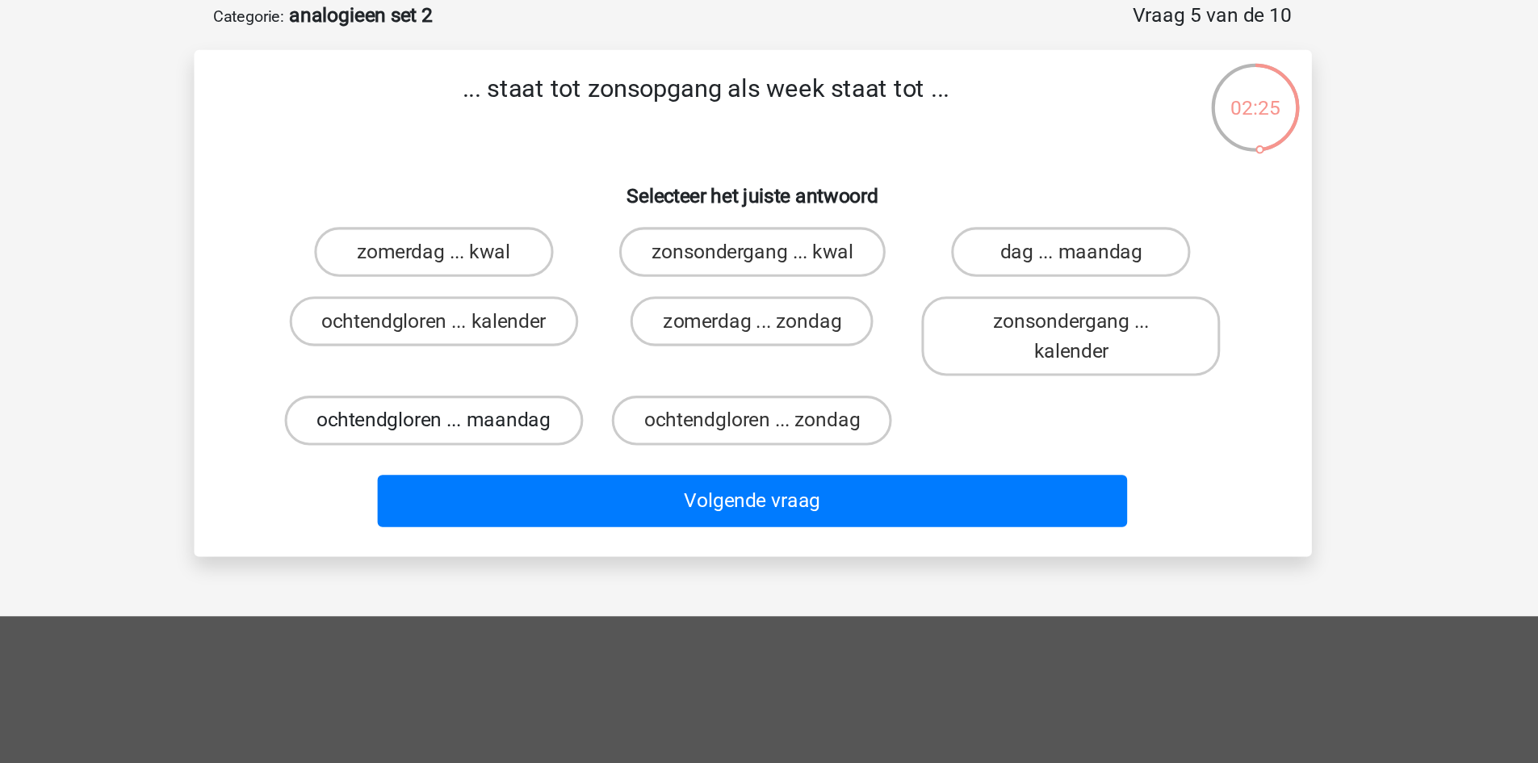
click at [600, 371] on label "ochtendgloren ... maandag" at bounding box center [561, 354] width 195 height 32
click at [572, 365] on input "ochtendgloren ... maandag" at bounding box center [566, 360] width 10 height 10
radio input "true"
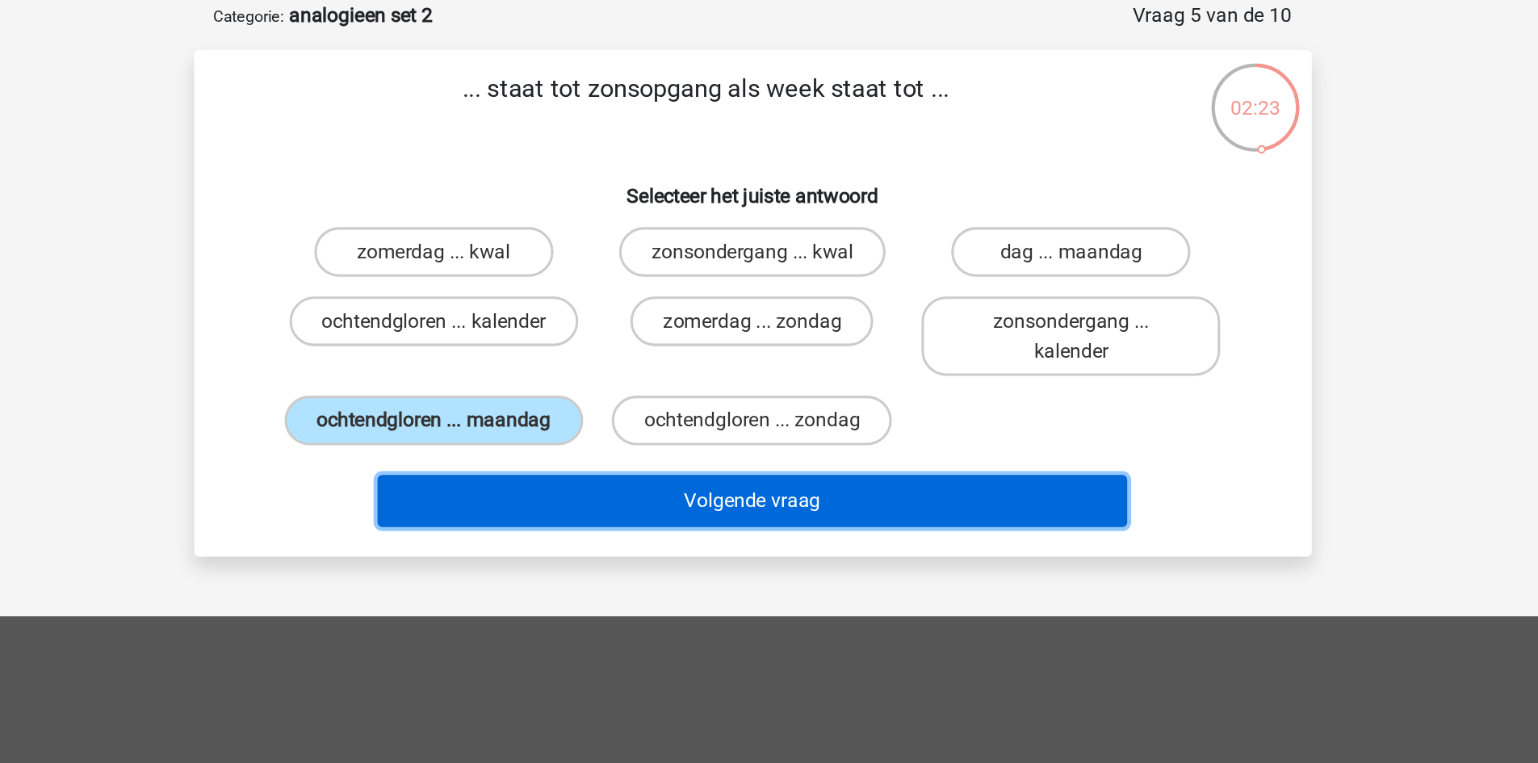
click at [663, 424] on button "Volgende vraag" at bounding box center [769, 407] width 489 height 34
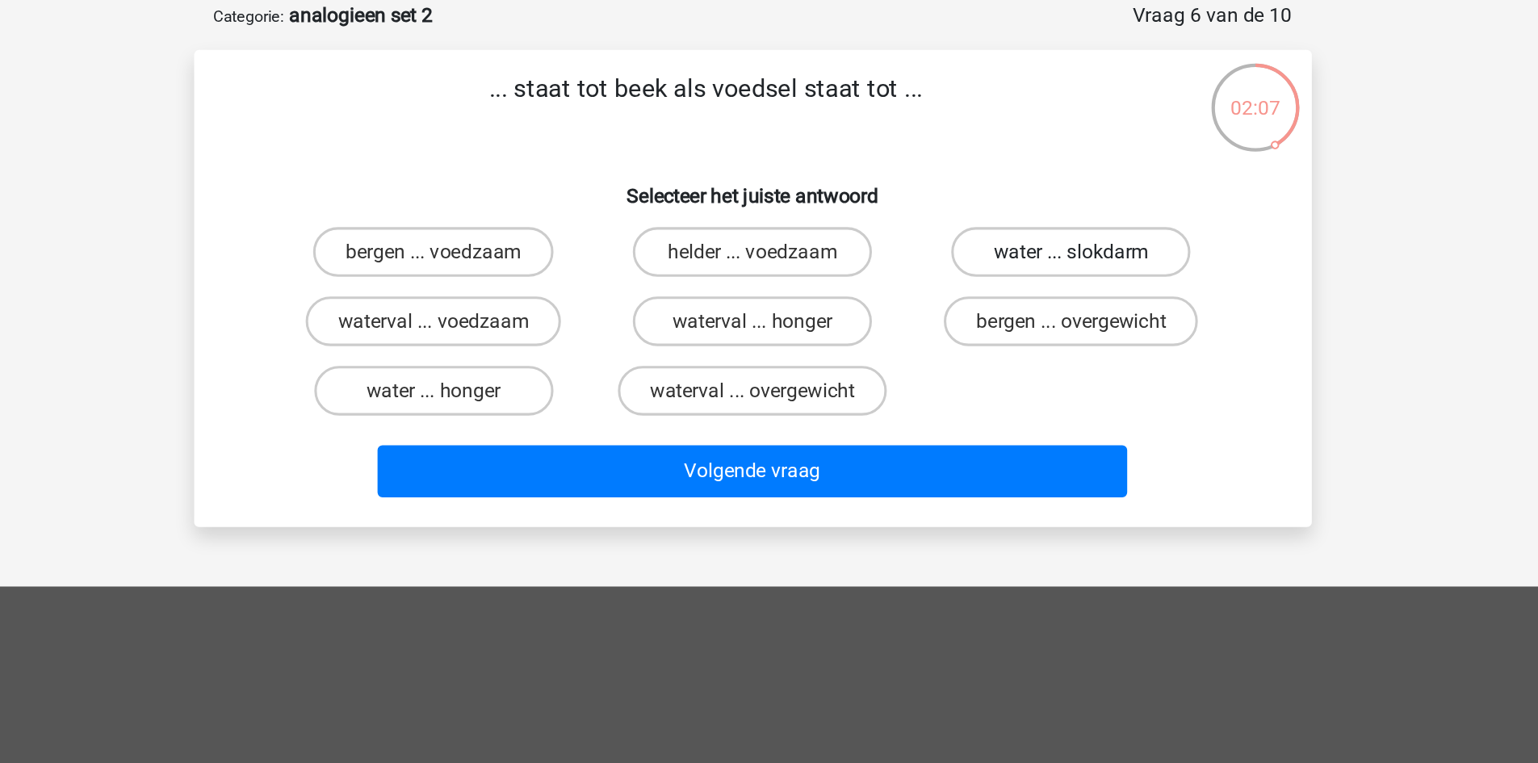
click at [930, 243] on label "water ... slokdarm" at bounding box center [977, 245] width 156 height 32
click at [977, 245] on input "water ... slokdarm" at bounding box center [982, 250] width 10 height 10
radio input "true"
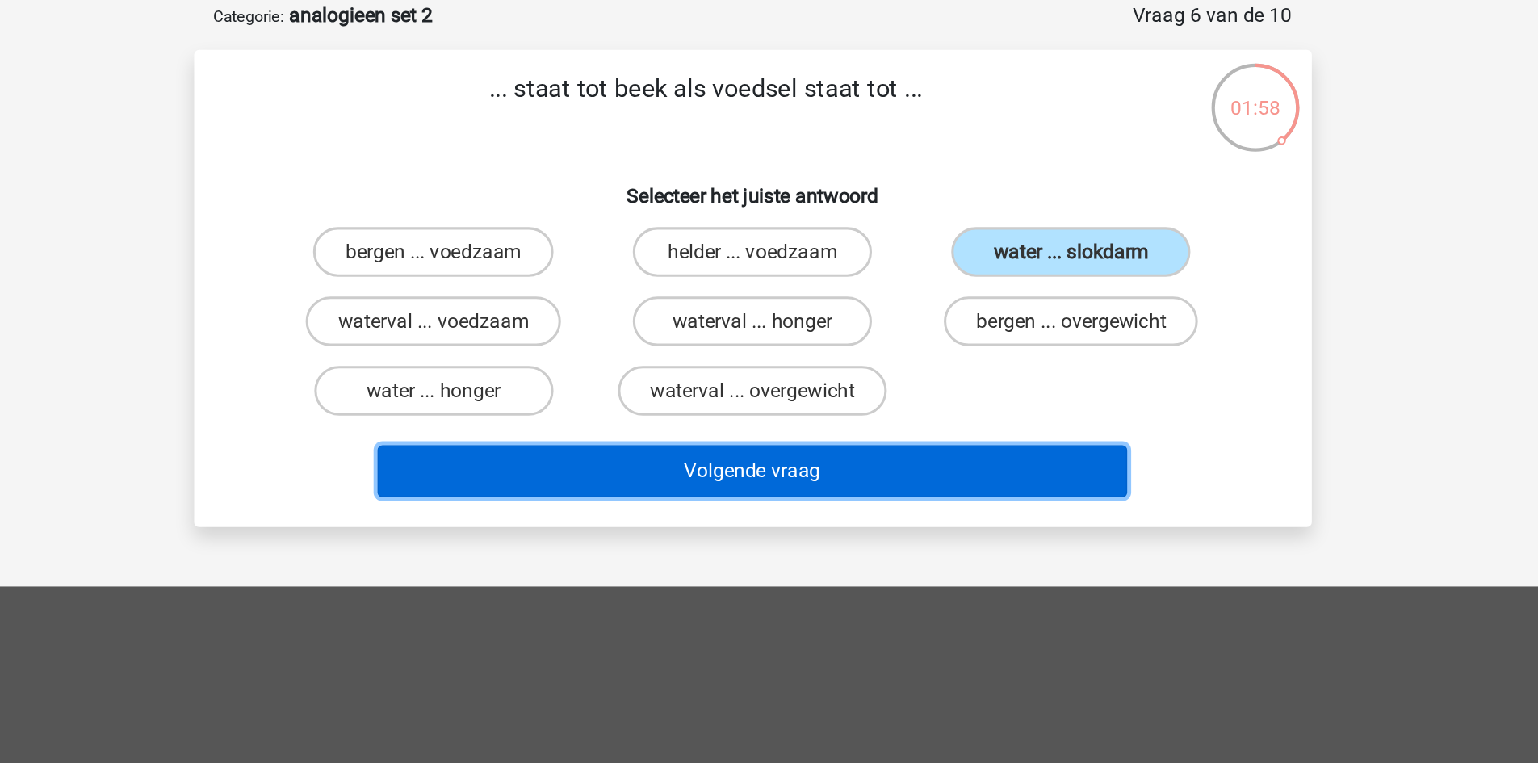
click at [611, 380] on button "Volgende vraag" at bounding box center [769, 388] width 489 height 34
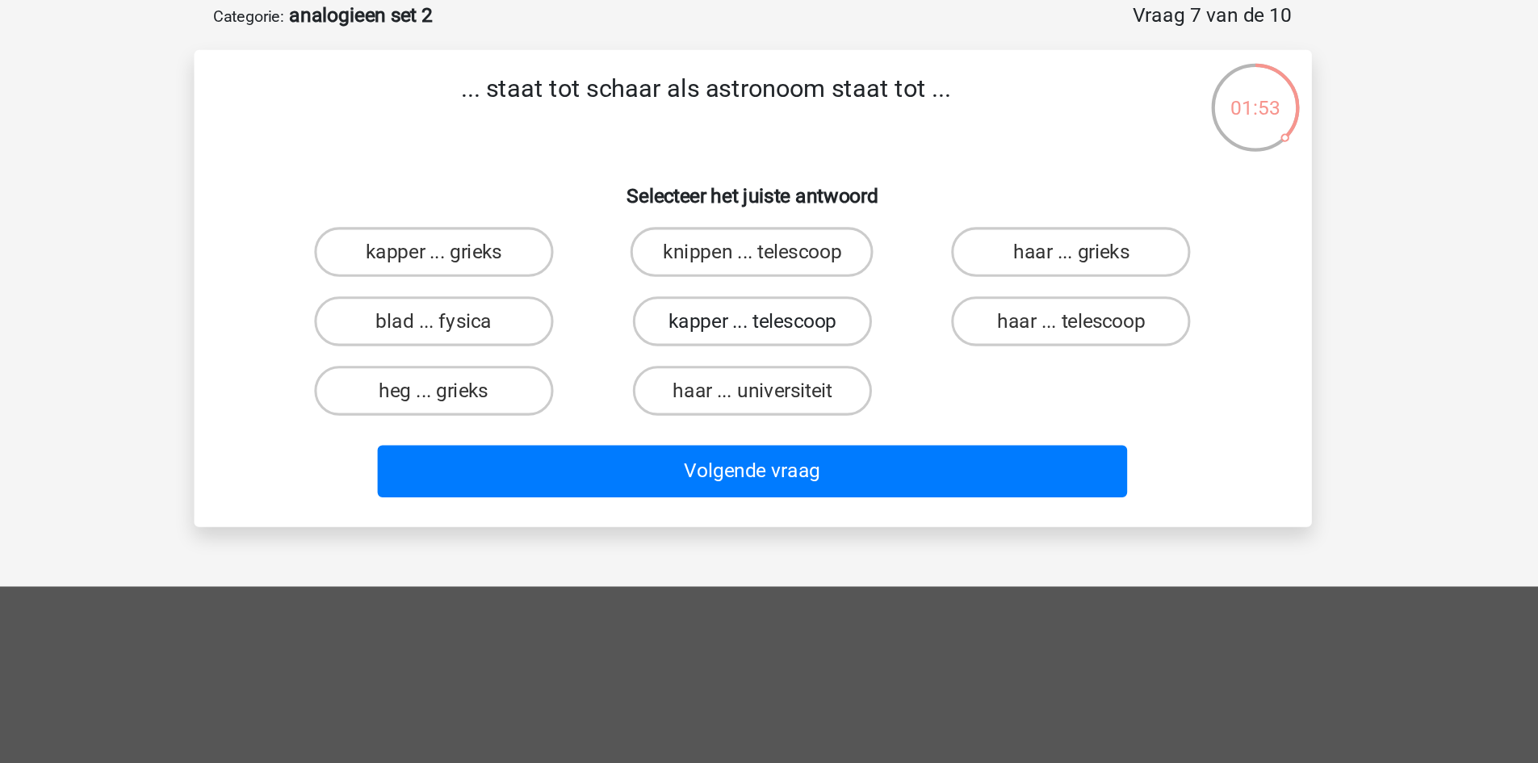
click at [716, 288] on label "kapper ... telescoop" at bounding box center [769, 290] width 156 height 32
click at [769, 290] on input "kapper ... telescoop" at bounding box center [774, 295] width 10 height 10
radio input "true"
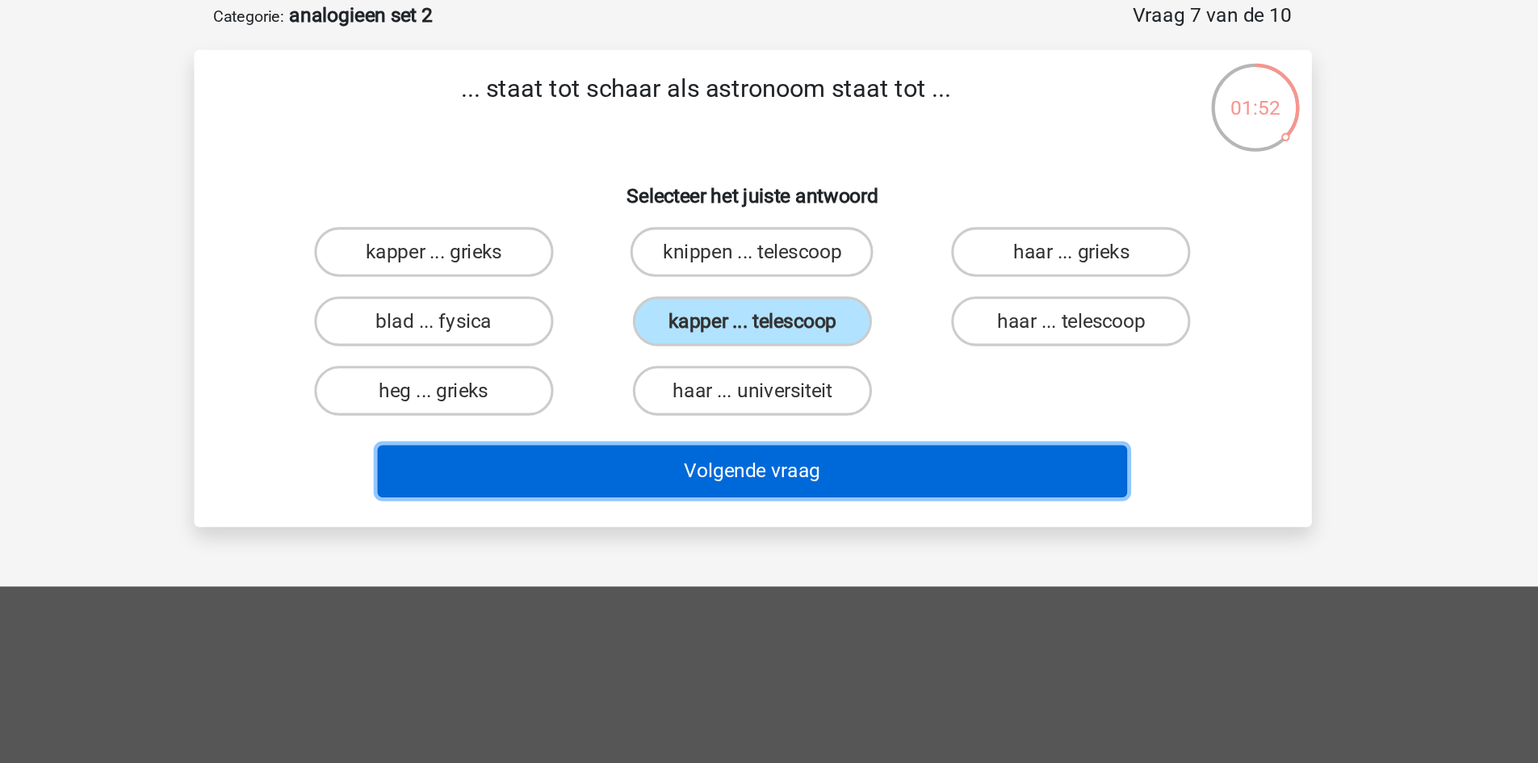
click at [864, 378] on button "Volgende vraag" at bounding box center [769, 388] width 489 height 34
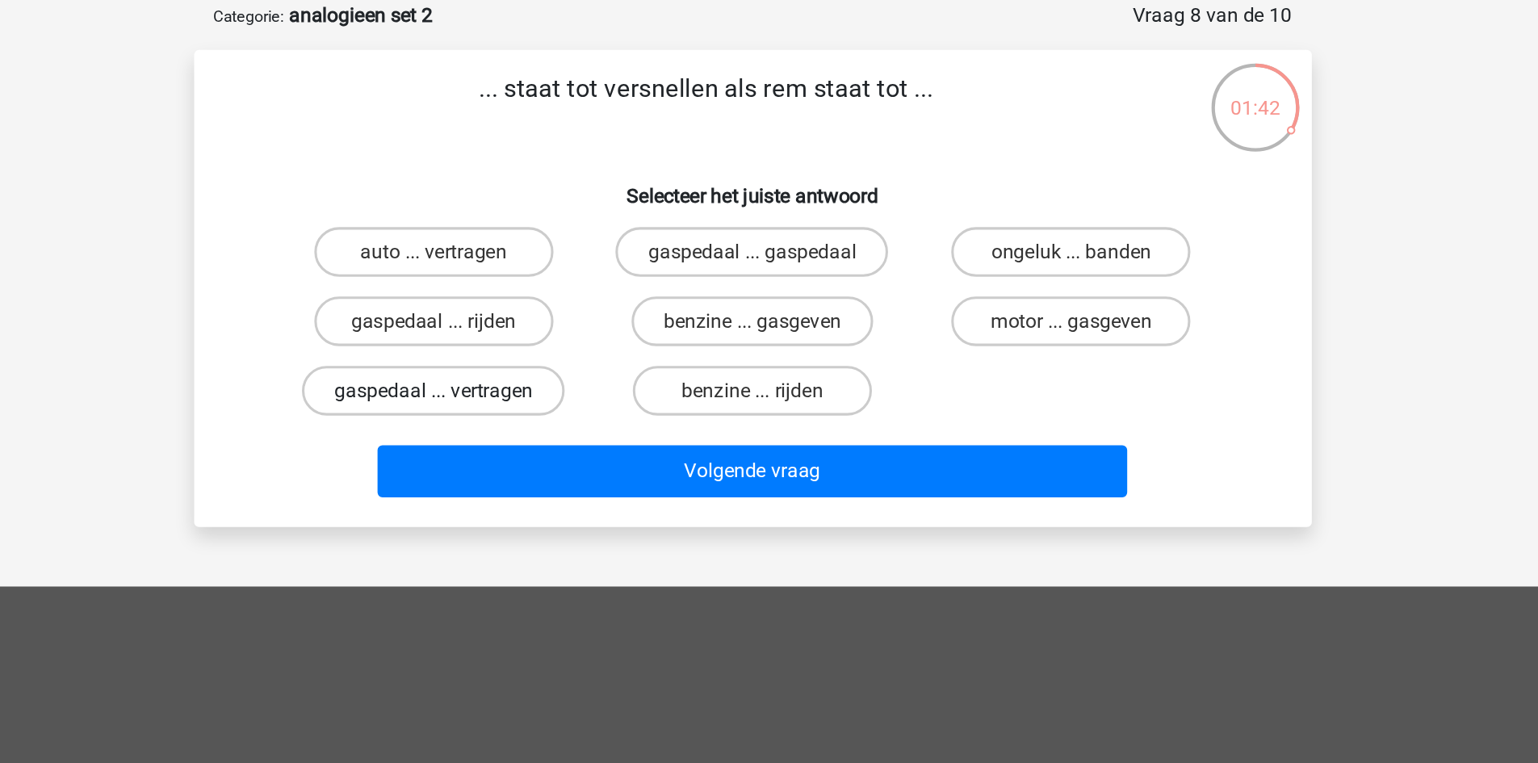
click at [598, 332] on label "gaspedaal ... vertragen" at bounding box center [561, 335] width 171 height 32
click at [572, 335] on input "gaspedaal ... vertragen" at bounding box center [566, 340] width 10 height 10
radio input "true"
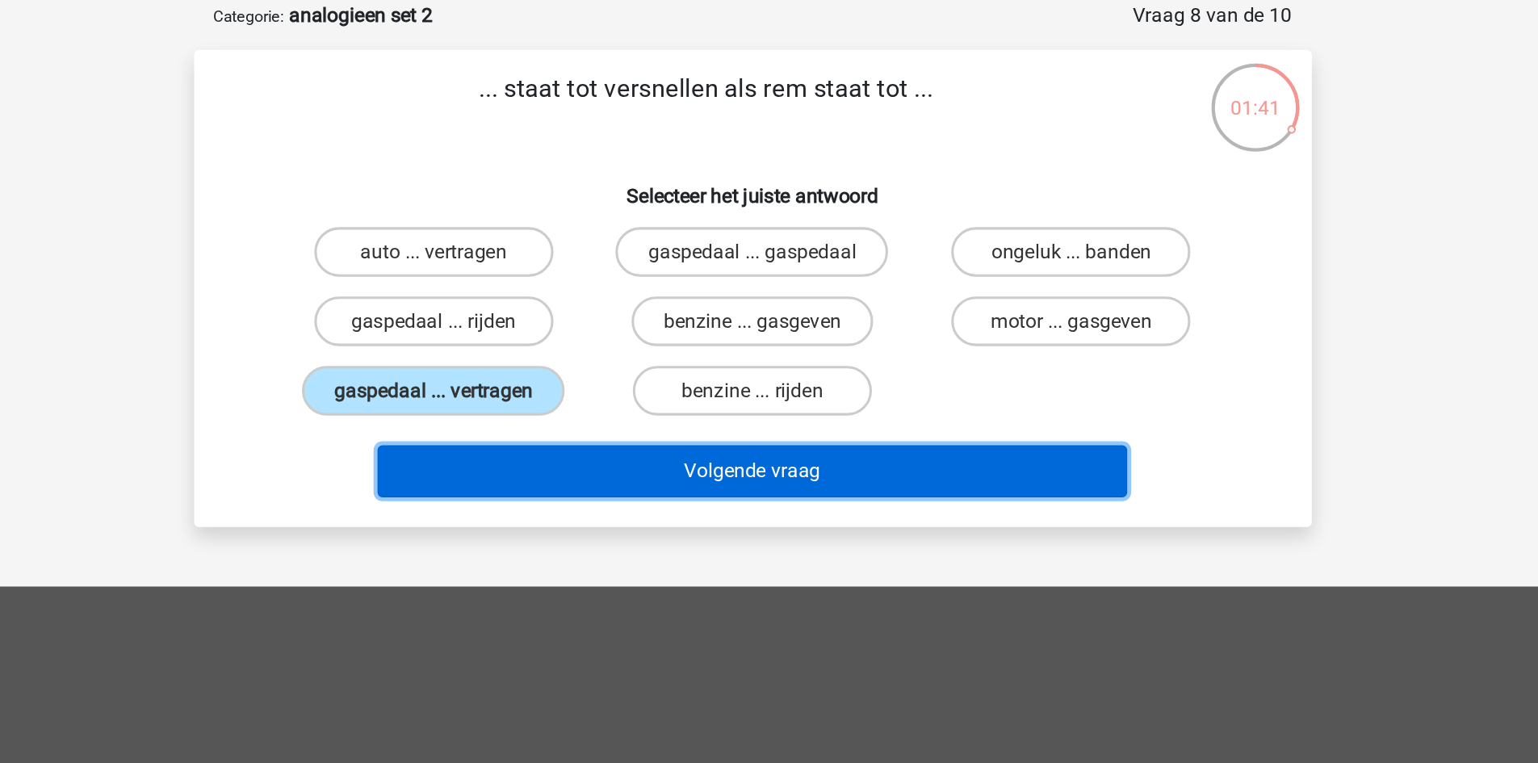
click at [619, 381] on button "Volgende vraag" at bounding box center [769, 388] width 489 height 34
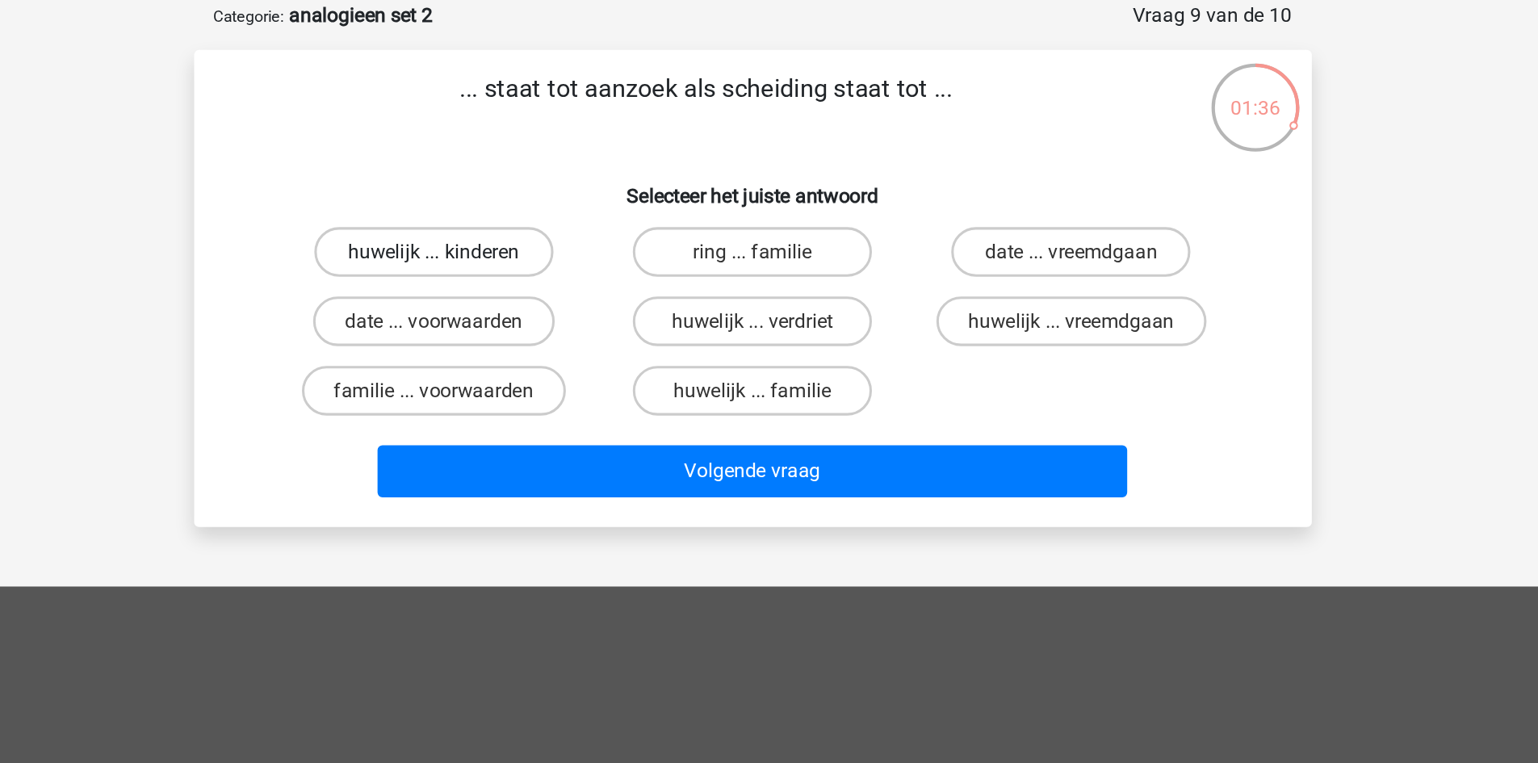
click at [573, 229] on label "huwelijk ... kinderen" at bounding box center [562, 245] width 156 height 32
click at [572, 245] on input "huwelijk ... kinderen" at bounding box center [566, 250] width 10 height 10
radio input "true"
click at [737, 278] on label "huwelijk ... verdriet" at bounding box center [769, 290] width 156 height 32
click at [769, 290] on input "huwelijk ... verdriet" at bounding box center [774, 295] width 10 height 10
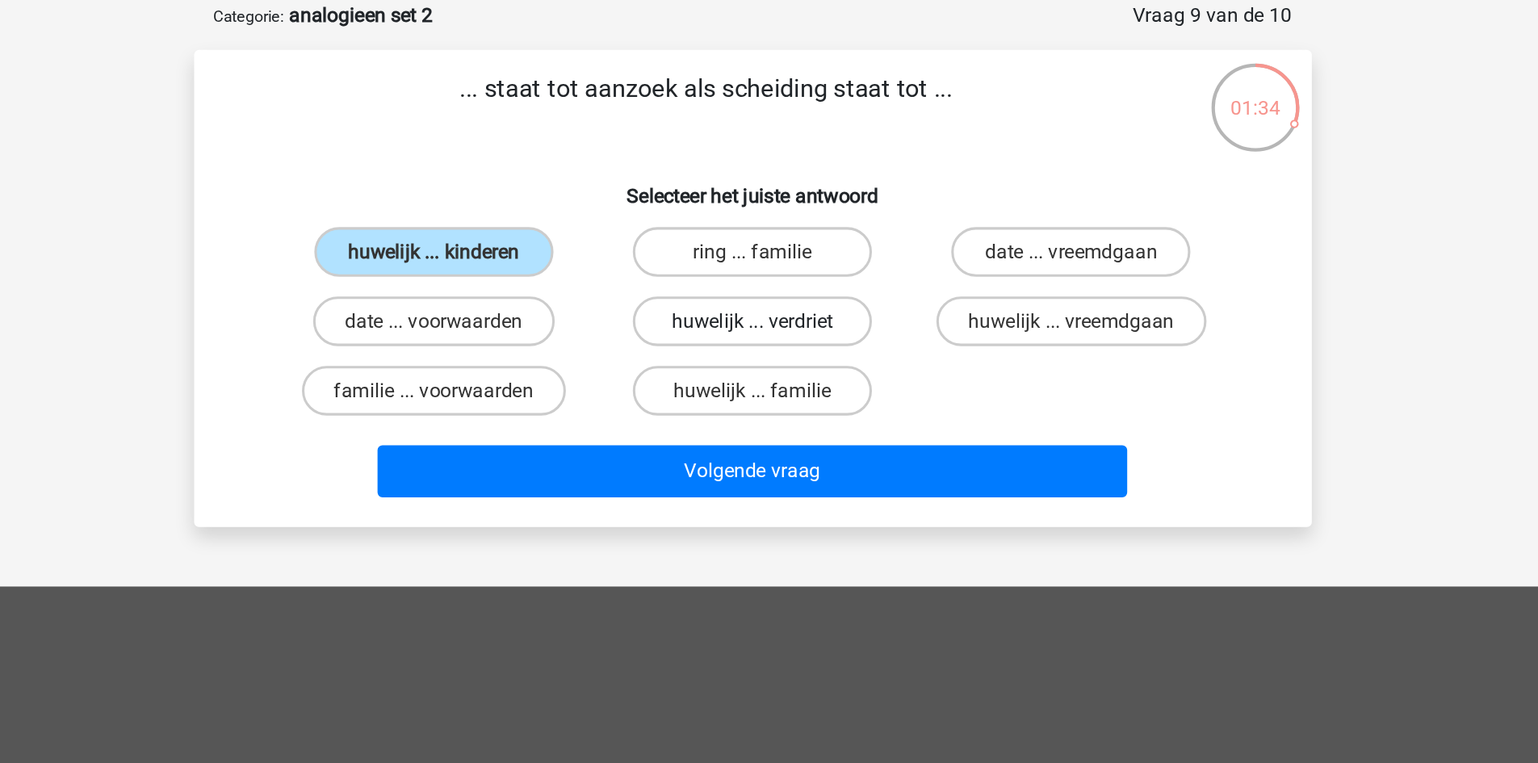
radio input "true"
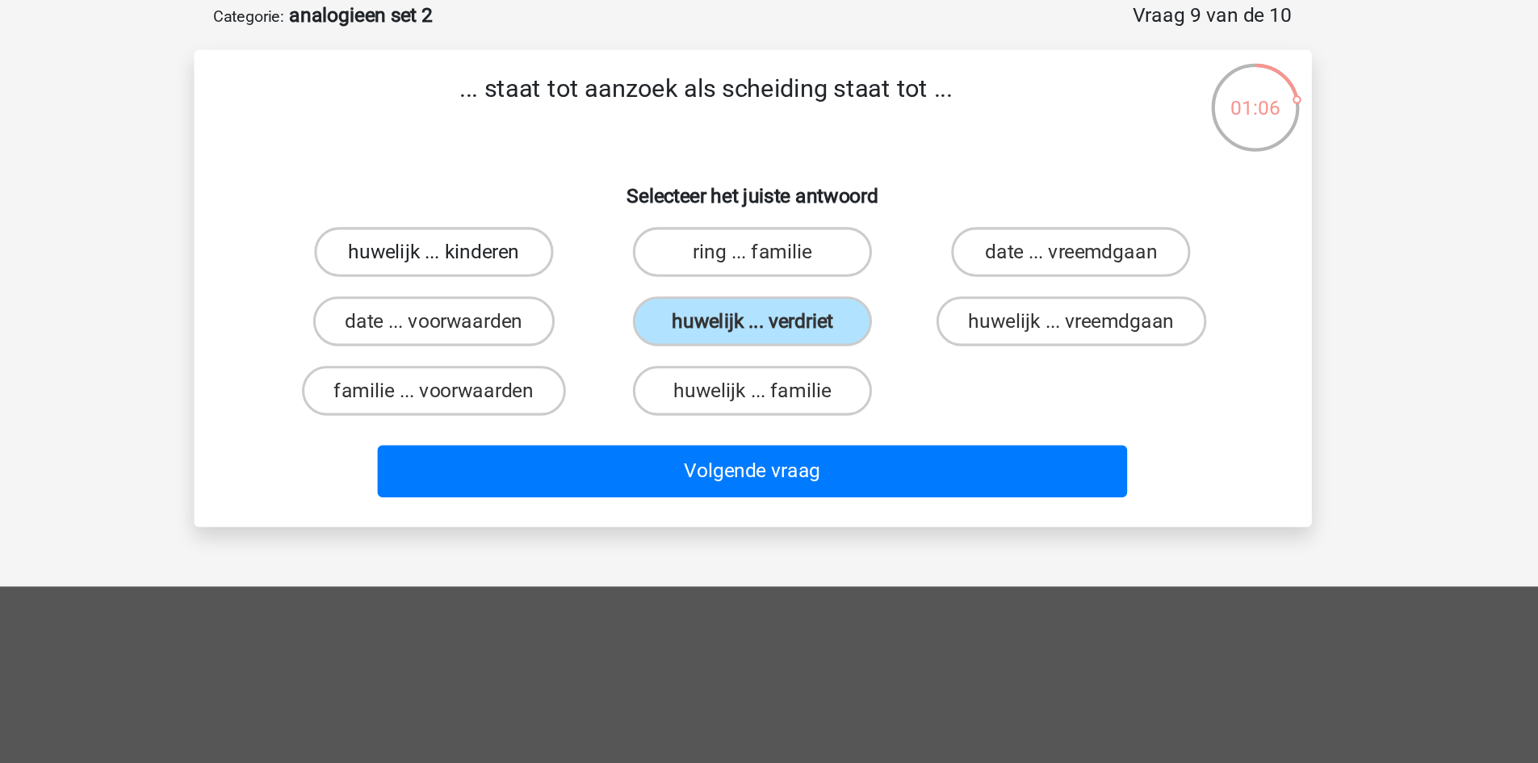
click at [616, 241] on label "huwelijk ... kinderen" at bounding box center [562, 245] width 156 height 32
click at [572, 245] on input "huwelijk ... kinderen" at bounding box center [566, 250] width 10 height 10
radio input "true"
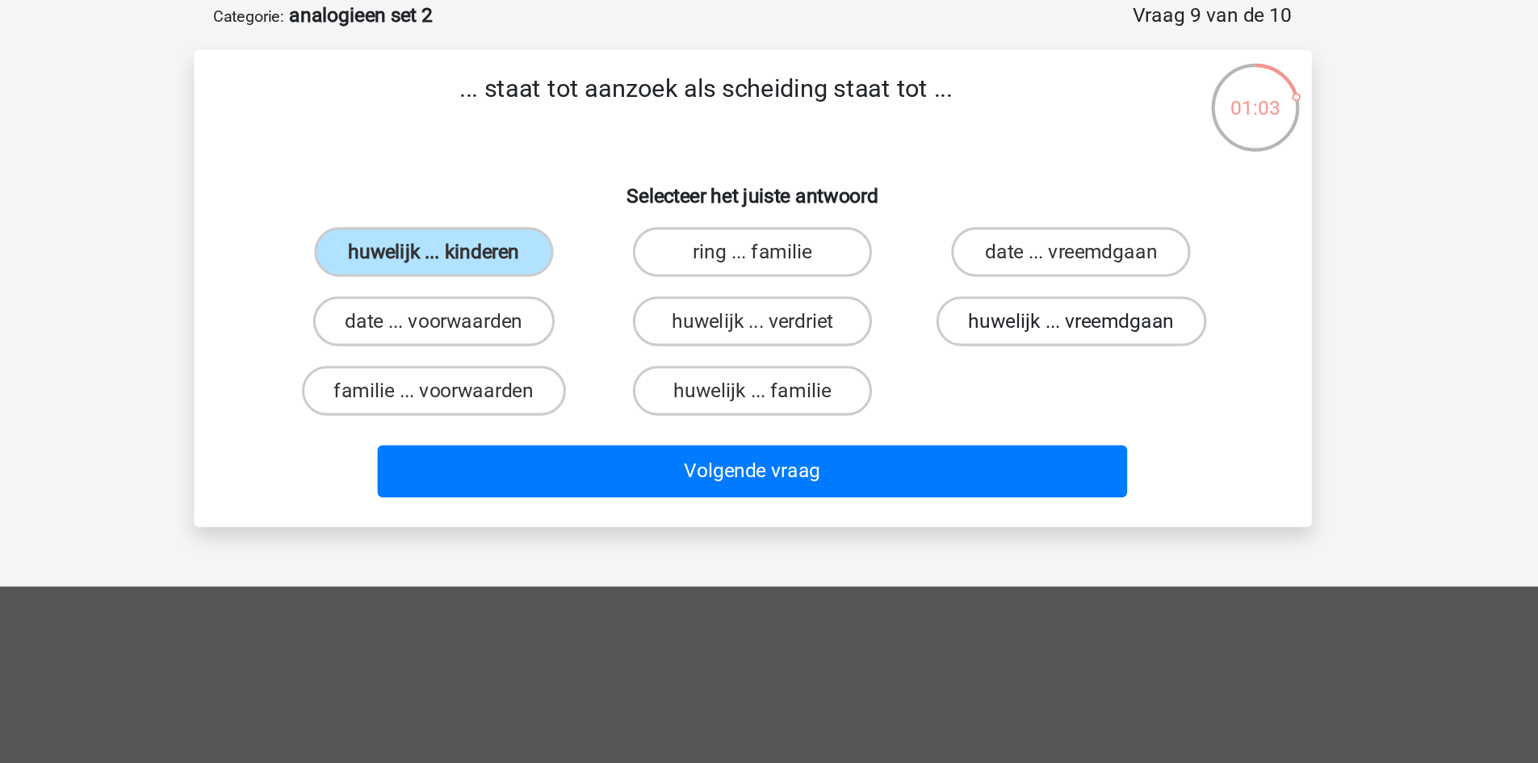
click at [936, 279] on label "huwelijk ... vreemdgaan" at bounding box center [977, 290] width 176 height 32
click at [977, 290] on input "huwelijk ... vreemdgaan" at bounding box center [982, 295] width 10 height 10
radio input "true"
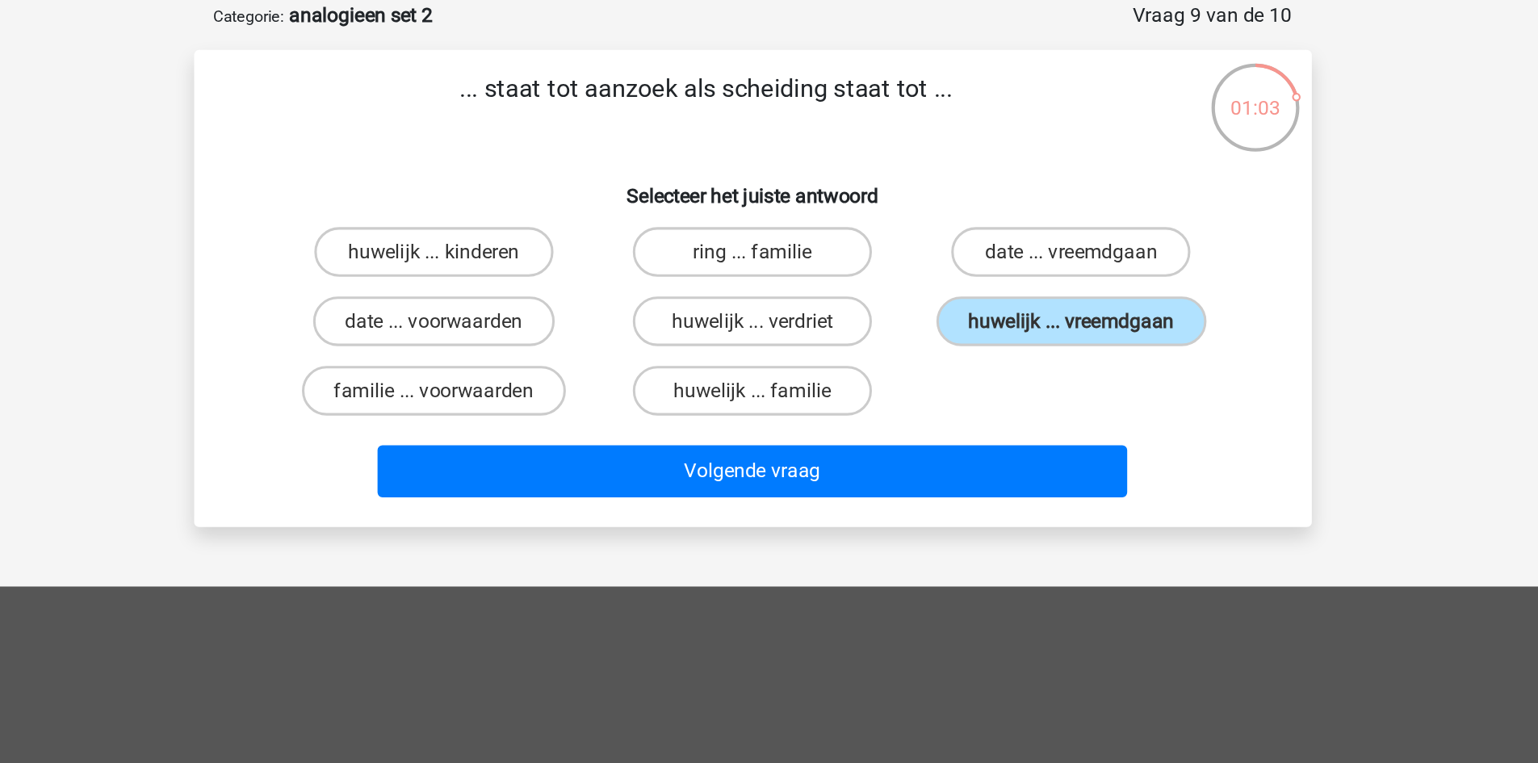
click at [871, 405] on div "Volgende vraag" at bounding box center [769, 391] width 623 height 40
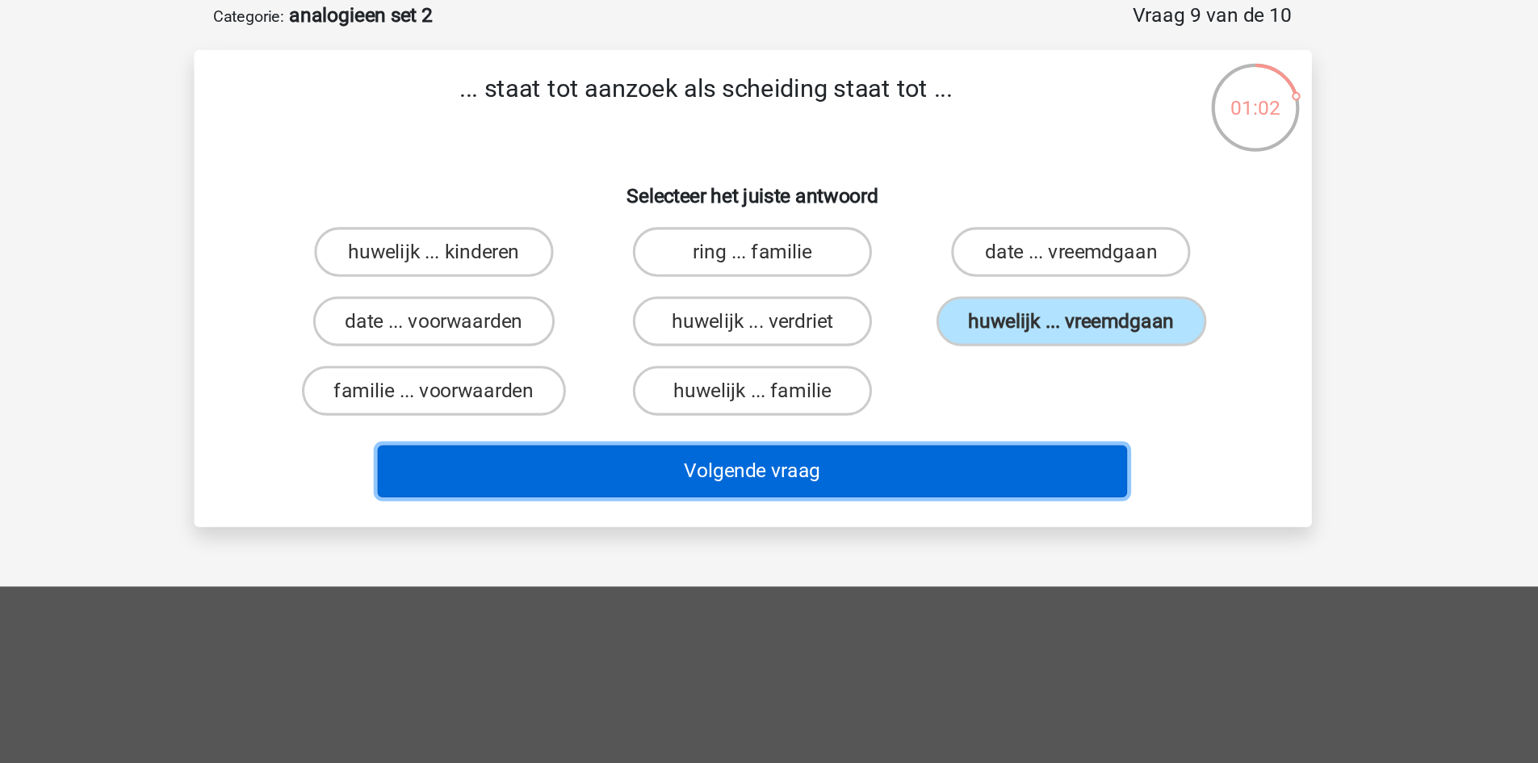
click at [871, 380] on button "Volgende vraag" at bounding box center [769, 388] width 489 height 34
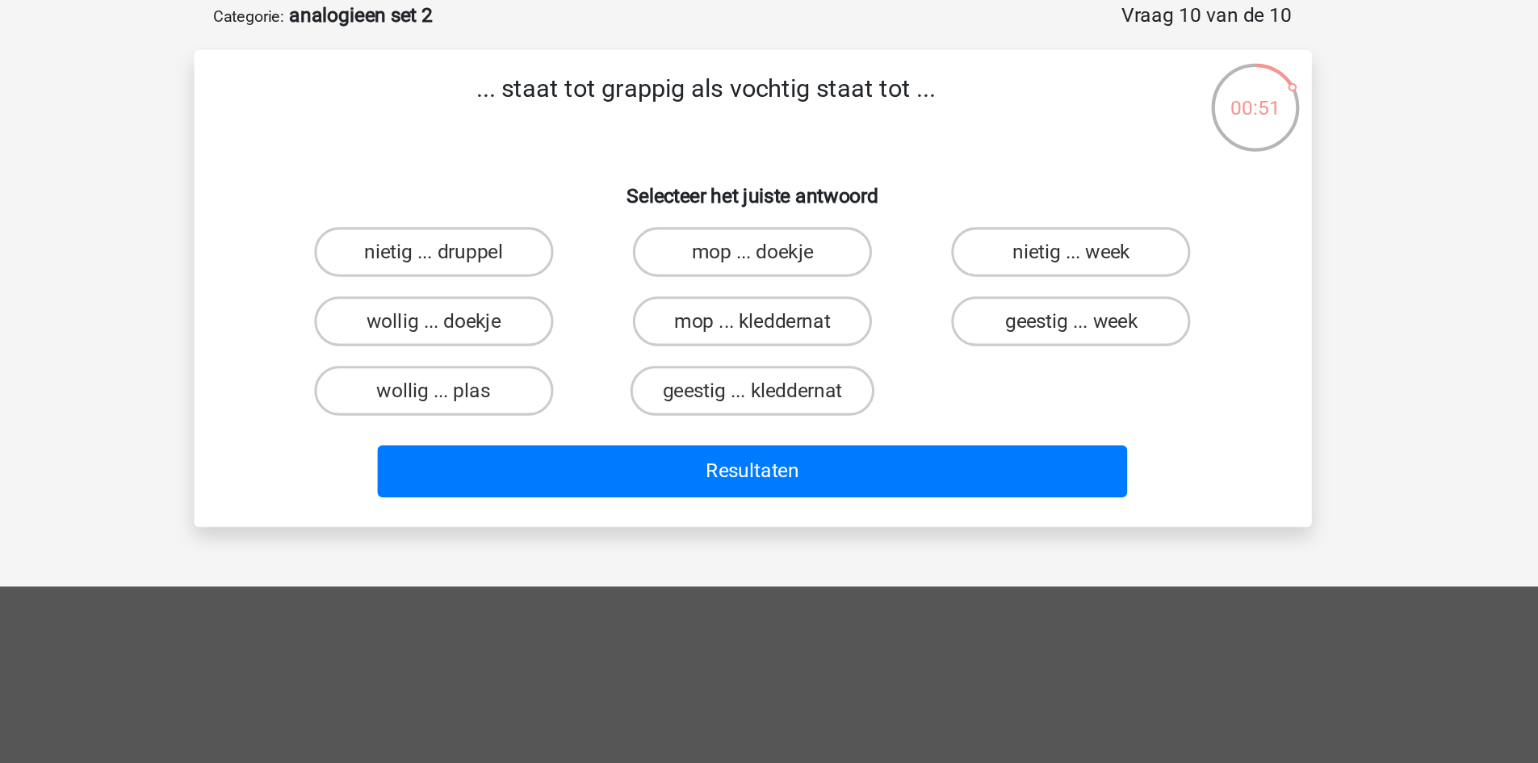
click at [769, 290] on input "mop ... kleddernat" at bounding box center [774, 295] width 10 height 10
radio input "true"
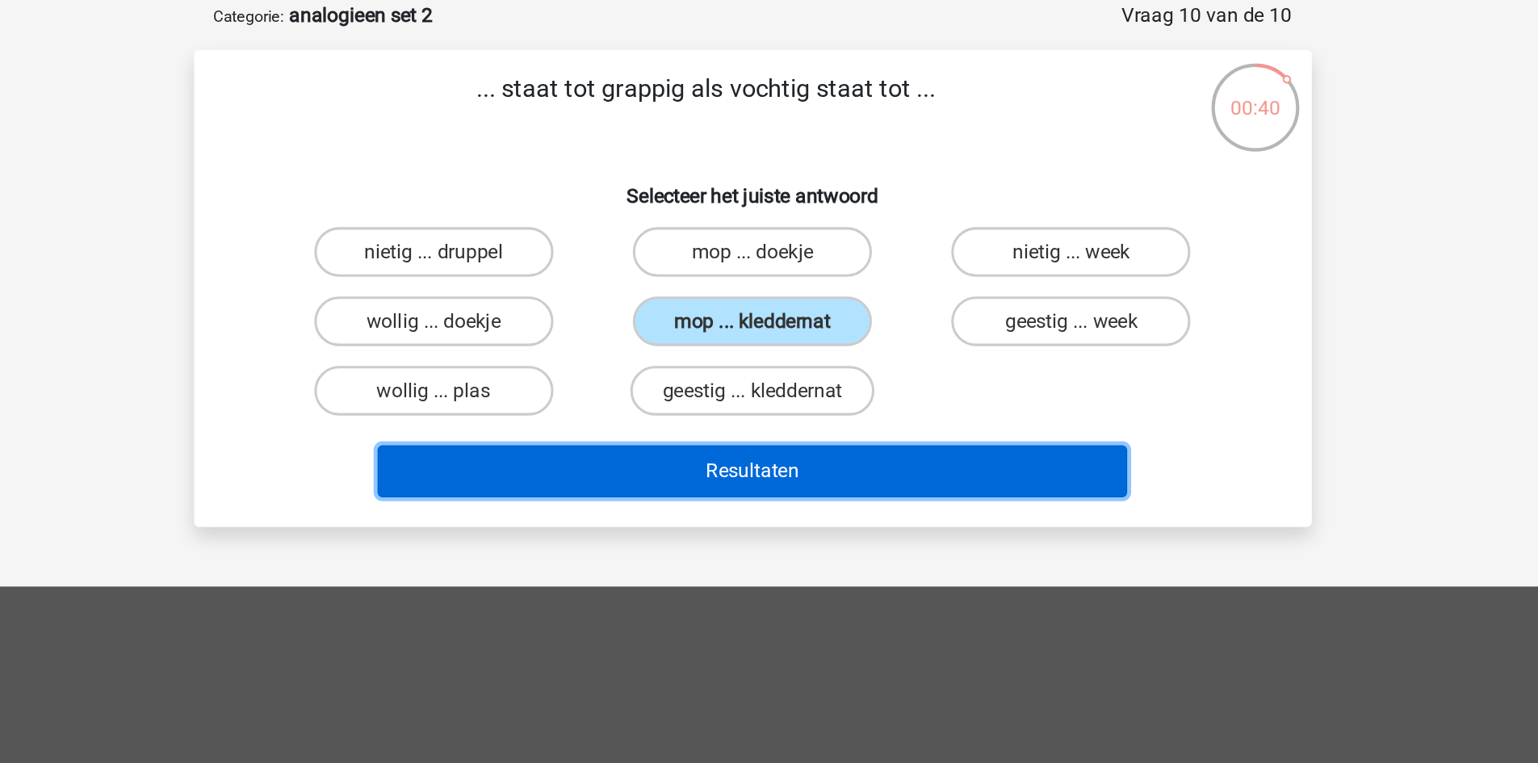
click at [762, 378] on button "Resultaten" at bounding box center [769, 388] width 489 height 34
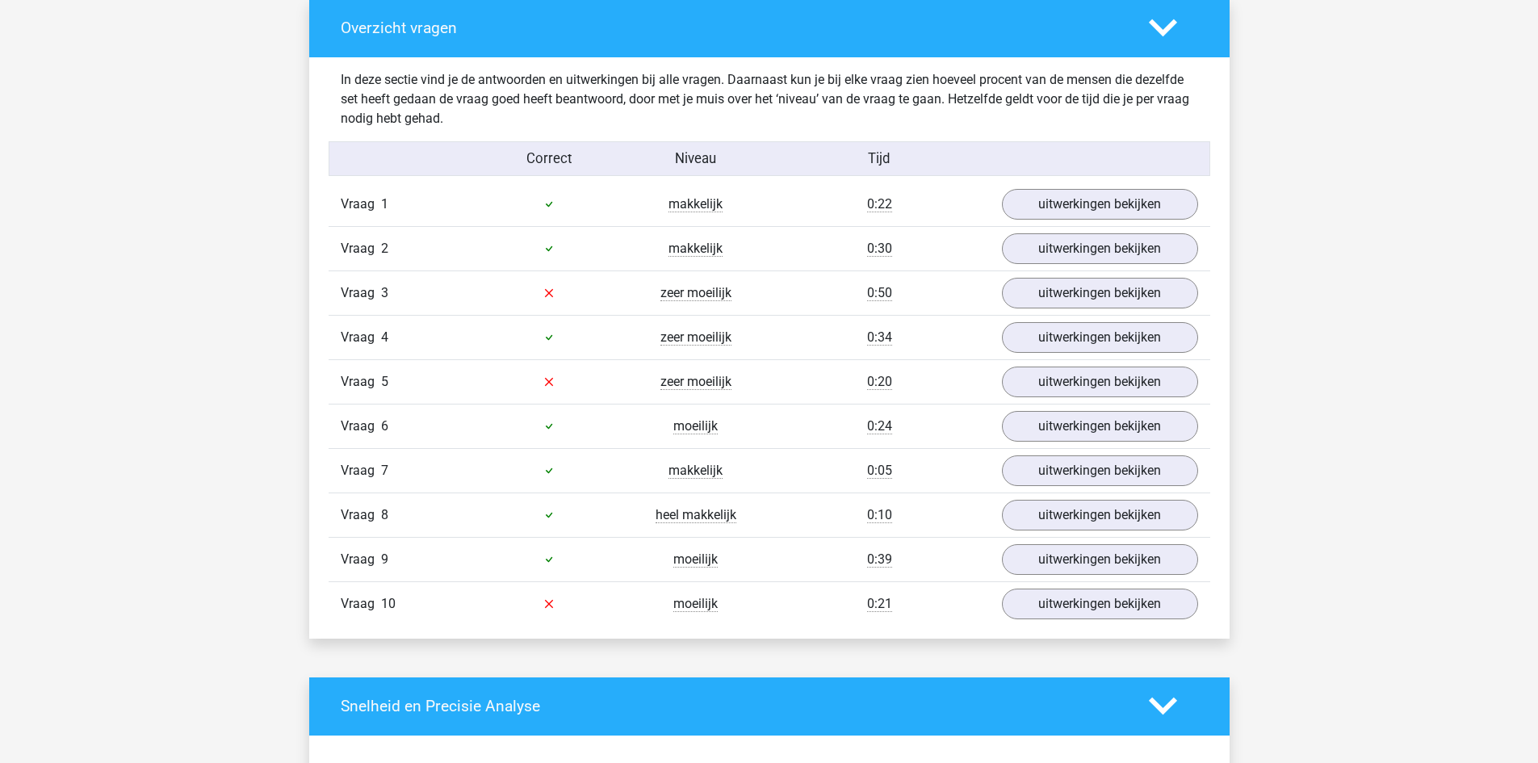
scroll to position [1215, 0]
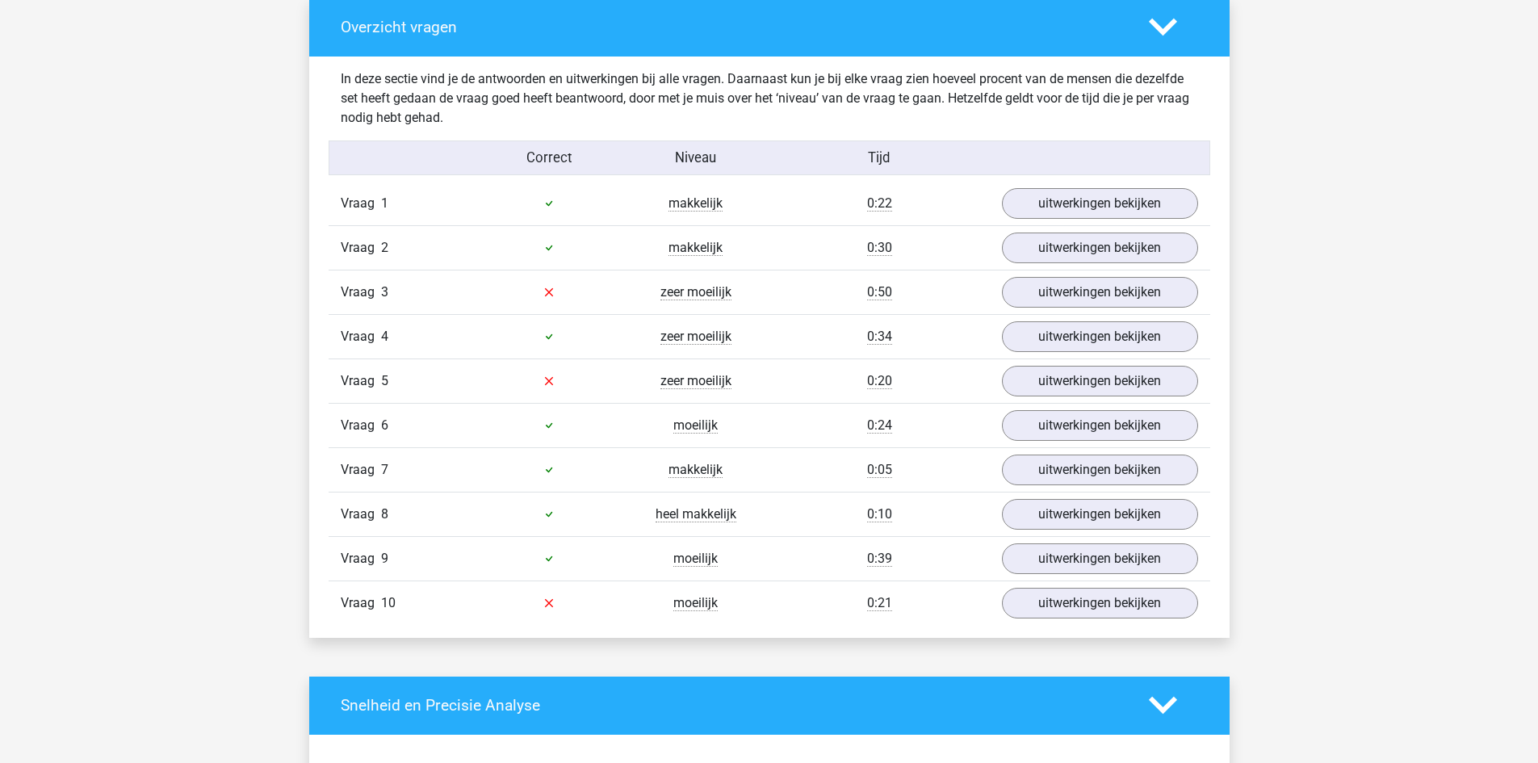
click at [1071, 263] on div "Vraag 2 makkelijk 0:30 uitwerkingen bekijken" at bounding box center [770, 247] width 882 height 44
click at [1071, 281] on link "uitwerkingen bekijken" at bounding box center [1099, 293] width 225 height 36
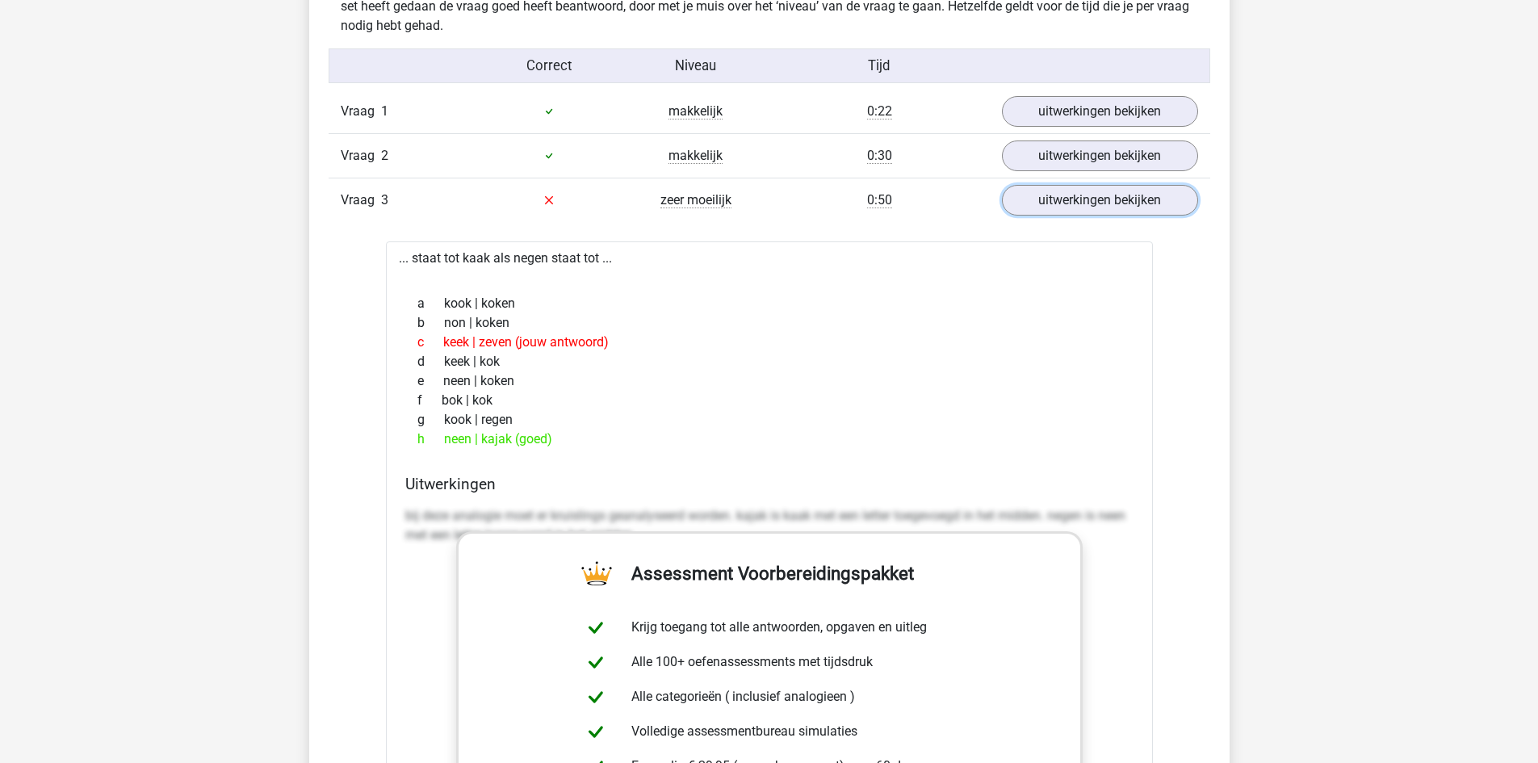
scroll to position [1308, 0]
click at [1067, 200] on link "uitwerkingen bekijken" at bounding box center [1099, 200] width 225 height 36
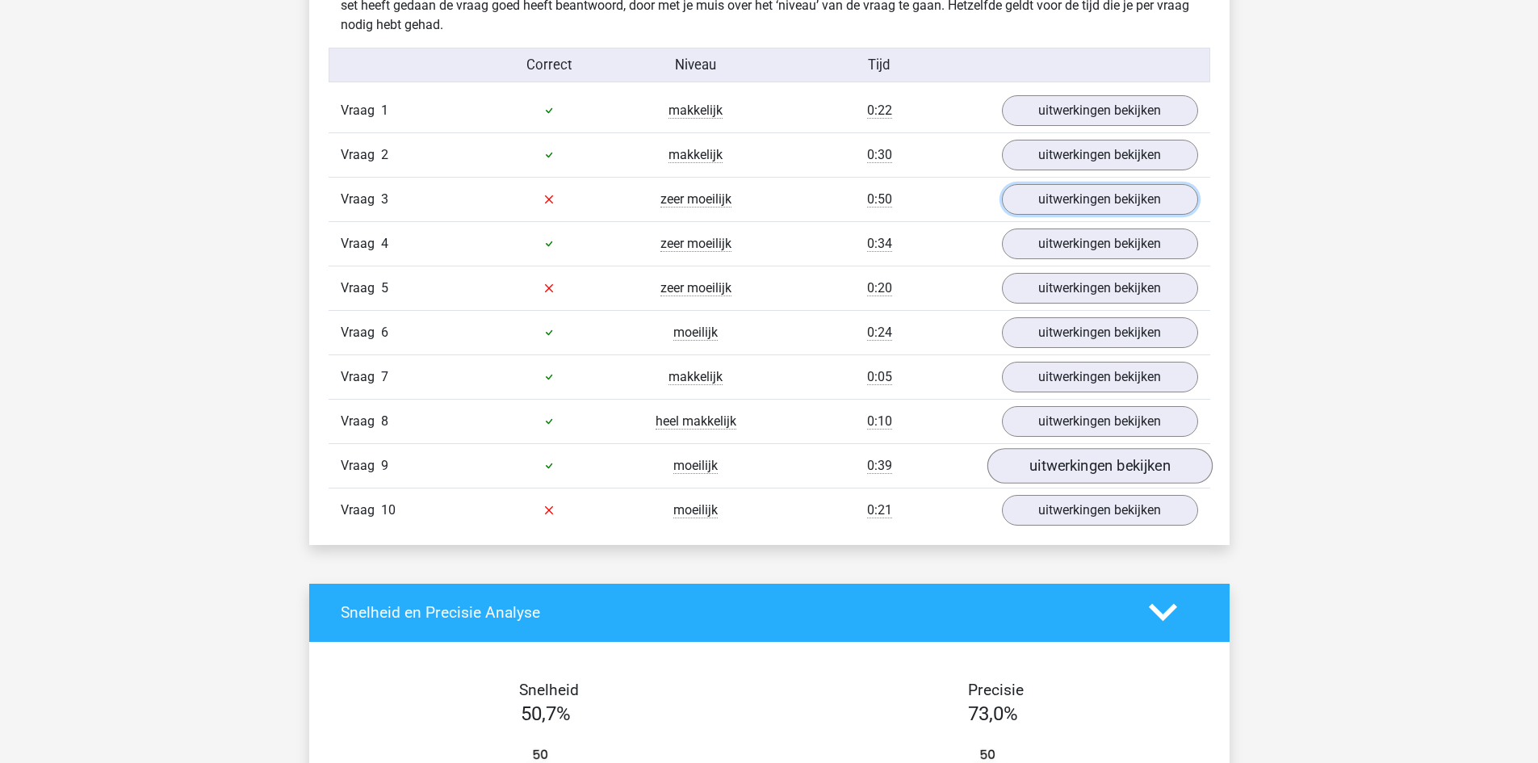
scroll to position [1345, 0]
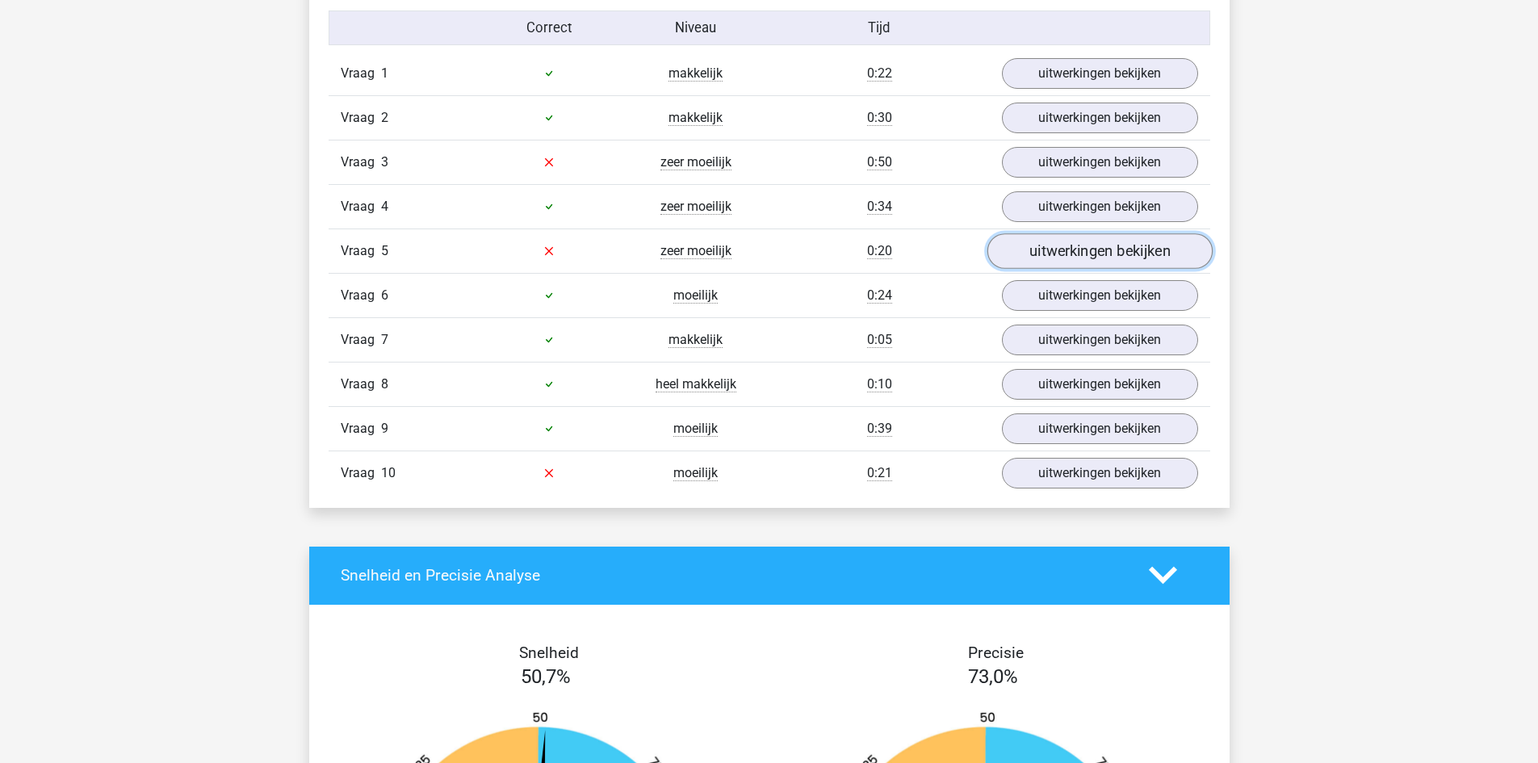
click at [1029, 259] on link "uitwerkingen bekijken" at bounding box center [1099, 251] width 225 height 36
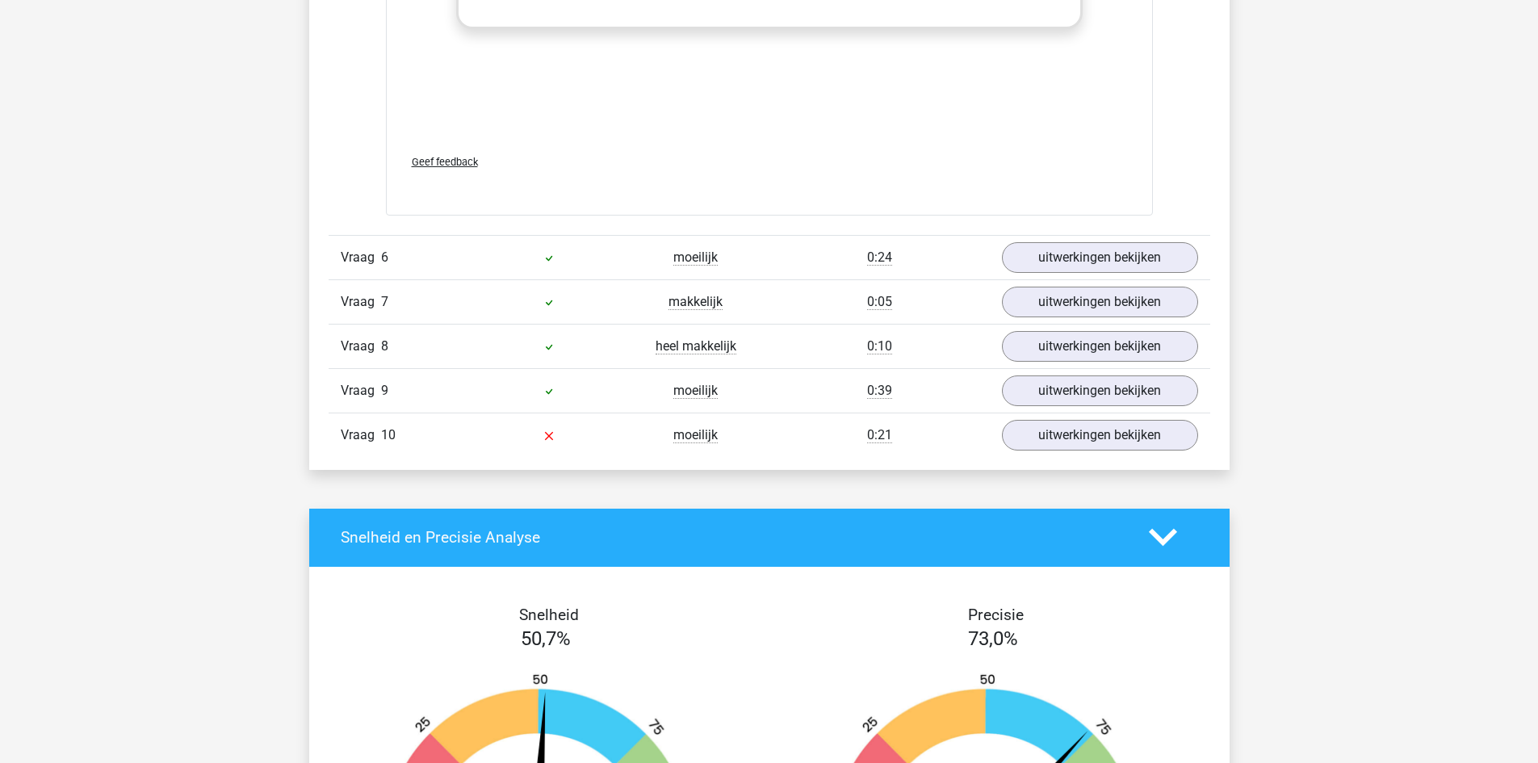
scroll to position [2240, 0]
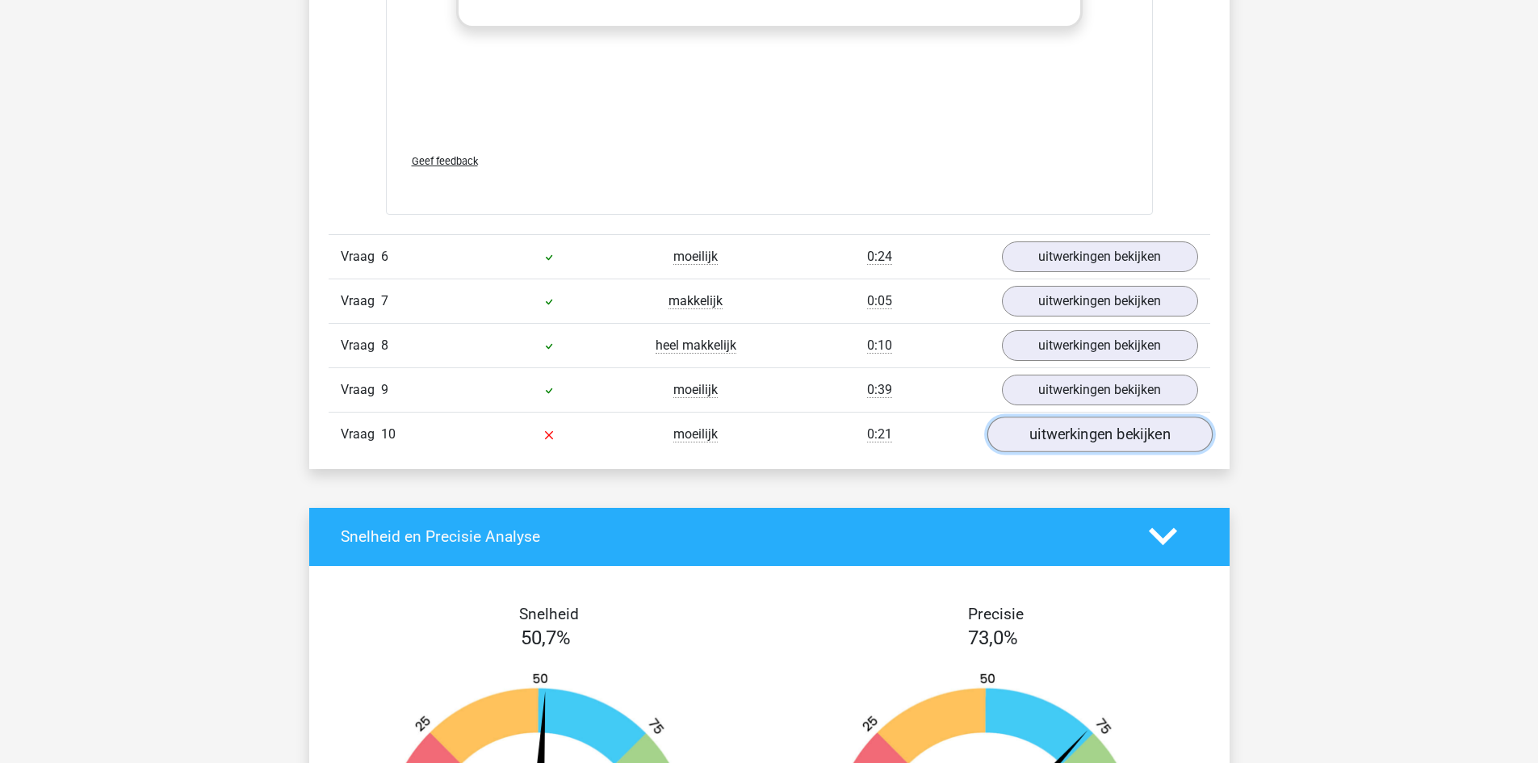
click at [1167, 442] on link "uitwerkingen bekijken" at bounding box center [1099, 435] width 225 height 36
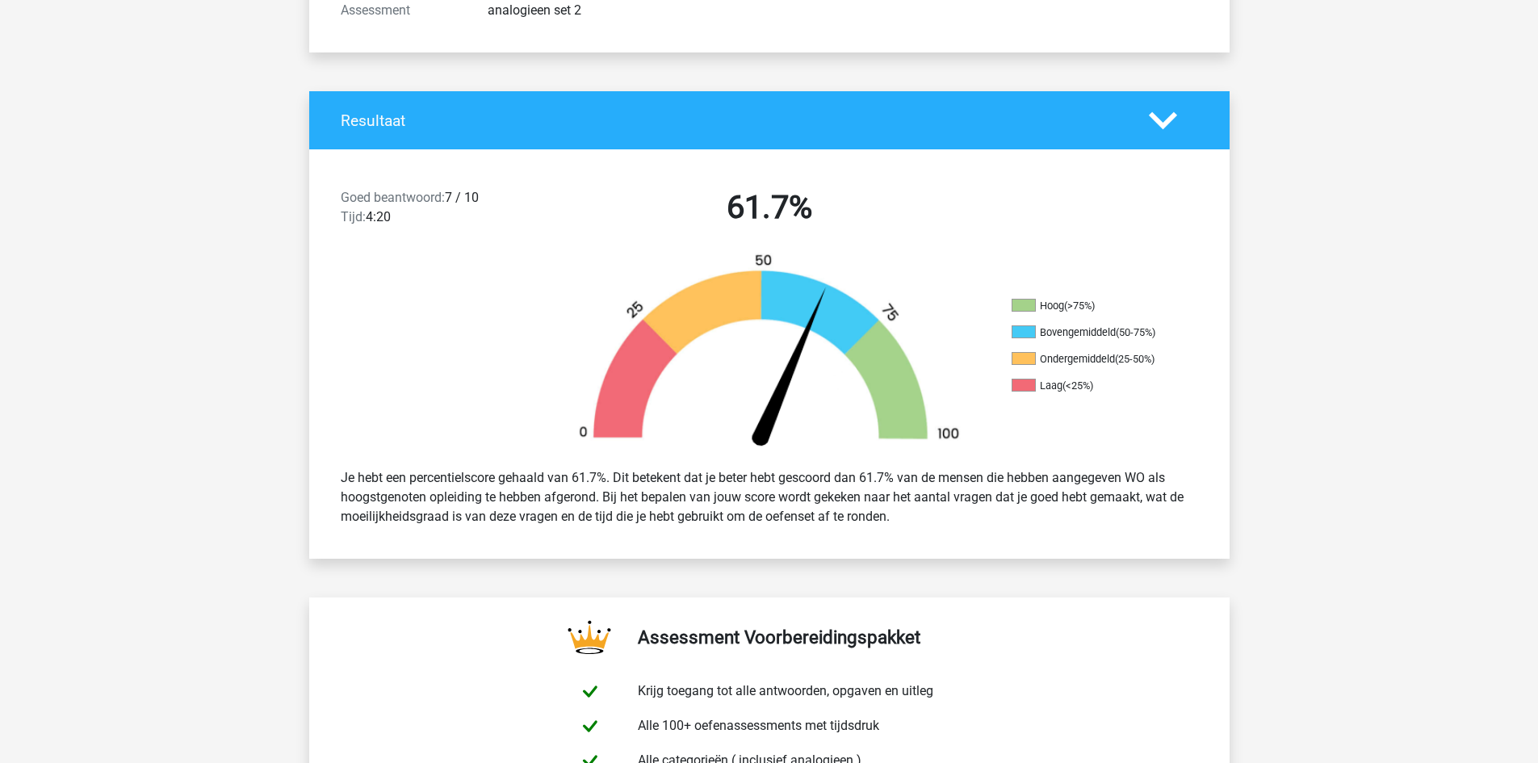
scroll to position [0, 0]
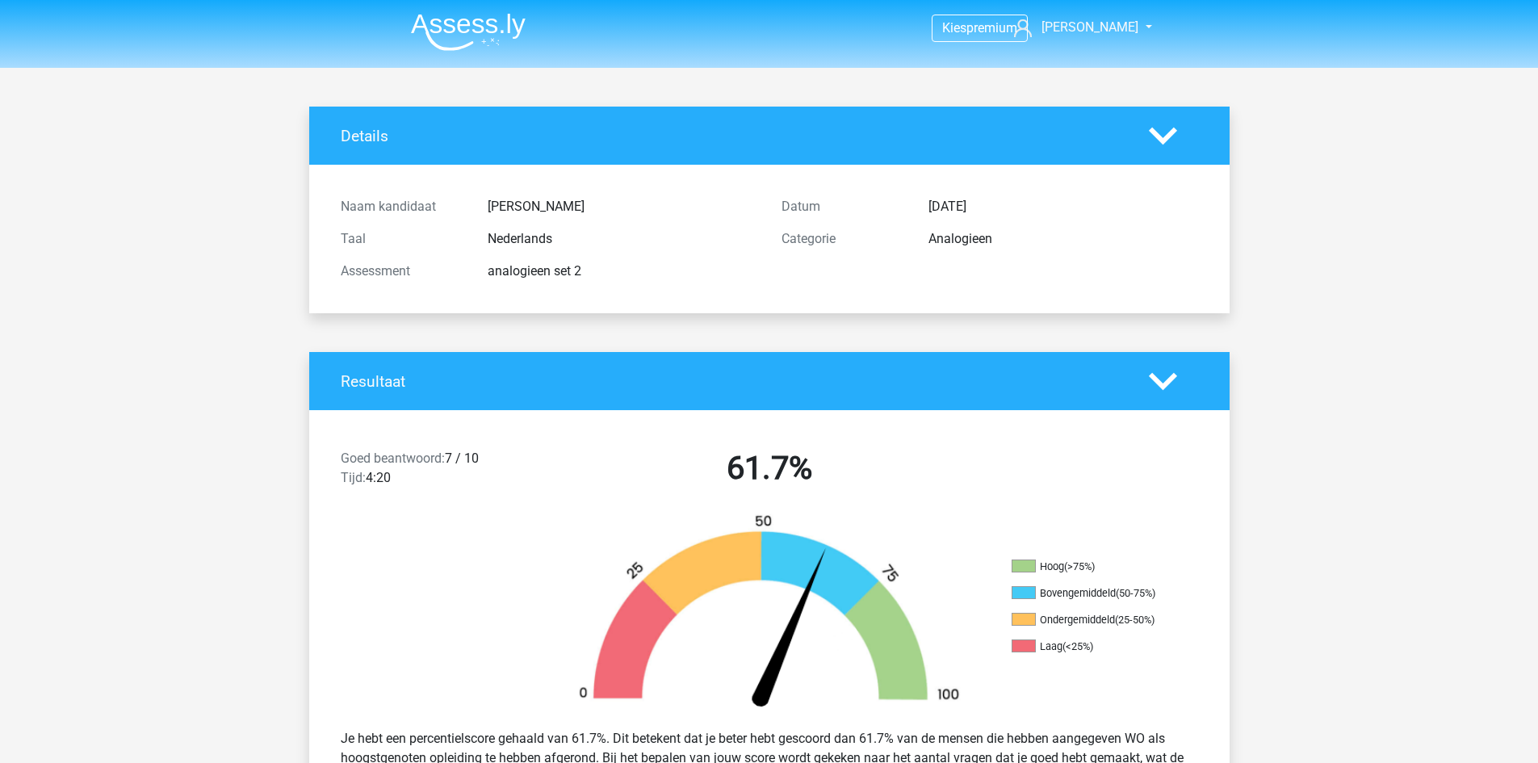
click at [496, 17] on img at bounding box center [468, 32] width 115 height 38
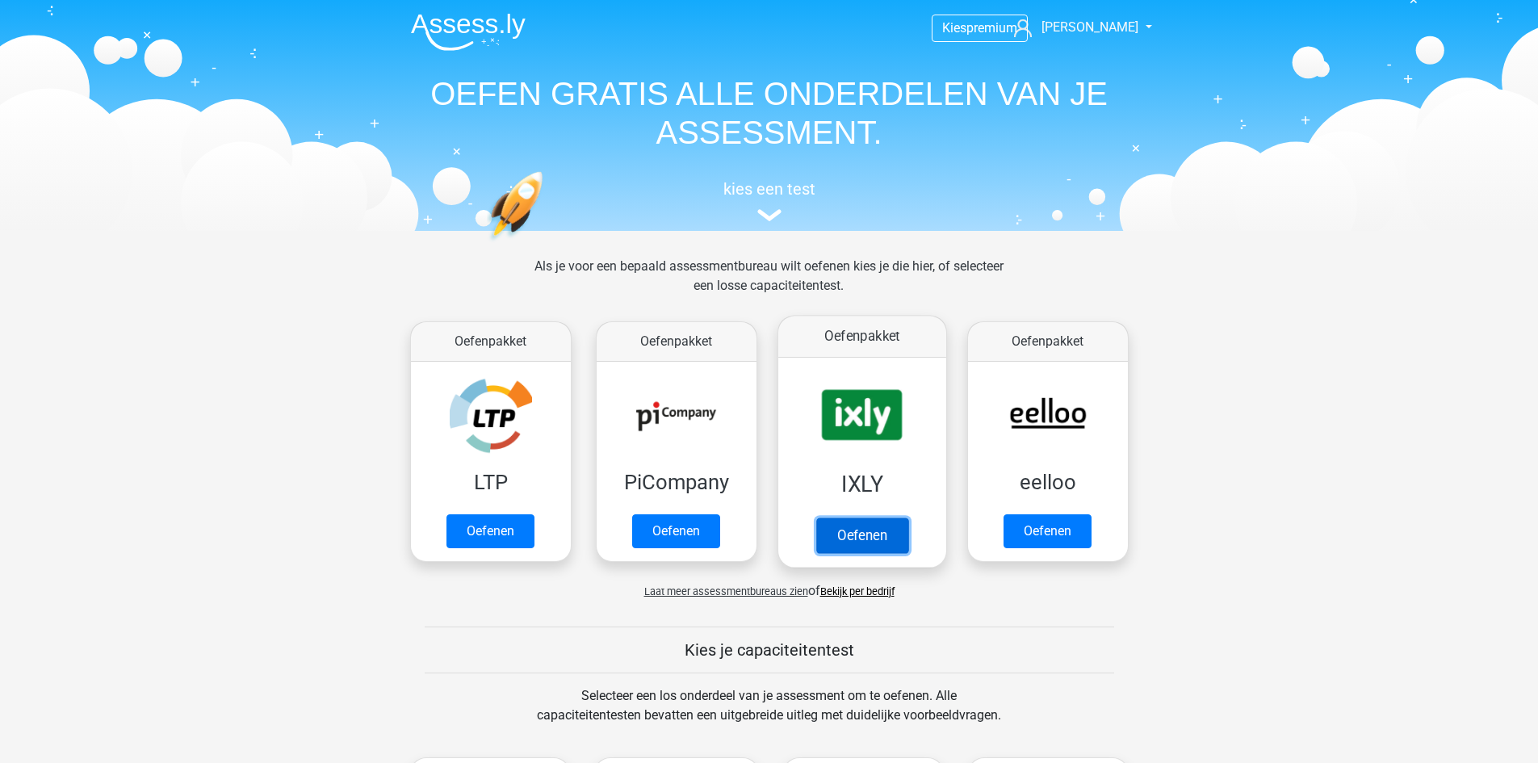
click at [908, 518] on link "Oefenen" at bounding box center [862, 536] width 92 height 36
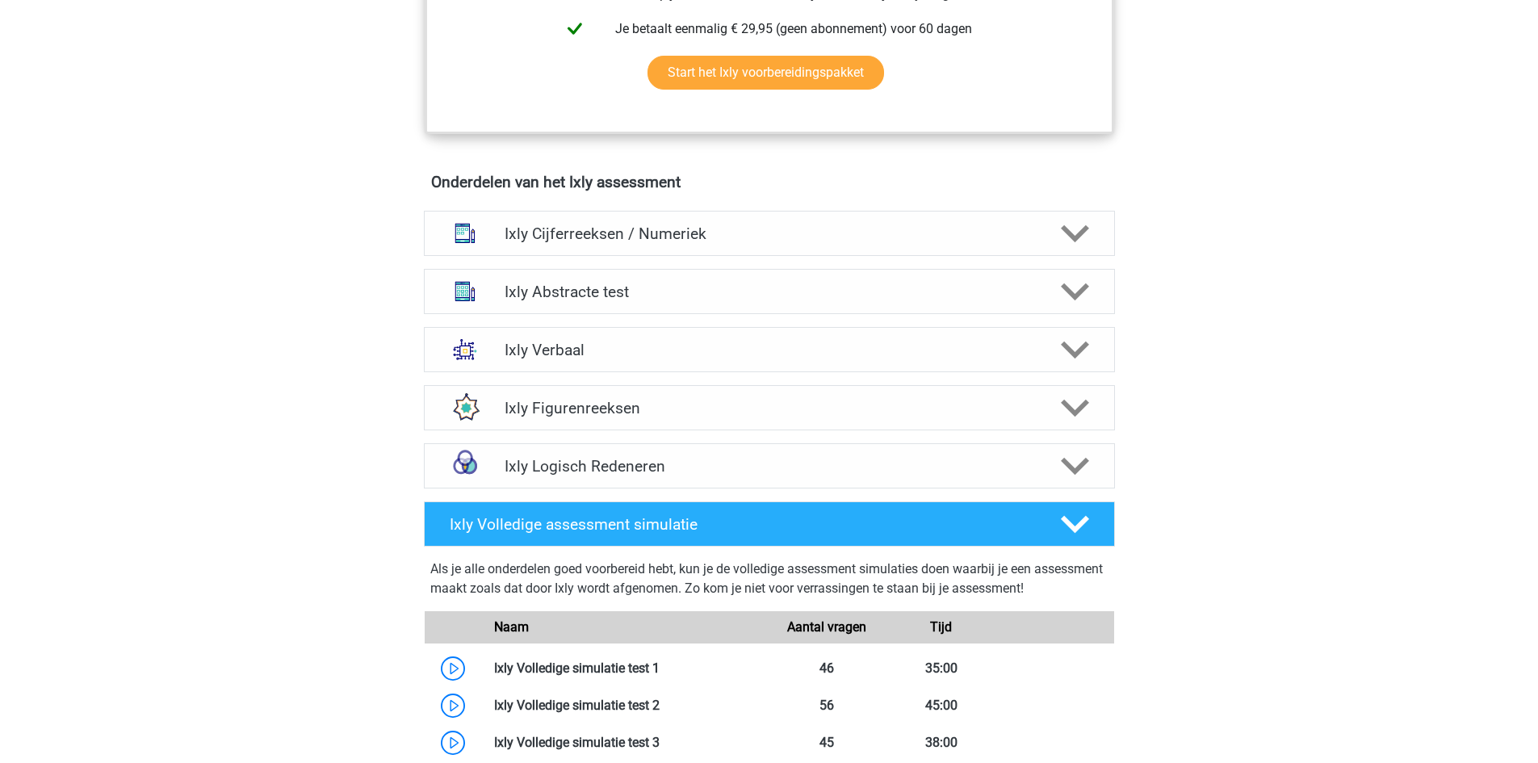
scroll to position [896, 0]
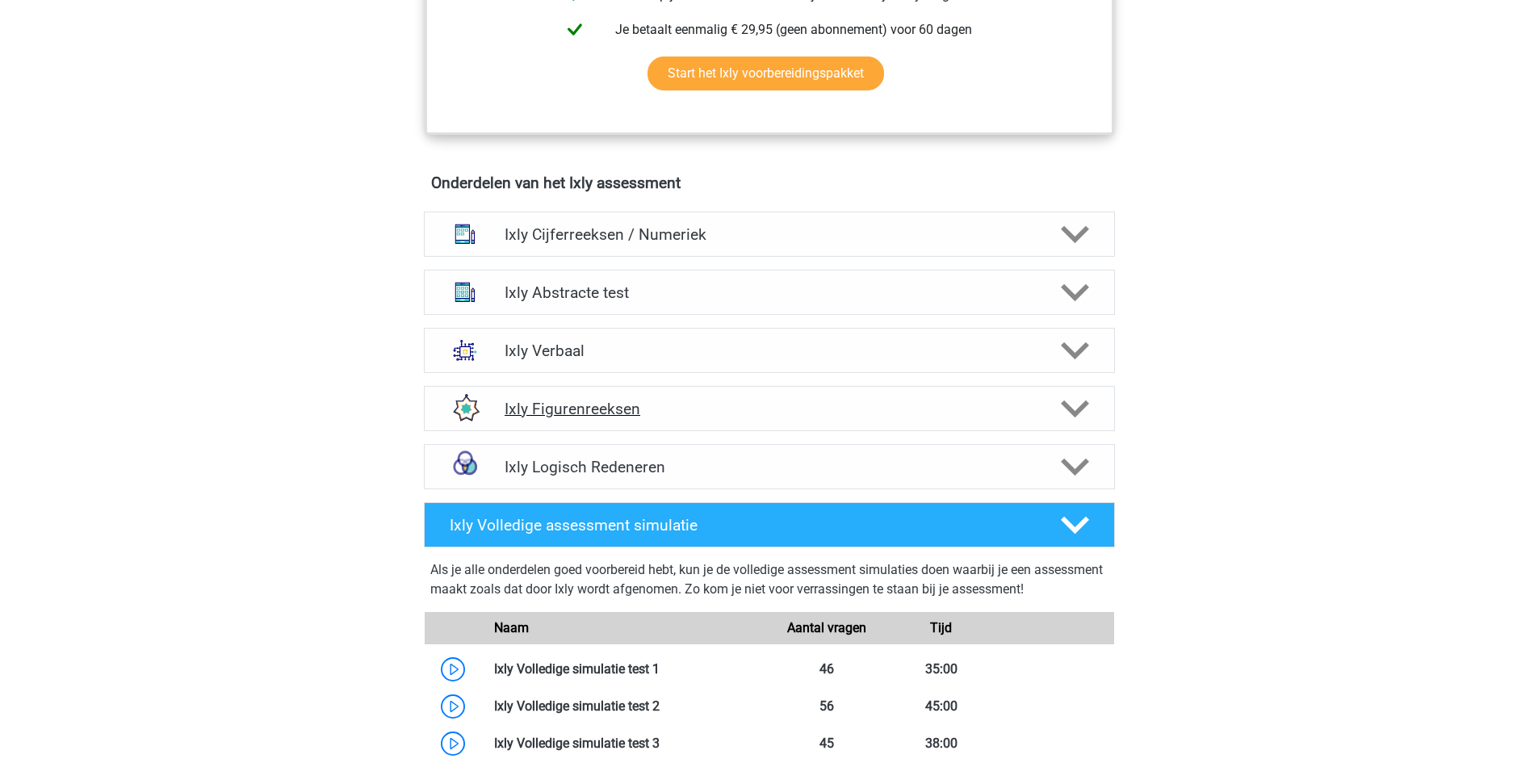
click at [704, 417] on h4 "Ixly Figurenreeksen" at bounding box center [769, 409] width 529 height 19
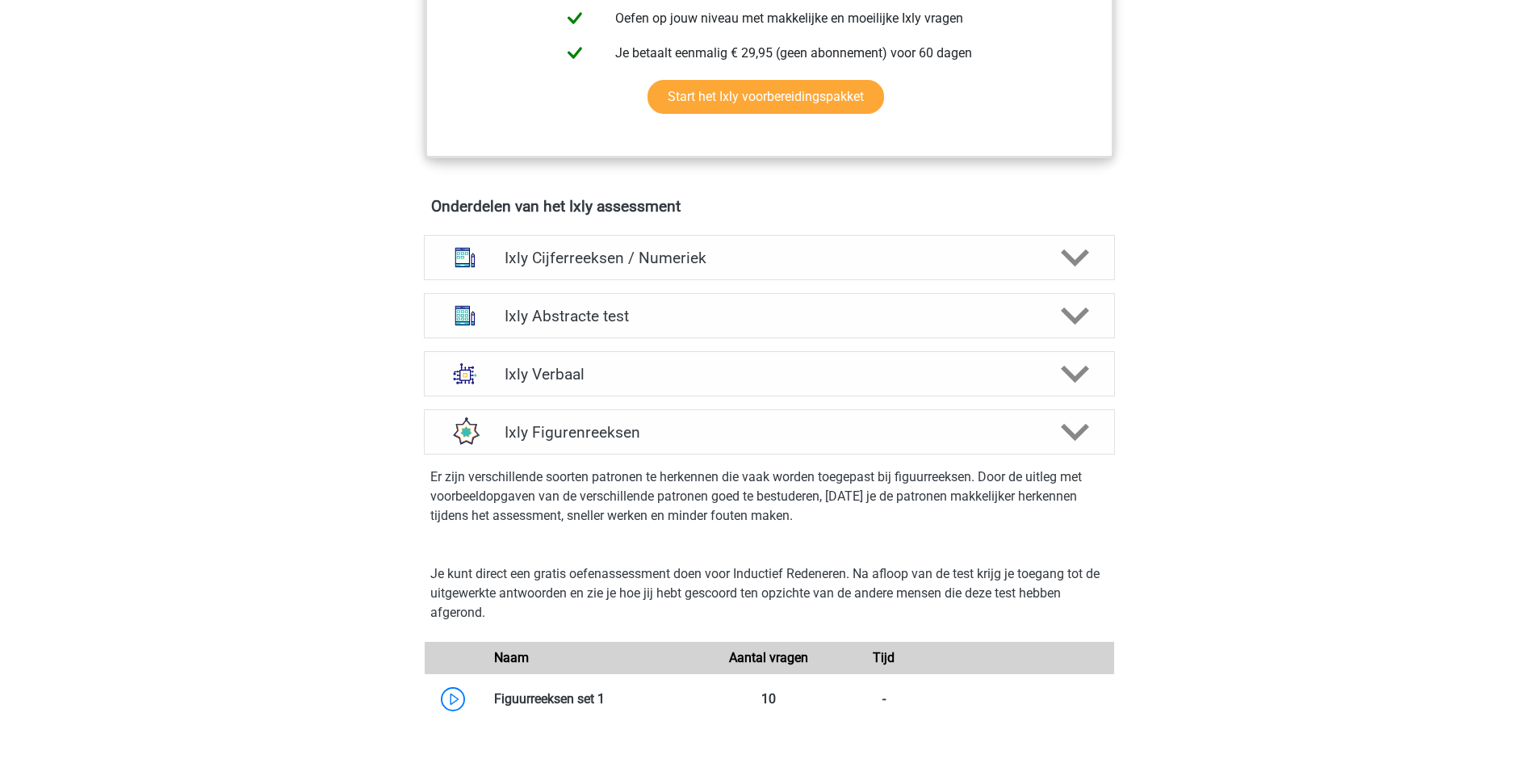
scroll to position [872, 0]
click at [683, 424] on h4 "Ixly Figurenreeksen" at bounding box center [769, 433] width 529 height 19
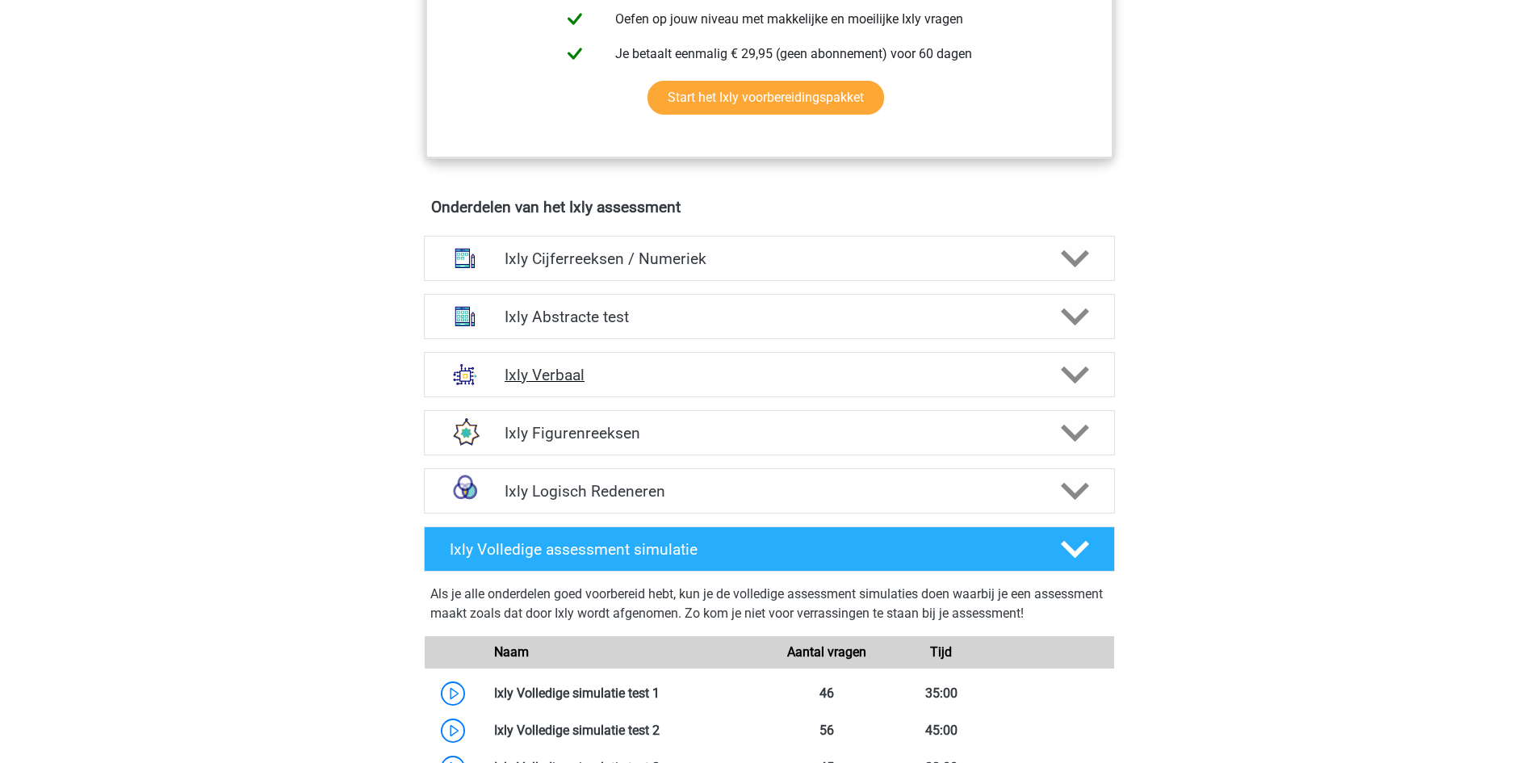
click at [657, 359] on div "Ixly Verbaal" at bounding box center [769, 374] width 691 height 45
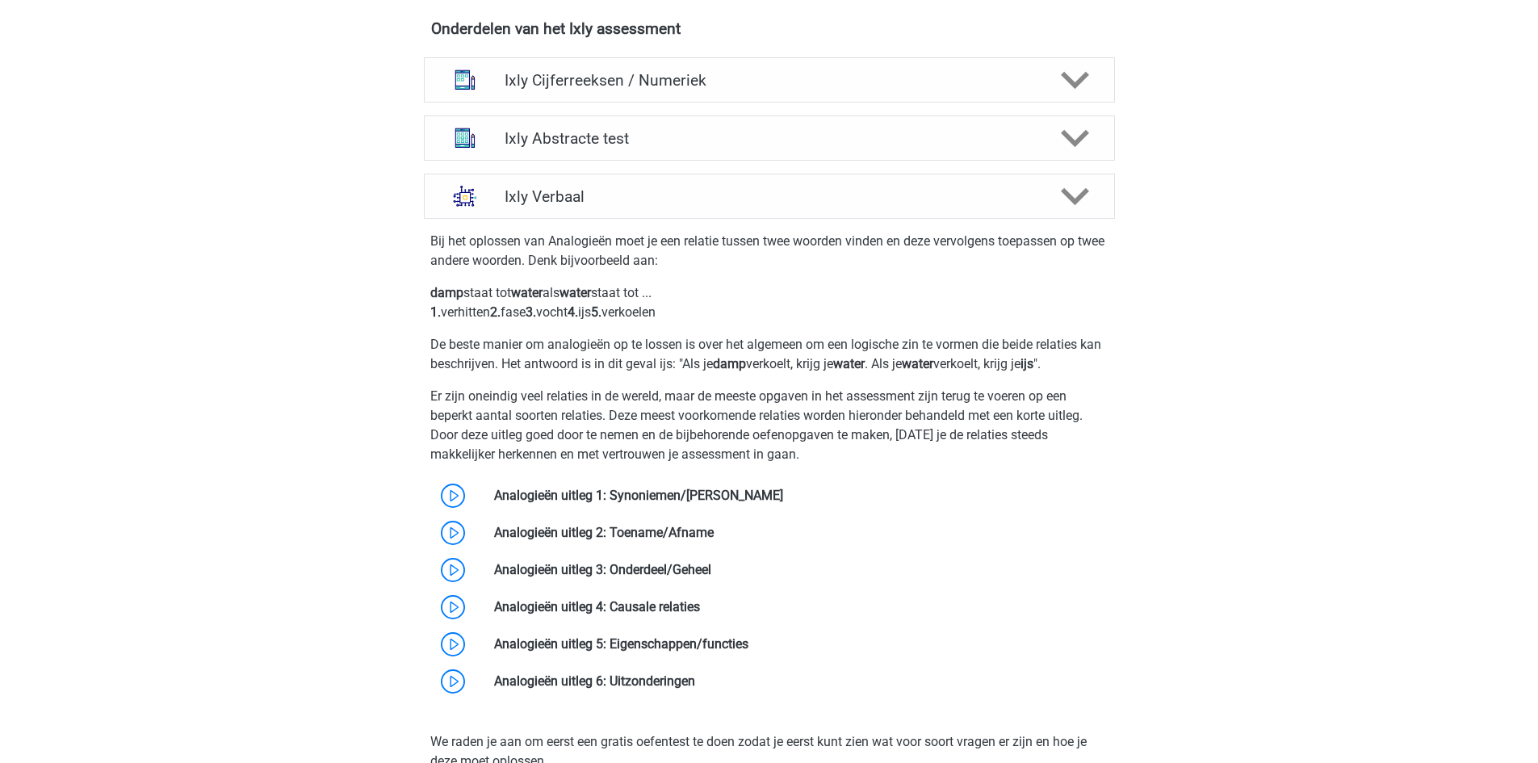
scroll to position [1050, 0]
click at [716, 218] on div "Ixly Verbaal" at bounding box center [769, 196] width 691 height 45
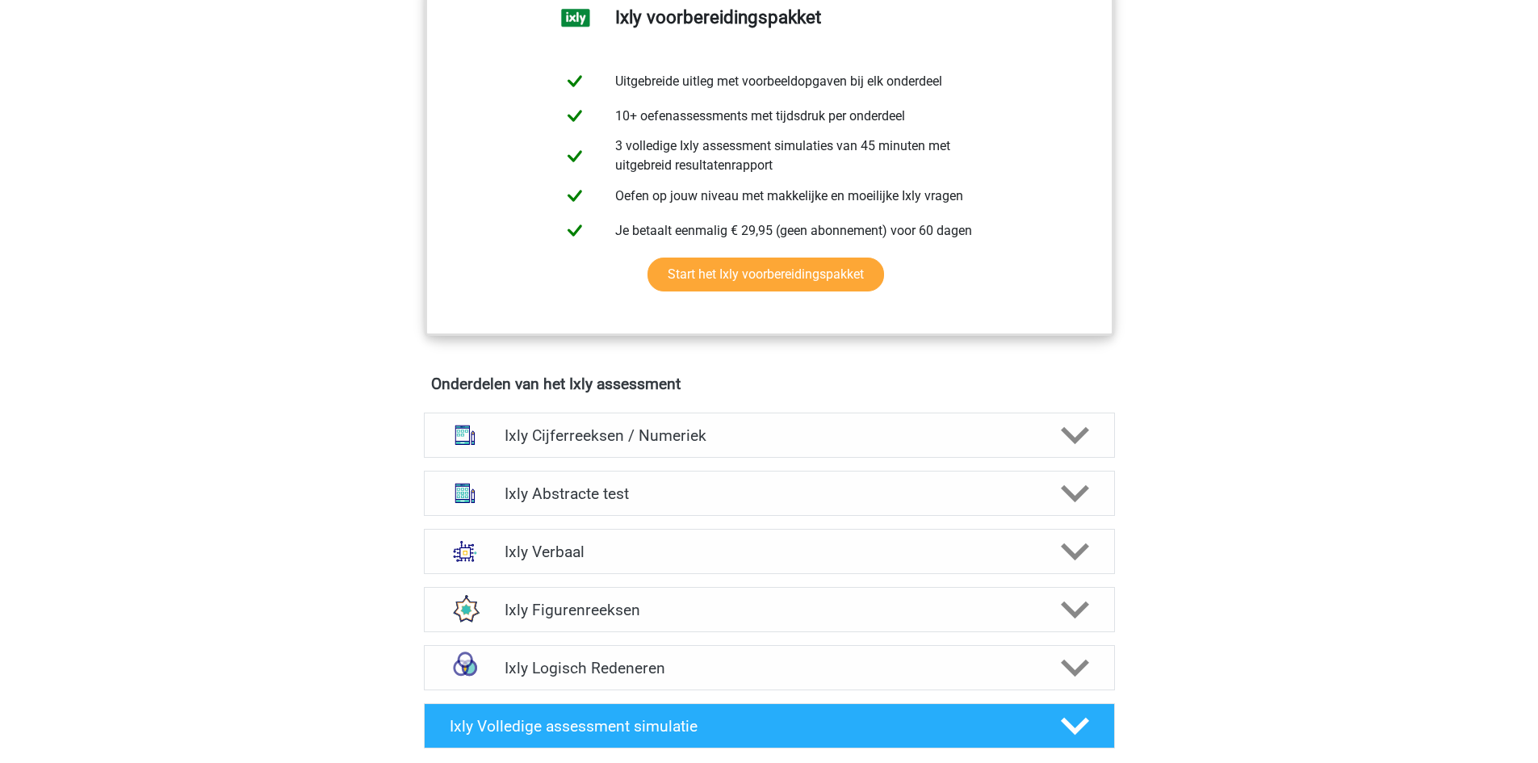
scroll to position [0, 0]
